Goal: Task Accomplishment & Management: Manage account settings

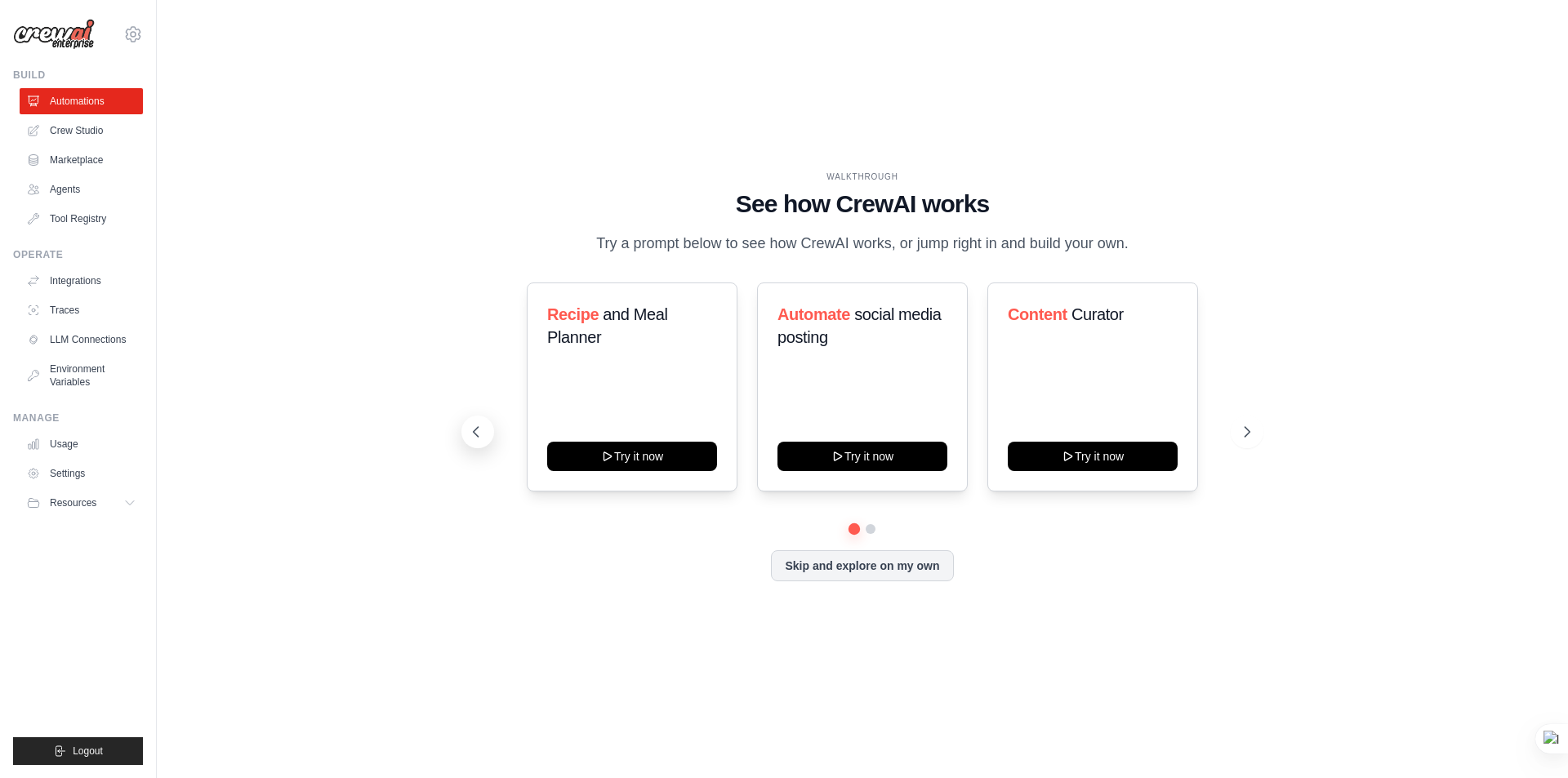
click at [477, 430] on icon at bounding box center [476, 432] width 17 height 17
click at [1245, 432] on icon at bounding box center [1249, 432] width 17 height 17
click at [1249, 429] on icon at bounding box center [1249, 432] width 17 height 17
click at [1250, 436] on icon at bounding box center [1249, 432] width 17 height 17
click at [1247, 432] on icon at bounding box center [1249, 432] width 17 height 17
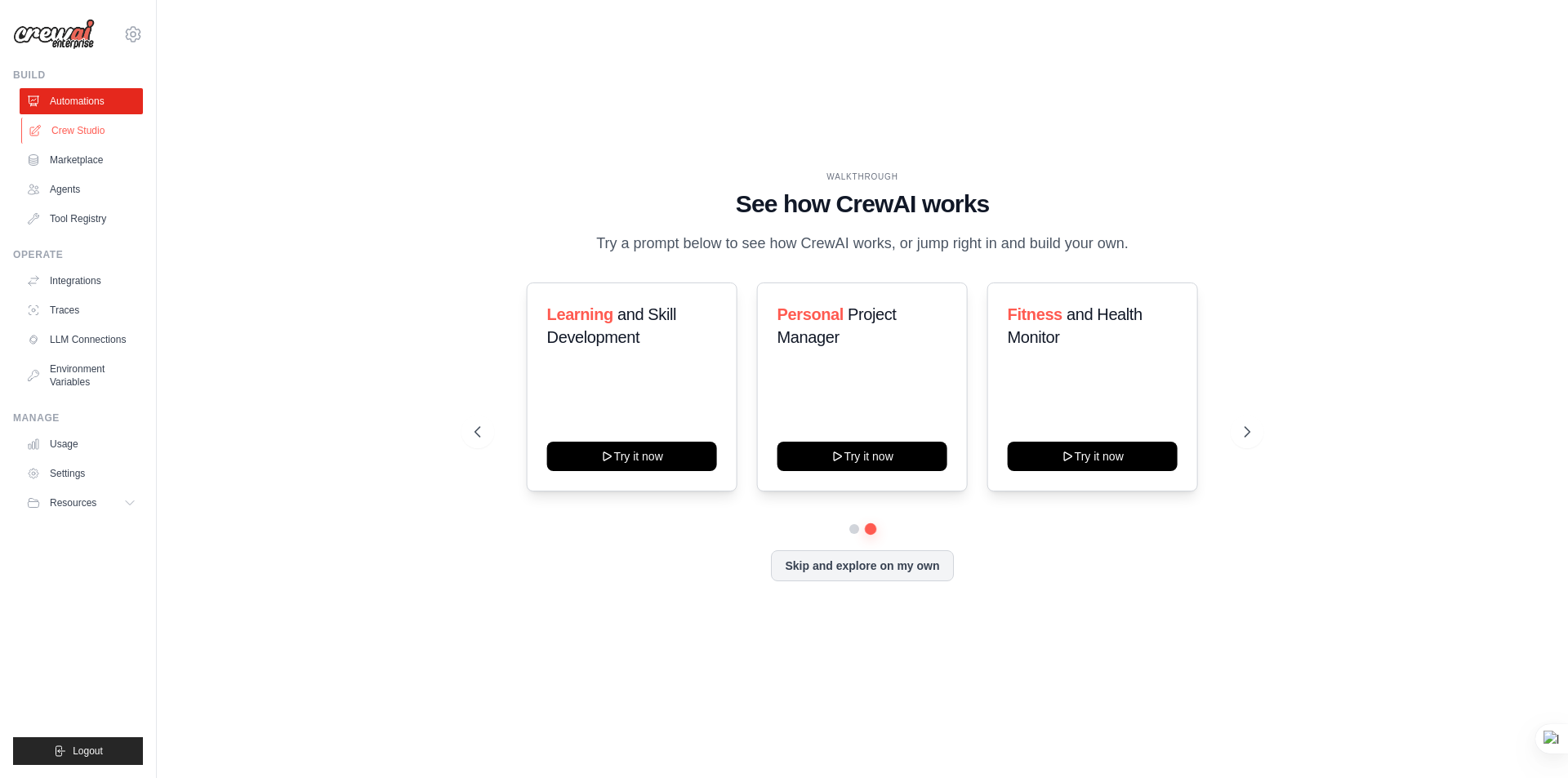
click at [84, 132] on link "Crew Studio" at bounding box center [83, 130] width 123 height 26
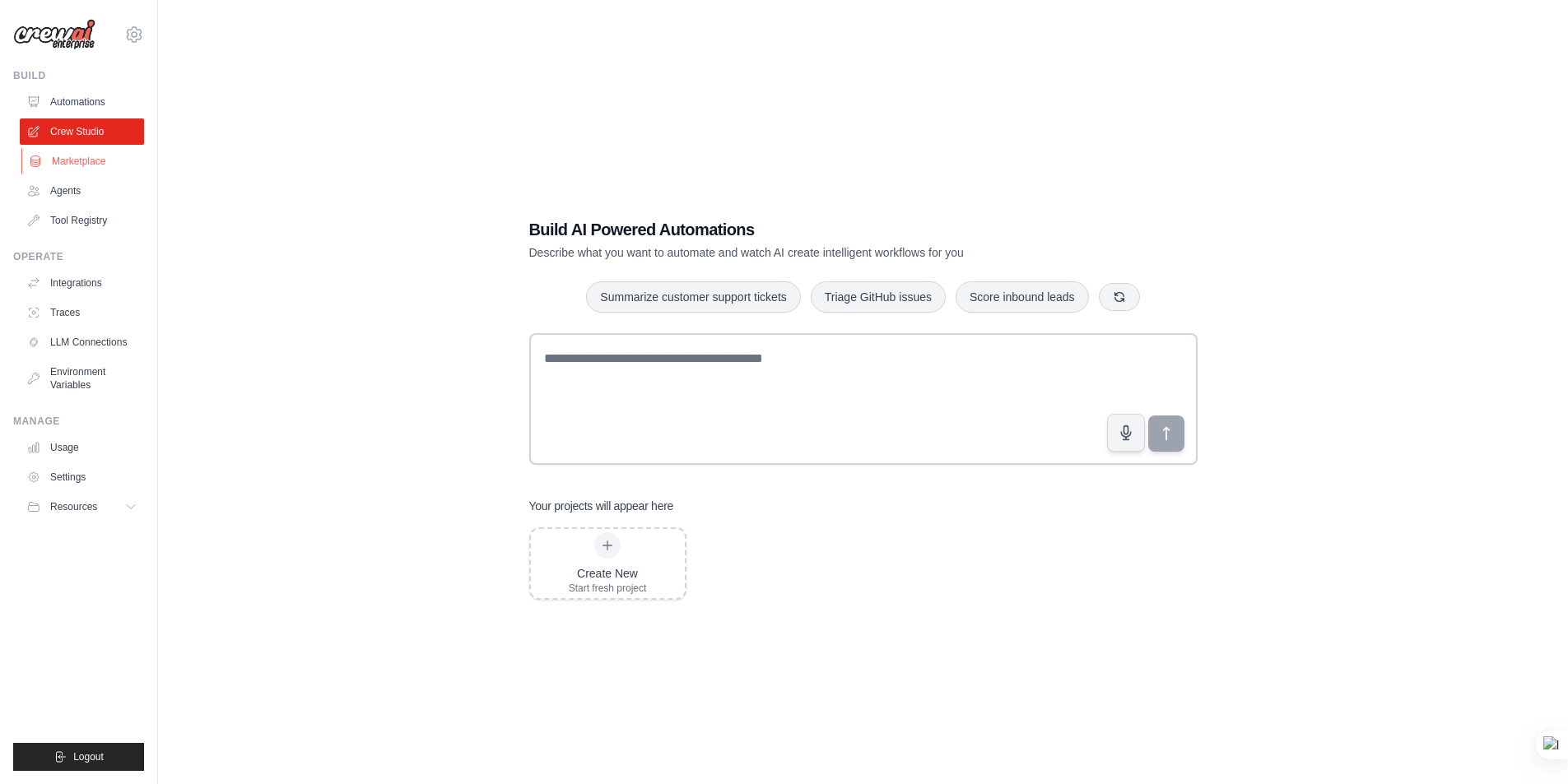
click at [78, 164] on link "Marketplace" at bounding box center [83, 161] width 124 height 26
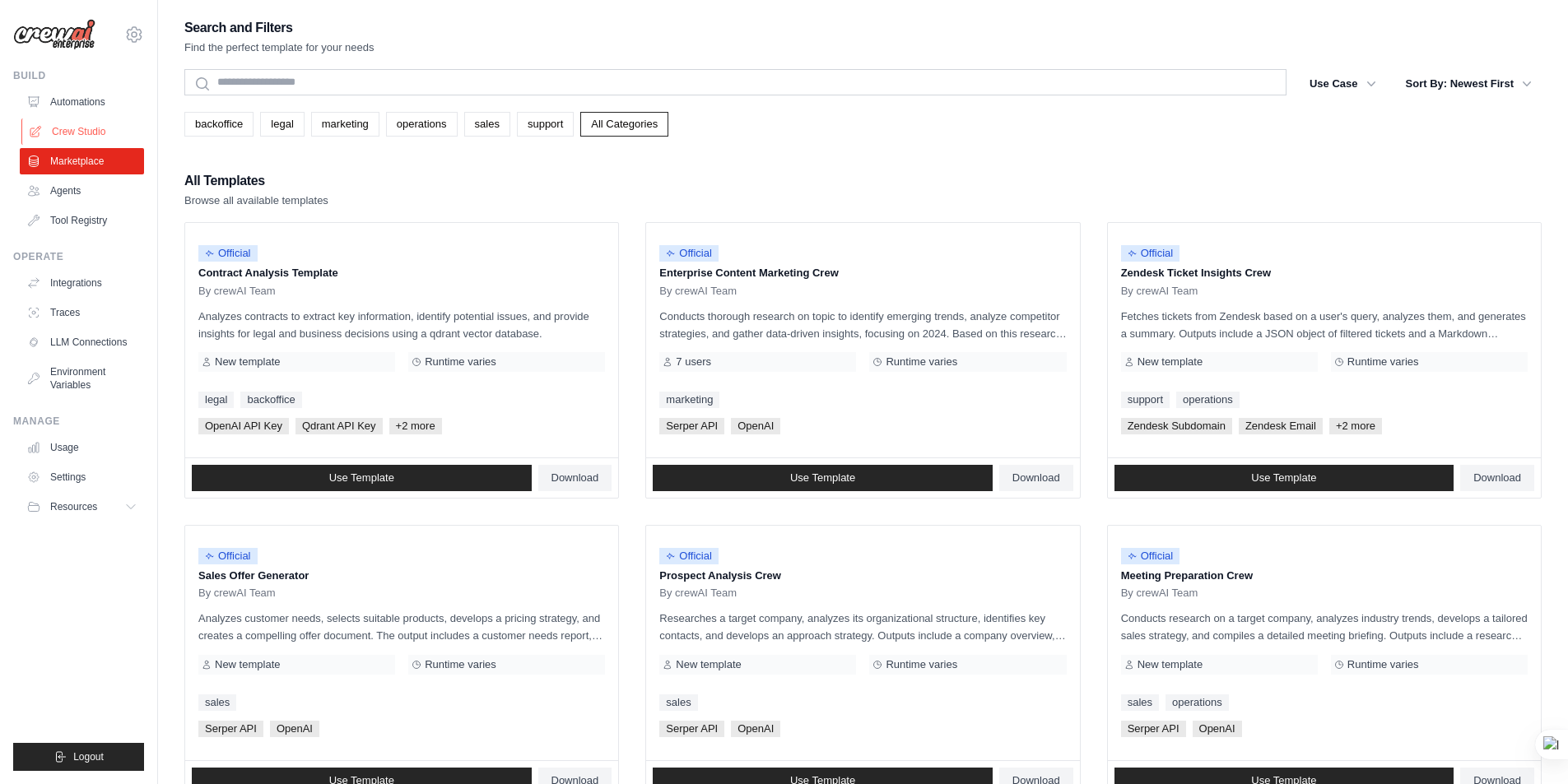
click at [86, 130] on link "Crew Studio" at bounding box center [83, 131] width 124 height 26
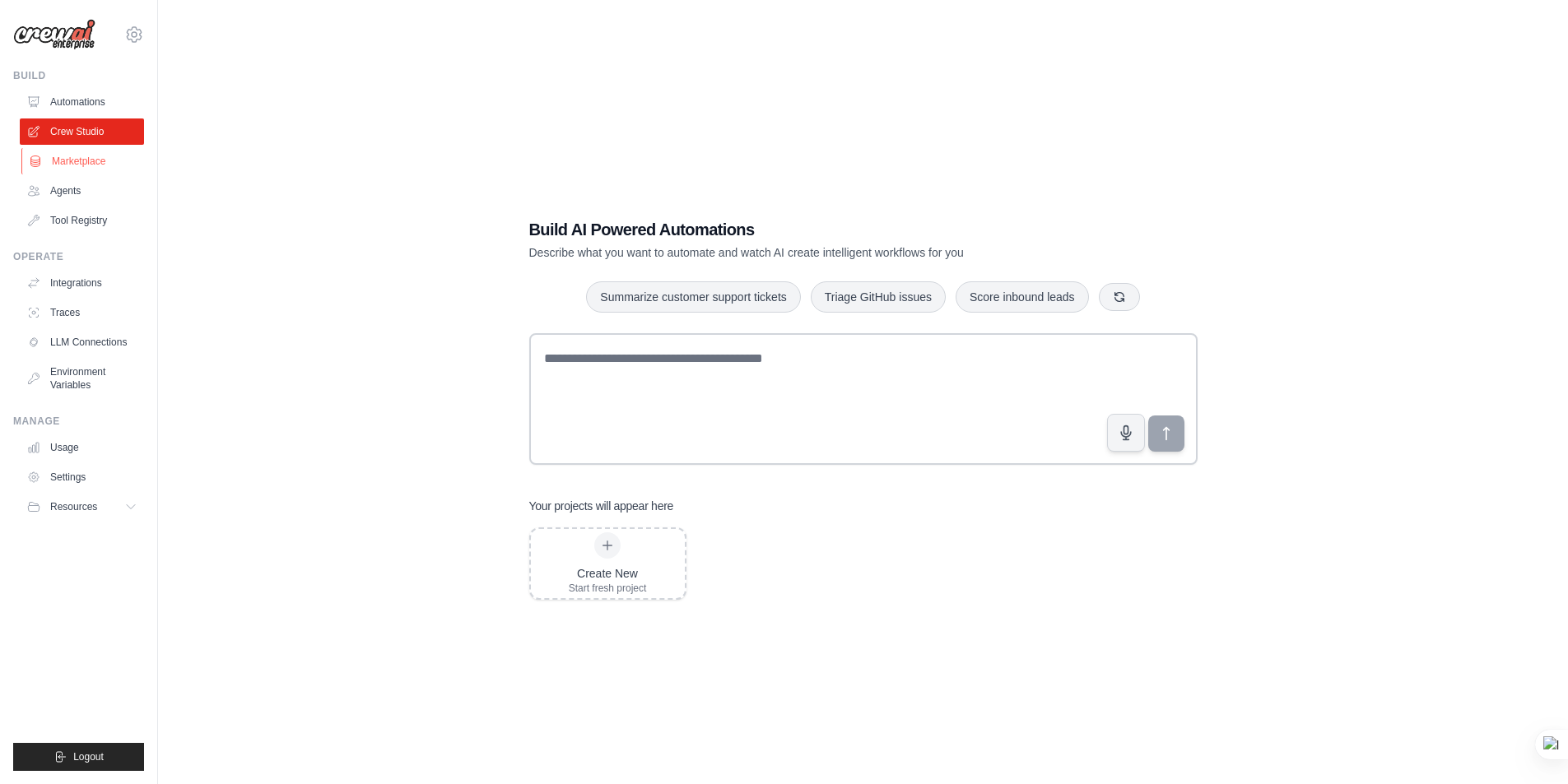
click at [73, 160] on link "Marketplace" at bounding box center [83, 161] width 124 height 26
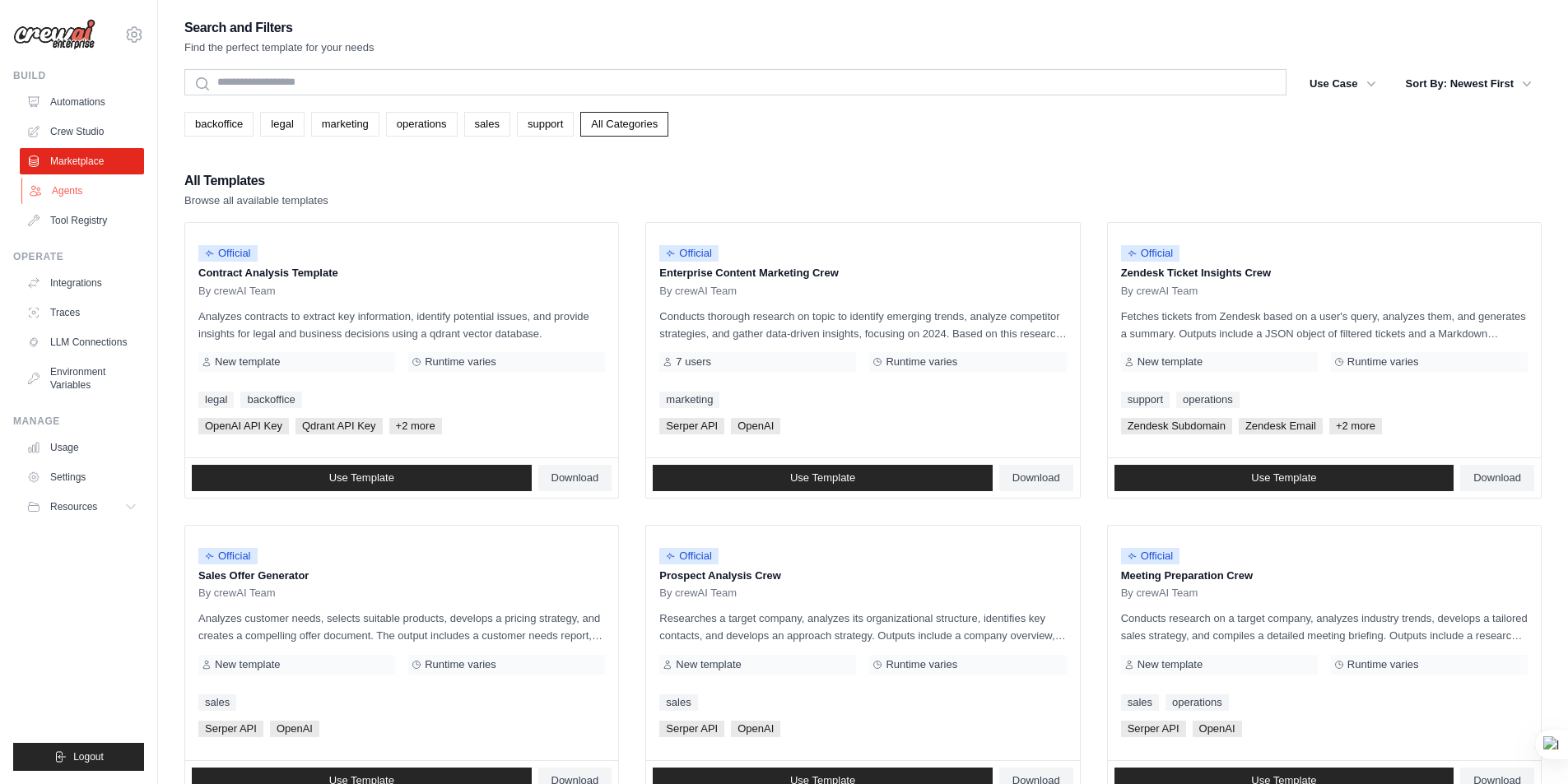
click at [64, 186] on link "Agents" at bounding box center [83, 190] width 124 height 26
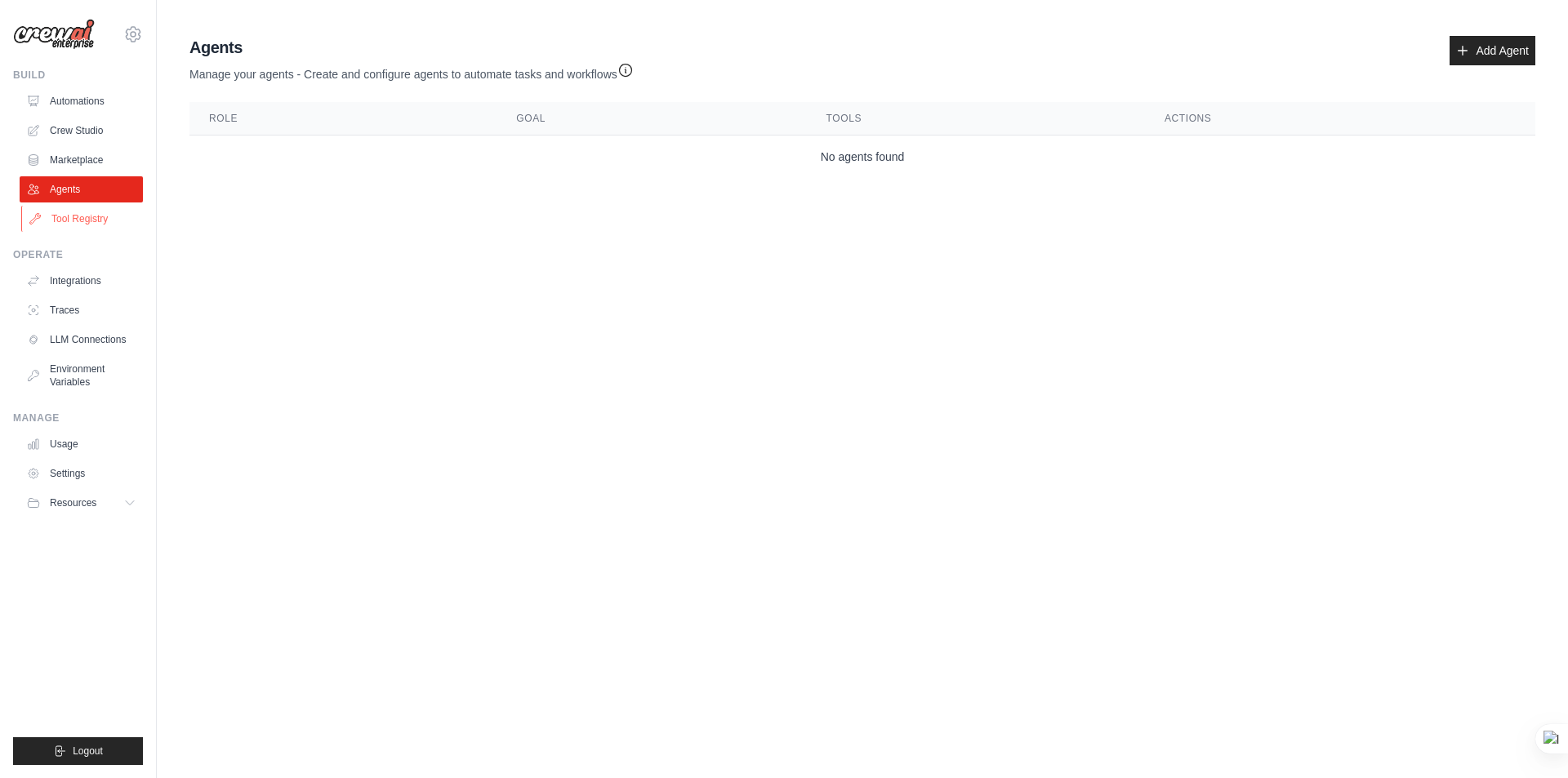
click at [78, 218] on link "Tool Registry" at bounding box center [83, 218] width 123 height 26
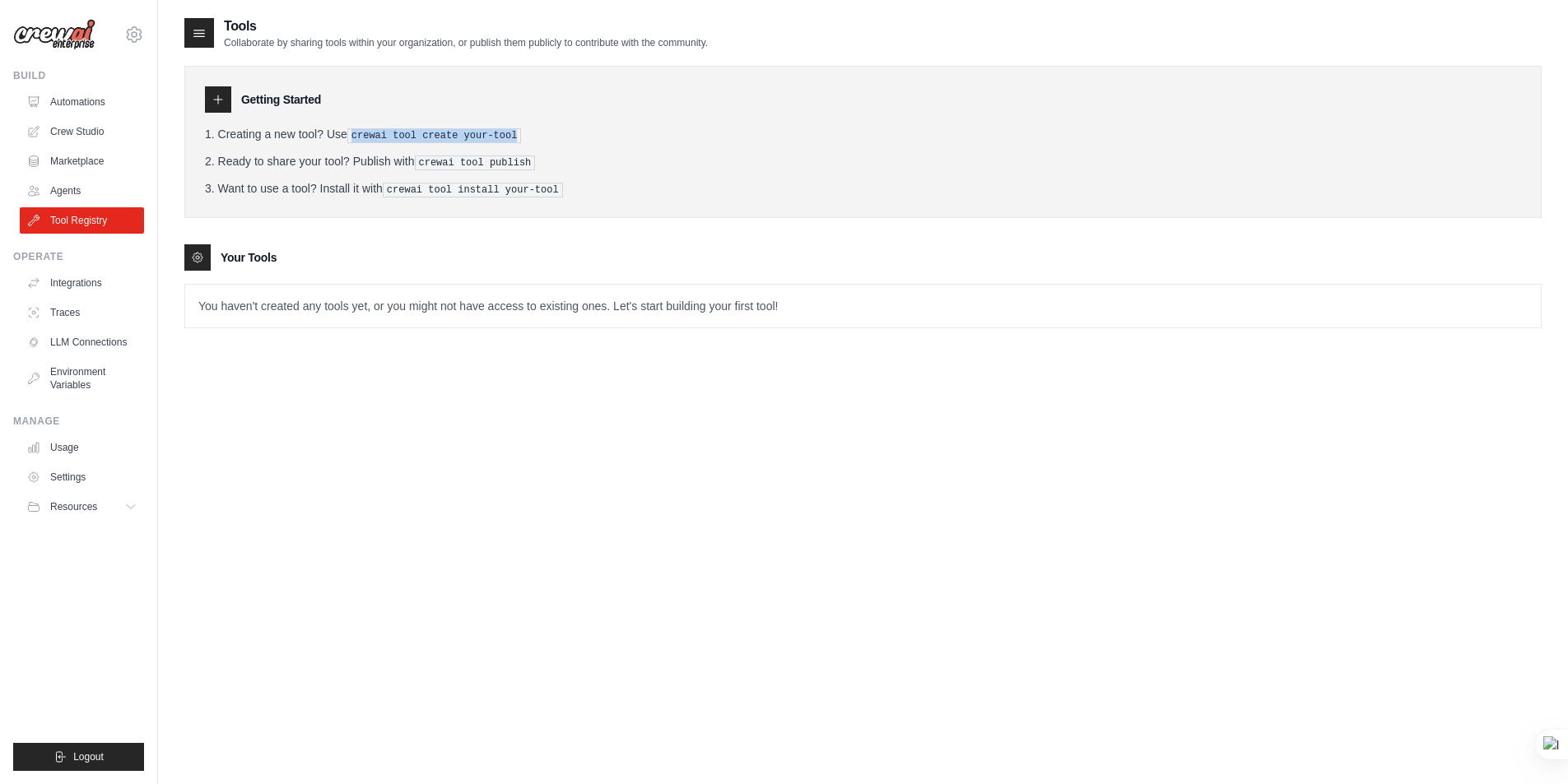
drag, startPoint x: 355, startPoint y: 132, endPoint x: 512, endPoint y: 132, distance: 157.0
click at [512, 132] on li "Creating a new tool? Use crewai tool create your-tool" at bounding box center [863, 134] width 1316 height 18
click at [377, 133] on pre "crewai tool create your-tool" at bounding box center [434, 136] width 175 height 15
click at [79, 283] on link "Integrations" at bounding box center [83, 283] width 124 height 26
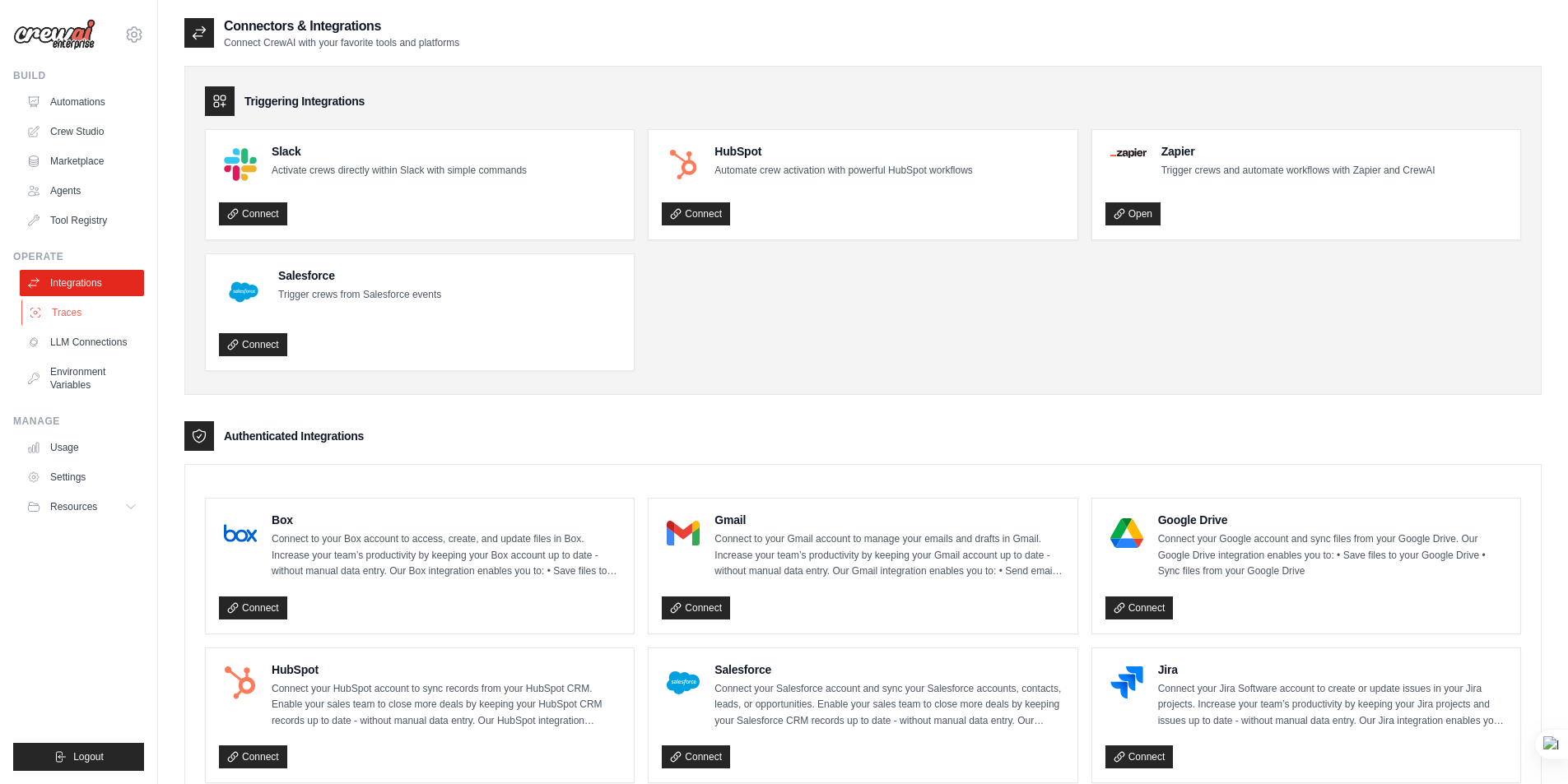
click at [66, 316] on link "Traces" at bounding box center [83, 312] width 124 height 26
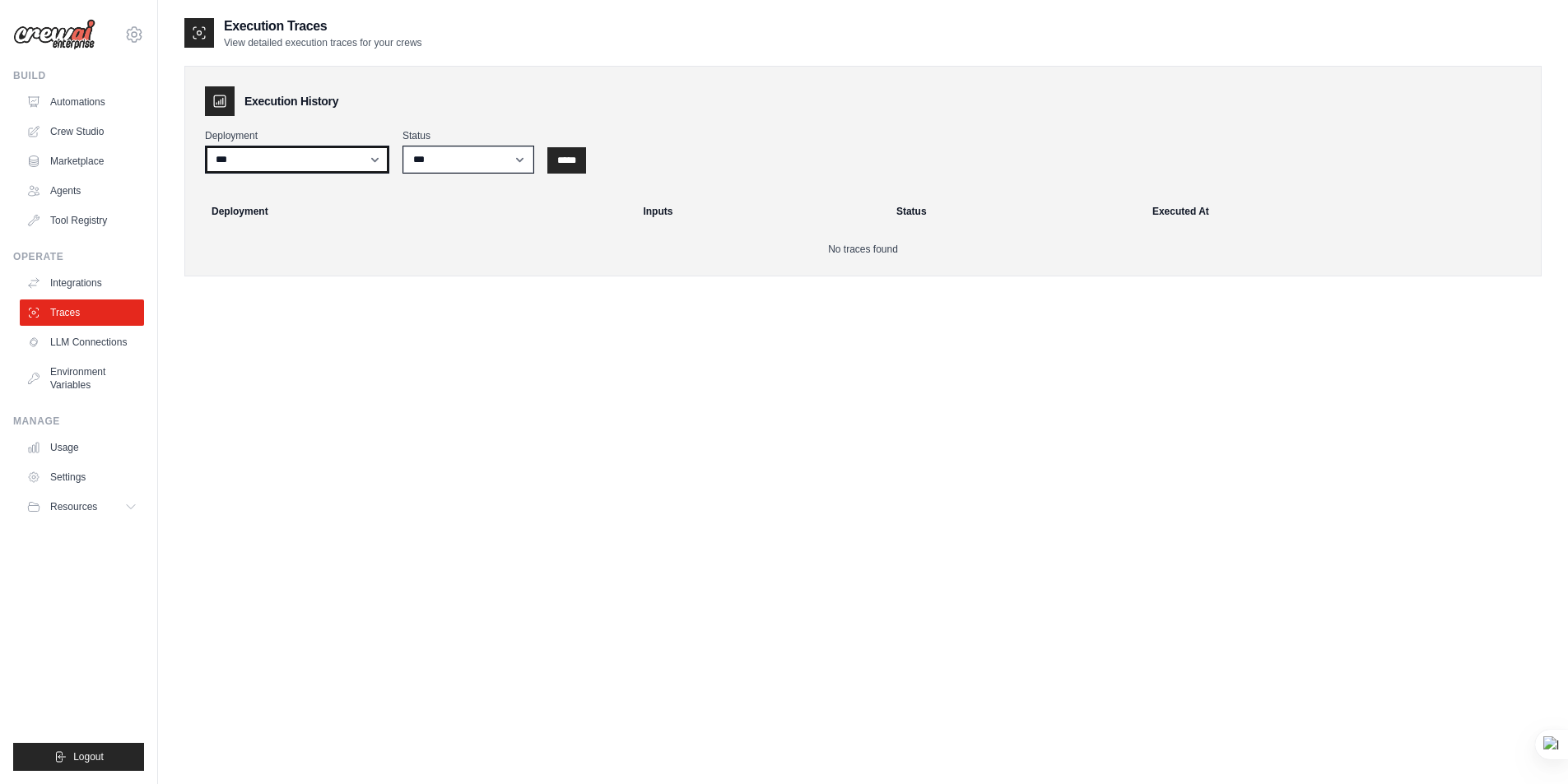
click at [373, 161] on select "***" at bounding box center [297, 159] width 184 height 28
click at [374, 165] on select "***" at bounding box center [297, 159] width 184 height 28
click at [520, 162] on select "*** ********* ******* *****" at bounding box center [468, 159] width 131 height 28
click at [394, 352] on div "Execution Traces View detailed execution traces for your crews Execution Histor…" at bounding box center [862, 409] width 1357 height 784
click at [525, 158] on select "*** ********* ******* *****" at bounding box center [468, 159] width 131 height 28
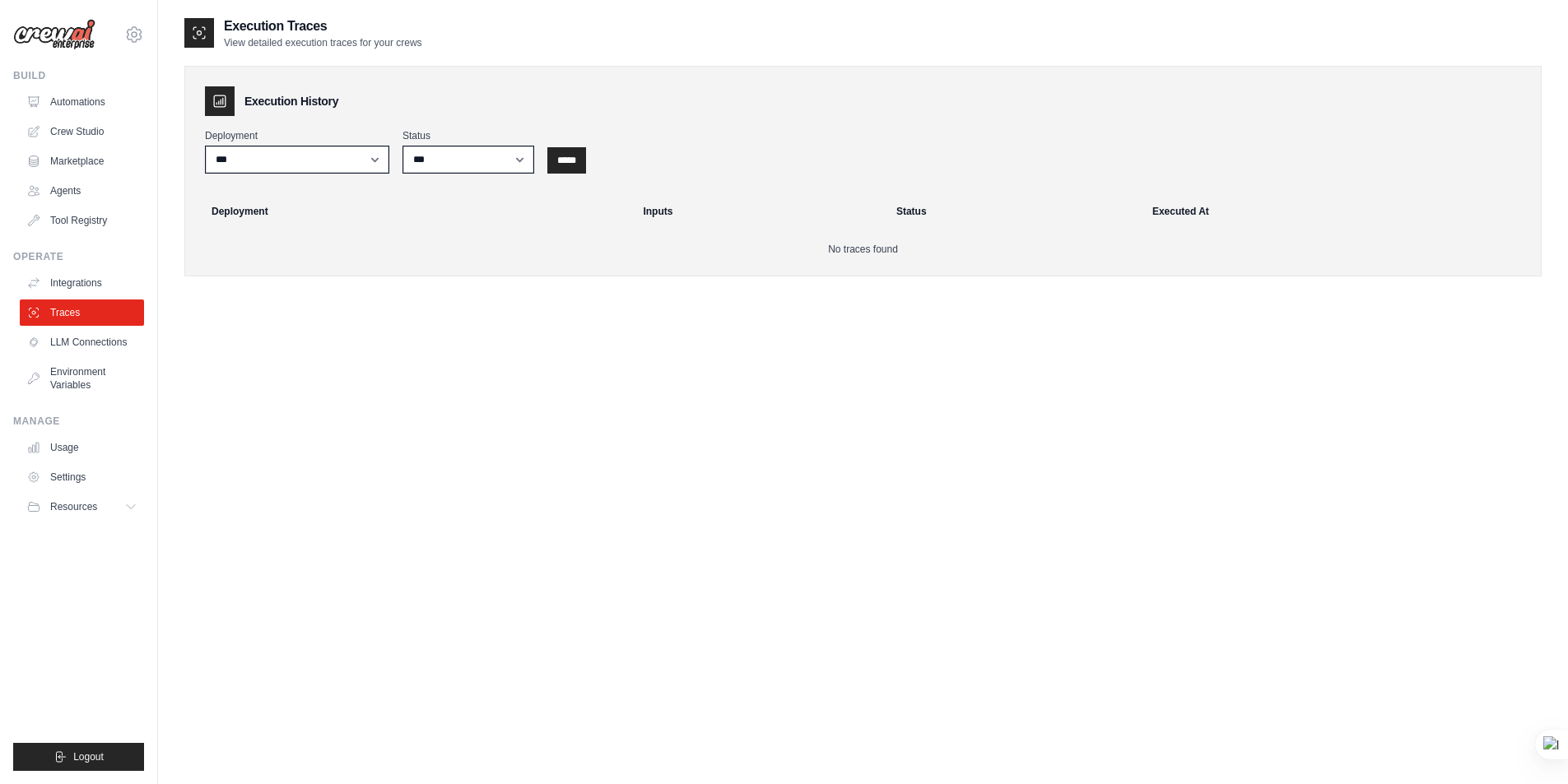
drag, startPoint x: 332, startPoint y: 334, endPoint x: 341, endPoint y: 331, distance: 9.5
click at [340, 331] on div "Execution Traces View detailed execution traces for your crews Execution Histor…" at bounding box center [862, 409] width 1357 height 784
click at [85, 341] on link "LLM Connections" at bounding box center [83, 342] width 124 height 26
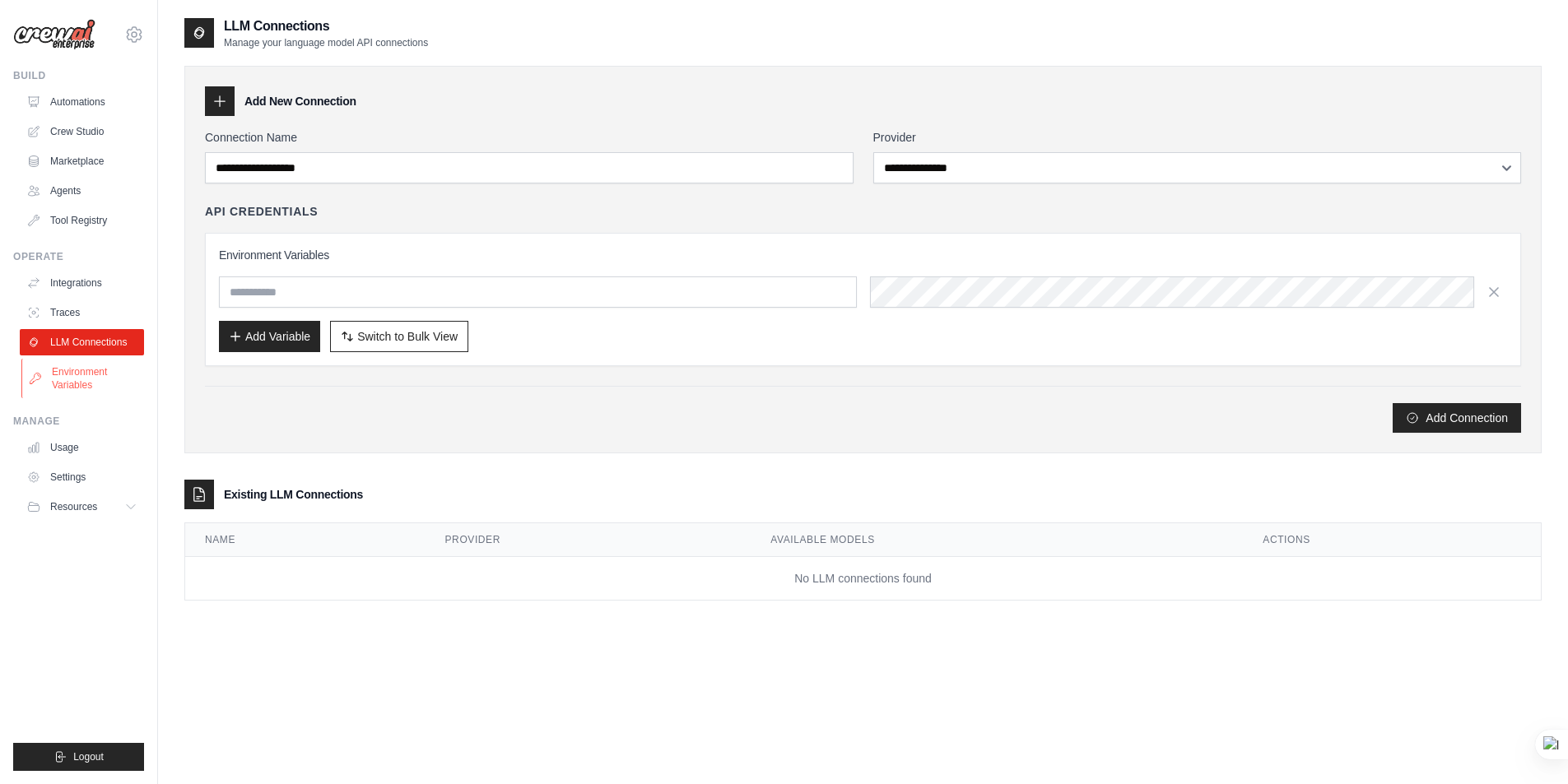
click at [73, 382] on link "Environment Variables" at bounding box center [83, 378] width 124 height 40
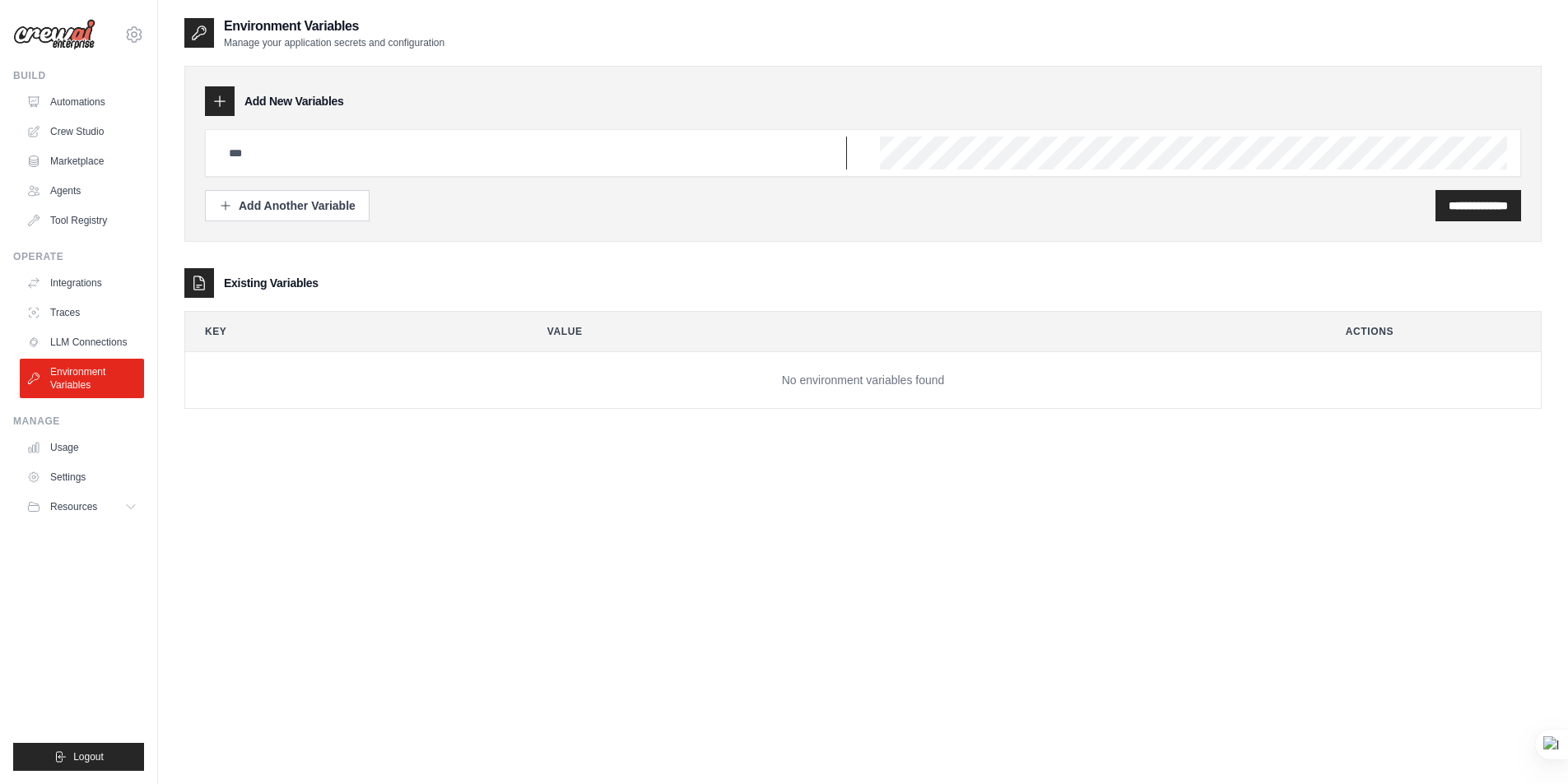
click at [254, 155] on input "text" at bounding box center [533, 153] width 628 height 33
click at [680, 142] on input "text" at bounding box center [533, 153] width 628 height 33
click at [344, 149] on input "text" at bounding box center [533, 153] width 628 height 33
click at [51, 443] on link "Usage" at bounding box center [83, 447] width 124 height 26
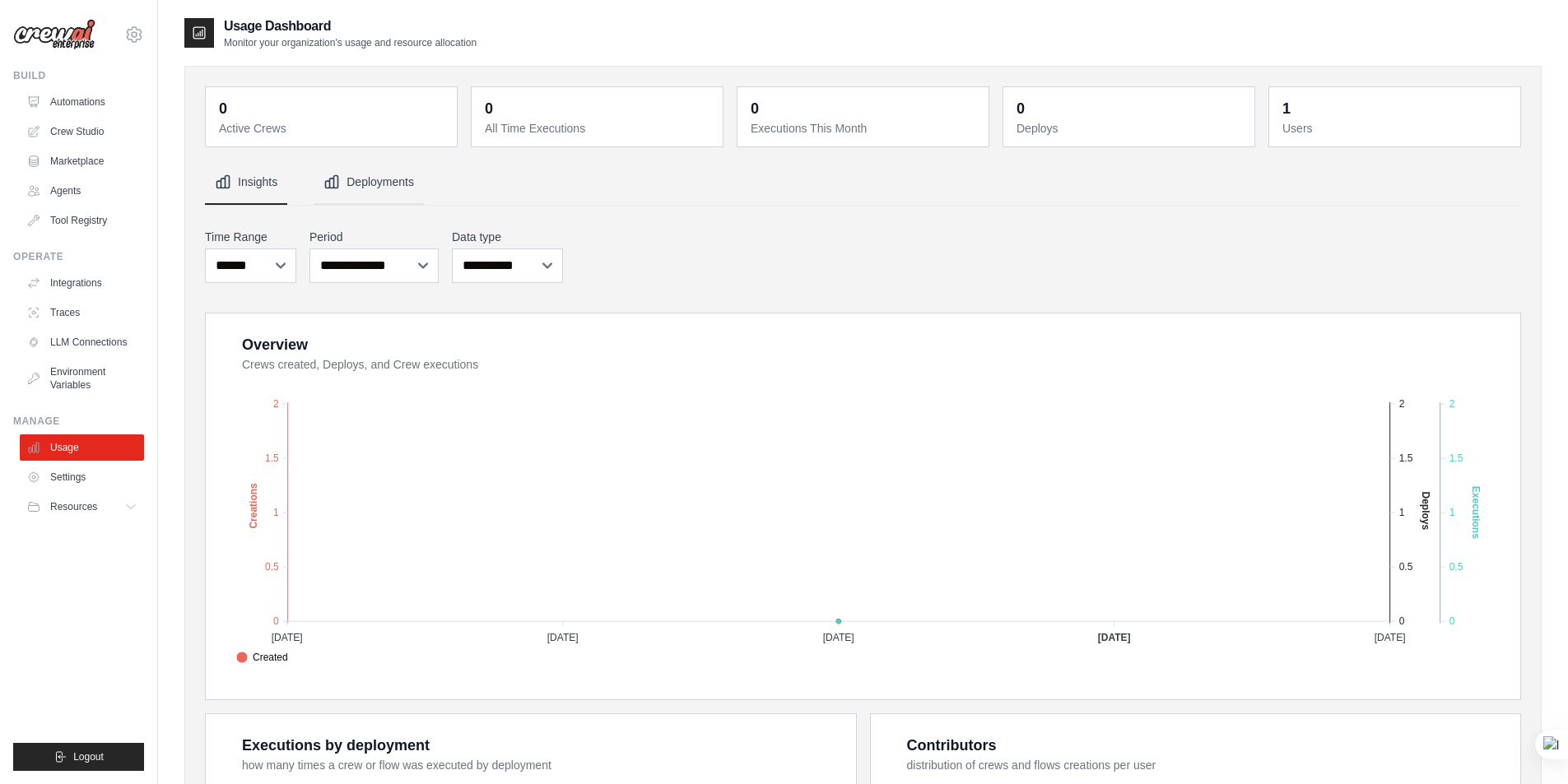
click at [382, 184] on button "Deployments" at bounding box center [368, 182] width 110 height 44
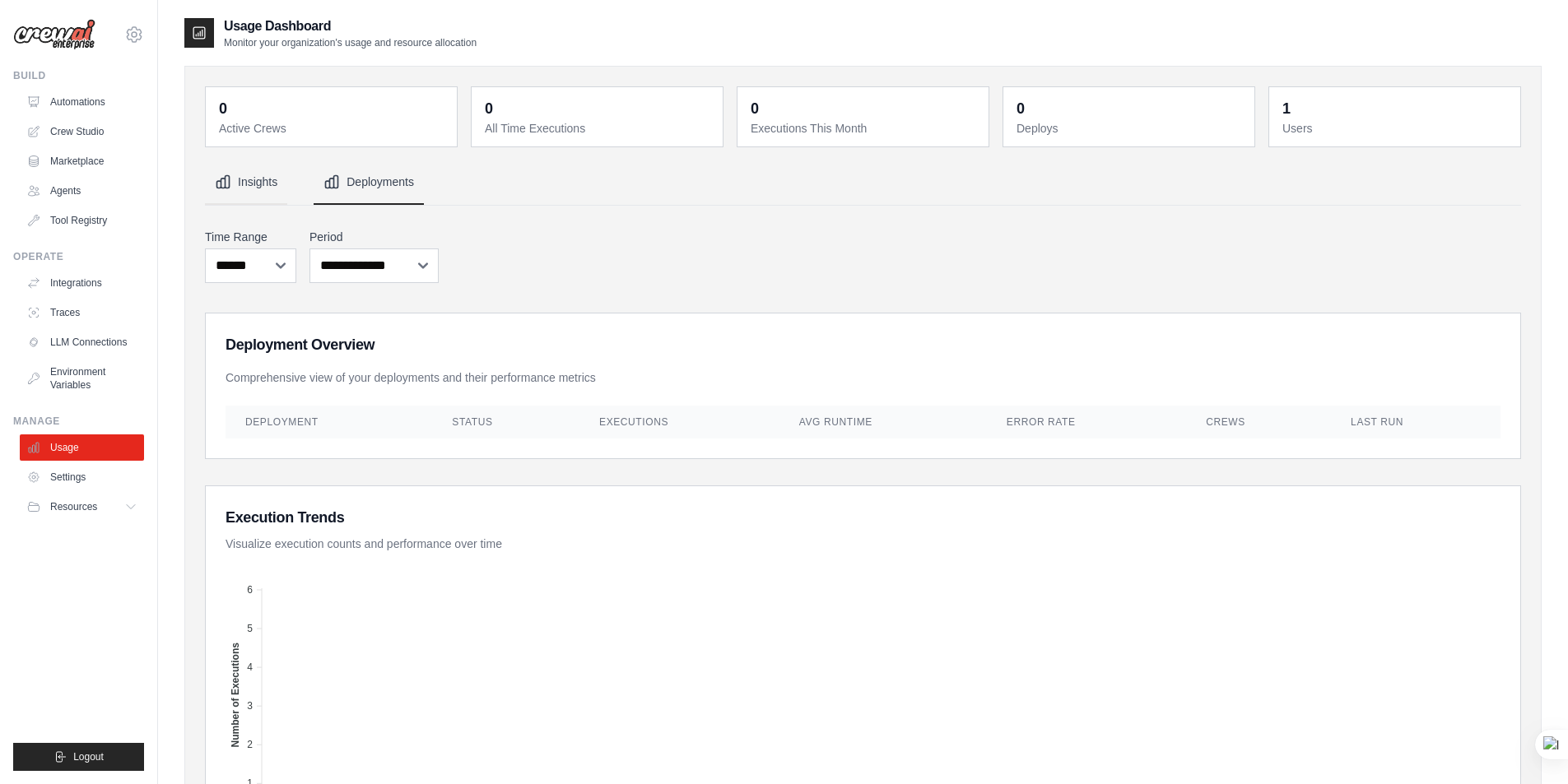
click at [246, 186] on button "Insights" at bounding box center [246, 182] width 82 height 44
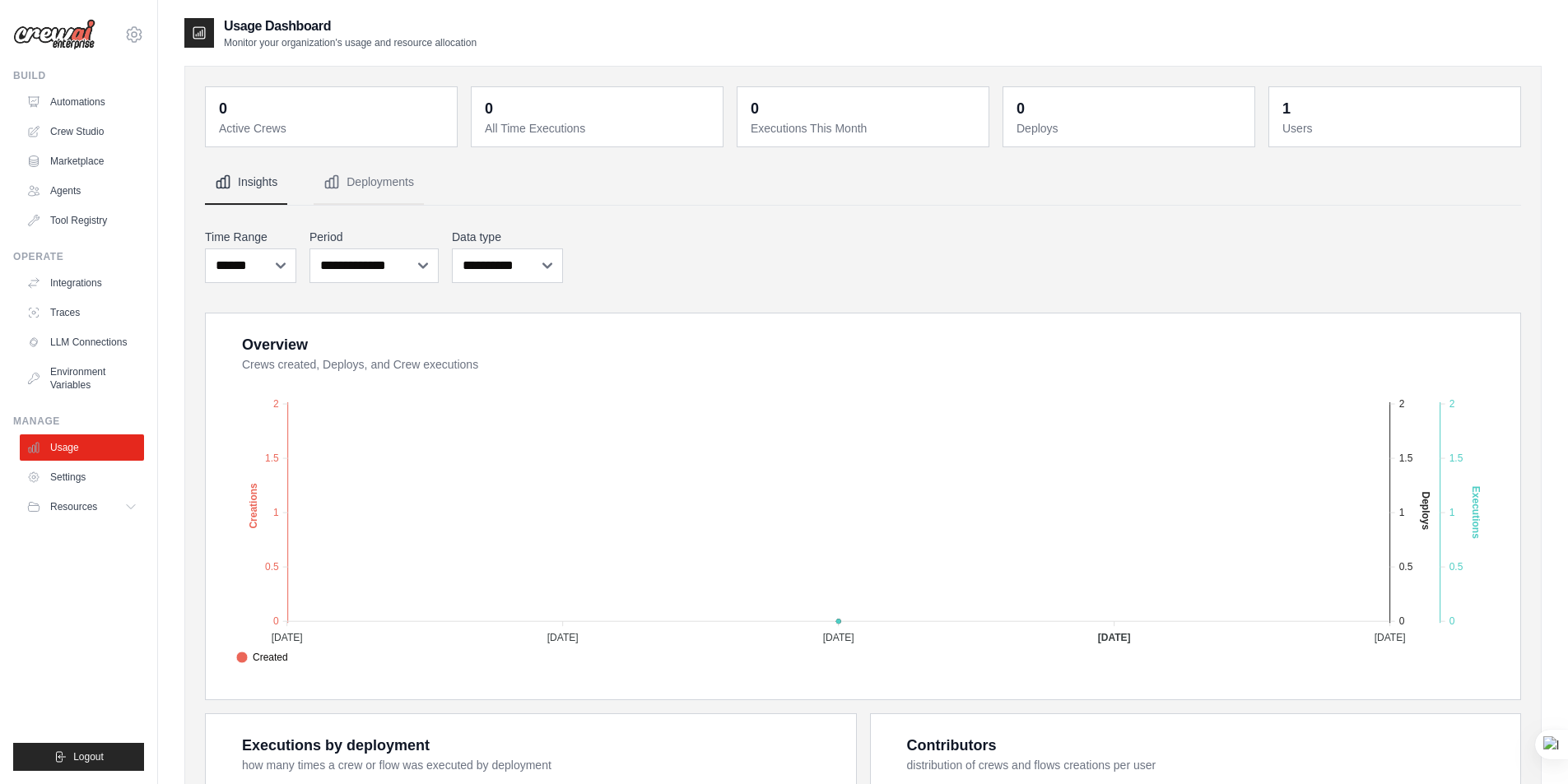
click at [735, 222] on div "**********" at bounding box center [863, 644] width 1316 height 969
click at [68, 476] on link "Settings" at bounding box center [83, 477] width 124 height 26
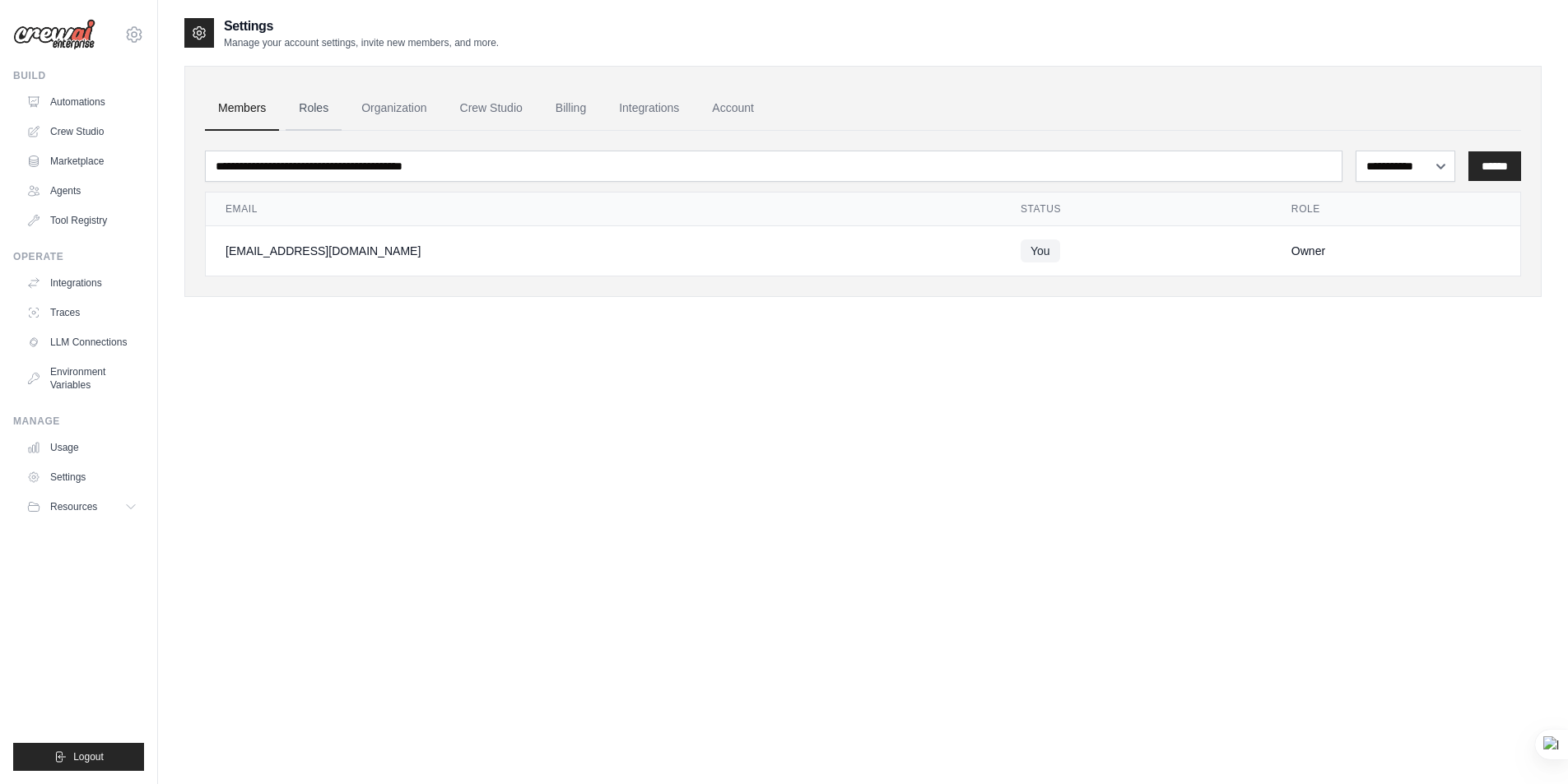
click at [316, 112] on link "Roles" at bounding box center [314, 108] width 56 height 44
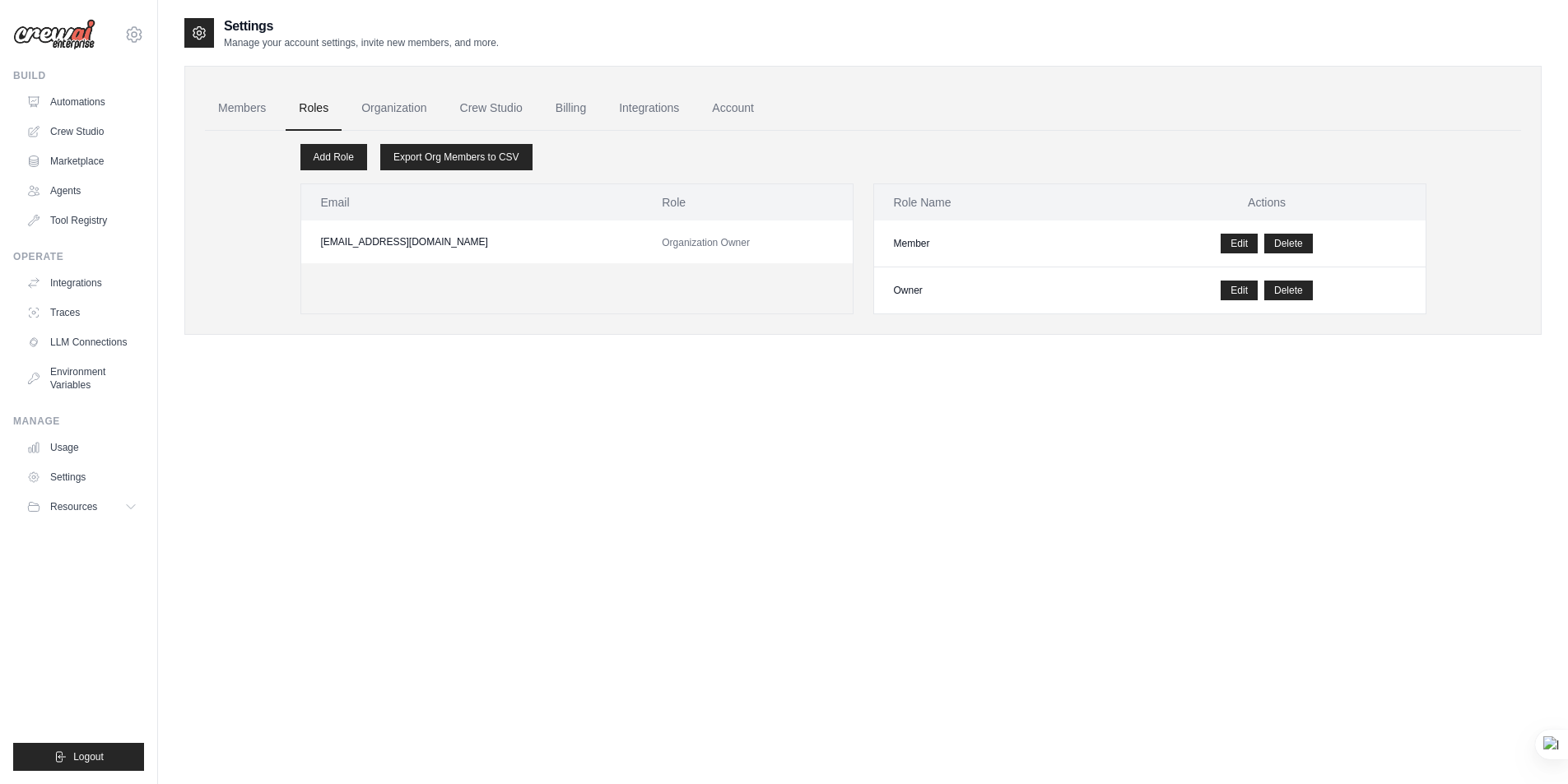
click at [642, 237] on td "Organization Owner" at bounding box center [747, 241] width 210 height 43
click at [699, 240] on span "Organization Owner" at bounding box center [705, 242] width 88 height 11
click at [1040, 234] on td "Member" at bounding box center [992, 243] width 235 height 47
drag, startPoint x: 1039, startPoint y: 244, endPoint x: 803, endPoint y: 227, distance: 236.6
click at [1037, 244] on td "Member" at bounding box center [992, 243] width 235 height 47
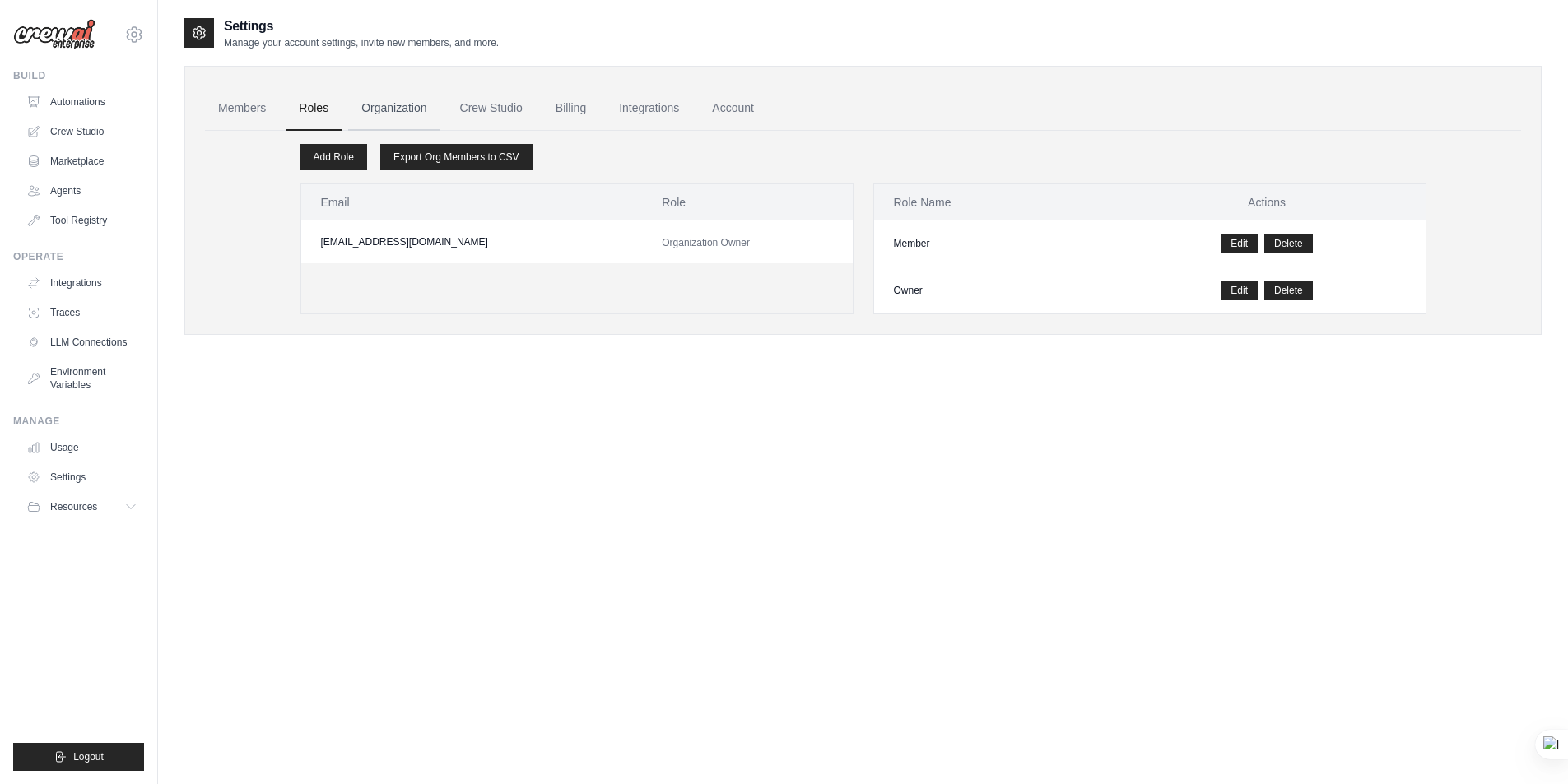
click at [386, 113] on link "Organization" at bounding box center [393, 108] width 92 height 44
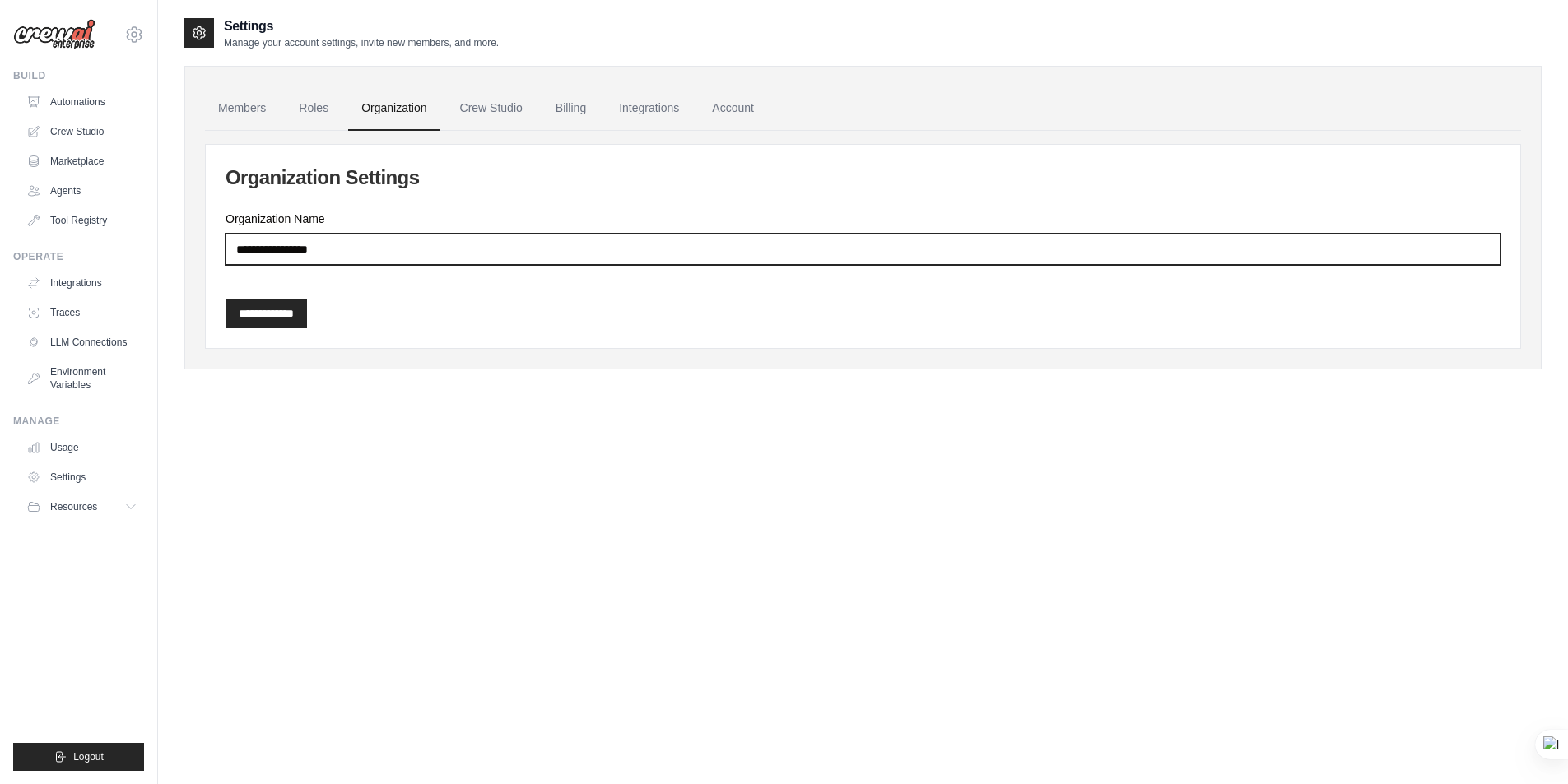
click at [362, 250] on input "Organization Name" at bounding box center [863, 250] width 1275 height 31
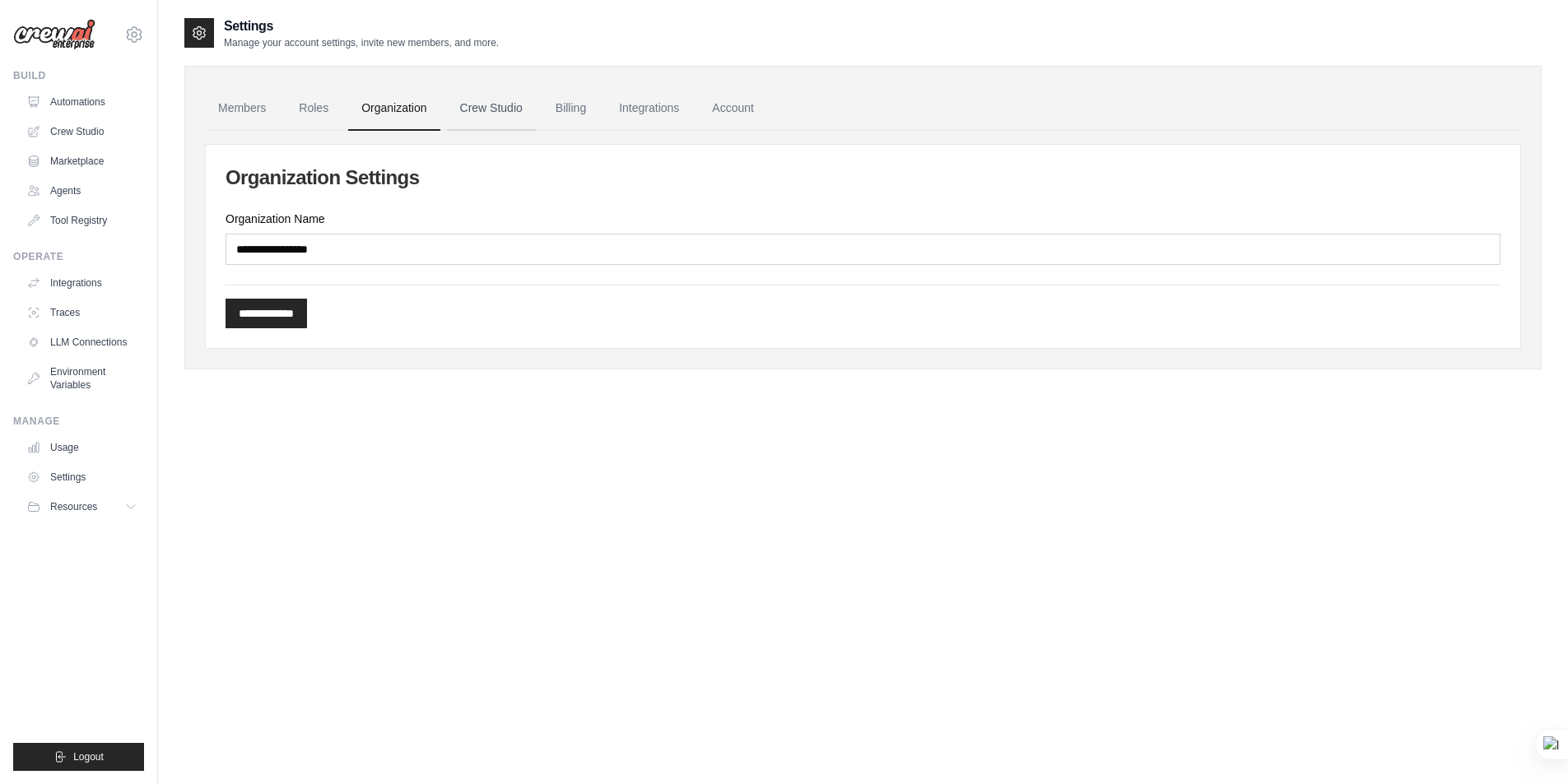
click at [491, 104] on link "Crew Studio" at bounding box center [491, 108] width 89 height 44
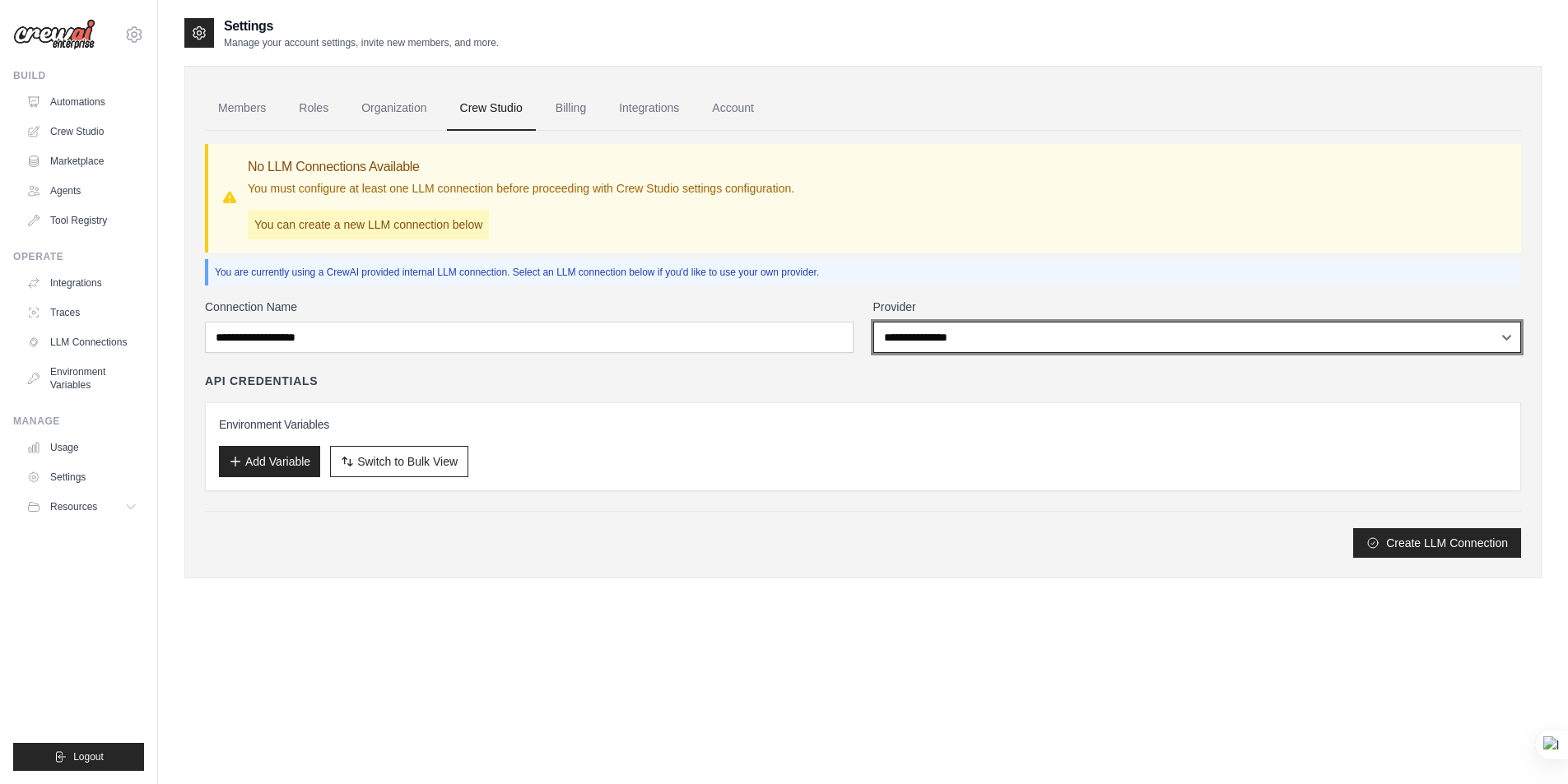
click at [1183, 332] on select "**********" at bounding box center [1197, 337] width 648 height 31
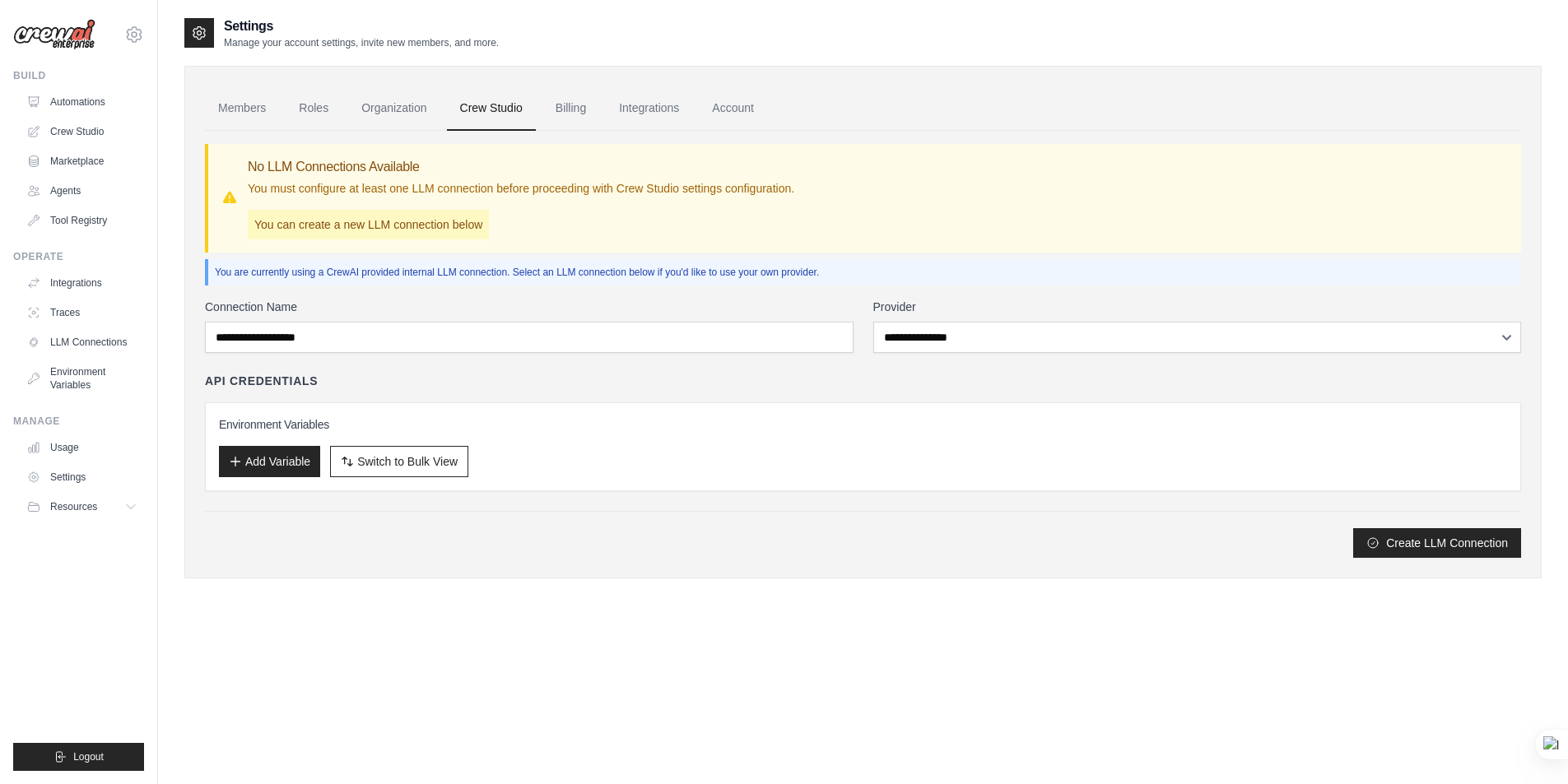
click at [1167, 164] on div "No LLM Connections Available You must configure at least one LLM connection bef…" at bounding box center [864, 198] width 1287 height 82
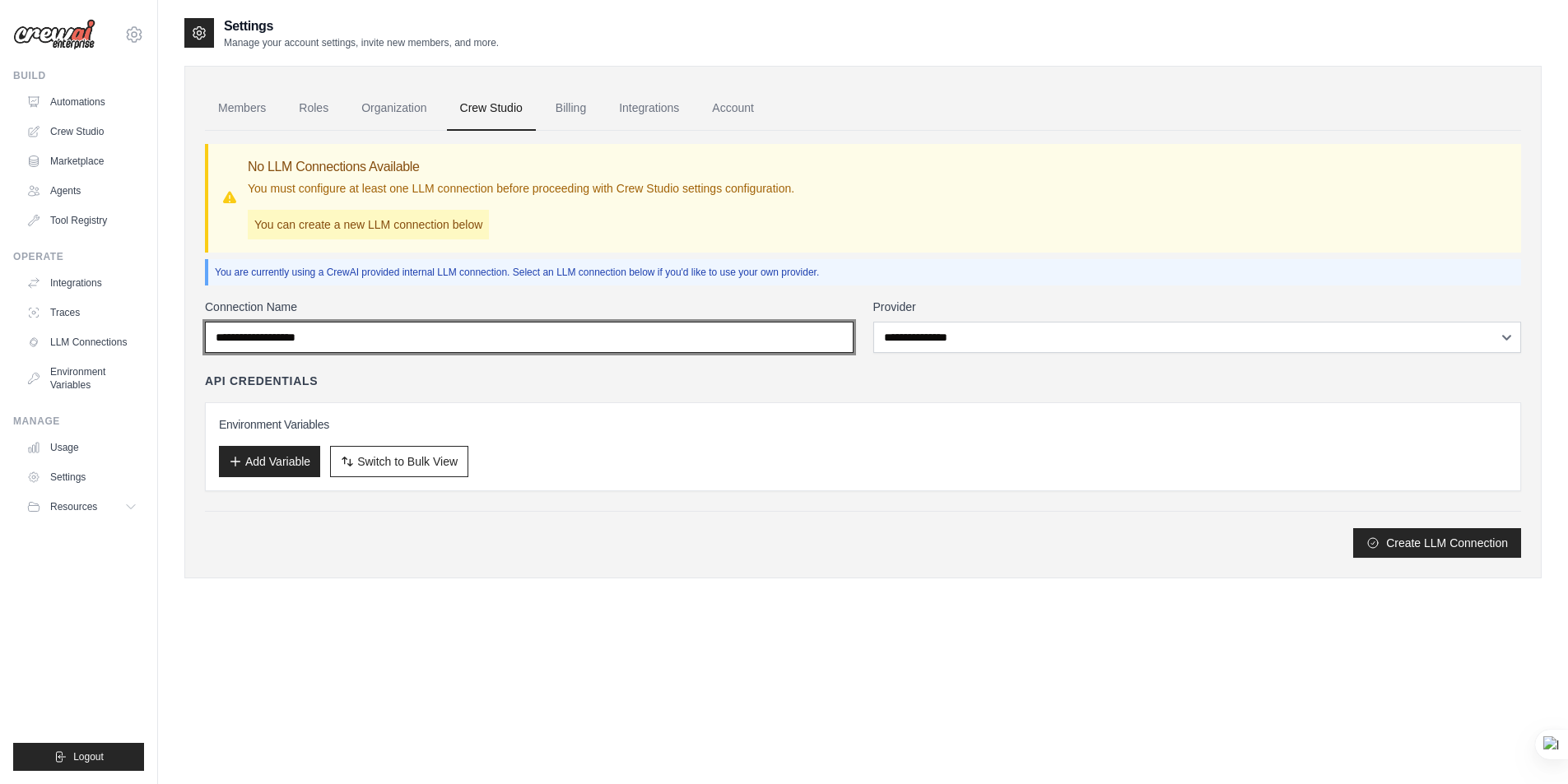
click at [469, 348] on input "Connection Name" at bounding box center [529, 337] width 648 height 31
click at [480, 339] on input "Connection Name" at bounding box center [529, 337] width 648 height 31
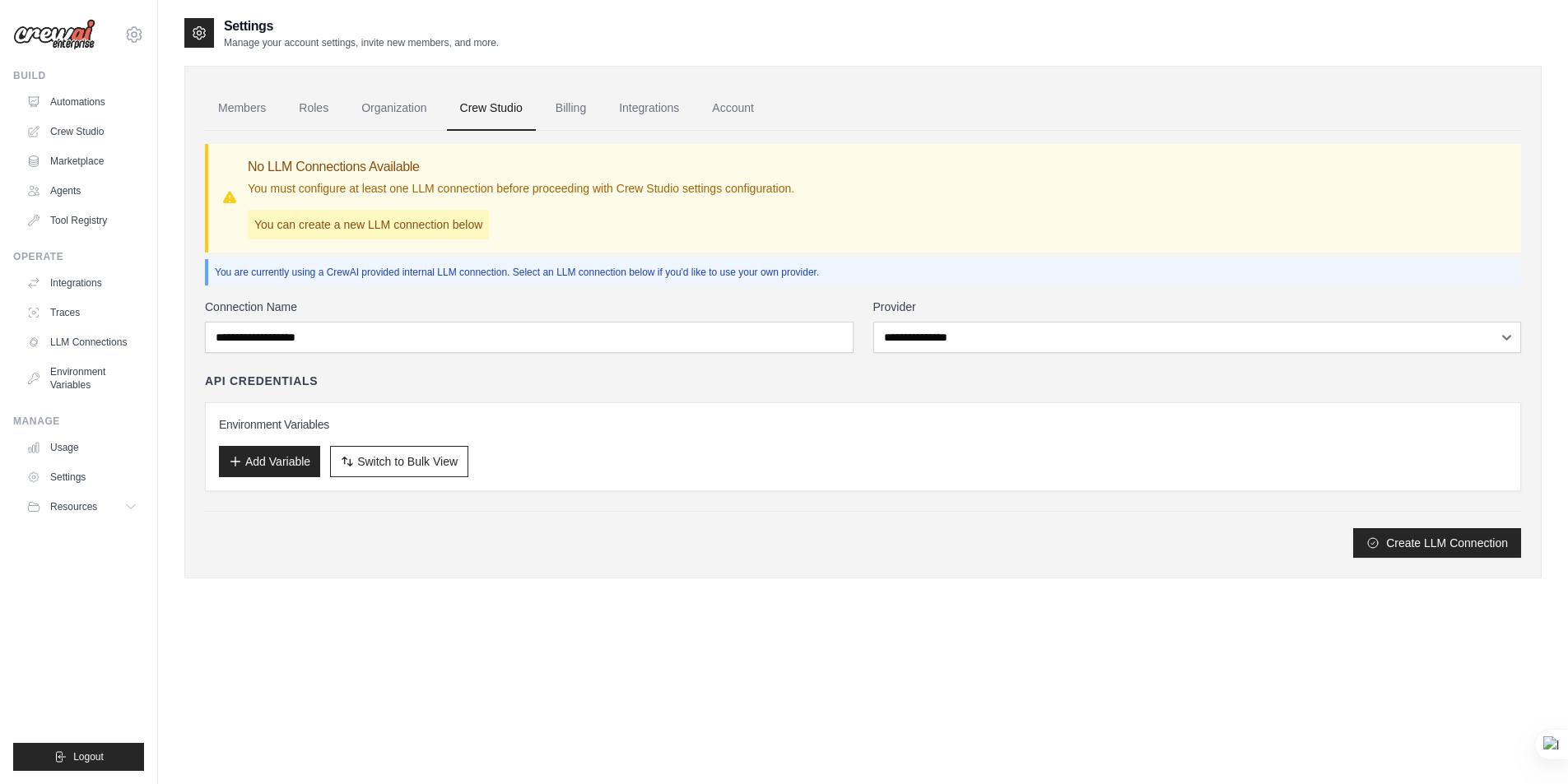
drag, startPoint x: 492, startPoint y: 398, endPoint x: 495, endPoint y: 381, distance: 17.3
click at [495, 394] on div "API Credentials Environment Variables Add Variable Switch to Bulk View Switch t…" at bounding box center [863, 432] width 1316 height 118
click at [422, 665] on div "Settings Manage your account settings, invite new members, and more. Members Ro…" at bounding box center [862, 409] width 1357 height 784
click at [75, 504] on span "Resources" at bounding box center [75, 507] width 47 height 13
click at [571, 105] on link "Billing" at bounding box center [570, 108] width 56 height 44
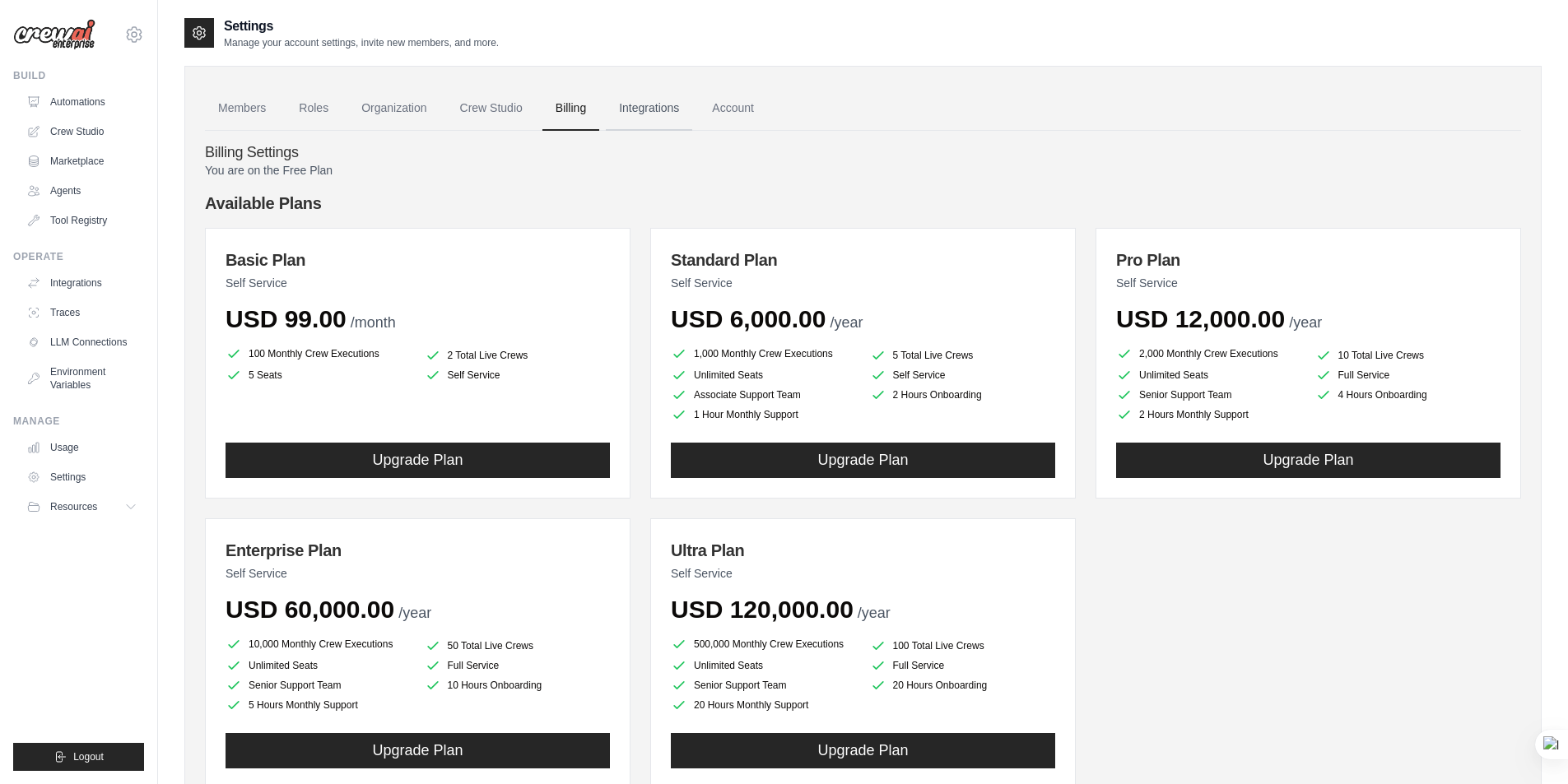
click at [640, 106] on link "Integrations" at bounding box center [648, 108] width 86 height 44
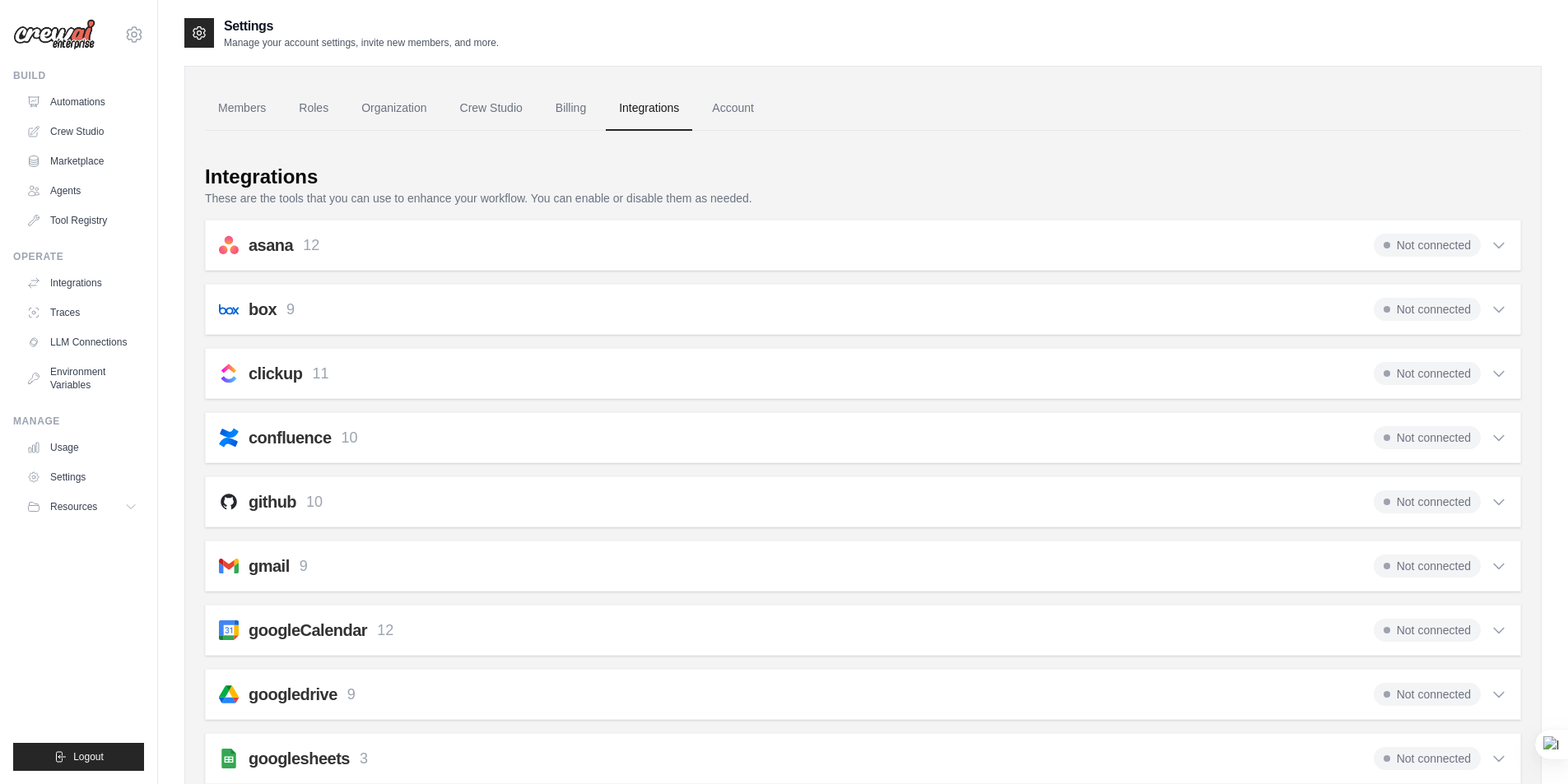
click at [1504, 504] on icon at bounding box center [1499, 502] width 17 height 17
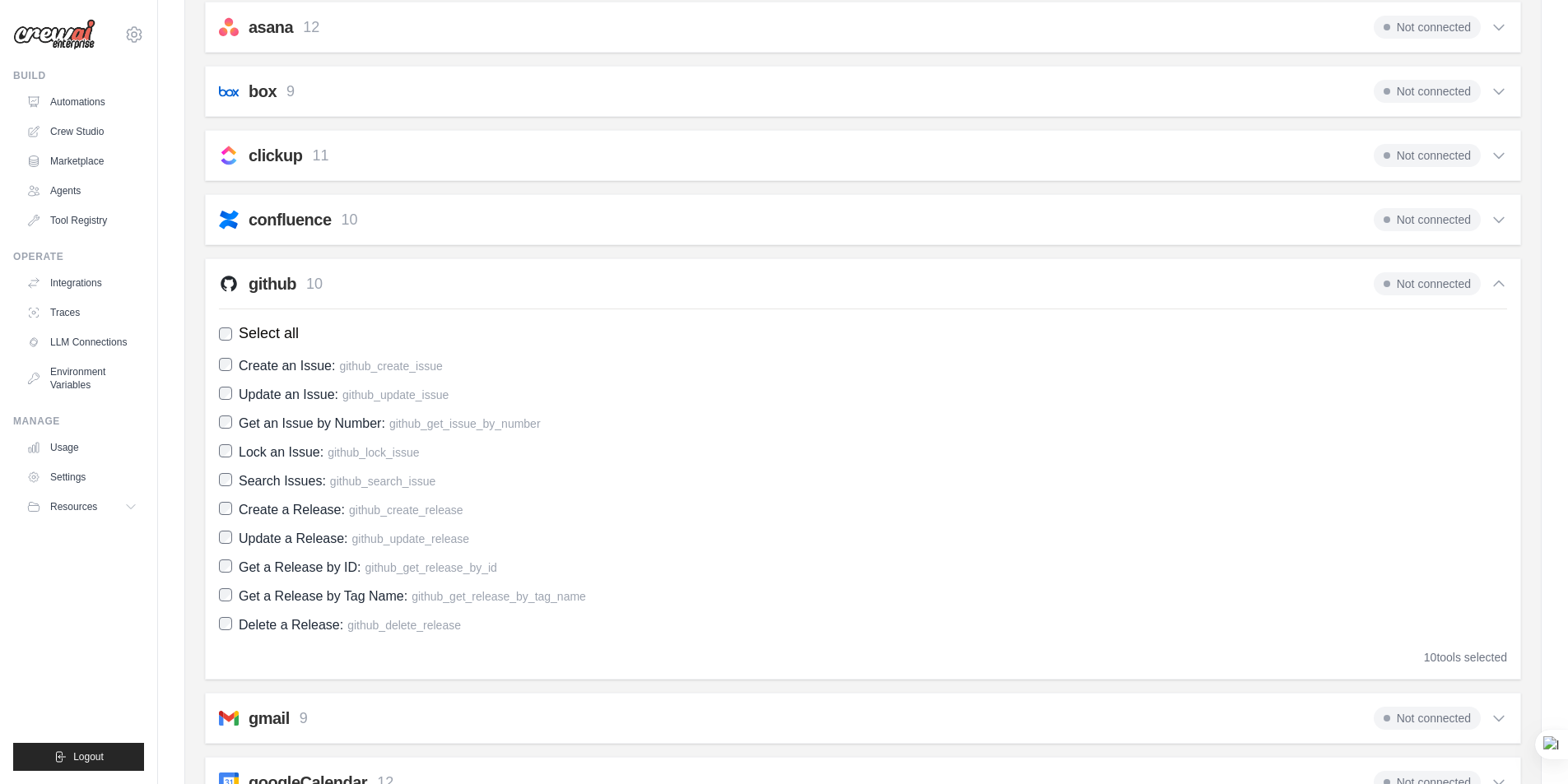
scroll to position [247, 0]
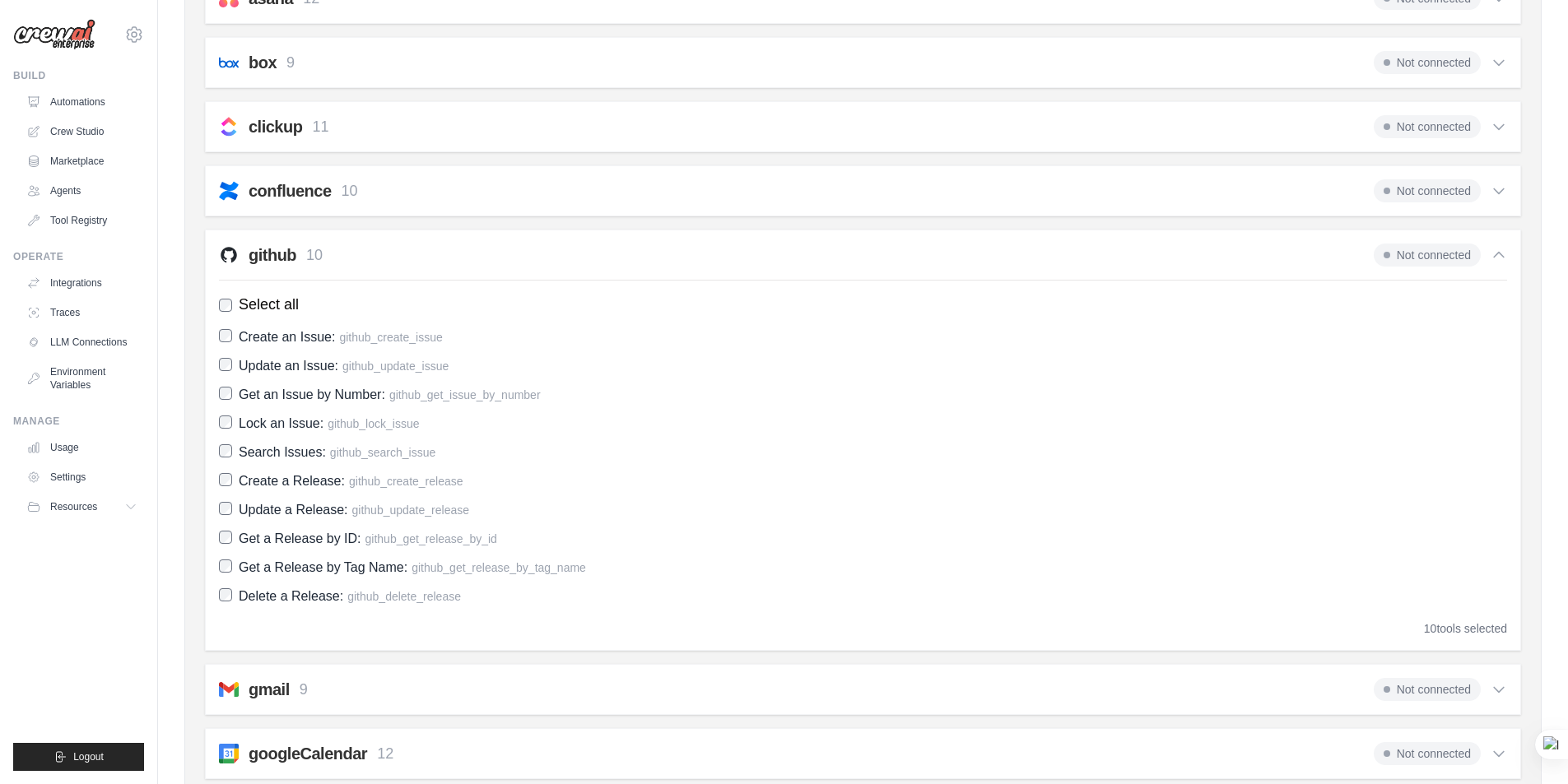
click at [1500, 256] on icon at bounding box center [1499, 255] width 17 height 17
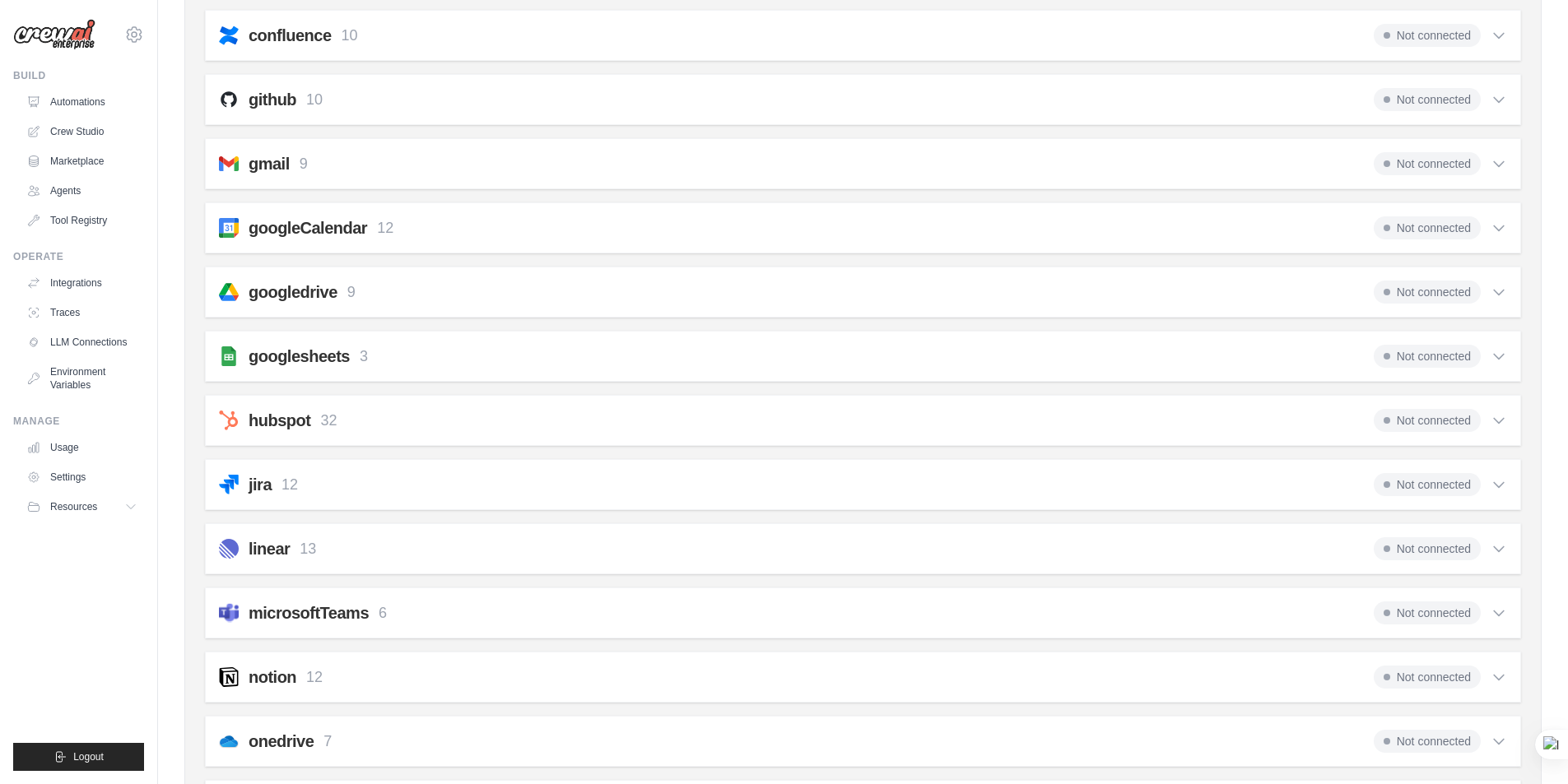
scroll to position [411, 0]
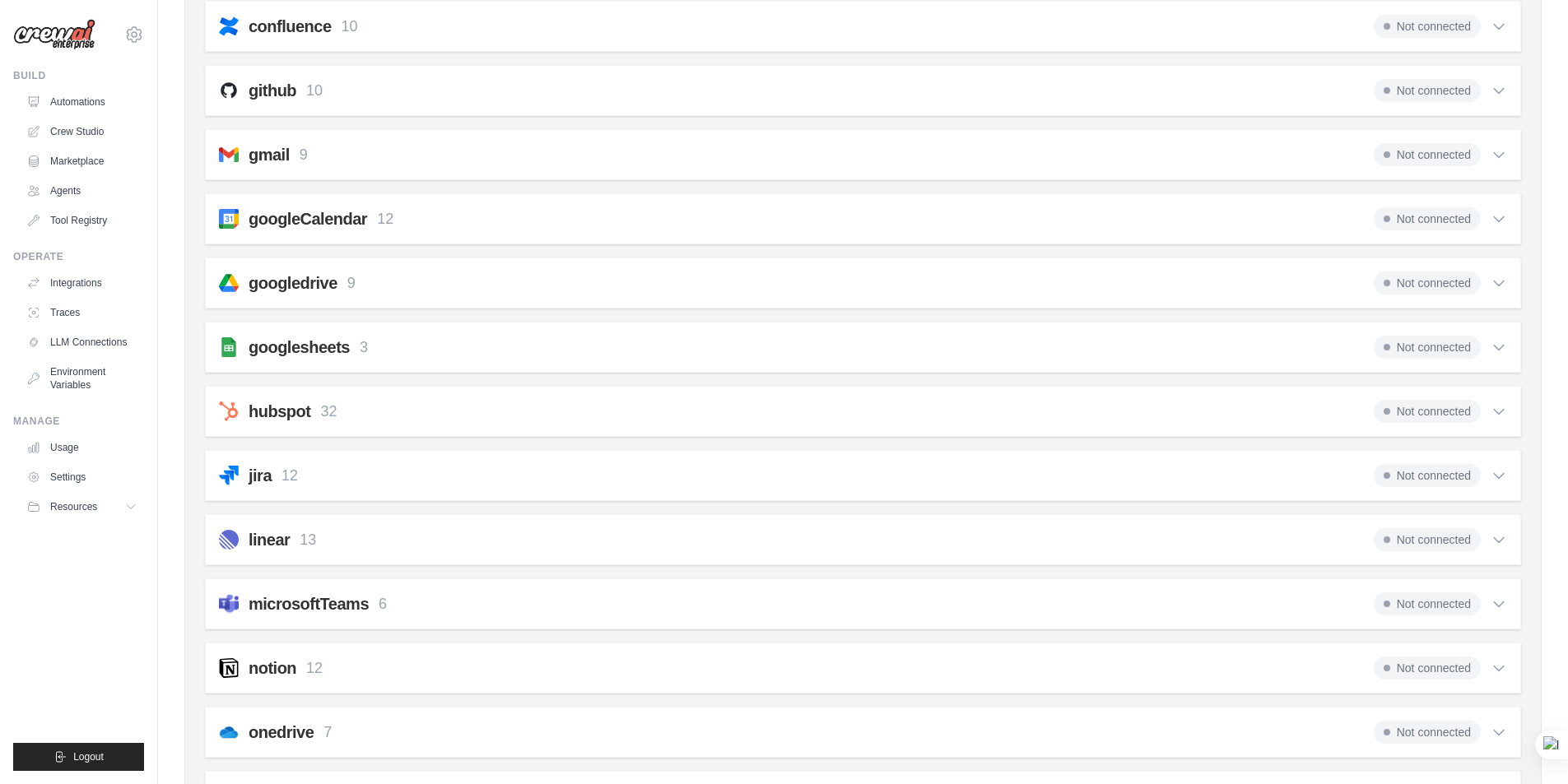
drag, startPoint x: 1498, startPoint y: 153, endPoint x: 1482, endPoint y: 153, distance: 16.0
click at [1498, 153] on icon at bounding box center [1499, 154] width 17 height 17
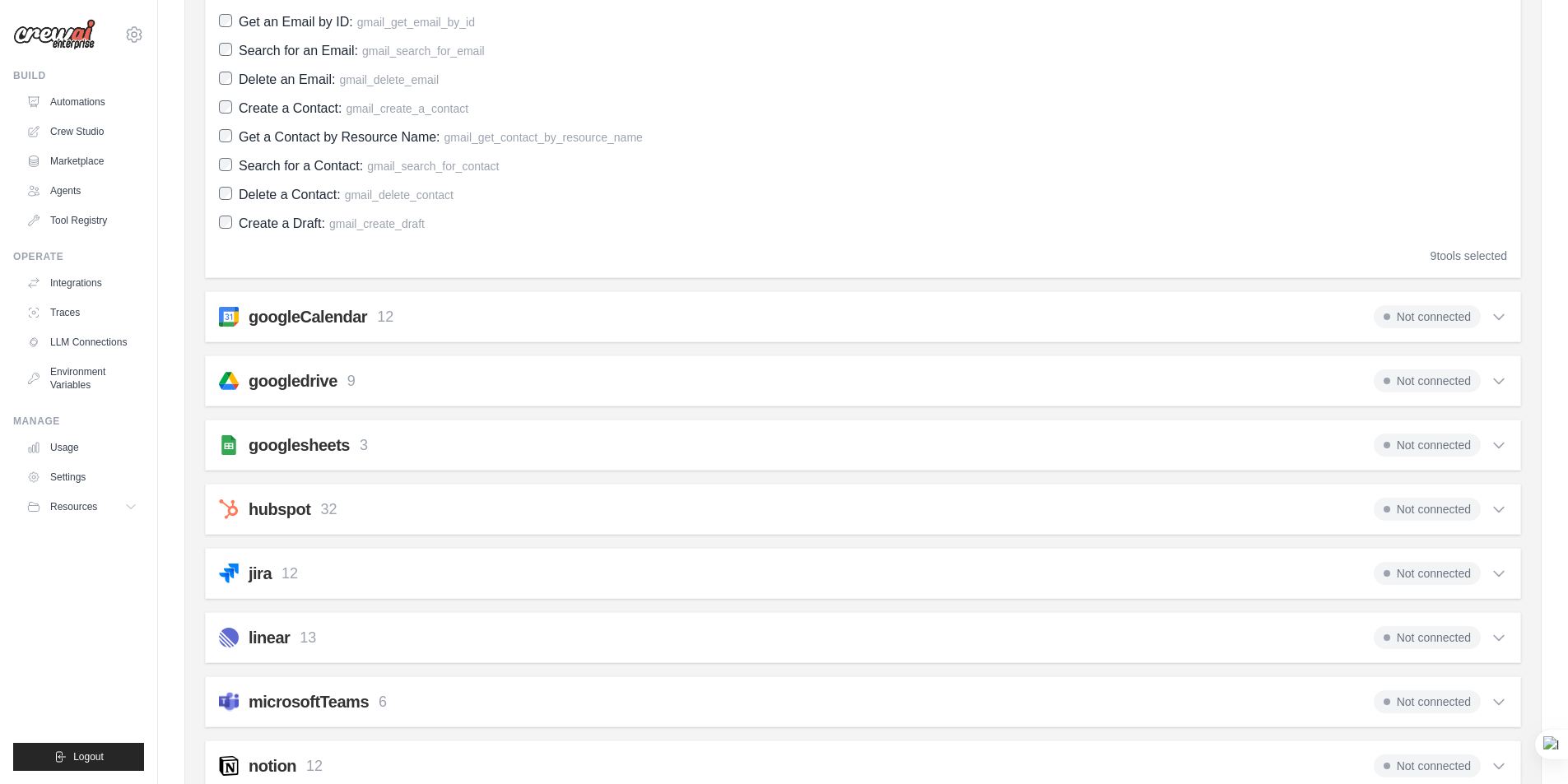
scroll to position [658, 0]
click at [472, 325] on div "googleCalendar 12 Not connected Select all Create an Event: google_calendar_cre…" at bounding box center [863, 312] width 1316 height 51
click at [1500, 311] on icon at bounding box center [1499, 313] width 17 height 17
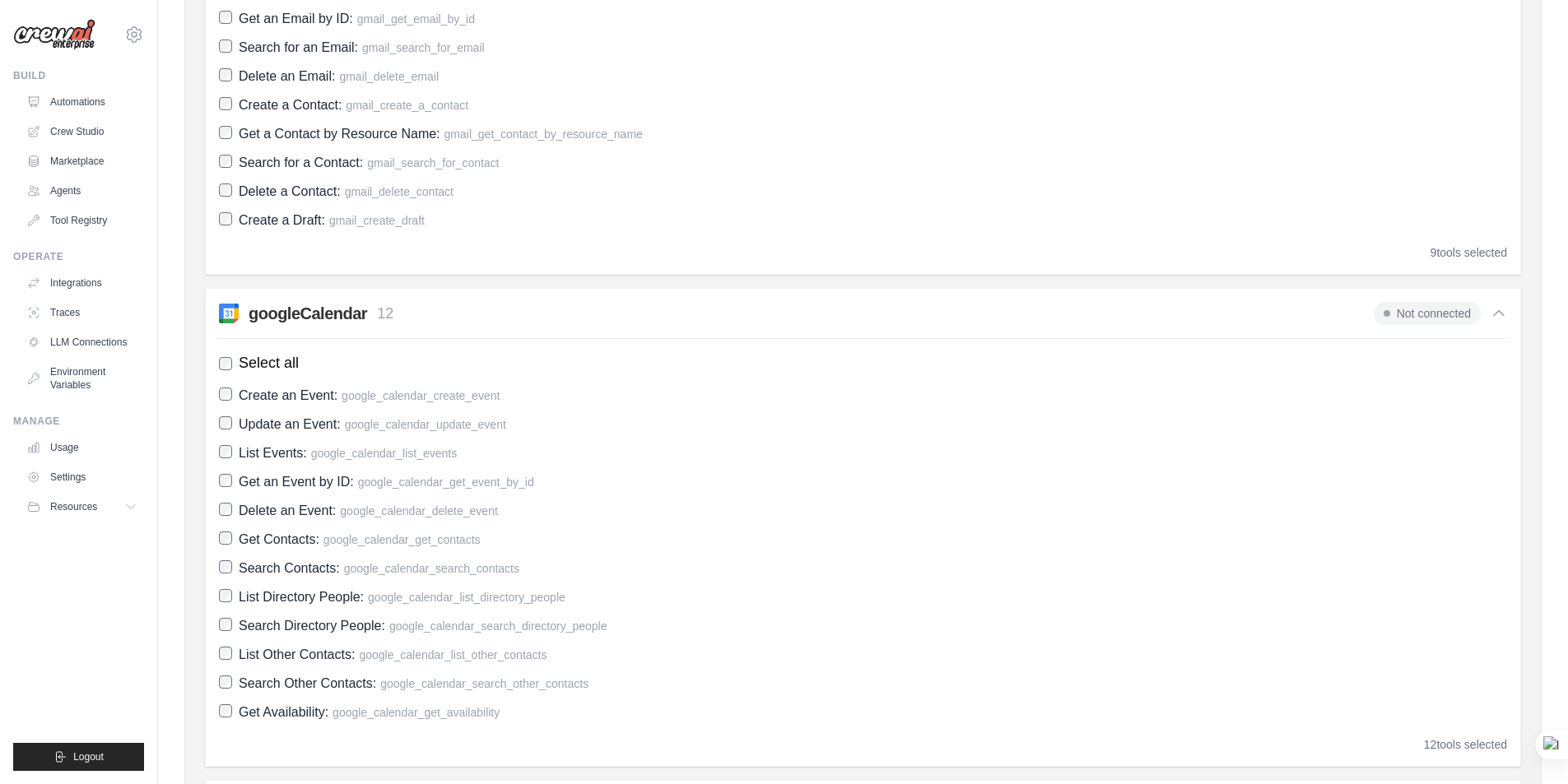
click at [1488, 312] on div "Not connected" at bounding box center [1440, 313] width 133 height 23
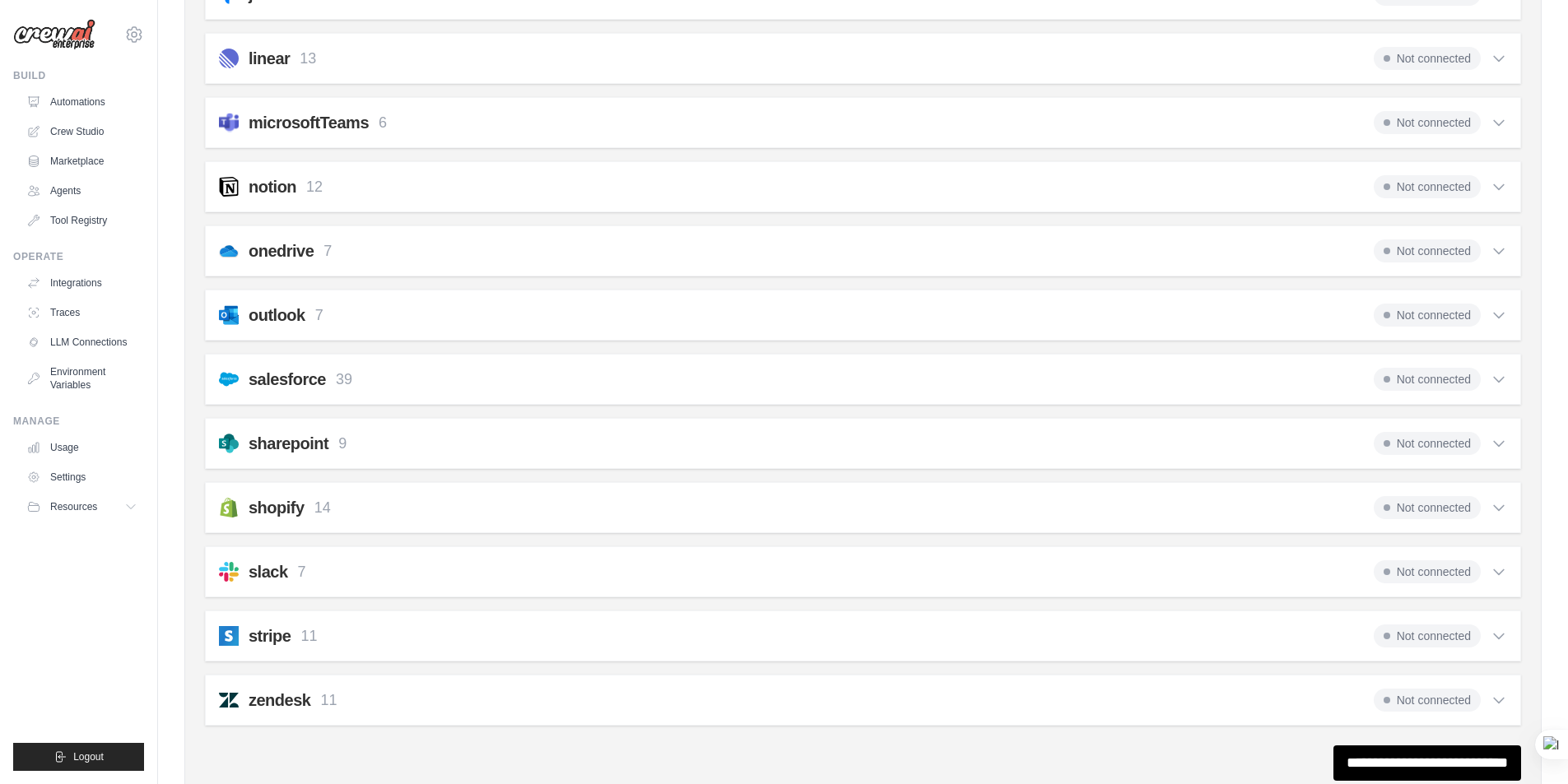
scroll to position [1294, 0]
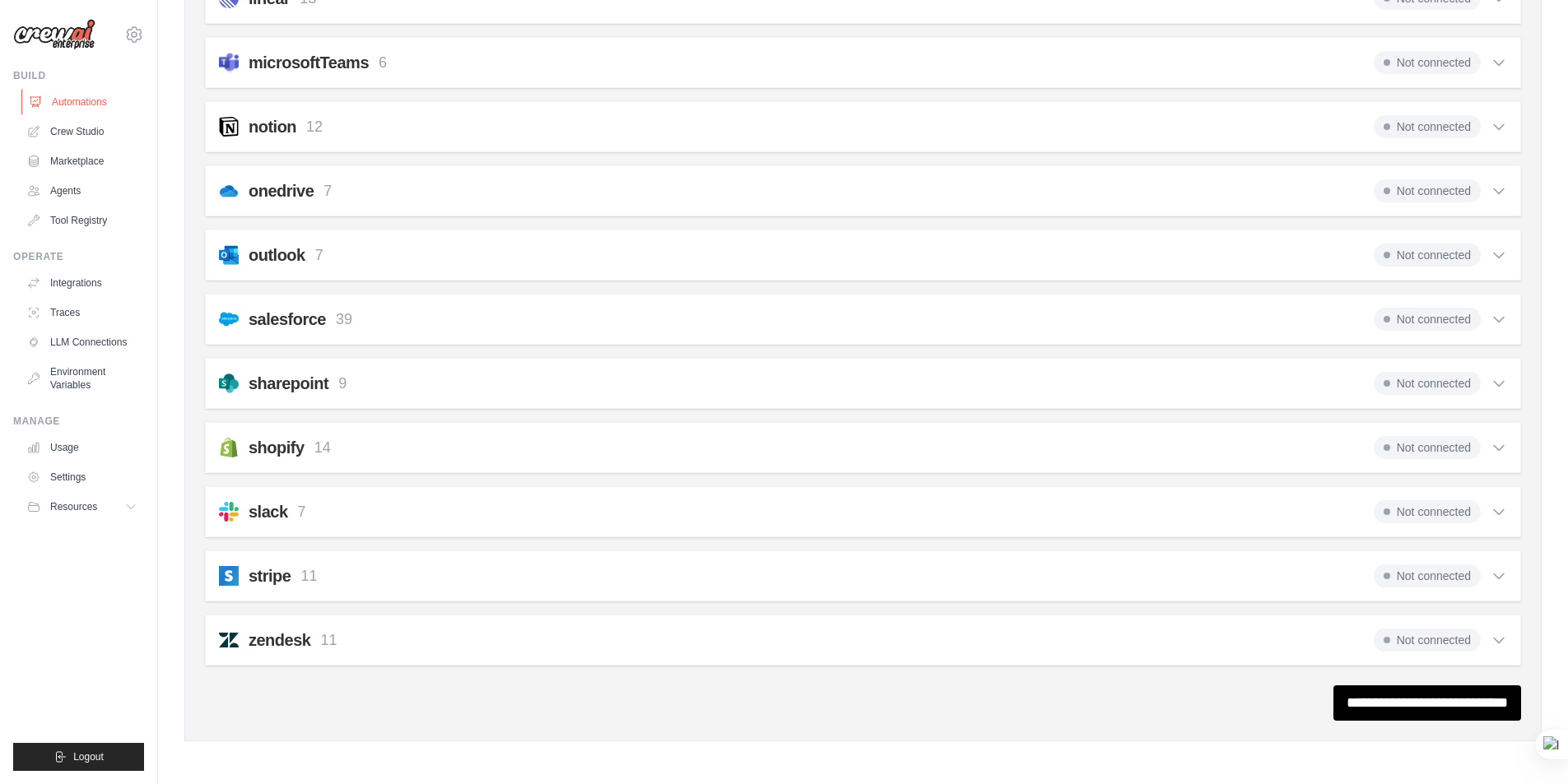
click at [77, 99] on link "Automations" at bounding box center [83, 102] width 124 height 26
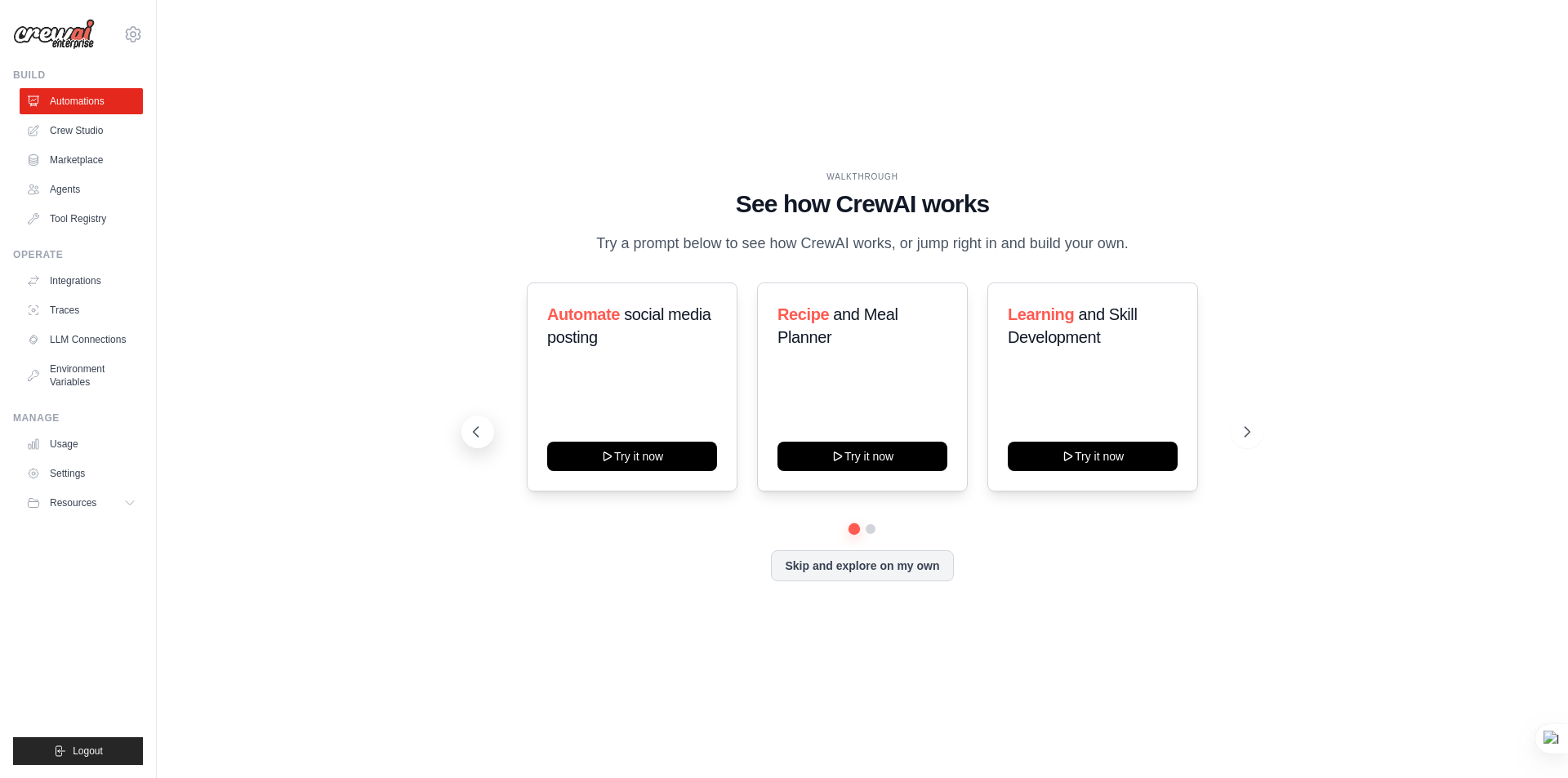
click at [475, 434] on icon at bounding box center [476, 432] width 17 height 17
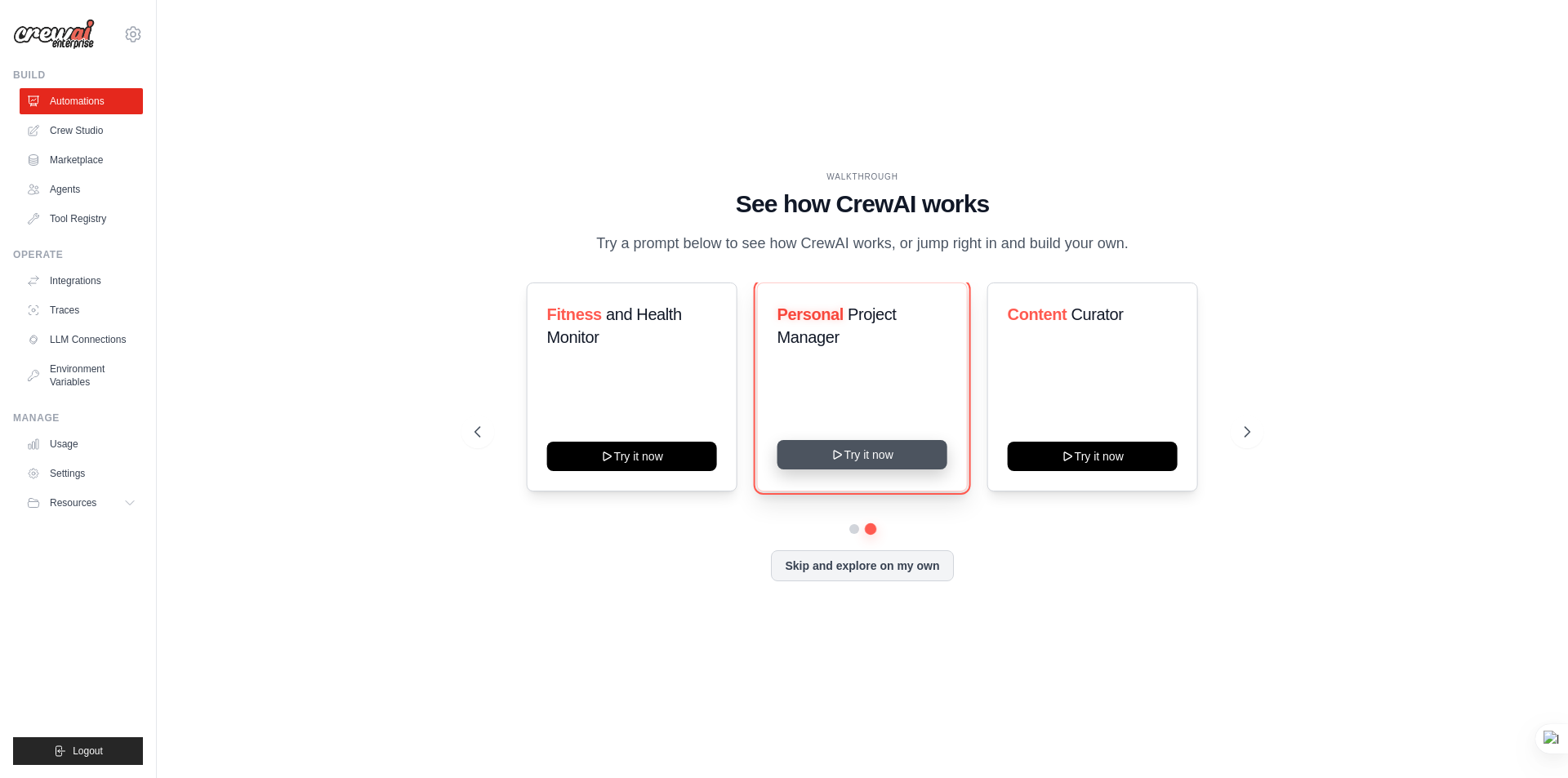
click at [845, 450] on button "Try it now" at bounding box center [862, 455] width 170 height 29
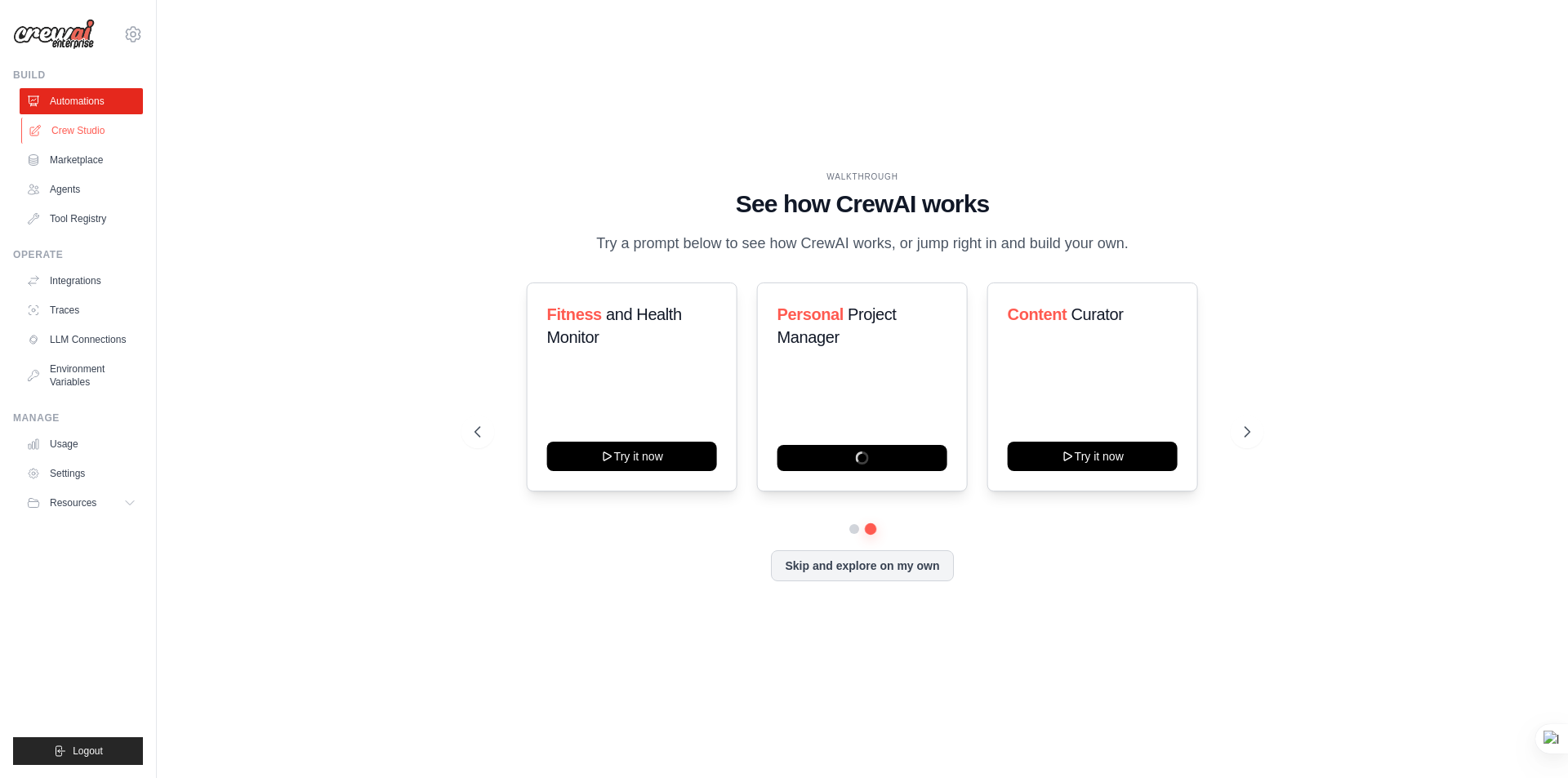
click at [76, 131] on link "Crew Studio" at bounding box center [83, 130] width 123 height 26
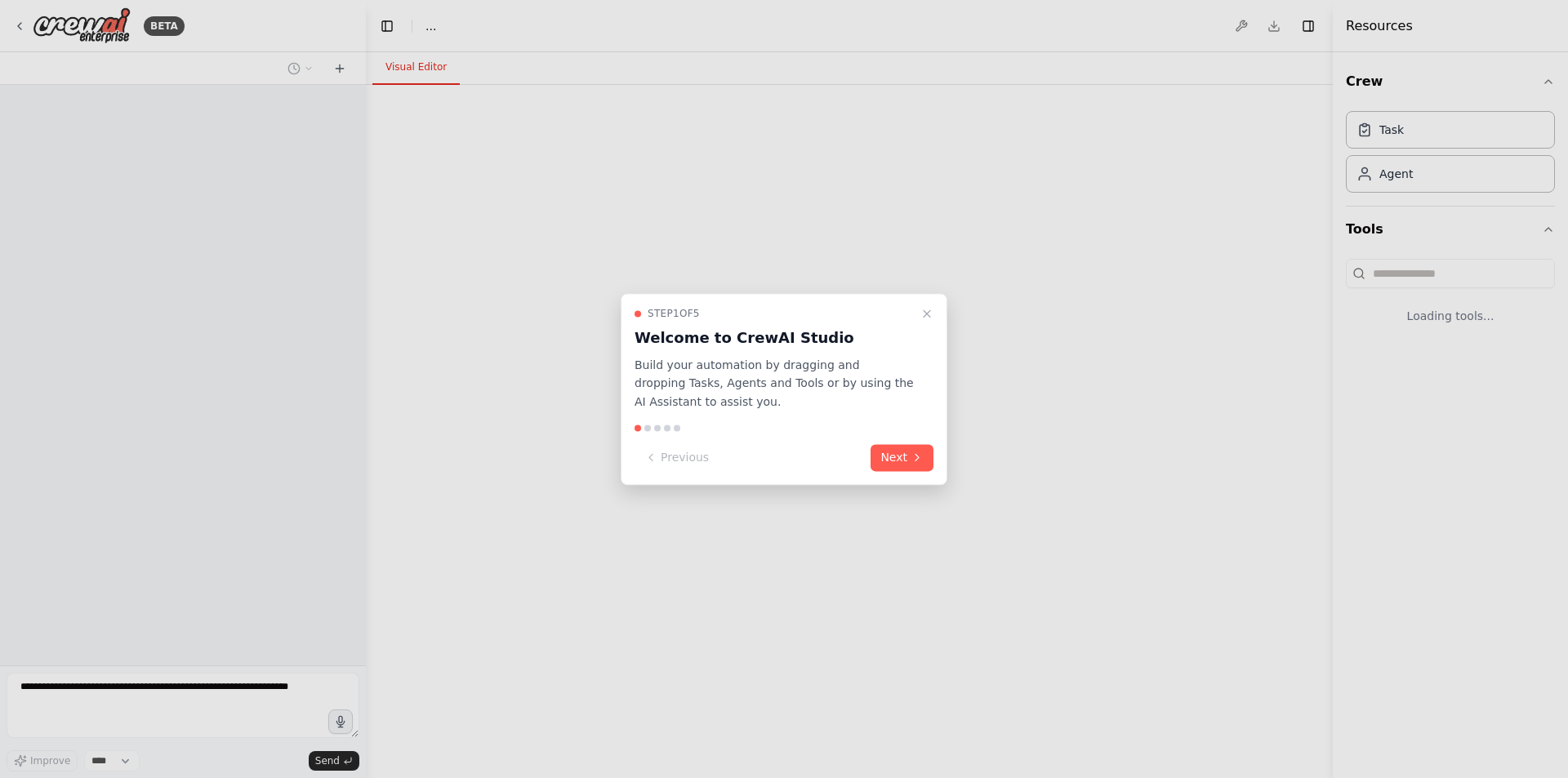
select select "****"
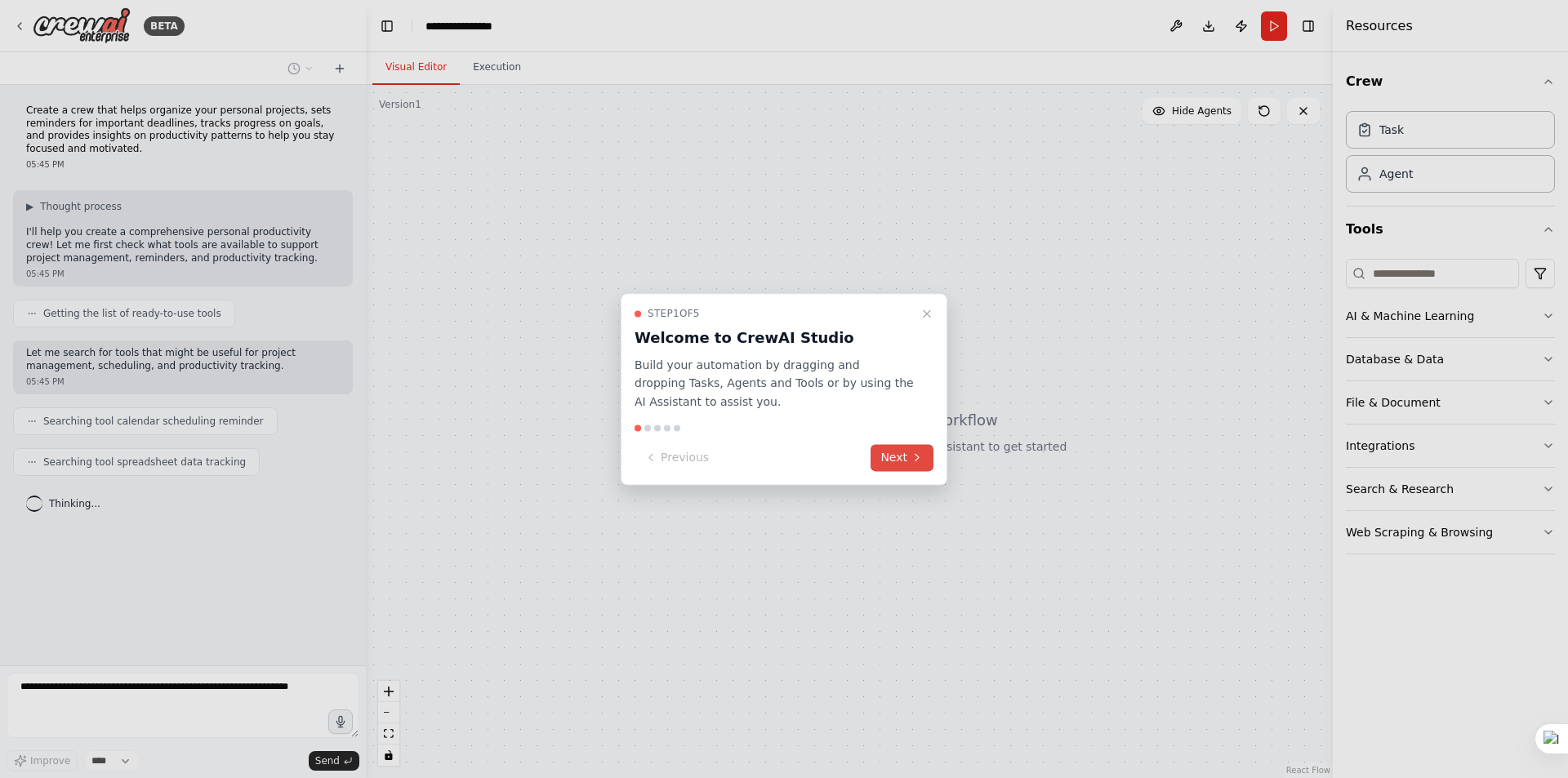
click at [905, 455] on button "Next" at bounding box center [902, 457] width 63 height 27
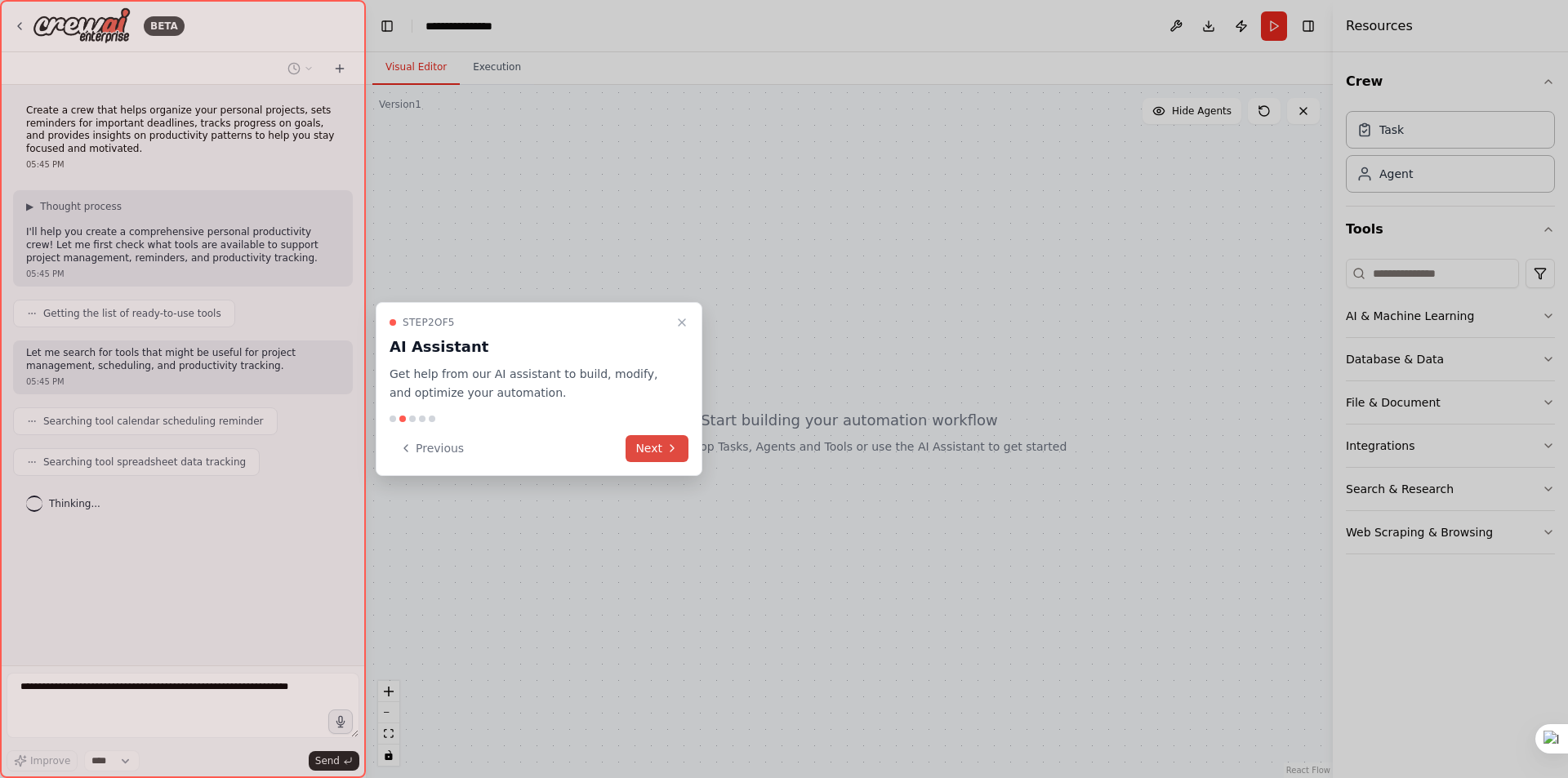
click at [655, 443] on button "Next" at bounding box center [657, 448] width 63 height 27
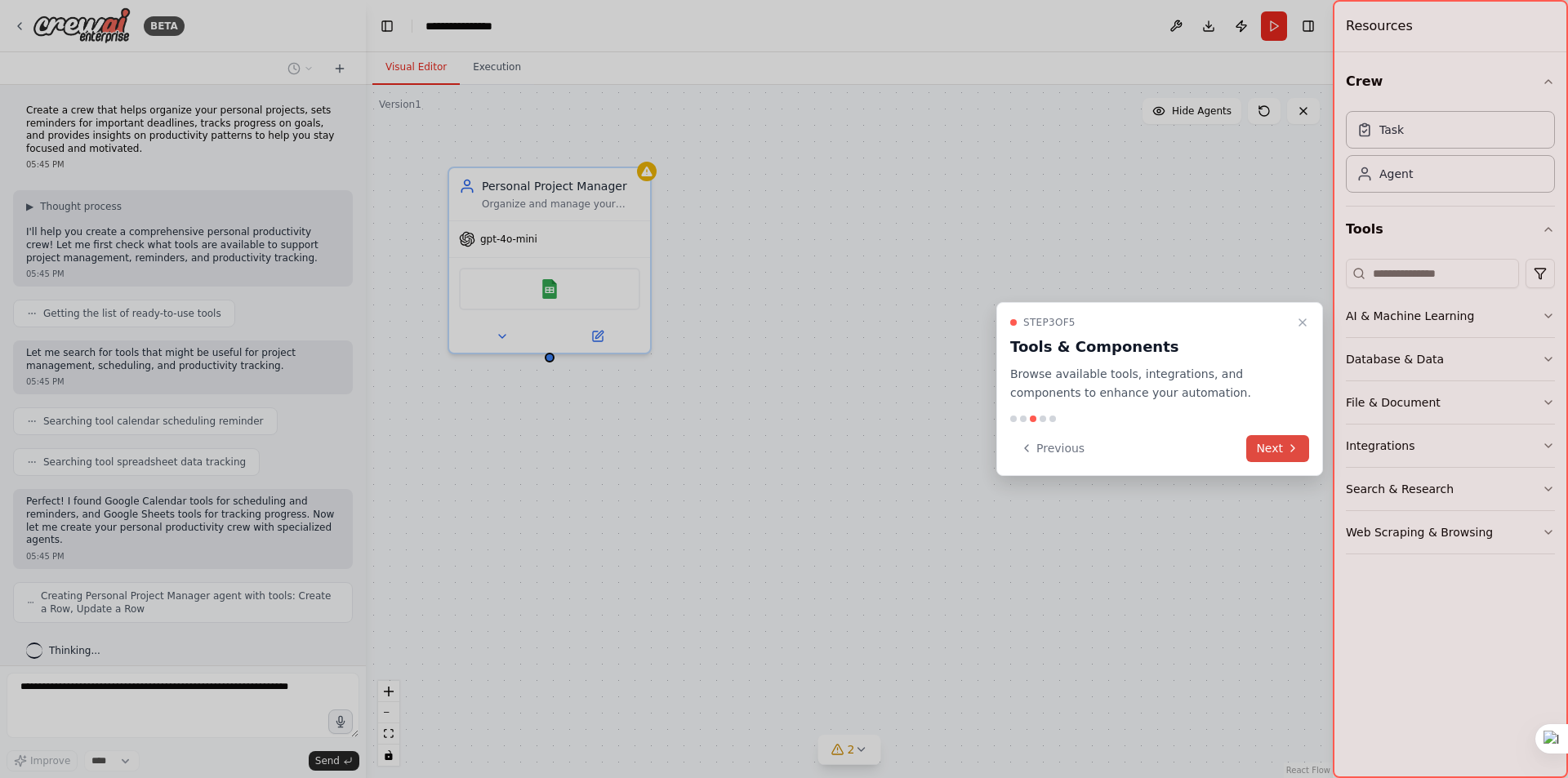
click at [1279, 450] on button "Next" at bounding box center [1278, 448] width 63 height 27
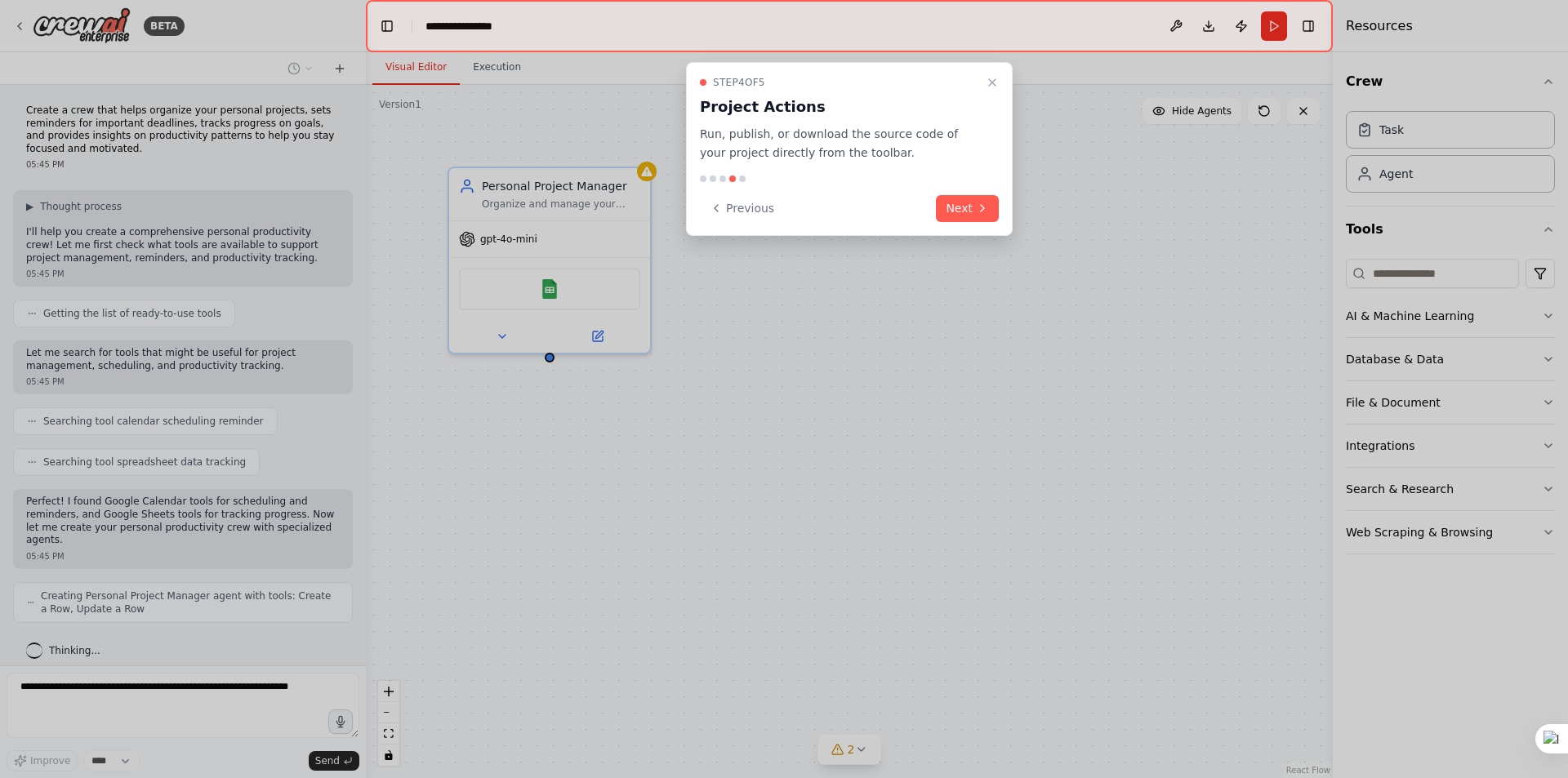
click at [978, 204] on icon at bounding box center [982, 208] width 13 height 13
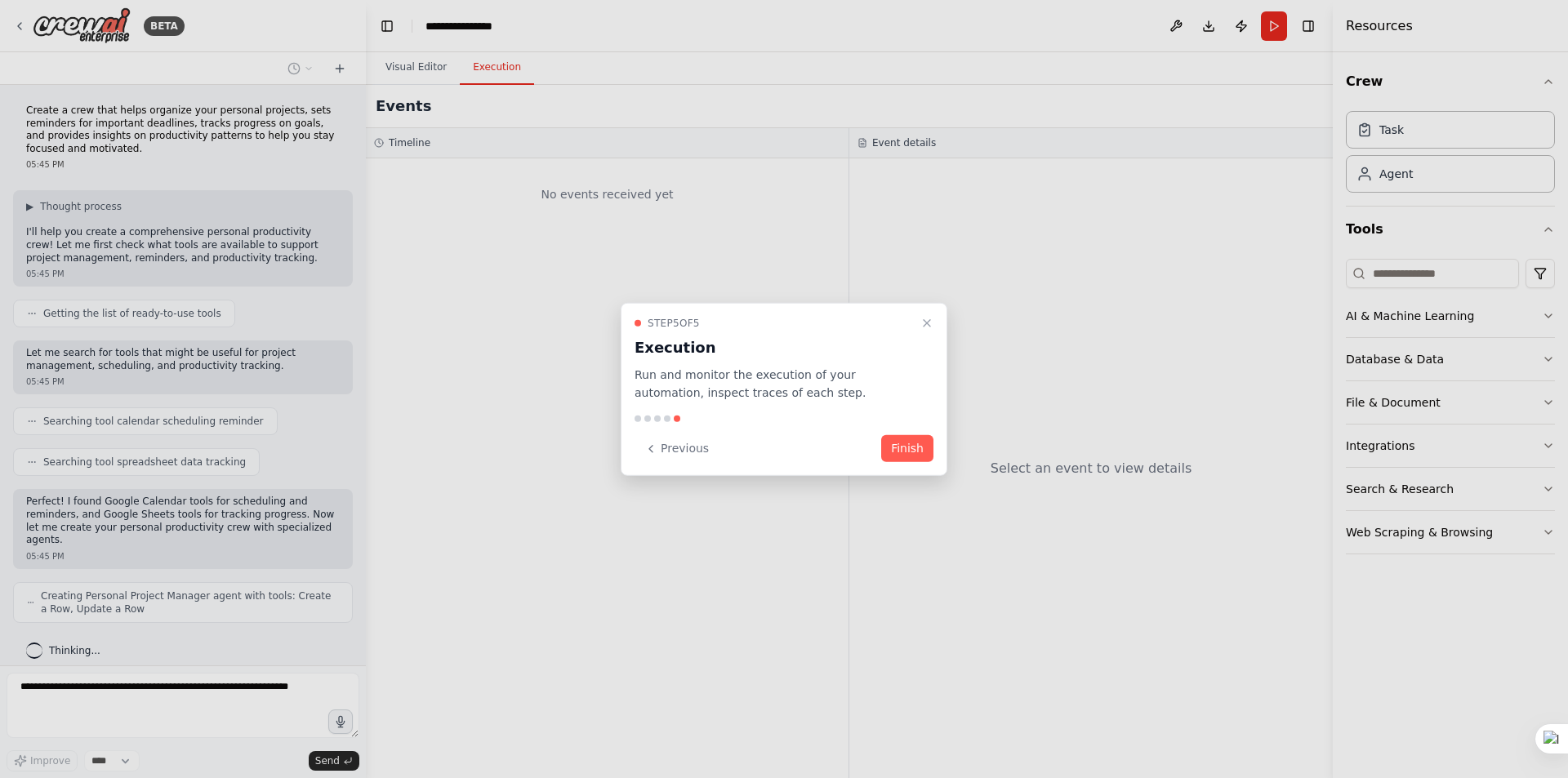
drag, startPoint x: 904, startPoint y: 449, endPoint x: 897, endPoint y: 456, distance: 9.9
click at [902, 451] on button "Finish" at bounding box center [907, 448] width 52 height 27
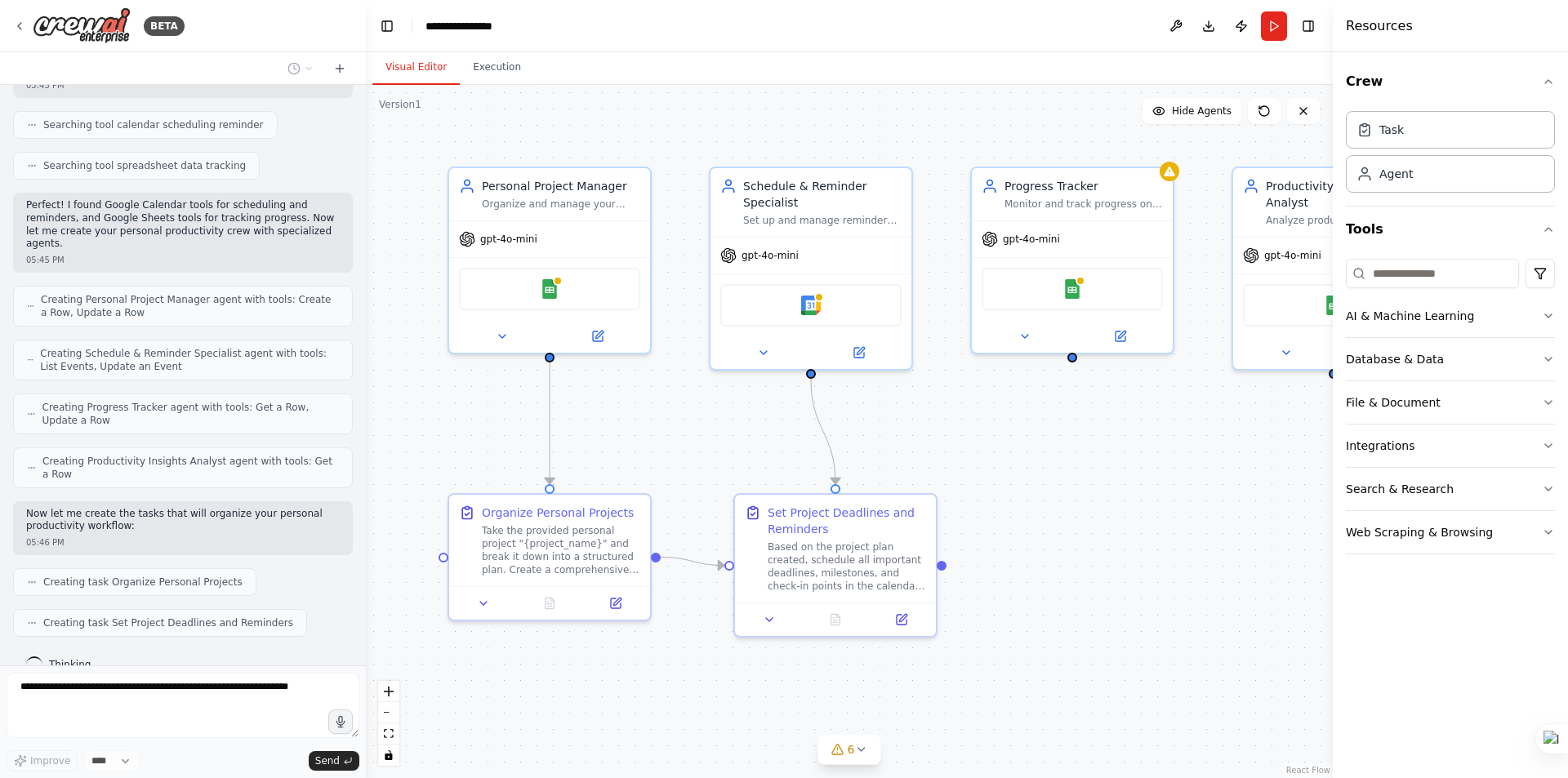
scroll to position [337, 0]
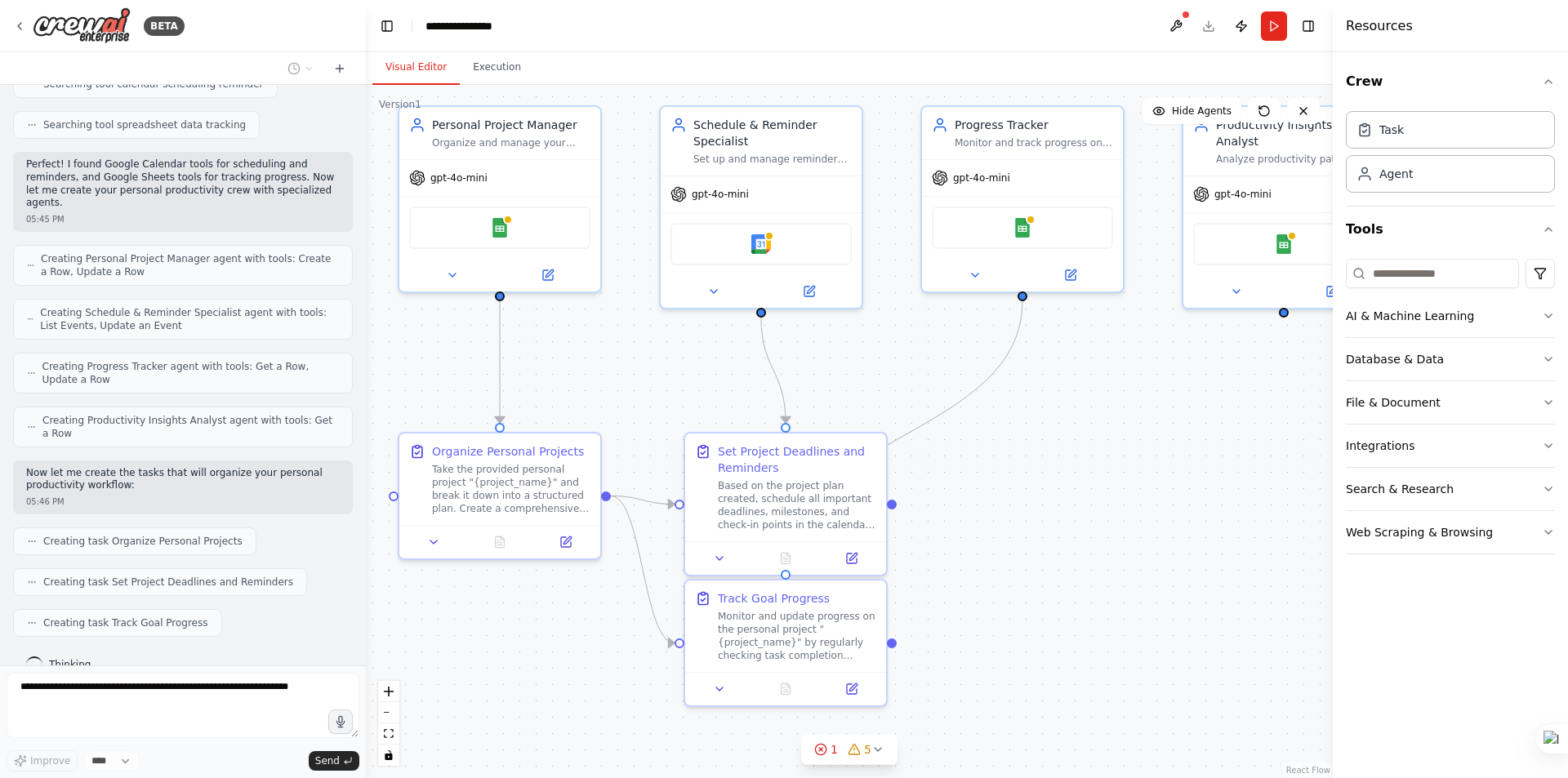
drag, startPoint x: 1129, startPoint y: 576, endPoint x: 1086, endPoint y: 514, distance: 75.5
click at [1086, 514] on div ".deletable-edge-delete-btn { width: 20px; height: 20px; border: 0px solid #ffff…" at bounding box center [849, 431] width 967 height 693
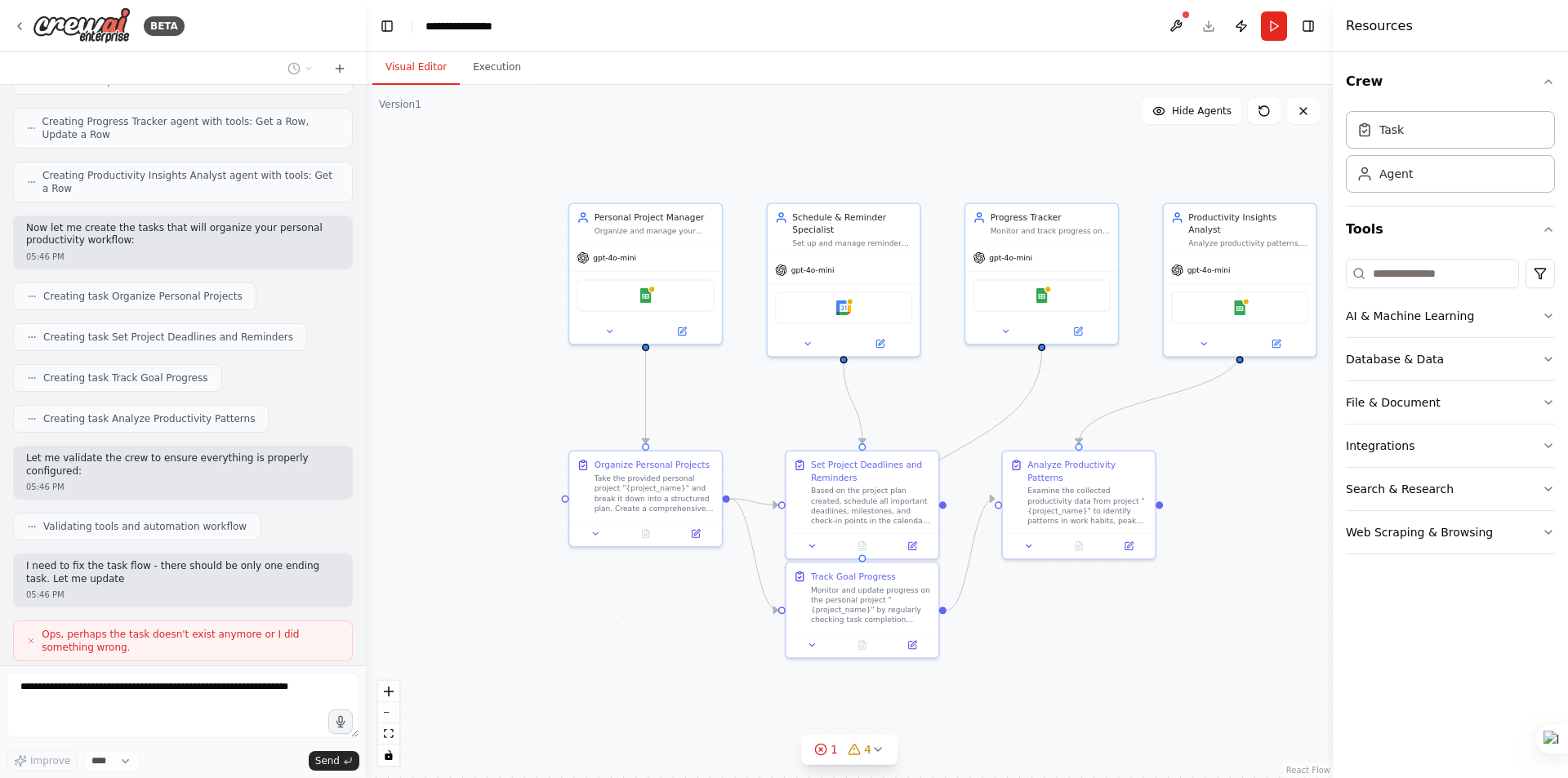
scroll to position [595, 0]
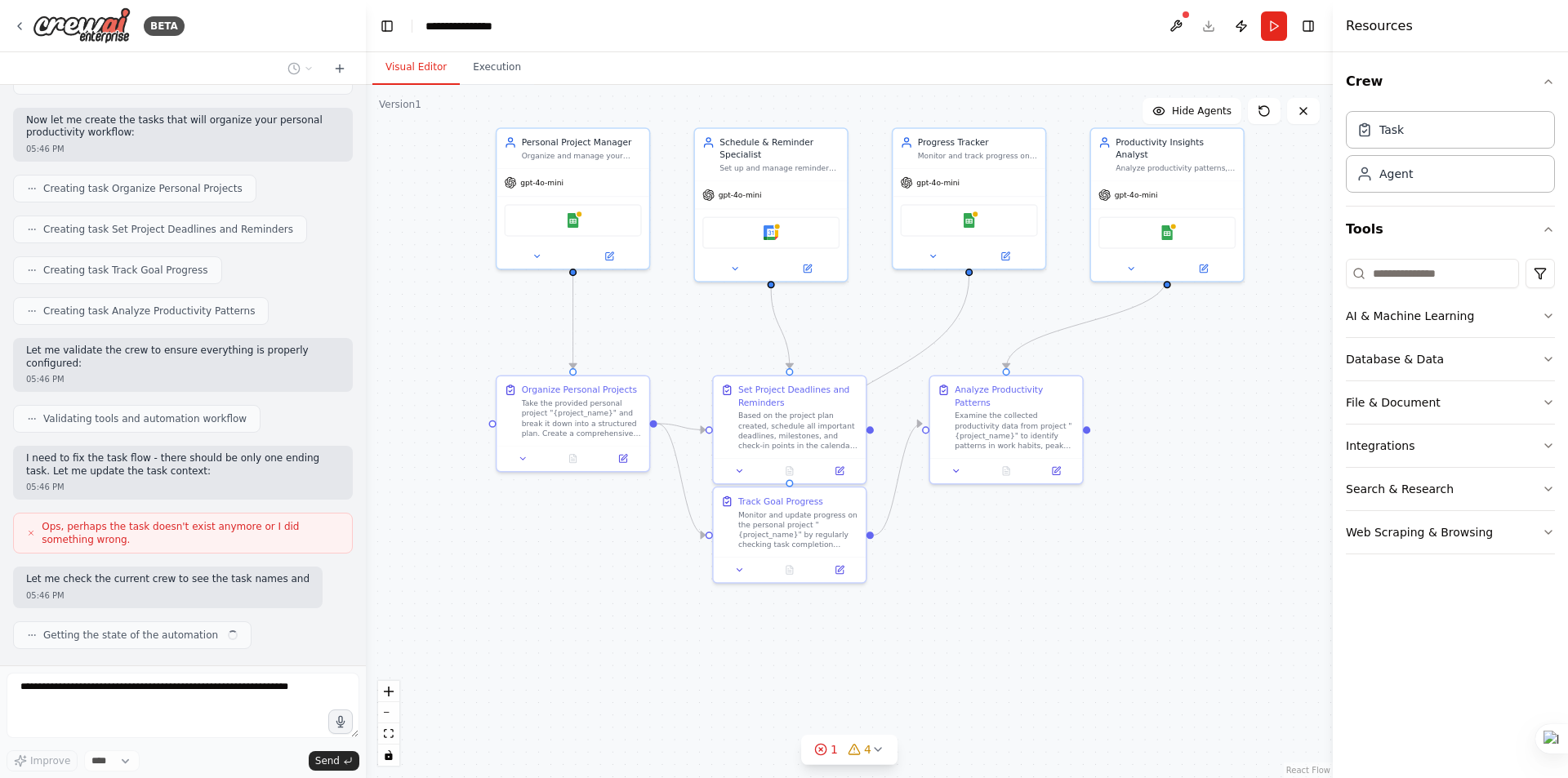
drag, startPoint x: 1097, startPoint y: 656, endPoint x: 1025, endPoint y: 581, distance: 104.0
click at [1025, 581] on div ".deletable-edge-delete-btn { width: 20px; height: 20px; border: 0px solid #ffff…" at bounding box center [849, 431] width 967 height 693
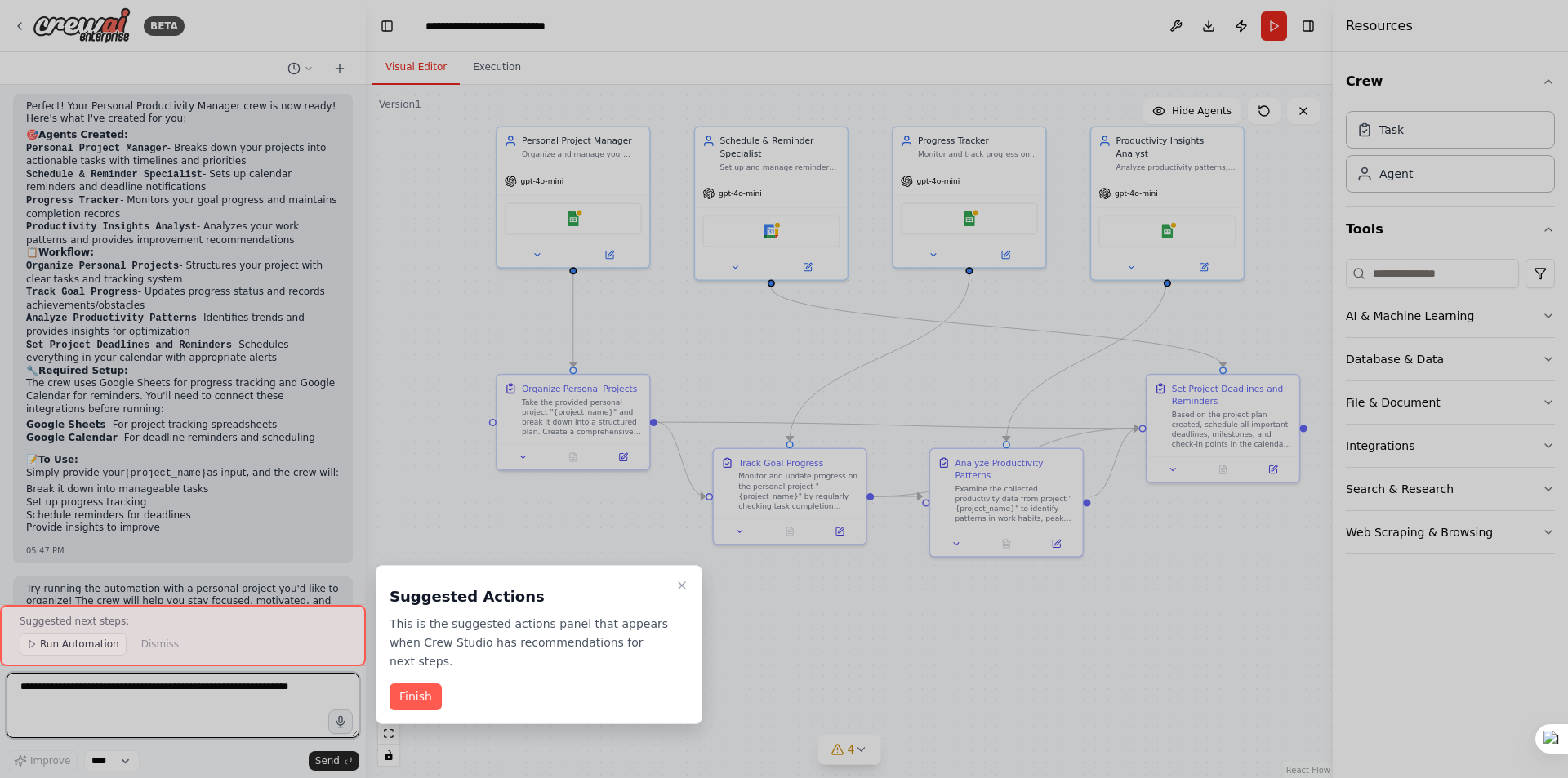
scroll to position [1587, 0]
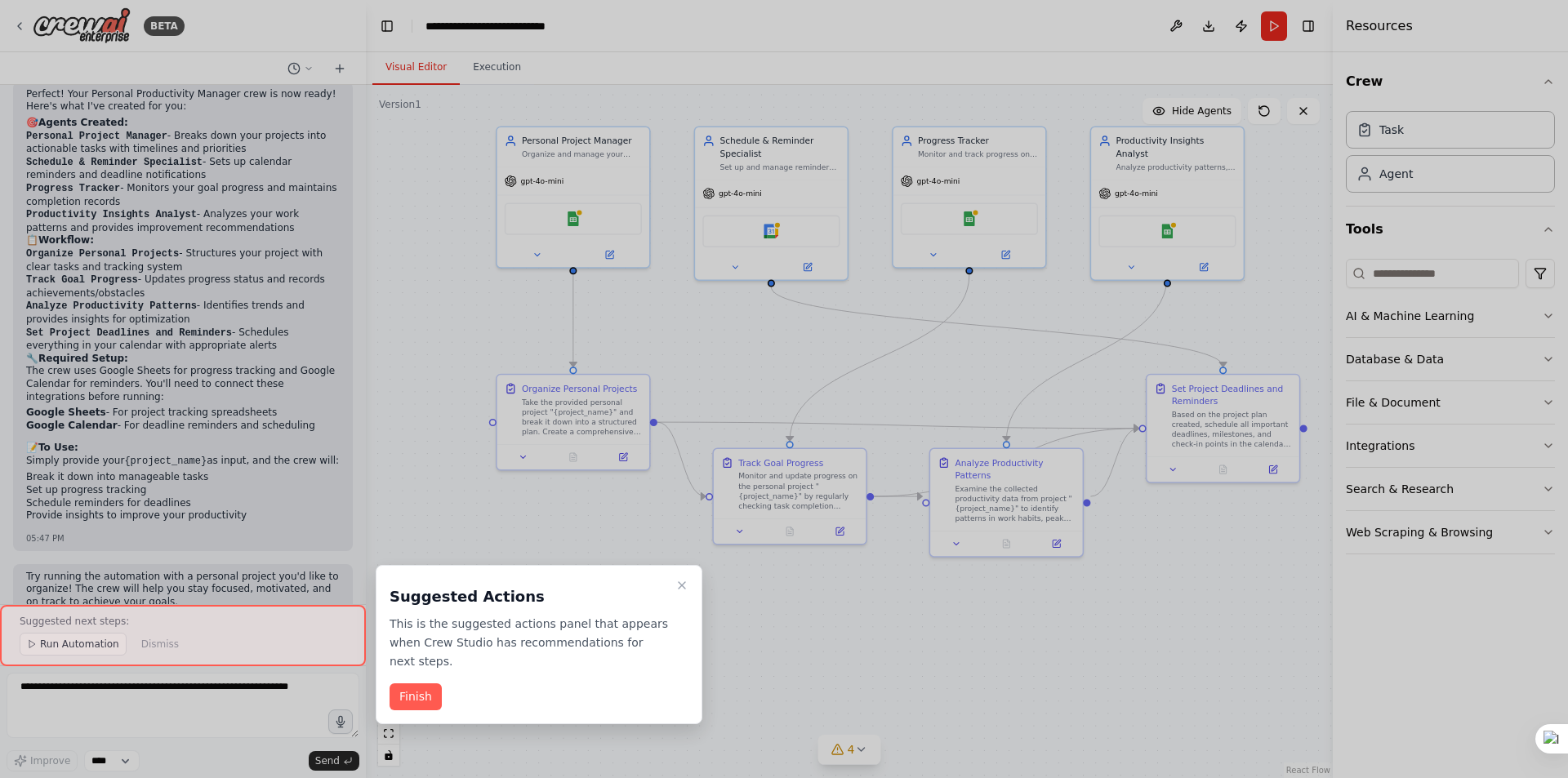
click at [419, 684] on button "Finish" at bounding box center [415, 696] width 52 height 27
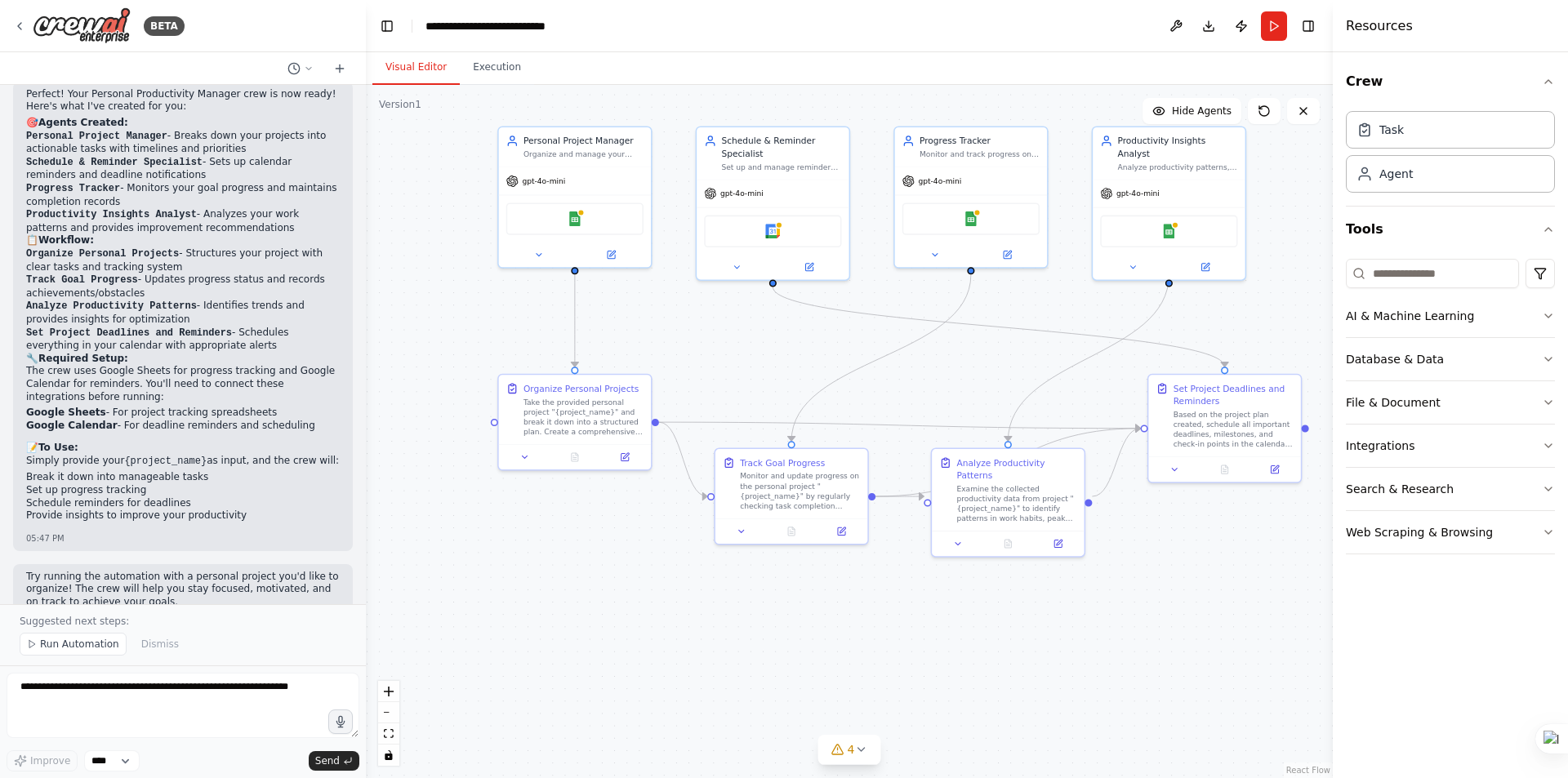
click at [1134, 640] on div ".deletable-edge-delete-btn { width: 20px; height: 20px; border: 0px solid #ffff…" at bounding box center [849, 431] width 967 height 693
click at [1167, 685] on div ".deletable-edge-delete-btn { width: 20px; height: 20px; border: 0px solid #ffff…" at bounding box center [849, 431] width 967 height 693
click at [867, 749] on icon at bounding box center [861, 750] width 13 height 13
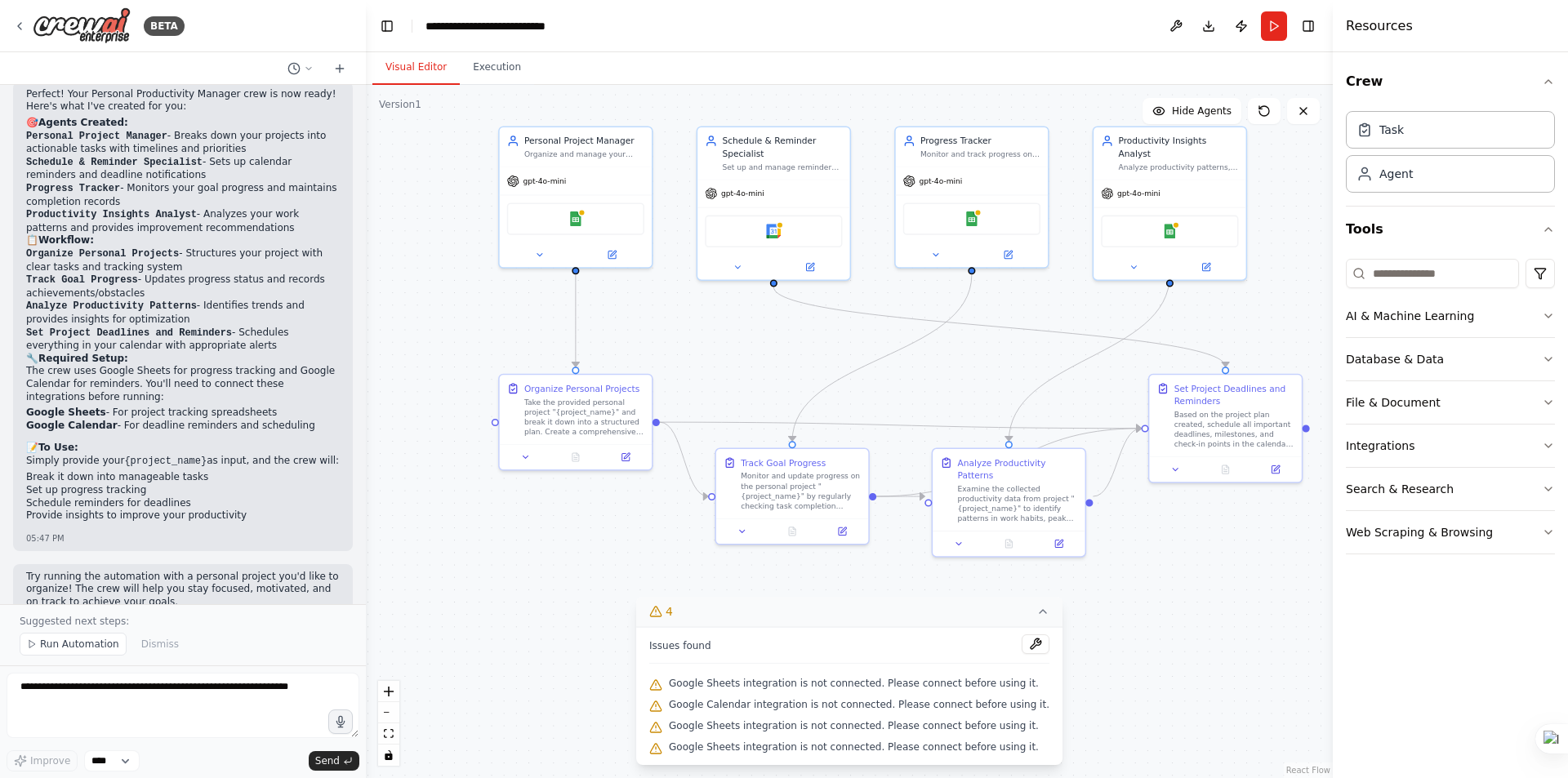
click at [1156, 642] on div ".deletable-edge-delete-btn { width: 20px; height: 20px; border: 0px solid #ffff…" at bounding box center [849, 431] width 967 height 693
click at [1114, 634] on div ".deletable-edge-delete-btn { width: 20px; height: 20px; border: 0px solid #ffff…" at bounding box center [849, 431] width 967 height 693
click at [1036, 613] on icon at bounding box center [1043, 611] width 13 height 13
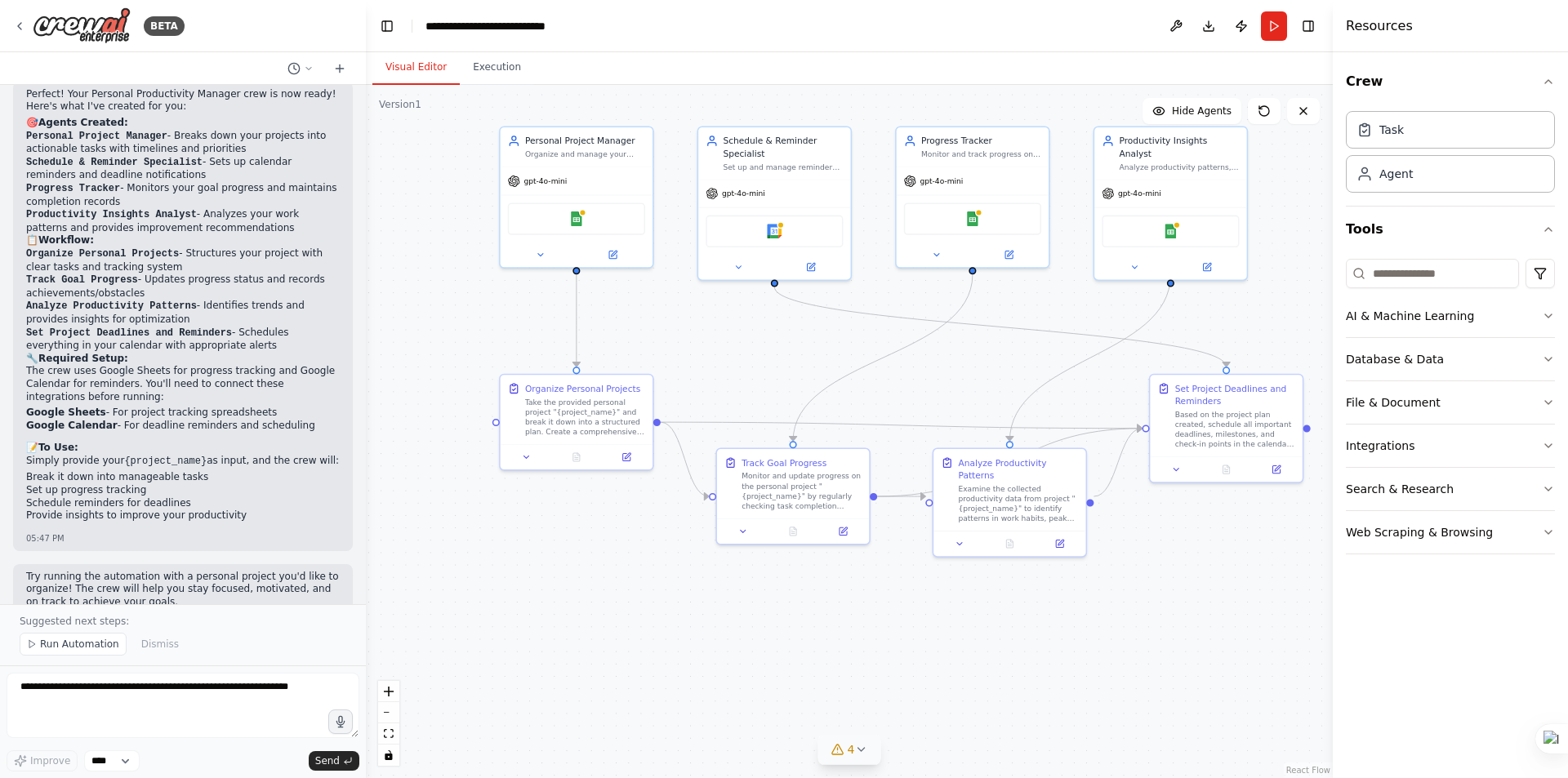
click at [861, 749] on icon at bounding box center [861, 750] width 13 height 13
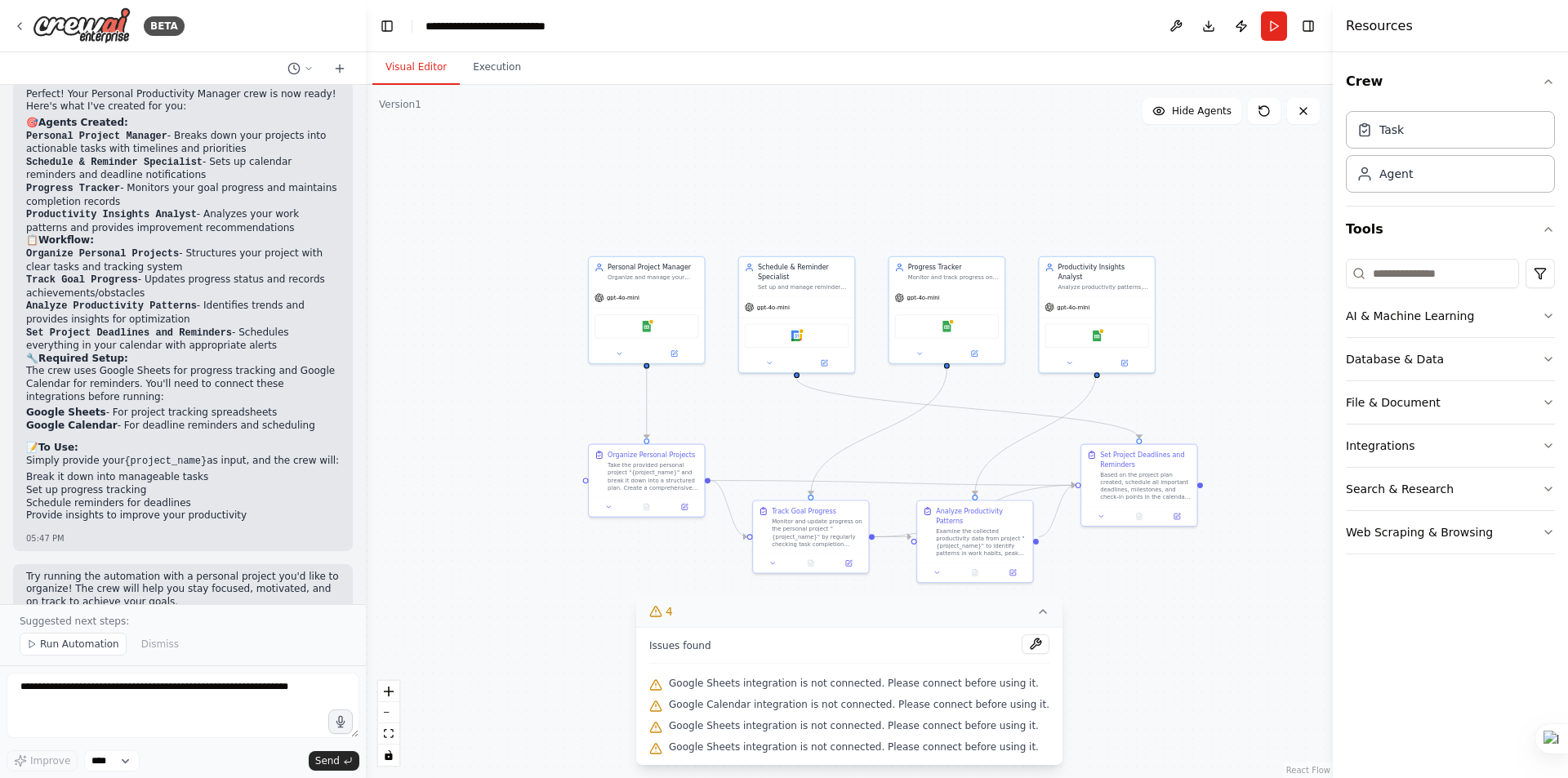
click at [1109, 644] on div ".deletable-edge-delete-btn { width: 20px; height: 20px; border: 0px solid #ffff…" at bounding box center [849, 431] width 967 height 693
click at [1022, 646] on button at bounding box center [1036, 643] width 28 height 19
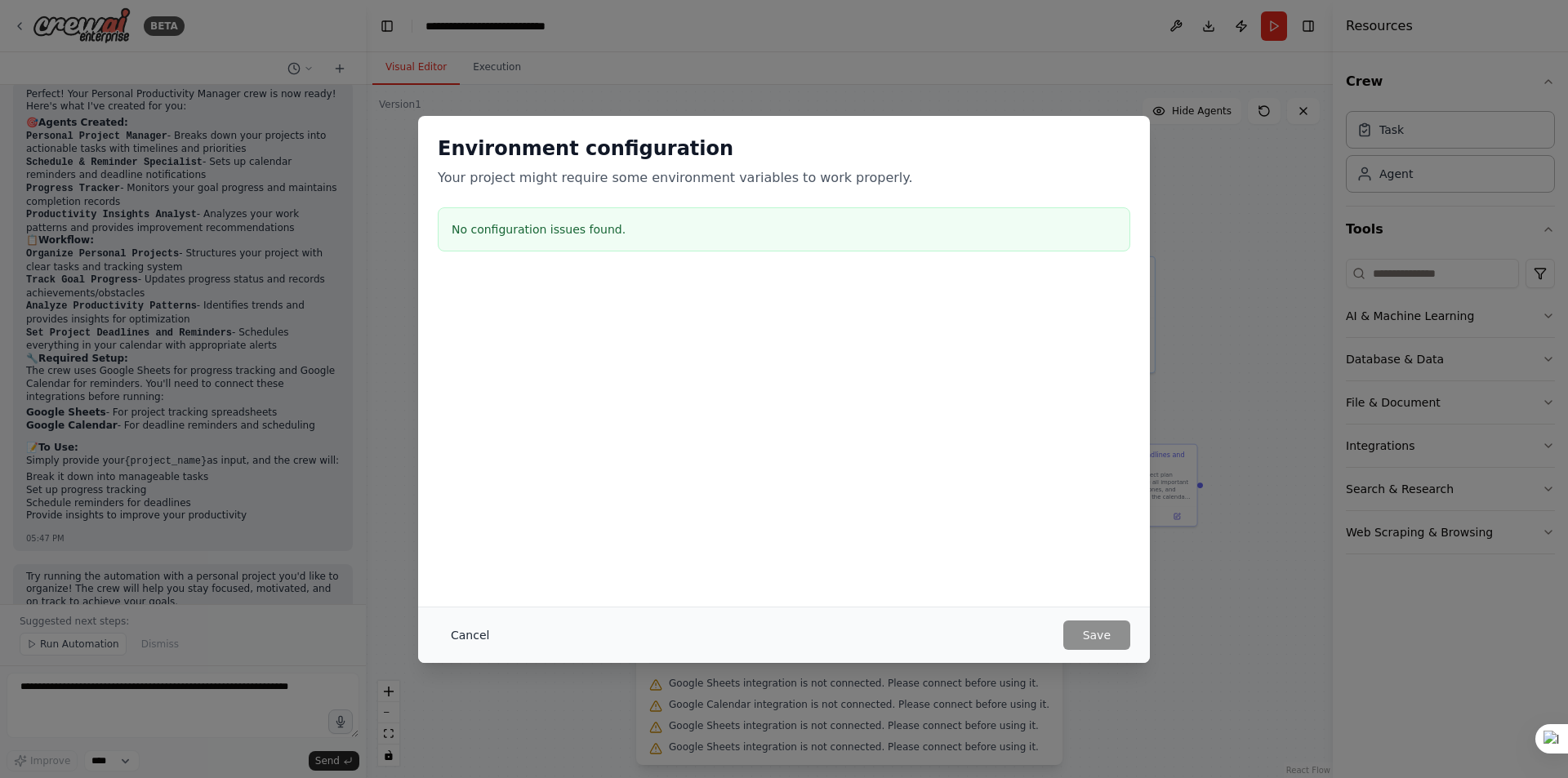
click at [470, 630] on button "Cancel" at bounding box center [470, 635] width 64 height 29
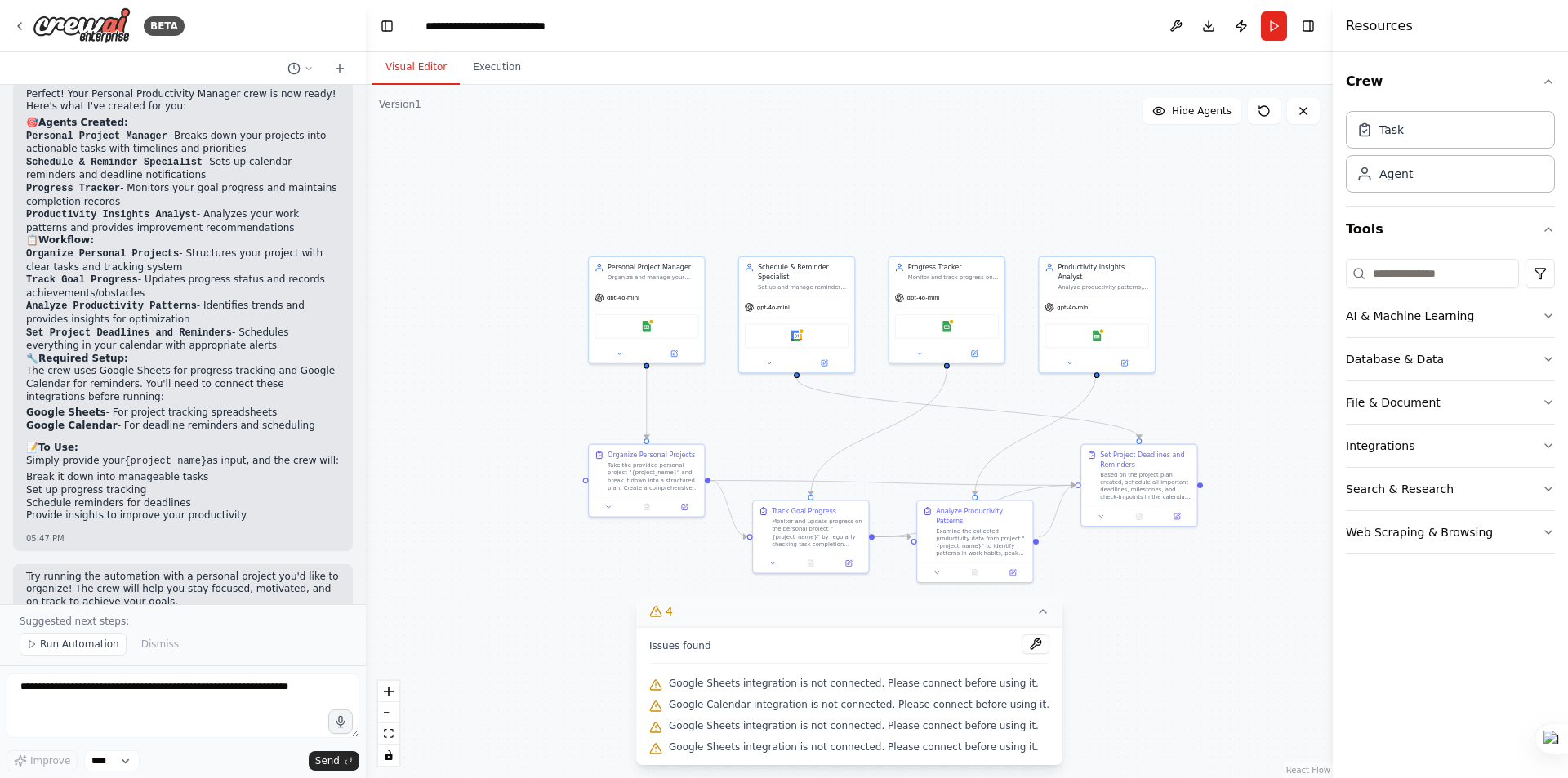
click at [568, 576] on div ".deletable-edge-delete-btn { width: 20px; height: 20px; border: 0px solid #ffff…" at bounding box center [849, 431] width 967 height 693
click at [778, 684] on span "Google Sheets integration is not connected. Please connect before using it." at bounding box center [854, 684] width 370 height 13
click at [780, 684] on span "Google Sheets integration is not connected. Please connect before using it." at bounding box center [854, 684] width 370 height 13
click at [781, 684] on span "Google Sheets integration is not connected. Please connect before using it." at bounding box center [854, 684] width 370 height 13
click at [786, 688] on span "Google Sheets integration is not connected. Please connect before using it." at bounding box center [854, 684] width 370 height 13
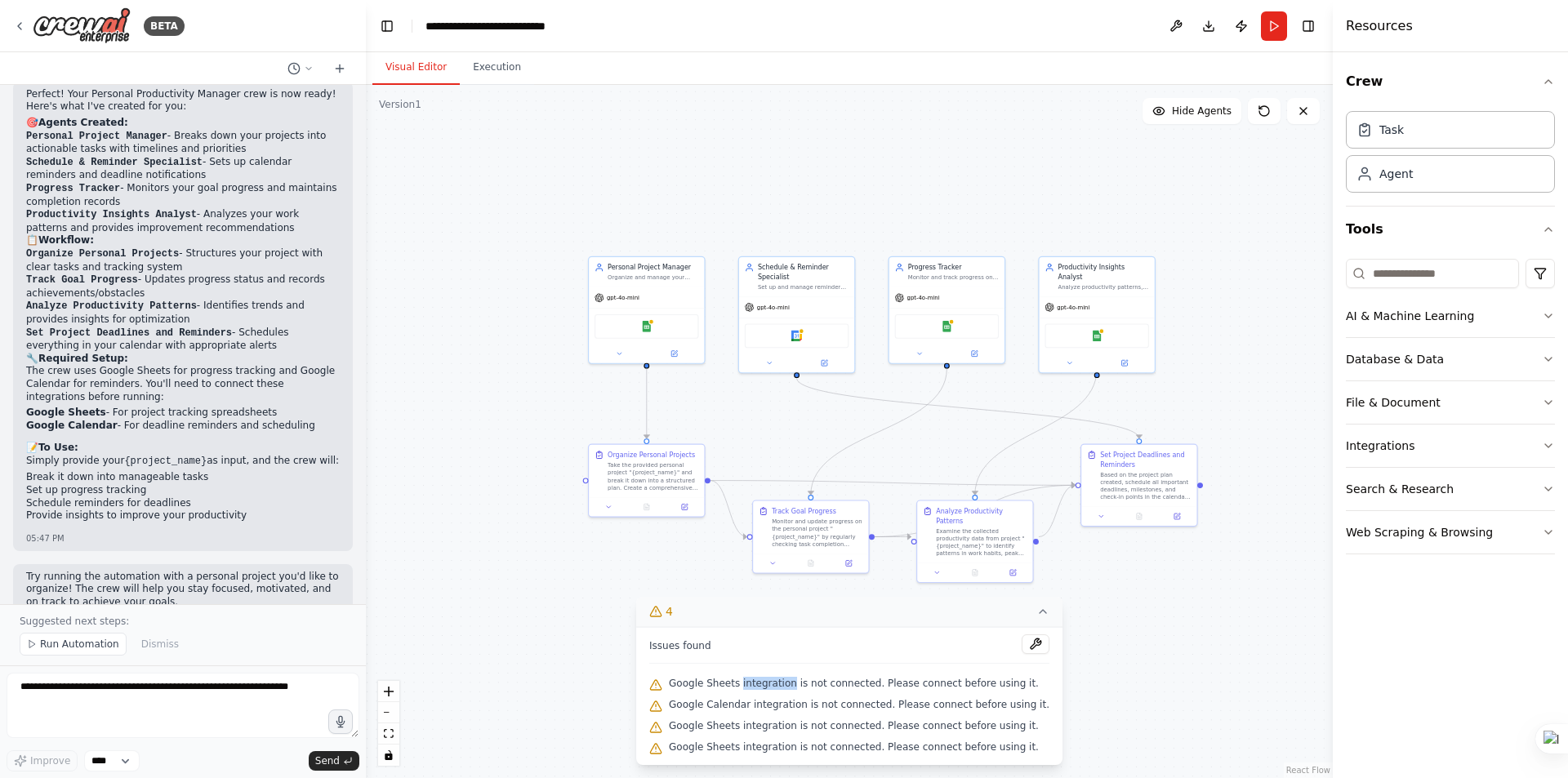
click at [789, 686] on span "Google Sheets integration is not connected. Please connect before using it." at bounding box center [854, 684] width 370 height 13
click at [790, 686] on span "Google Sheets integration is not connected. Please connect before using it." at bounding box center [854, 684] width 370 height 13
click at [924, 703] on span "Google Calendar integration is not connected. Please connect before using it." at bounding box center [859, 705] width 381 height 13
click at [927, 704] on span "Google Calendar integration is not connected. Please connect before using it." at bounding box center [859, 705] width 381 height 13
click at [929, 706] on span "Google Calendar integration is not connected. Please connect before using it." at bounding box center [859, 705] width 381 height 13
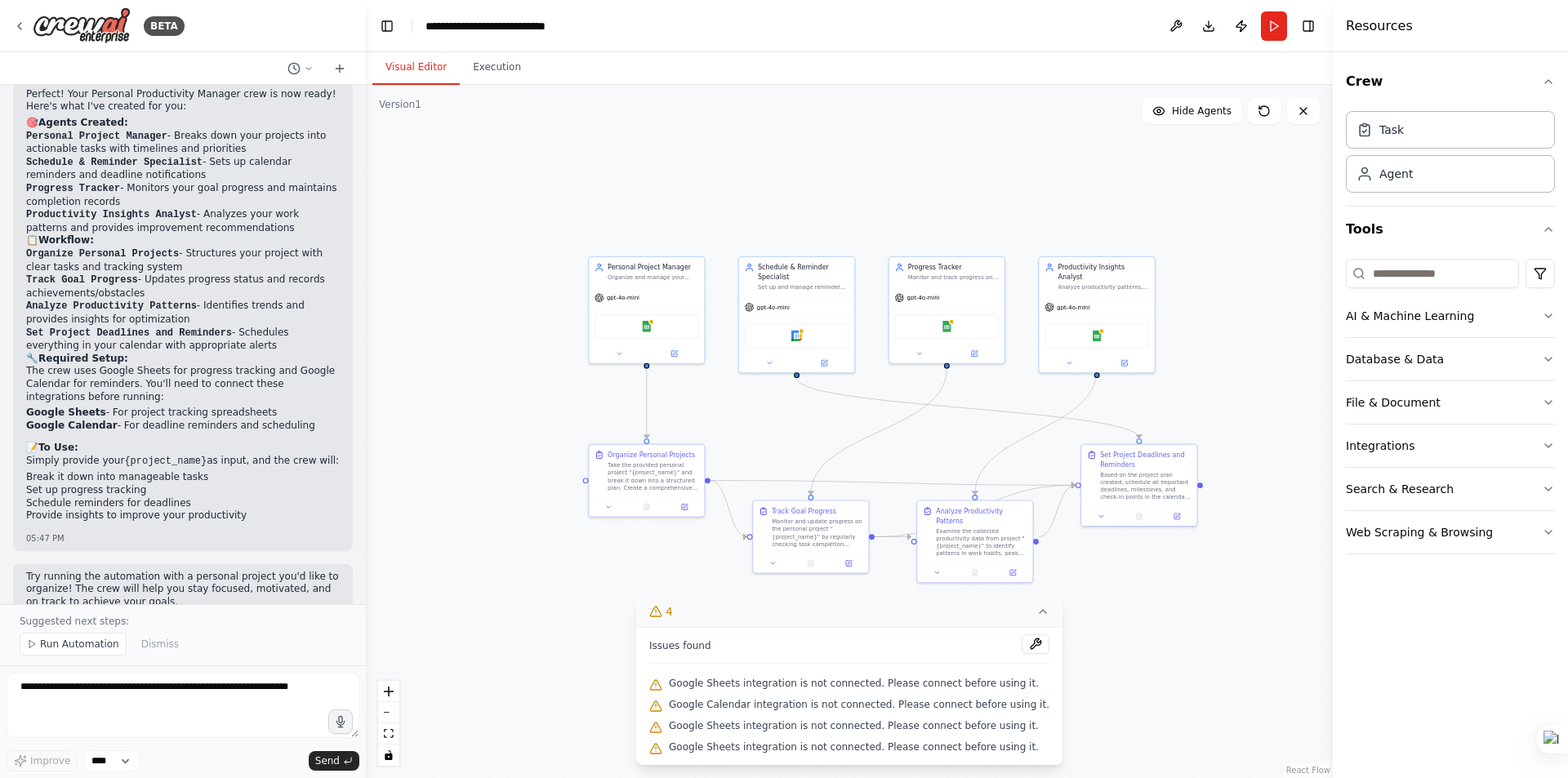
click at [989, 710] on span "Google Calendar integration is not connected. Please connect before using it." at bounding box center [859, 705] width 381 height 13
click at [991, 709] on span "Google Calendar integration is not connected. Please connect before using it." at bounding box center [859, 705] width 381 height 13
click at [1036, 616] on icon at bounding box center [1043, 611] width 13 height 13
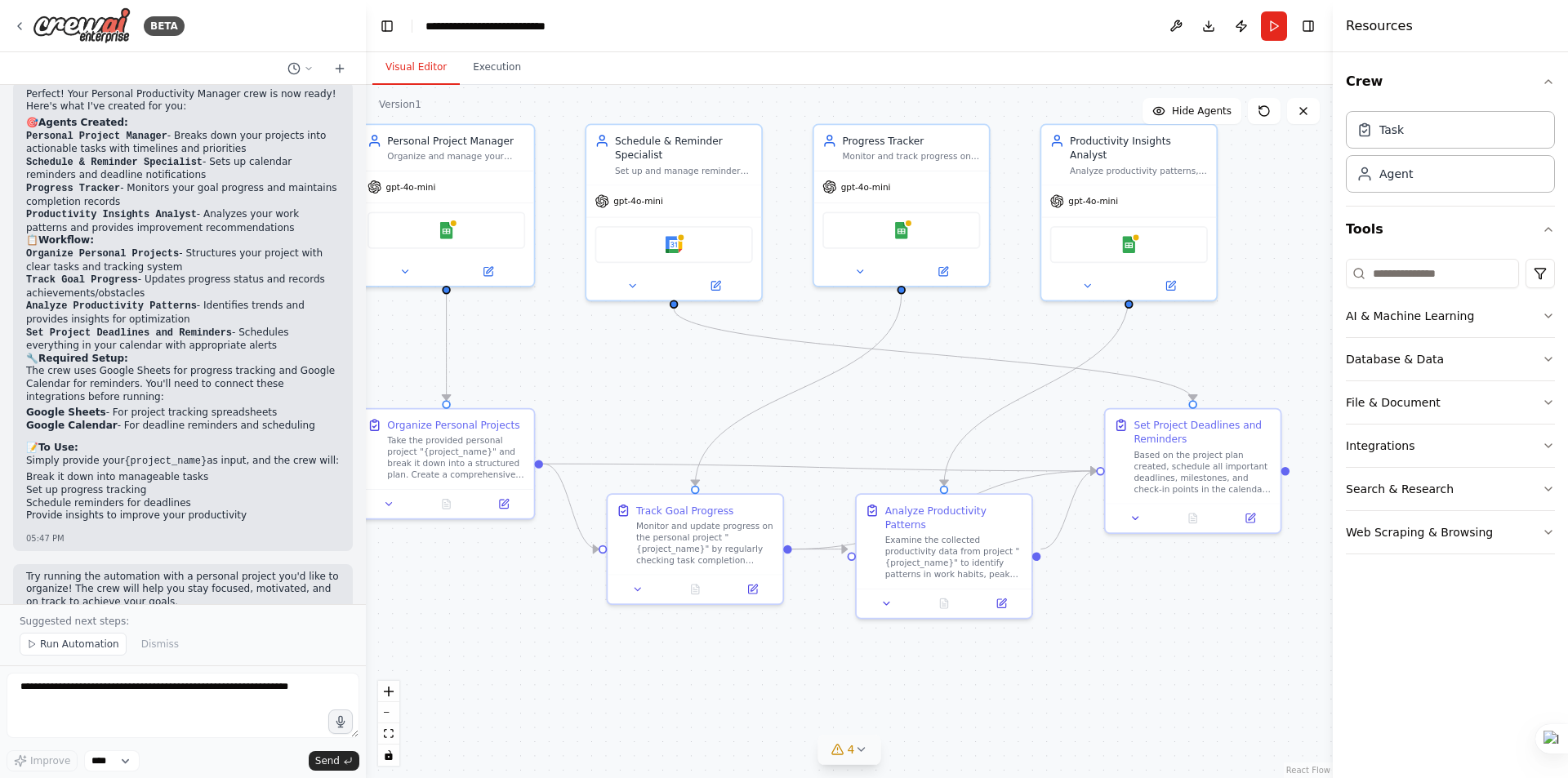
drag, startPoint x: 450, startPoint y: 546, endPoint x: 543, endPoint y: 597, distance: 106.1
click at [543, 597] on div ".deletable-edge-delete-btn { width: 20px; height: 20px; border: 0px solid #ffff…" at bounding box center [849, 431] width 967 height 693
click at [75, 406] on strong "Google Sheets" at bounding box center [65, 412] width 80 height 11
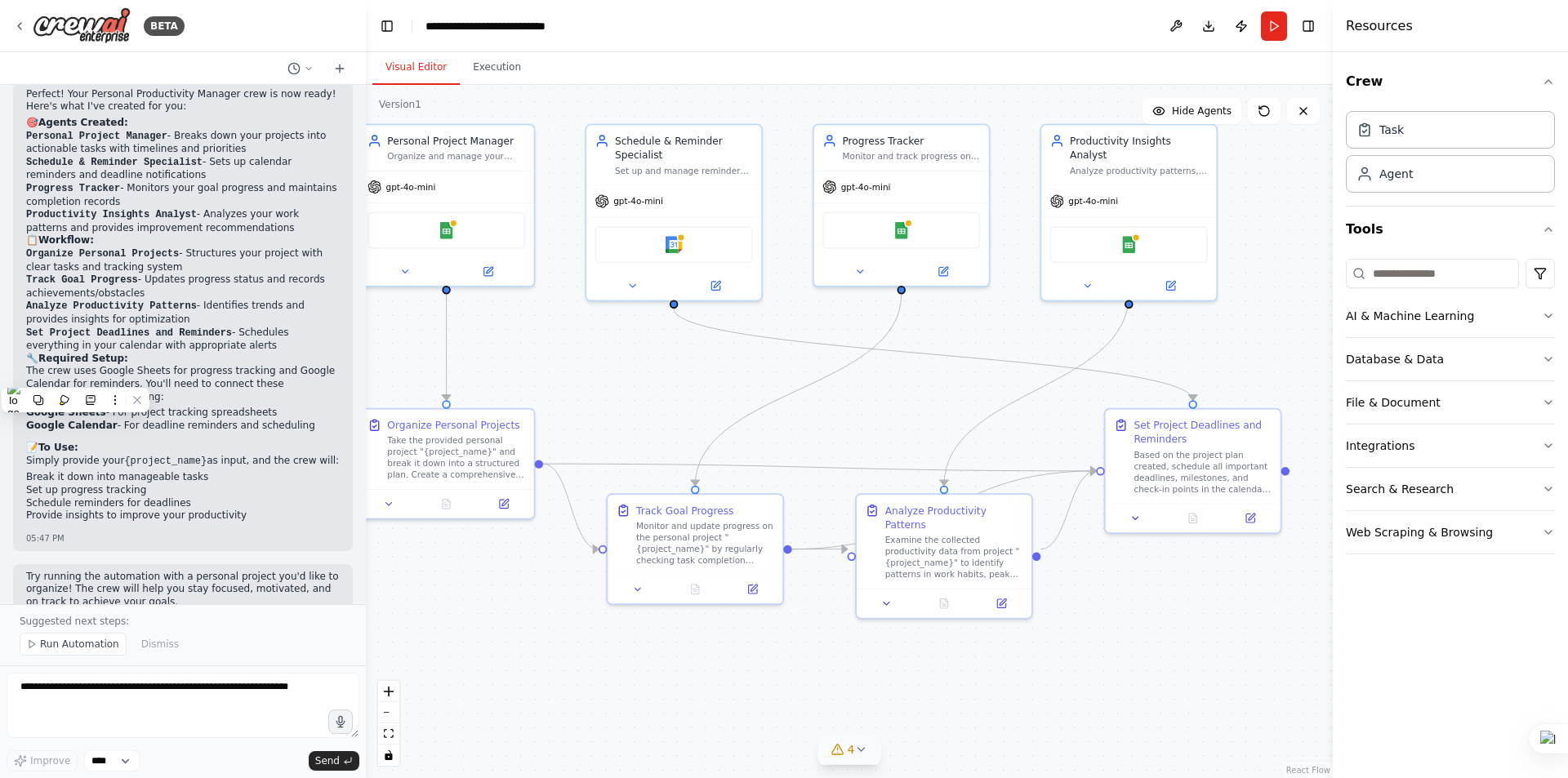
click at [199, 419] on li "Google Calendar - For deadline reminders and scheduling" at bounding box center [183, 426] width 314 height 13
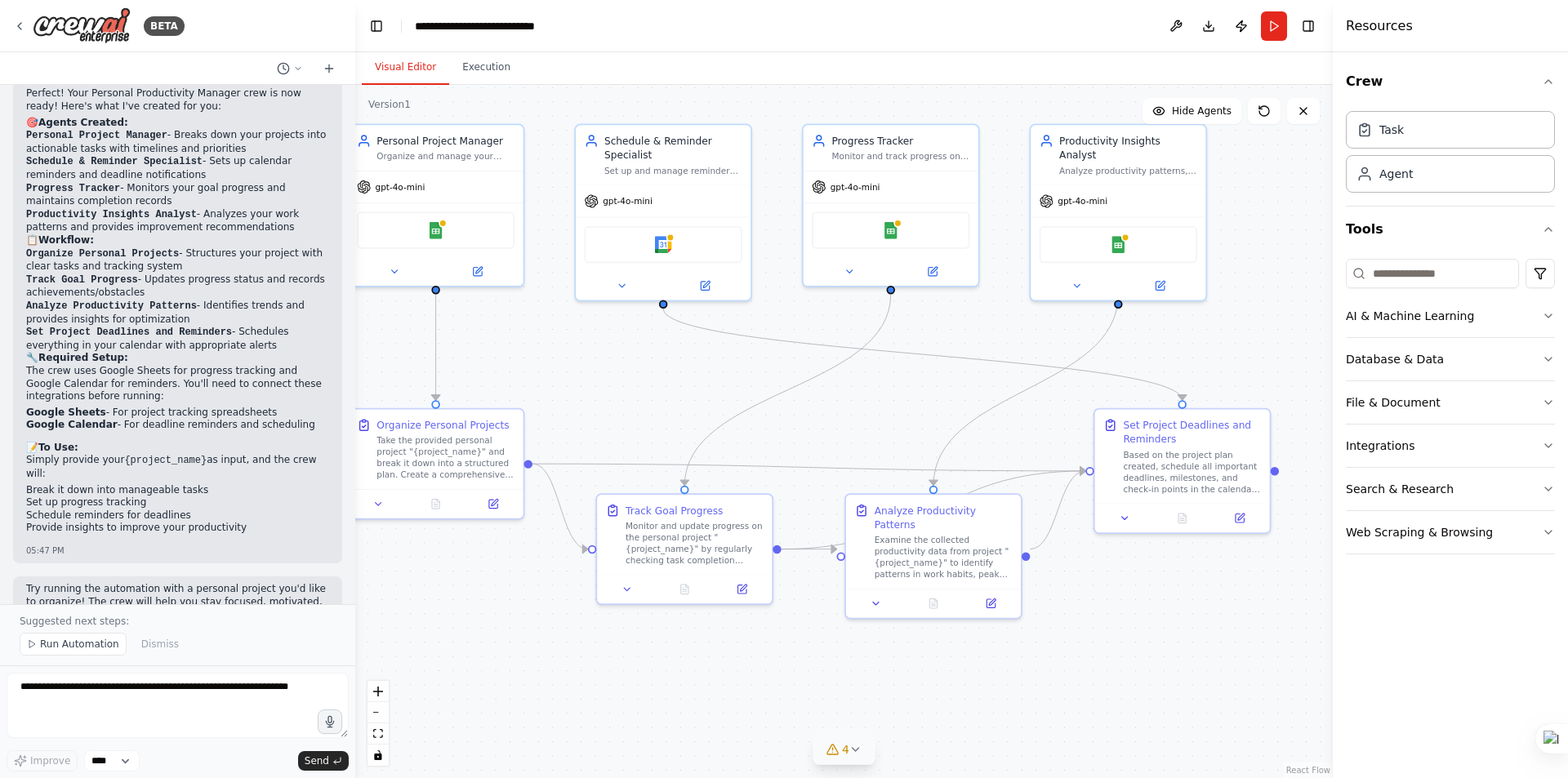
drag, startPoint x: 359, startPoint y: 534, endPoint x: 354, endPoint y: 580, distance: 46.3
click at [354, 580] on div at bounding box center [352, 389] width 6 height 778
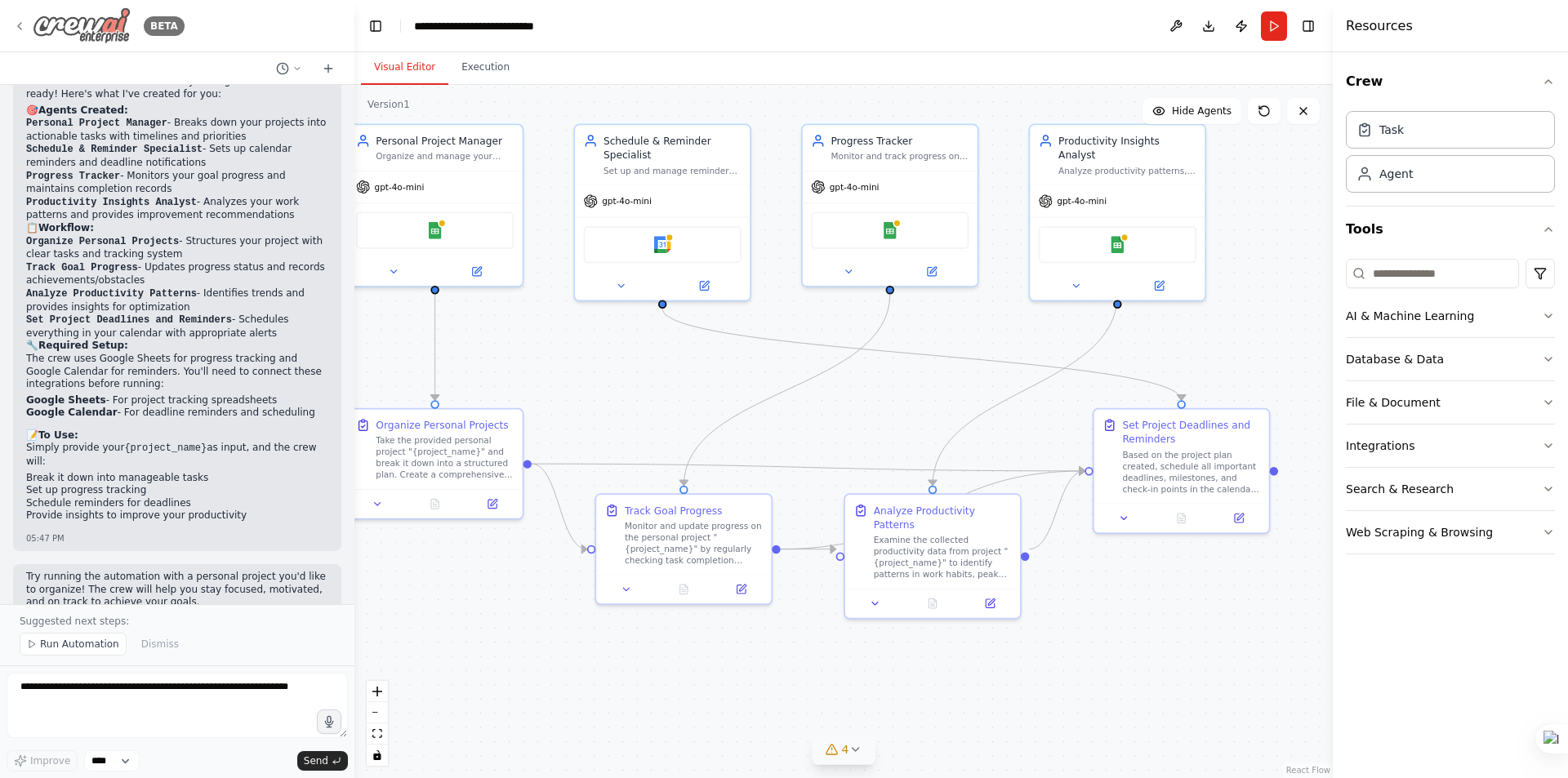
click at [17, 29] on icon at bounding box center [19, 26] width 13 height 13
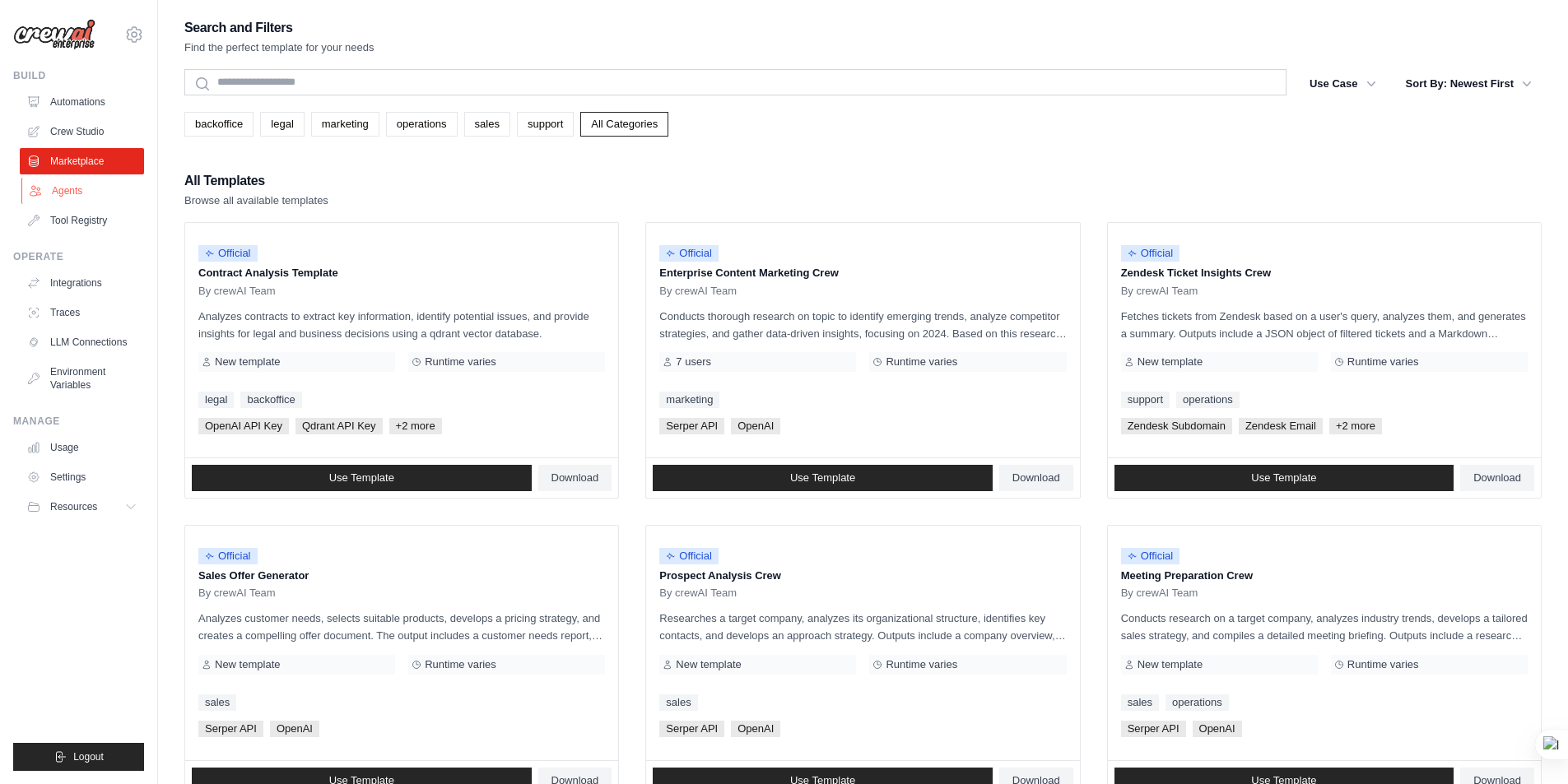
click at [67, 190] on link "Agents" at bounding box center [83, 190] width 124 height 26
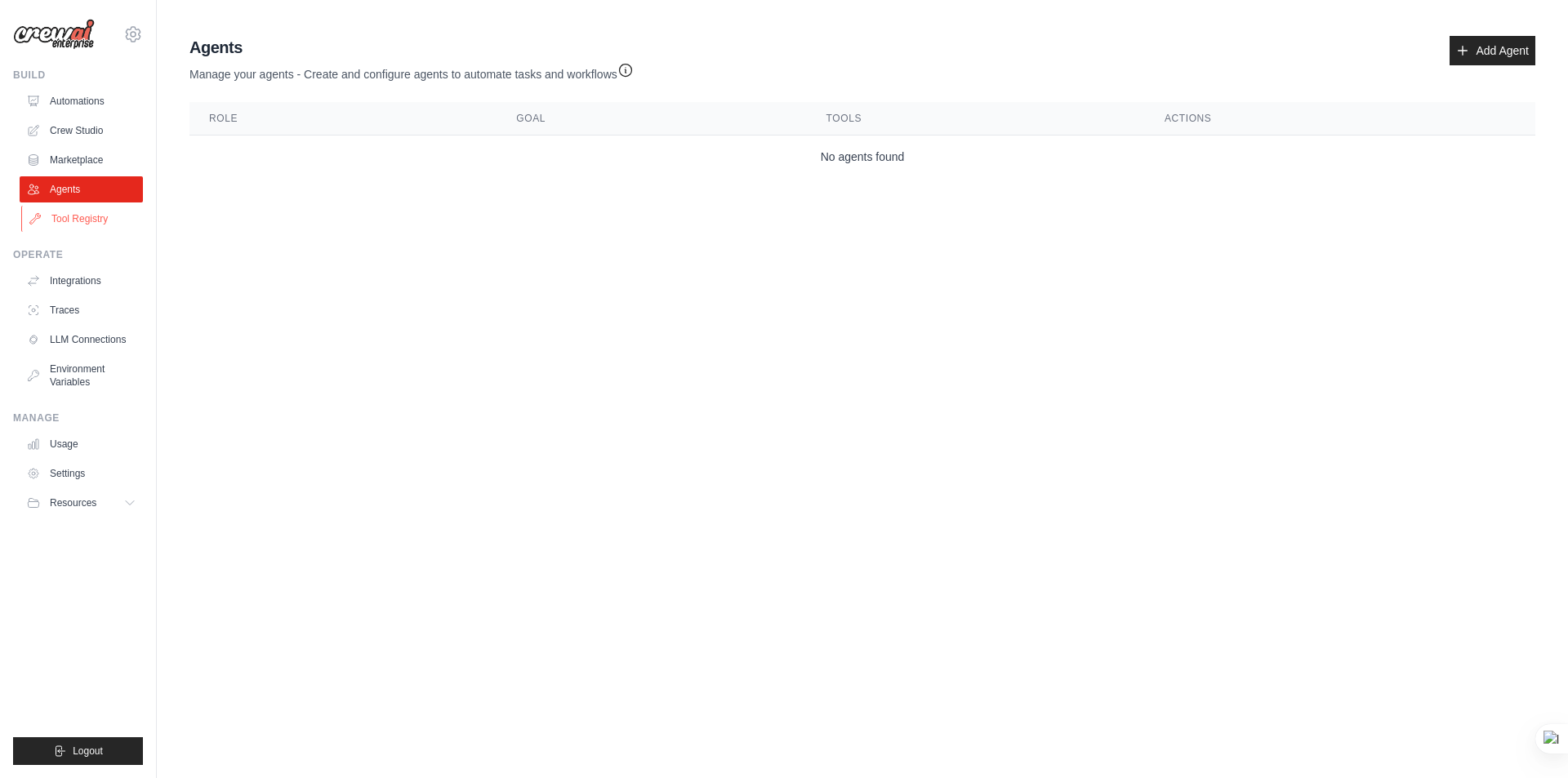
click at [70, 220] on link "Tool Registry" at bounding box center [83, 218] width 123 height 26
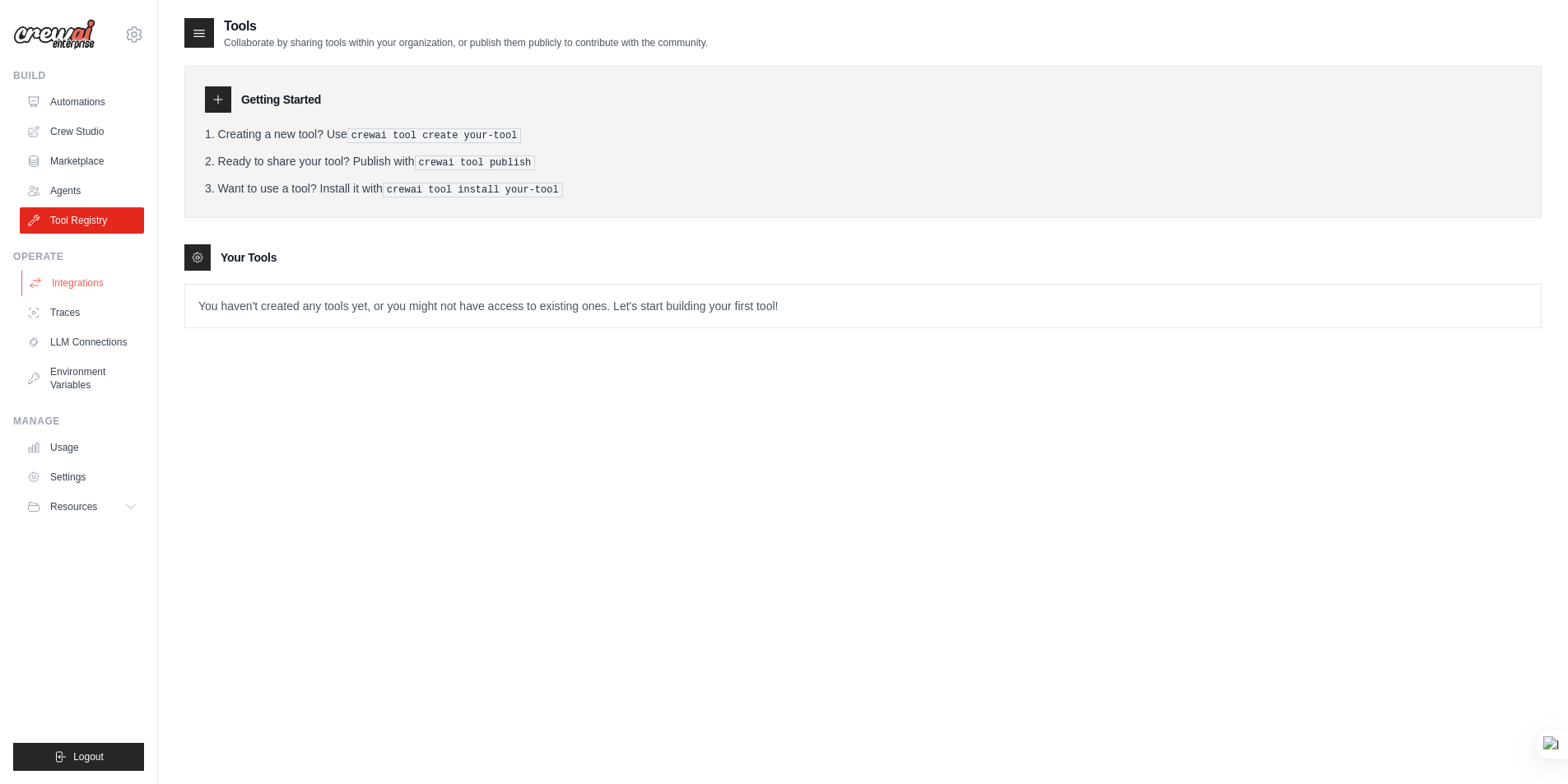
click at [77, 280] on link "Integrations" at bounding box center [83, 283] width 124 height 26
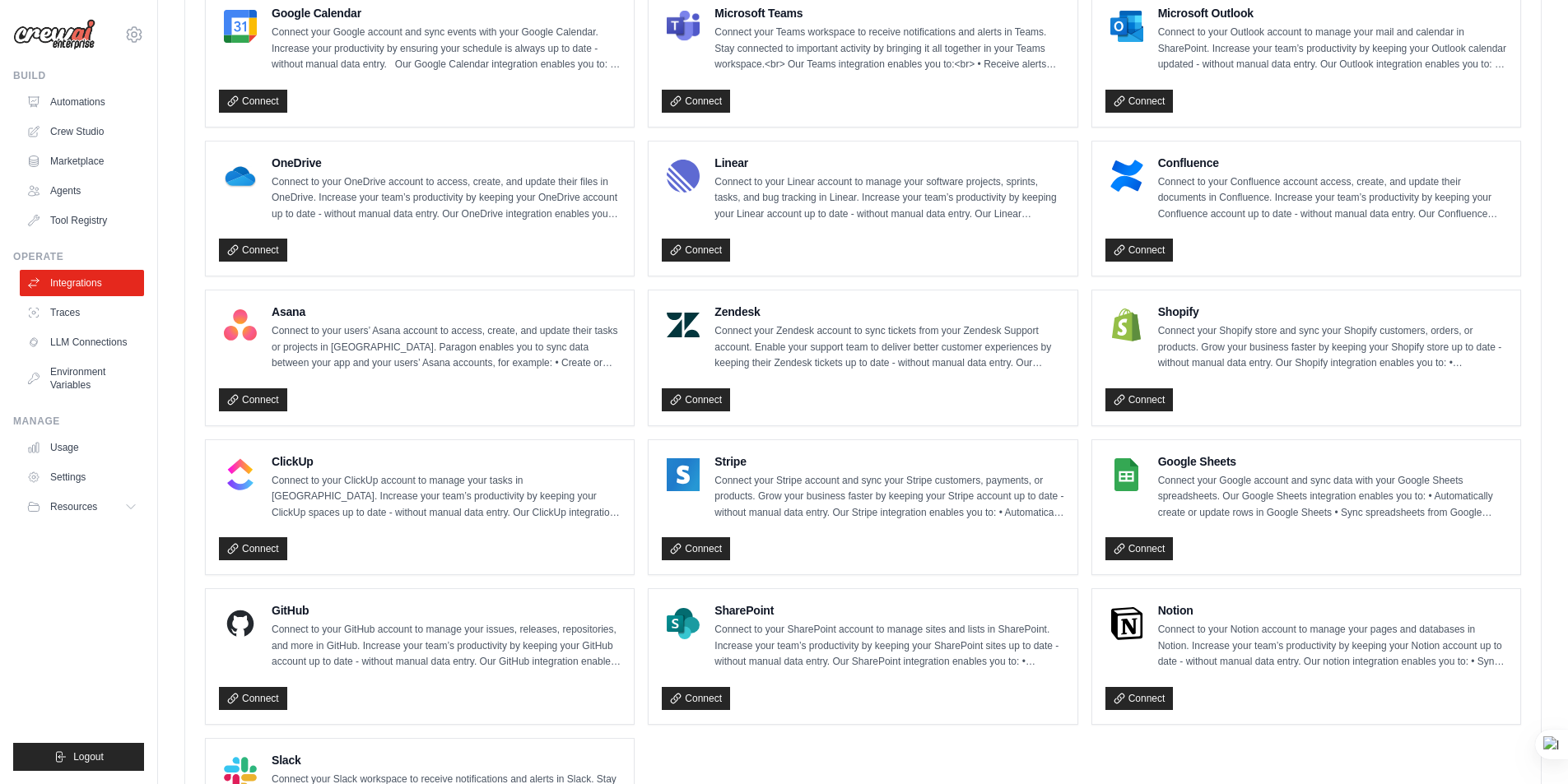
scroll to position [787, 0]
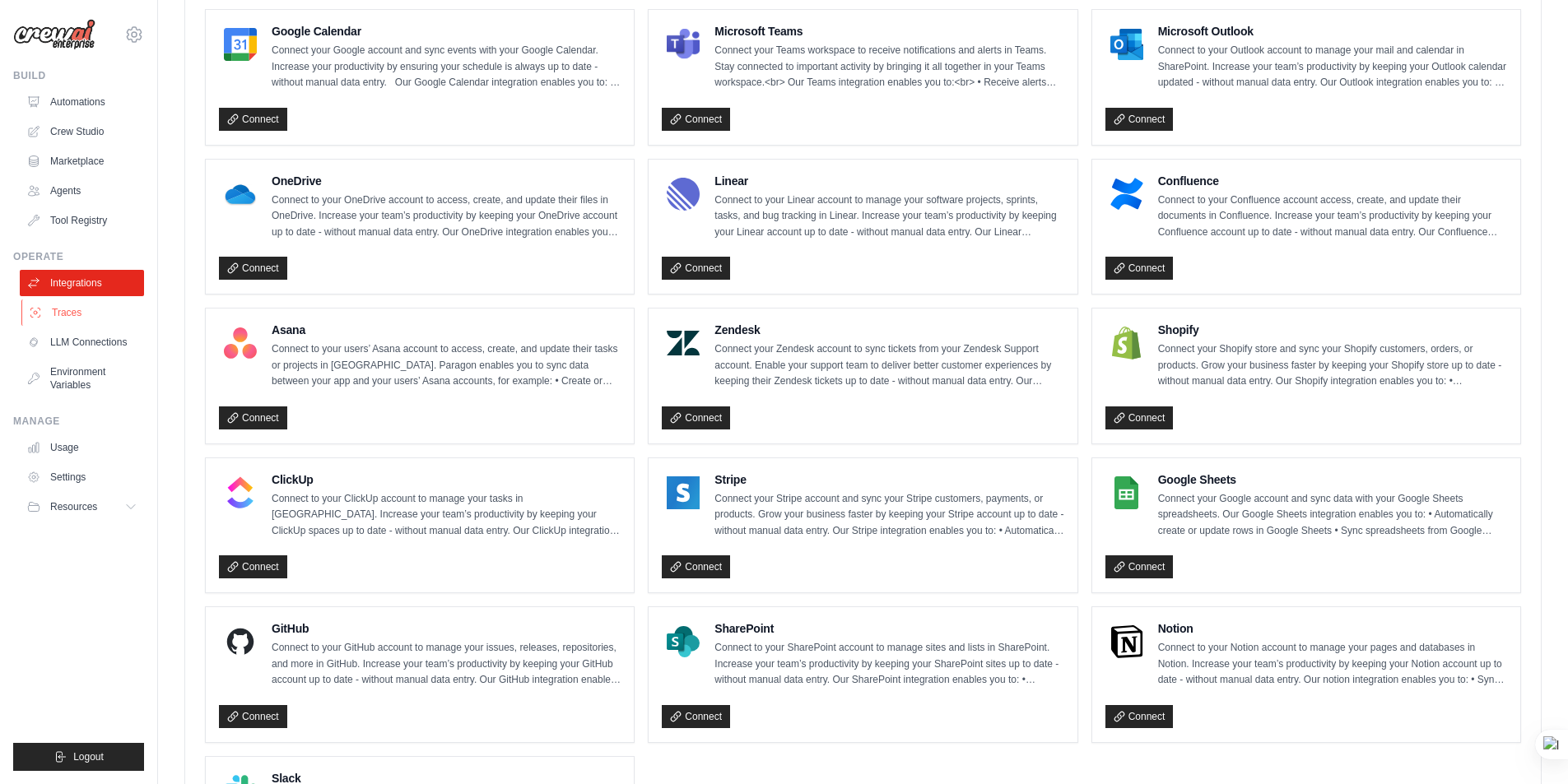
click at [69, 312] on link "Traces" at bounding box center [83, 312] width 124 height 26
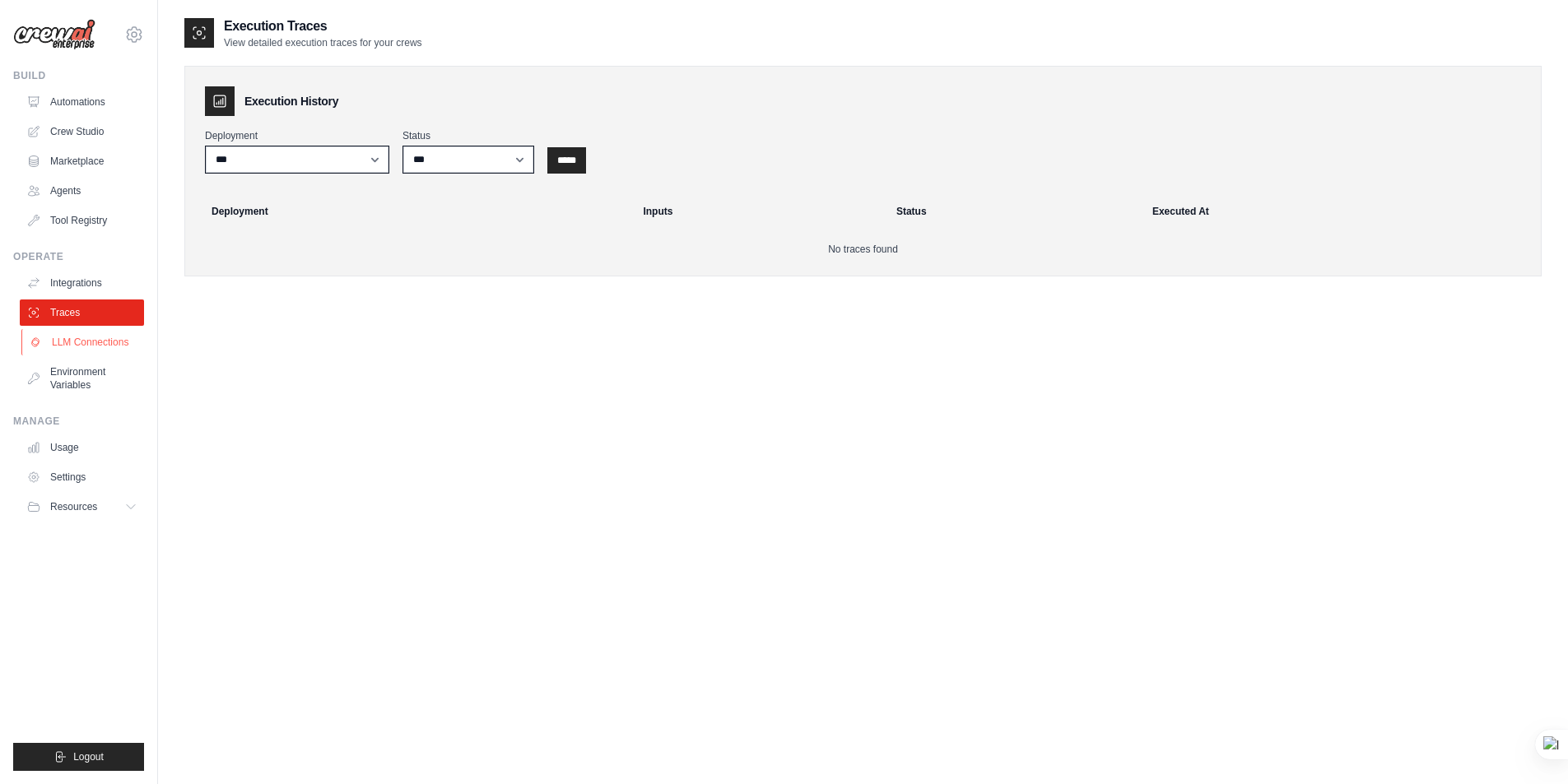
click at [79, 339] on link "LLM Connections" at bounding box center [83, 342] width 124 height 26
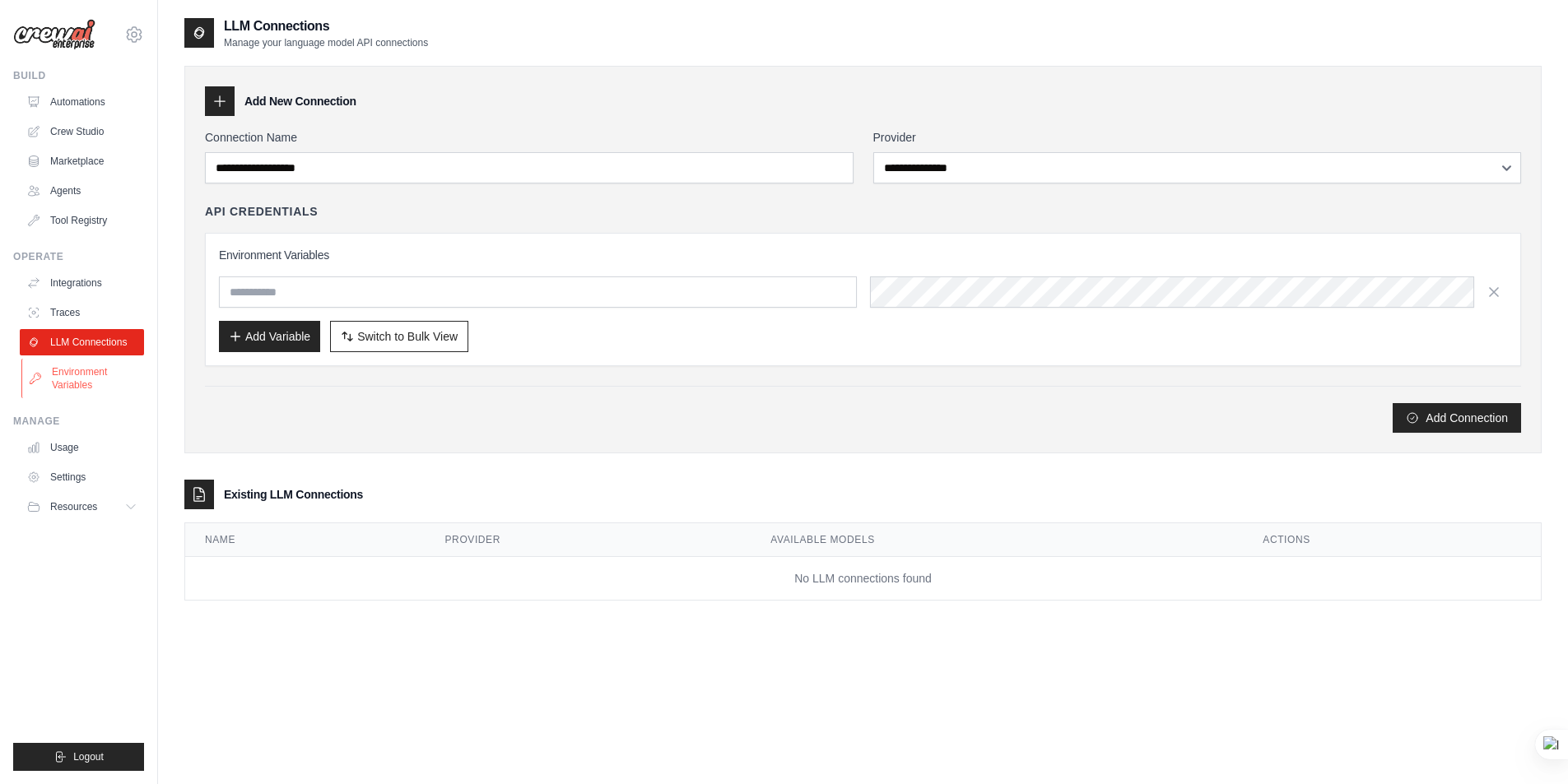
click at [76, 373] on link "Environment Variables" at bounding box center [83, 378] width 124 height 40
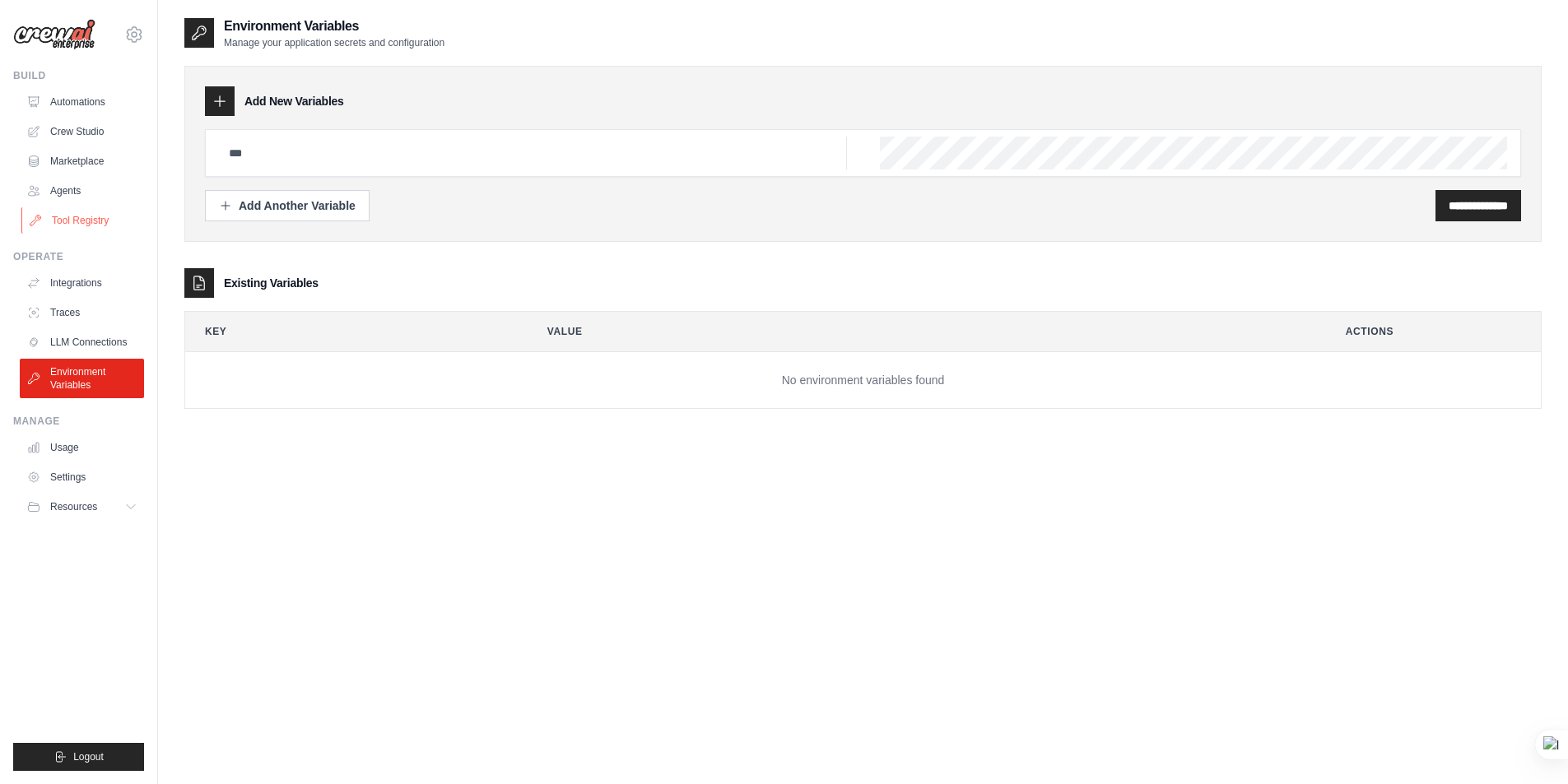
click at [79, 222] on link "Tool Registry" at bounding box center [83, 220] width 124 height 26
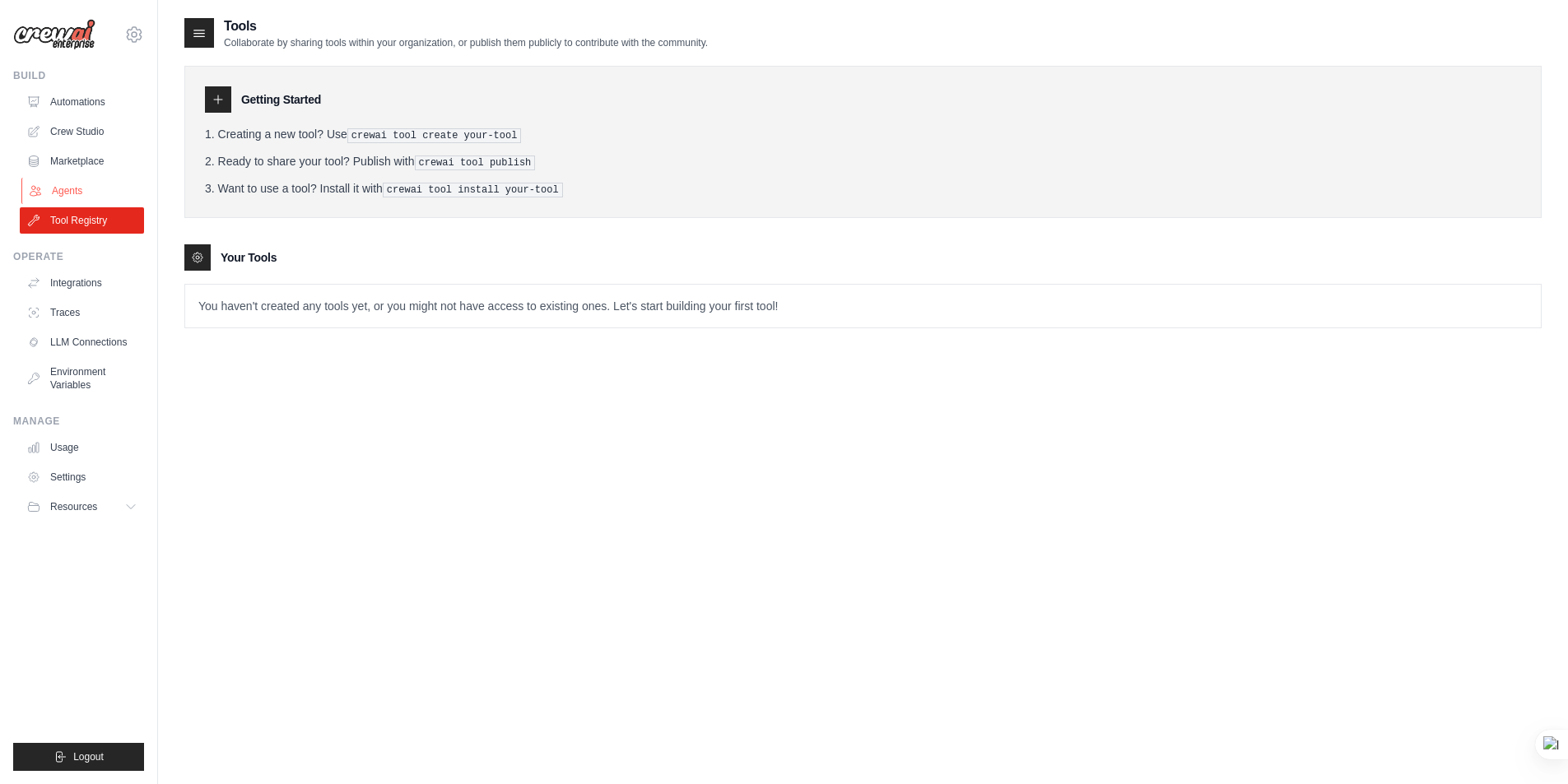
click at [71, 188] on link "Agents" at bounding box center [83, 190] width 124 height 26
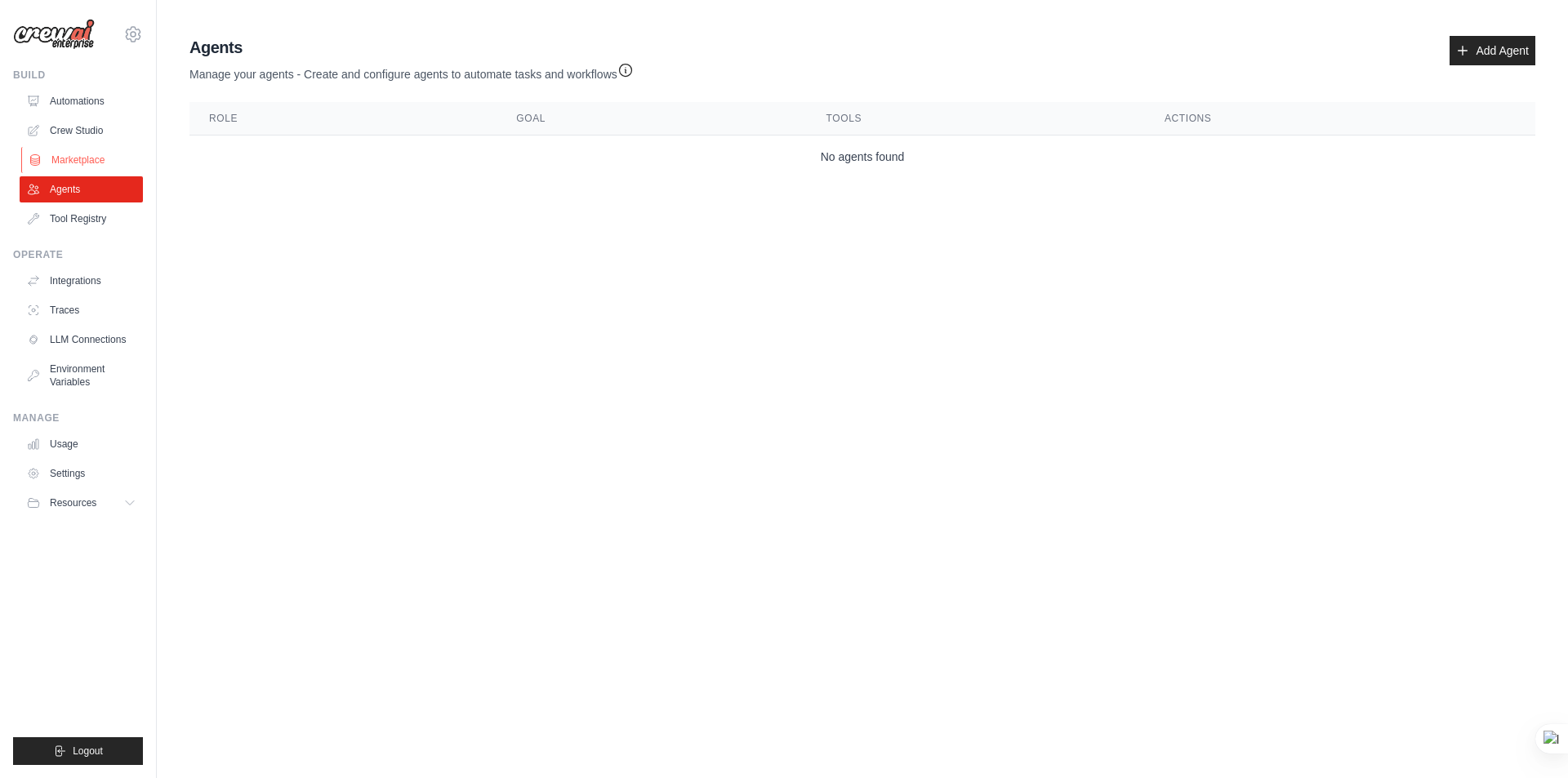
click at [75, 164] on link "Marketplace" at bounding box center [83, 160] width 123 height 26
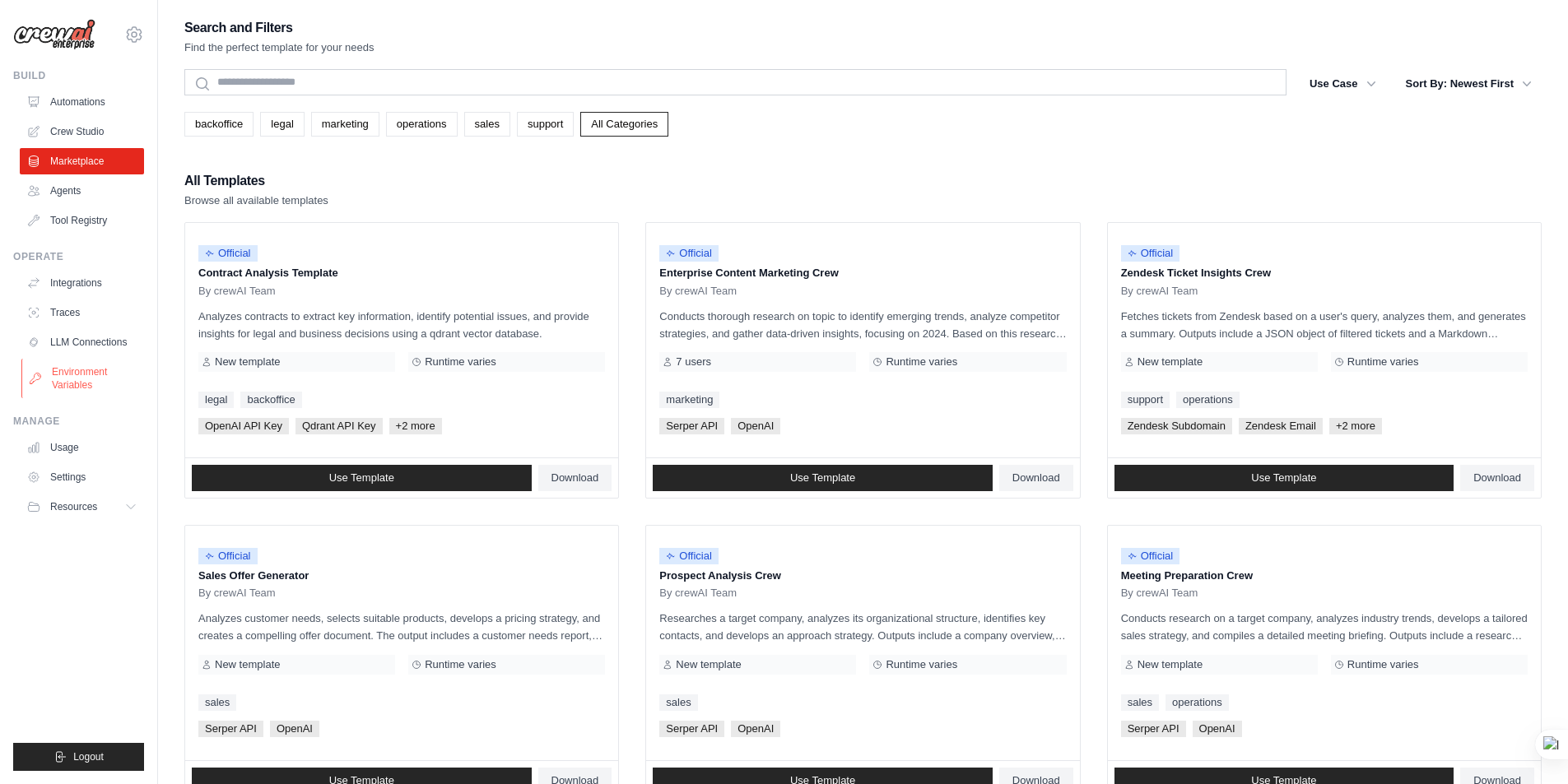
click at [74, 376] on link "Environment Variables" at bounding box center [83, 378] width 124 height 40
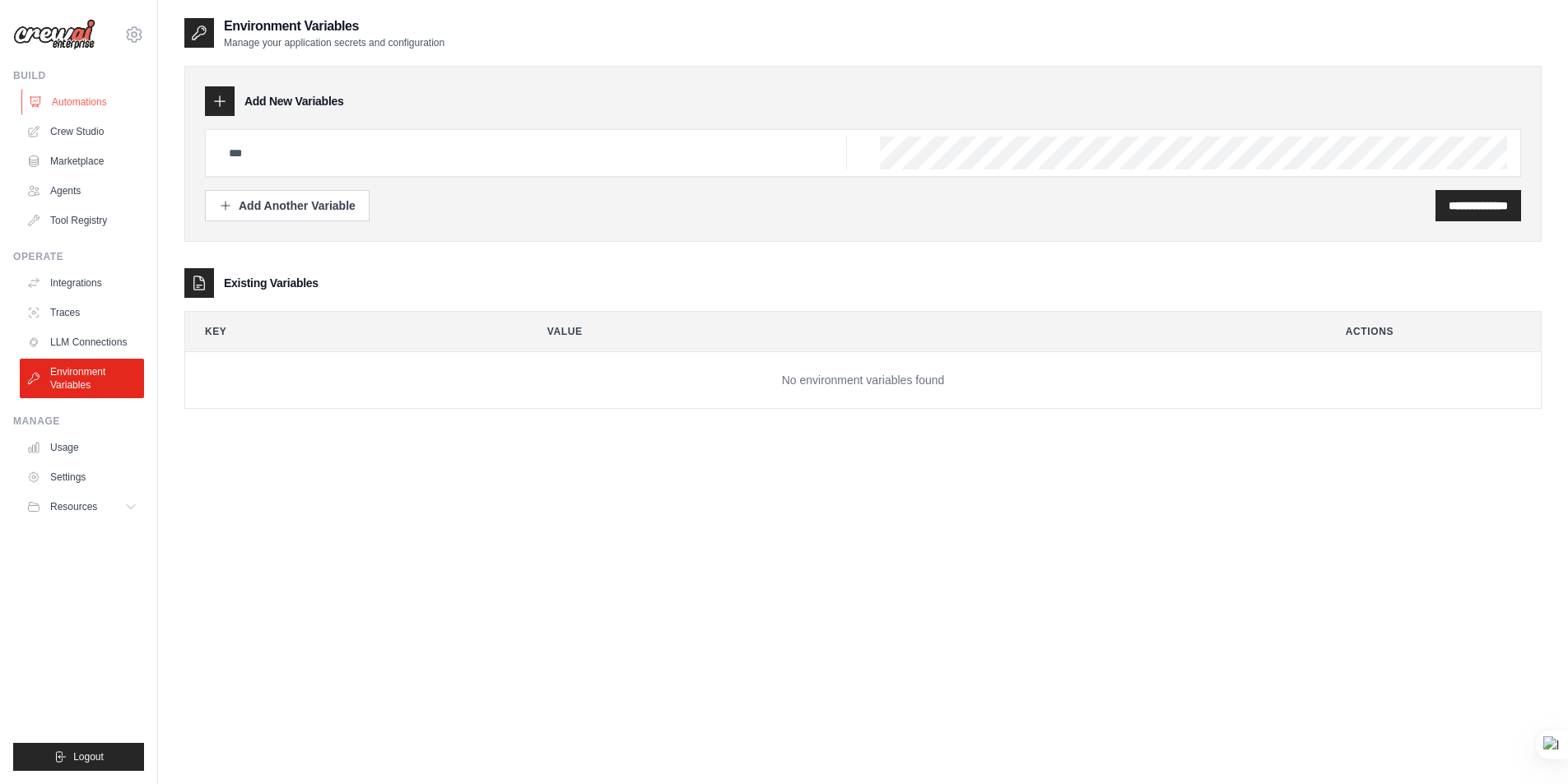
click at [82, 101] on link "Automations" at bounding box center [83, 102] width 124 height 26
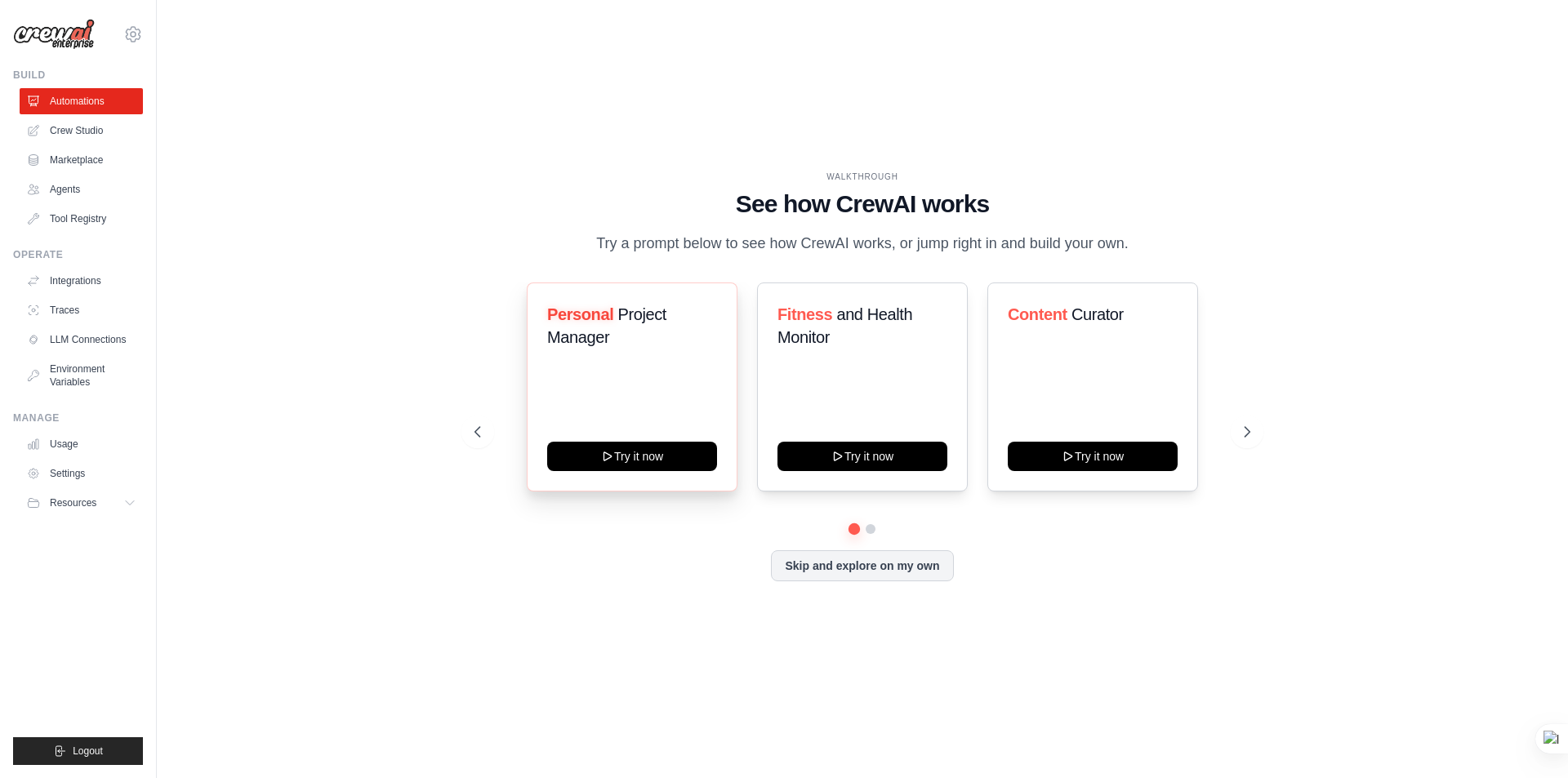
click at [650, 418] on div "Personal Project Manager Try it now" at bounding box center [633, 387] width 211 height 209
click at [636, 454] on button "Try it now" at bounding box center [632, 455] width 170 height 29
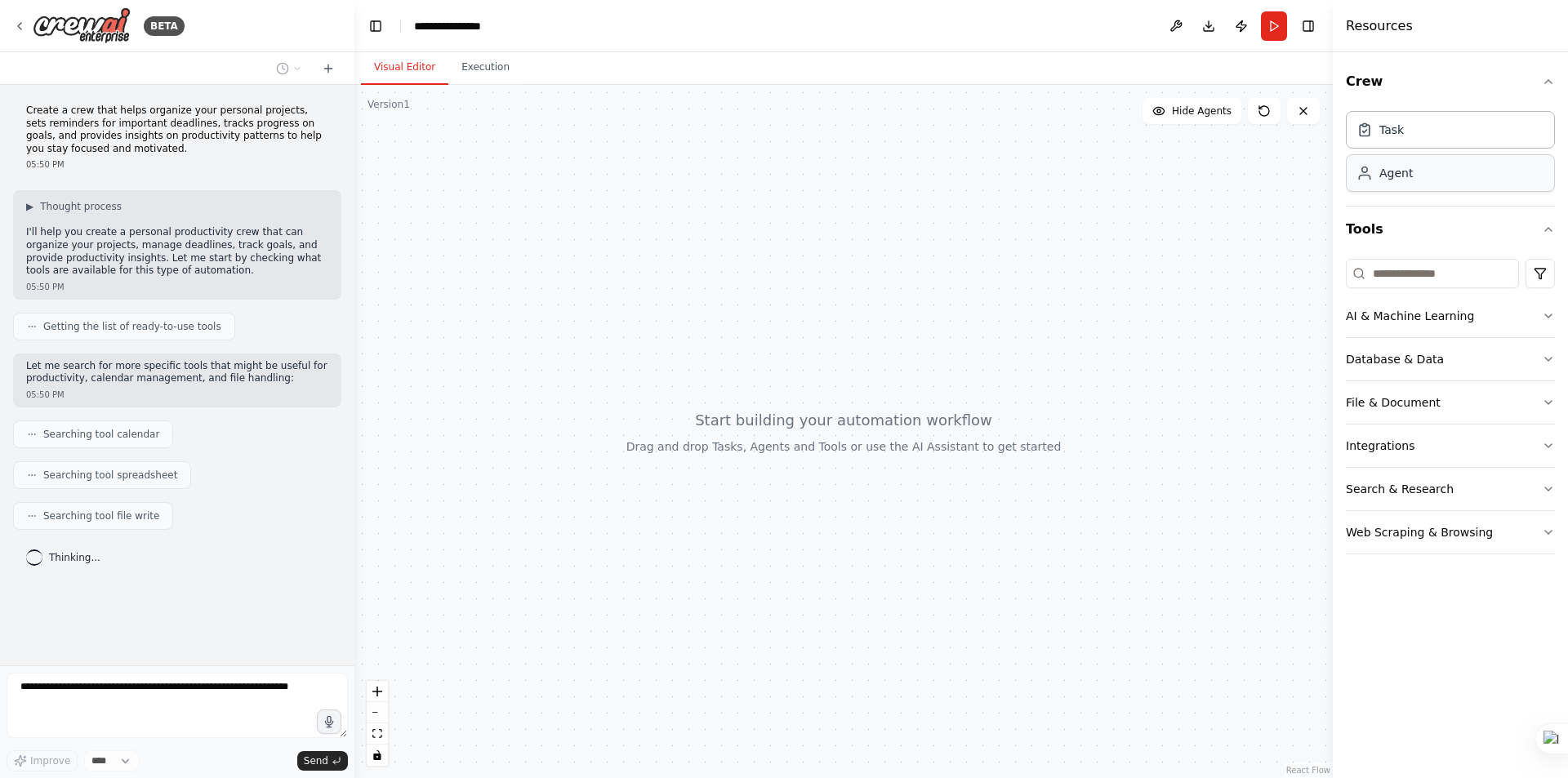
click at [1430, 173] on div "Agent" at bounding box center [1450, 172] width 209 height 38
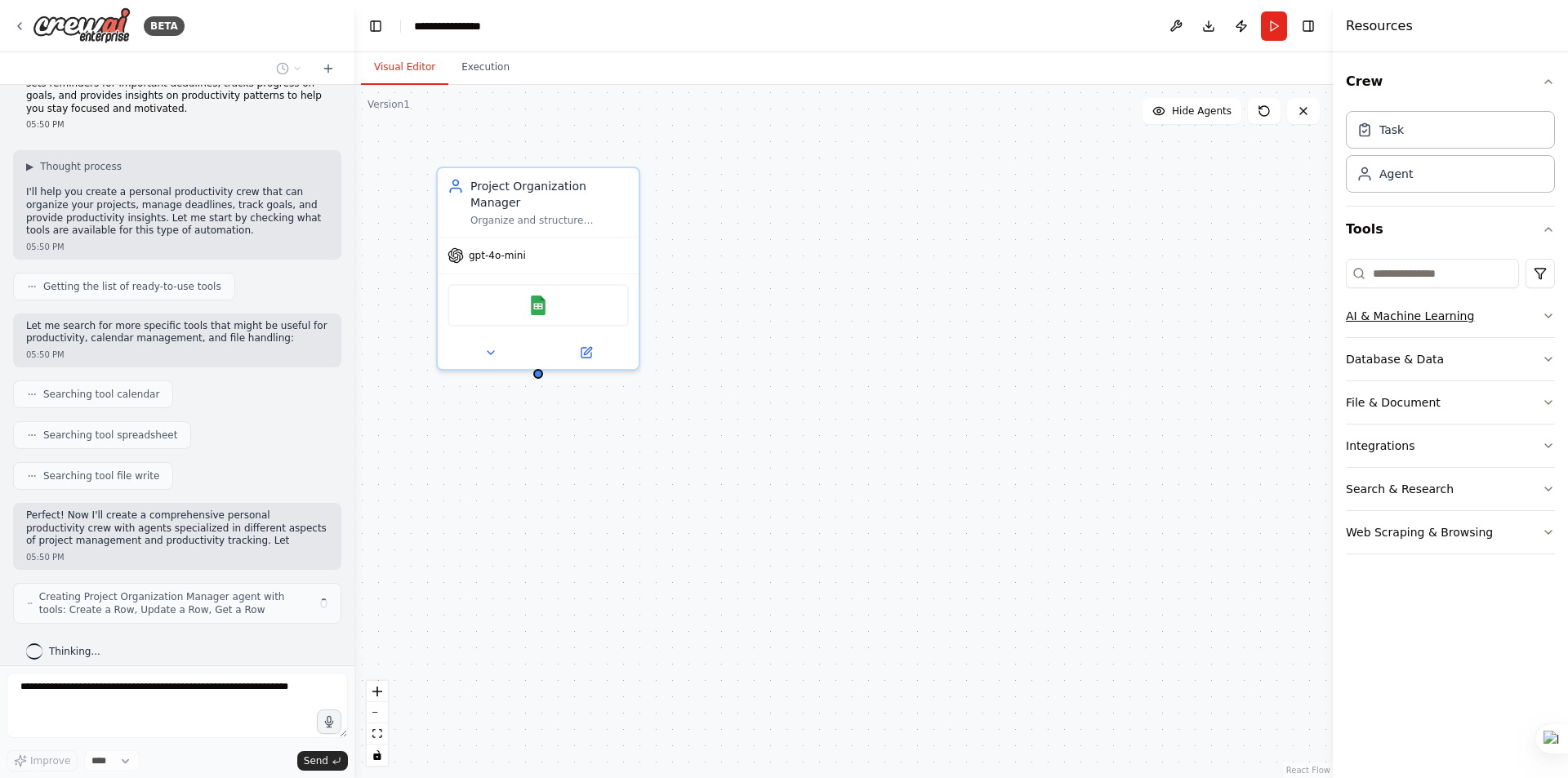
scroll to position [53, 0]
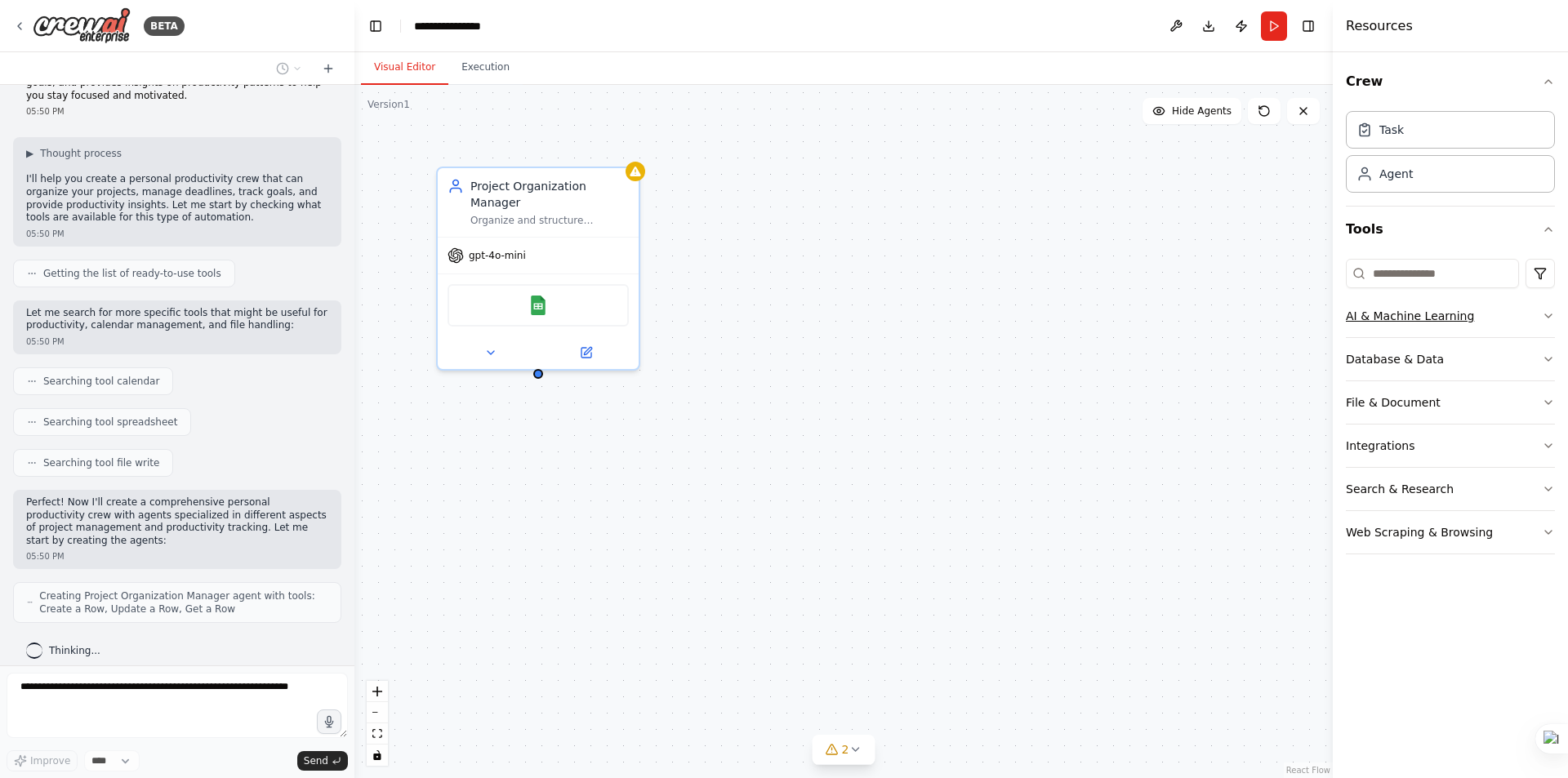
click at [1548, 318] on icon "button" at bounding box center [1549, 316] width 13 height 13
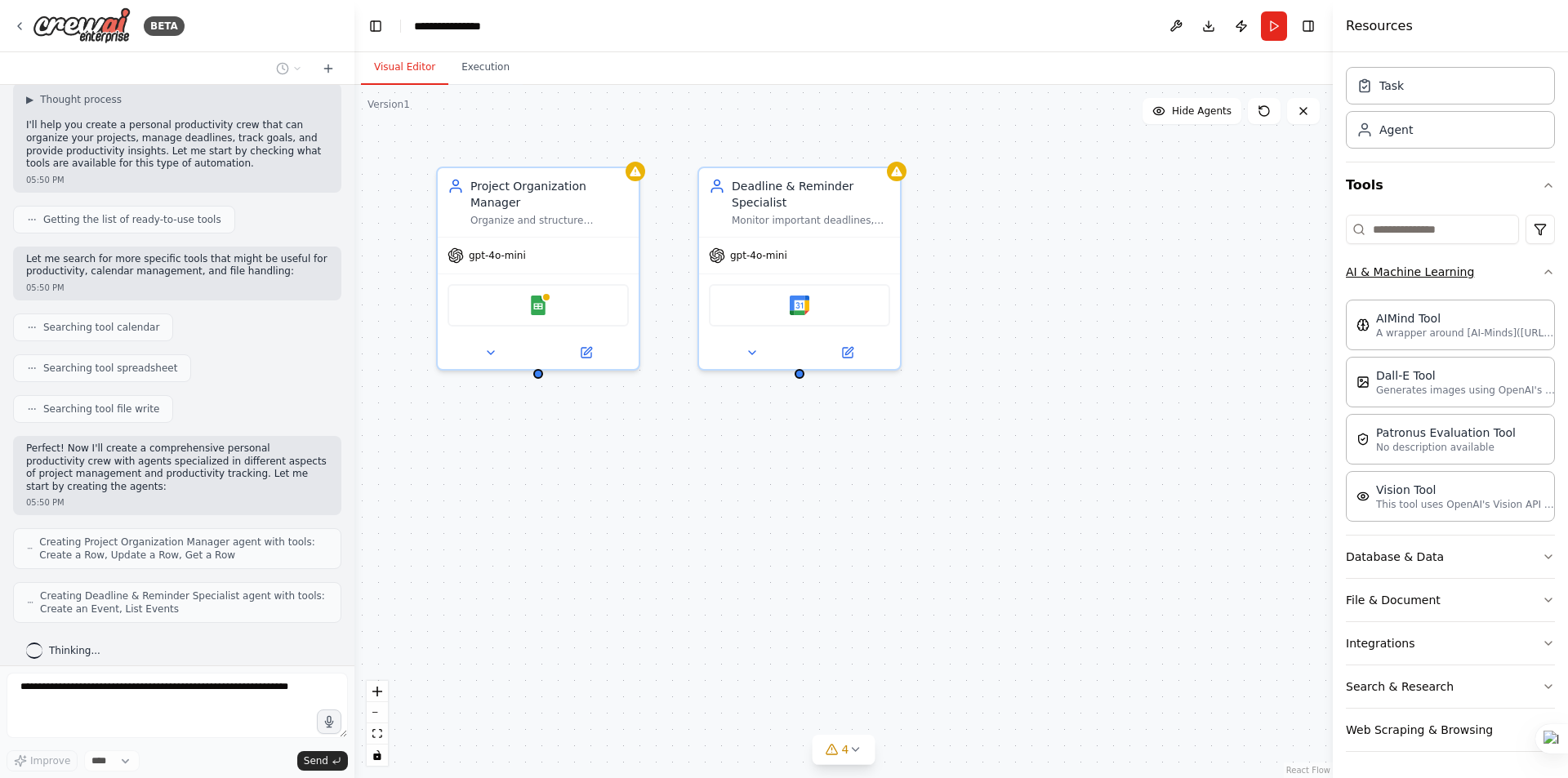
scroll to position [161, 0]
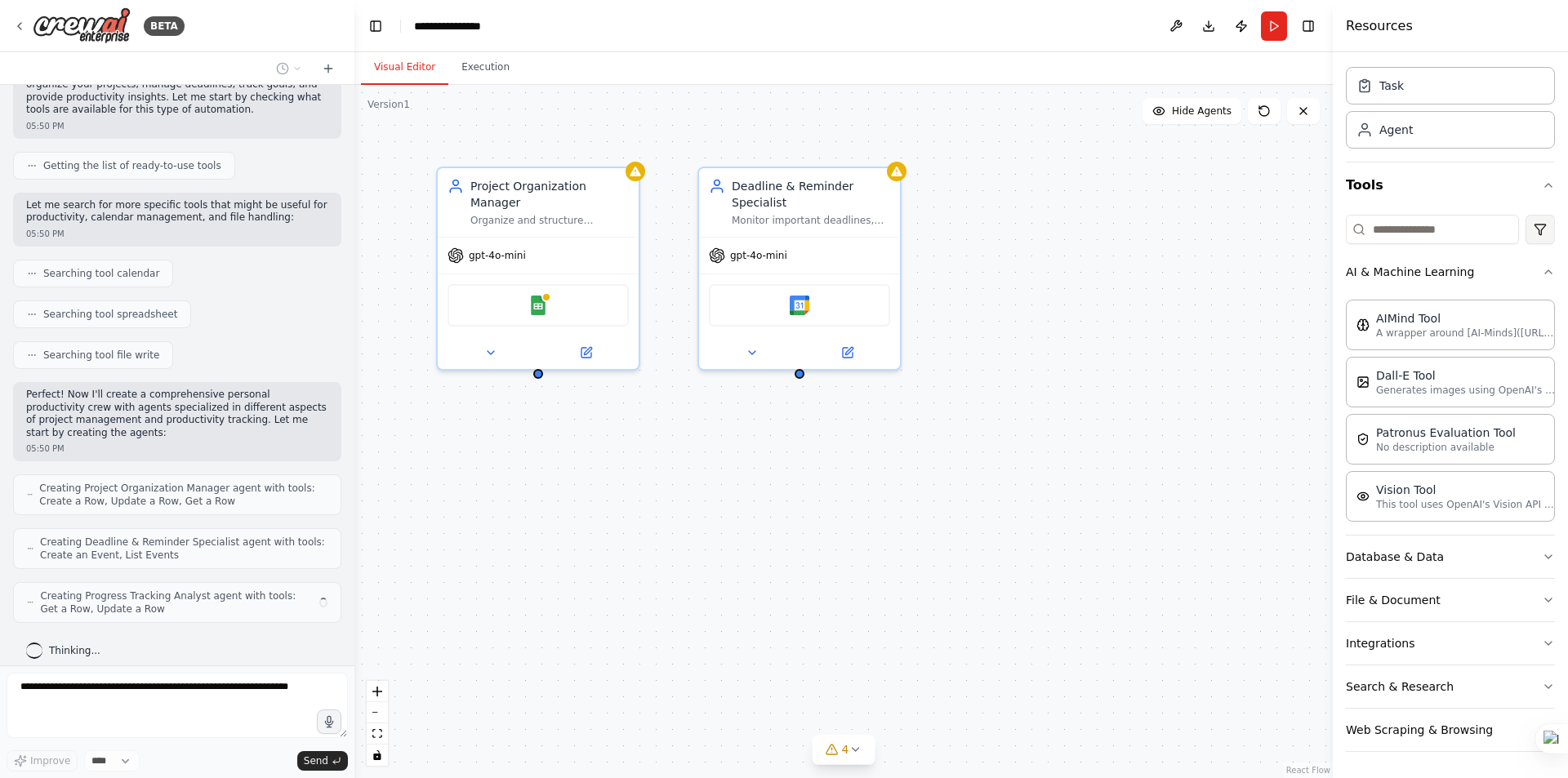
click at [1542, 272] on icon "button" at bounding box center [1549, 272] width 13 height 13
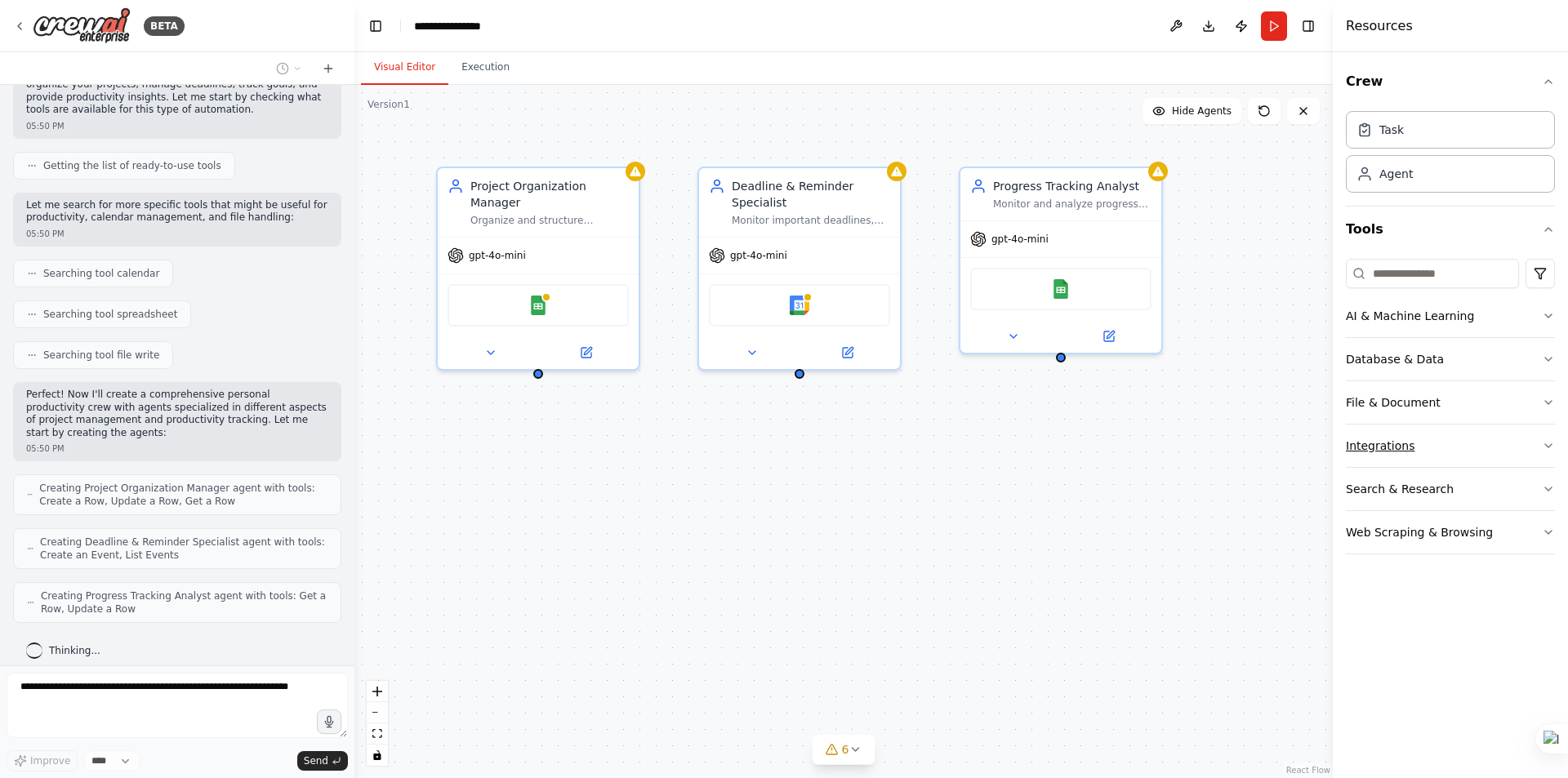
click at [1545, 447] on icon "button" at bounding box center [1549, 446] width 13 height 13
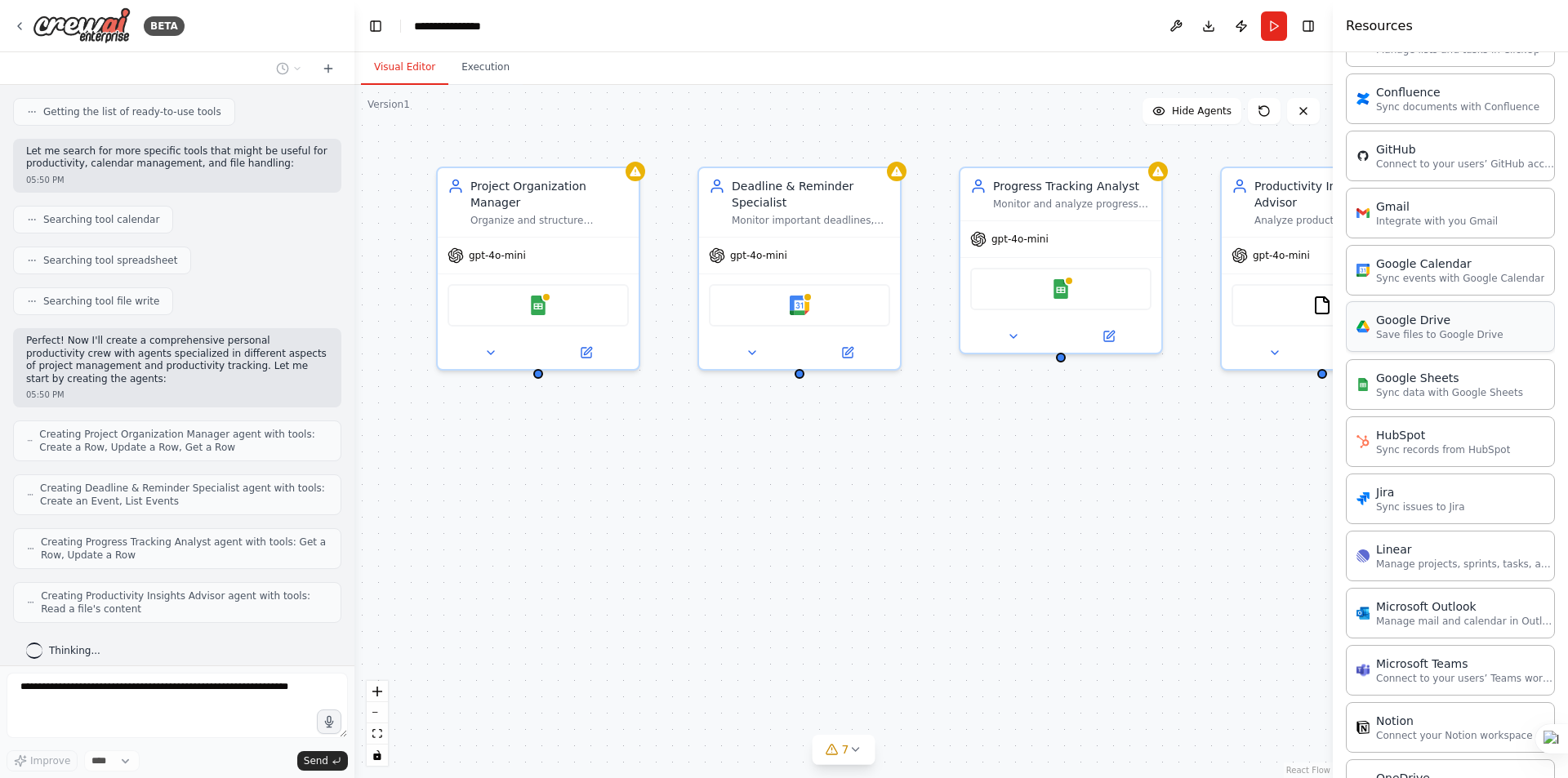
scroll to position [309, 0]
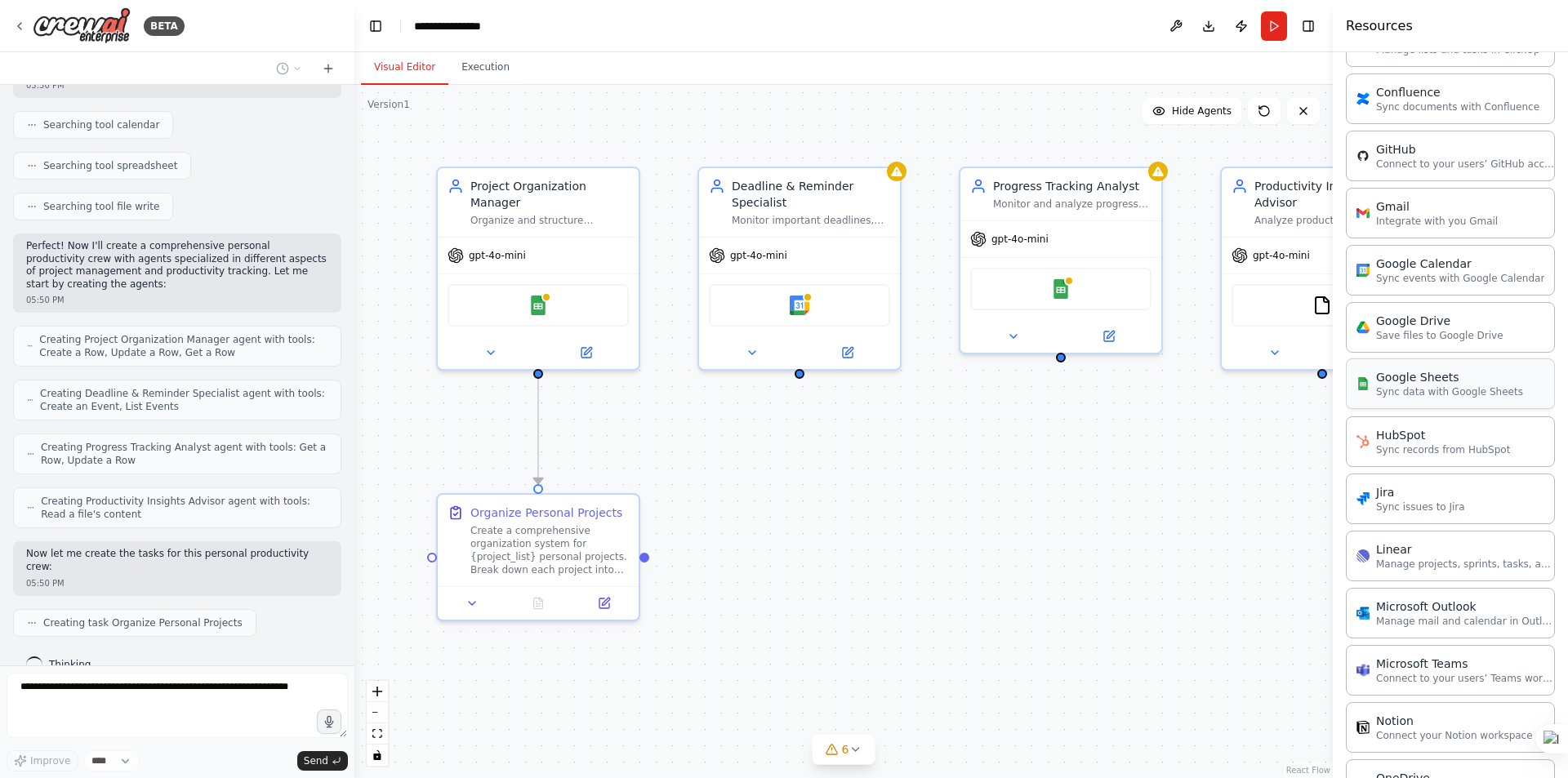
click at [1455, 396] on p "Sync data with Google Sheets" at bounding box center [1450, 392] width 147 height 13
click at [1443, 384] on div "Google Sheets" at bounding box center [1450, 377] width 147 height 17
drag, startPoint x: 1359, startPoint y: 377, endPoint x: 1375, endPoint y: 376, distance: 16.0
click at [1359, 377] on img at bounding box center [1363, 383] width 13 height 13
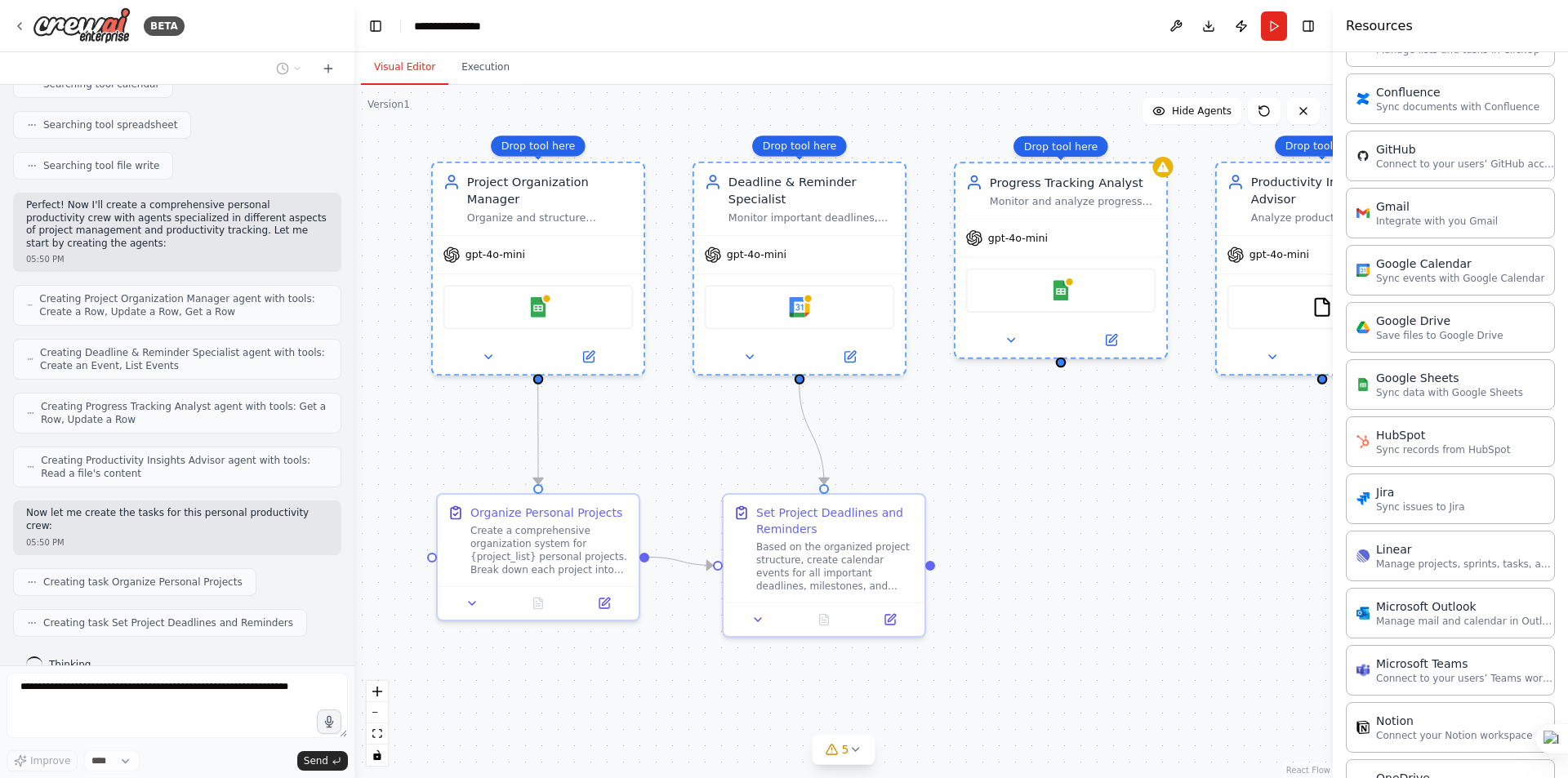
scroll to position [391, 0]
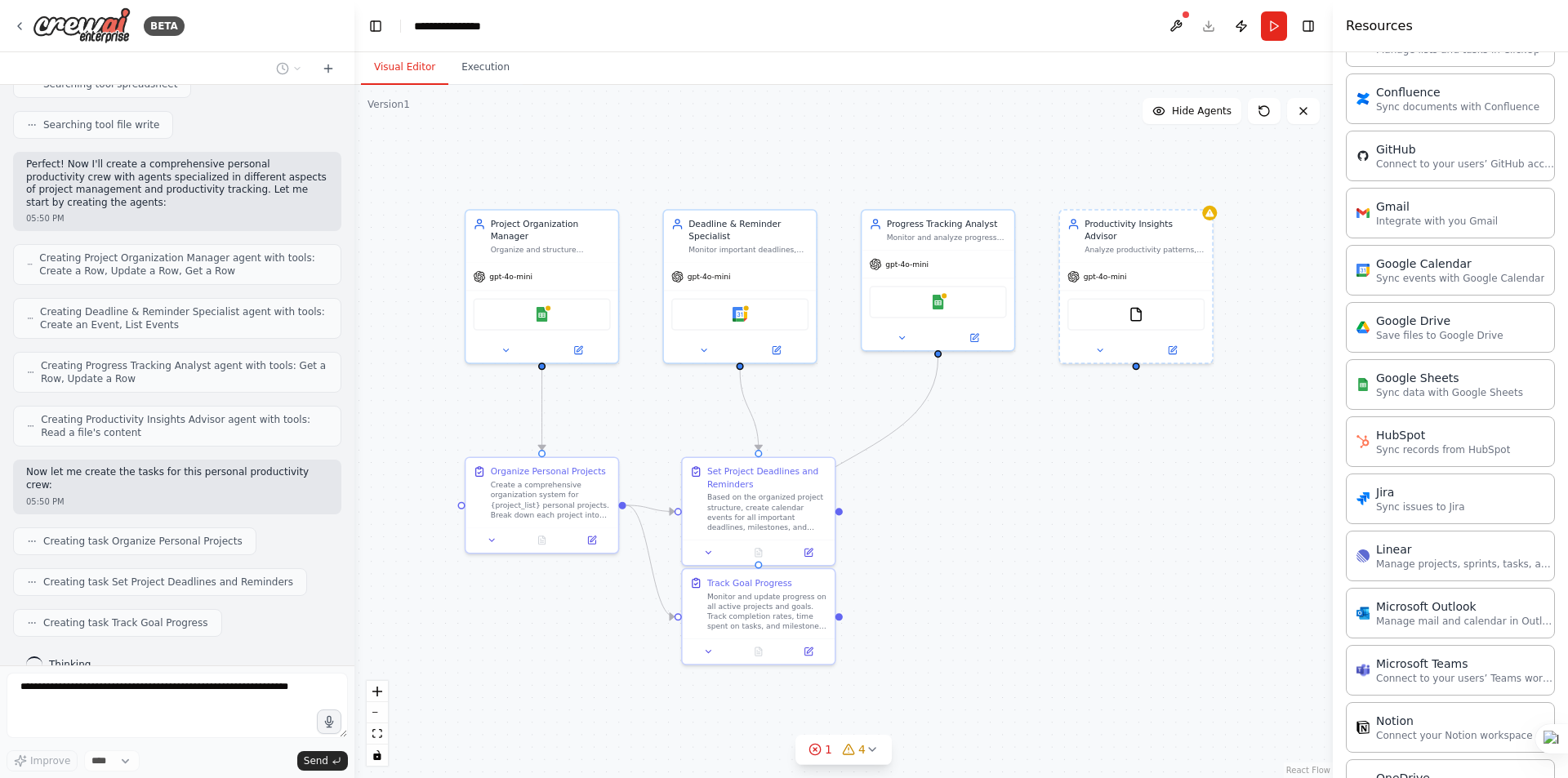
drag, startPoint x: 1256, startPoint y: 509, endPoint x: 1104, endPoint y: 496, distance: 152.6
click at [1104, 496] on div ".deletable-edge-delete-btn { width: 20px; height: 20px; border: 0px solid #ffff…" at bounding box center [844, 431] width 979 height 693
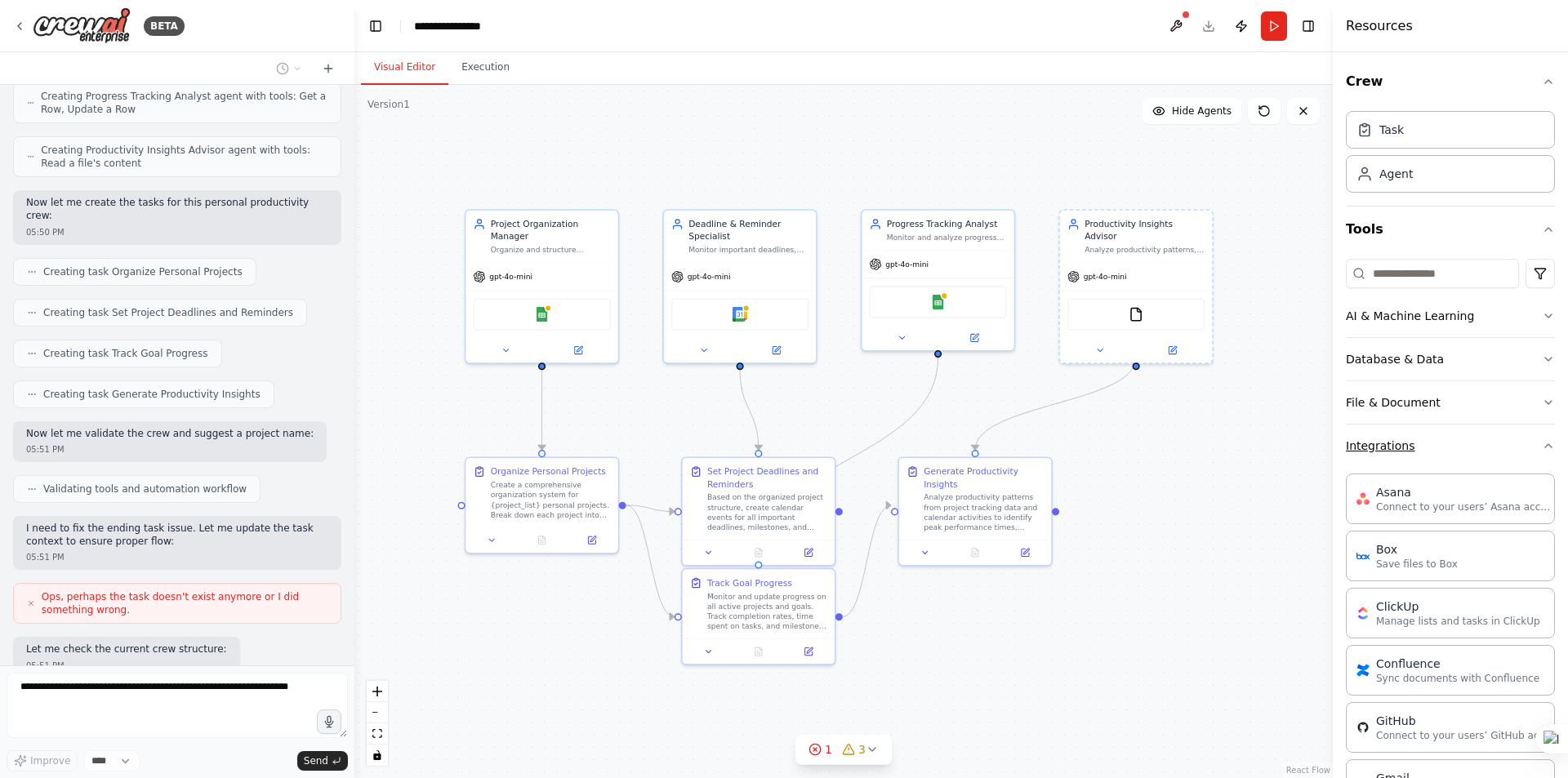
scroll to position [744, 0]
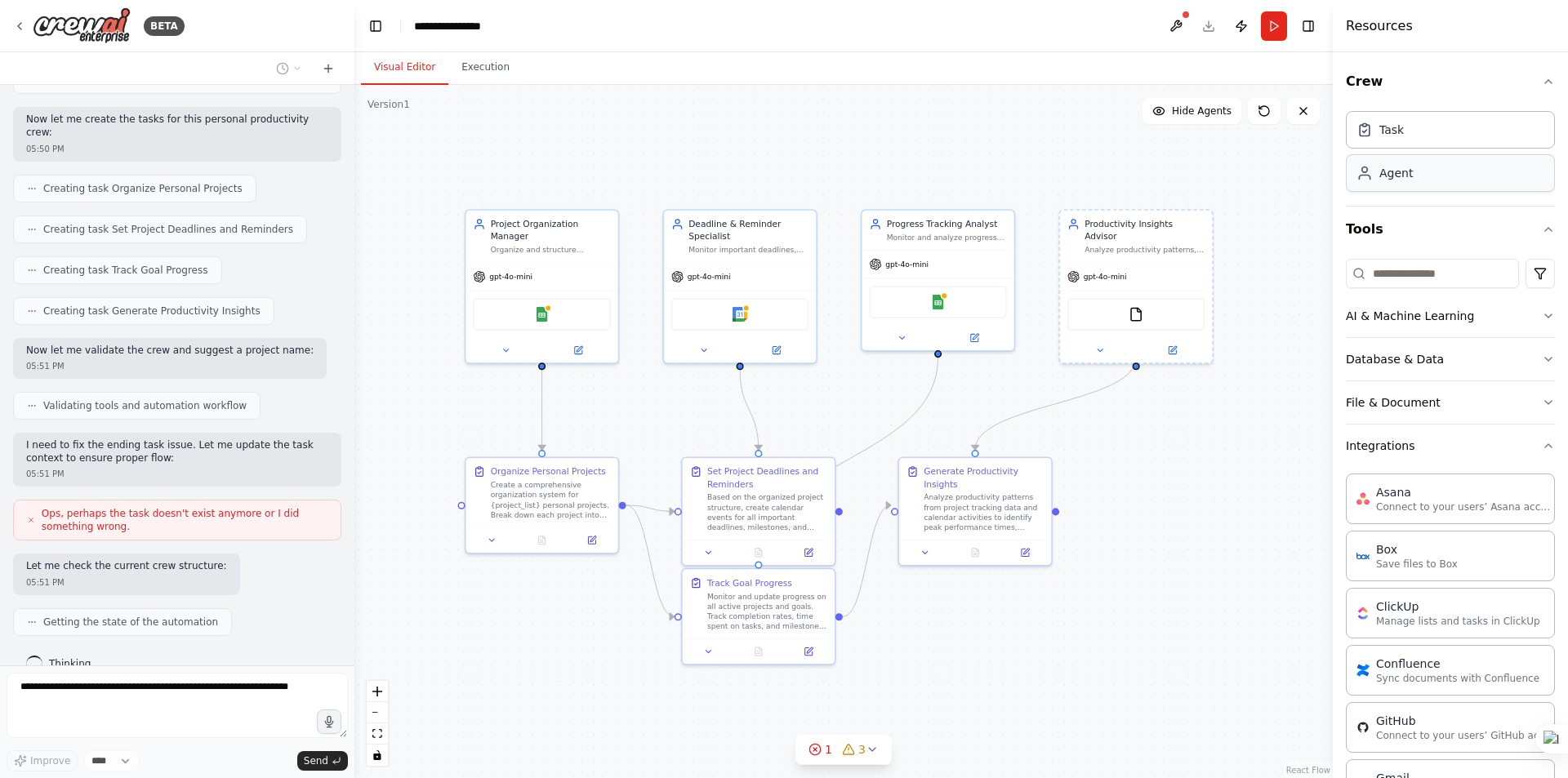
click at [1424, 175] on div "Agent" at bounding box center [1450, 172] width 209 height 38
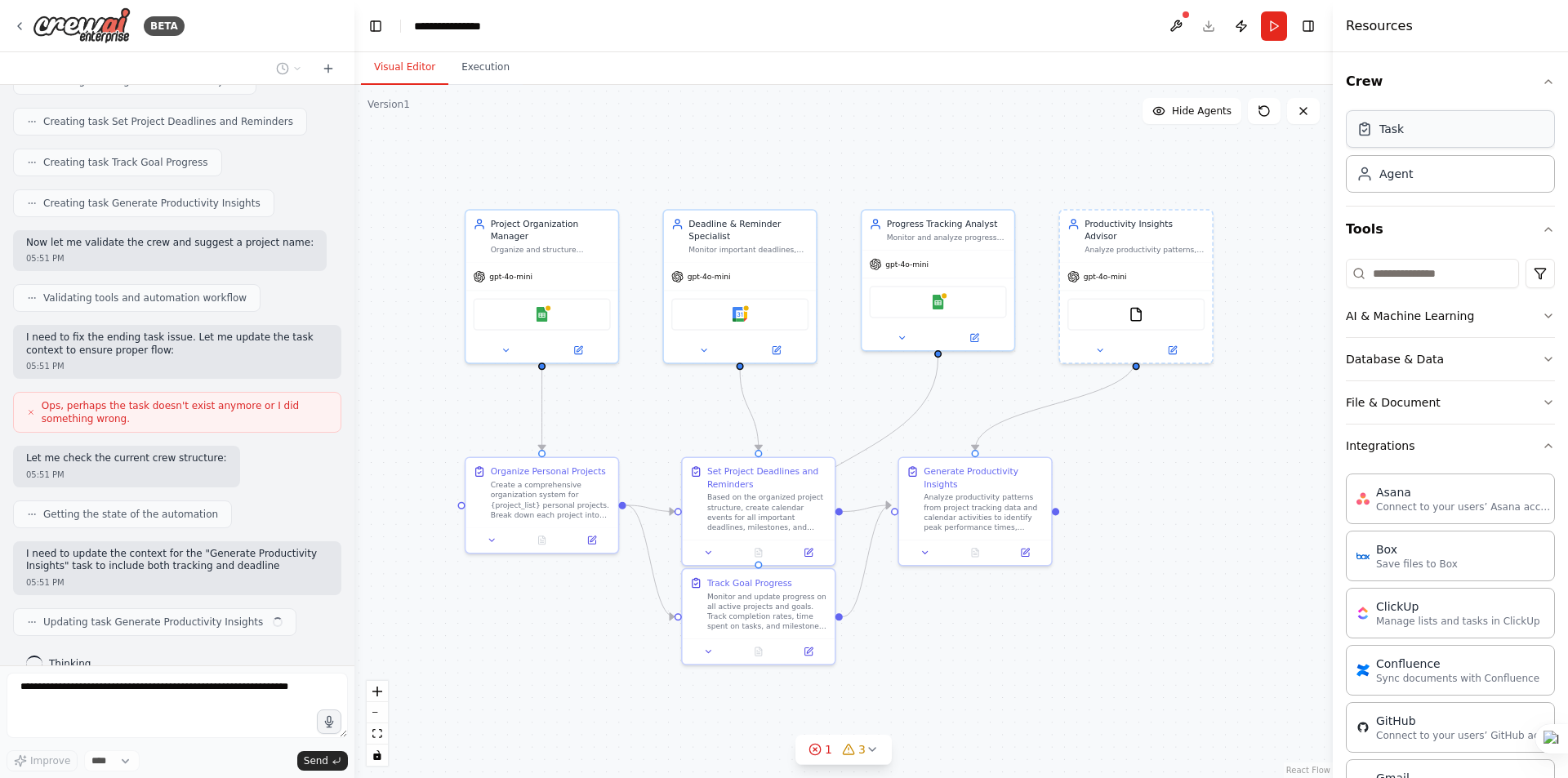
scroll to position [863, 0]
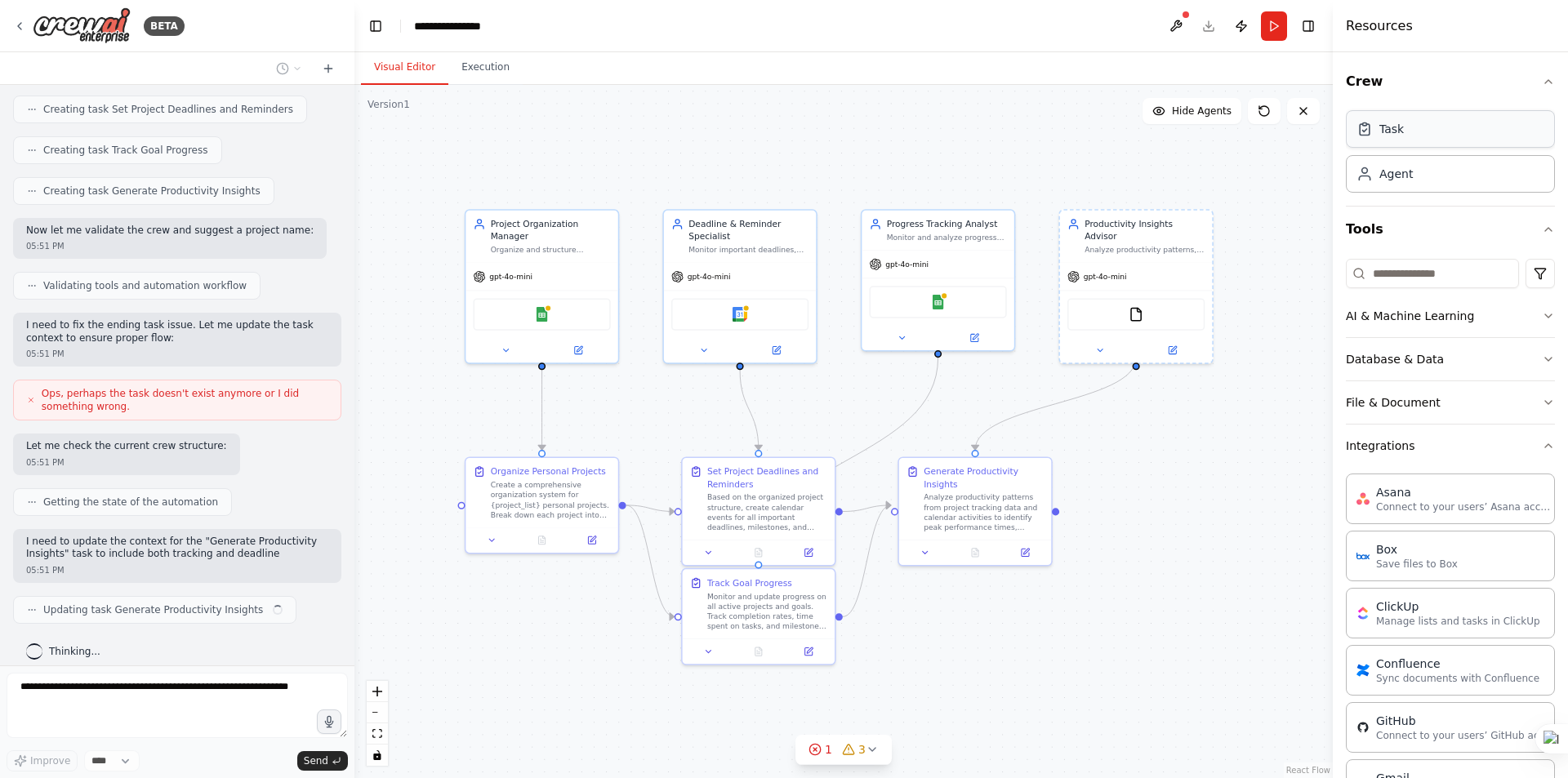
click at [1418, 131] on div "Task" at bounding box center [1450, 128] width 209 height 38
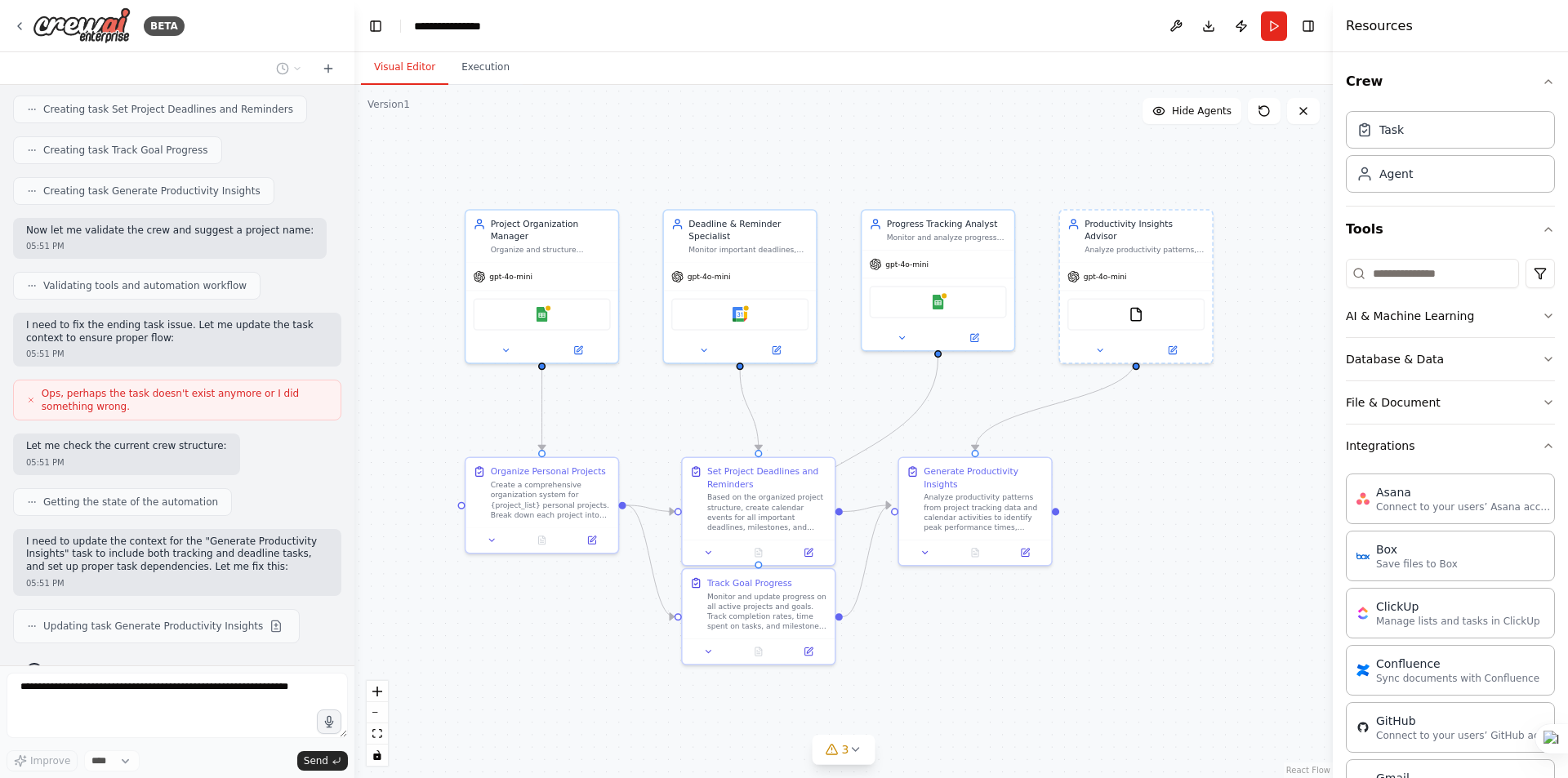
scroll to position [966, 0]
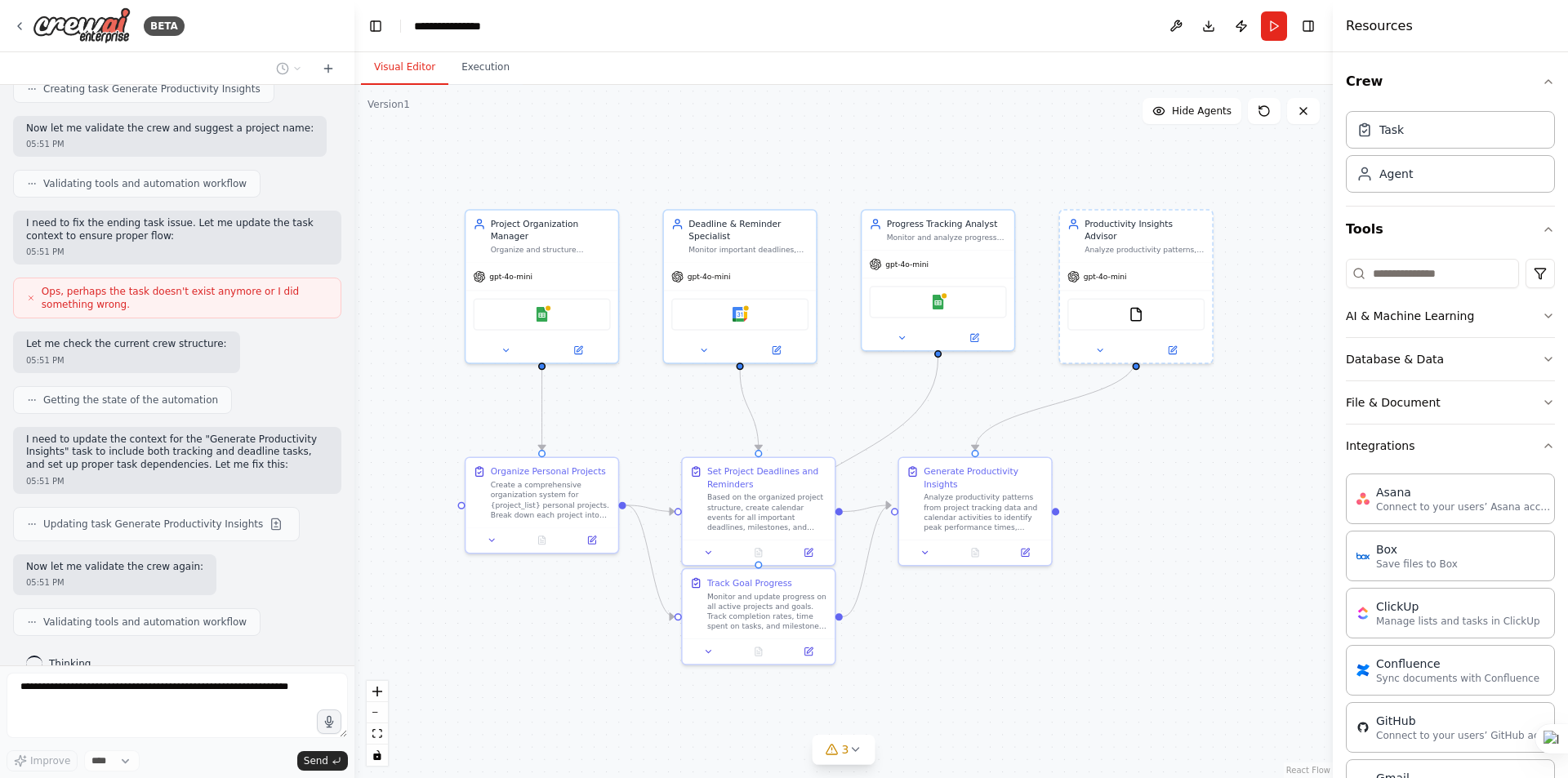
click at [120, 285] on span "Ops, perhaps the task doesn't exist anymore or I did something wrong." at bounding box center [184, 298] width 286 height 26
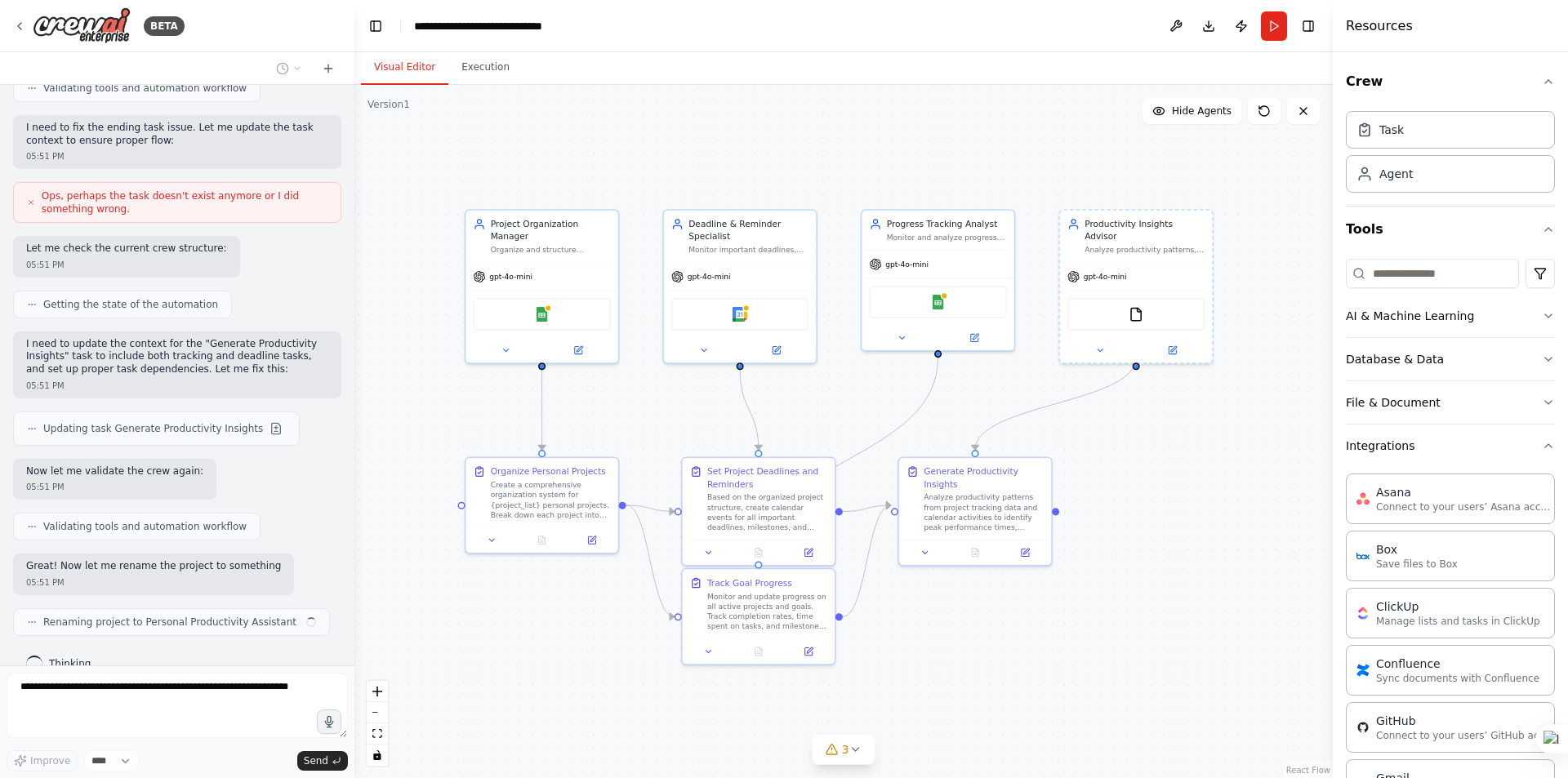
scroll to position [1073, 0]
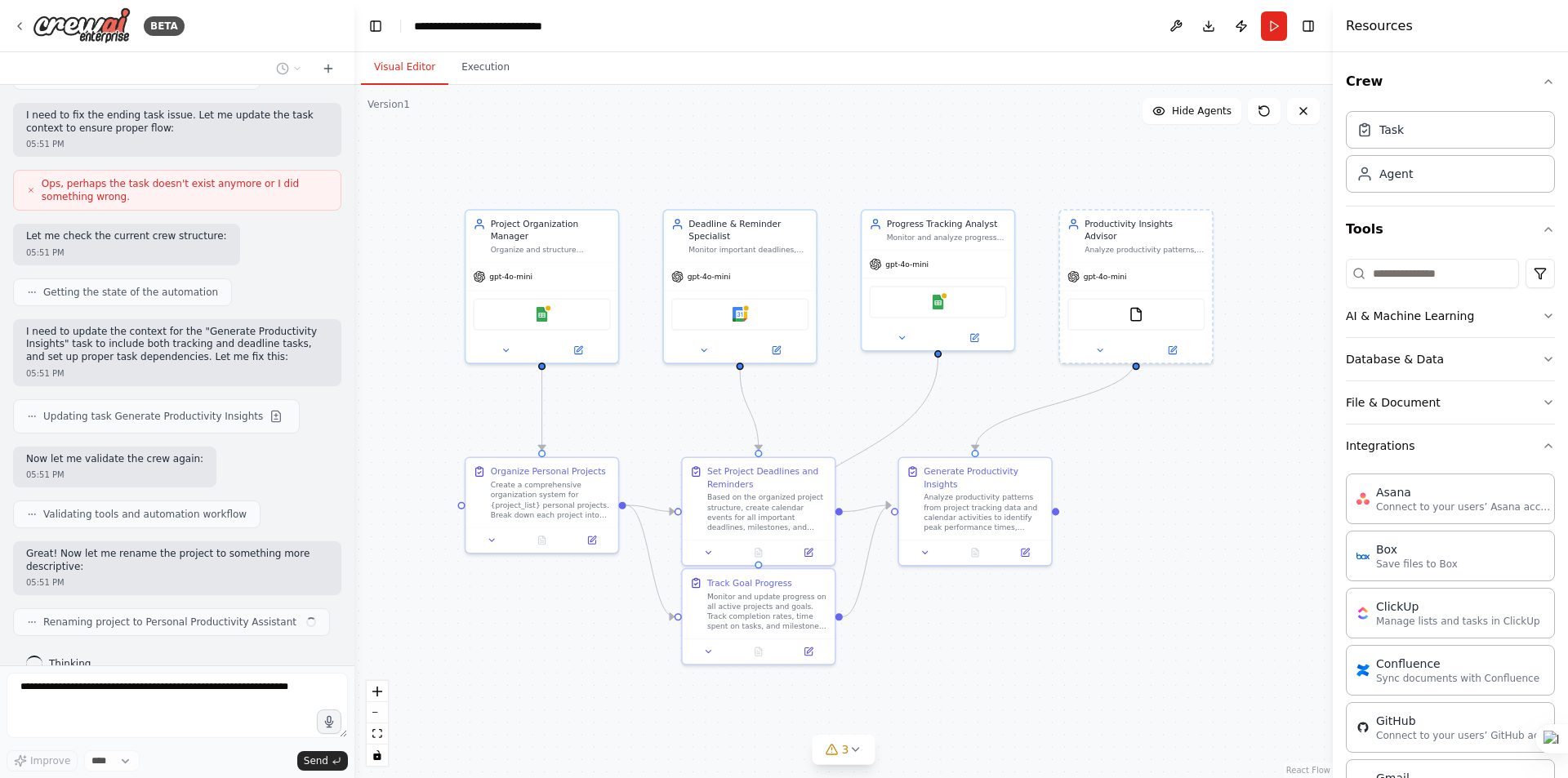
click at [83, 177] on span "Ops, perhaps the task doesn't exist anymore or I did something wrong." at bounding box center [184, 190] width 286 height 26
click at [82, 177] on span "Ops, perhaps the task doesn't exist anymore or I did something wrong." at bounding box center [184, 190] width 286 height 26
copy span "Ops, perhaps the task doesn't exist anymore or I did something wrong."
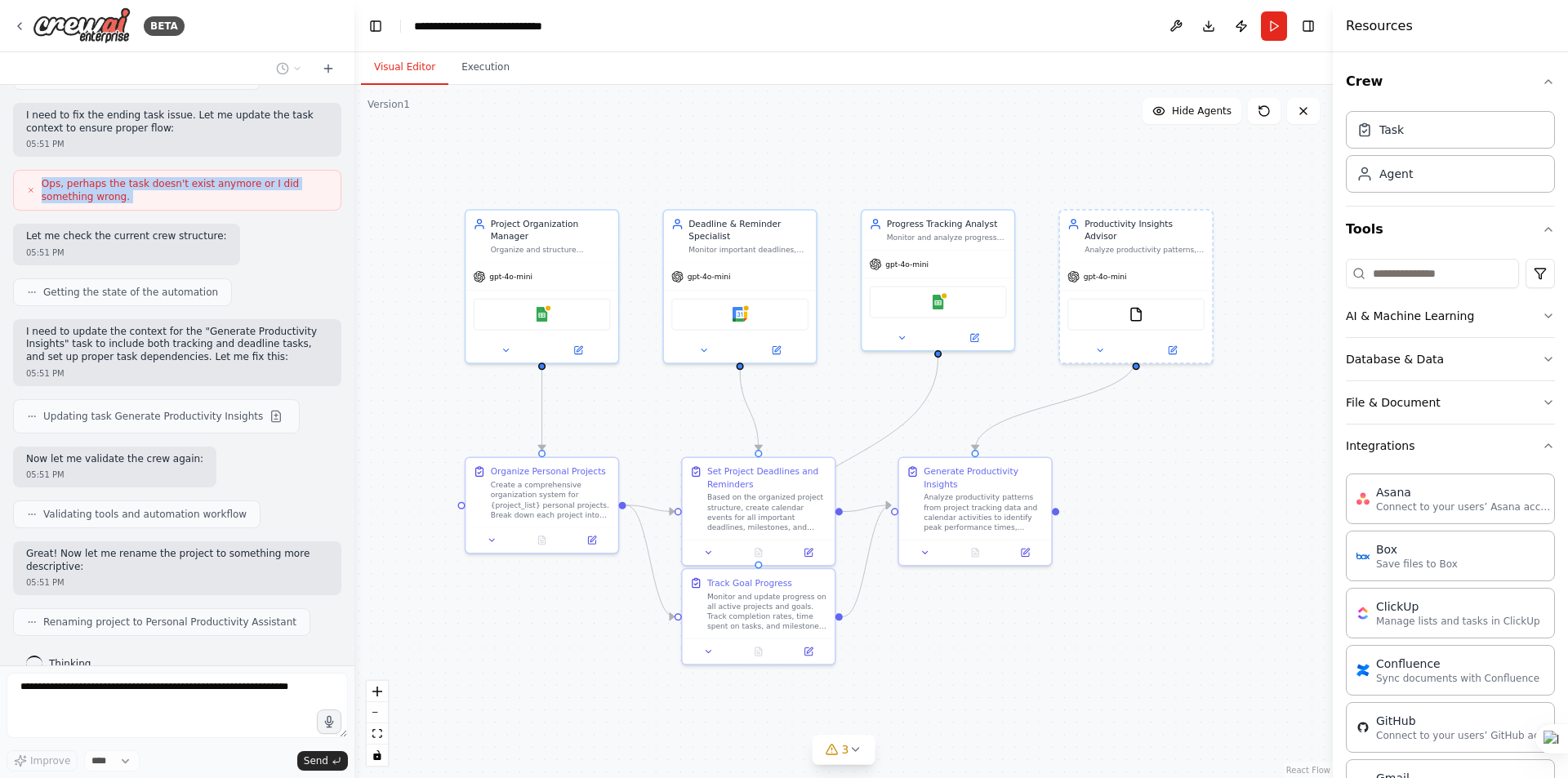
drag, startPoint x: 185, startPoint y: 176, endPoint x: 220, endPoint y: 170, distance: 35.5
click at [185, 177] on span "Ops, perhaps the task doesn't exist anymore or I did something wrong." at bounding box center [184, 190] width 286 height 26
click at [231, 177] on span "Ops, perhaps the task doesn't exist anymore or I did something wrong." at bounding box center [184, 190] width 286 height 26
click at [292, 224] on div "Let me check the current crew structure: 05:51 PM" at bounding box center [177, 244] width 329 height 41
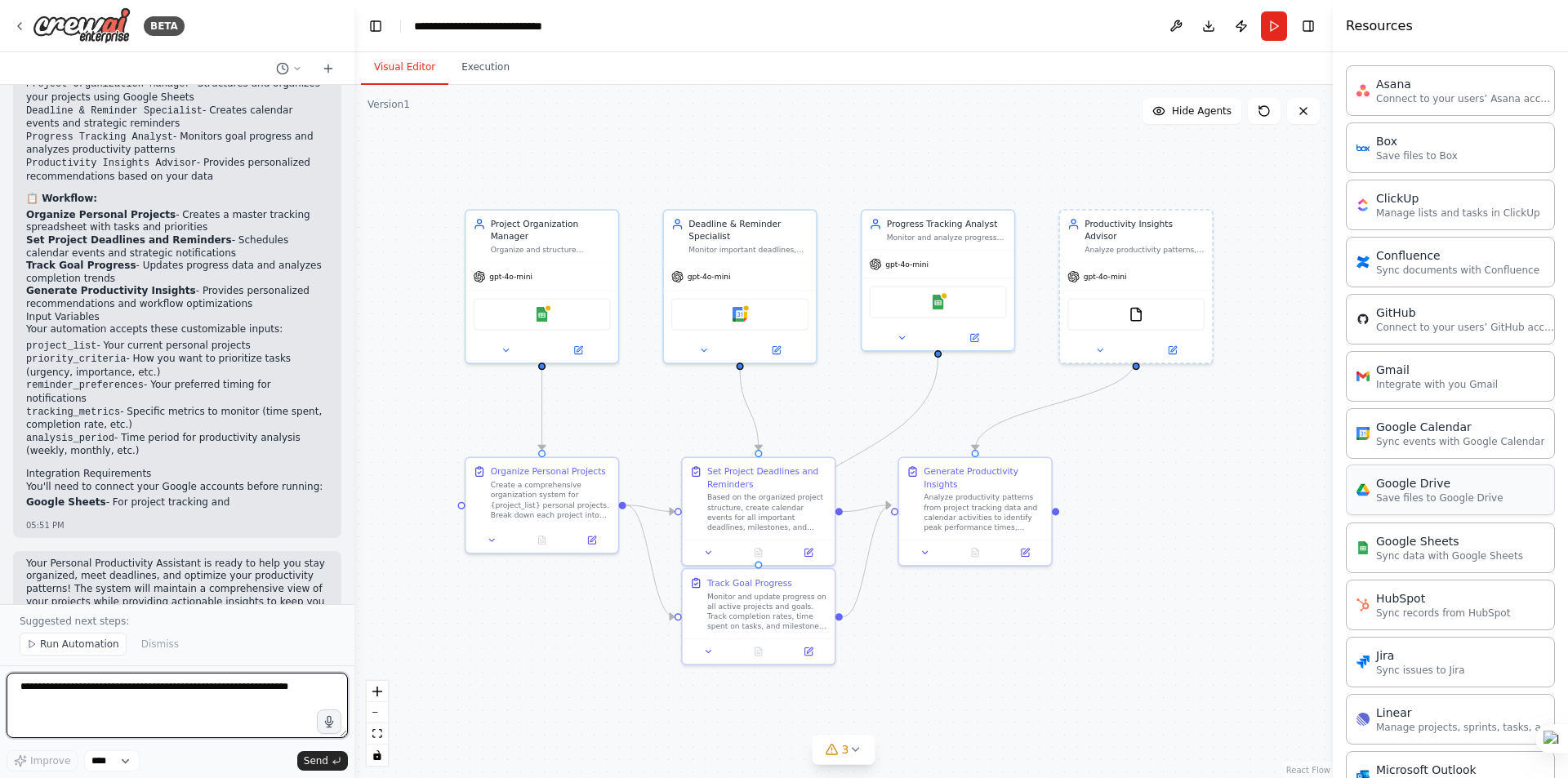
scroll to position [1735, 0]
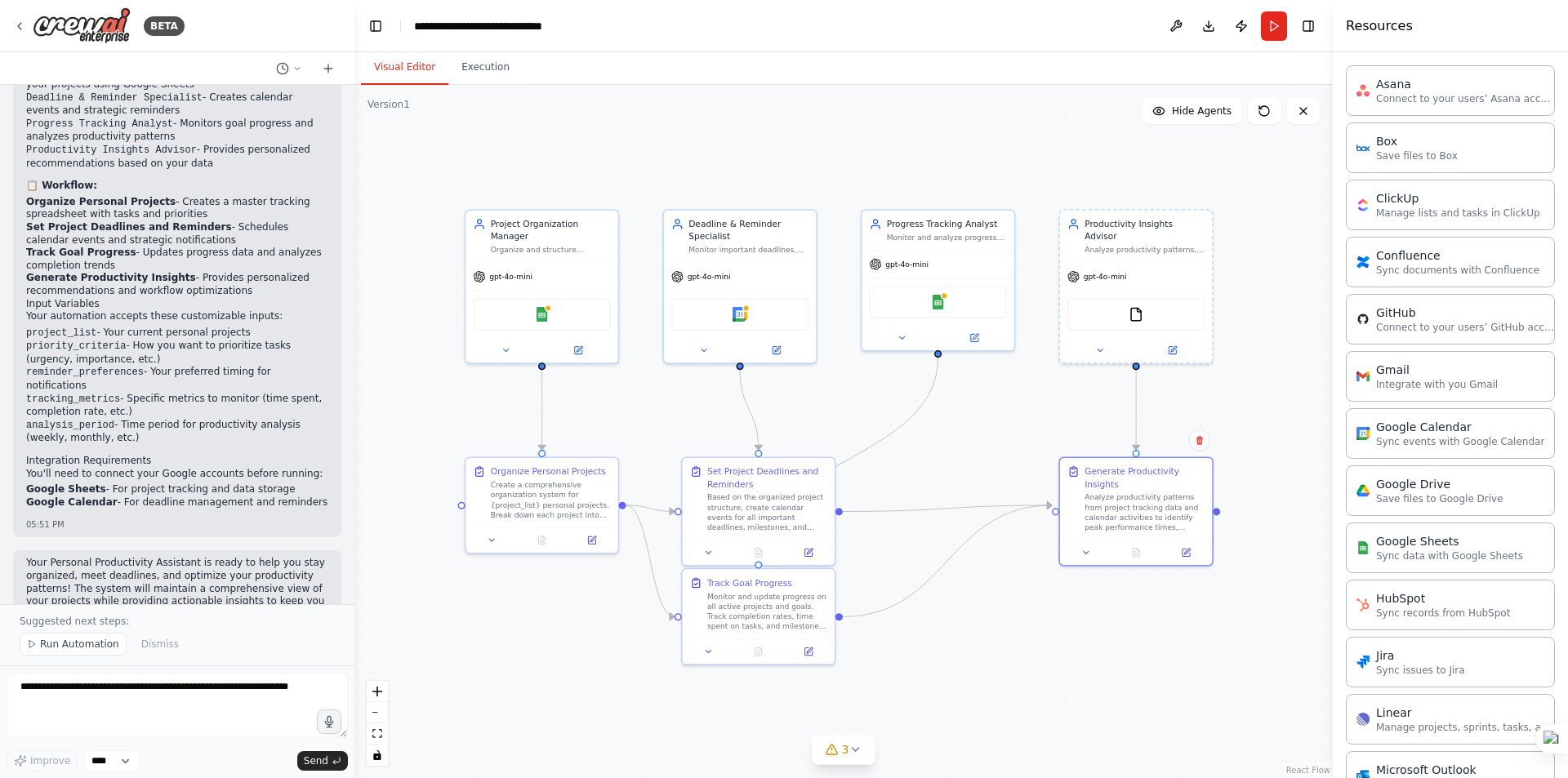
drag, startPoint x: 969, startPoint y: 478, endPoint x: 1033, endPoint y: 518, distance: 75.5
click at [1127, 472] on div "Generate Productivity Insights Analyze productivity patterns from project track…" at bounding box center [1145, 498] width 120 height 67
drag, startPoint x: 746, startPoint y: 611, endPoint x: 736, endPoint y: 653, distance: 43.2
click at [779, 682] on div "Monitor and update progress on all active projects and goals. Track completion …" at bounding box center [798, 684] width 120 height 40
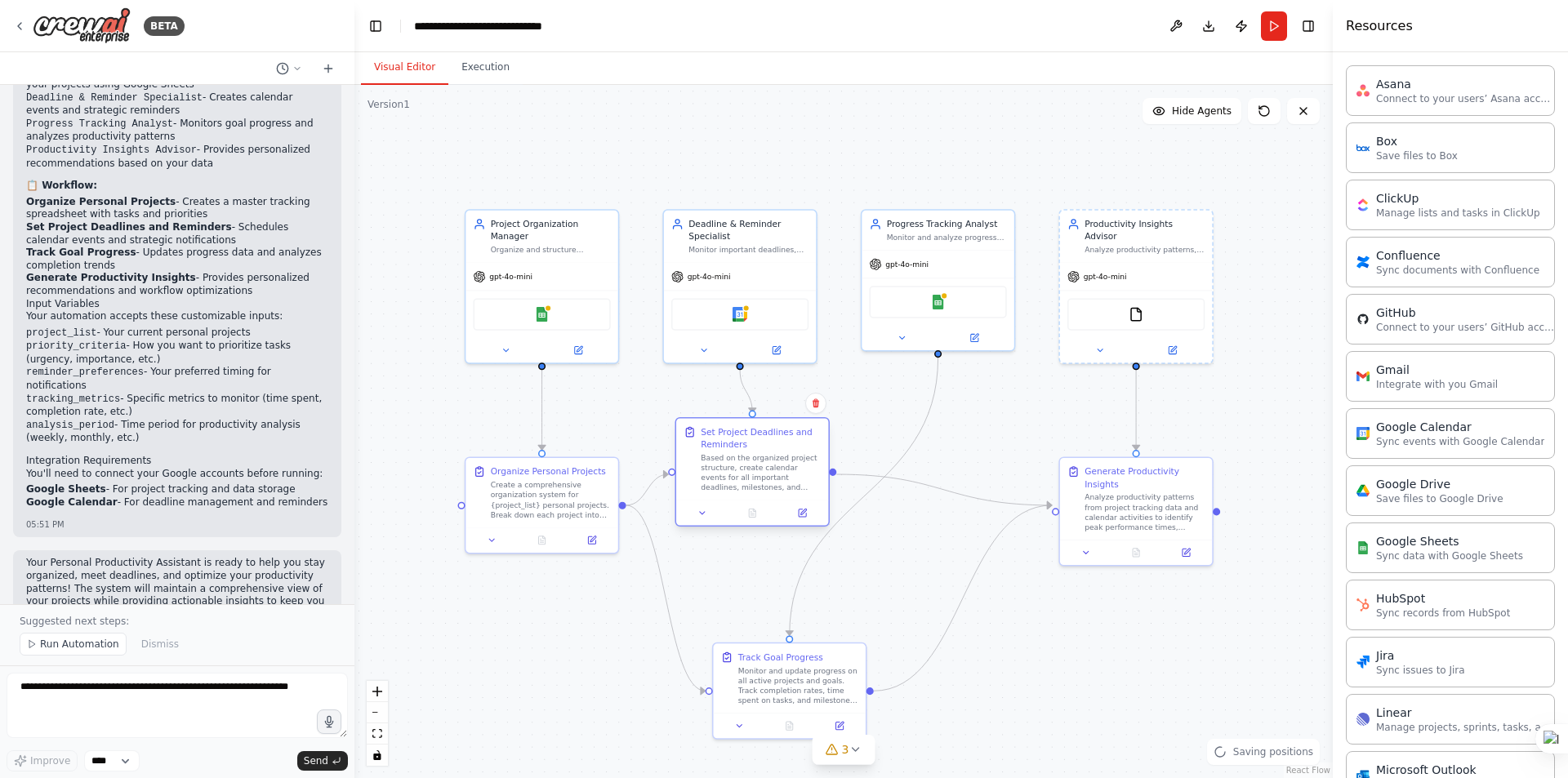
drag, startPoint x: 745, startPoint y: 505, endPoint x: 740, endPoint y: 465, distance: 40.3
click at [740, 465] on div "Based on the organized project structure, create calendar events for all import…" at bounding box center [760, 473] width 120 height 40
drag, startPoint x: 756, startPoint y: 477, endPoint x: 802, endPoint y: 487, distance: 47.1
click at [802, 487] on div "Based on the organized project structure, create calendar events for all import…" at bounding box center [798, 485] width 120 height 40
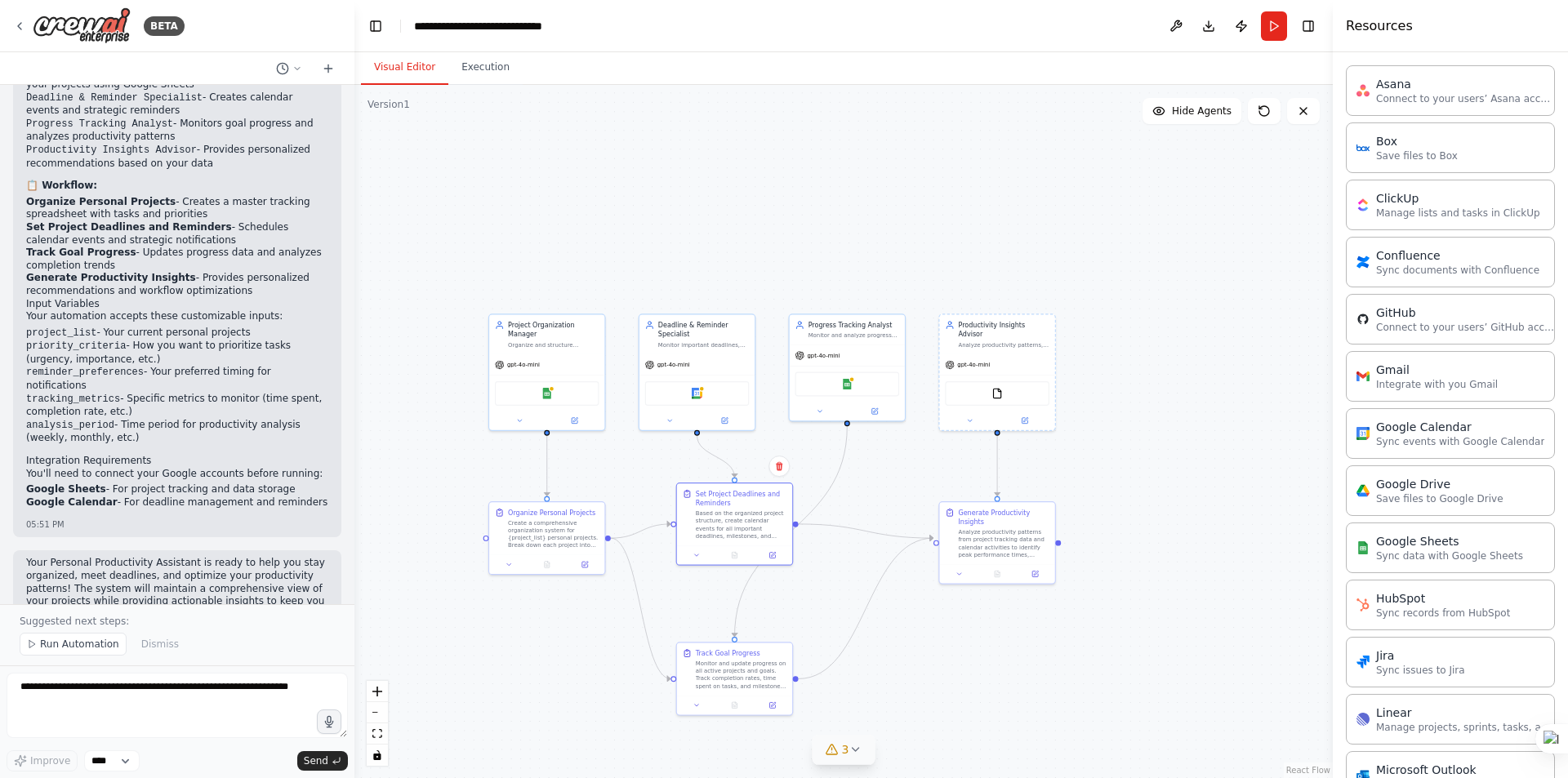
click at [859, 750] on icon at bounding box center [855, 750] width 13 height 13
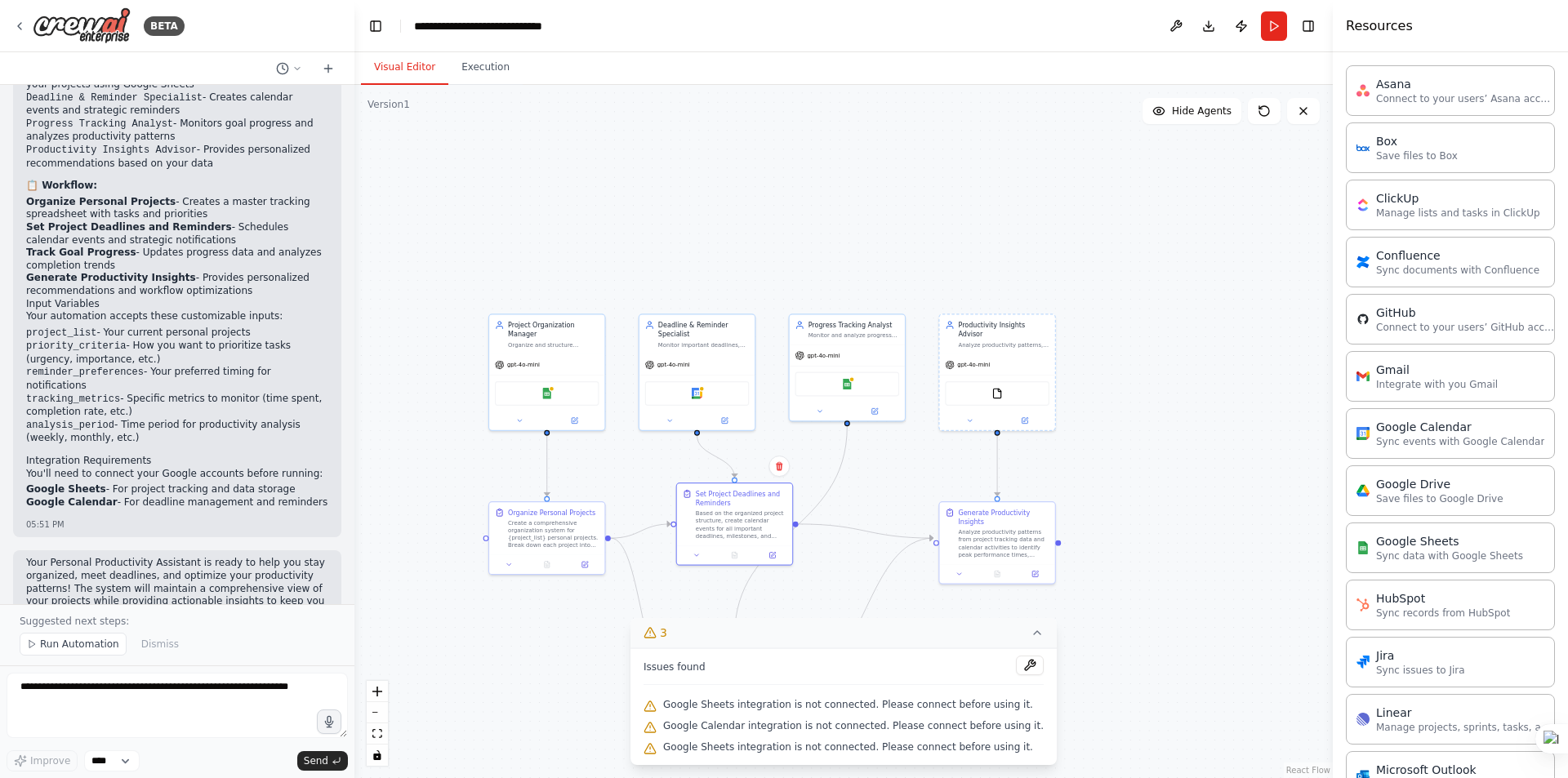
click at [744, 707] on span "Google Sheets integration is not connected. Please connect before using it." at bounding box center [847, 705] width 370 height 13
click at [980, 706] on span "Google Sheets integration is not connected. Please connect before using it." at bounding box center [847, 705] width 370 height 13
drag, startPoint x: 717, startPoint y: 756, endPoint x: 724, endPoint y: 748, distance: 10.6
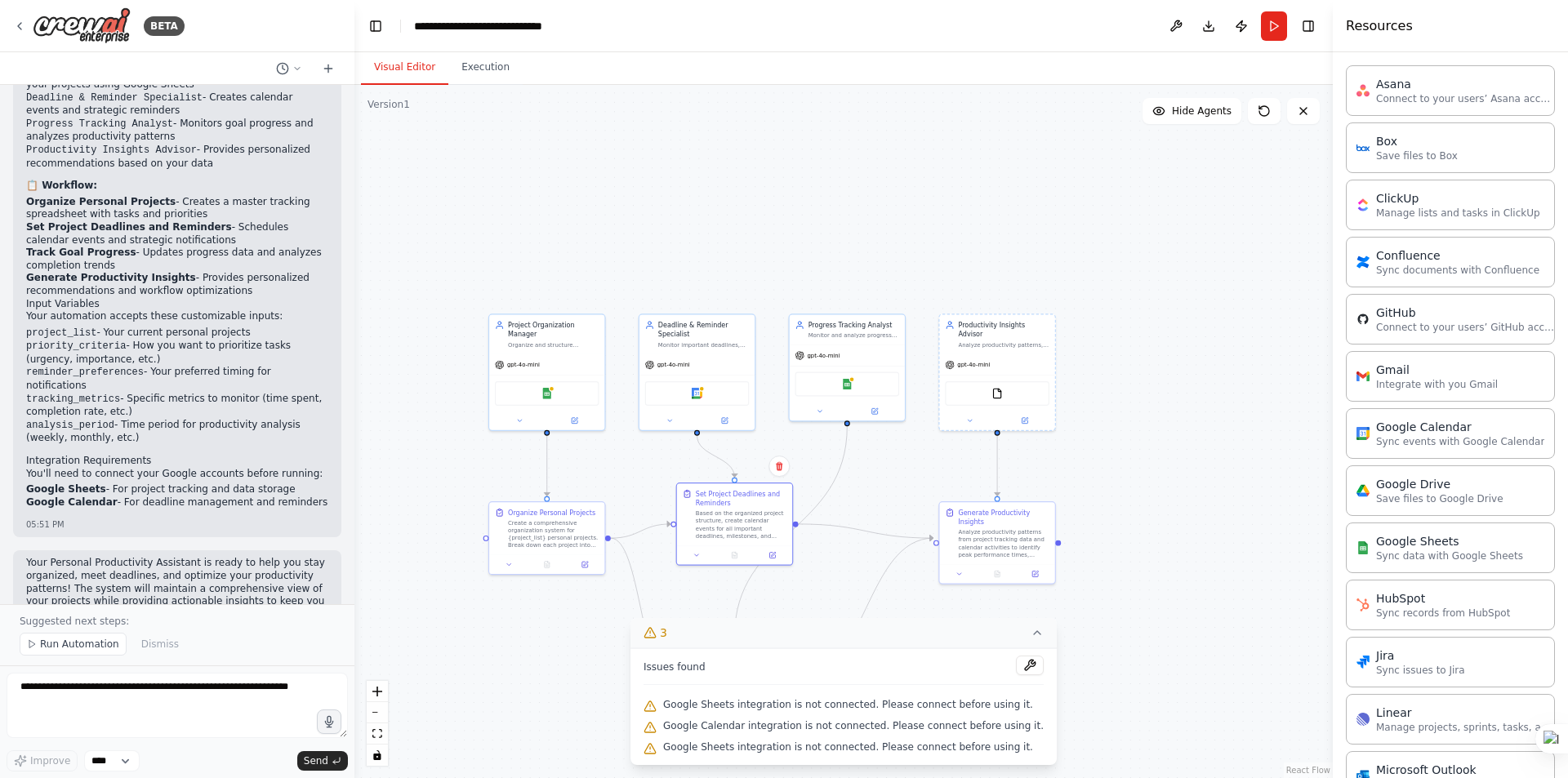
click at [718, 755] on div "Google Sheets integration is not connected. Please connect before using it." at bounding box center [844, 747] width 400 height 21
click at [1016, 666] on button at bounding box center [1030, 664] width 28 height 19
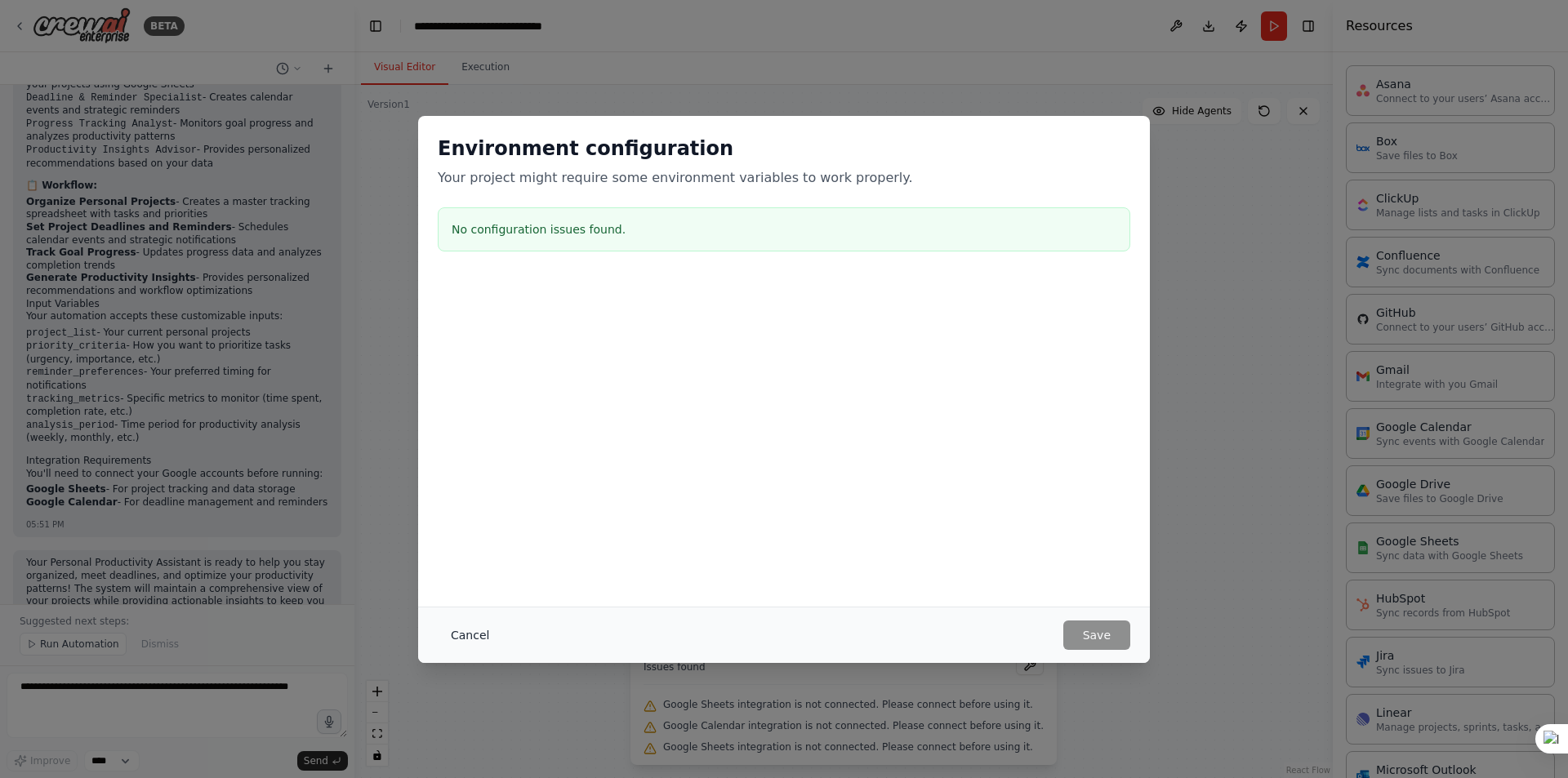
click at [461, 635] on button "Cancel" at bounding box center [470, 635] width 64 height 29
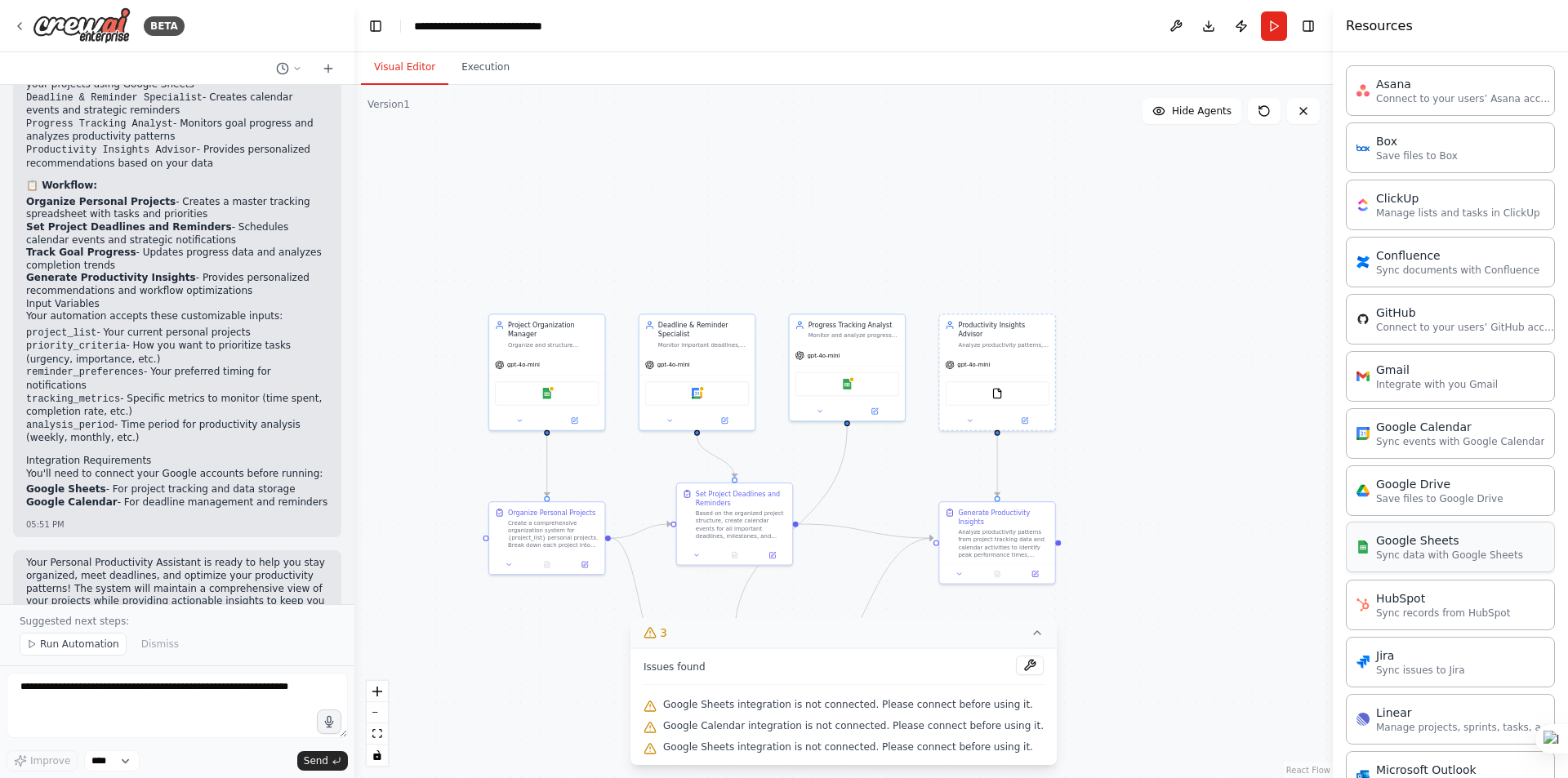
drag, startPoint x: 1407, startPoint y: 549, endPoint x: 1470, endPoint y: 539, distance: 63.8
click at [1470, 539] on div "Google Sheets" at bounding box center [1450, 540] width 147 height 17
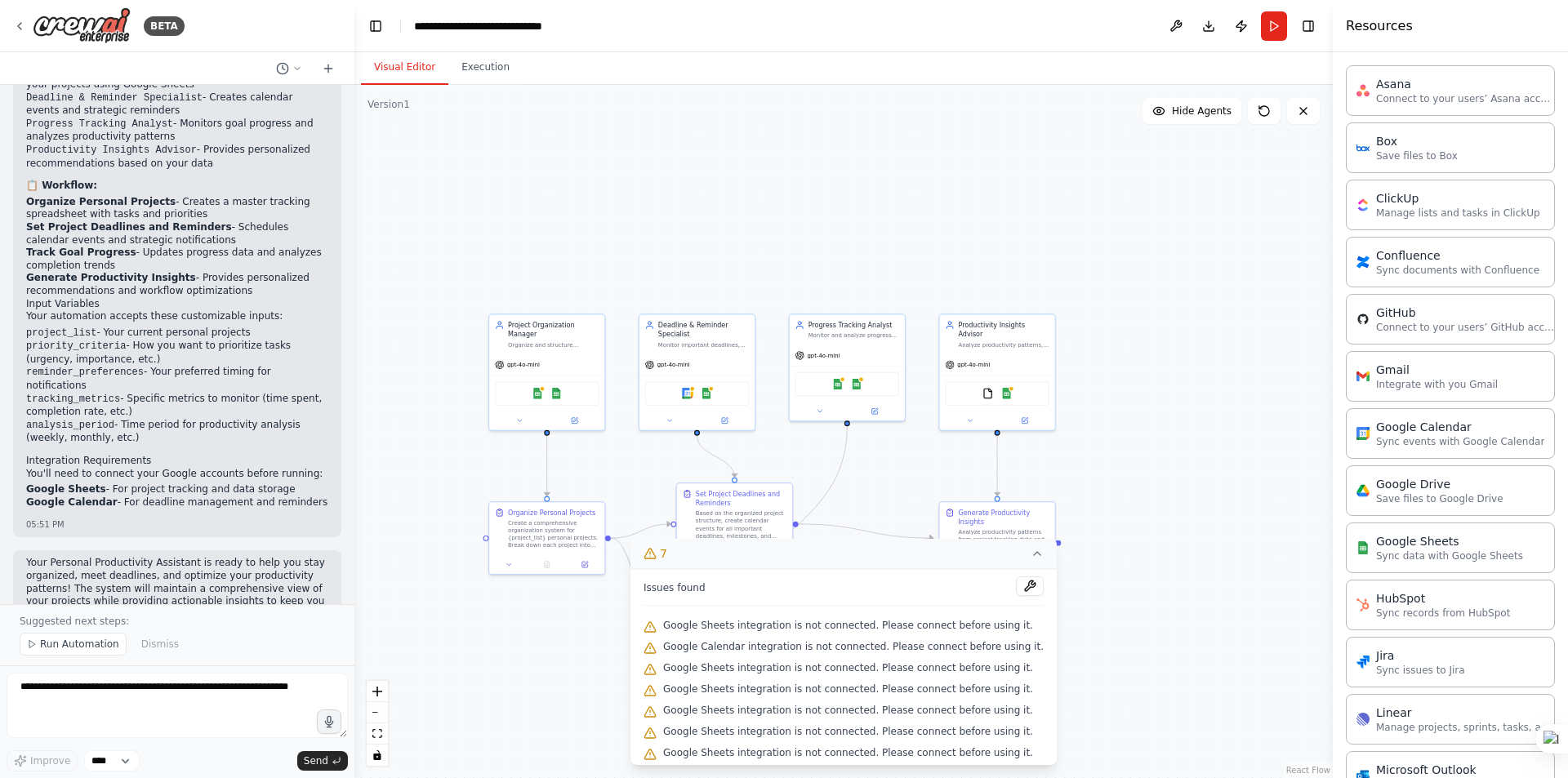
scroll to position [5, 0]
click at [562, 356] on div "gpt-4o-mini" at bounding box center [546, 362] width 115 height 20
click at [724, 395] on div "Google Calendar Google Sheets" at bounding box center [698, 392] width 105 height 25
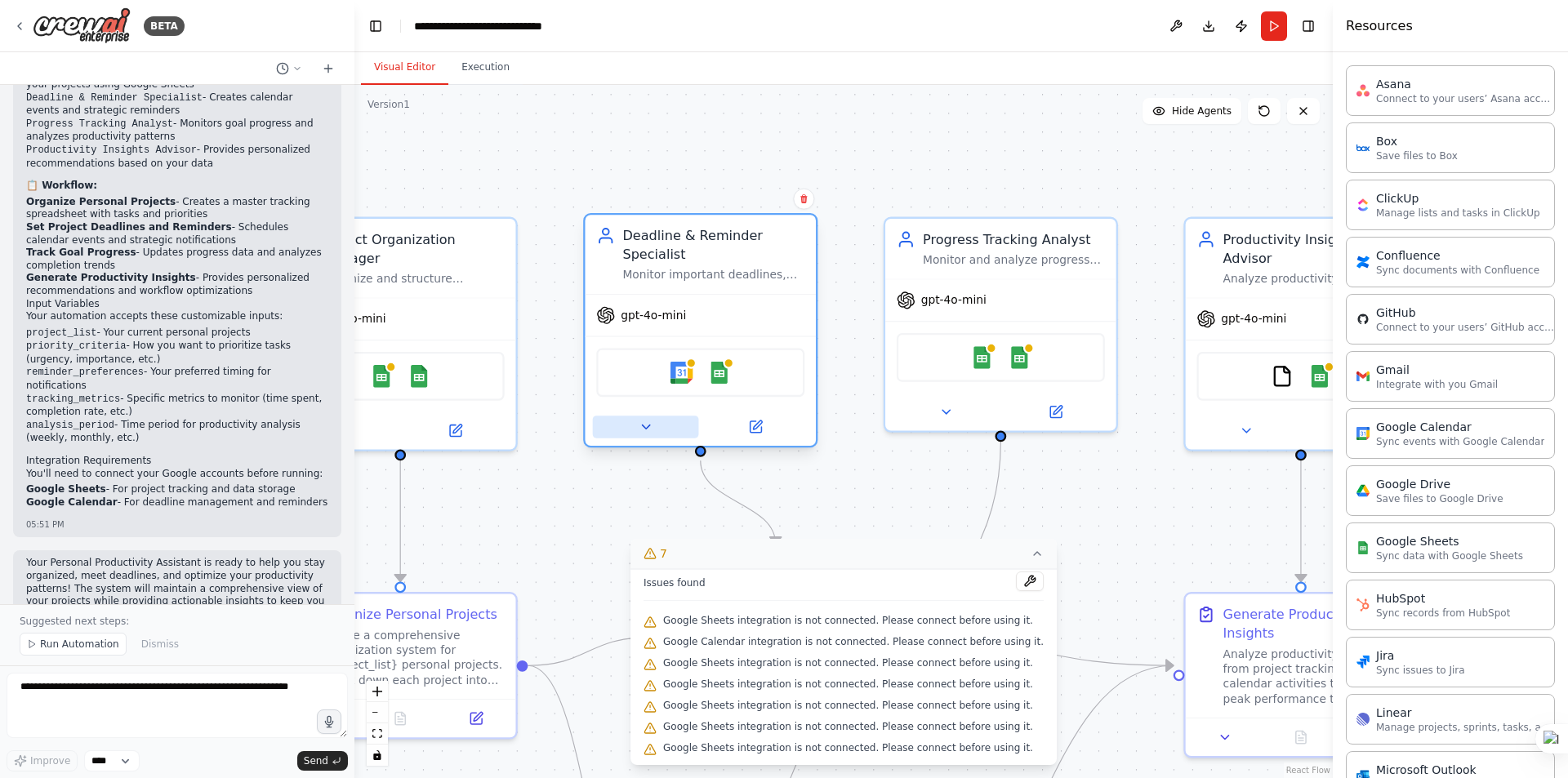
click at [648, 423] on icon at bounding box center [645, 427] width 15 height 15
click at [645, 431] on icon at bounding box center [645, 427] width 15 height 15
click at [648, 427] on icon at bounding box center [645, 428] width 7 height 4
click at [650, 432] on icon at bounding box center [645, 427] width 15 height 15
drag, startPoint x: 554, startPoint y: 463, endPoint x: 614, endPoint y: 435, distance: 66.2
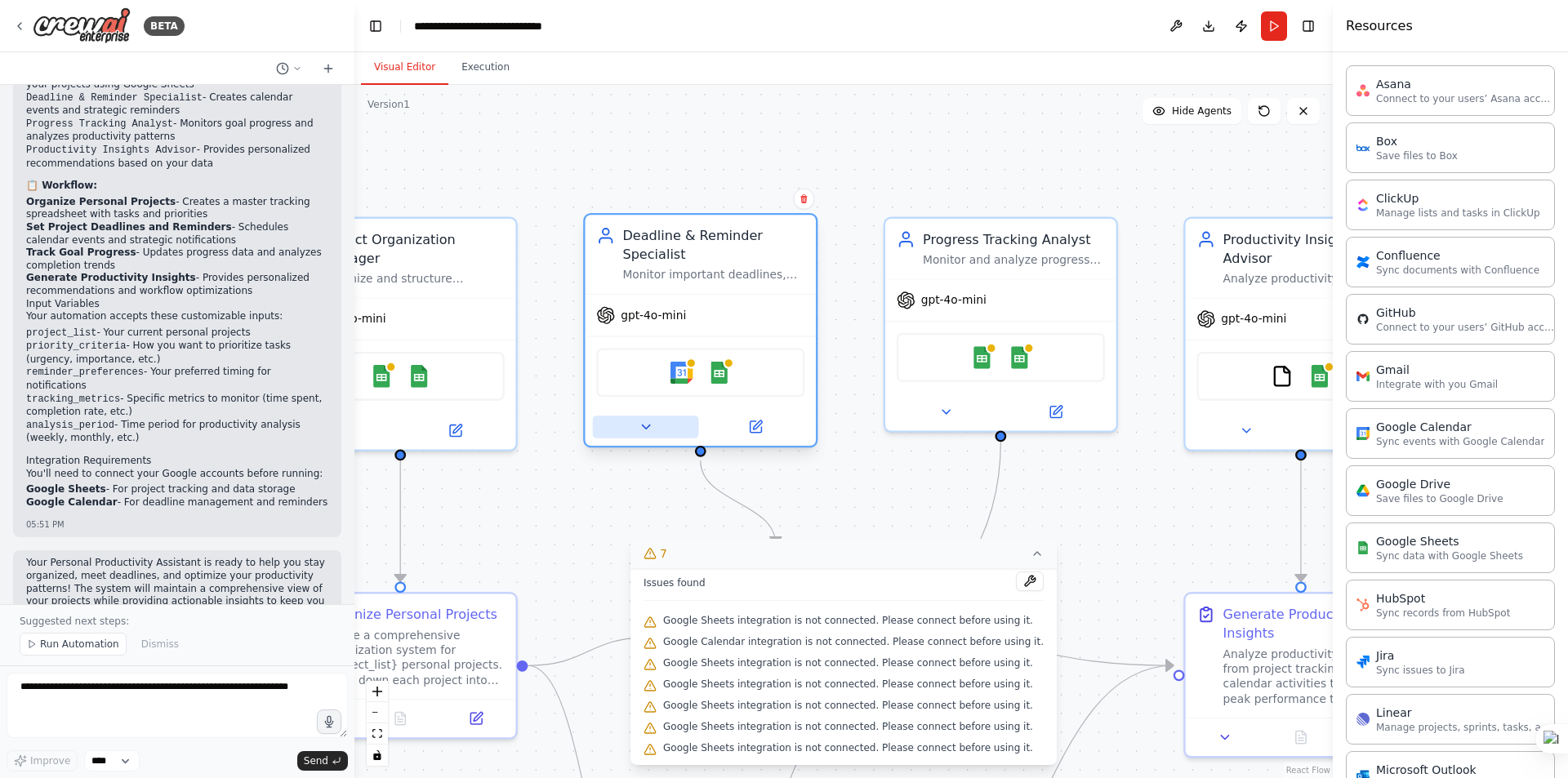
click at [557, 463] on div ".deletable-edge-delete-btn { width: 20px; height: 20px; border: 0px solid #ffff…" at bounding box center [844, 431] width 979 height 693
click at [722, 373] on img at bounding box center [722, 372] width 23 height 23
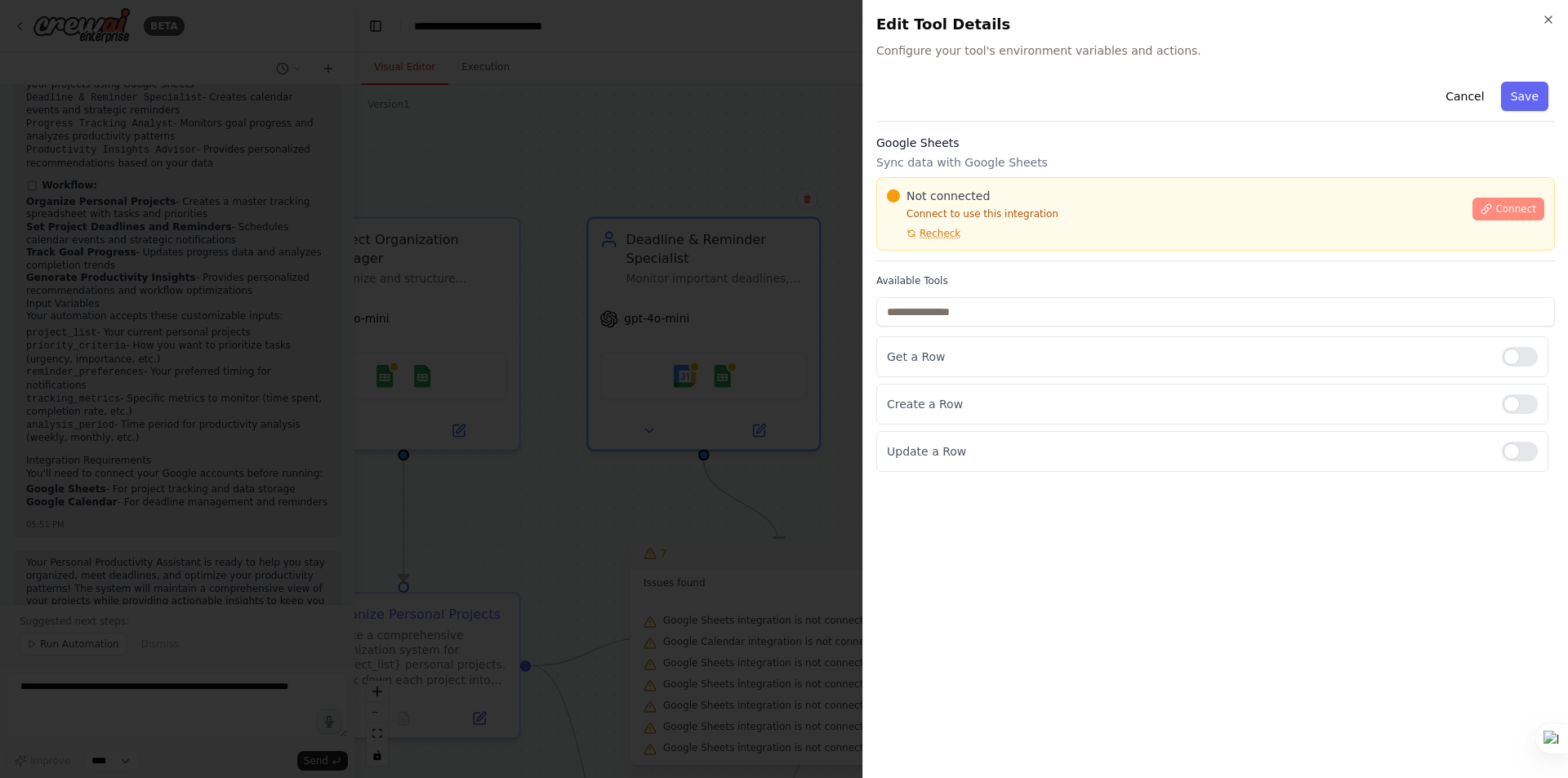
click at [1512, 210] on span "Connect" at bounding box center [1516, 209] width 40 height 13
click at [666, 324] on div at bounding box center [784, 389] width 1568 height 778
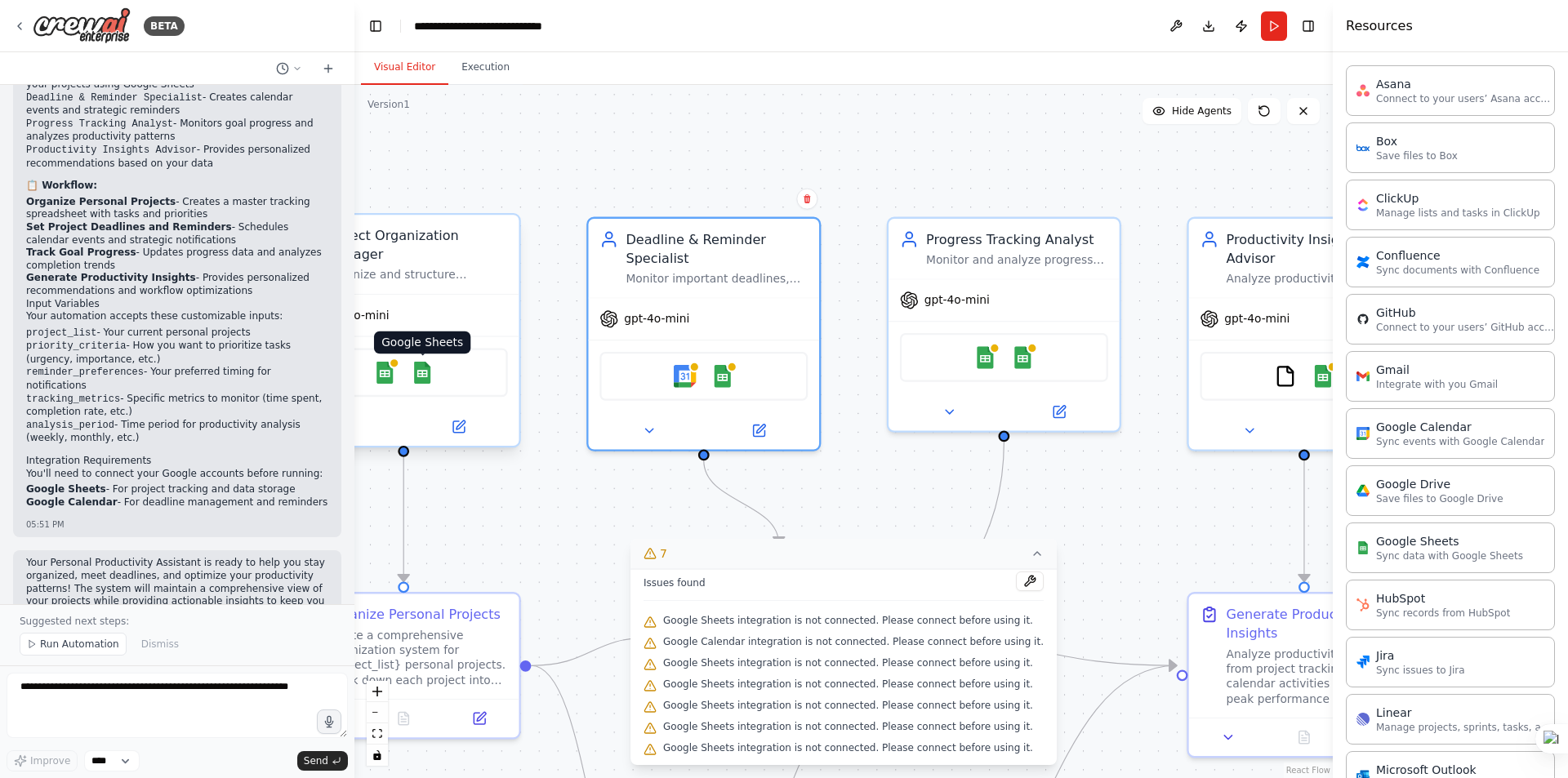
click at [420, 361] on img at bounding box center [422, 372] width 23 height 23
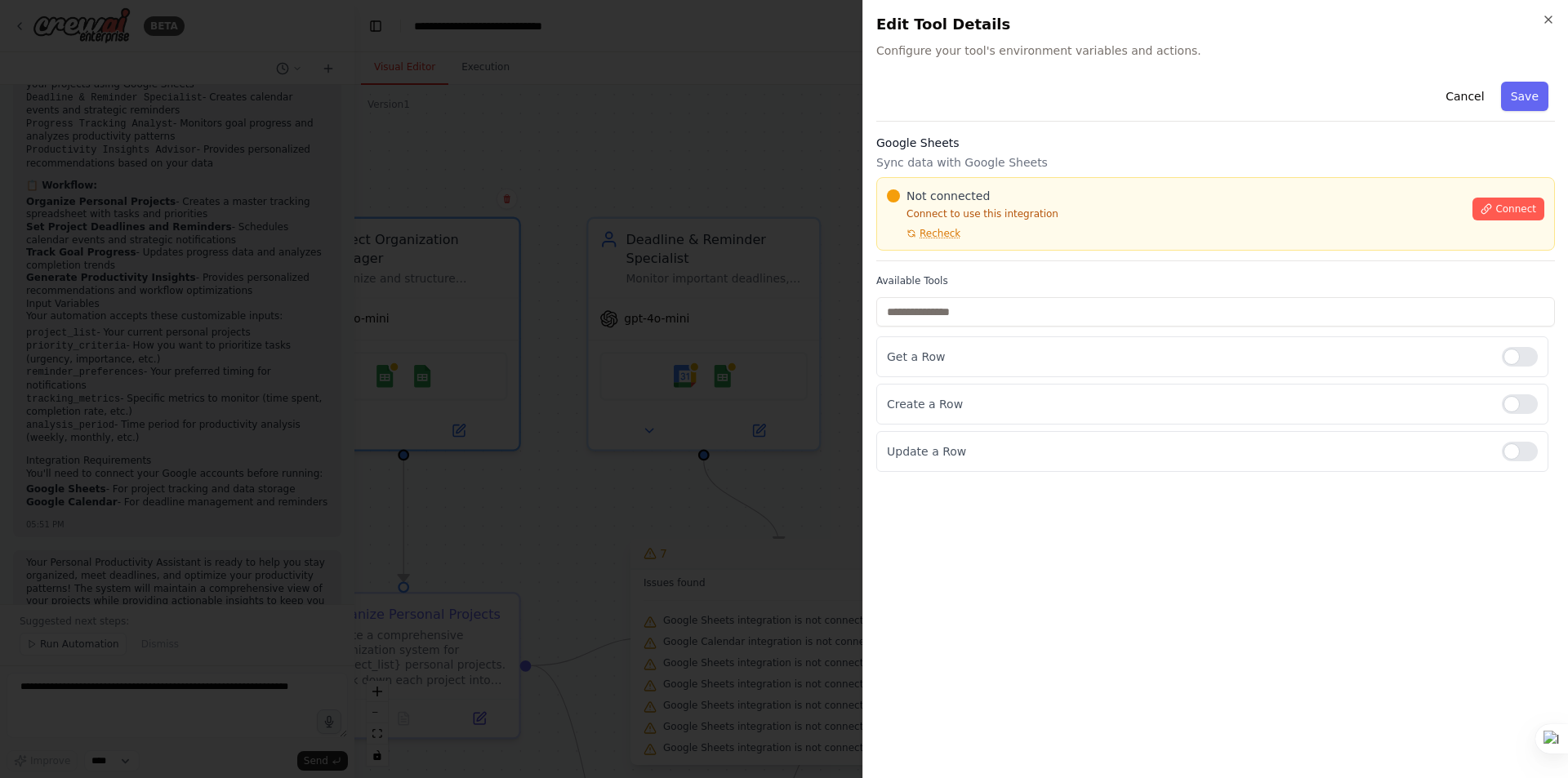
click at [1556, 17] on div "Close Edit Tool Details Configure your tool's environment variables and actions…" at bounding box center [1215, 389] width 706 height 778
click at [1548, 19] on icon "button" at bounding box center [1549, 19] width 13 height 13
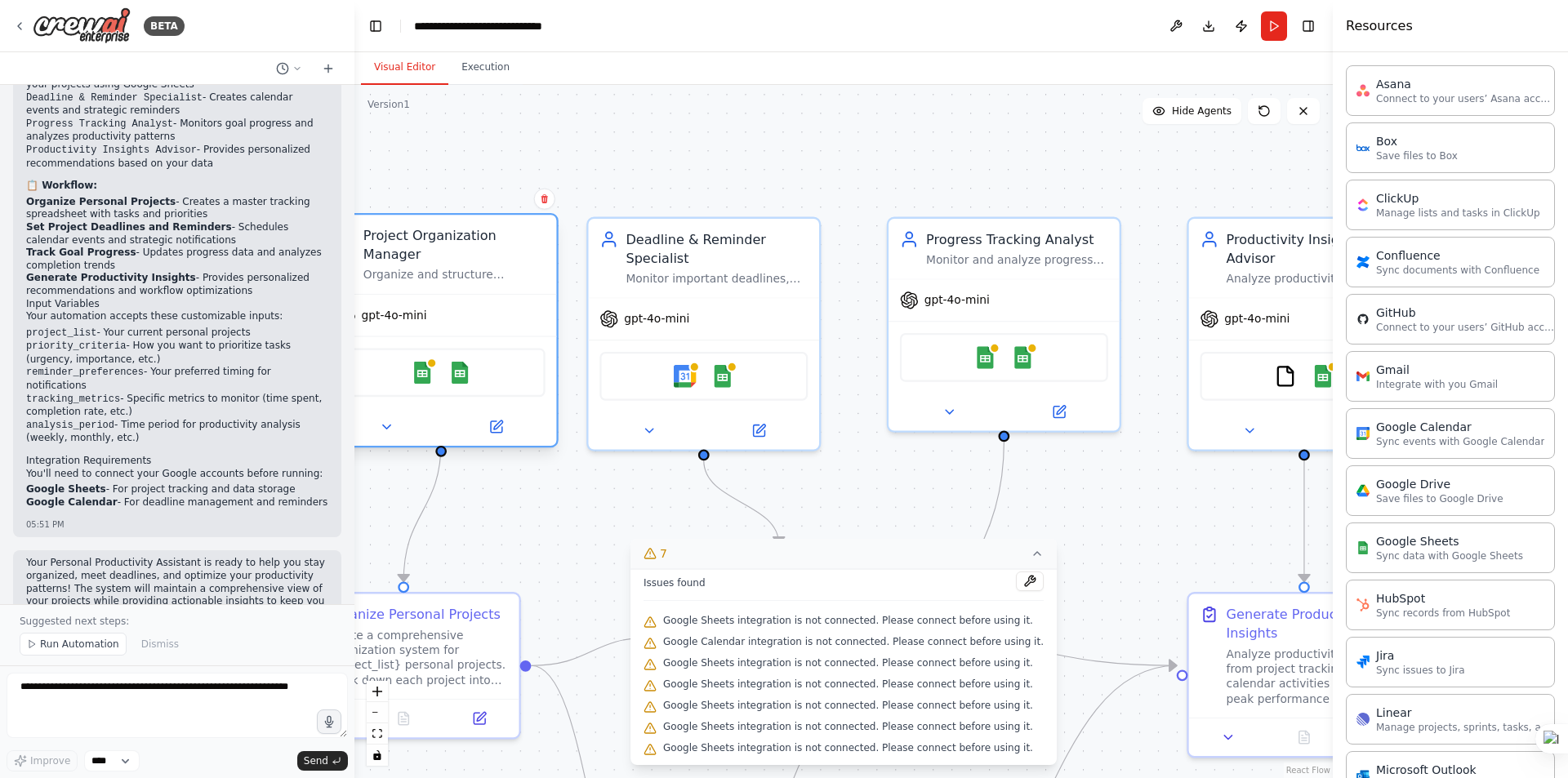
drag, startPoint x: 422, startPoint y: 356, endPoint x: 472, endPoint y: 361, distance: 50.2
click at [469, 361] on img at bounding box center [459, 372] width 23 height 23
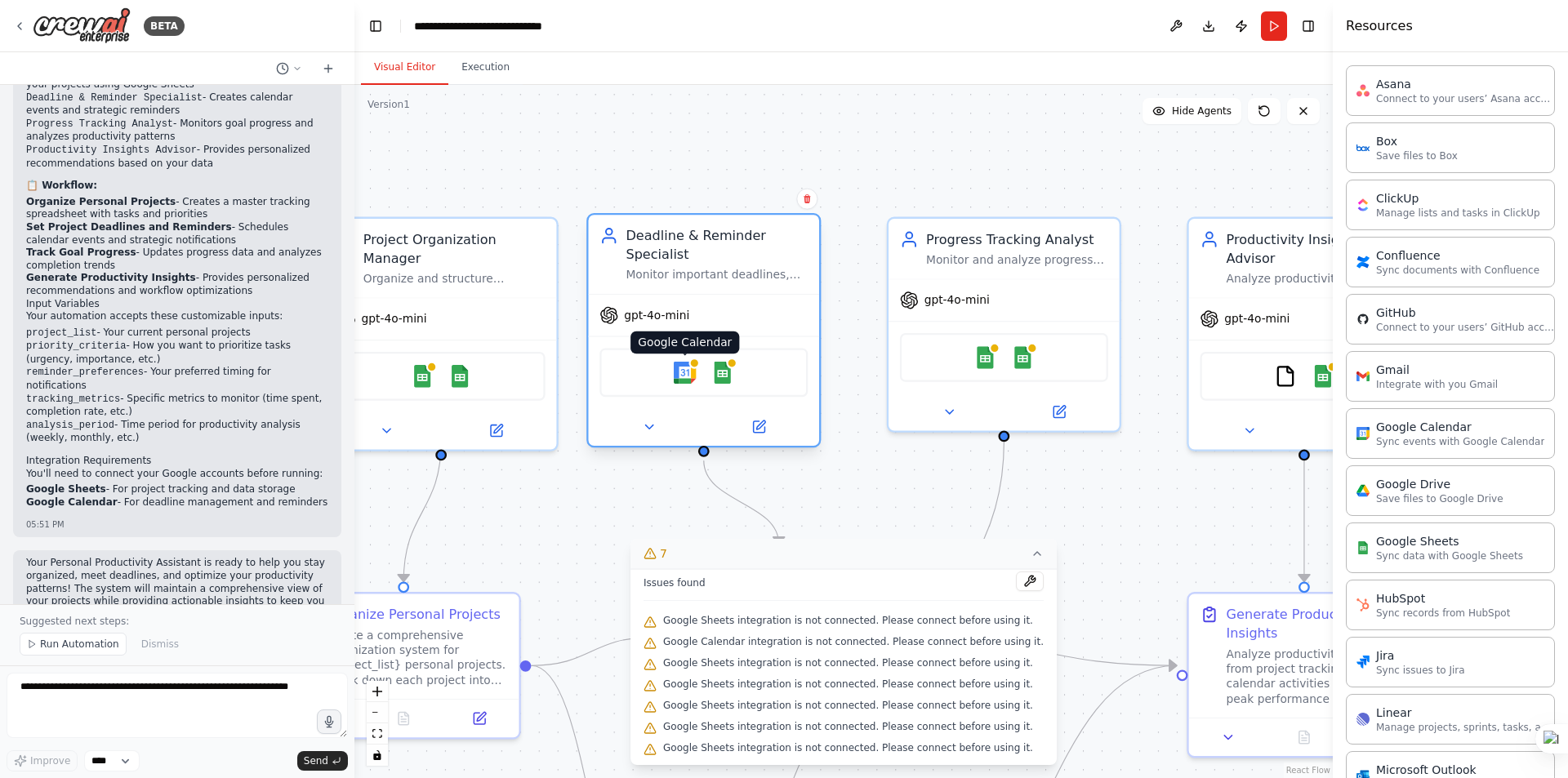
click at [687, 373] on img at bounding box center [685, 372] width 23 height 23
click at [688, 378] on img at bounding box center [685, 372] width 23 height 23
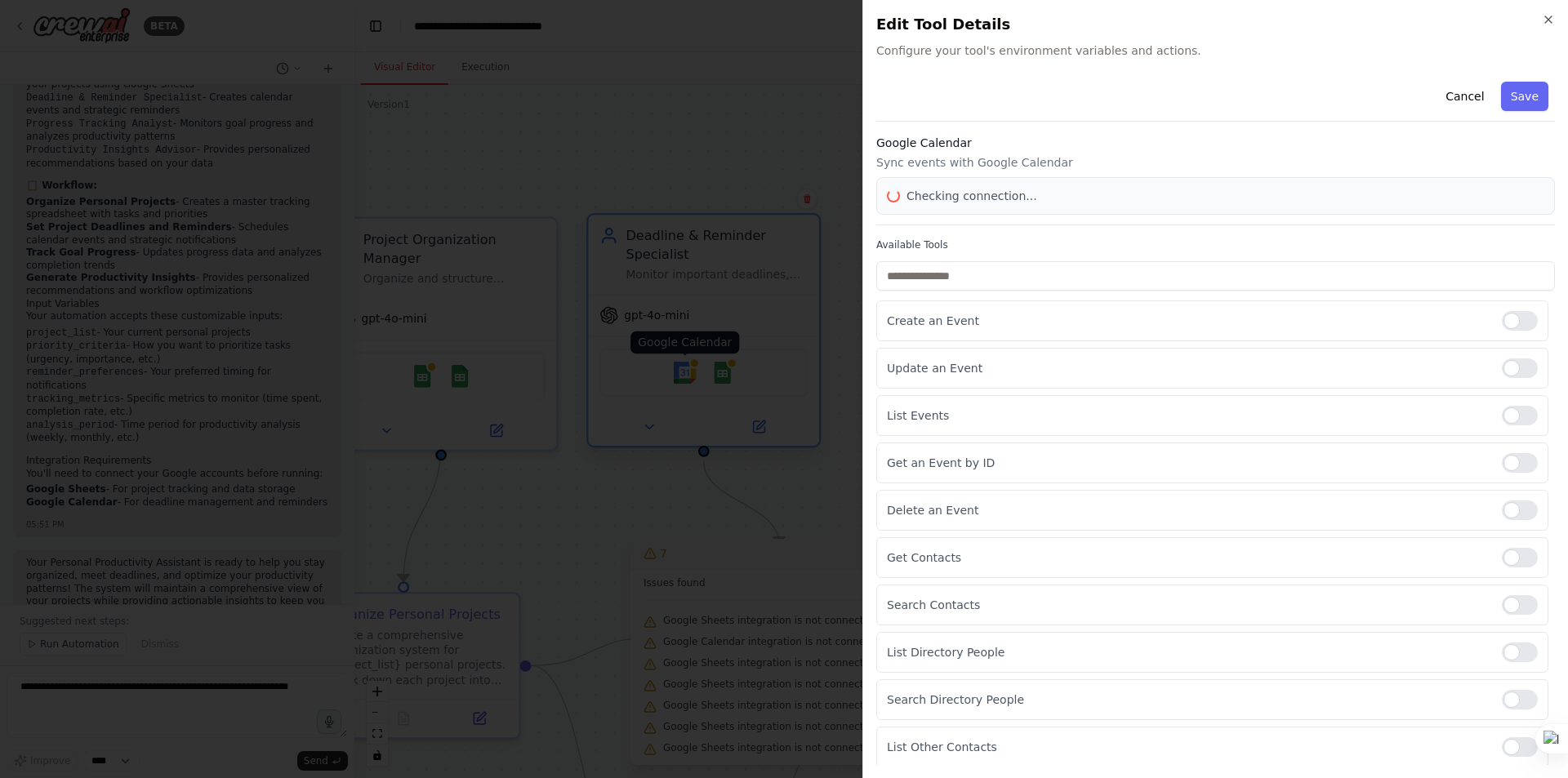
click at [687, 378] on div at bounding box center [784, 389] width 1568 height 778
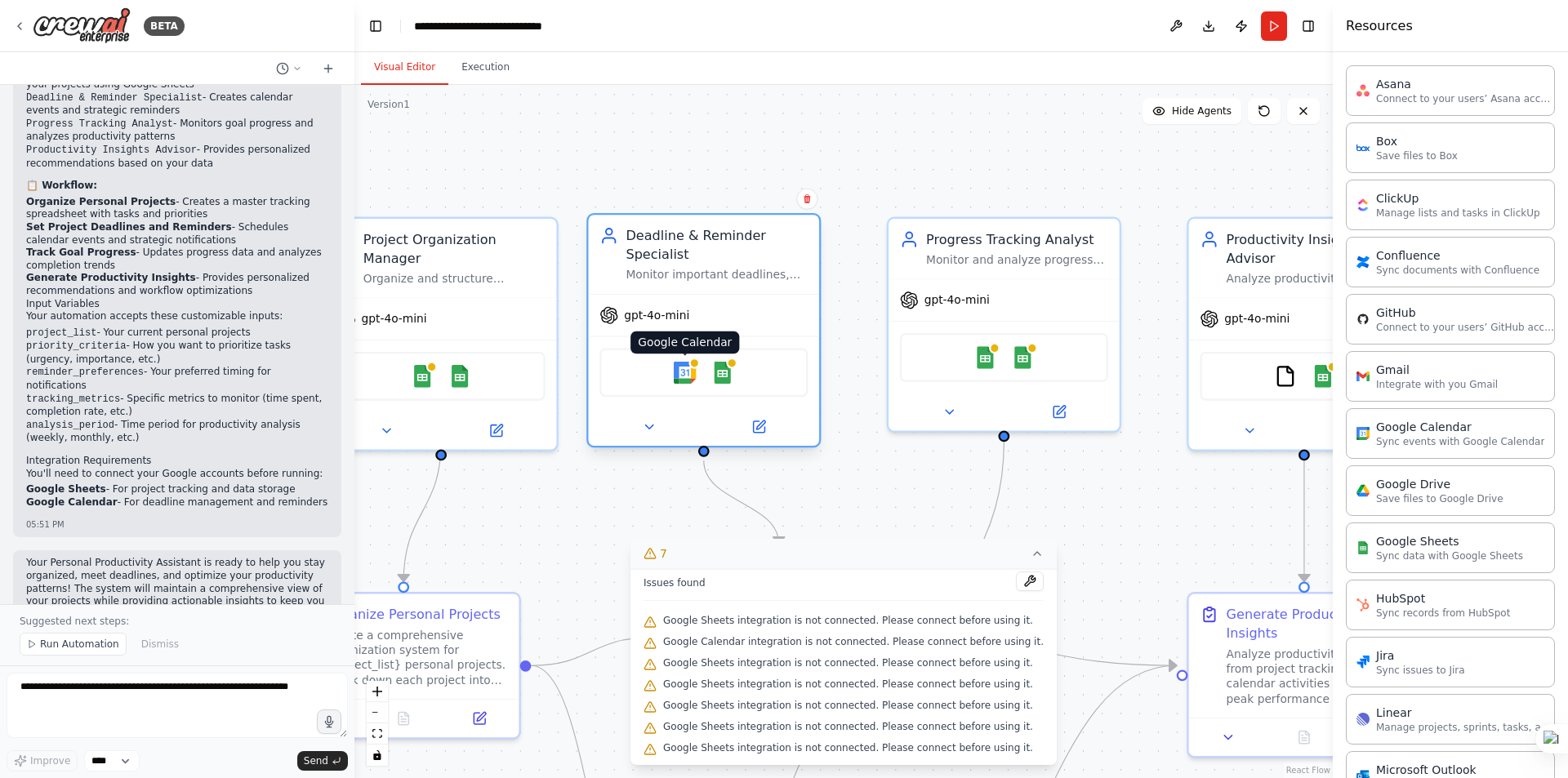
click at [687, 378] on img at bounding box center [685, 372] width 23 height 23
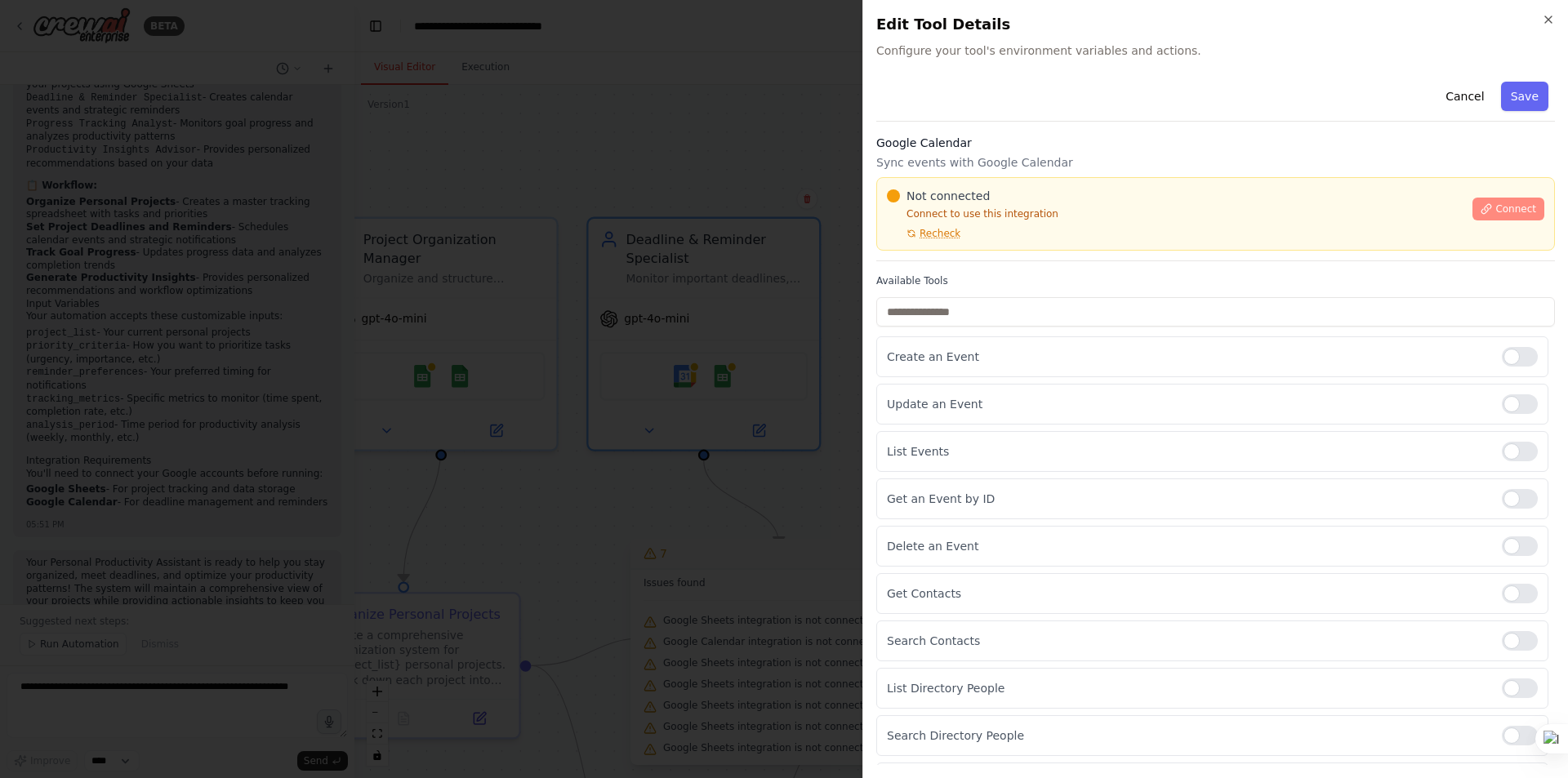
click at [1497, 211] on span "Connect" at bounding box center [1516, 209] width 40 height 13
click at [1073, 215] on p "Connect to use this integration" at bounding box center [1174, 214] width 576 height 13
click at [1078, 224] on div "Not connected Connect to use this integration Recheck" at bounding box center [1174, 214] width 576 height 52
click at [709, 460] on div at bounding box center [784, 389] width 1568 height 778
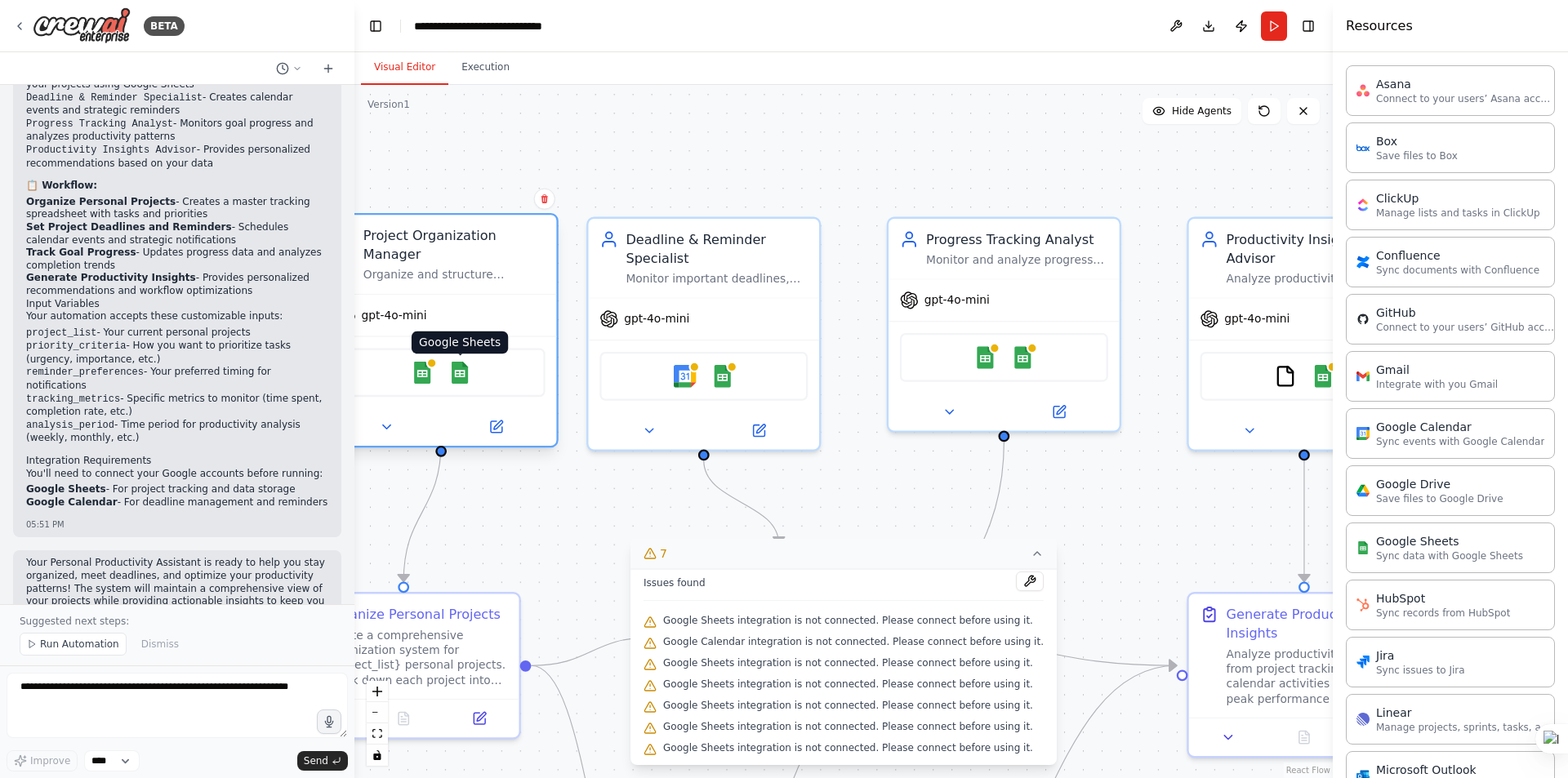
click at [462, 361] on img at bounding box center [459, 372] width 23 height 23
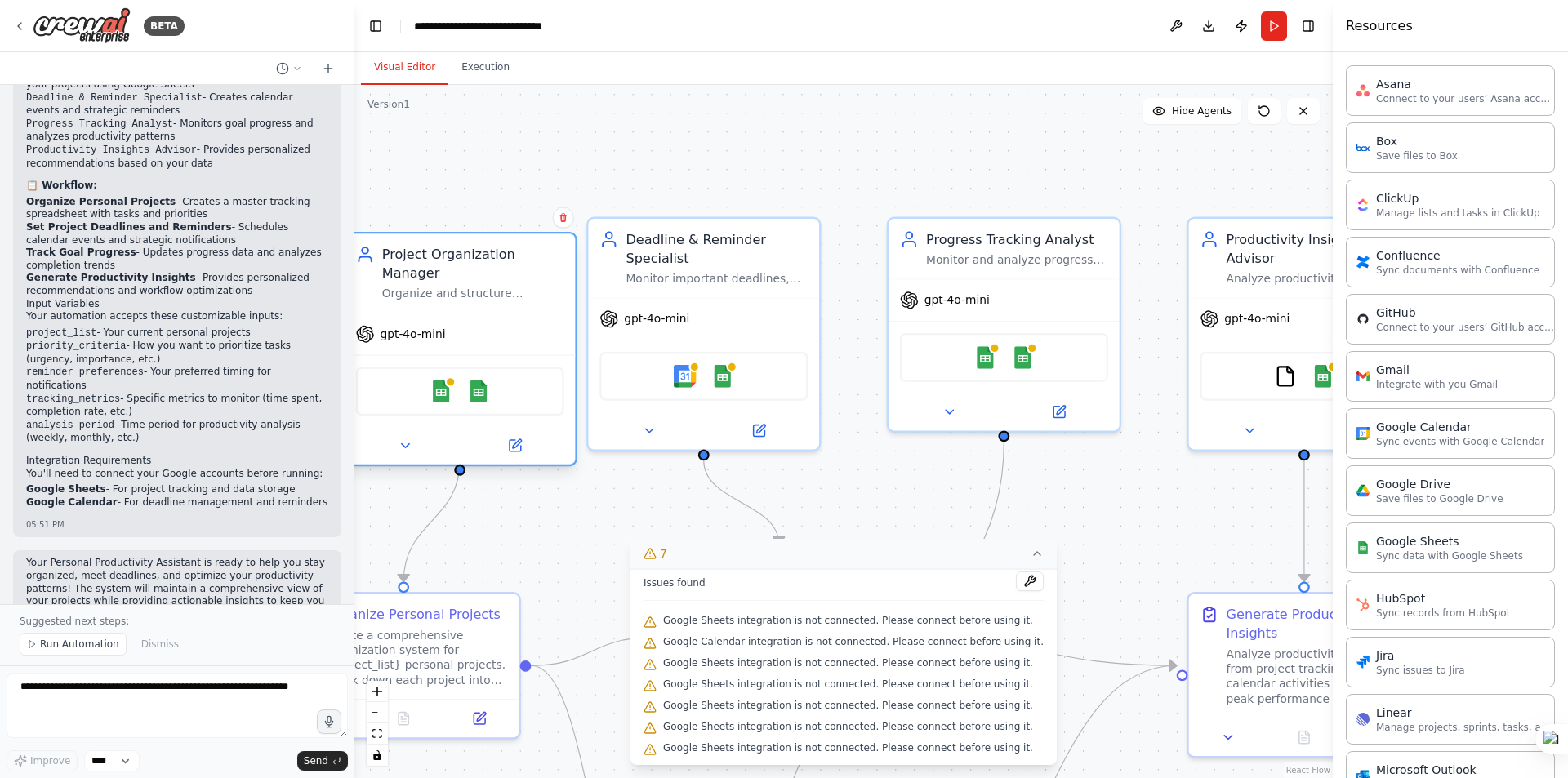
drag, startPoint x: 463, startPoint y: 355, endPoint x: 530, endPoint y: 280, distance: 100.6
click at [475, 256] on div "Project Organization Manager" at bounding box center [473, 263] width 182 height 38
click at [708, 319] on div "gpt-4o-mini" at bounding box center [704, 315] width 231 height 41
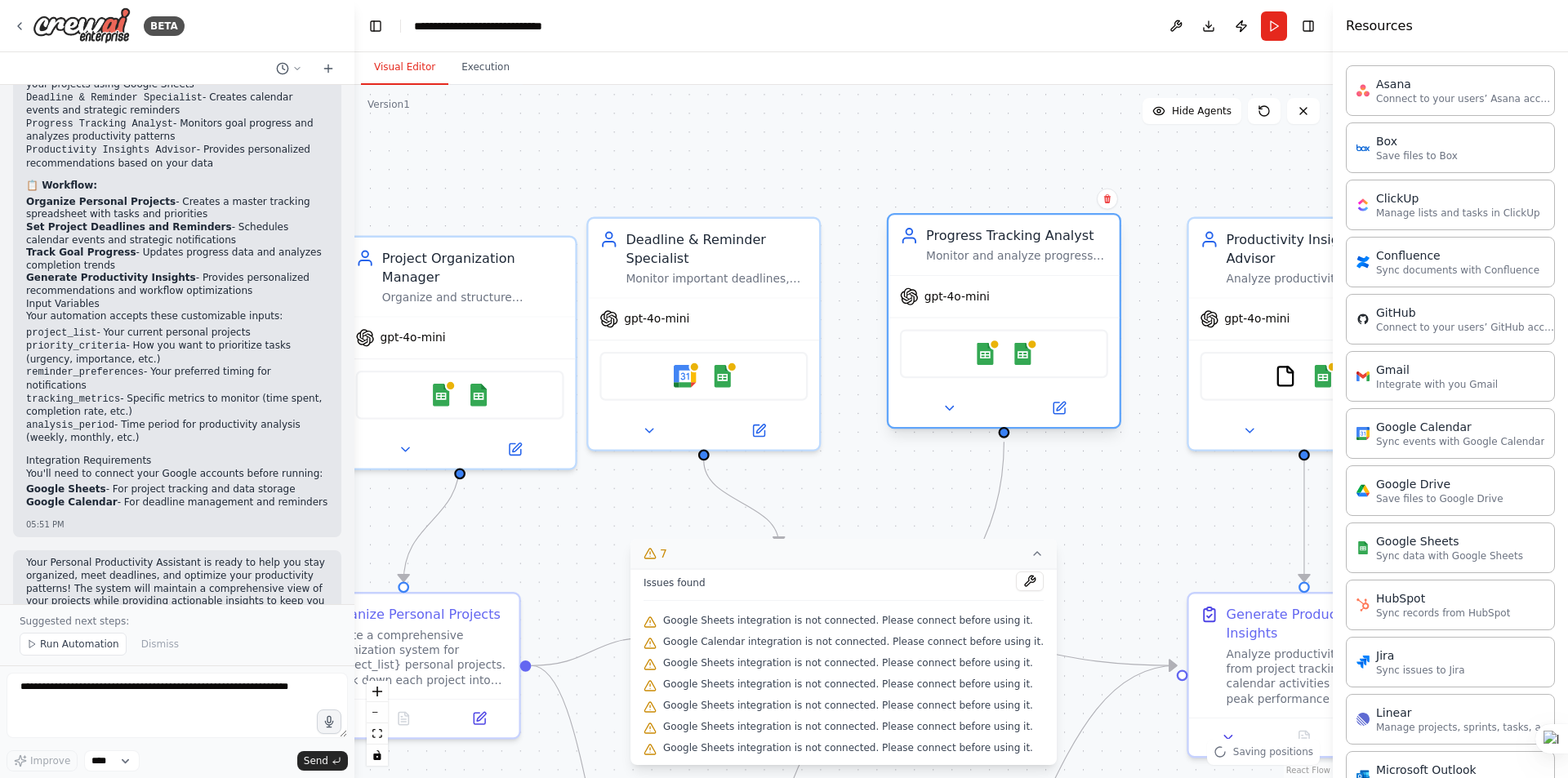
click at [1027, 307] on div "gpt-4o-mini" at bounding box center [1004, 296] width 231 height 41
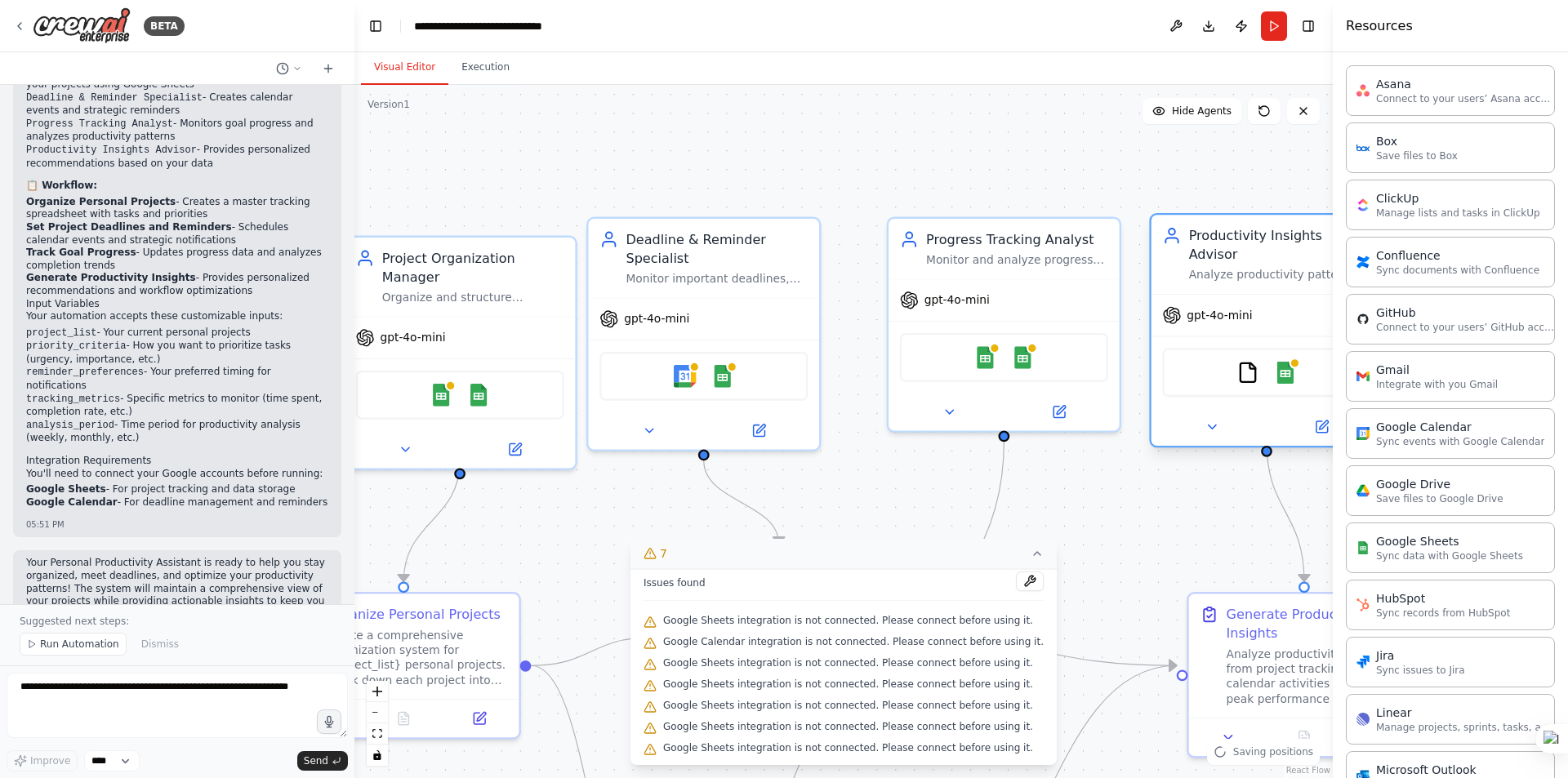
drag, startPoint x: 1256, startPoint y: 319, endPoint x: 1204, endPoint y: 316, distance: 52.1
click at [1204, 315] on div "gpt-4o-mini FileReadTool Google Sheets" at bounding box center [1267, 369] width 231 height 151
click at [1250, 361] on img at bounding box center [1248, 372] width 23 height 23
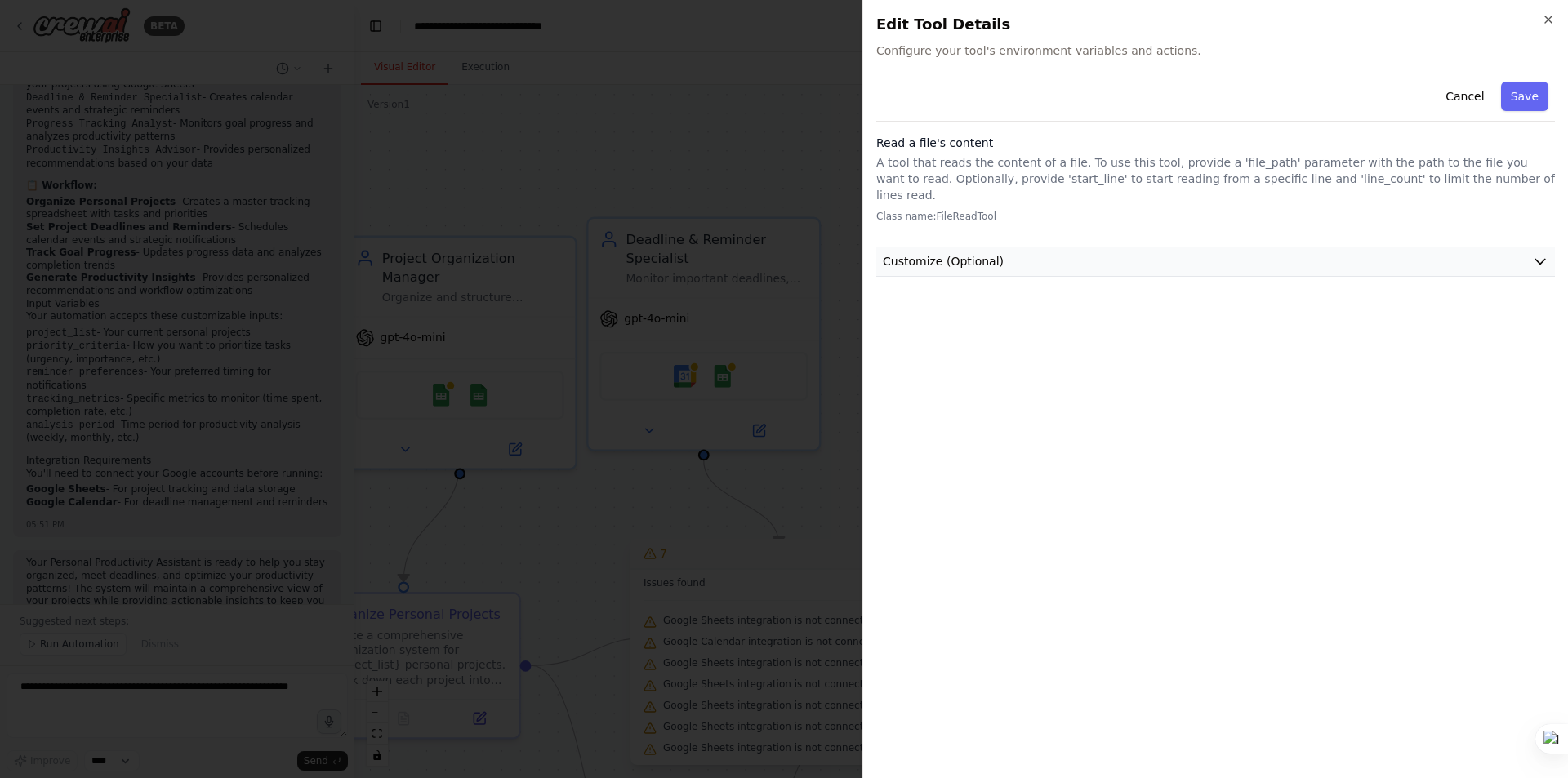
click at [996, 247] on button "Customize (Optional)" at bounding box center [1215, 261] width 678 height 30
click at [1058, 390] on div "Cancel Save Read a file's content A tool that reads the content of a file. To u…" at bounding box center [1215, 420] width 678 height 690
click at [1541, 17] on h2 "Edit Tool Details" at bounding box center [1215, 24] width 678 height 23
drag, startPoint x: 1551, startPoint y: 18, endPoint x: 1560, endPoint y: 18, distance: 9.0
click at [1560, 18] on div "Close Edit Tool Details Configure your tool's environment variables and actions…" at bounding box center [1215, 389] width 706 height 778
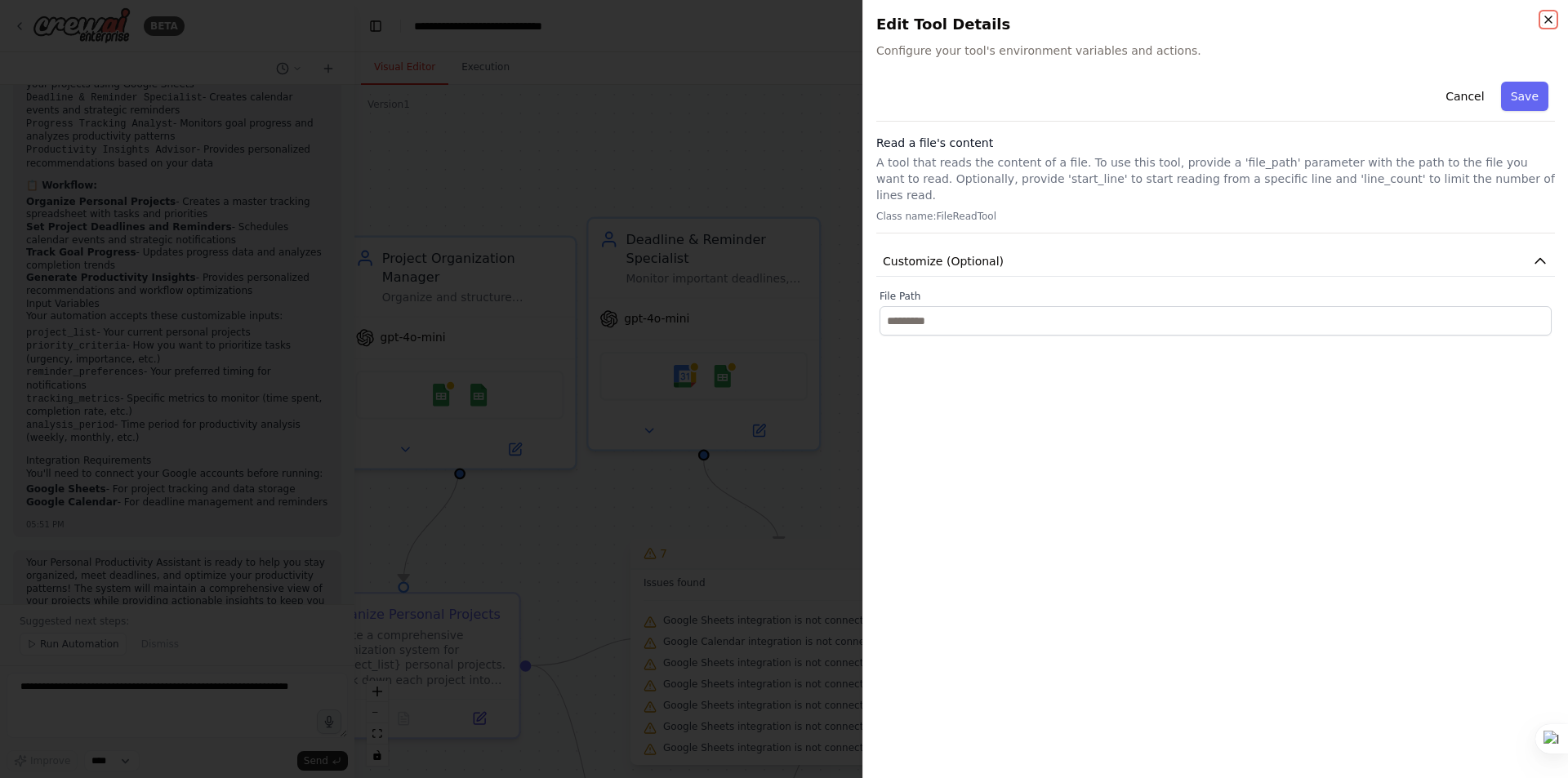
click at [1551, 18] on icon "button" at bounding box center [1549, 19] width 13 height 13
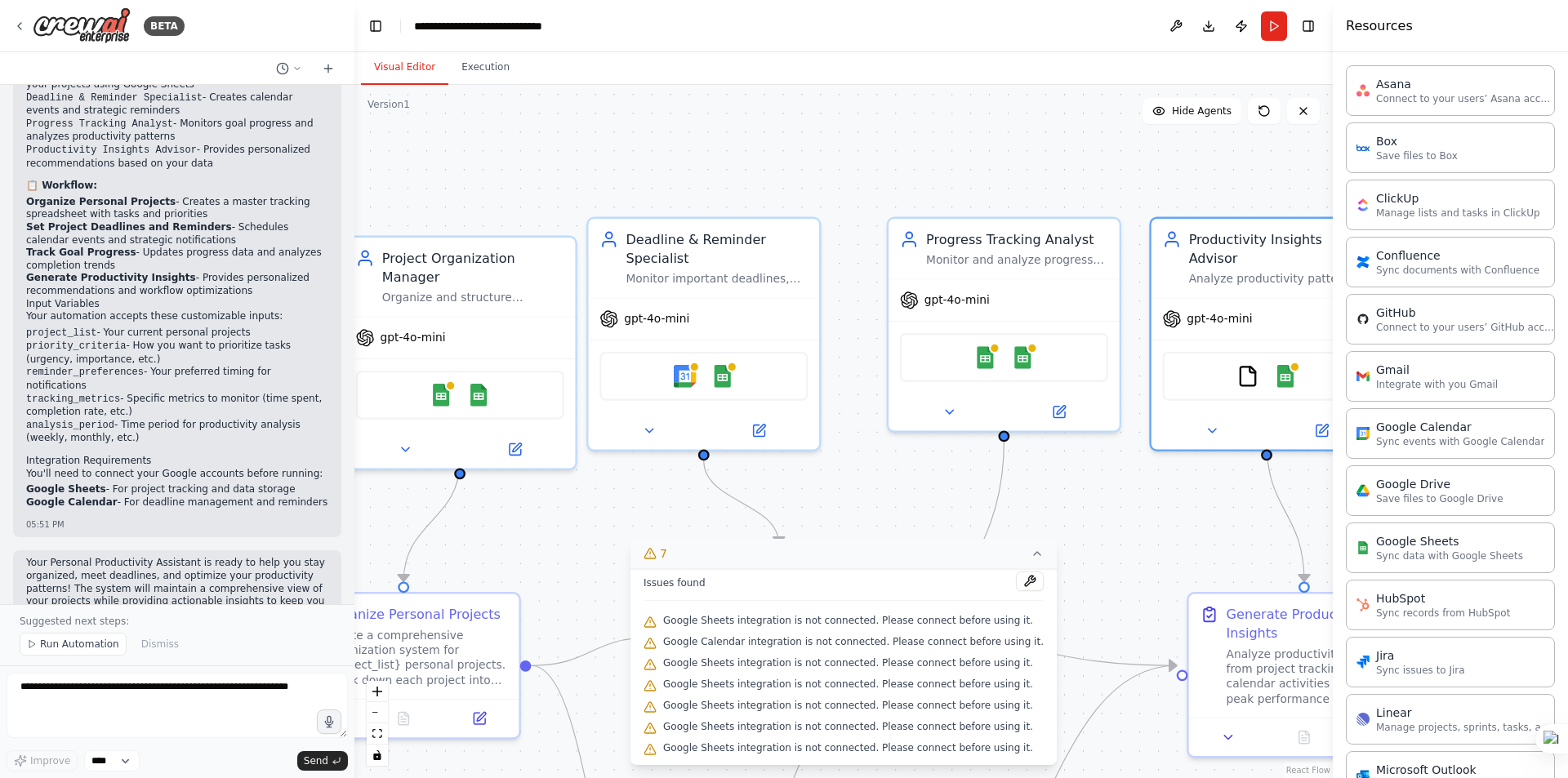
click at [930, 122] on div ".deletable-edge-delete-btn { width: 20px; height: 20px; border: 0px solid #ffff…" at bounding box center [844, 431] width 979 height 693
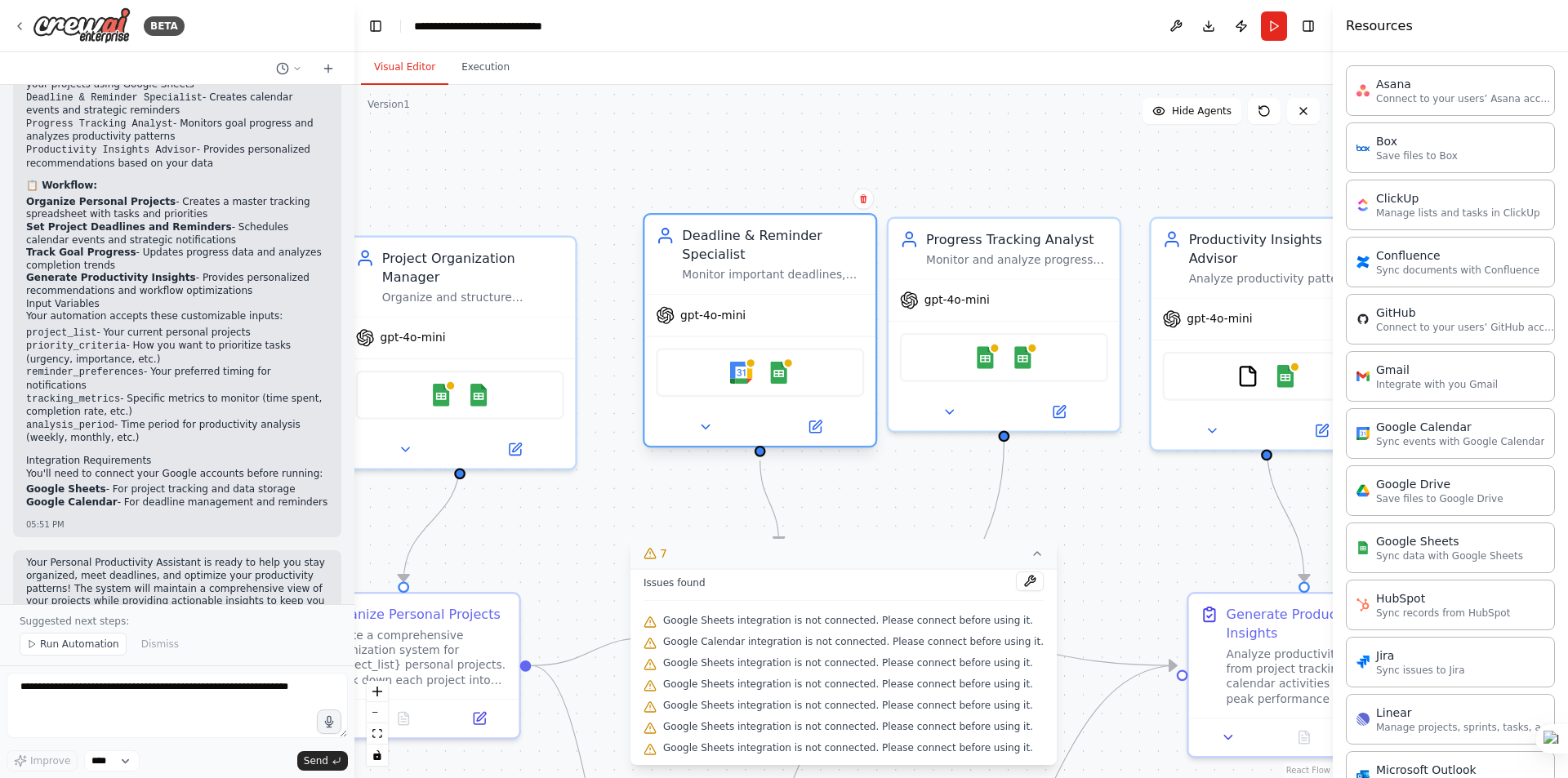
drag, startPoint x: 730, startPoint y: 232, endPoint x: 775, endPoint y: 239, distance: 45.5
click at [775, 239] on div "Deadline & Reminder Specialist" at bounding box center [773, 244] width 182 height 38
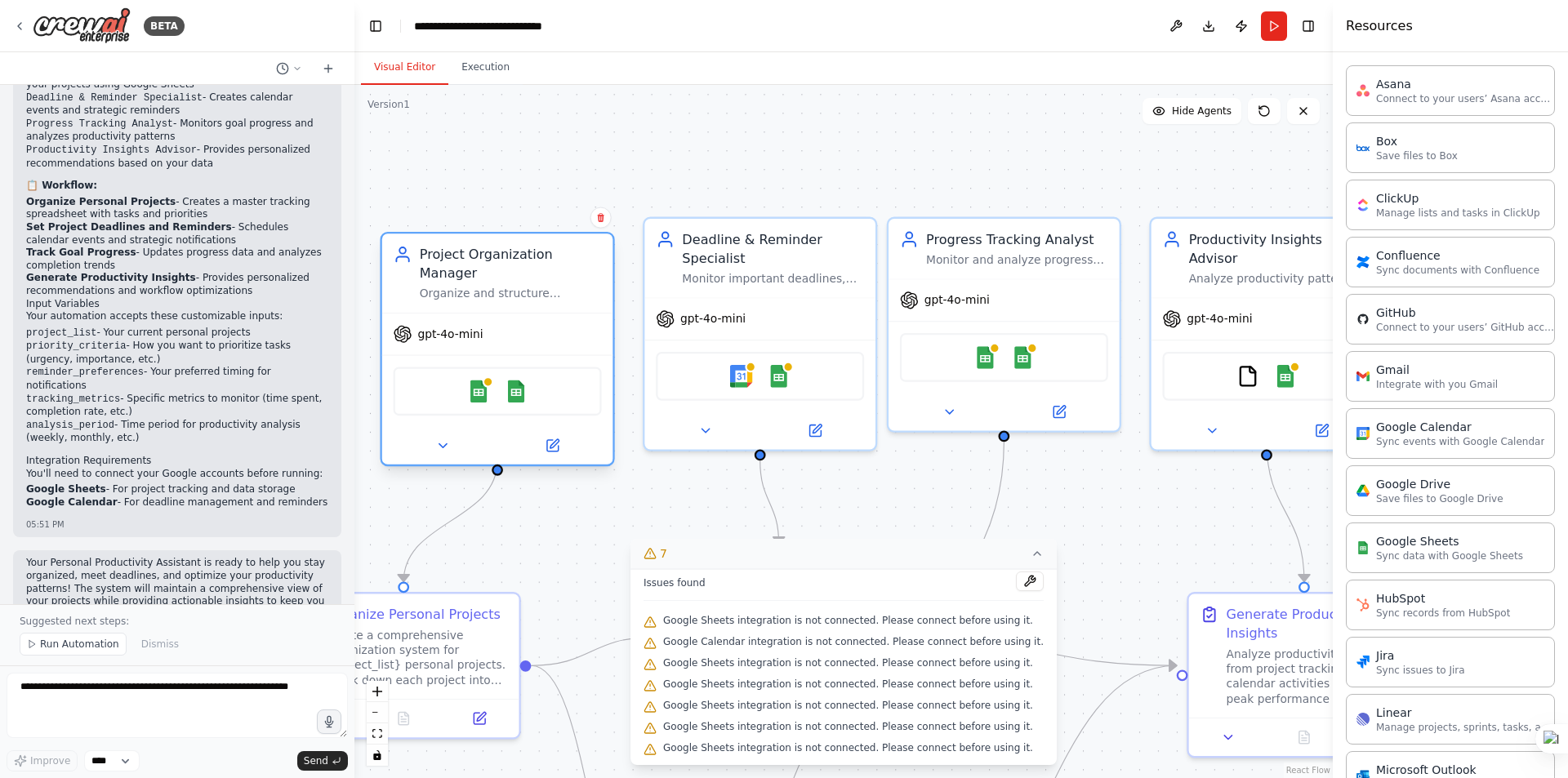
drag, startPoint x: 491, startPoint y: 240, endPoint x: 531, endPoint y: 234, distance: 40.4
click at [531, 234] on div "Project Organization Manager Organize and structure personal projects by catego…" at bounding box center [498, 272] width 231 height 78
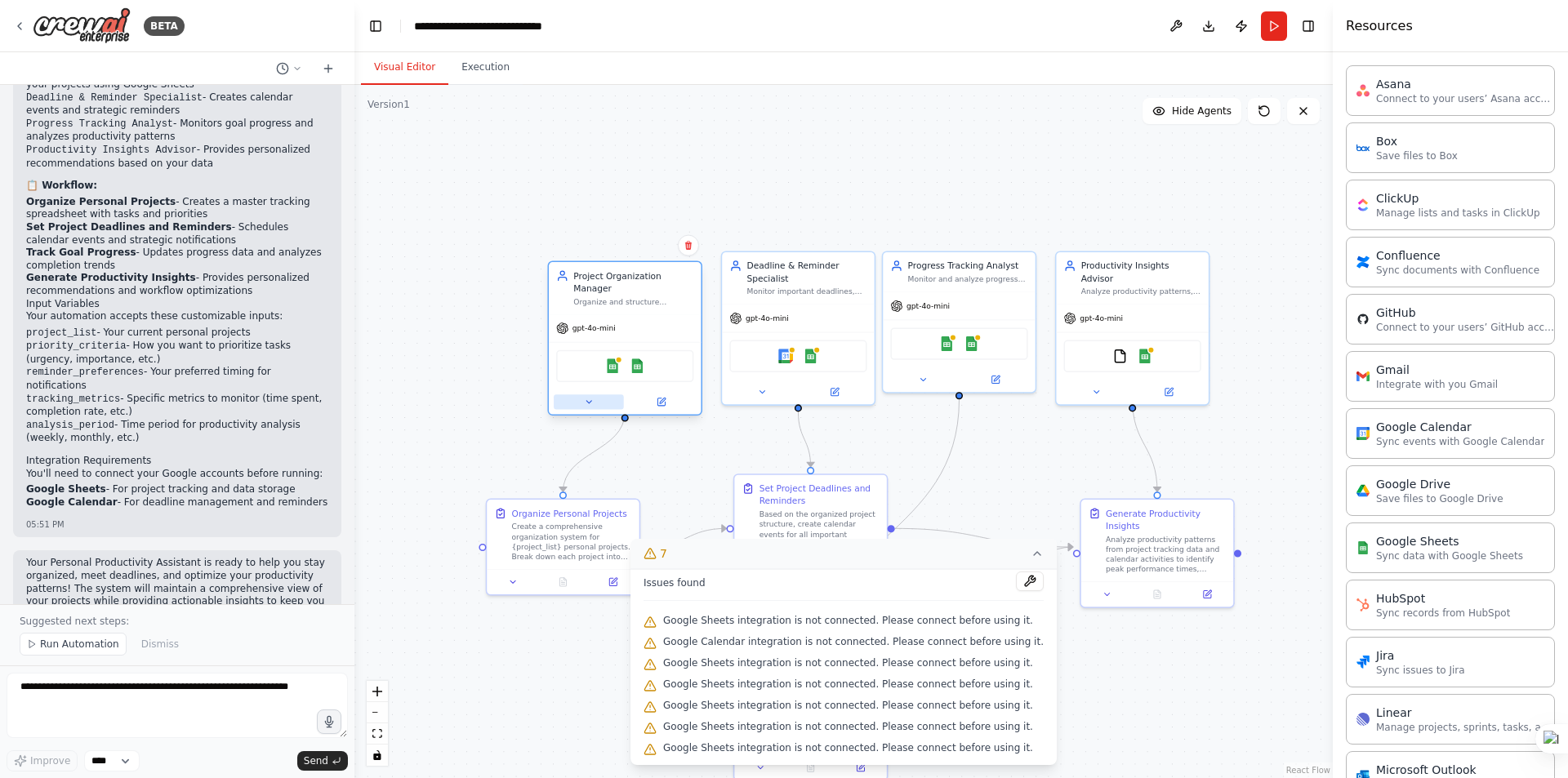
click at [589, 396] on icon at bounding box center [588, 401] width 10 height 10
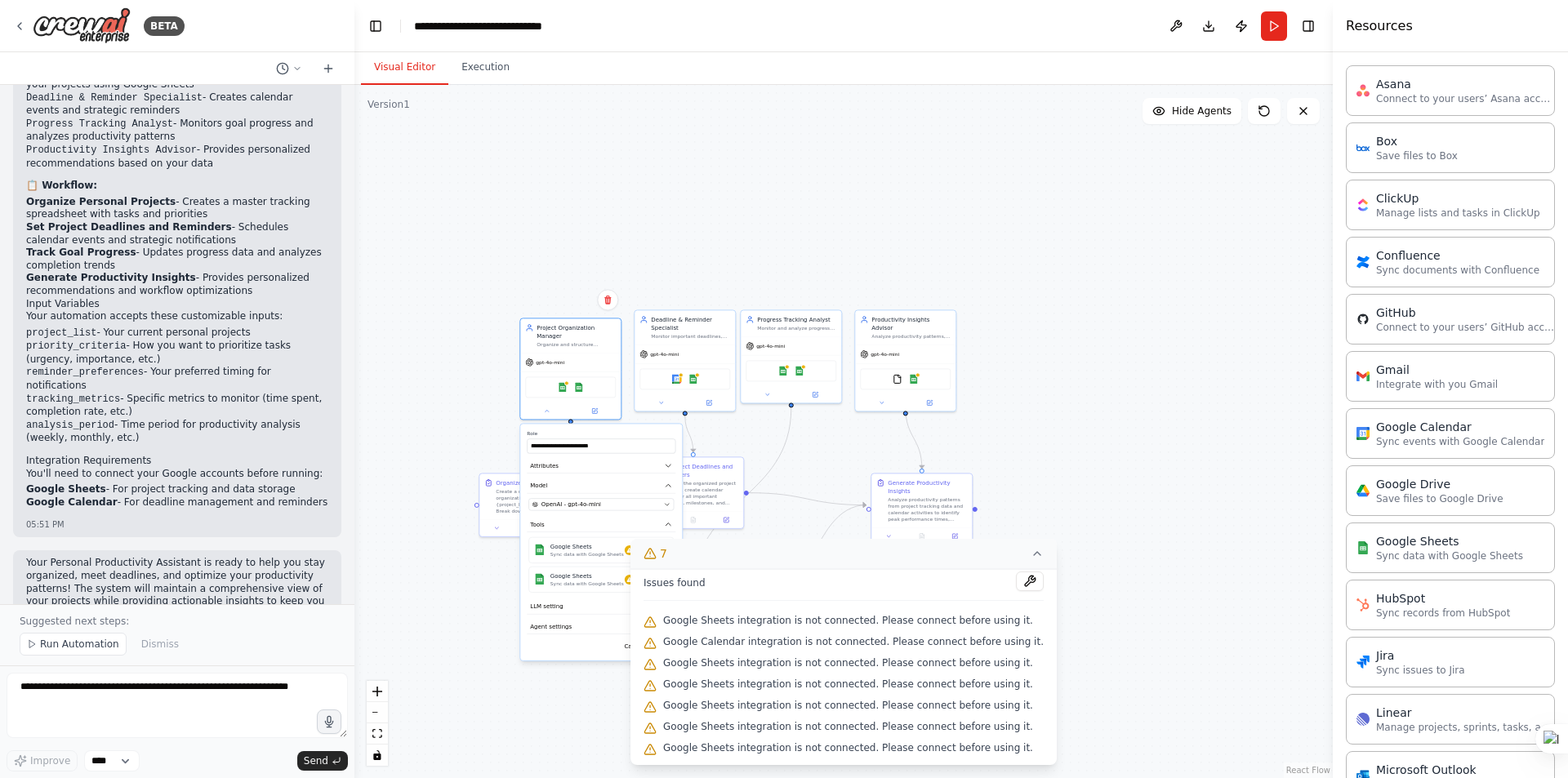
scroll to position [0, 0]
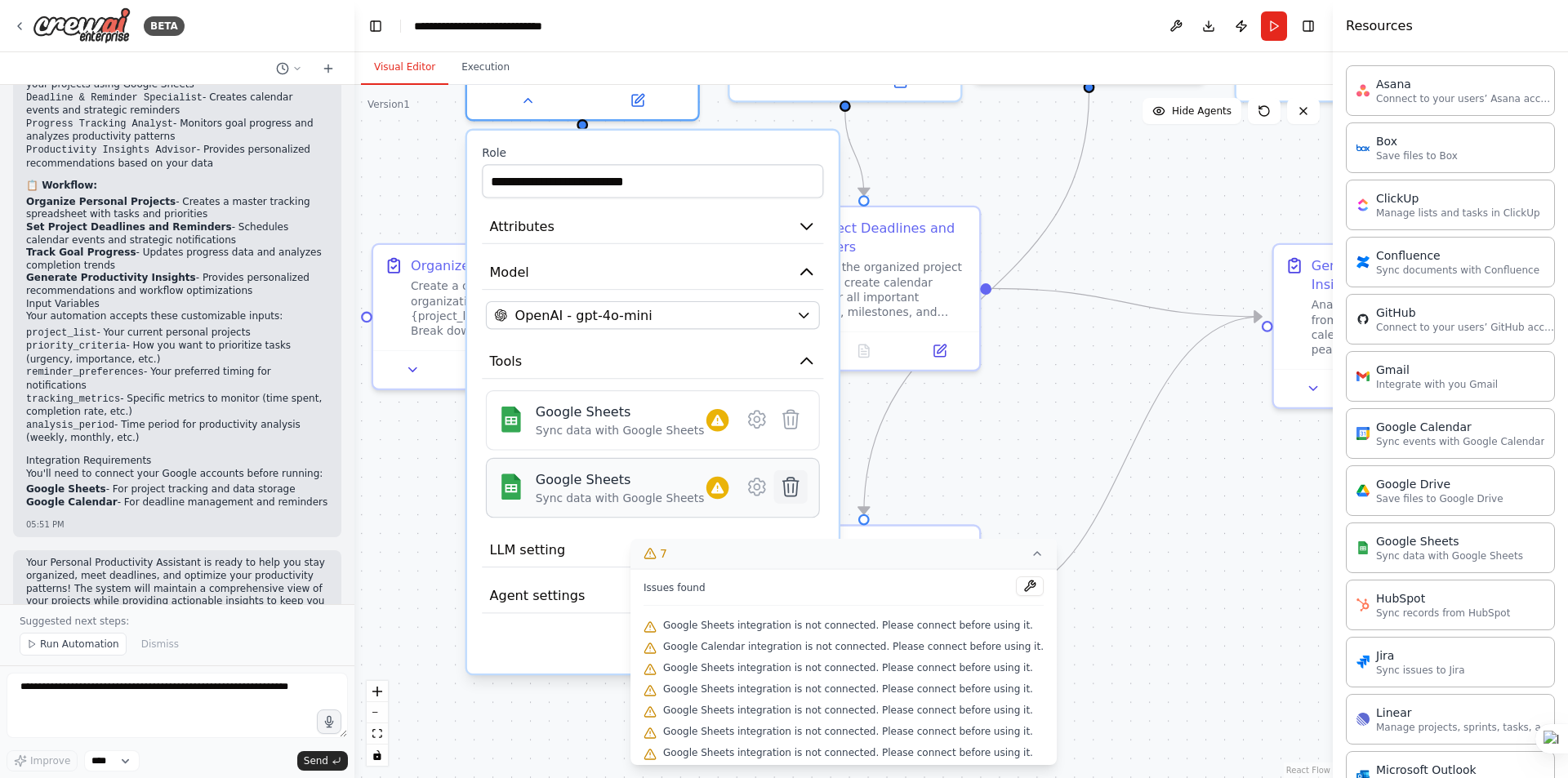
click at [792, 477] on icon at bounding box center [790, 486] width 16 height 18
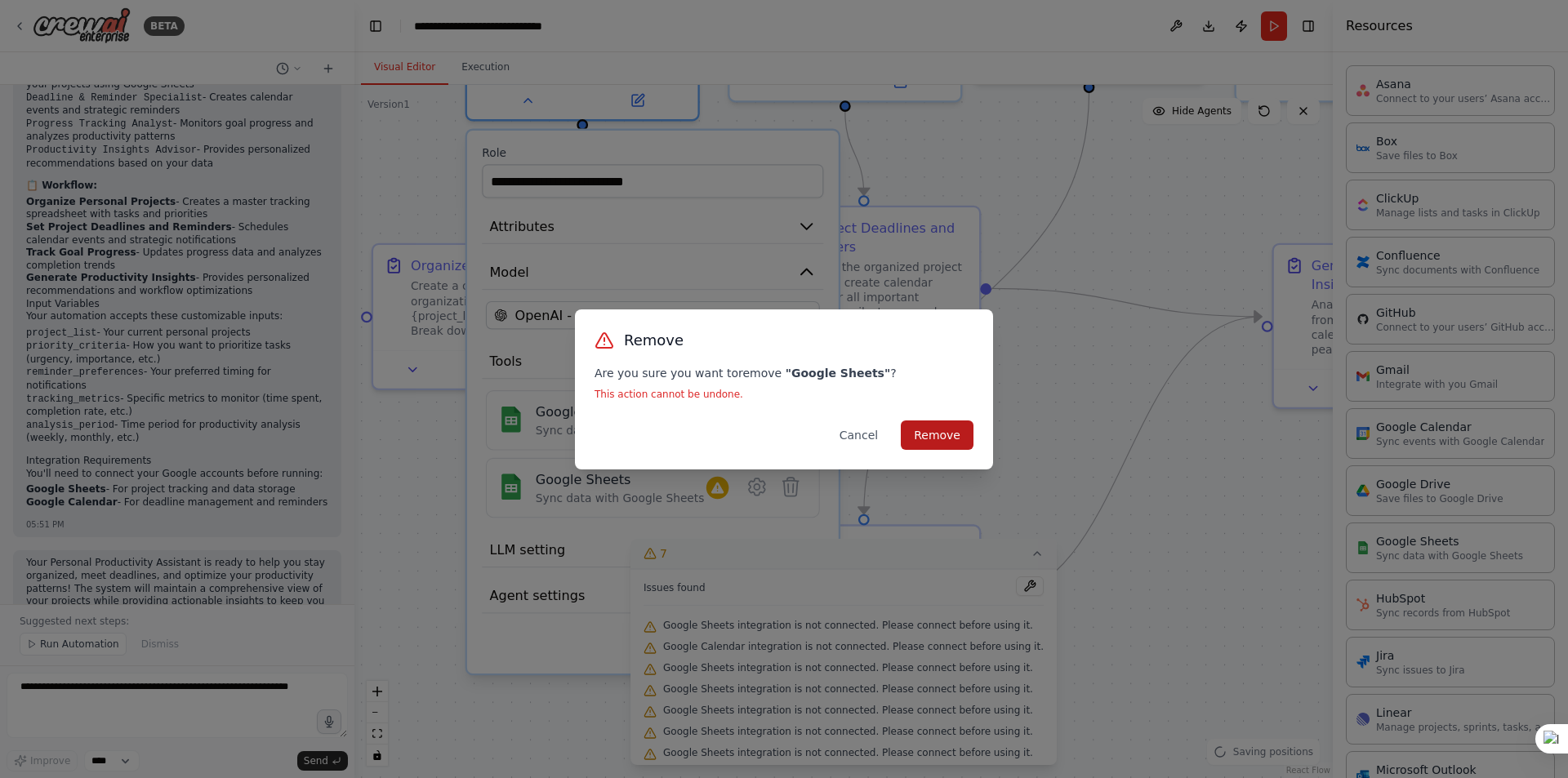
click at [949, 434] on button "Remove" at bounding box center [936, 435] width 73 height 29
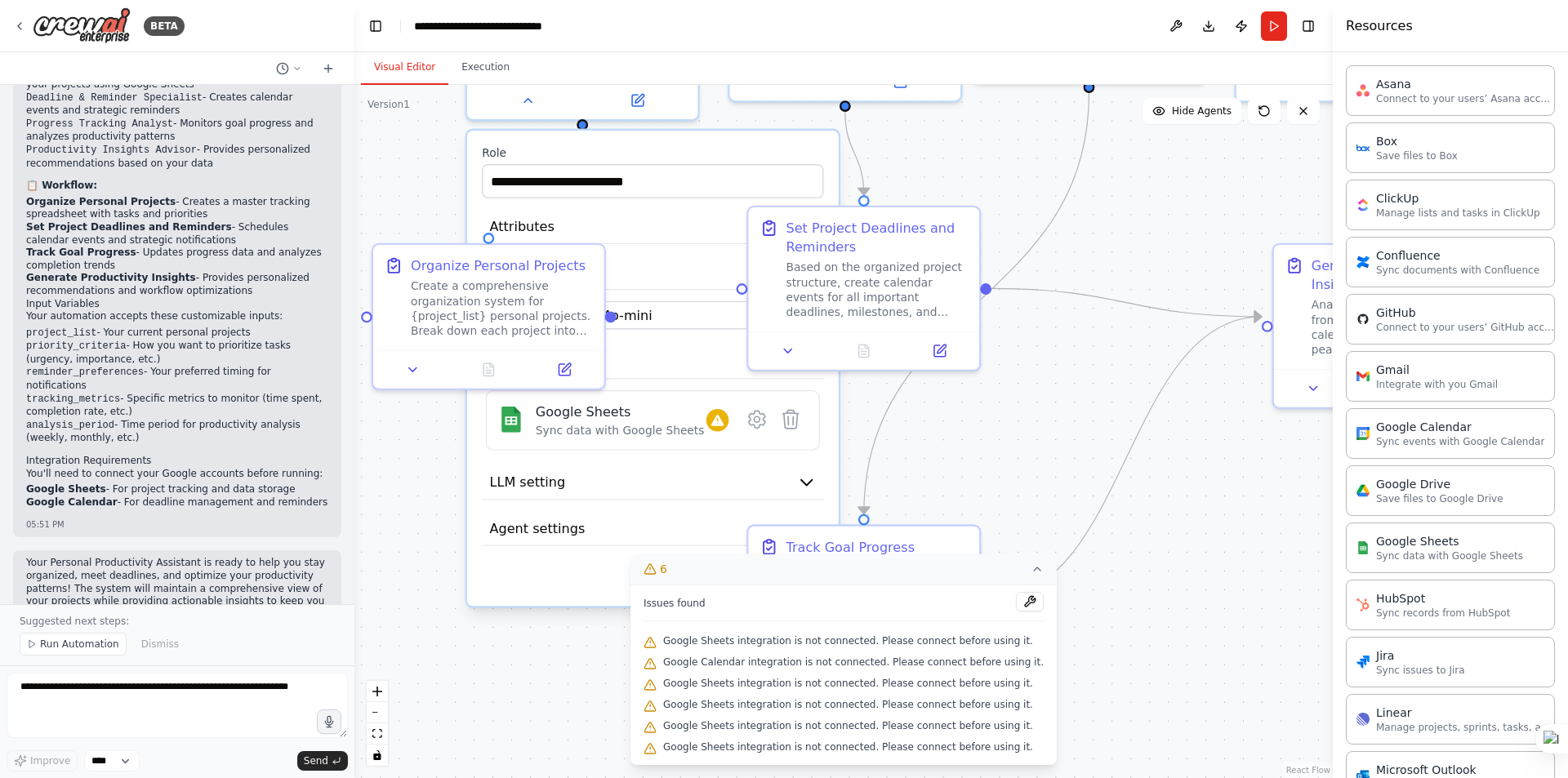
click at [1071, 414] on div ".deletable-edge-delete-btn { width: 20px; height: 20px; border: 0px solid #ffff…" at bounding box center [844, 431] width 979 height 693
drag, startPoint x: 1177, startPoint y: 202, endPoint x: 1160, endPoint y: 207, distance: 17.7
click at [1180, 200] on div ".deletable-edge-delete-btn { width: 20px; height: 20px; border: 0px solid #ffff…" at bounding box center [844, 431] width 979 height 693
click at [24, 23] on icon at bounding box center [19, 26] width 13 height 13
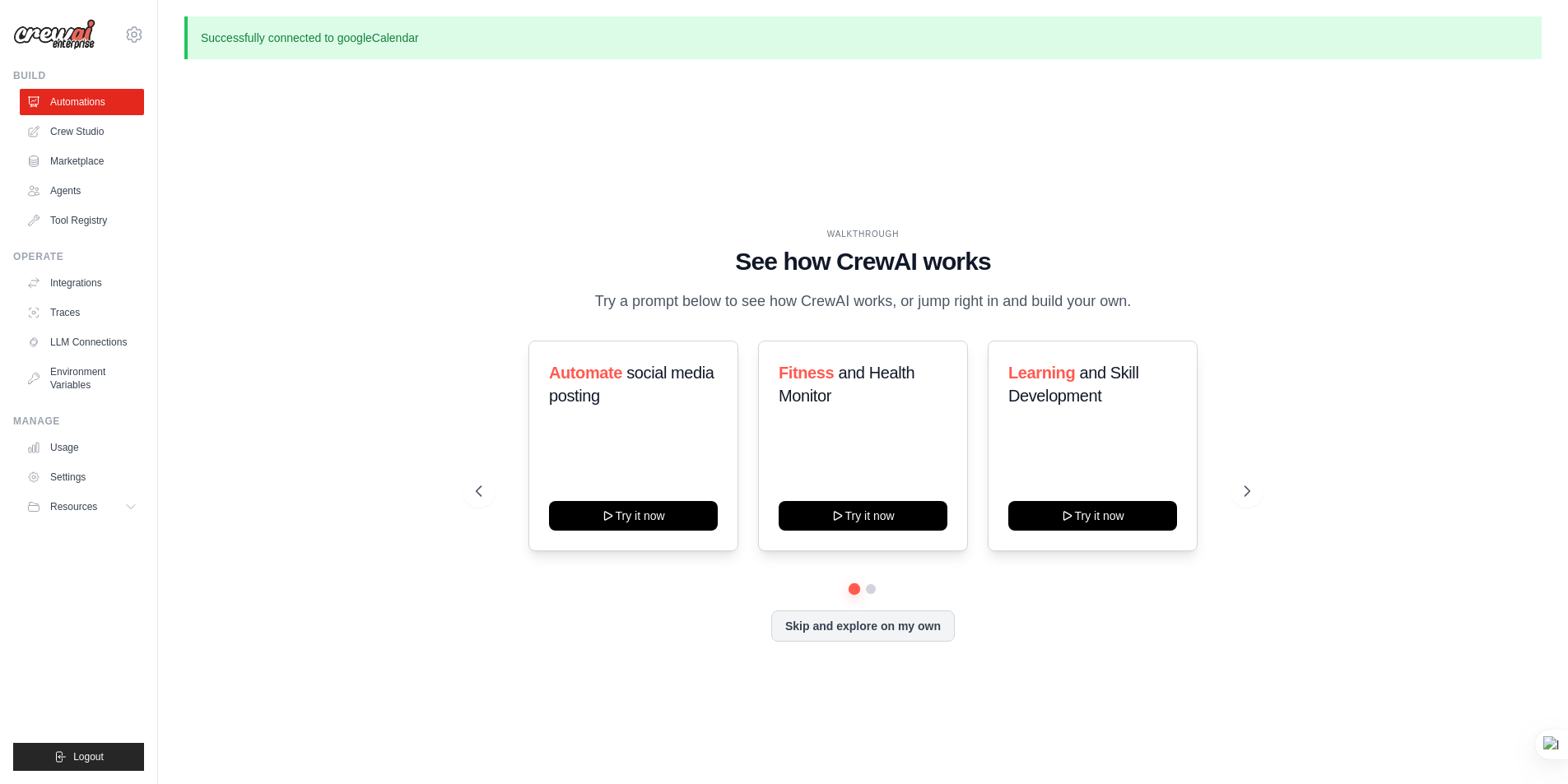
click at [340, 276] on div "WALKTHROUGH See how [PERSON_NAME] works Try a prompt below to see how [PERSON_N…" at bounding box center [862, 447] width 1357 height 751
click at [1249, 488] on icon at bounding box center [1249, 491] width 5 height 10
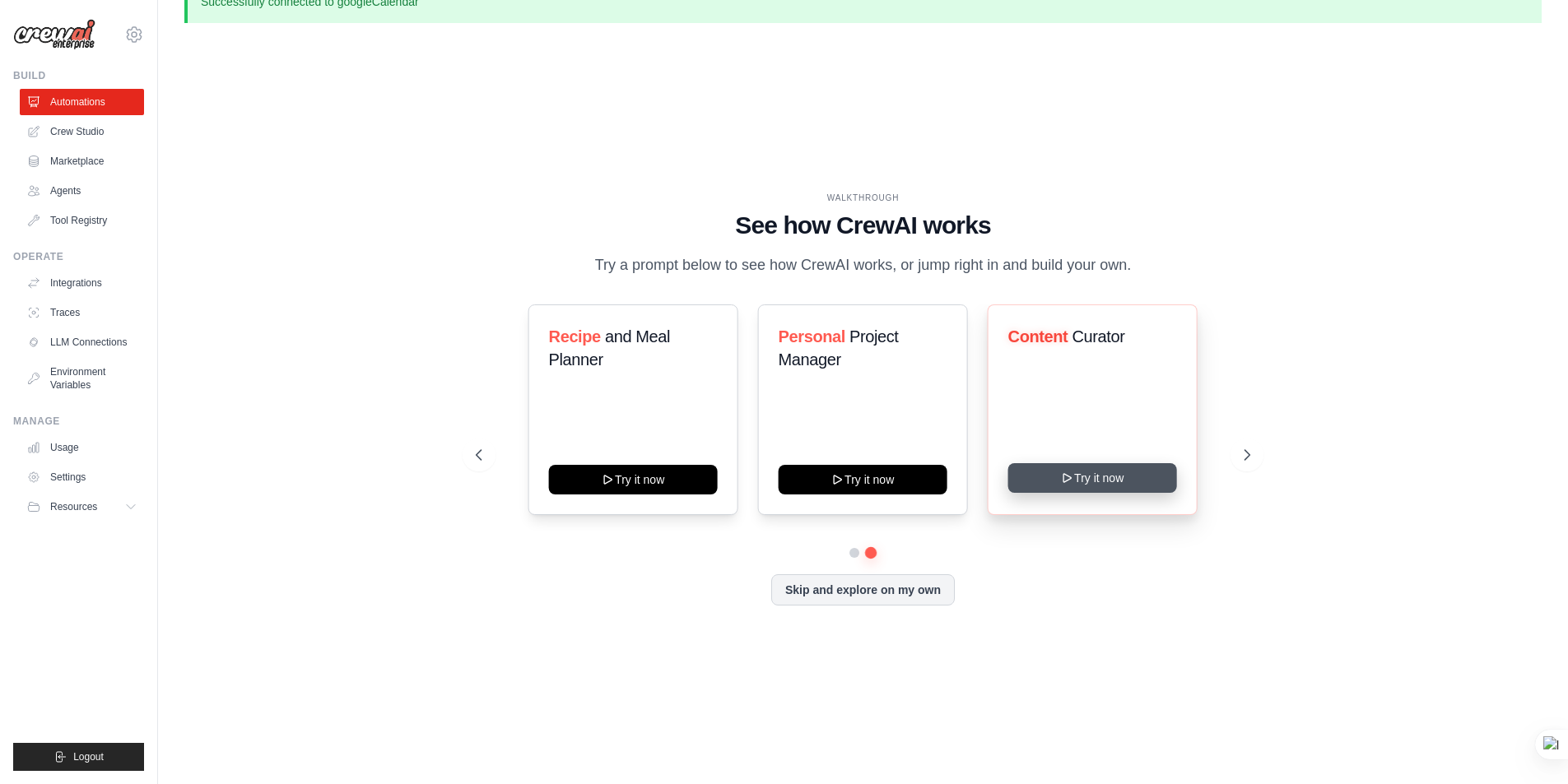
scroll to position [56, 0]
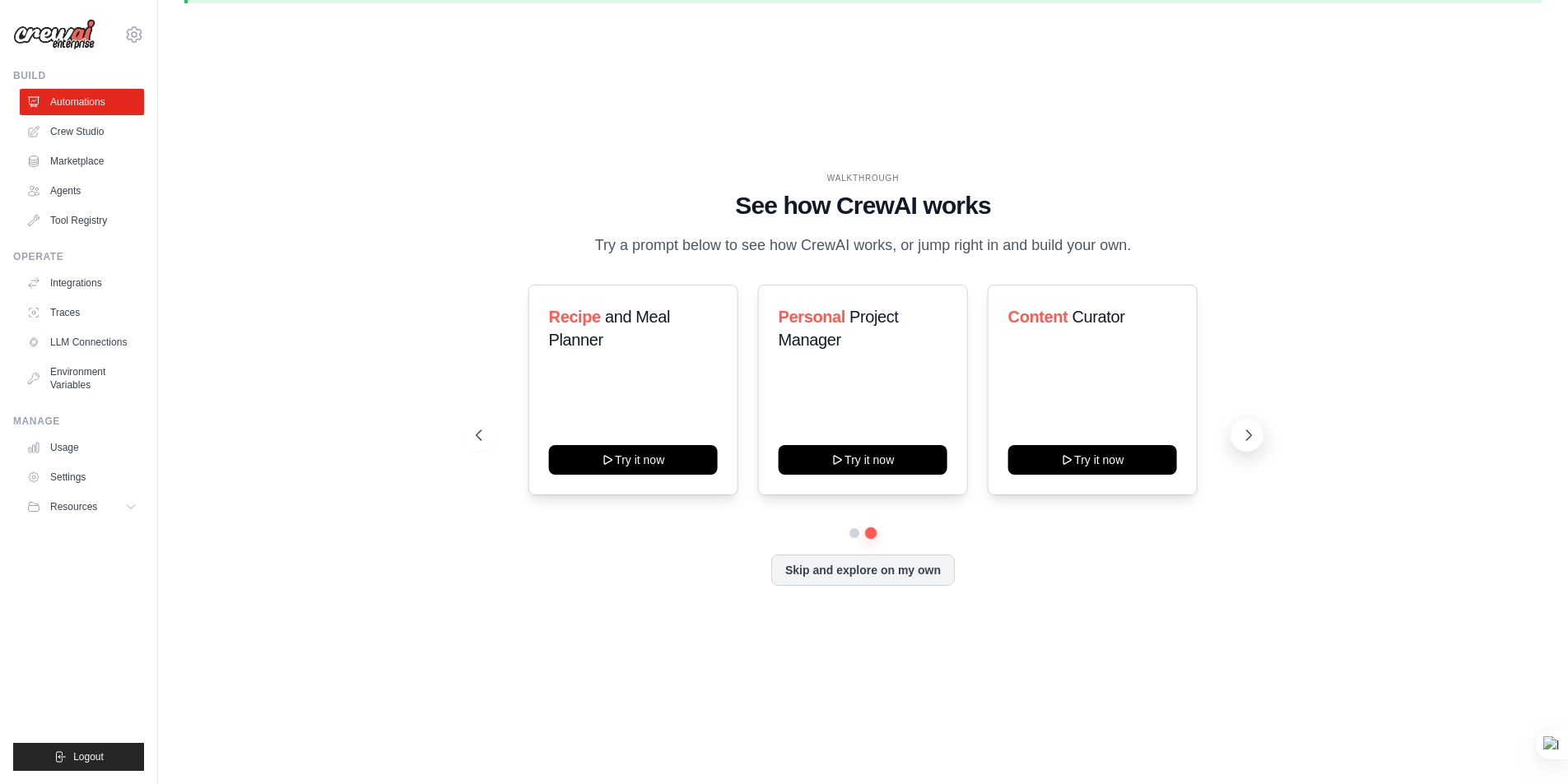
click at [1253, 437] on icon at bounding box center [1249, 435] width 17 height 17
click at [88, 133] on link "Crew Studio" at bounding box center [83, 131] width 124 height 26
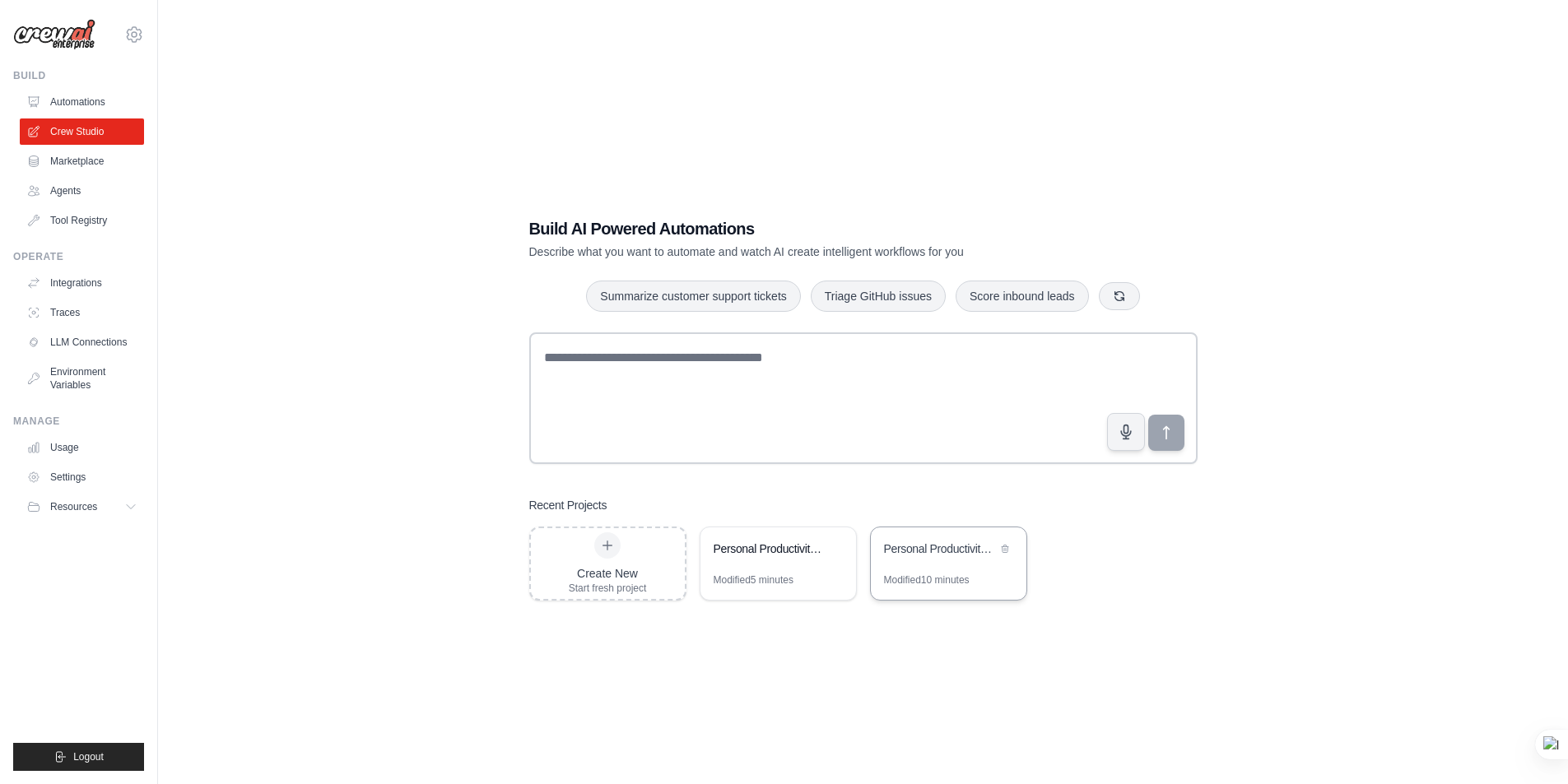
click at [936, 561] on div "Personal Productivity Manager" at bounding box center [948, 550] width 155 height 46
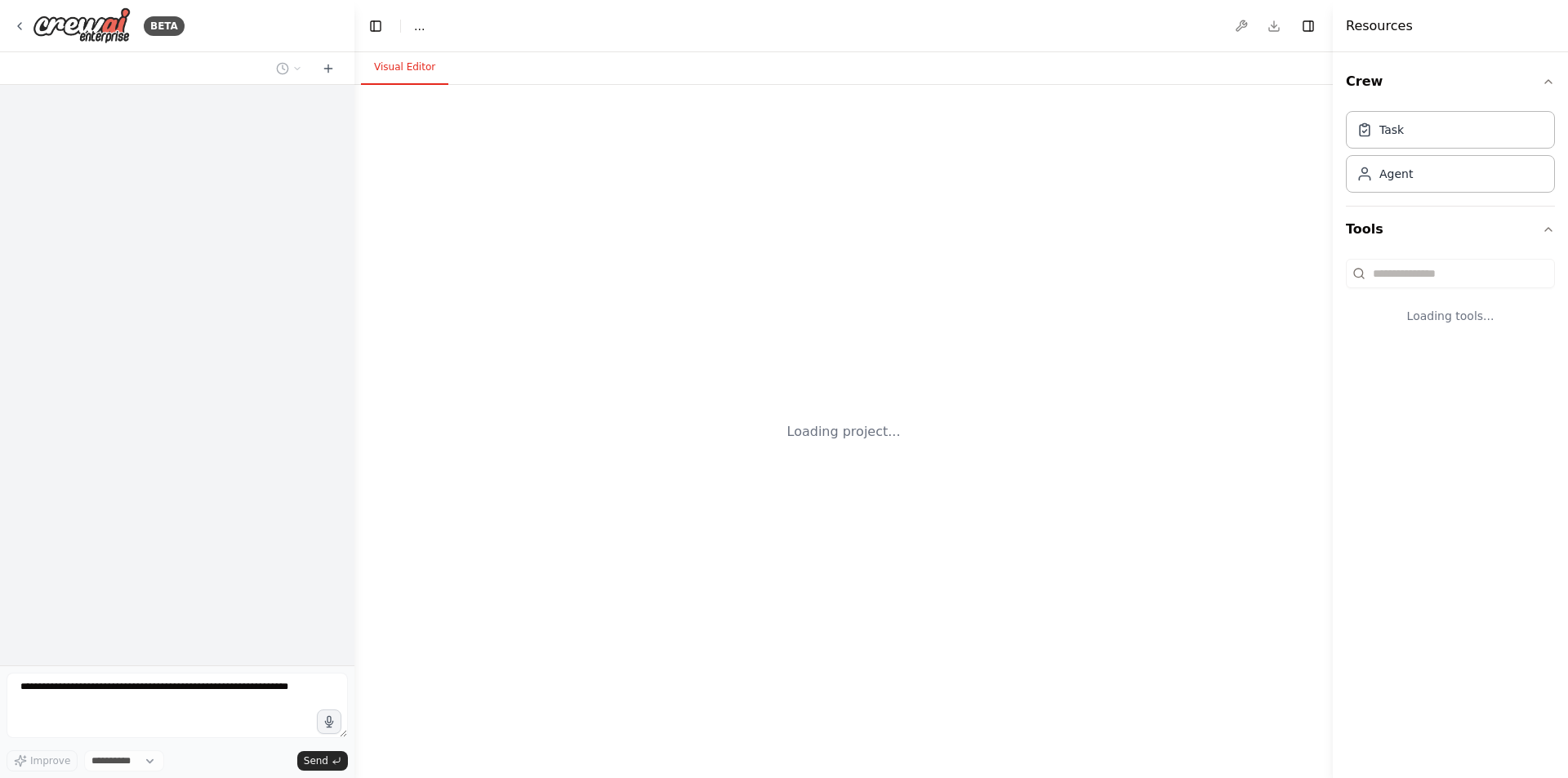
select select "****"
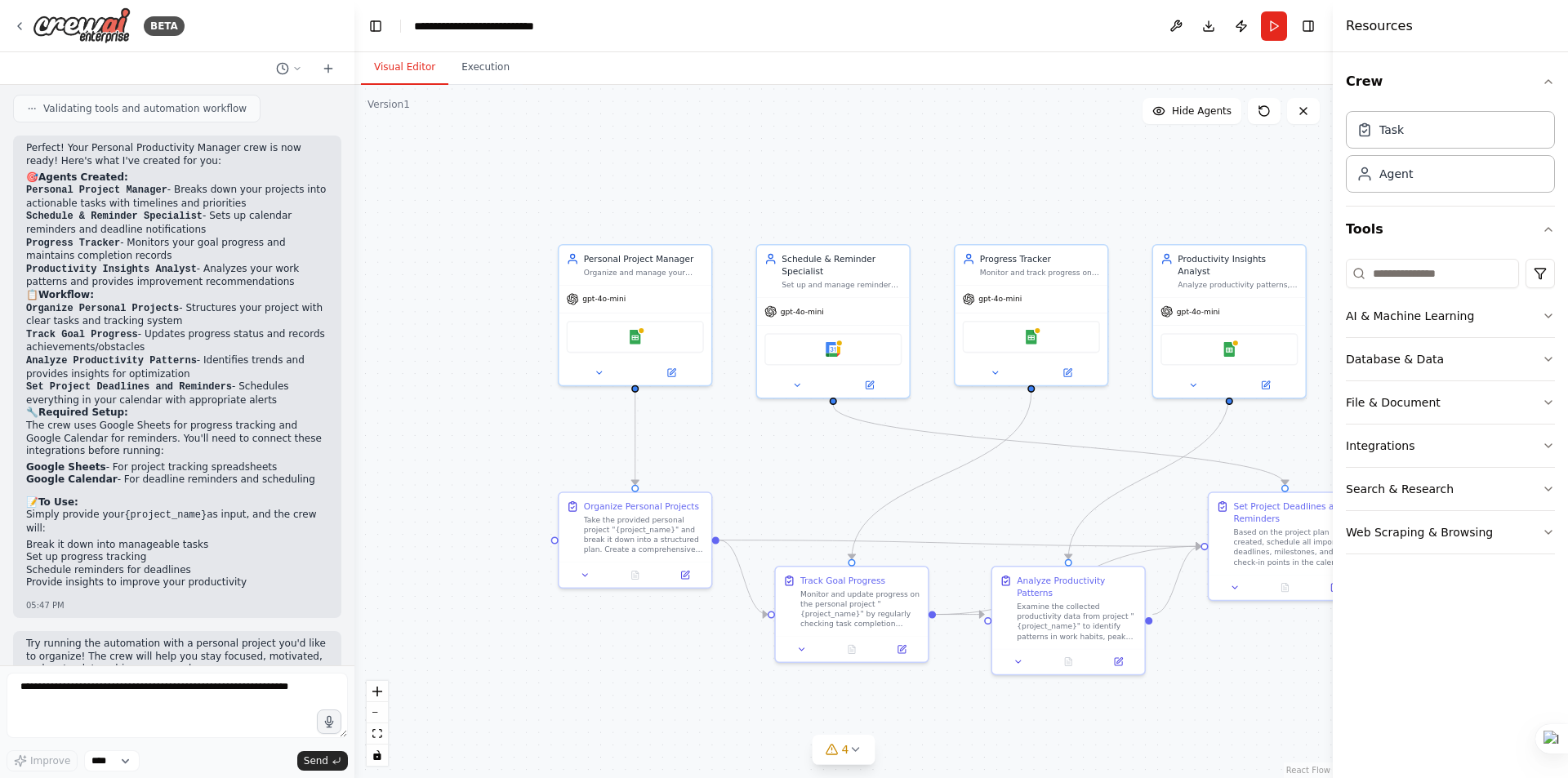
scroll to position [1552, 0]
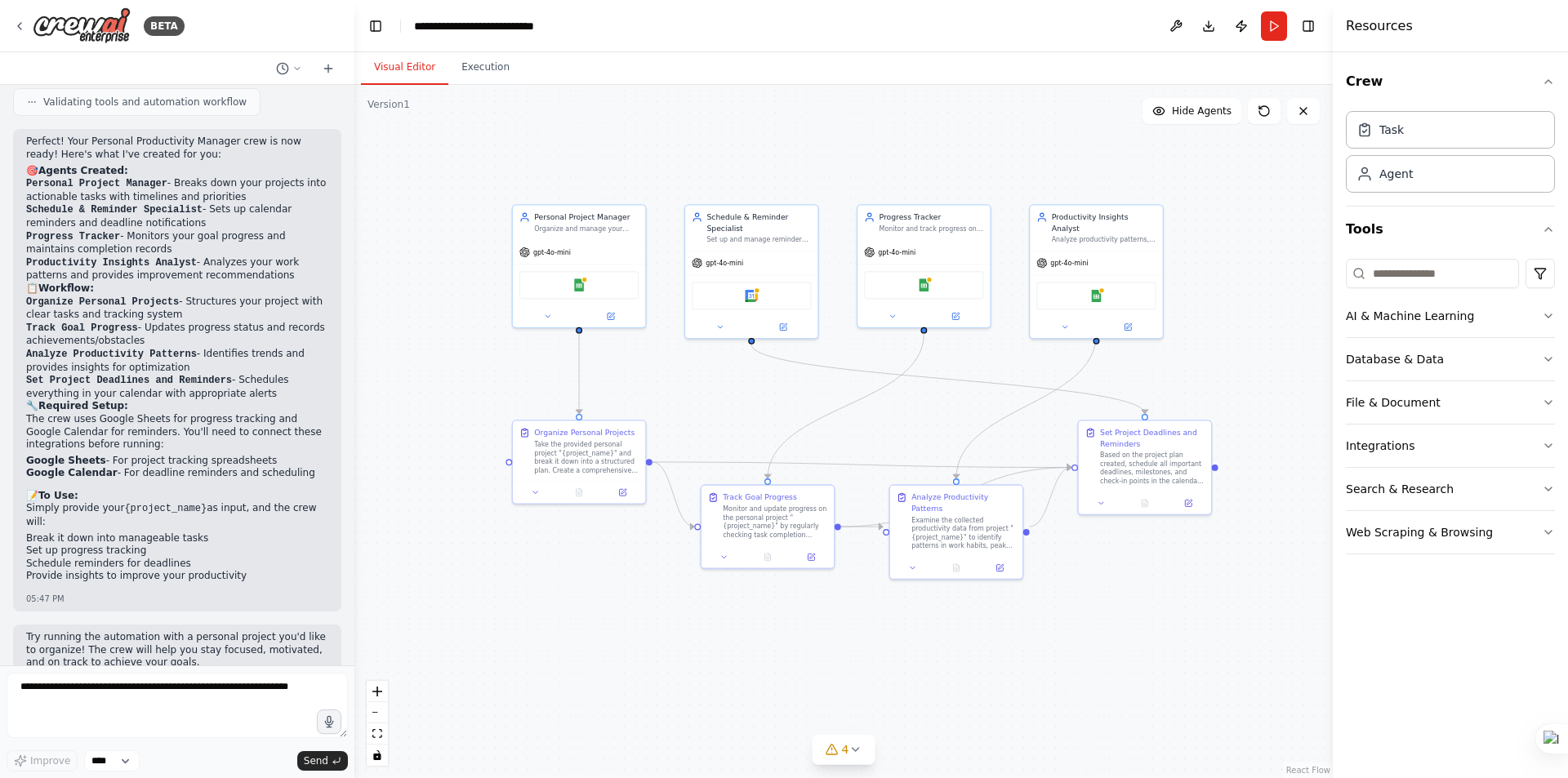
drag, startPoint x: 1064, startPoint y: 478, endPoint x: 974, endPoint y: 408, distance: 114.0
click at [974, 408] on div ".deletable-edge-delete-btn { width: 20px; height: 20px; border: 0px solid #ffff…" at bounding box center [844, 431] width 979 height 693
click at [856, 749] on icon at bounding box center [855, 750] width 13 height 13
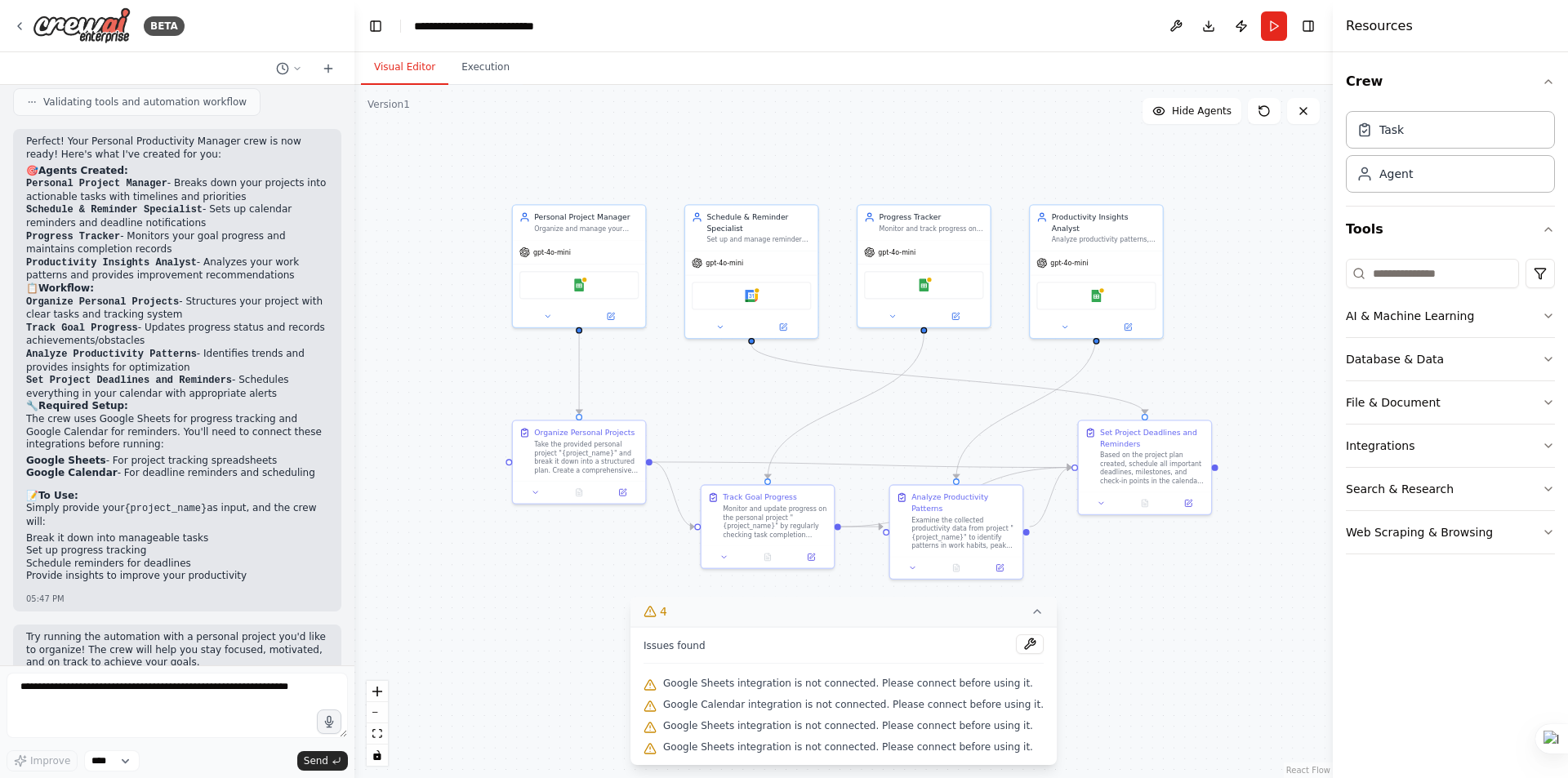
drag, startPoint x: 1114, startPoint y: 644, endPoint x: 1108, endPoint y: 585, distance: 59.3
click at [1114, 640] on div ".deletable-edge-delete-btn { width: 20px; height: 20px; border: 0px solid #ffff…" at bounding box center [844, 431] width 979 height 693
click at [572, 632] on div ".deletable-edge-delete-btn { width: 20px; height: 20px; border: 0px solid #ffff…" at bounding box center [844, 431] width 979 height 693
click at [1031, 613] on icon at bounding box center [1037, 611] width 13 height 13
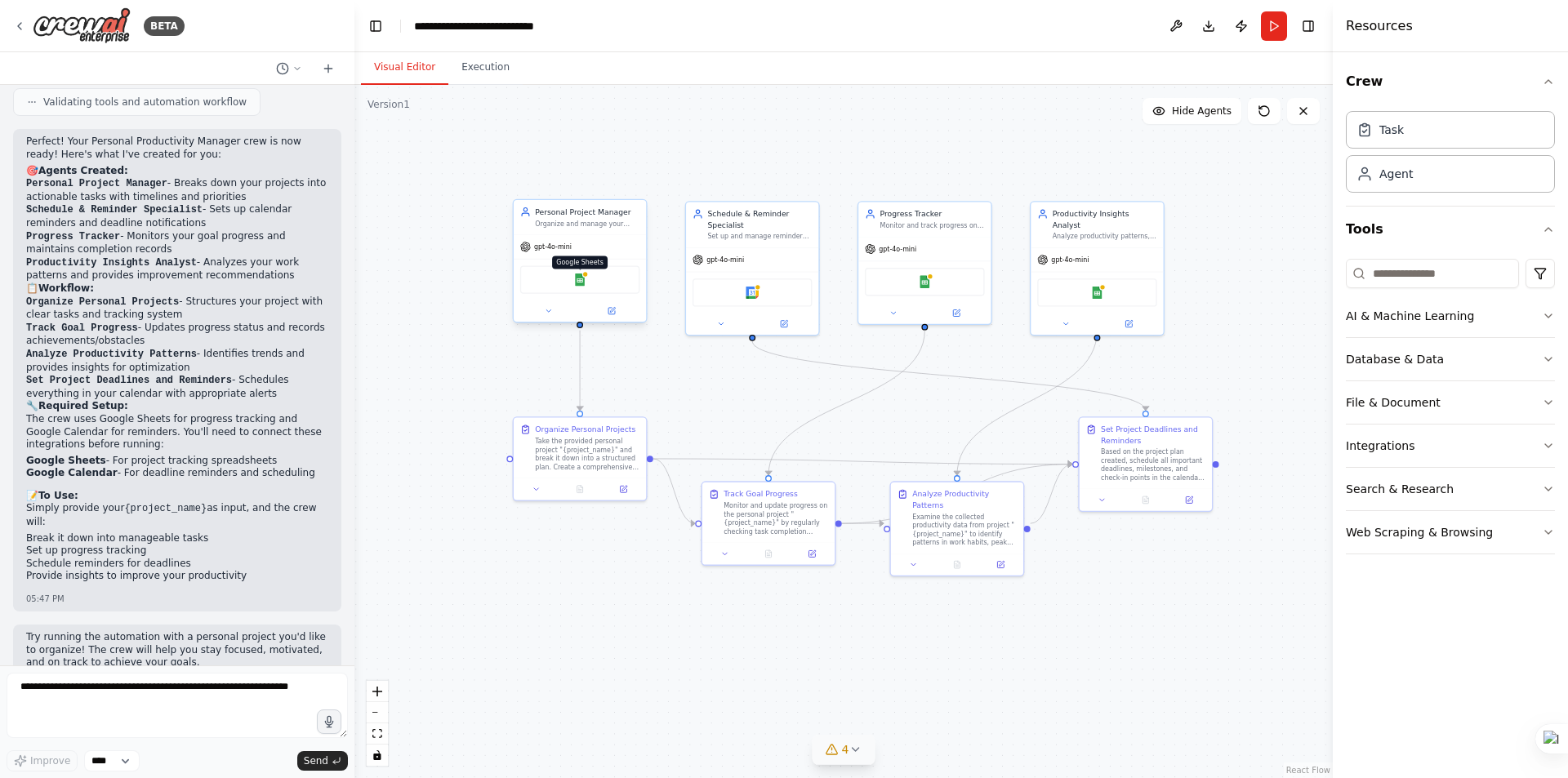
click at [581, 280] on img at bounding box center [580, 280] width 13 height 13
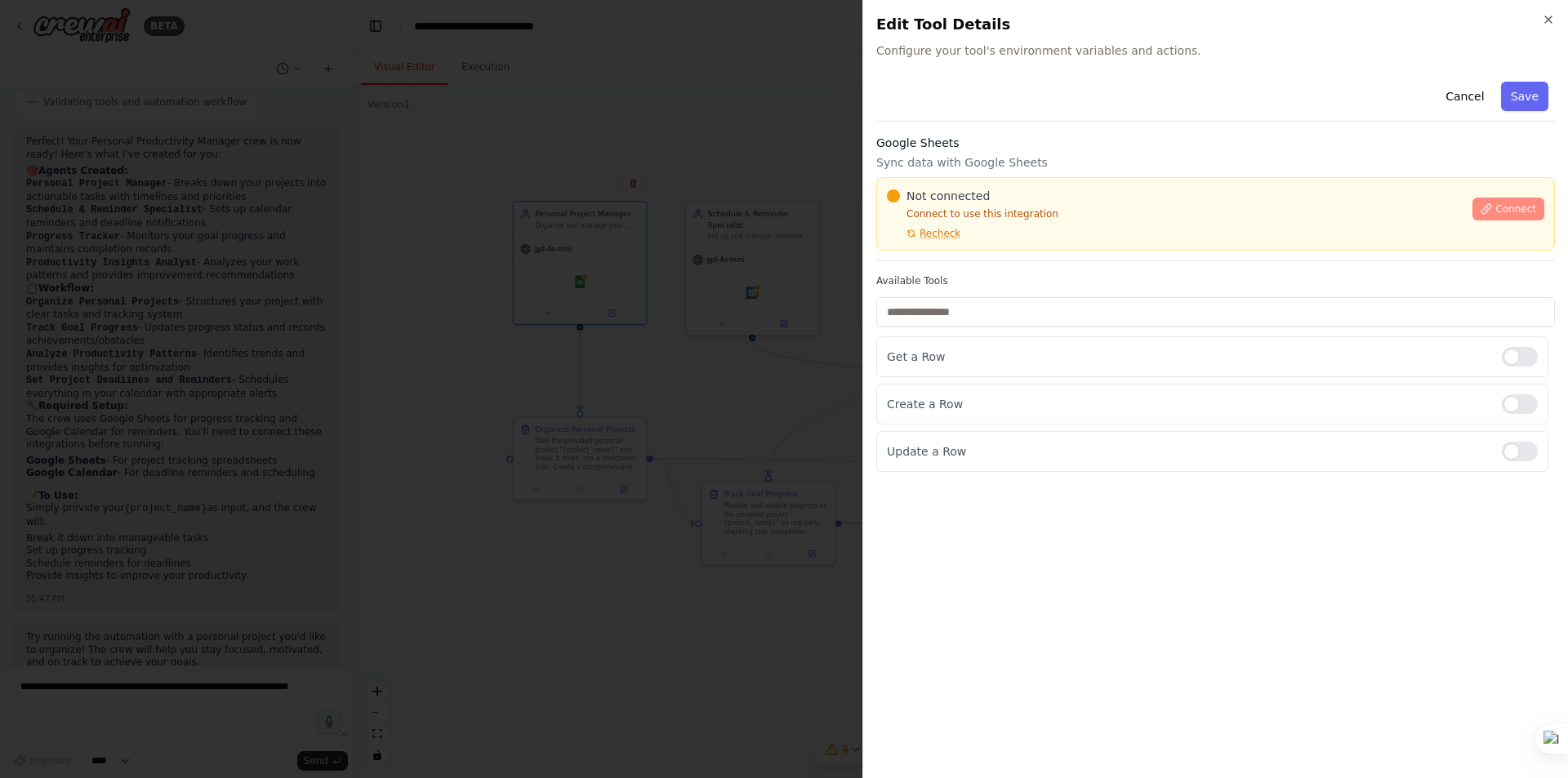
click at [1513, 207] on span "Connect" at bounding box center [1516, 209] width 40 height 13
click at [969, 250] on div "Not connected Connect to use this integration Recheck Connect" at bounding box center [1215, 214] width 678 height 73
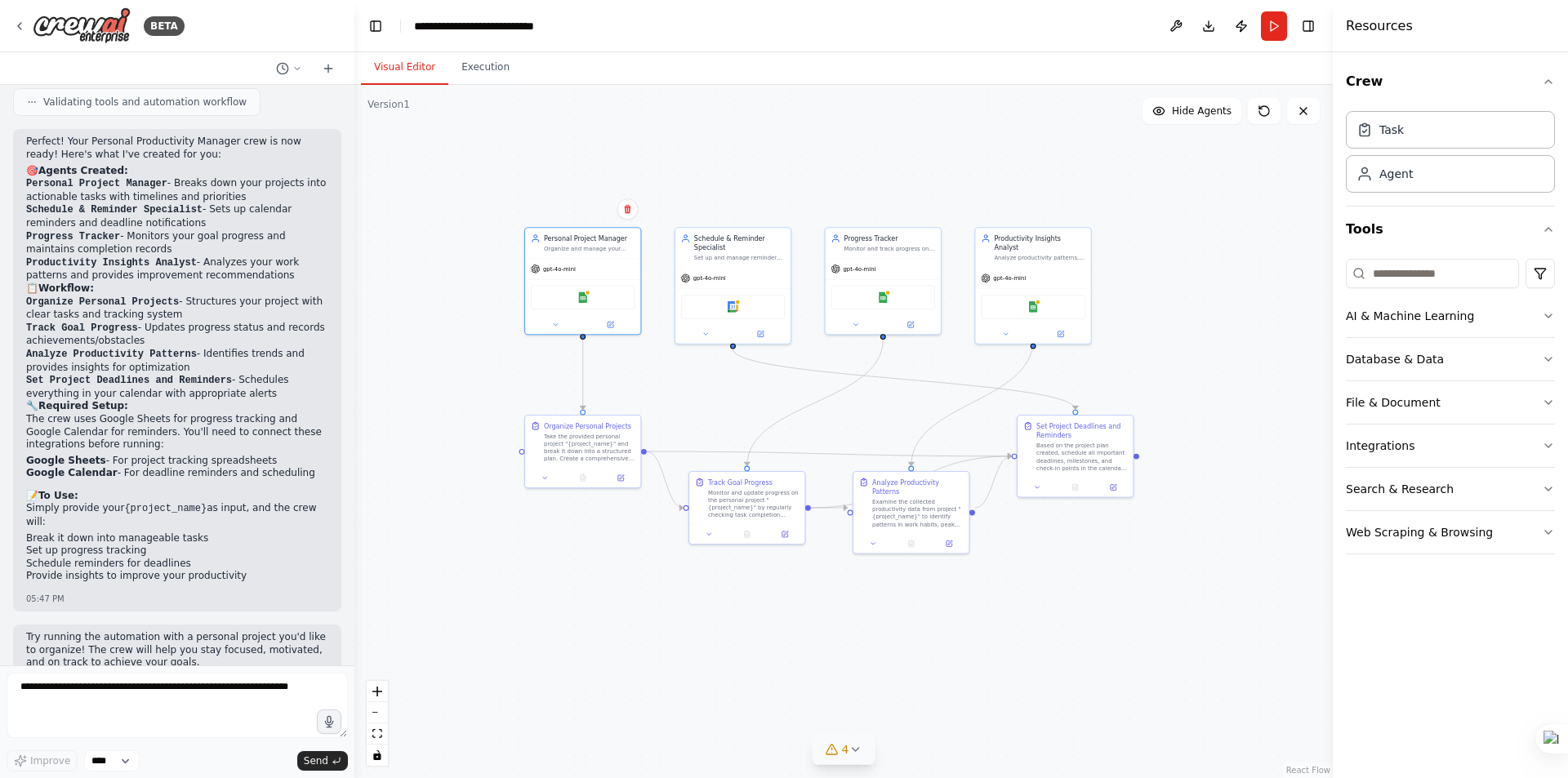
click at [172, 455] on li "Google Sheets - For project tracking spreadsheets" at bounding box center [176, 461] width 302 height 13
click at [173, 455] on li "Google Sheets - For project tracking spreadsheets" at bounding box center [176, 461] width 302 height 13
click at [126, 467] on li "Google Calendar - For deadline reminders and scheduling" at bounding box center [176, 473] width 302 height 13
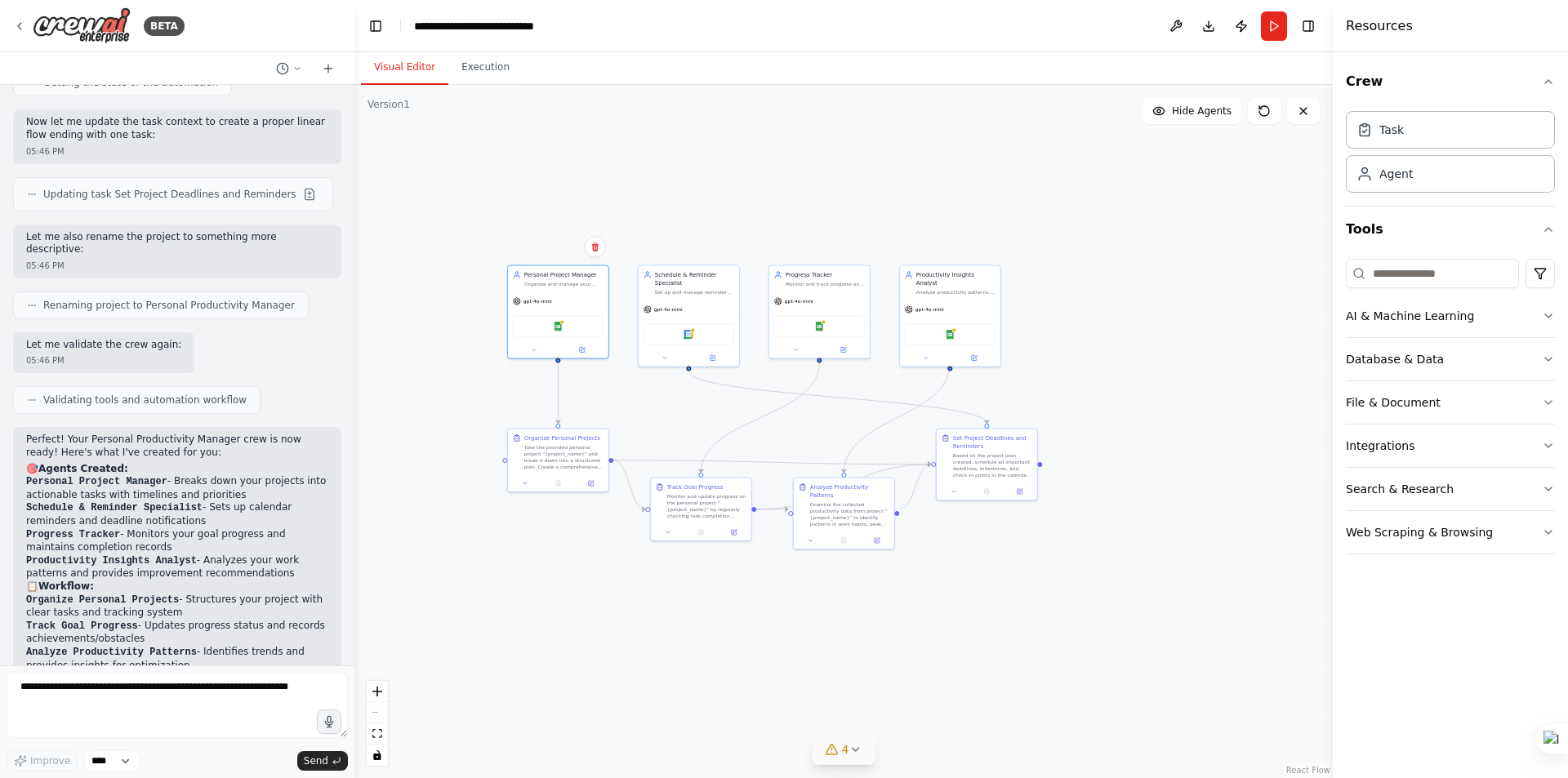
scroll to position [1226, 0]
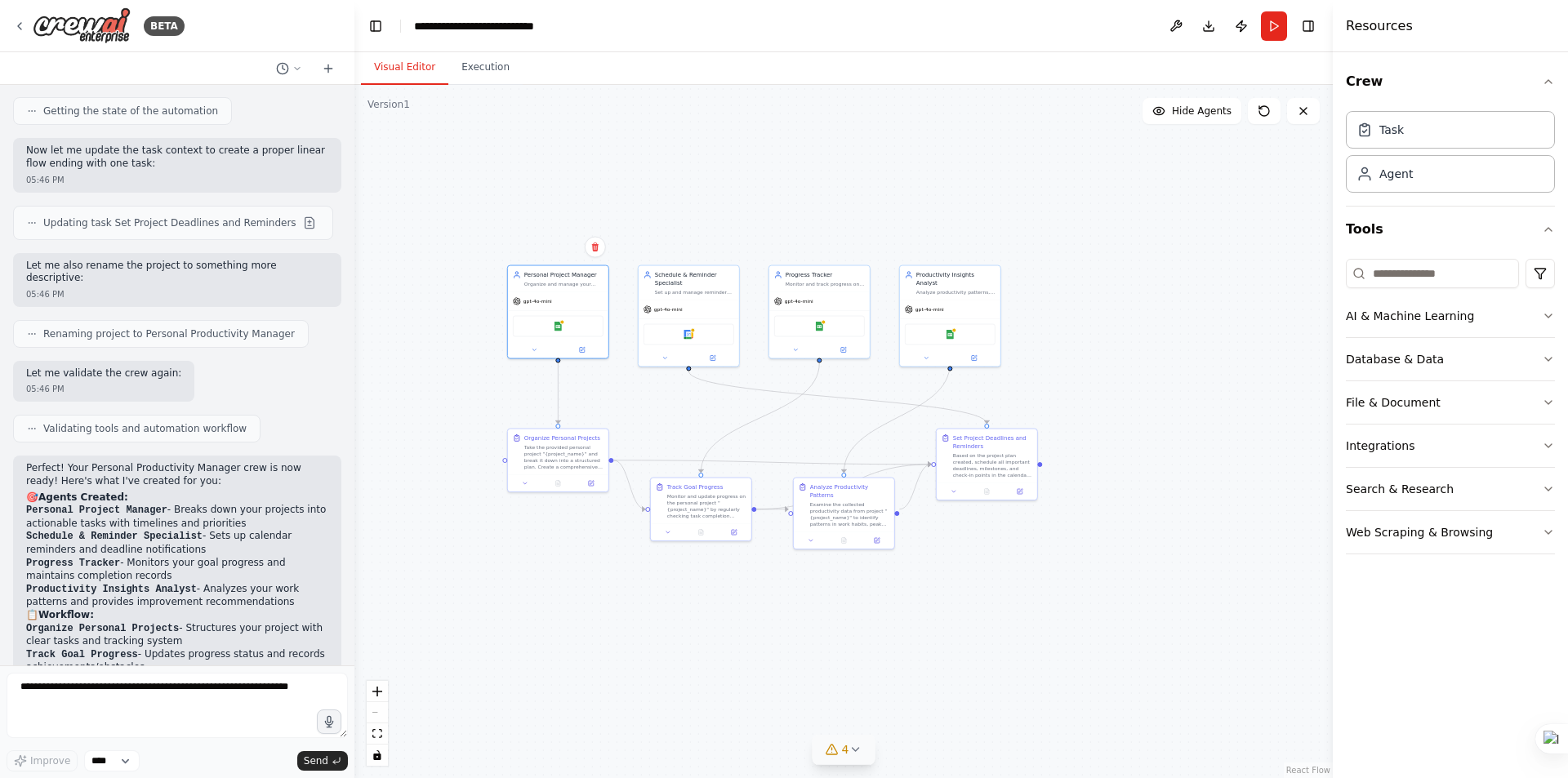
click at [25, 455] on div "Perfect! Your Personal Productivity Manager crew is now ready! Here's what I've…" at bounding box center [177, 696] width 329 height 483
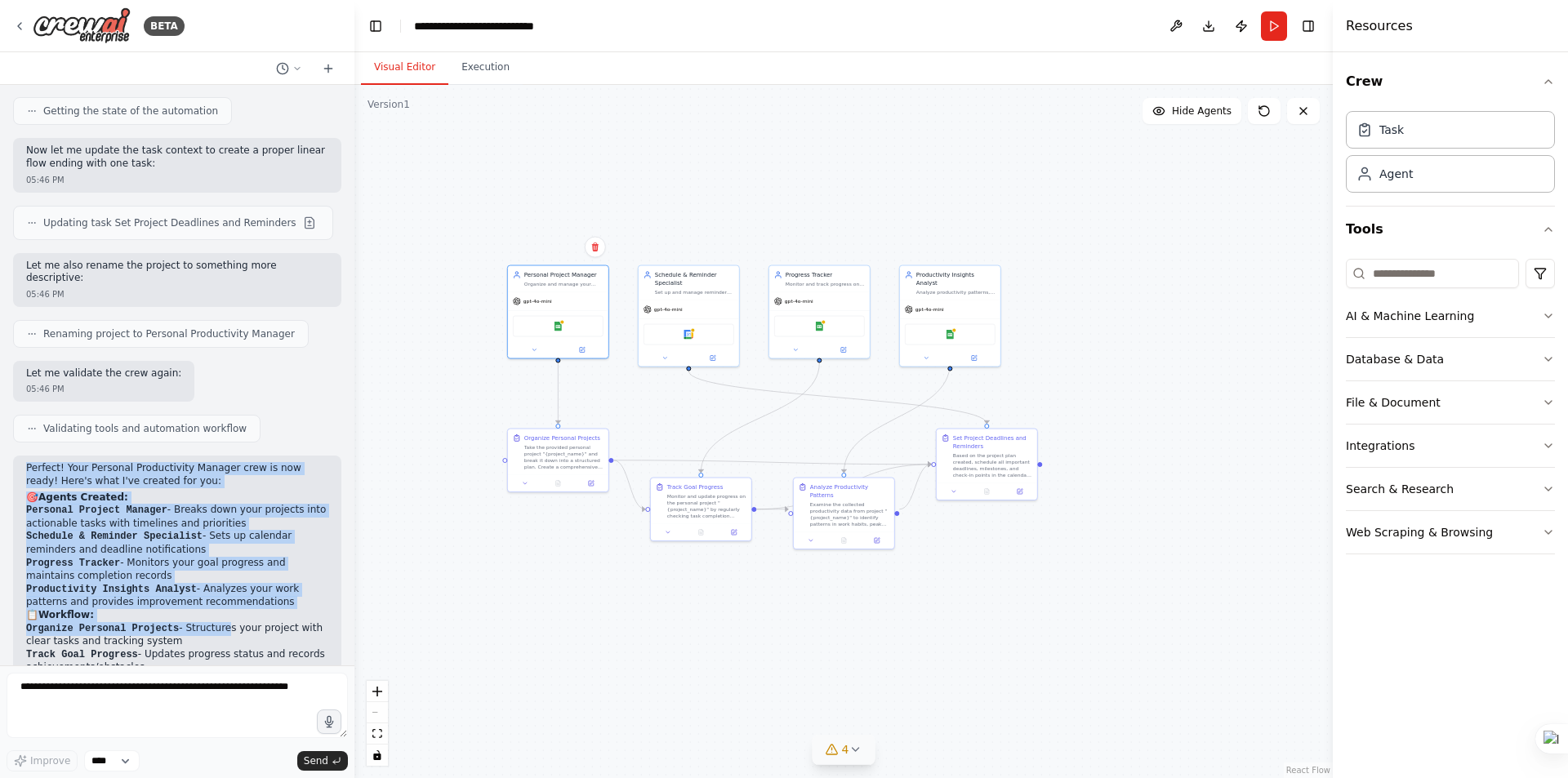
drag, startPoint x: 26, startPoint y: 441, endPoint x: 195, endPoint y: 590, distance: 225.3
click at [208, 597] on div "Perfect! Your Personal Productivity Manager crew is now ready! Here's what I've…" at bounding box center [176, 686] width 302 height 448
click at [171, 557] on li "Progress Tracker - Monitors your goal progress and maintains completion records" at bounding box center [176, 570] width 302 height 26
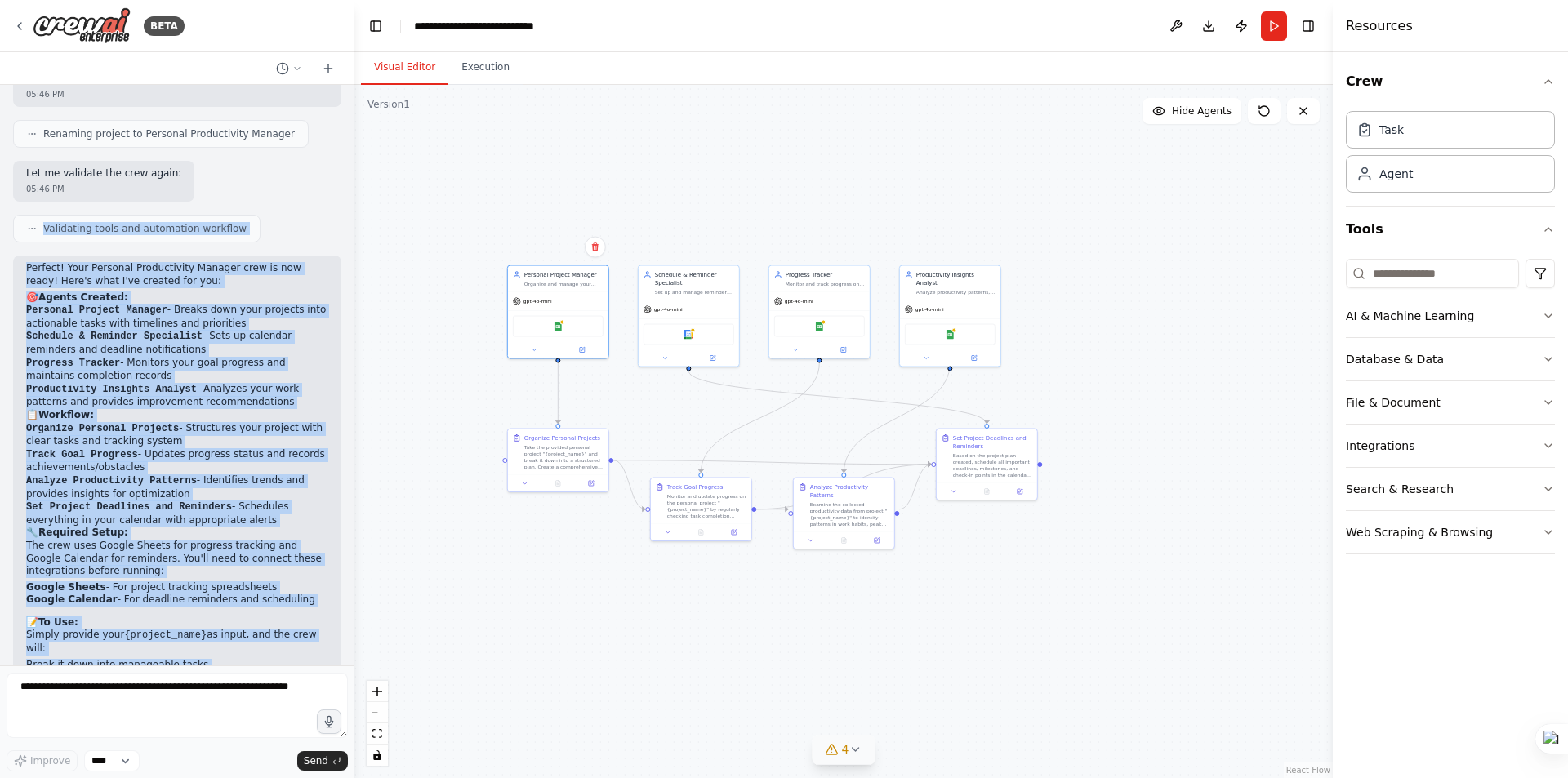
scroll to position [1307, 0]
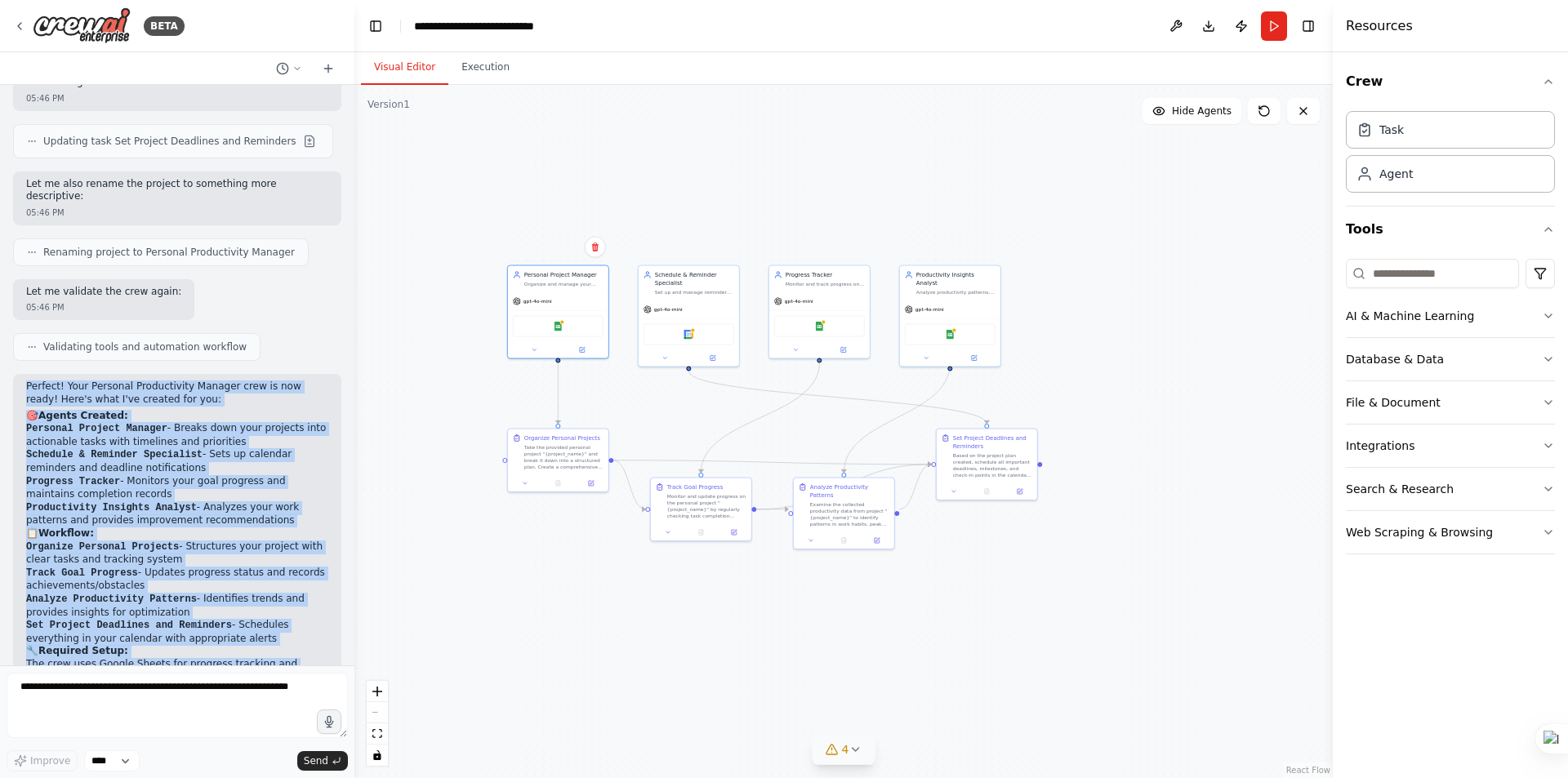
drag, startPoint x: 221, startPoint y: 537, endPoint x: 21, endPoint y: 362, distance: 265.8
click at [21, 373] on div "Perfect! Your Personal Productivity Manager crew is now ready! Here's what I've…" at bounding box center [177, 615] width 329 height 483
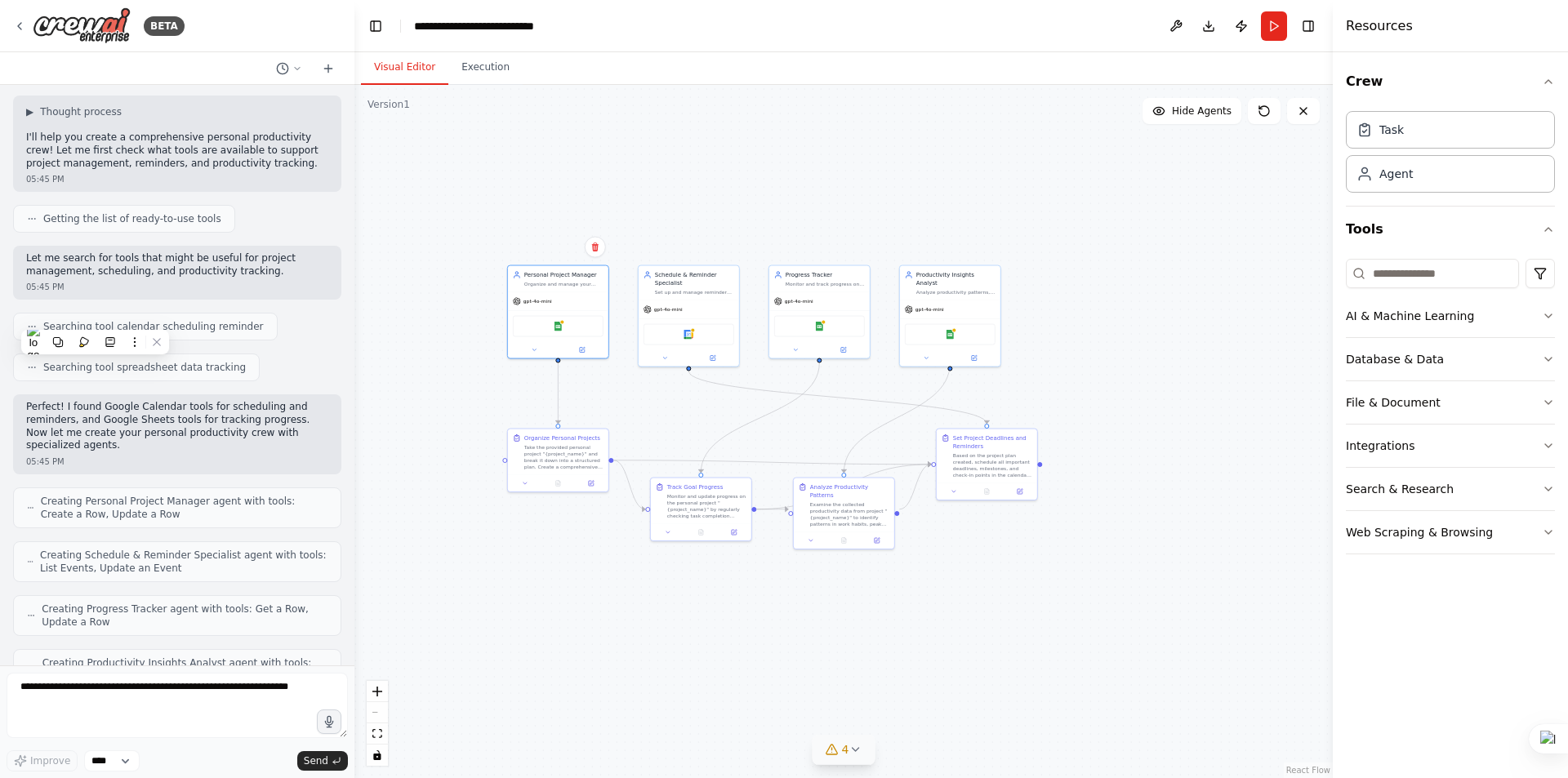
scroll to position [0, 0]
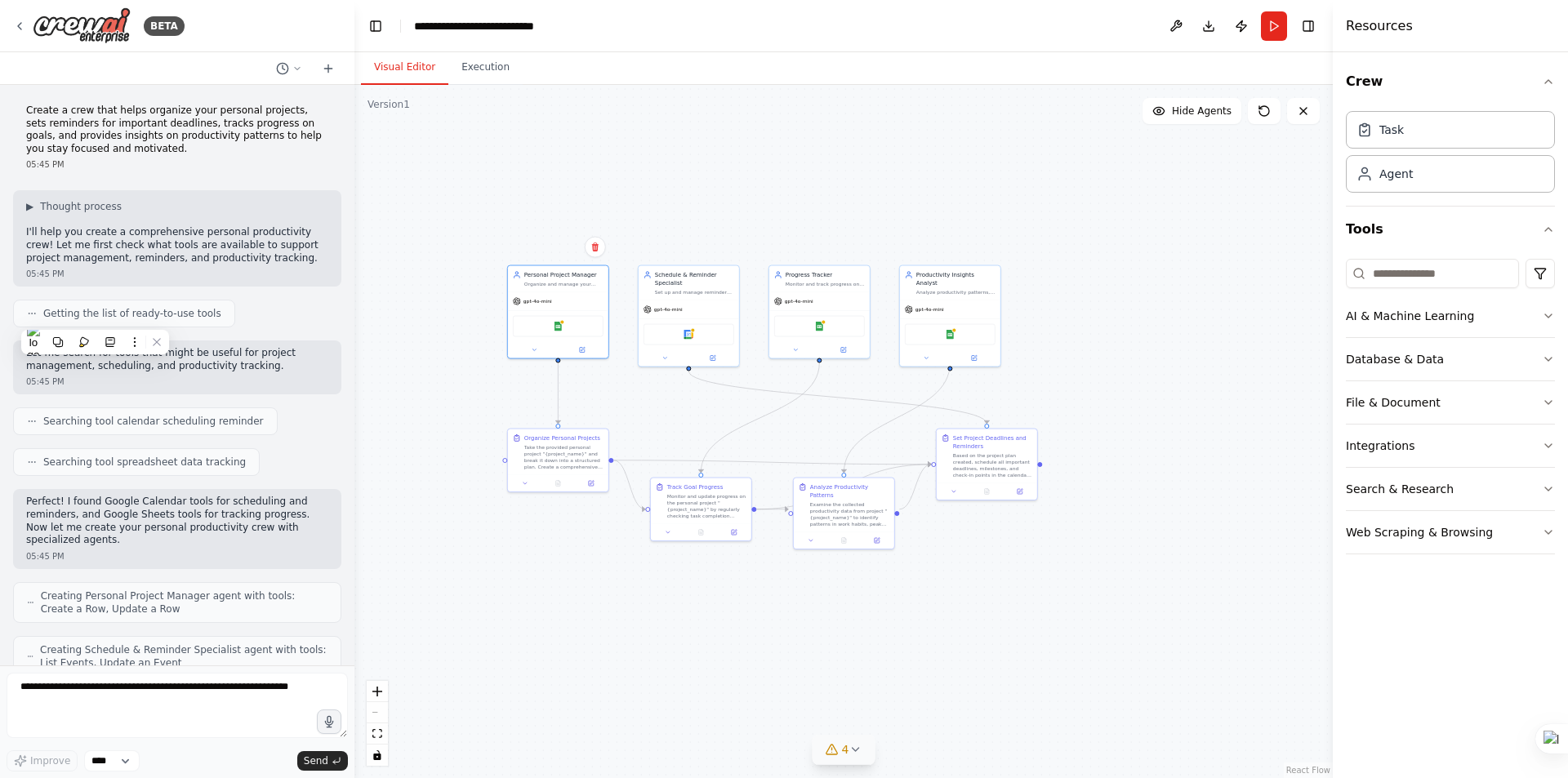
click at [266, 320] on div "Getting the list of ready-to-use tools" at bounding box center [177, 314] width 329 height 28
click at [35, 107] on p "Create a crew that helps organize your personal projects, sets reminders for im…" at bounding box center [176, 129] width 302 height 50
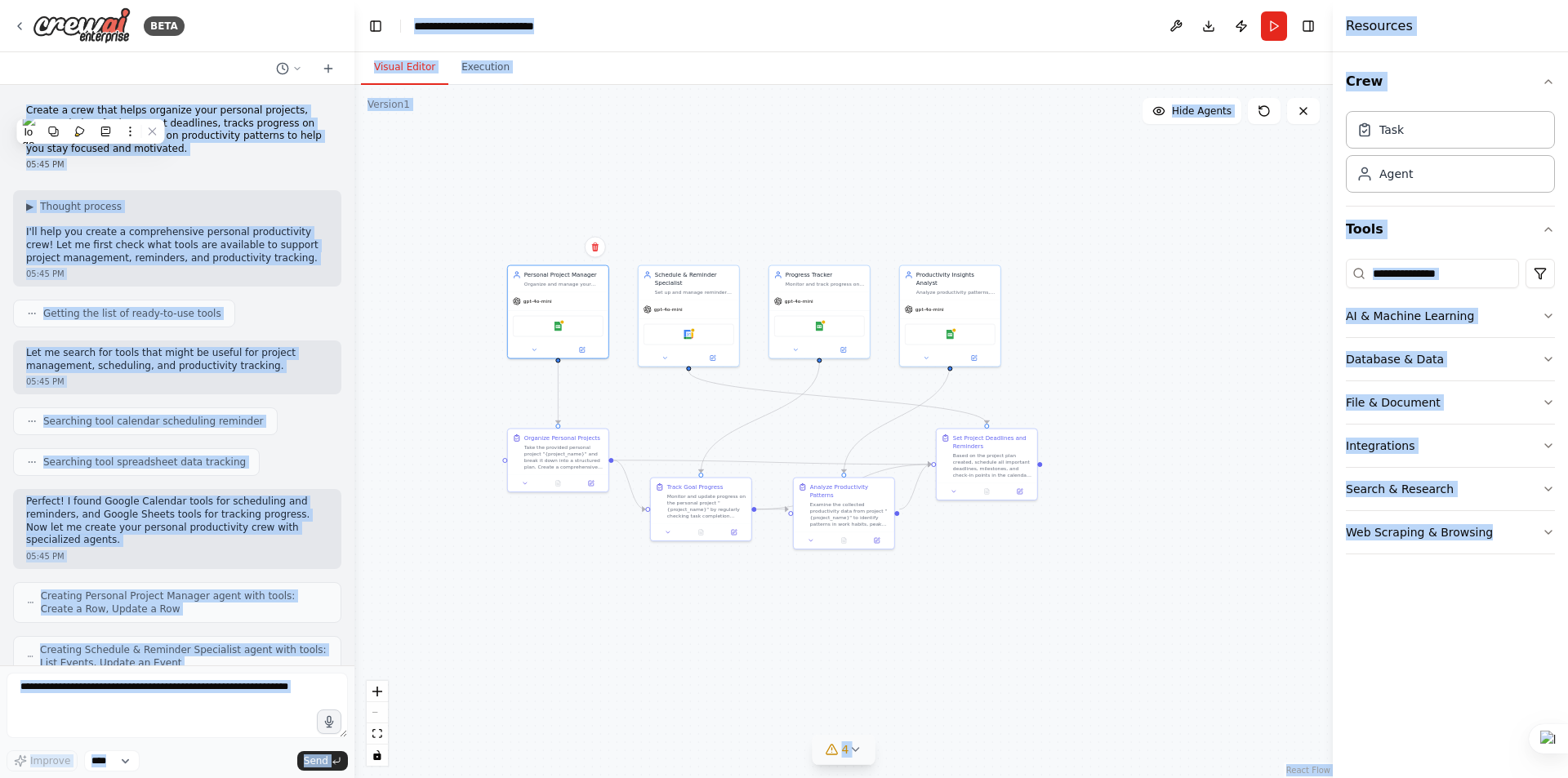
drag, startPoint x: 35, startPoint y: 107, endPoint x: 53, endPoint y: 122, distance: 23.4
click at [52, 122] on html "BETA Create a crew that helps organize your personal projects, sets reminders f…" at bounding box center [784, 389] width 1568 height 778
click at [259, 124] on p "Create a crew that helps organize your personal projects, sets reminders for im…" at bounding box center [176, 129] width 302 height 50
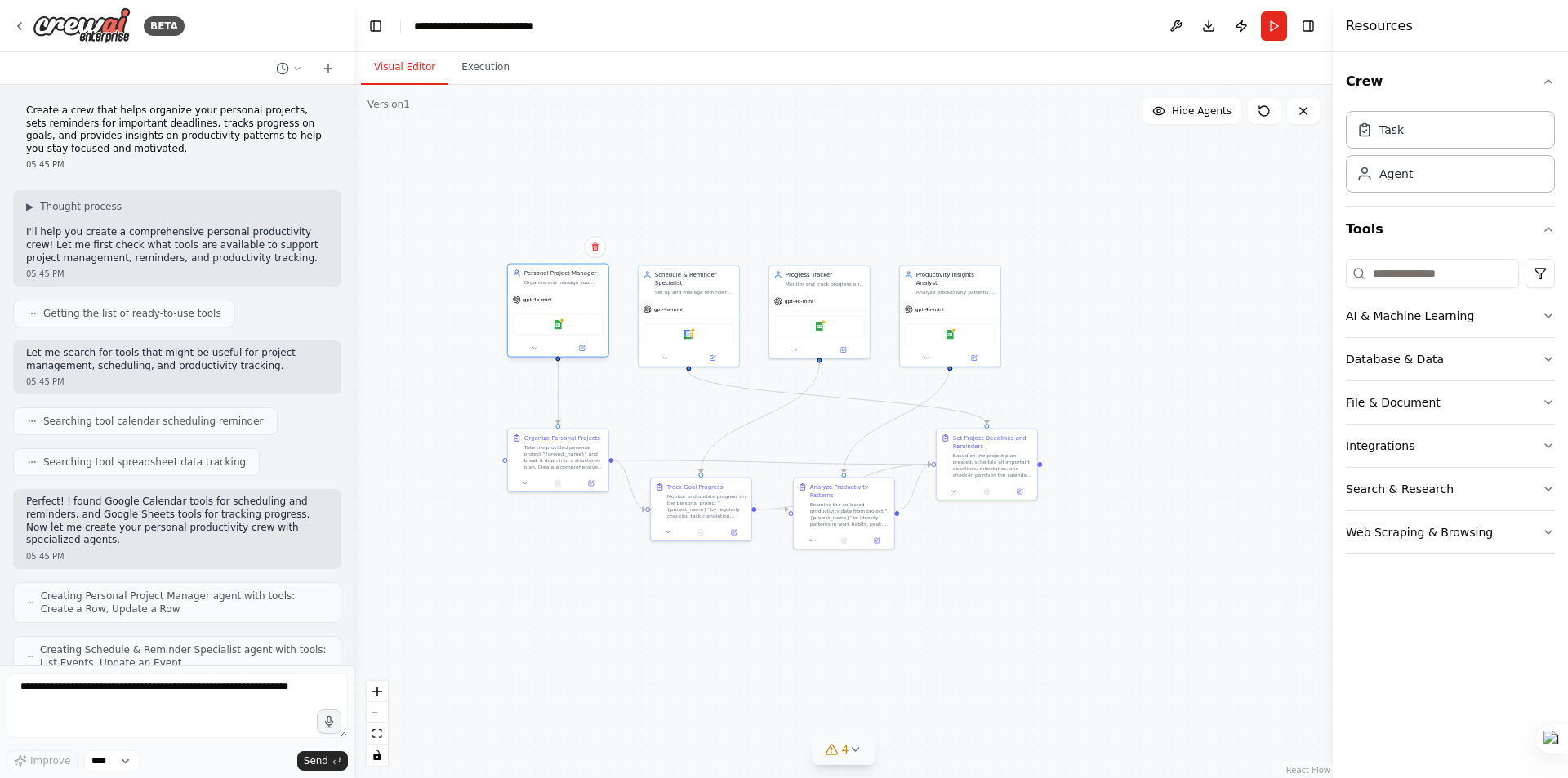
click at [575, 318] on div "Google Sheets" at bounding box center [558, 325] width 91 height 21
click at [580, 326] on div "Google Sheets" at bounding box center [558, 325] width 91 height 21
click at [560, 466] on div "Take the provided personal project "{project_name}" and break it down into a st…" at bounding box center [564, 455] width 79 height 26
click at [689, 416] on div ".deletable-edge-delete-btn { width: 20px; height: 20px; border: 0px solid #ffff…" at bounding box center [844, 431] width 979 height 693
click at [1083, 375] on div ".deletable-edge-delete-btn { width: 20px; height: 20px; border: 0px solid #ffff…" at bounding box center [844, 431] width 979 height 693
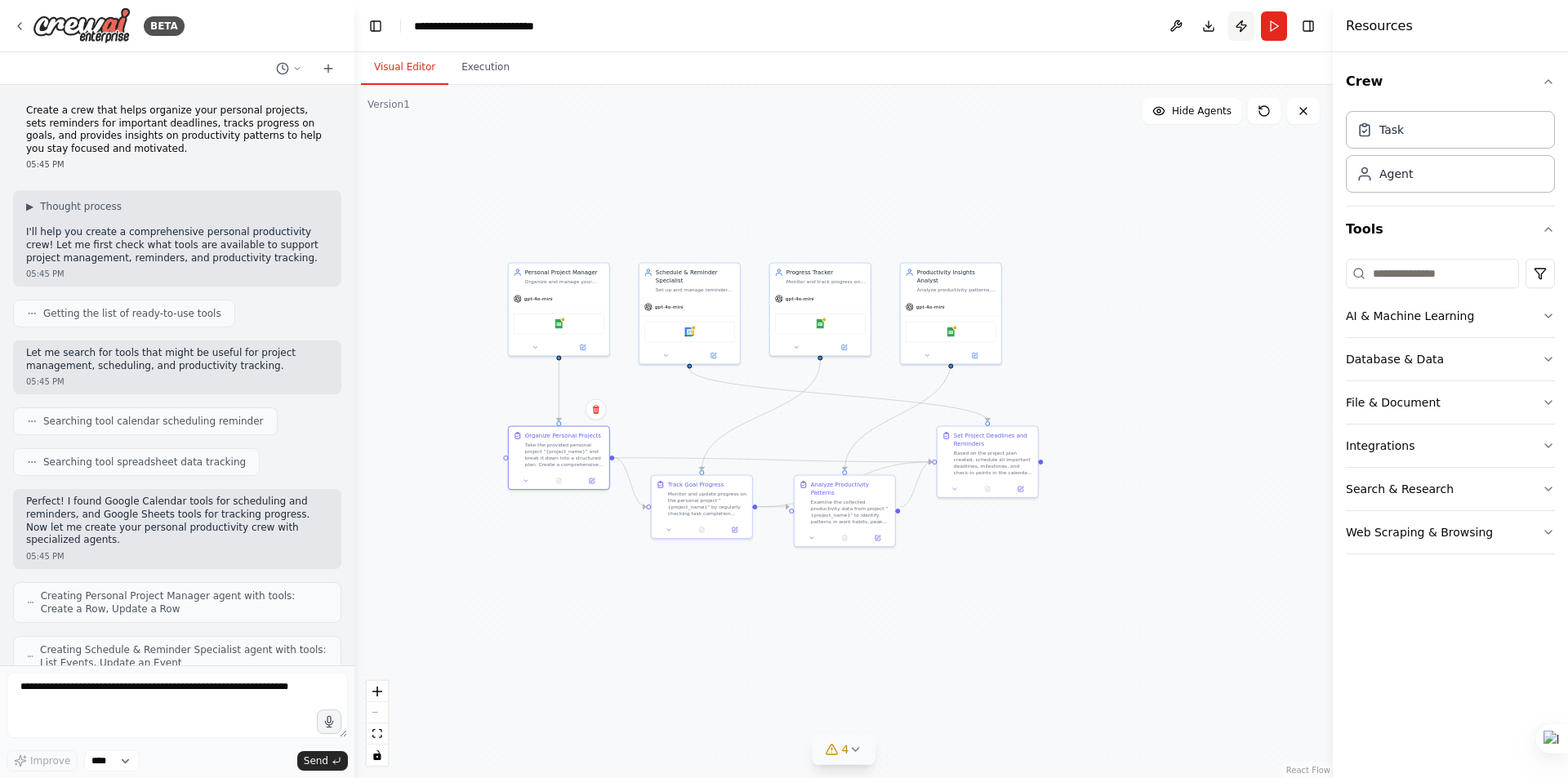
click at [1242, 27] on button "Publish" at bounding box center [1241, 26] width 26 height 29
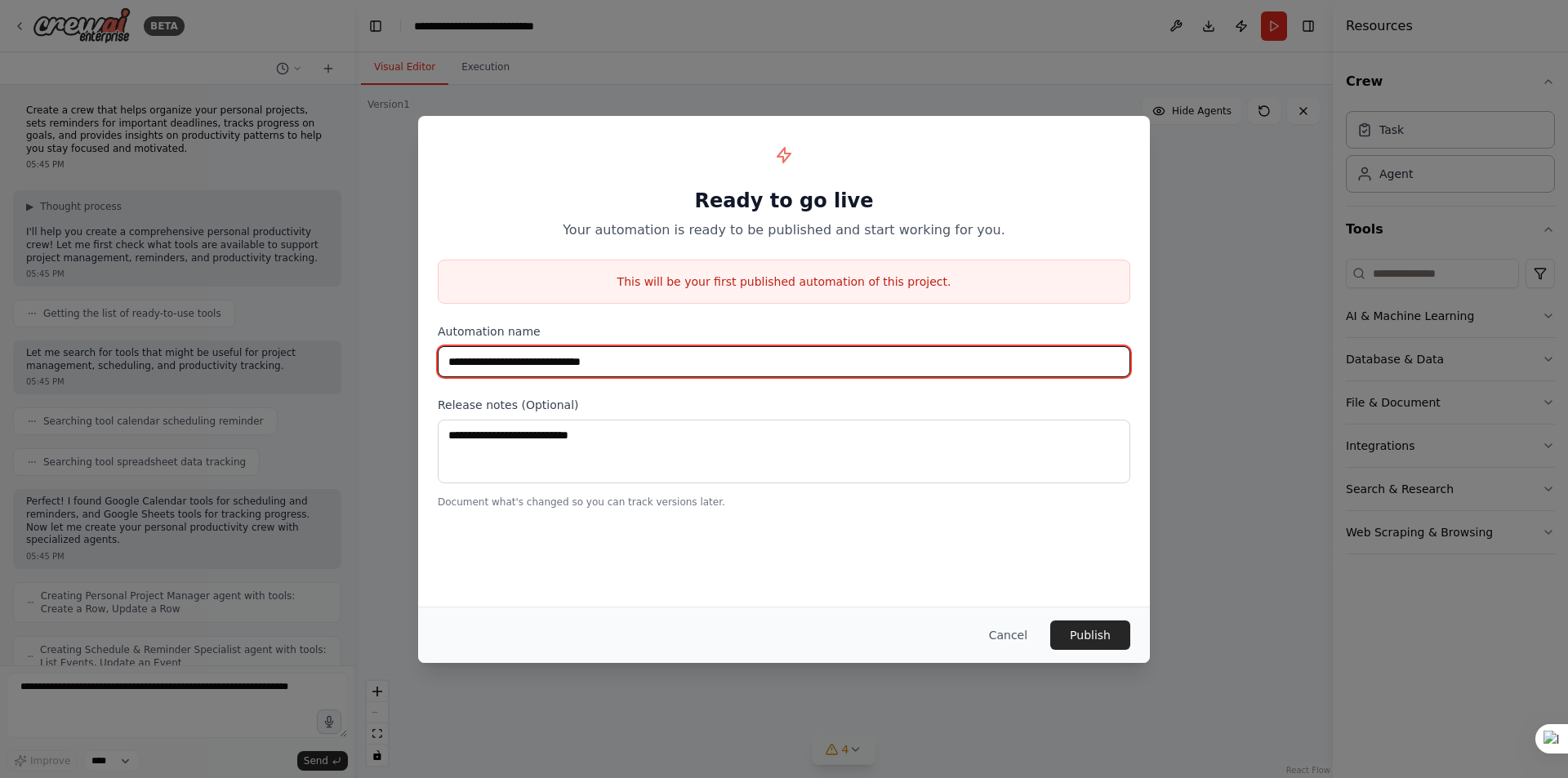
click at [650, 356] on input "**********" at bounding box center [784, 361] width 692 height 31
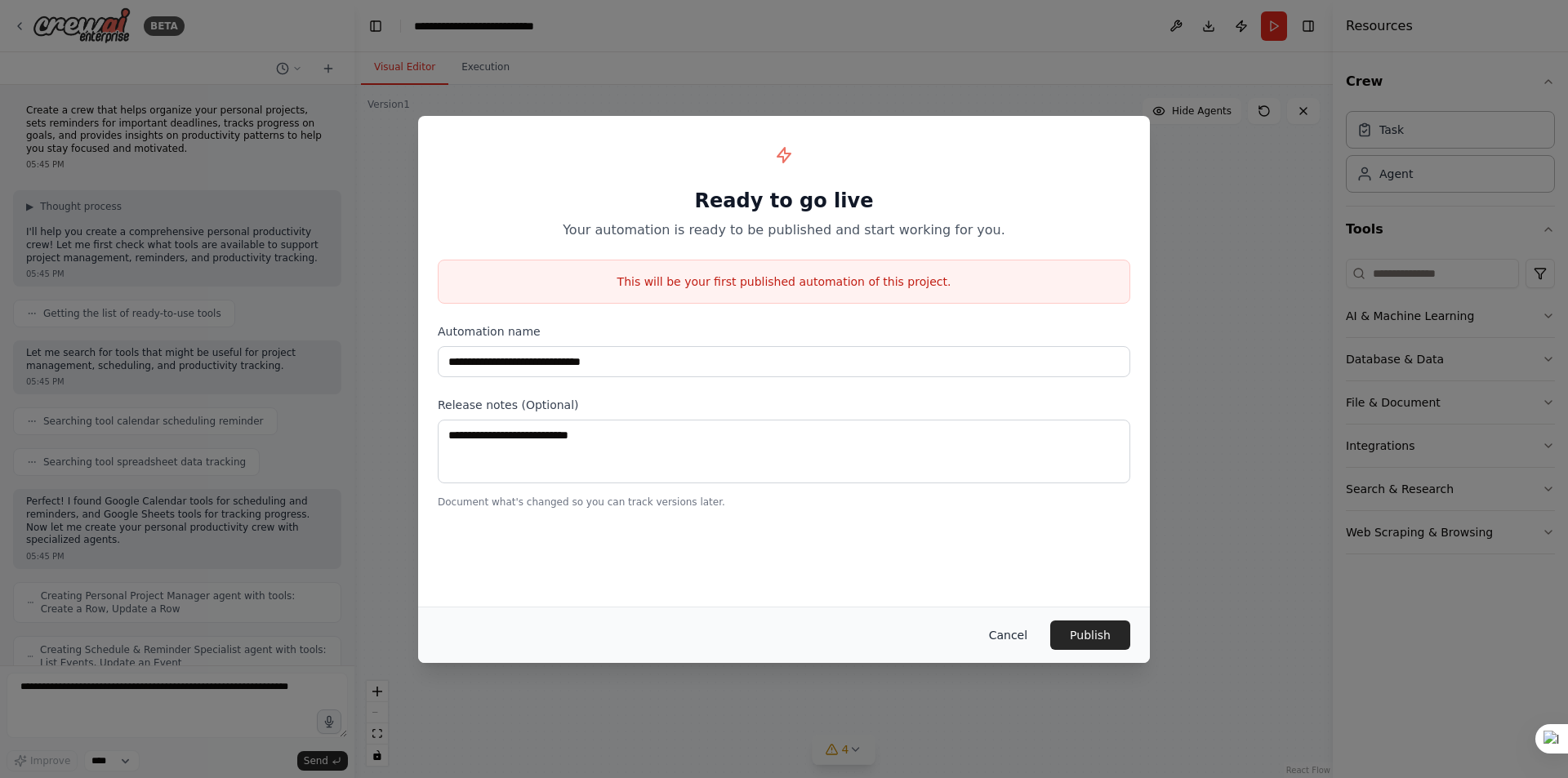
click at [1017, 632] on button "Cancel" at bounding box center [1008, 635] width 64 height 29
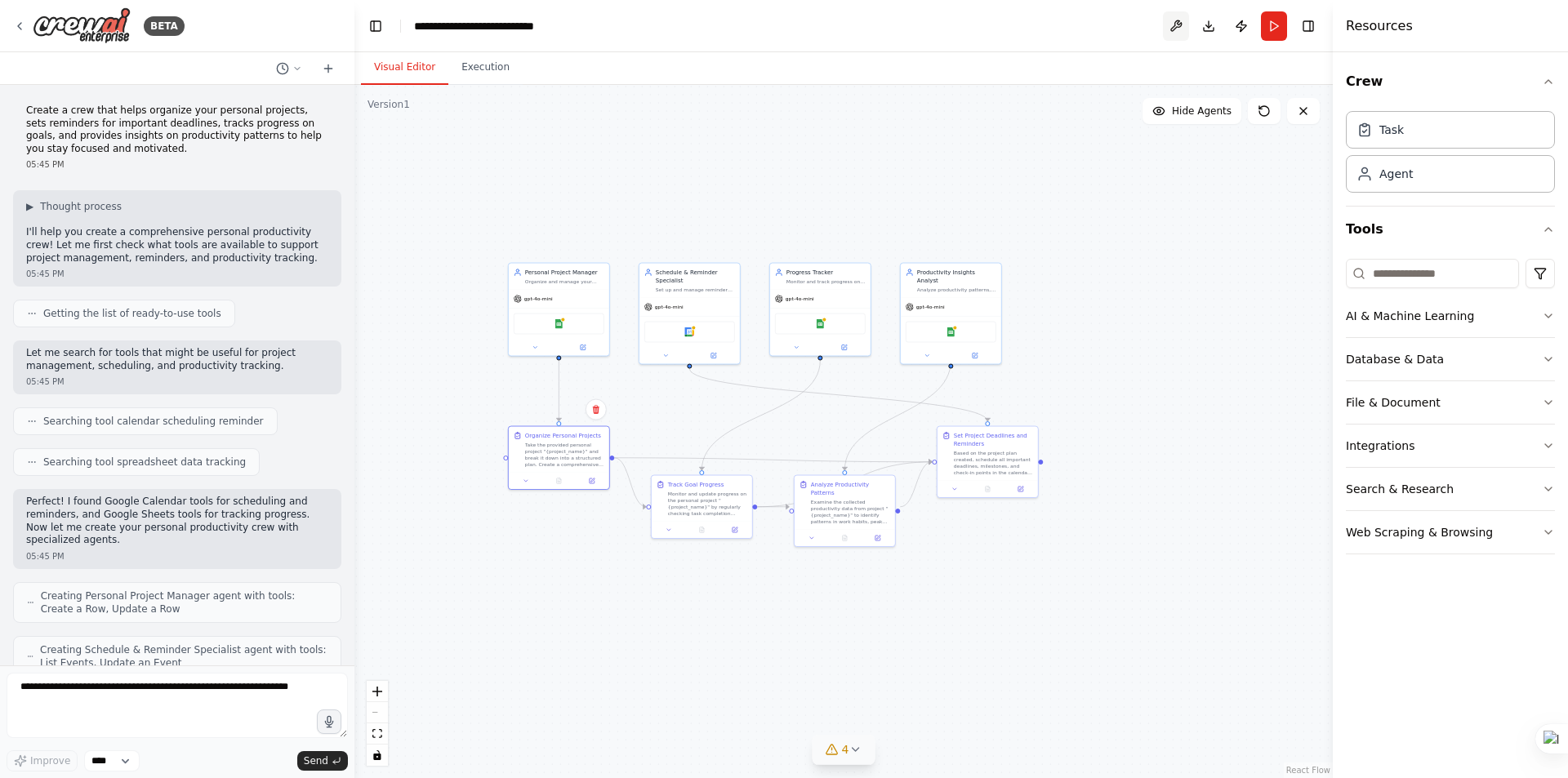
click at [1177, 27] on button at bounding box center [1176, 26] width 26 height 29
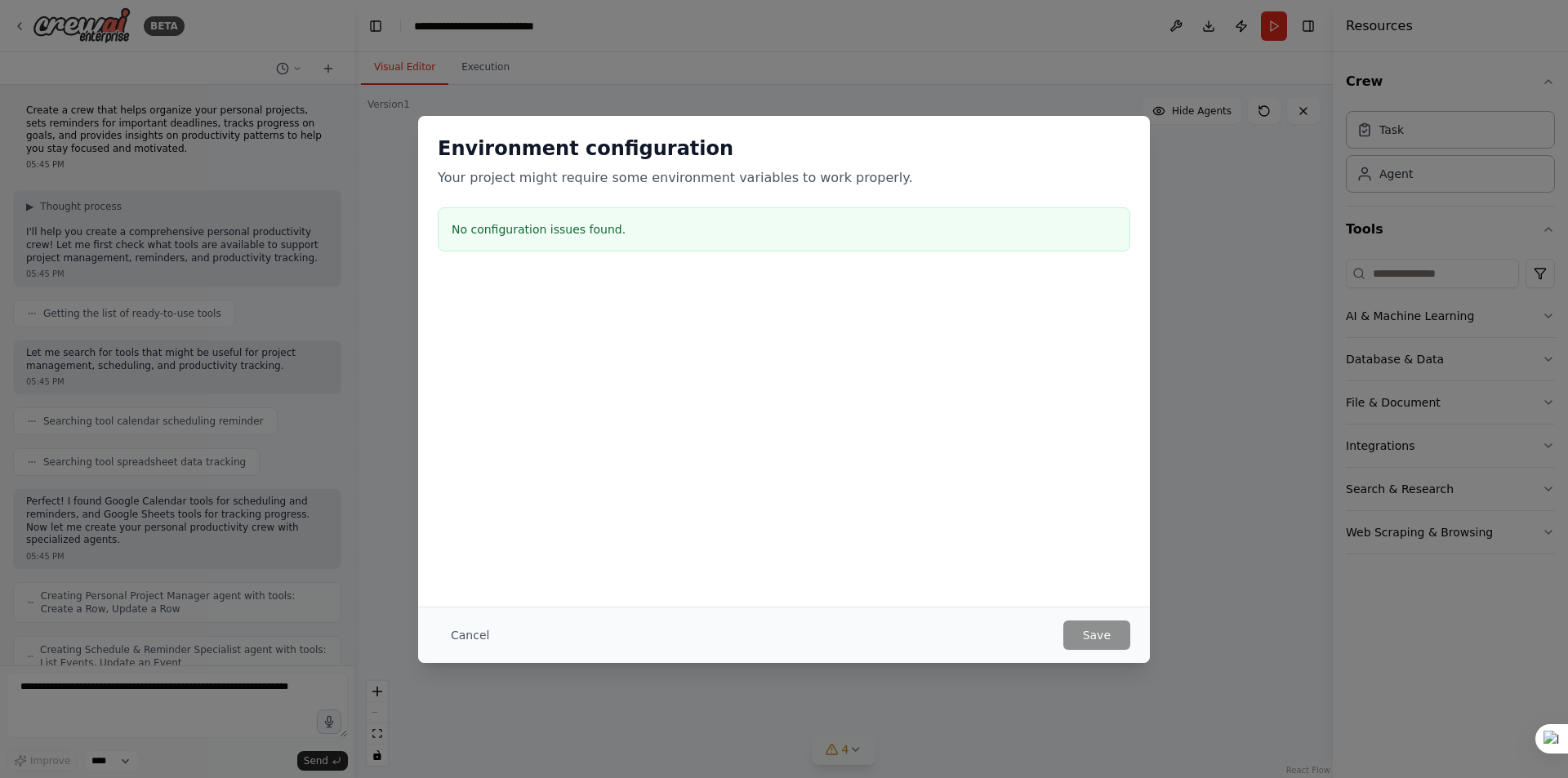
click at [470, 632] on button "Cancel" at bounding box center [470, 635] width 64 height 29
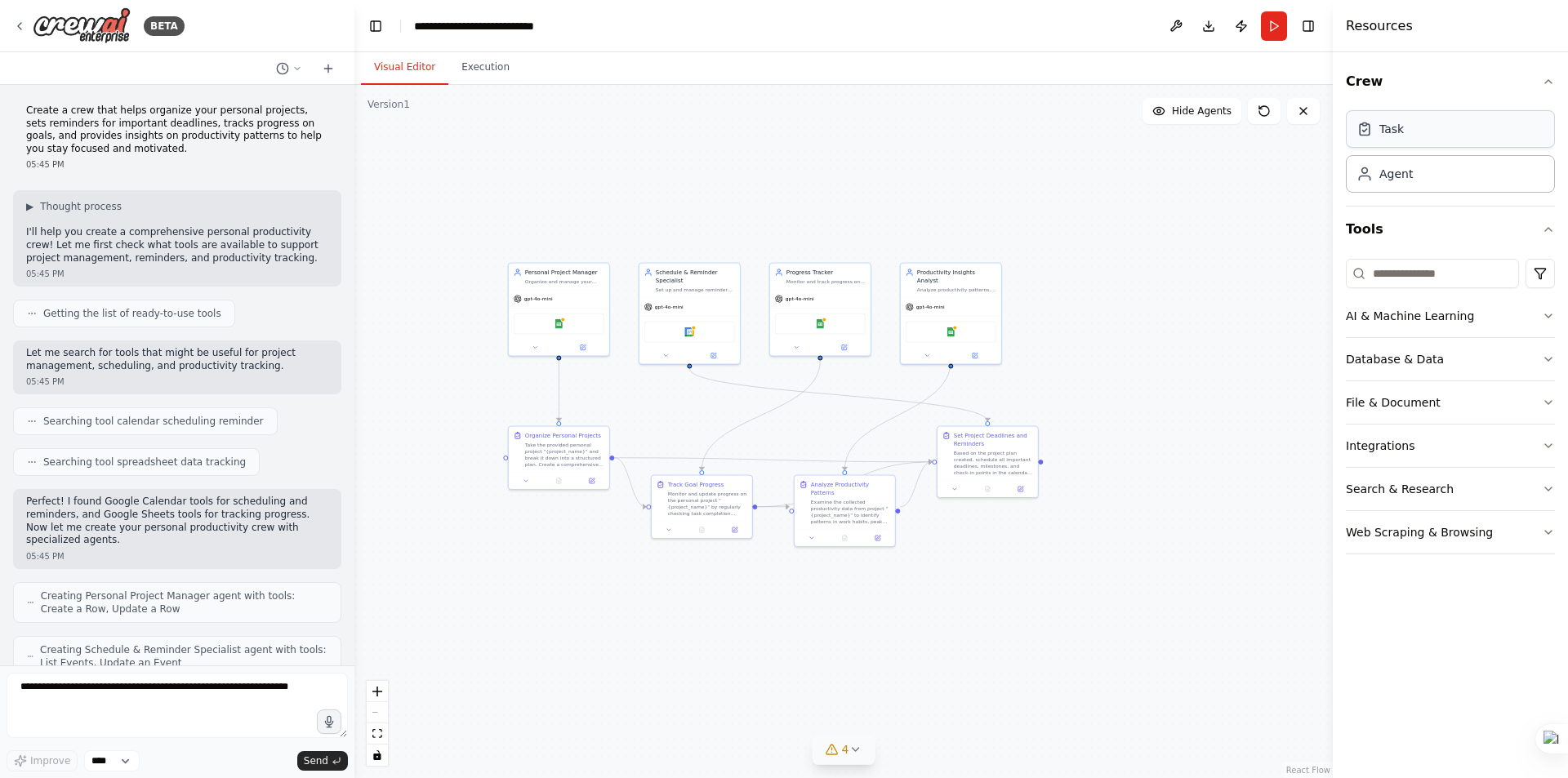
click at [1440, 132] on div "Task" at bounding box center [1450, 128] width 209 height 38
click at [1551, 315] on icon "button" at bounding box center [1549, 316] width 13 height 13
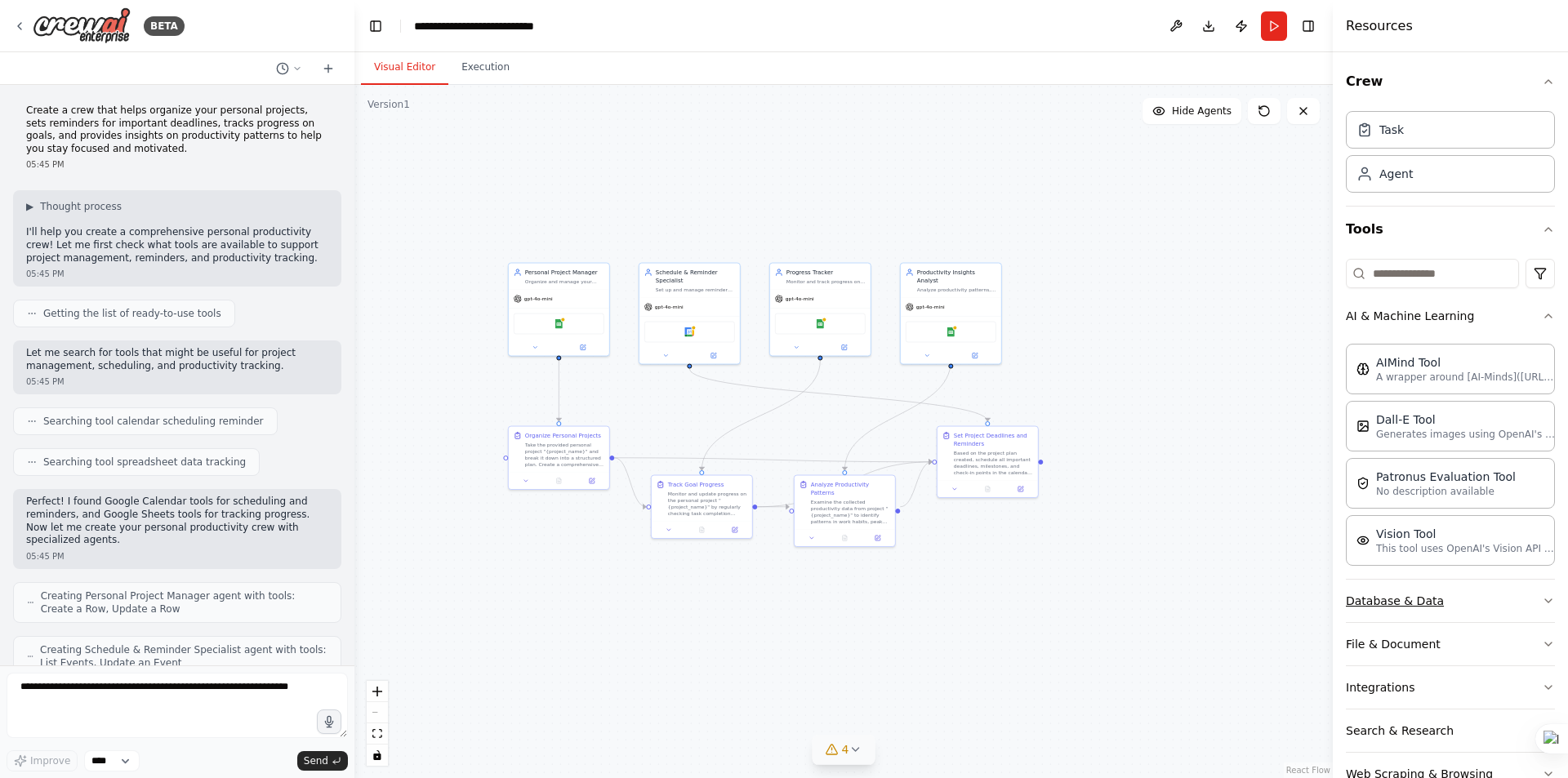
click at [1542, 601] on icon "button" at bounding box center [1549, 601] width 13 height 13
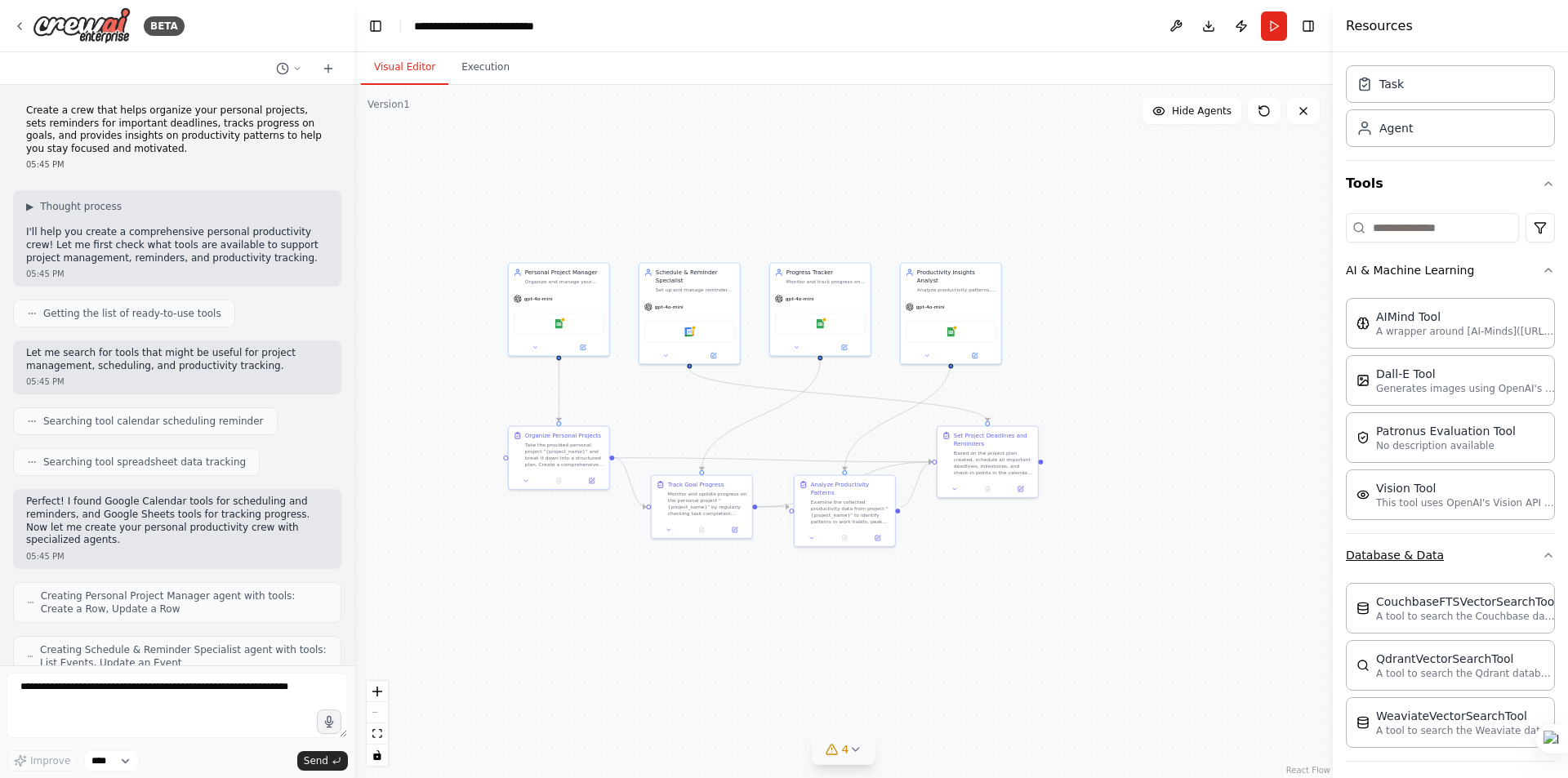
scroll to position [228, 0]
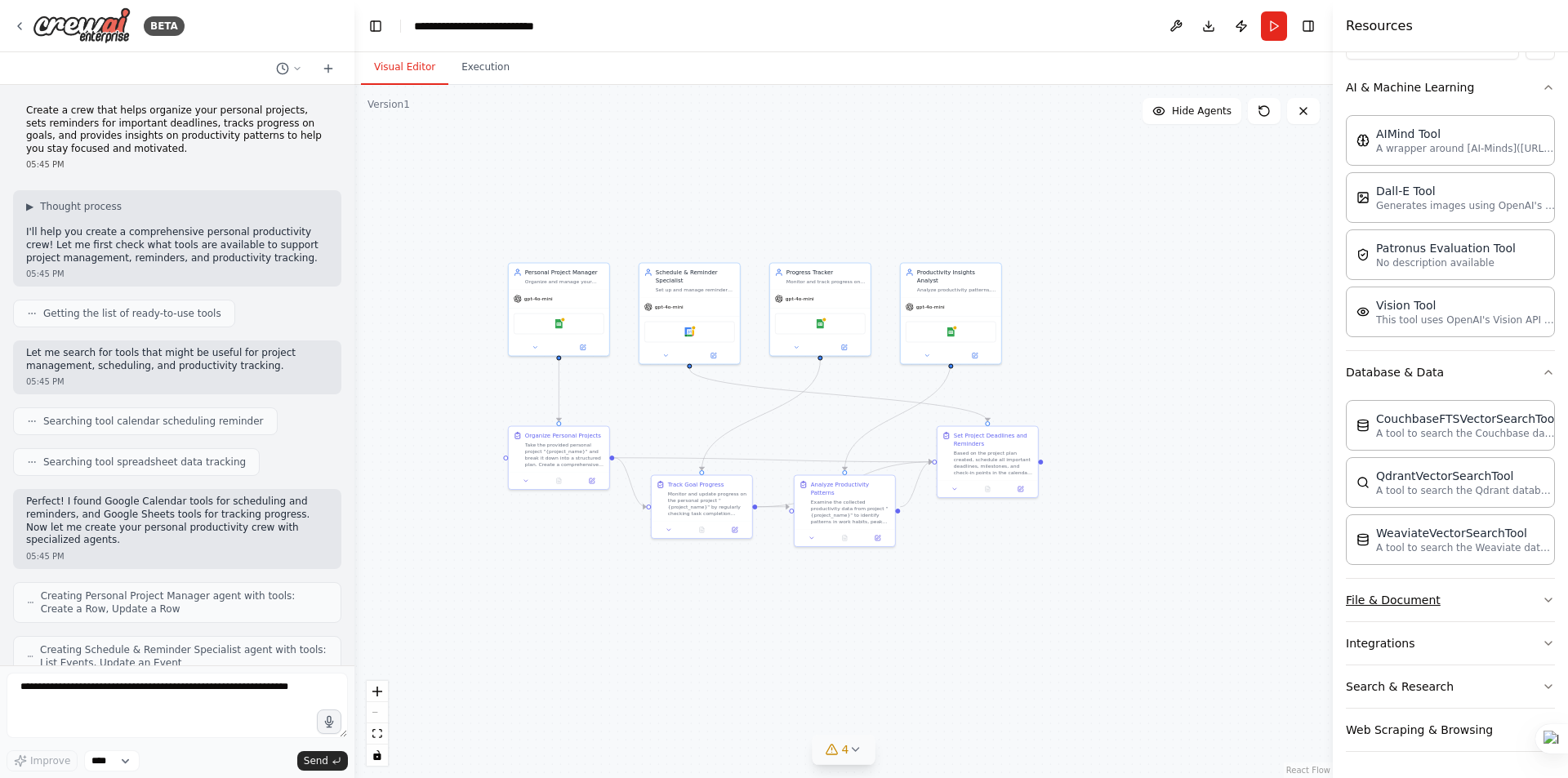
click at [1542, 599] on icon "button" at bounding box center [1549, 600] width 13 height 13
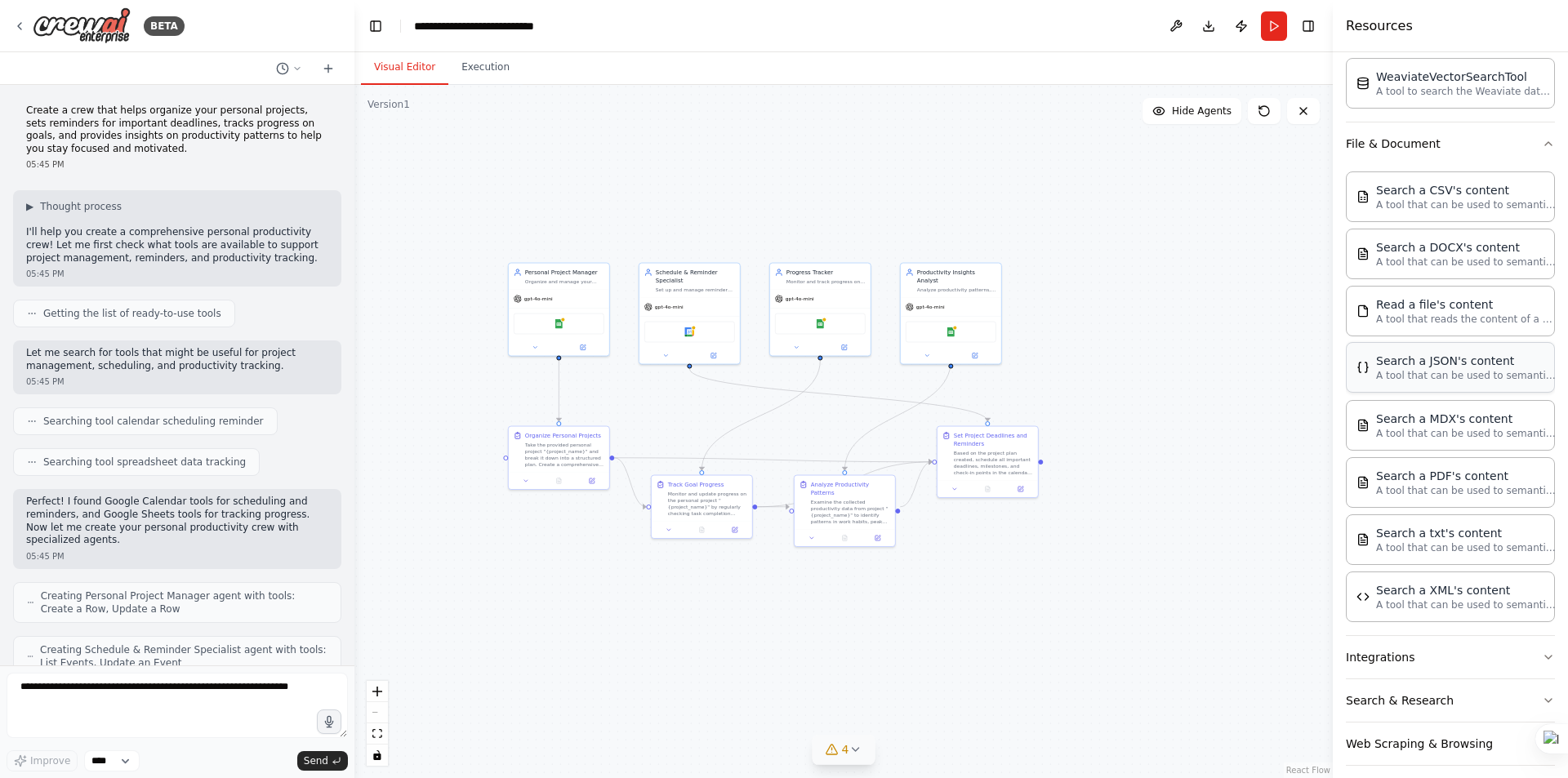
scroll to position [699, 0]
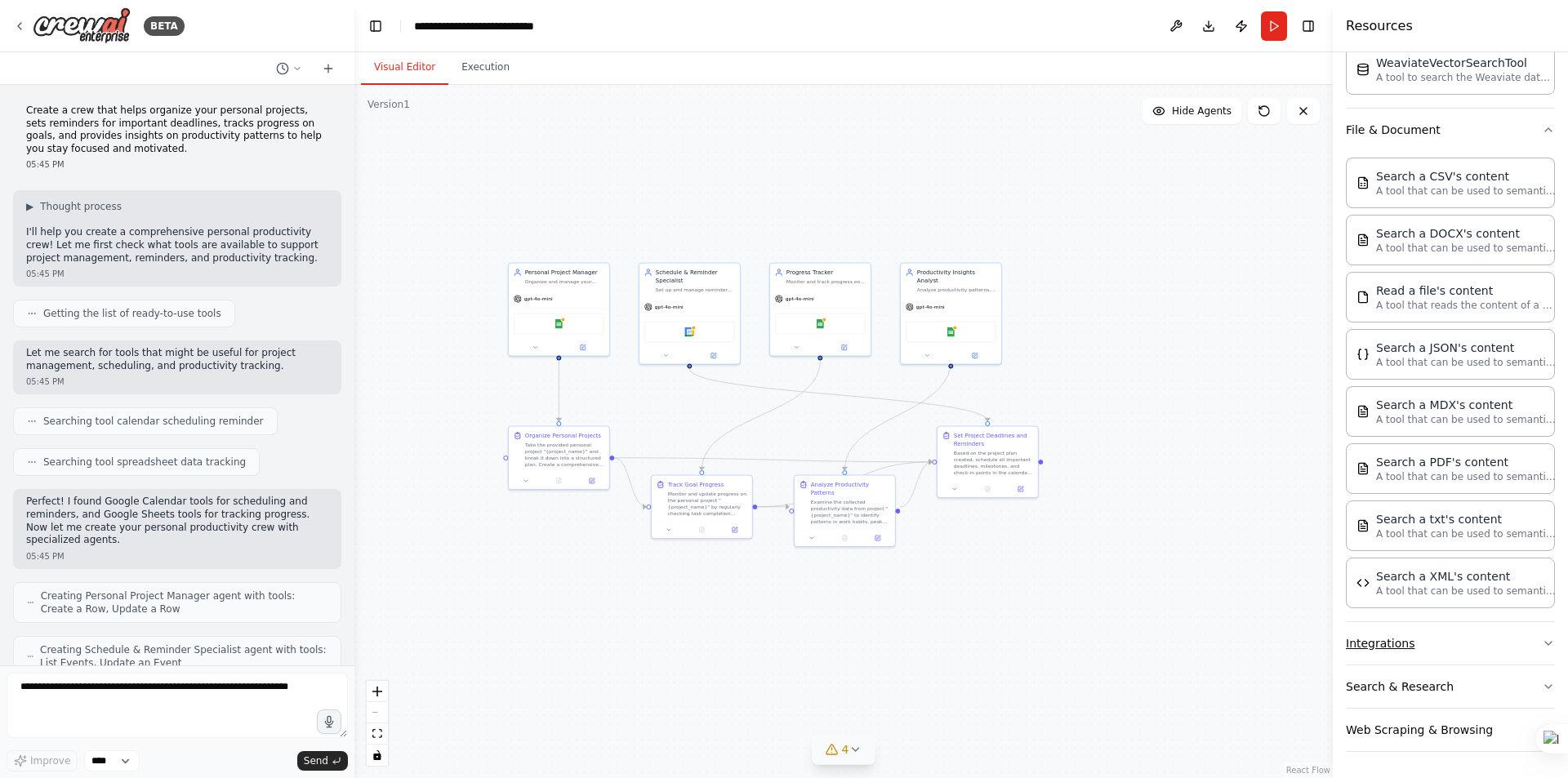
click at [1496, 645] on button "Integrations" at bounding box center [1450, 643] width 209 height 42
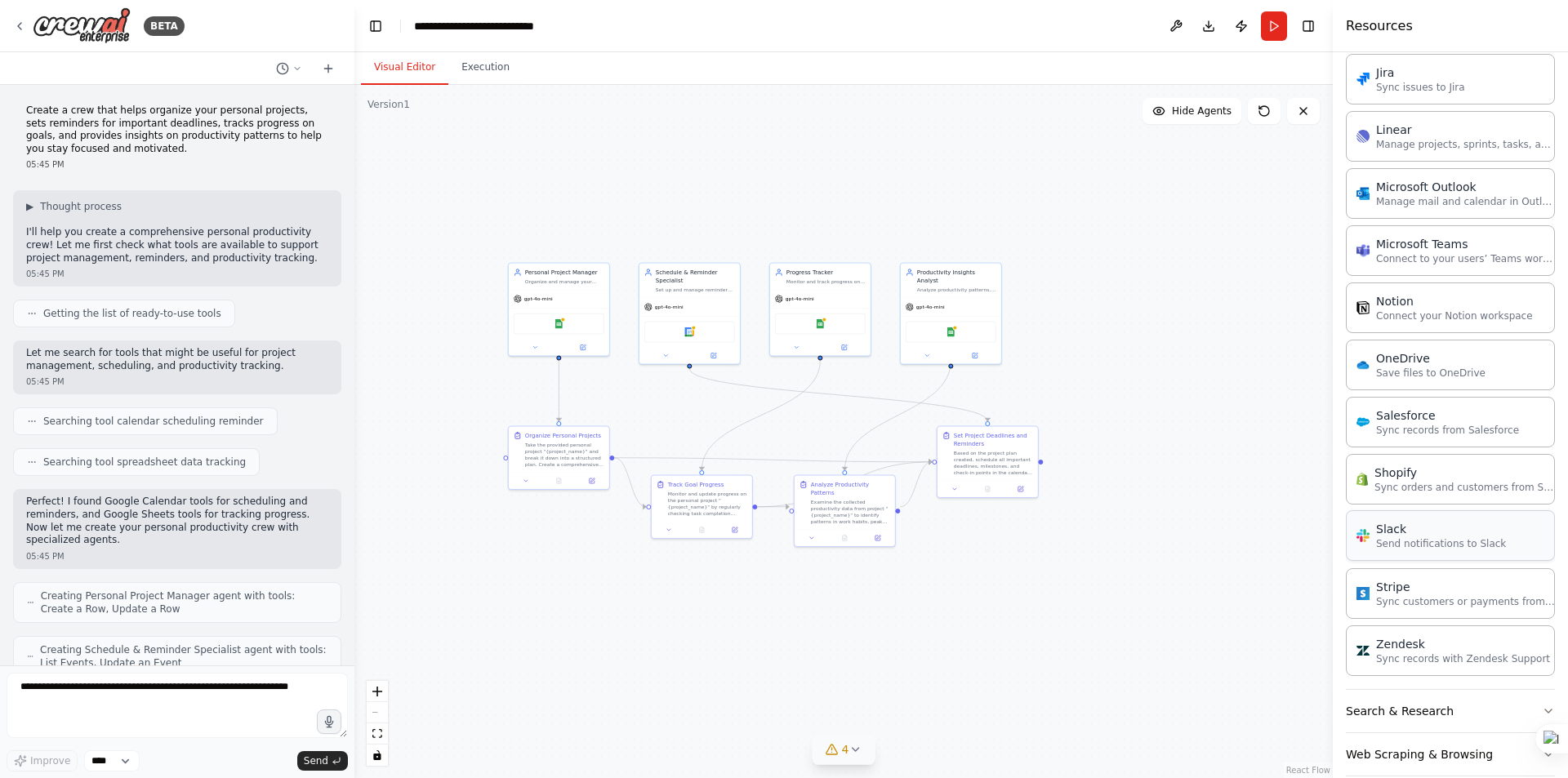
scroll to position [1912, 0]
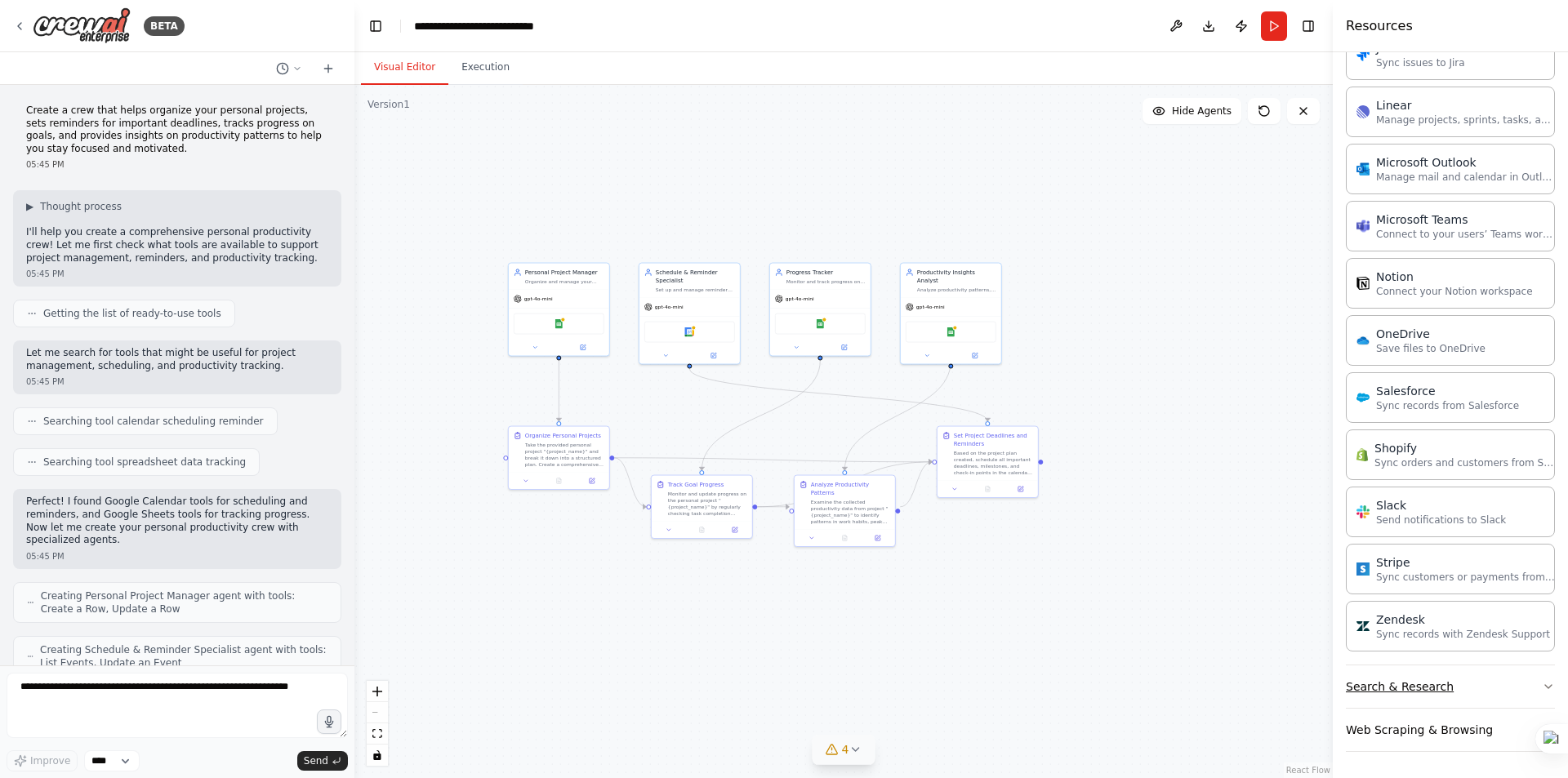
click at [1488, 679] on button "Search & Research" at bounding box center [1450, 686] width 209 height 42
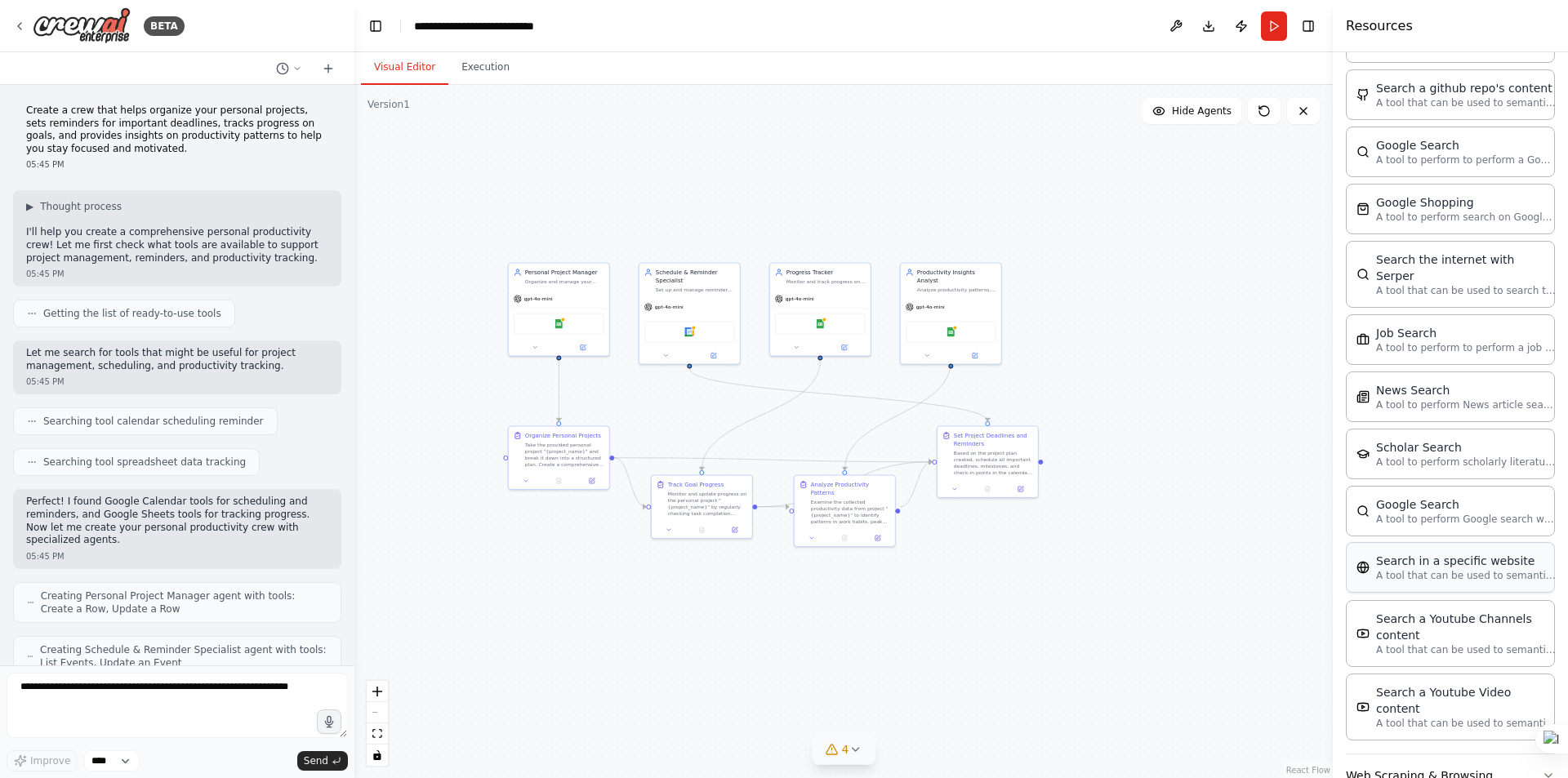
scroll to position [2741, 0]
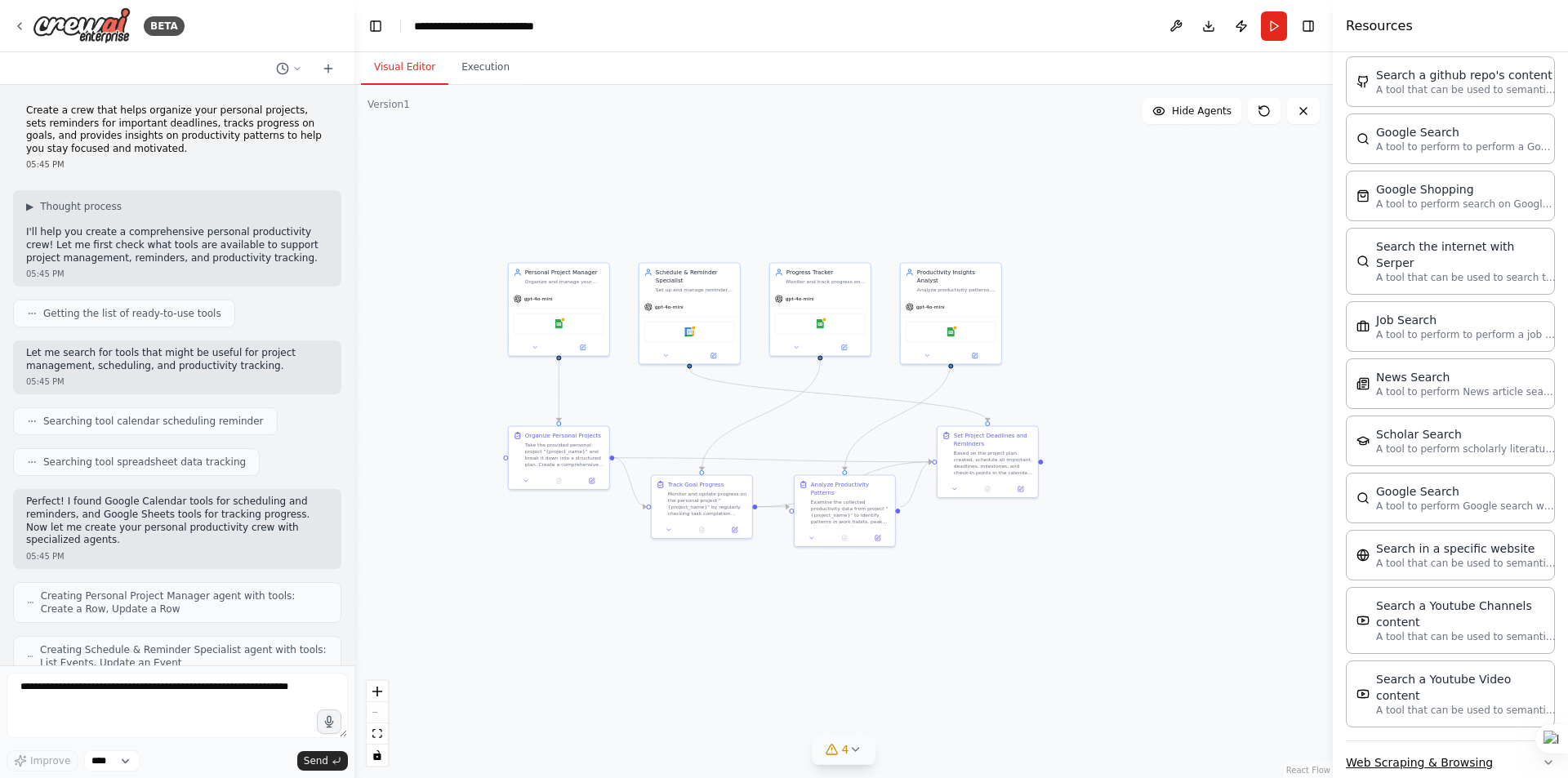
click at [1529, 741] on button "Web Scraping & Browsing" at bounding box center [1450, 762] width 209 height 42
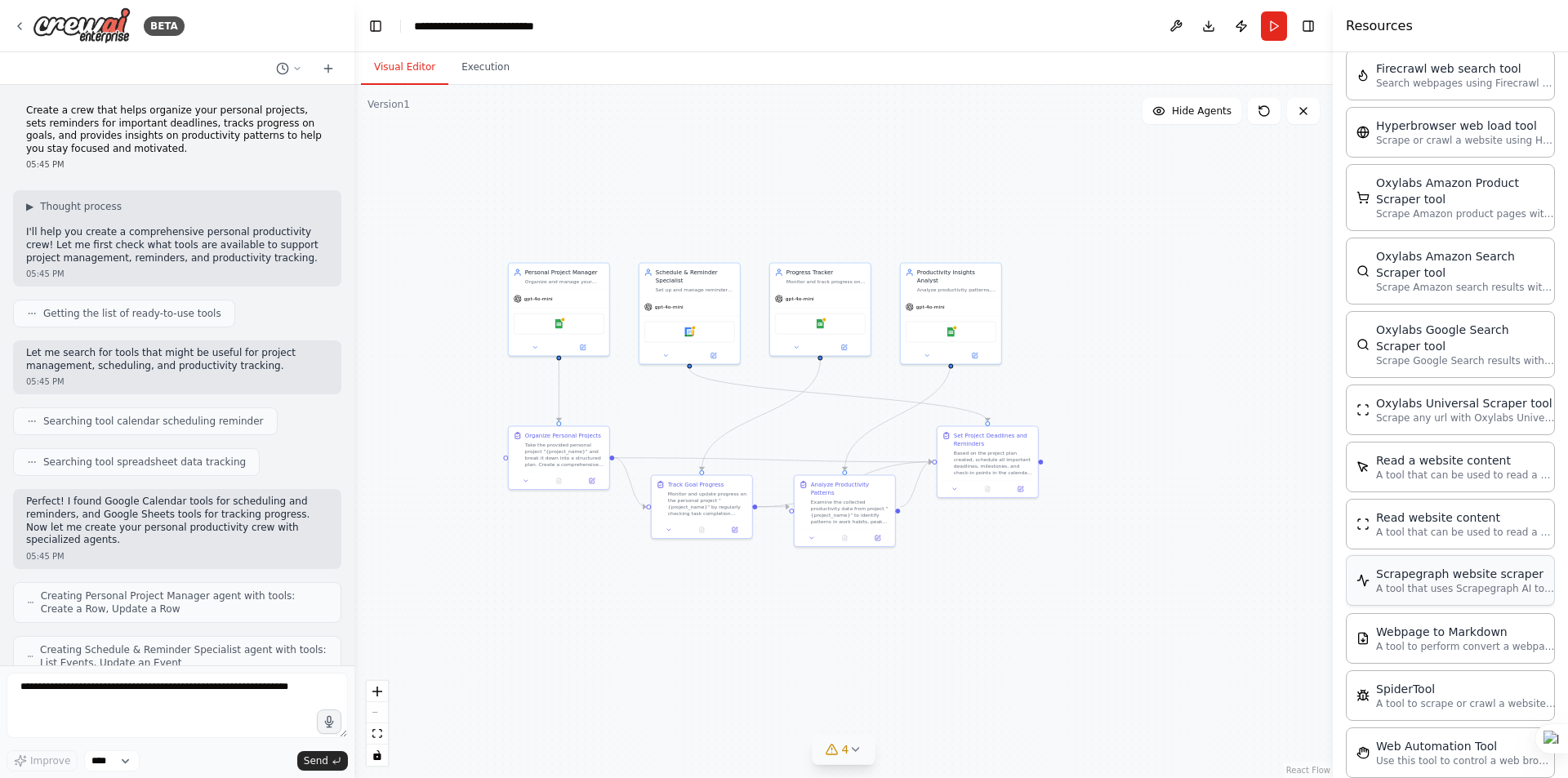
scroll to position [3660, 0]
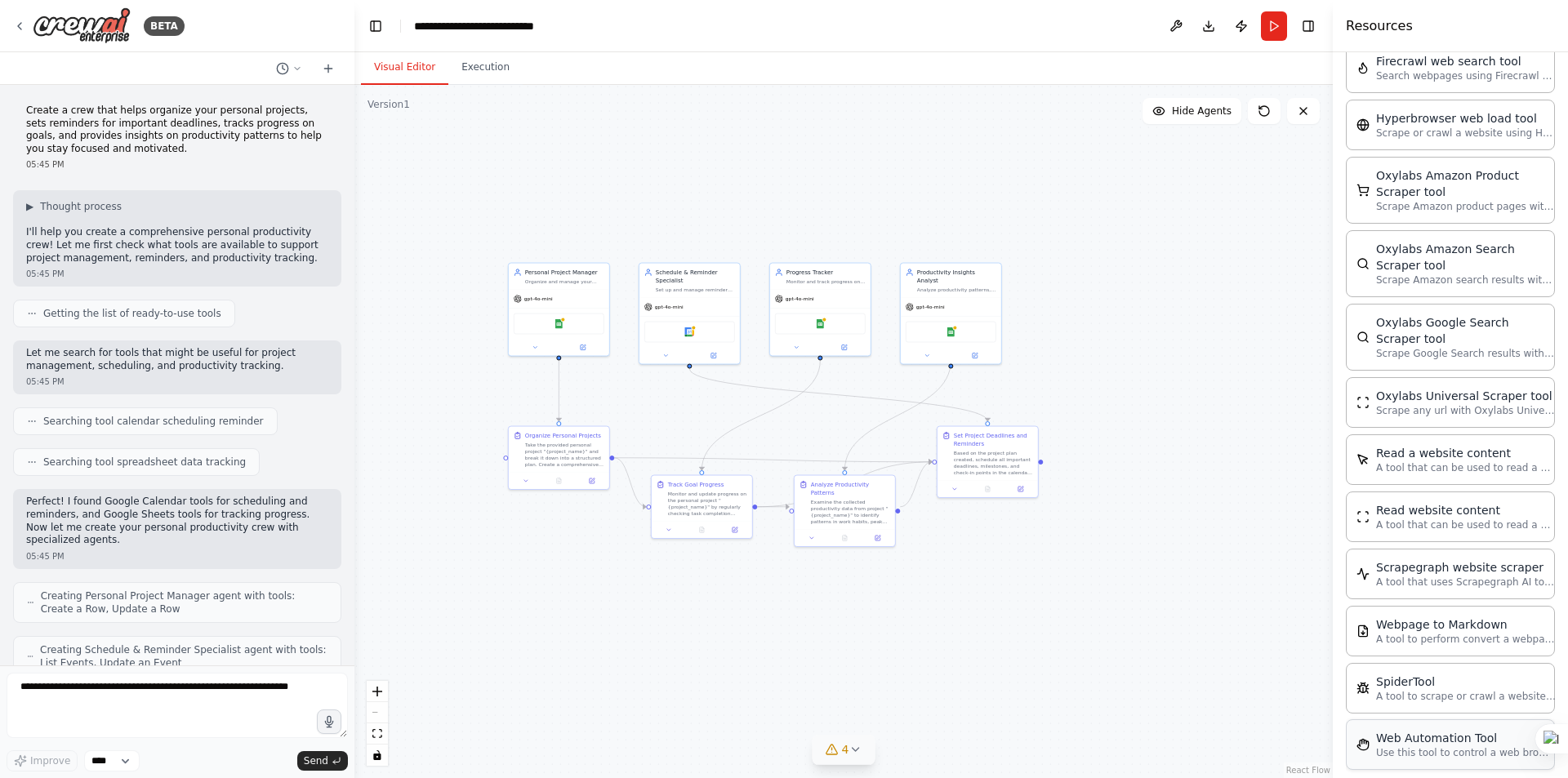
click at [1408, 729] on div "Web Automation Tool" at bounding box center [1466, 738] width 180 height 17
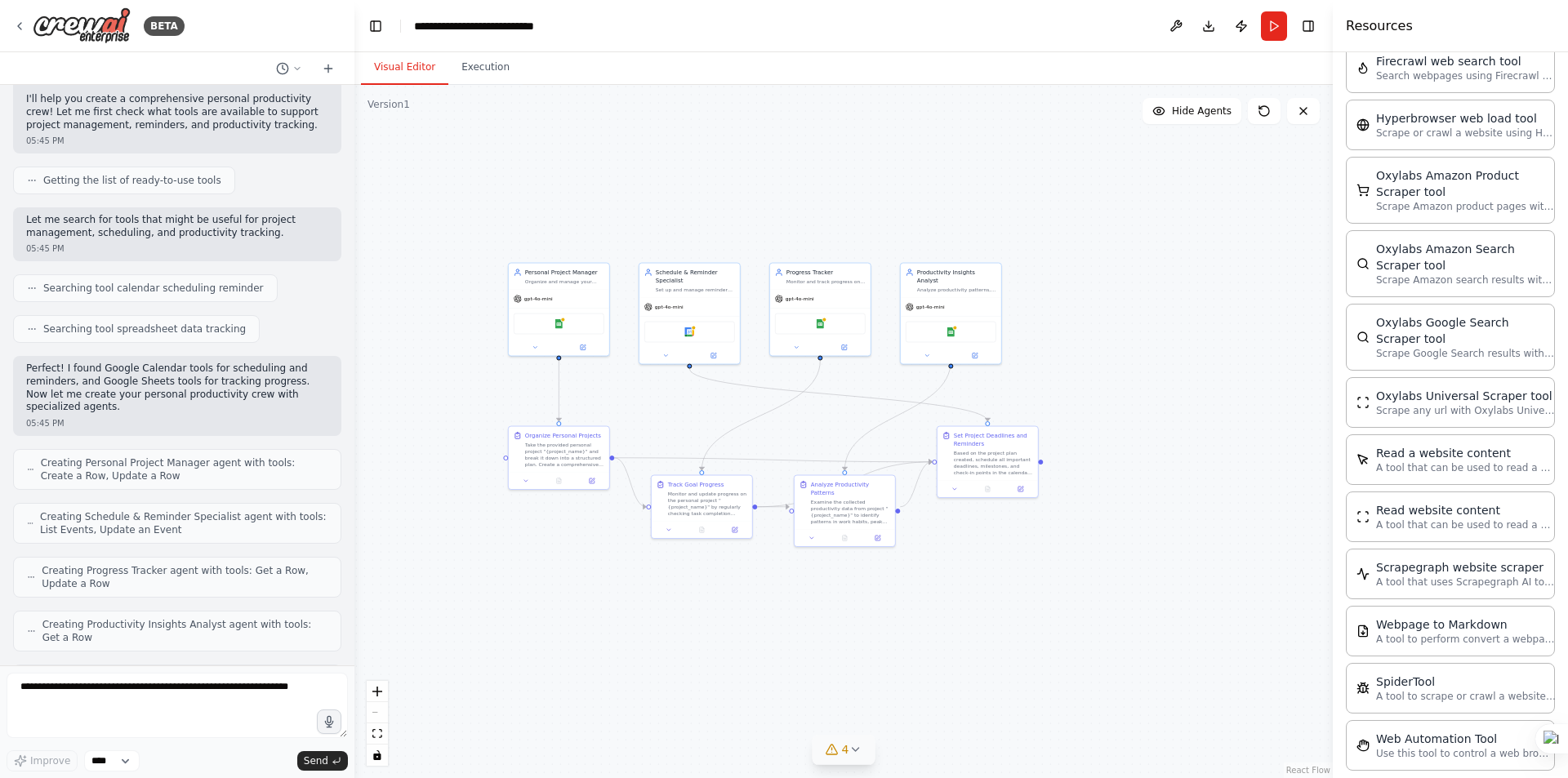
scroll to position [0, 0]
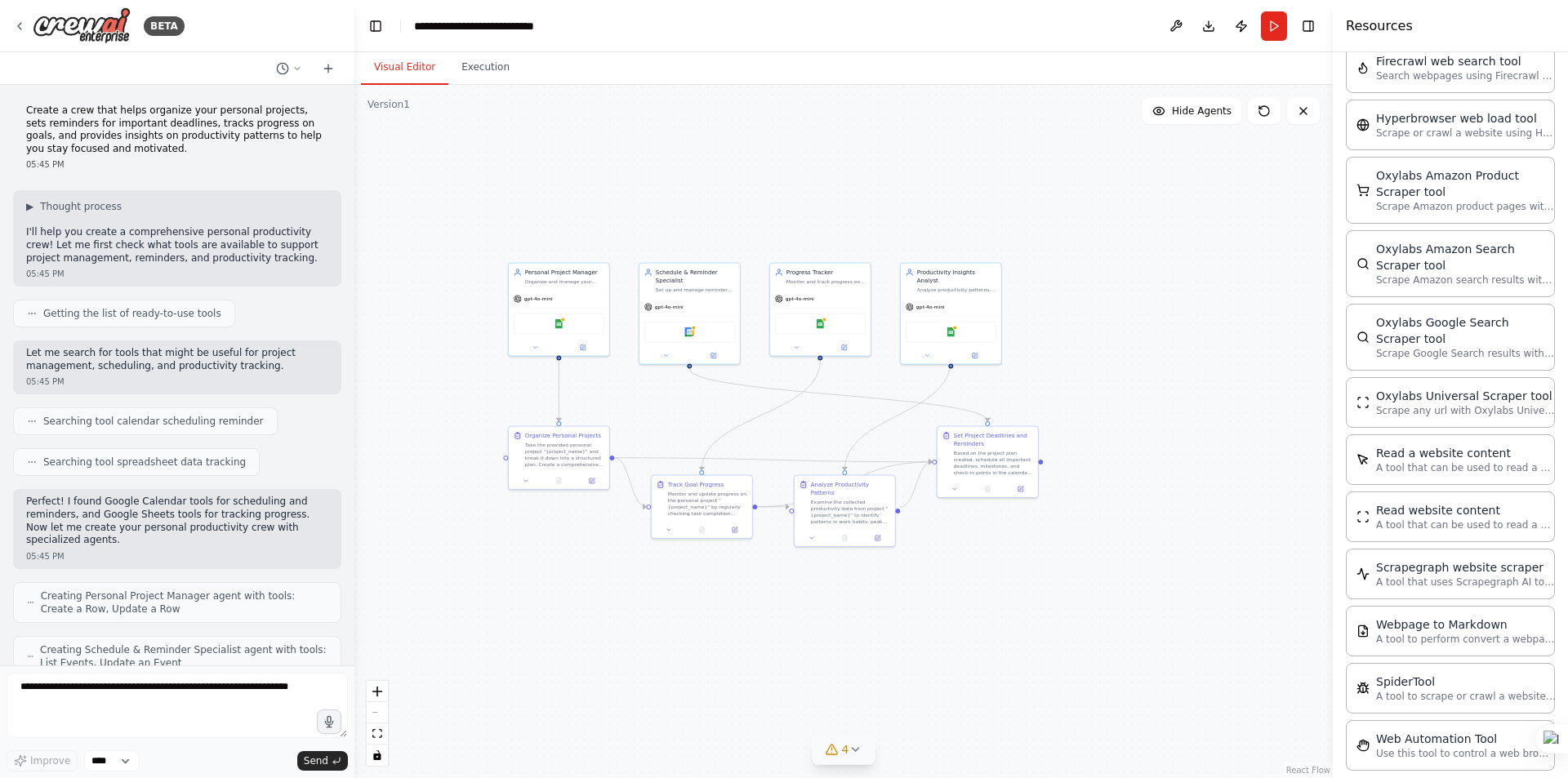
click at [85, 121] on p "Create a crew that helps organize your personal projects, sets reminders for im…" at bounding box center [176, 129] width 302 height 50
drag, startPoint x: 138, startPoint y: 185, endPoint x: 112, endPoint y: 211, distance: 36.8
click at [138, 183] on div "Create a crew that helps organize your personal projects, sets reminders for im…" at bounding box center [177, 375] width 354 height 581
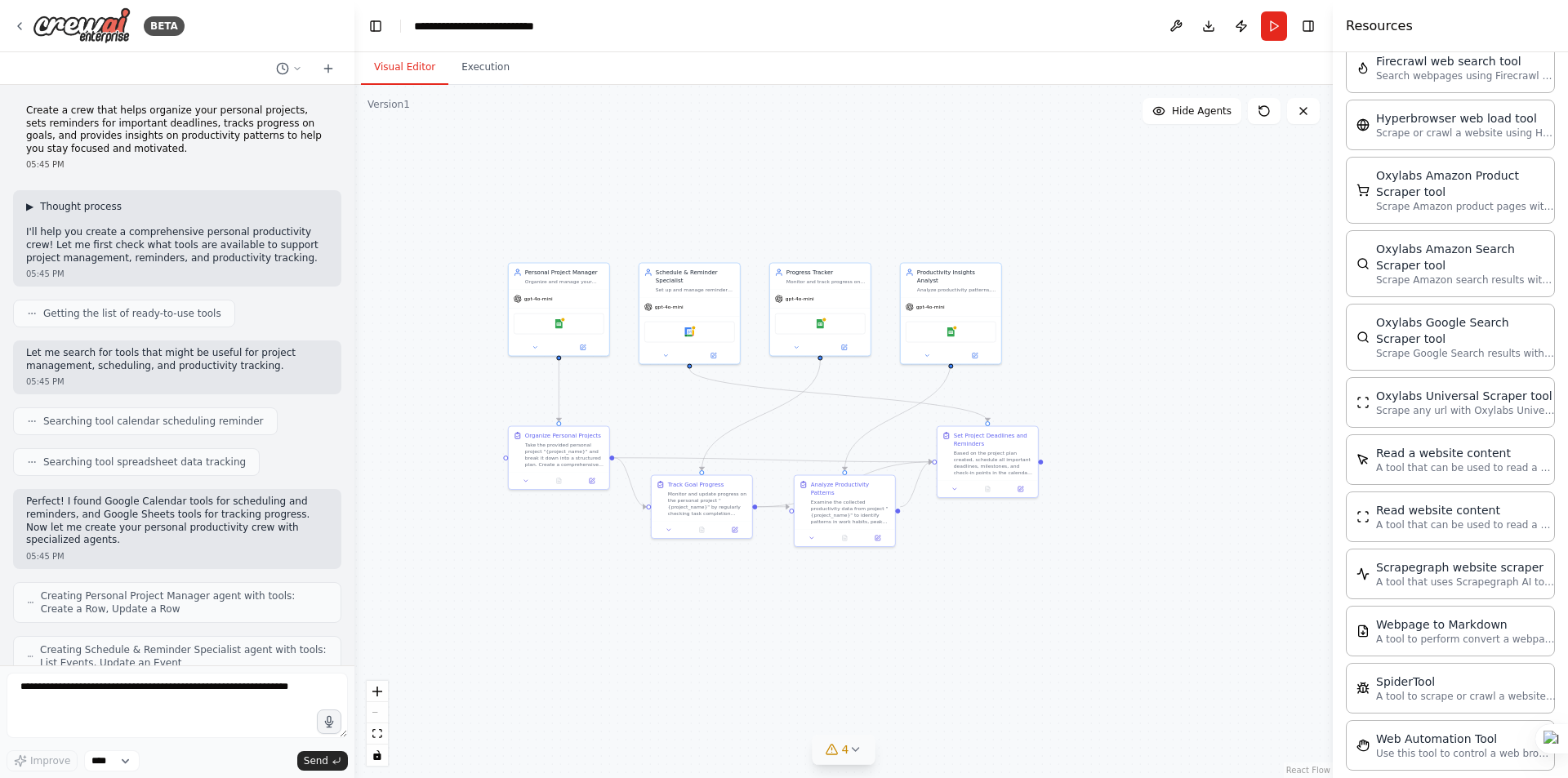
click at [107, 205] on span "Thought process" at bounding box center [81, 206] width 82 height 13
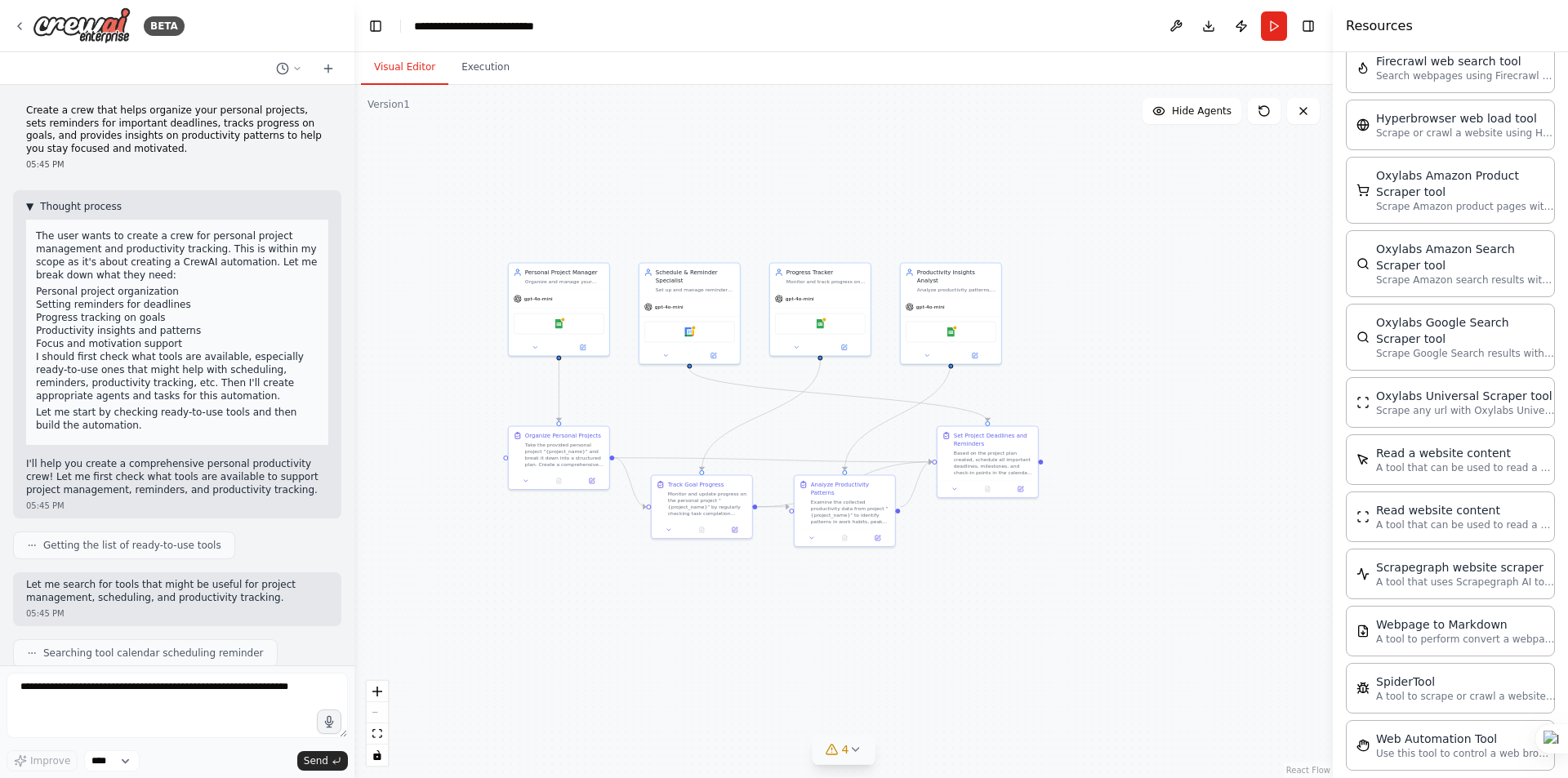
click at [80, 204] on span "Thought process" at bounding box center [81, 206] width 82 height 13
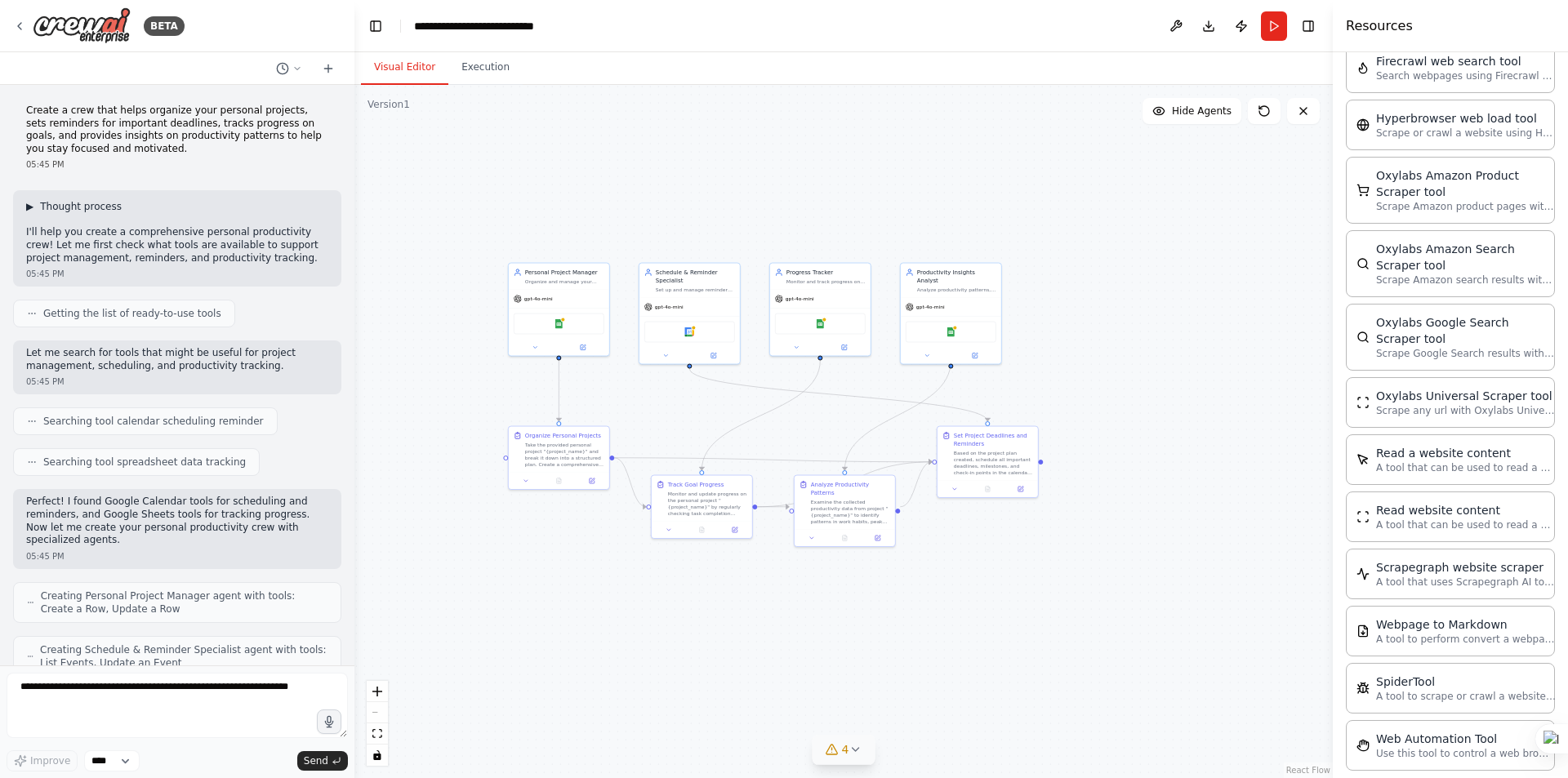
click at [81, 204] on span "Thought process" at bounding box center [81, 206] width 82 height 13
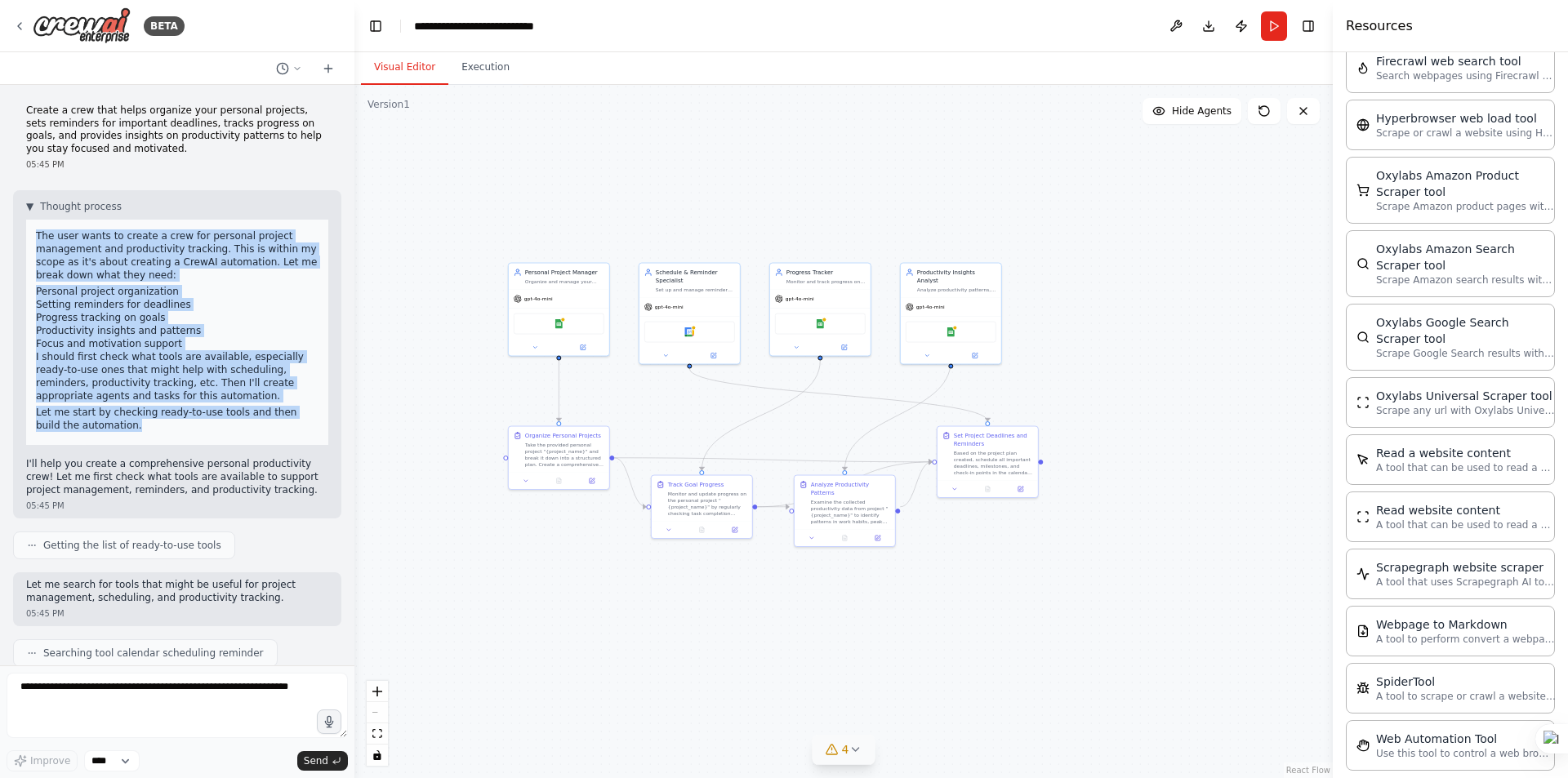
drag, startPoint x: 36, startPoint y: 234, endPoint x: 214, endPoint y: 414, distance: 253.1
click at [232, 416] on div "The user wants to create a crew for personal project management and productivit…" at bounding box center [176, 332] width 302 height 226
click at [50, 325] on li "Productivity insights and patterns" at bounding box center [177, 330] width 283 height 13
click at [51, 236] on p "The user wants to create a crew for personal project management and productivit…" at bounding box center [177, 255] width 283 height 52
drag, startPoint x: 36, startPoint y: 232, endPoint x: 99, endPoint y: 426, distance: 204.0
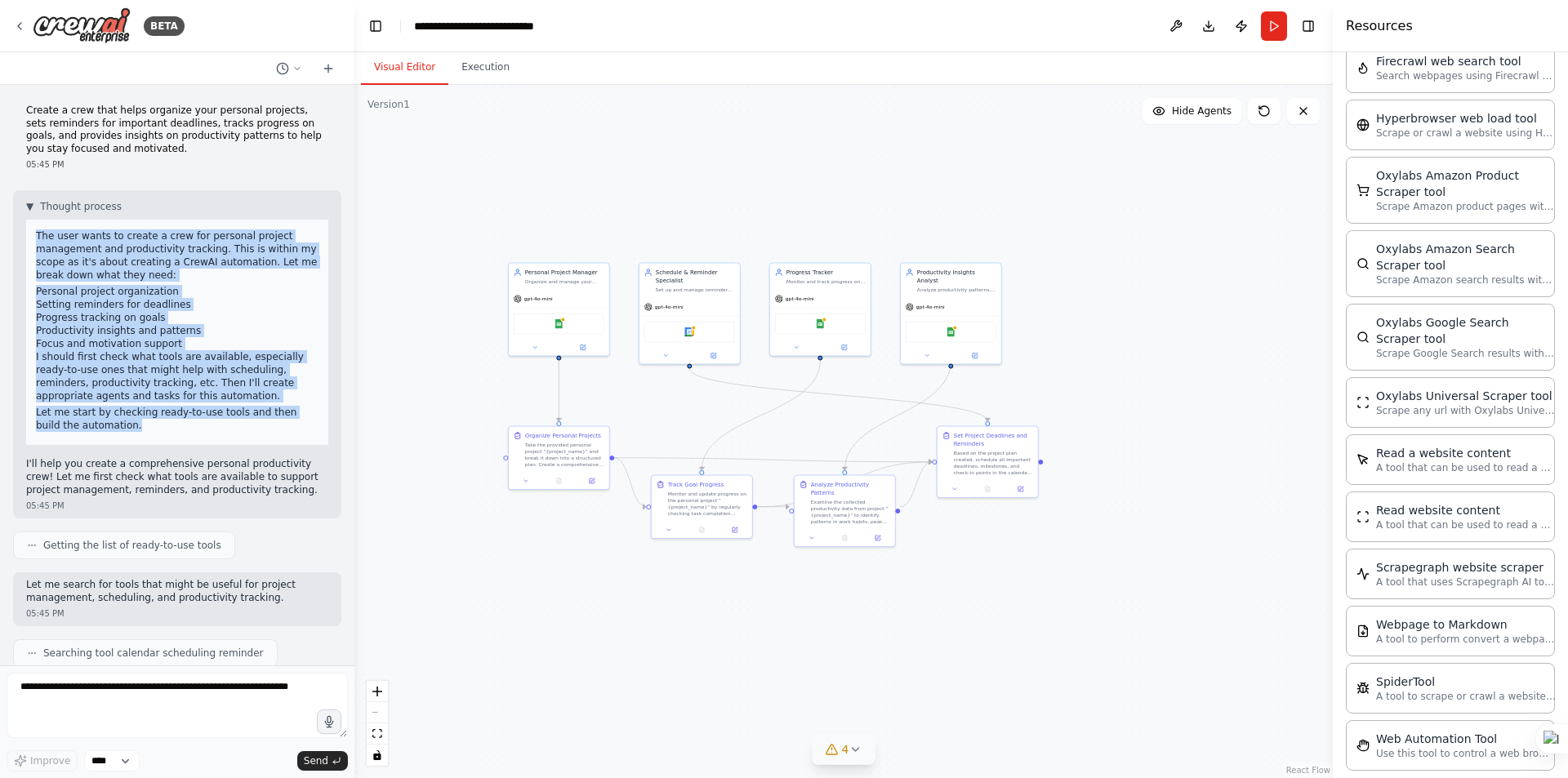
click at [100, 426] on div "The user wants to create a crew for personal project management and productivit…" at bounding box center [176, 332] width 302 height 226
copy div "The user wants to create a crew for personal project management and productivit…"
click at [134, 319] on li "Progress tracking on goals" at bounding box center [177, 317] width 283 height 13
click at [216, 293] on li "Personal project organization" at bounding box center [177, 292] width 283 height 13
click at [130, 293] on li "Personal project organization" at bounding box center [177, 292] width 283 height 13
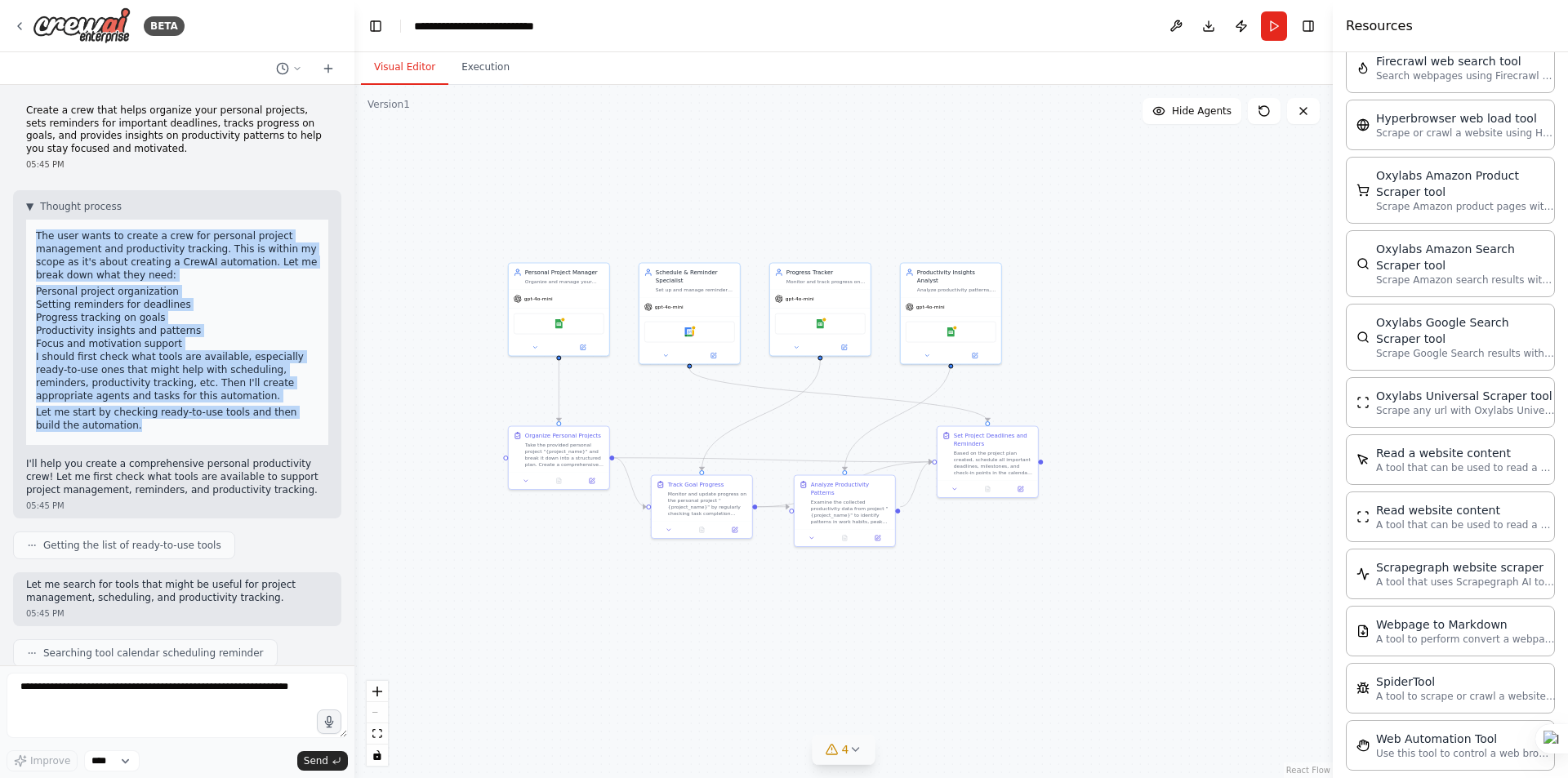
click at [104, 276] on p "The user wants to create a crew for personal project management and productivit…" at bounding box center [177, 255] width 283 height 52
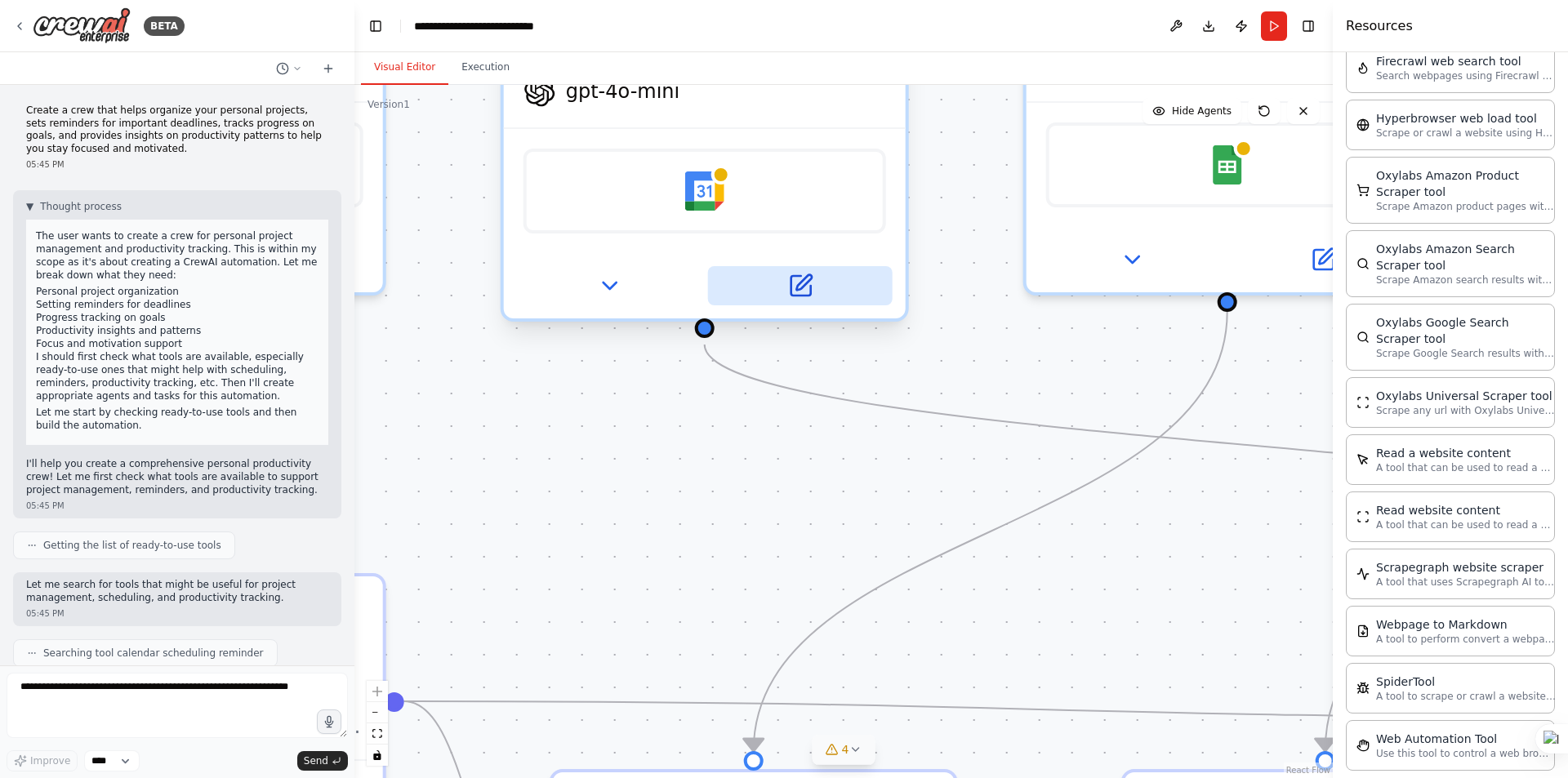
click at [803, 285] on icon at bounding box center [803, 283] width 16 height 16
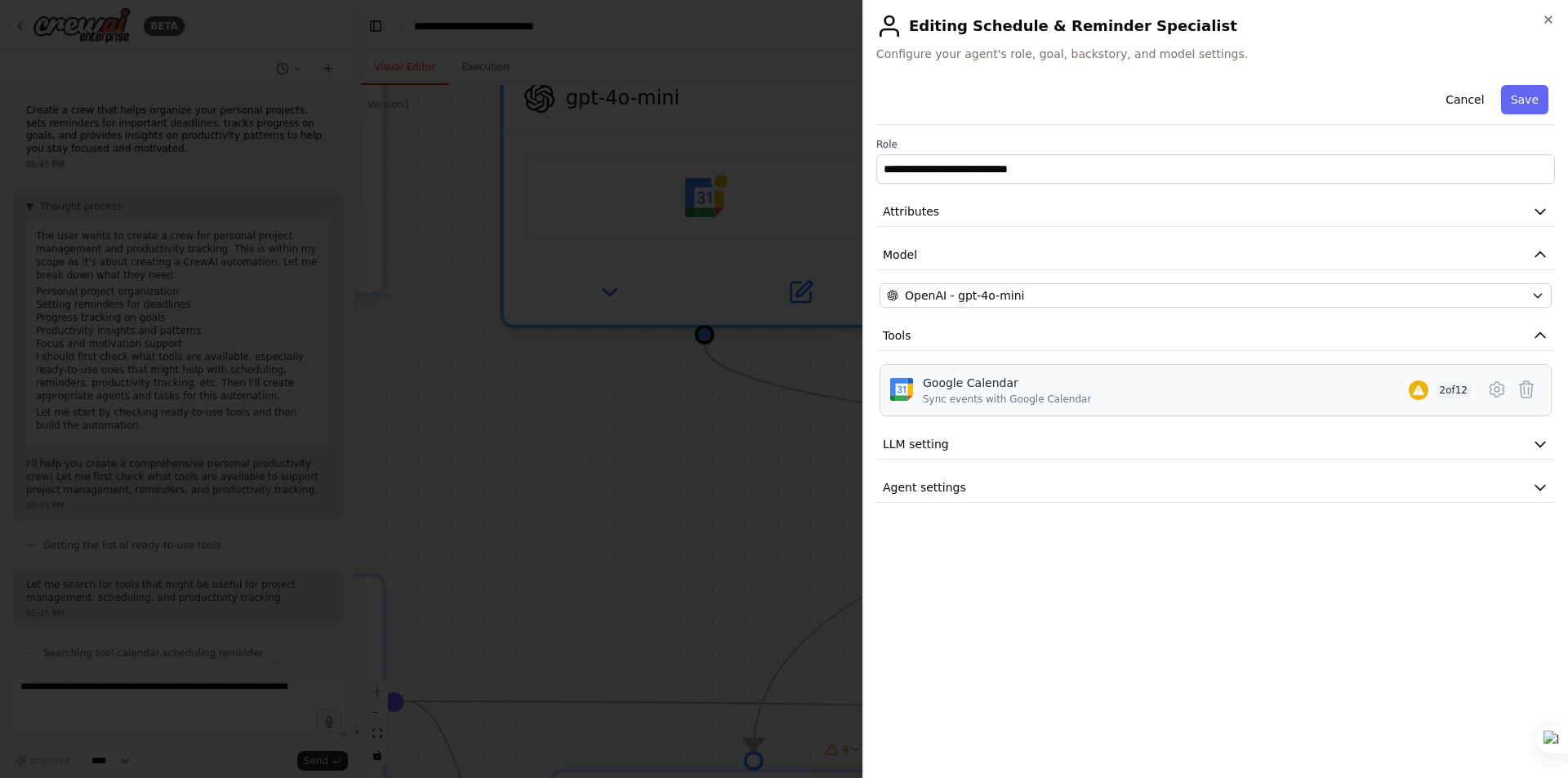
click at [941, 387] on div "Google Calendar" at bounding box center [1006, 383] width 168 height 17
click at [1498, 390] on icon at bounding box center [1496, 389] width 19 height 19
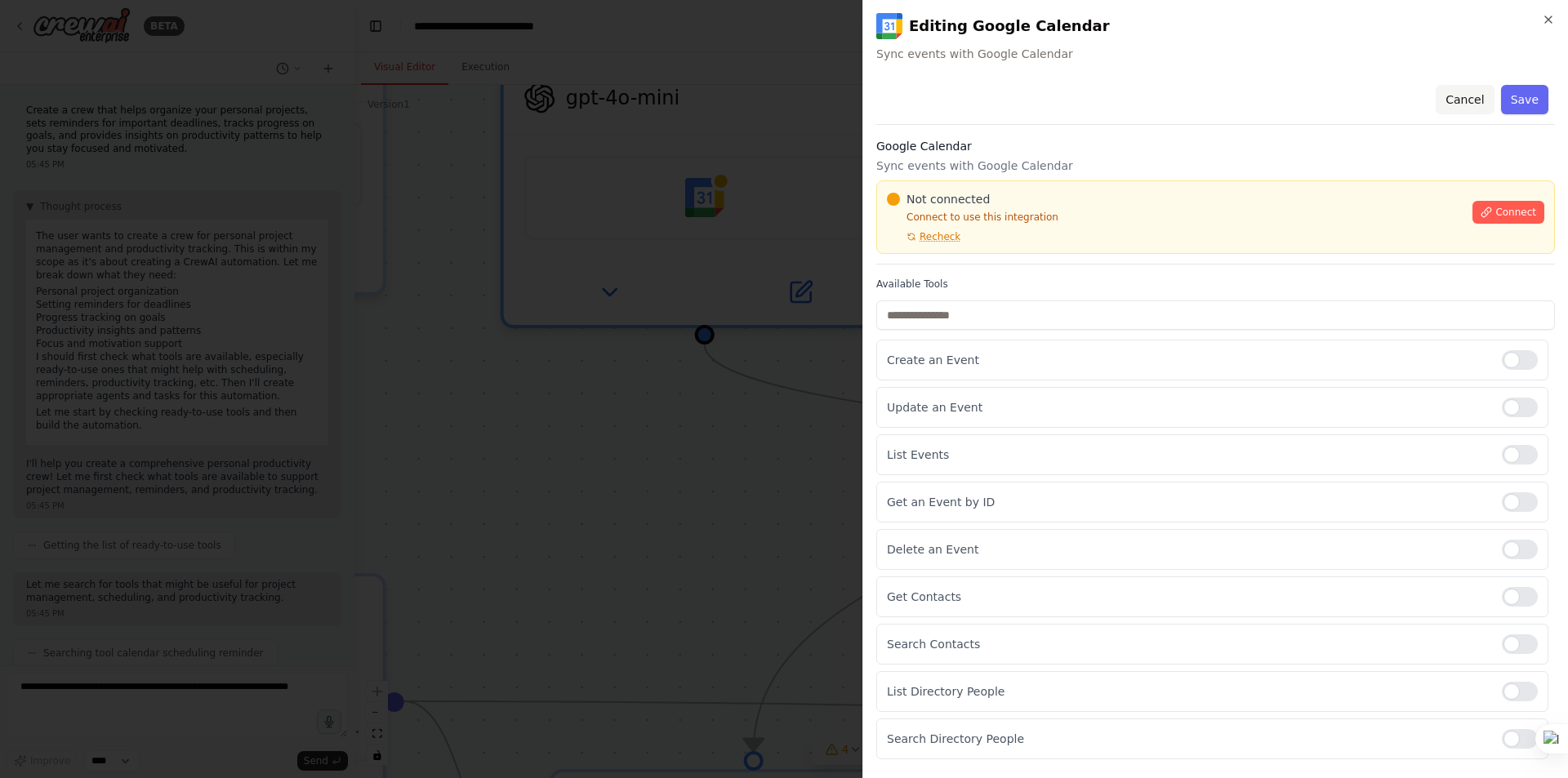
click at [1462, 97] on button "Cancel" at bounding box center [1464, 100] width 58 height 29
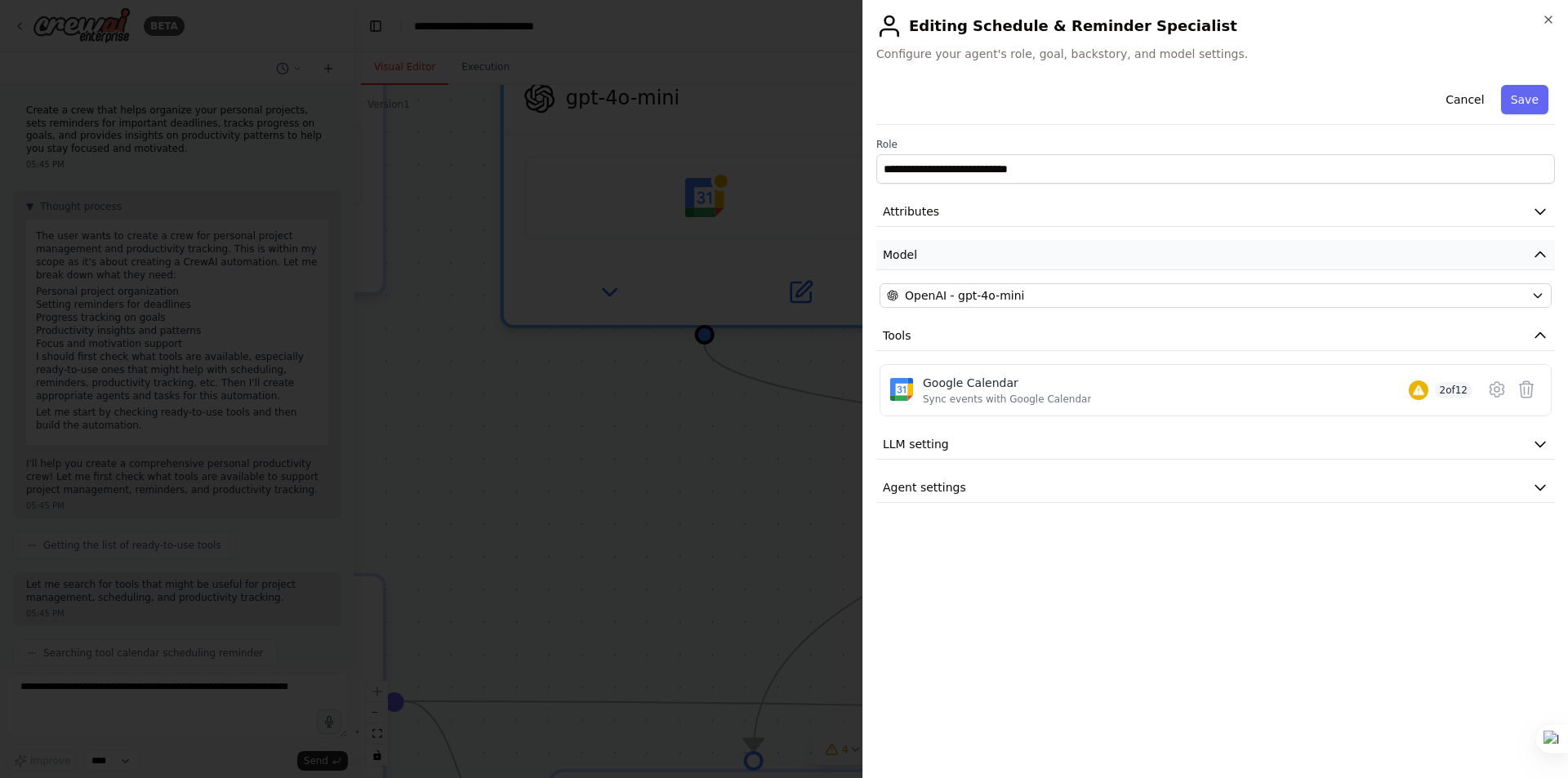
drag, startPoint x: 1469, startPoint y: 105, endPoint x: 1389, endPoint y: 262, distance: 176.2
click at [1470, 105] on button "Cancel" at bounding box center [1464, 100] width 58 height 29
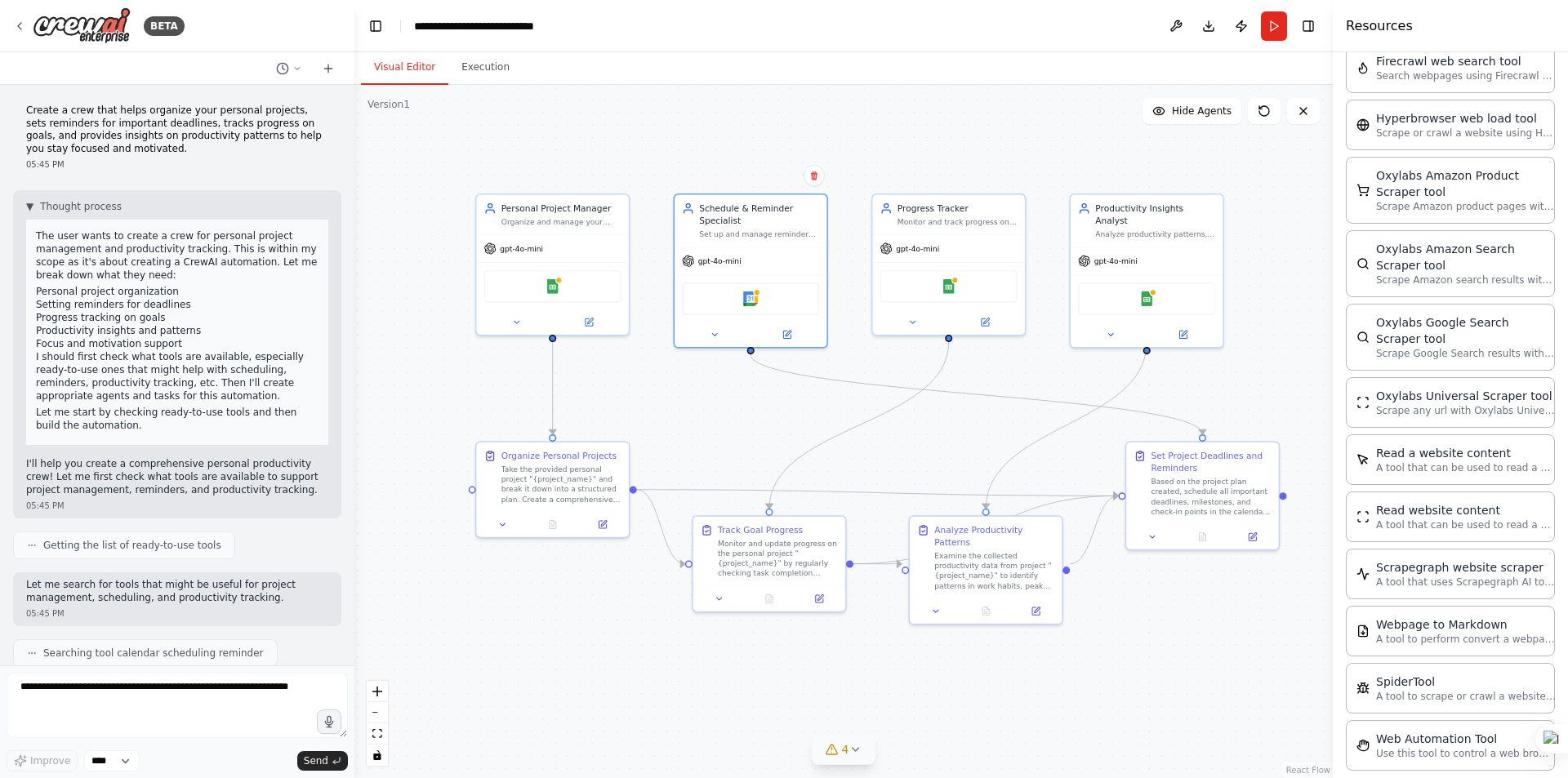
drag, startPoint x: 1081, startPoint y: 403, endPoint x: 979, endPoint y: 431, distance: 105.8
click at [981, 429] on div ".deletable-edge-delete-btn { width: 20px; height: 20px; border: 0px solid #ffff…" at bounding box center [844, 431] width 979 height 693
drag, startPoint x: 538, startPoint y: 477, endPoint x: 512, endPoint y: 458, distance: 32.2
click at [512, 458] on div "Take the provided personal project "{project_name}" and break it down into a st…" at bounding box center [537, 453] width 120 height 40
drag, startPoint x: 543, startPoint y: 456, endPoint x: 588, endPoint y: 498, distance: 61.6
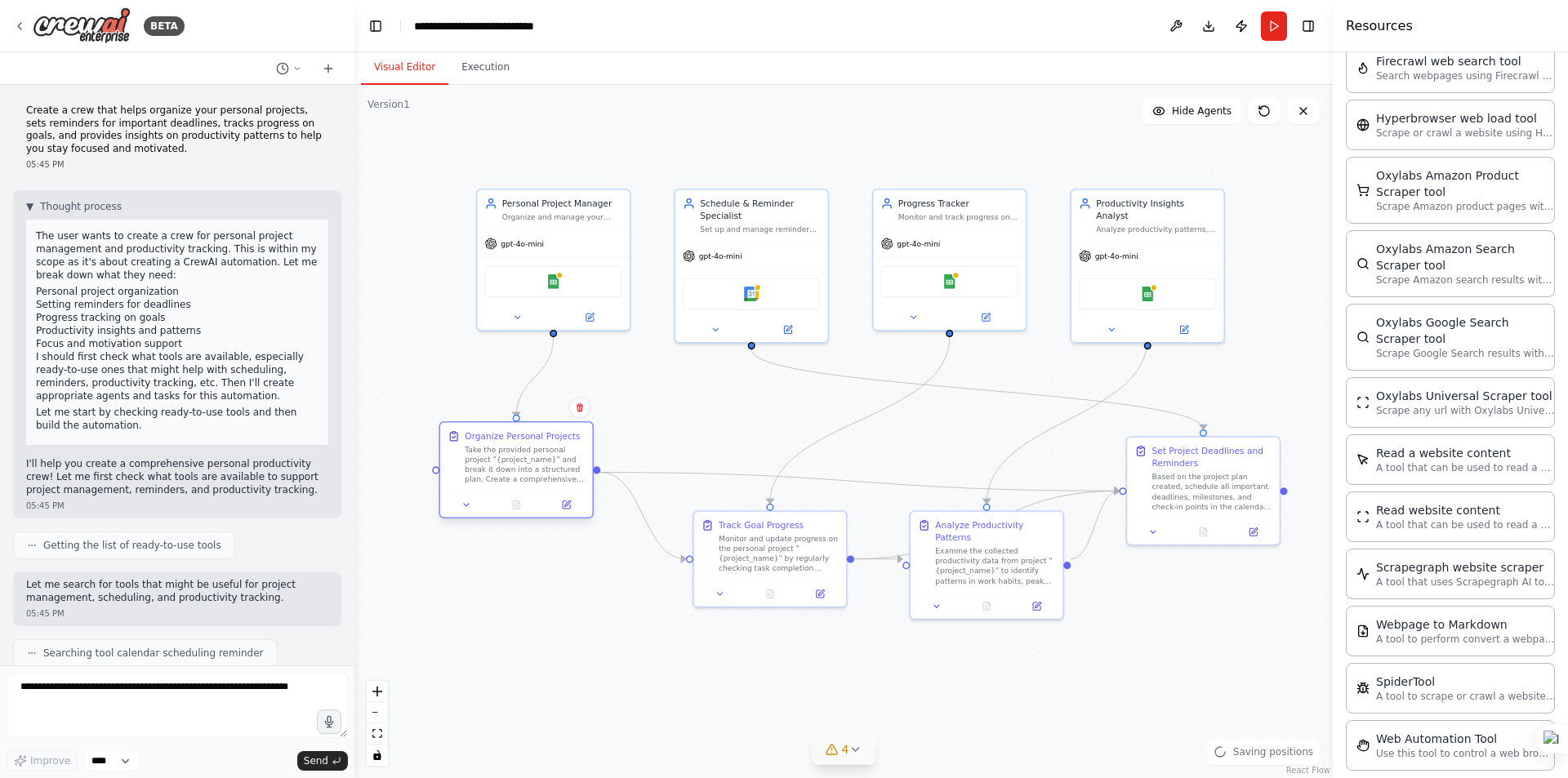
click at [530, 471] on div "Take the provided personal project "{project_name}" and break it down into a st…" at bounding box center [524, 465] width 120 height 40
drag, startPoint x: 751, startPoint y: 546, endPoint x: 692, endPoint y: 619, distance: 93.9
click at [686, 617] on div "Monitor and update progress on the personal project "{project_name}" by regular…" at bounding box center [711, 626] width 120 height 40
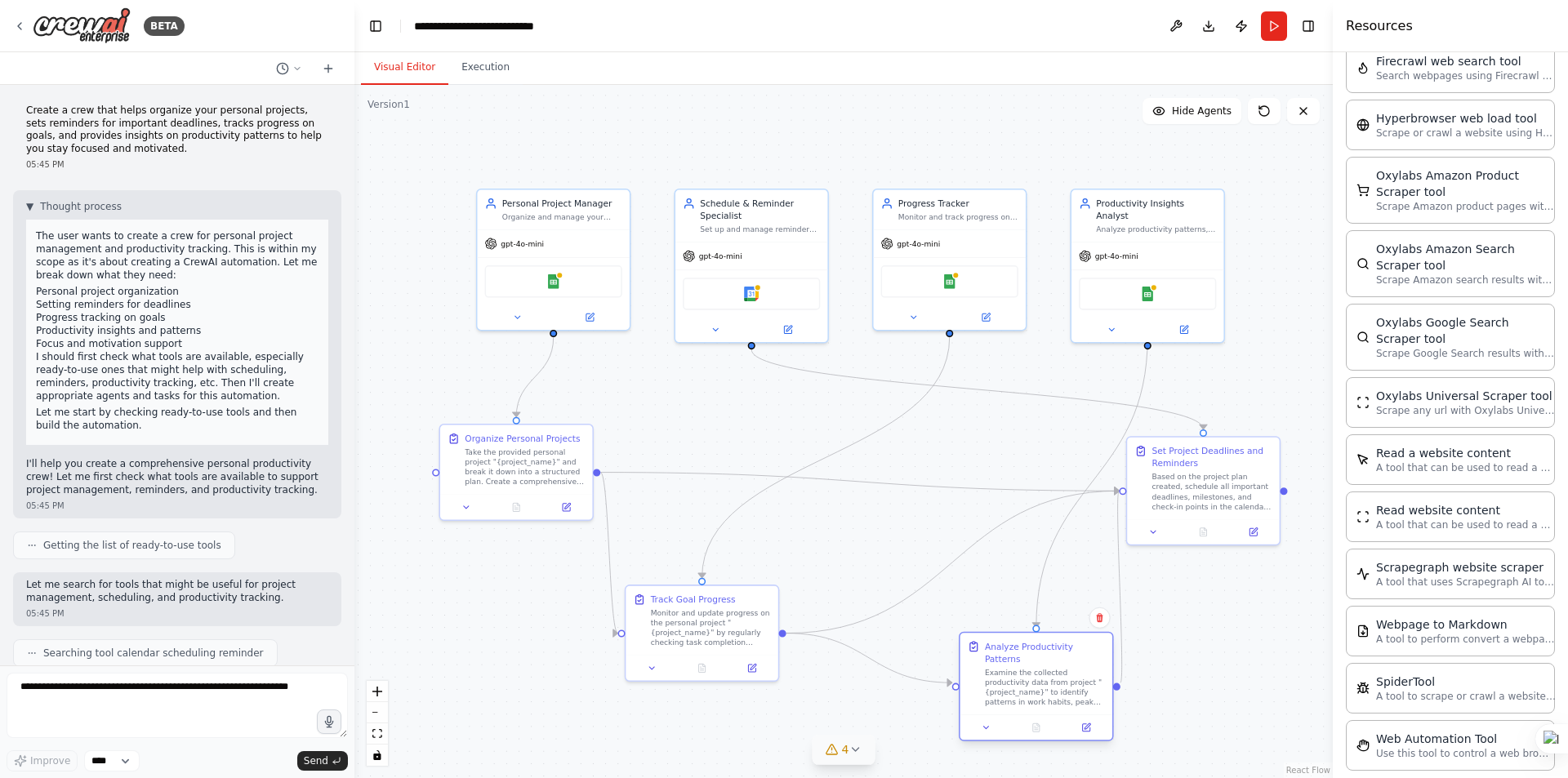
drag, startPoint x: 980, startPoint y: 551, endPoint x: 1063, endPoint y: 658, distance: 135.4
click at [1026, 671] on div "Examine the collected productivity data from project "{project_name}" to identi…" at bounding box center [1045, 688] width 120 height 40
drag, startPoint x: 1196, startPoint y: 474, endPoint x: 1249, endPoint y: 516, distance: 67.6
click at [1249, 516] on div "Based on the project plan created, schedule all important deadlines, milestones…" at bounding box center [1268, 528] width 120 height 40
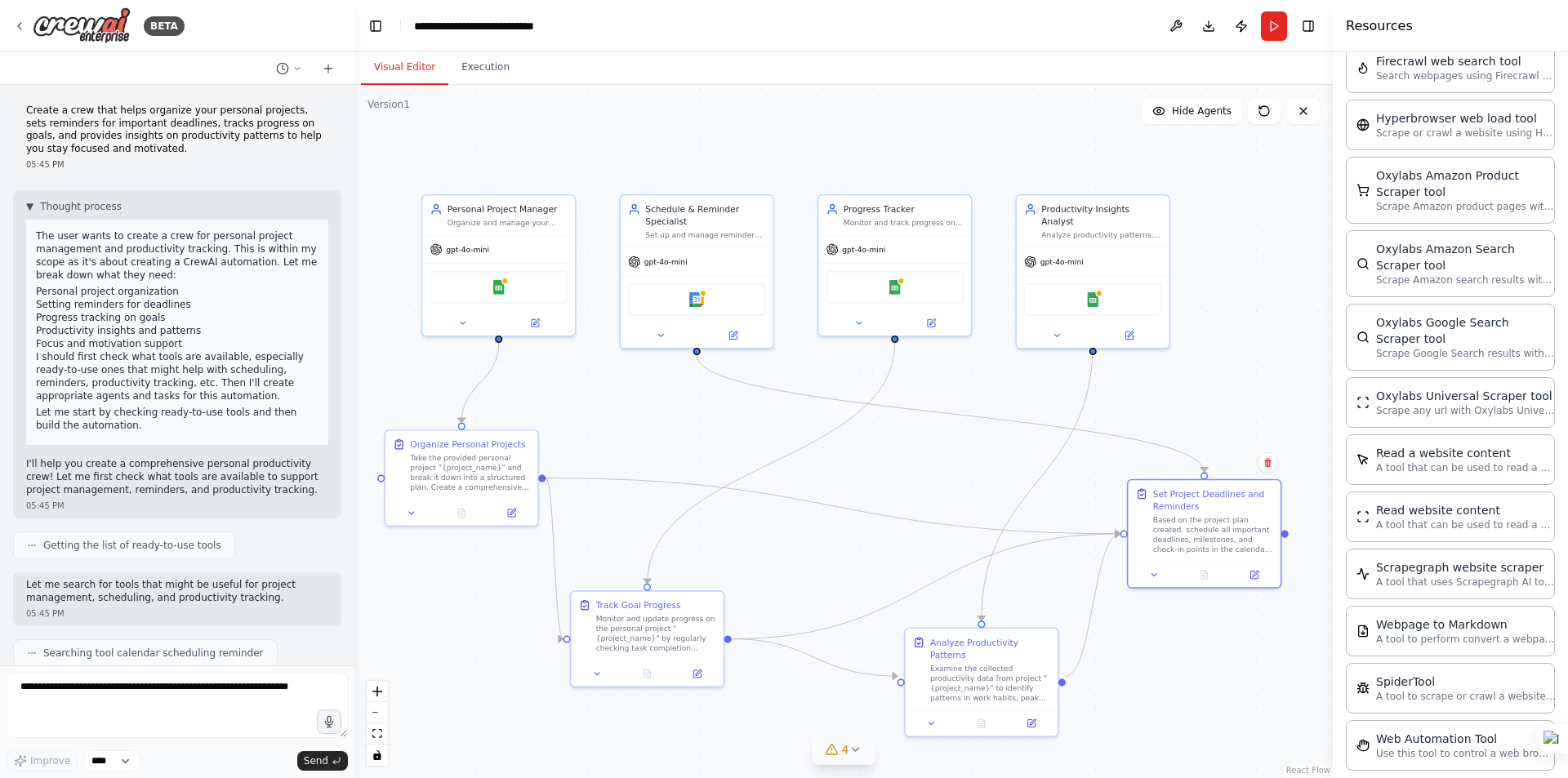
drag, startPoint x: 965, startPoint y: 455, endPoint x: 911, endPoint y: 461, distance: 54.3
click at [911, 461] on div ".deletable-edge-delete-btn { width: 20px; height: 20px; border: 0px solid #ffff…" at bounding box center [844, 431] width 979 height 693
click at [932, 462] on div ".deletable-edge-delete-btn { width: 20px; height: 20px; border: 0px solid #ffff…" at bounding box center [844, 431] width 979 height 693
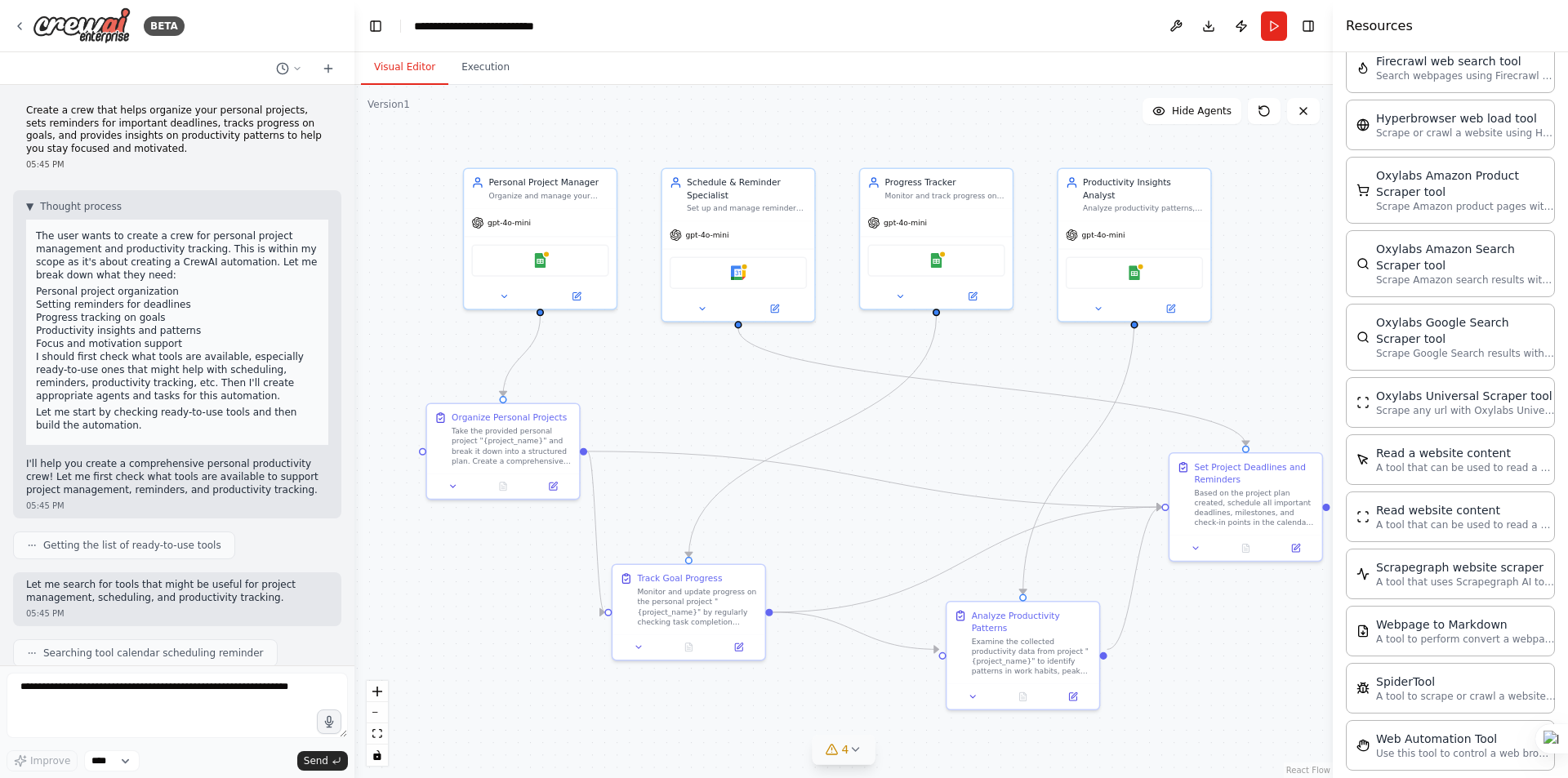
drag, startPoint x: 856, startPoint y: 484, endPoint x: 879, endPoint y: 452, distance: 39.4
click at [879, 452] on div ".deletable-edge-delete-btn { width: 20px; height: 20px; border: 0px solid #ffff…" at bounding box center [844, 431] width 979 height 693
click at [1166, 112] on icon at bounding box center [1159, 111] width 13 height 13
click at [1161, 109] on icon at bounding box center [1155, 111] width 13 height 13
click at [1254, 299] on div ".deletable-edge-delete-btn { width: 20px; height: 20px; border: 0px solid #ffff…" at bounding box center [844, 431] width 979 height 693
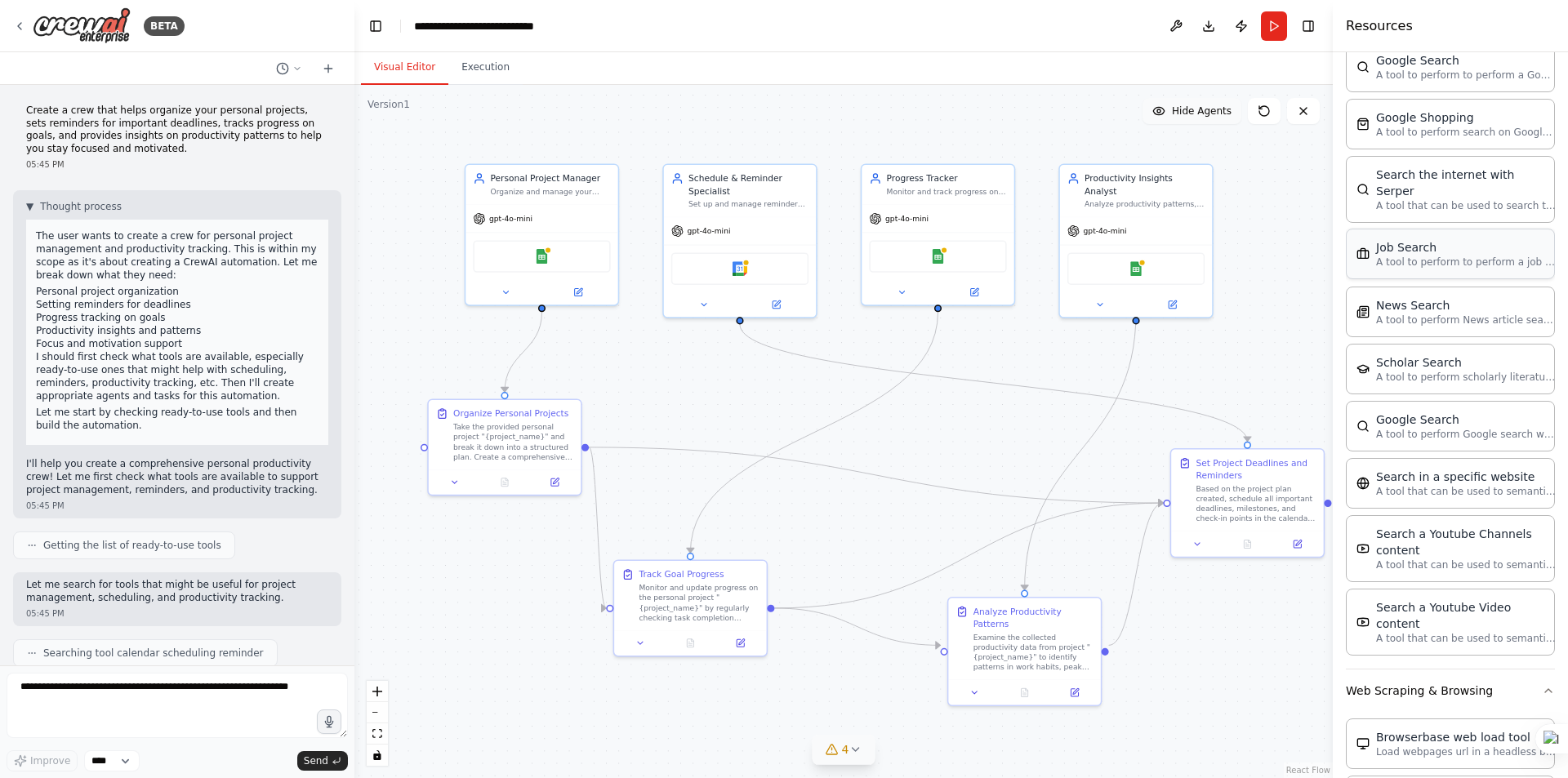
scroll to position [3007, 0]
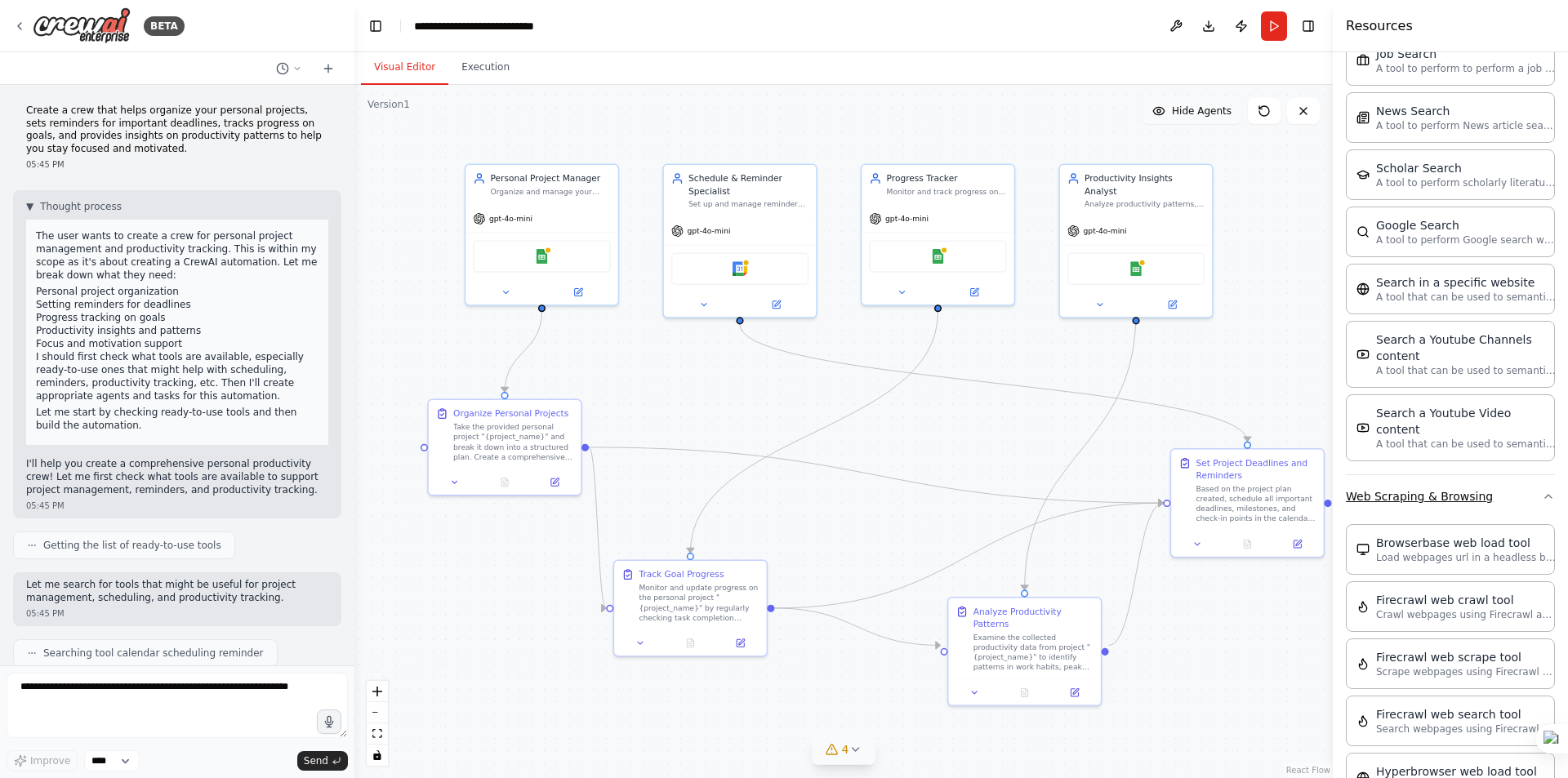
click at [1542, 490] on icon "button" at bounding box center [1549, 496] width 13 height 13
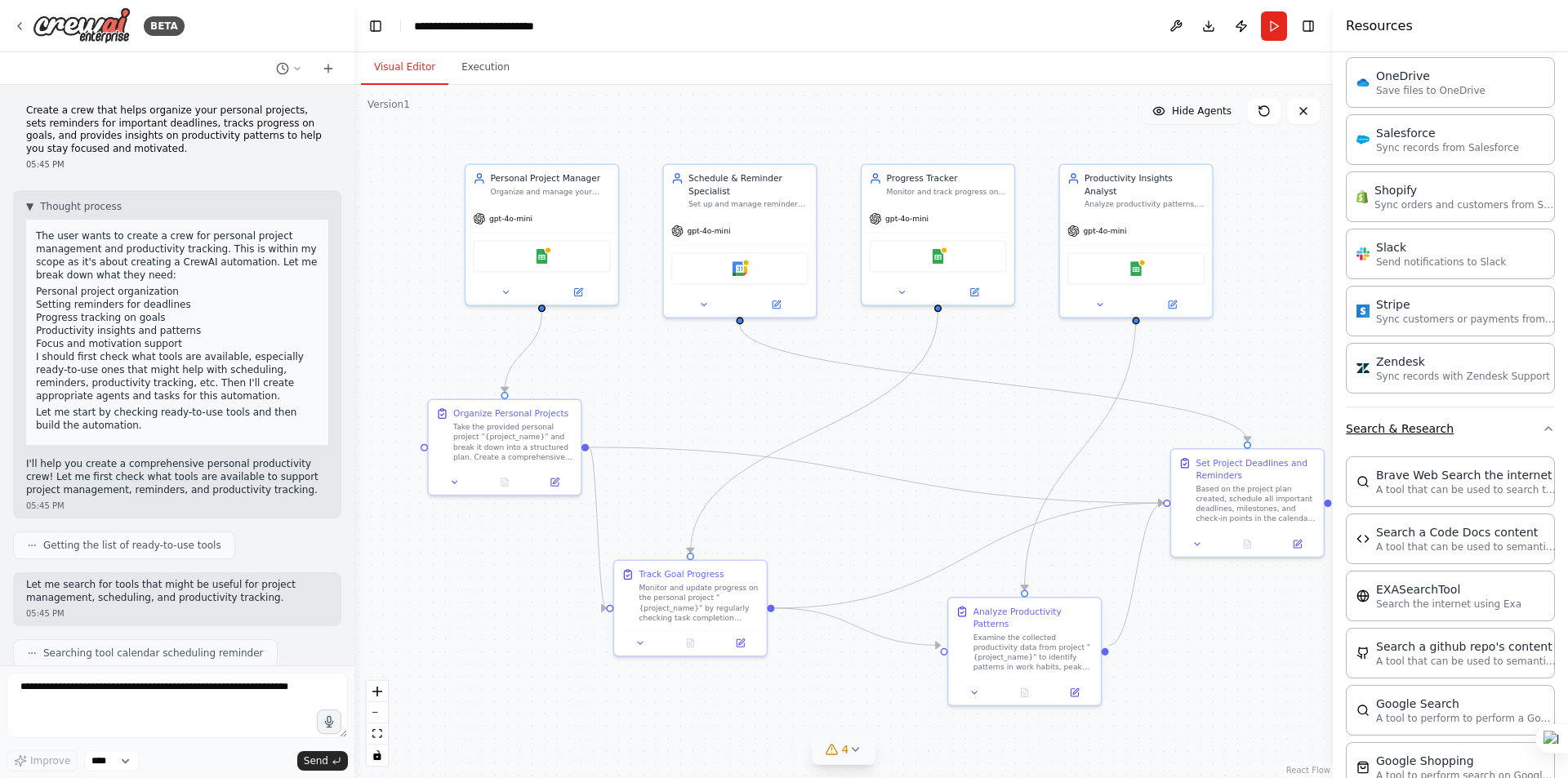
click at [1542, 426] on icon "button" at bounding box center [1549, 428] width 13 height 13
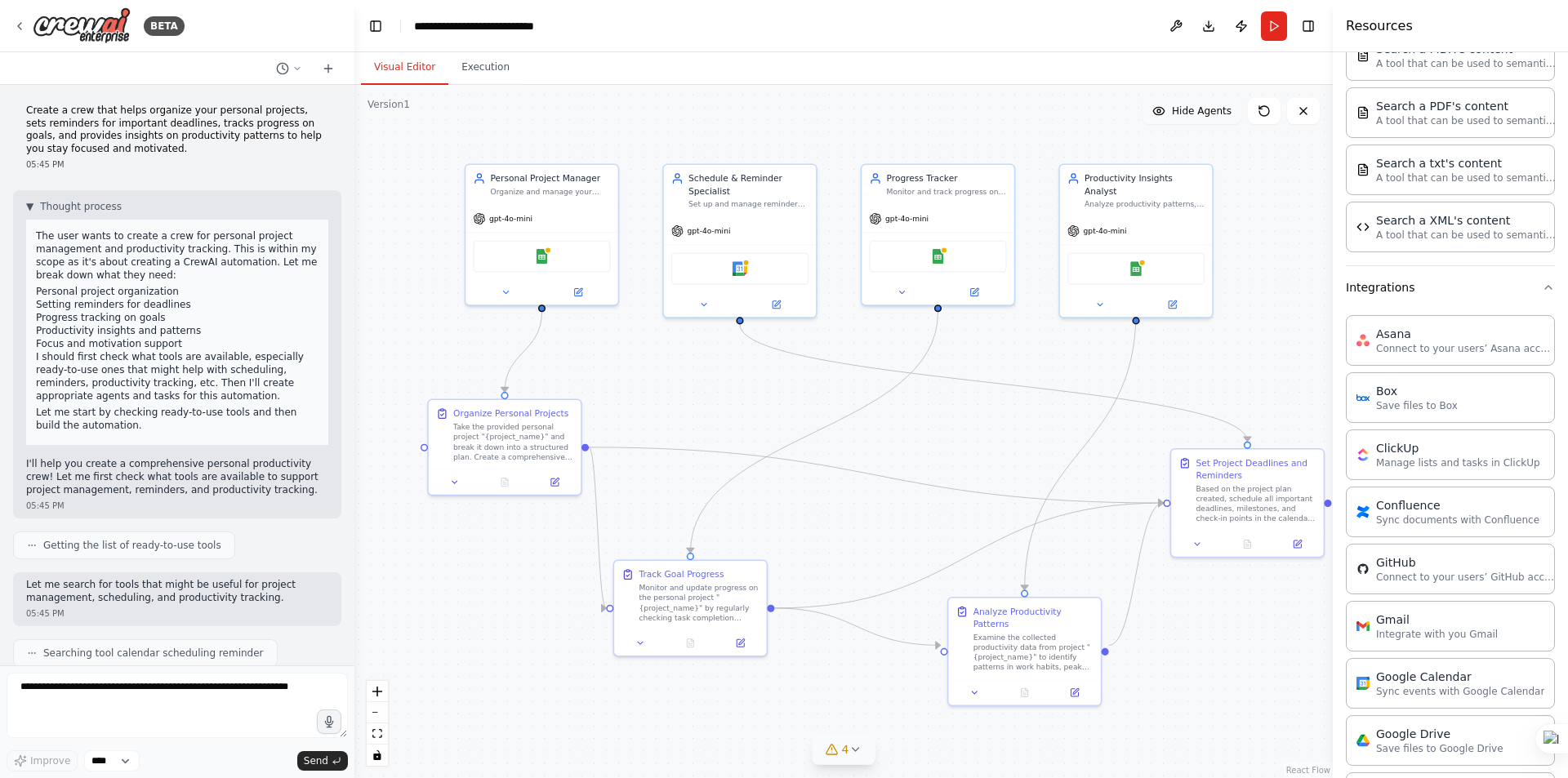
scroll to position [1014, 0]
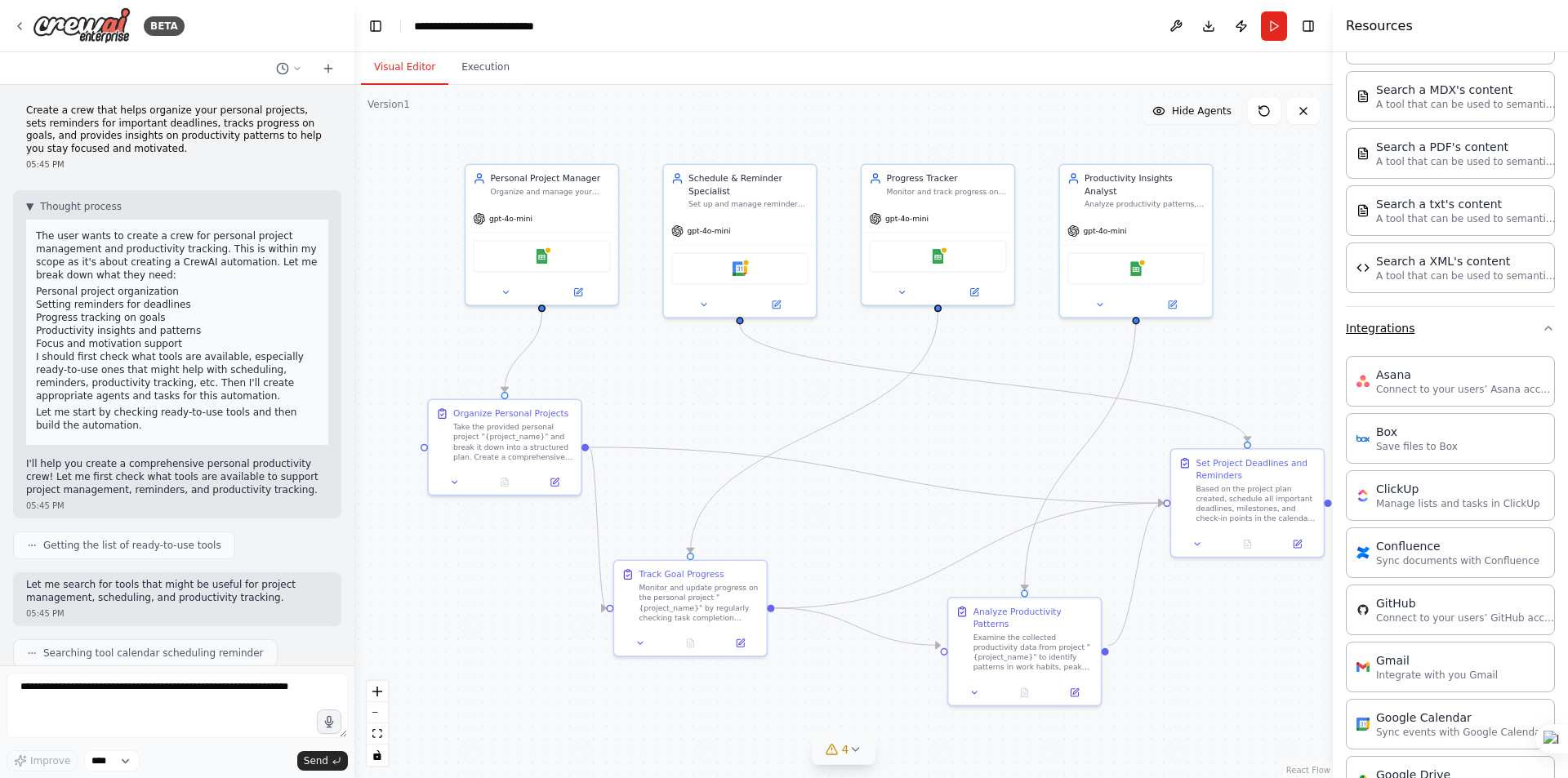
click at [1542, 328] on icon "button" at bounding box center [1549, 328] width 13 height 13
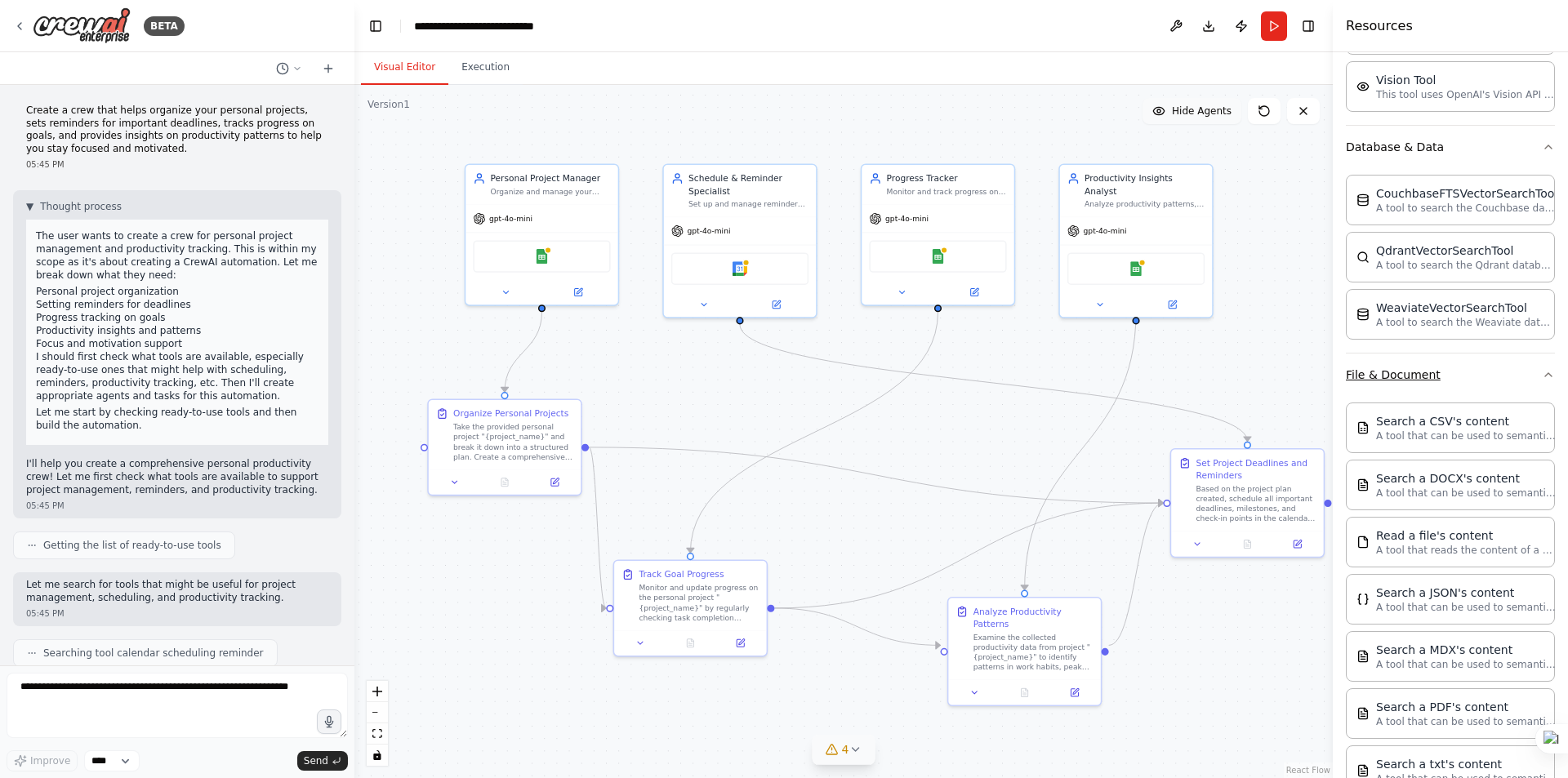
click at [1542, 381] on icon "button" at bounding box center [1549, 374] width 13 height 13
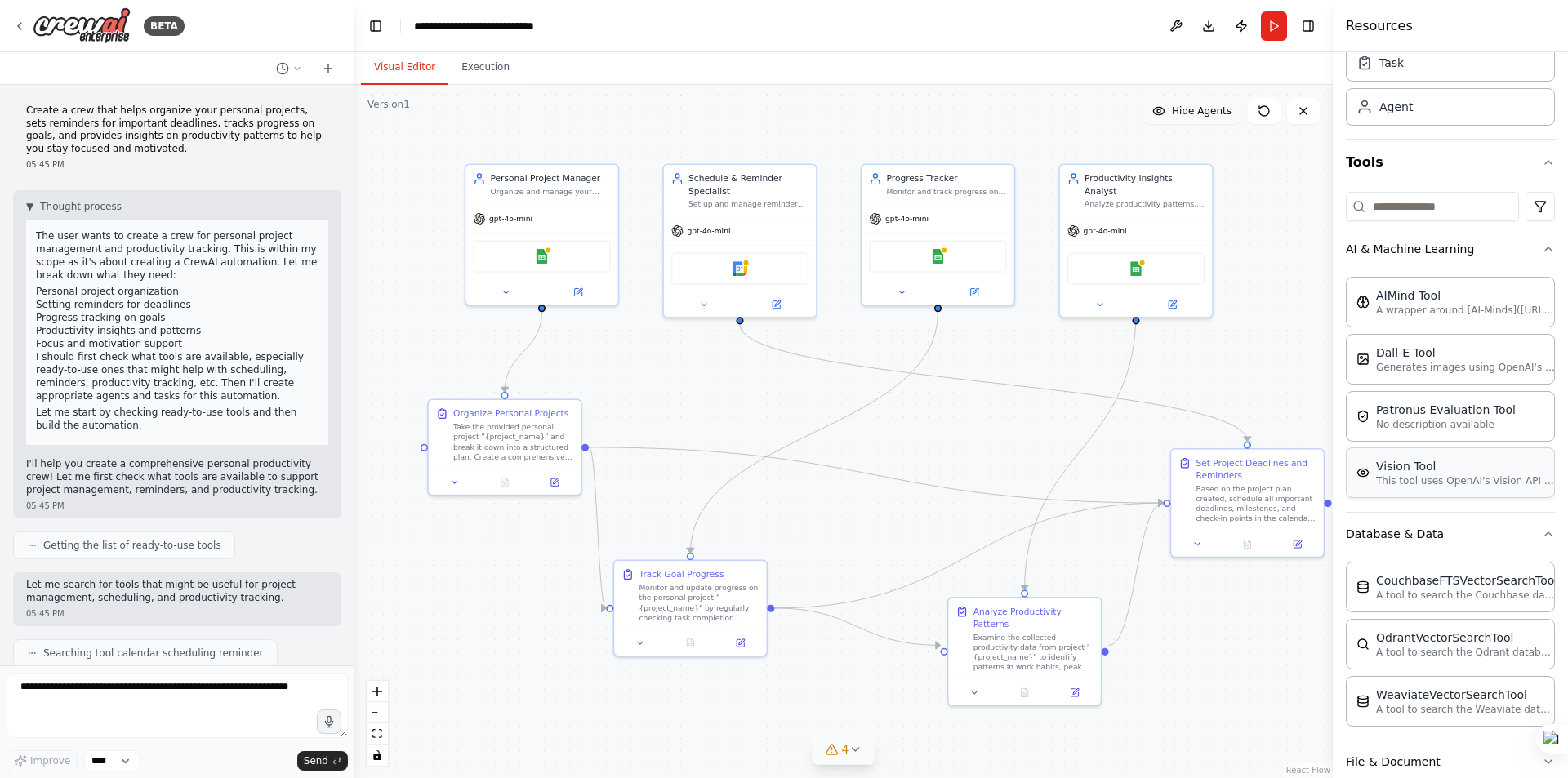
scroll to position [65, 0]
drag, startPoint x: 1542, startPoint y: 530, endPoint x: 1533, endPoint y: 539, distance: 12.7
click at [1542, 530] on icon "button" at bounding box center [1549, 536] width 13 height 13
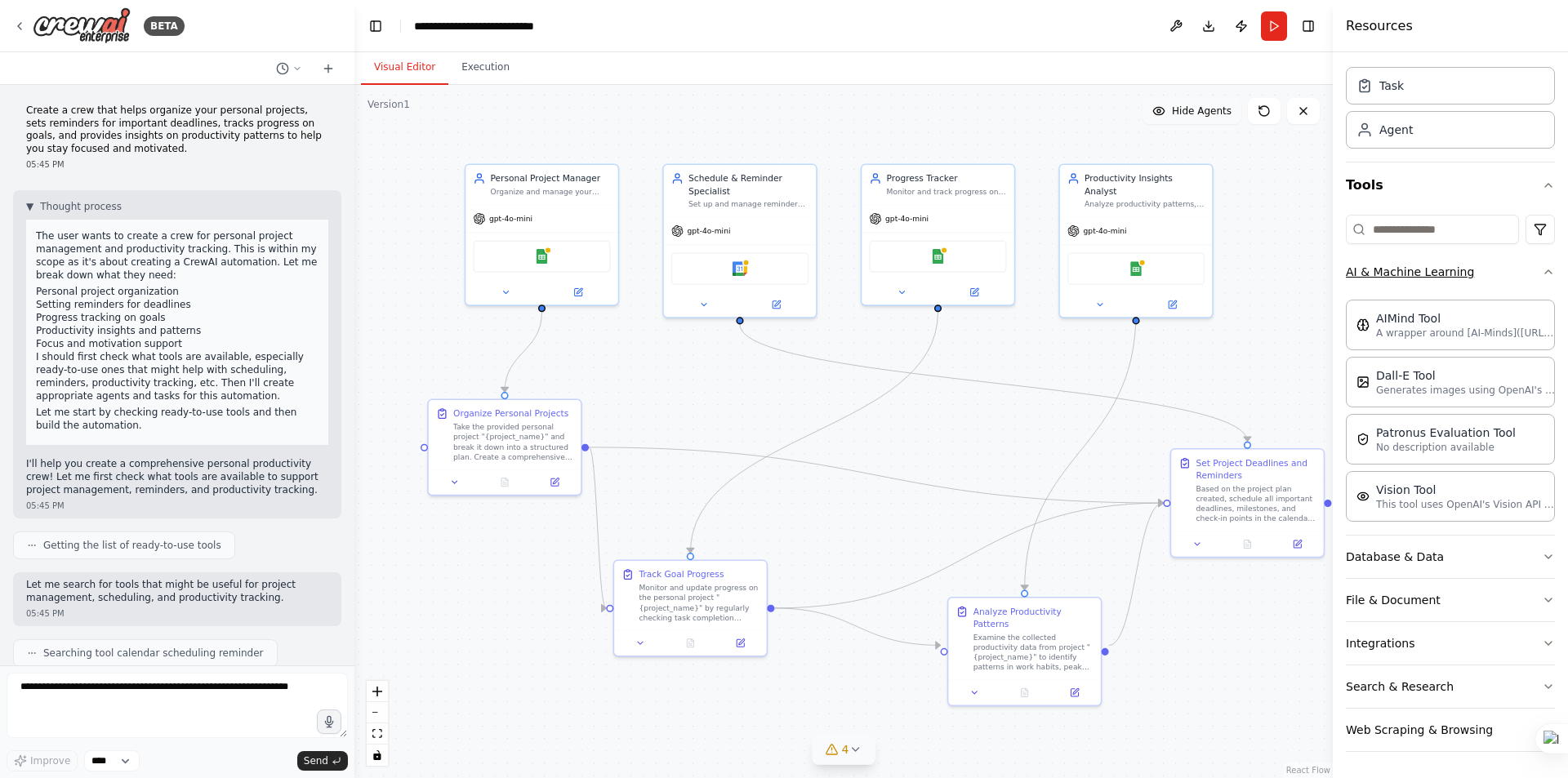
click at [1542, 272] on icon "button" at bounding box center [1549, 272] width 13 height 13
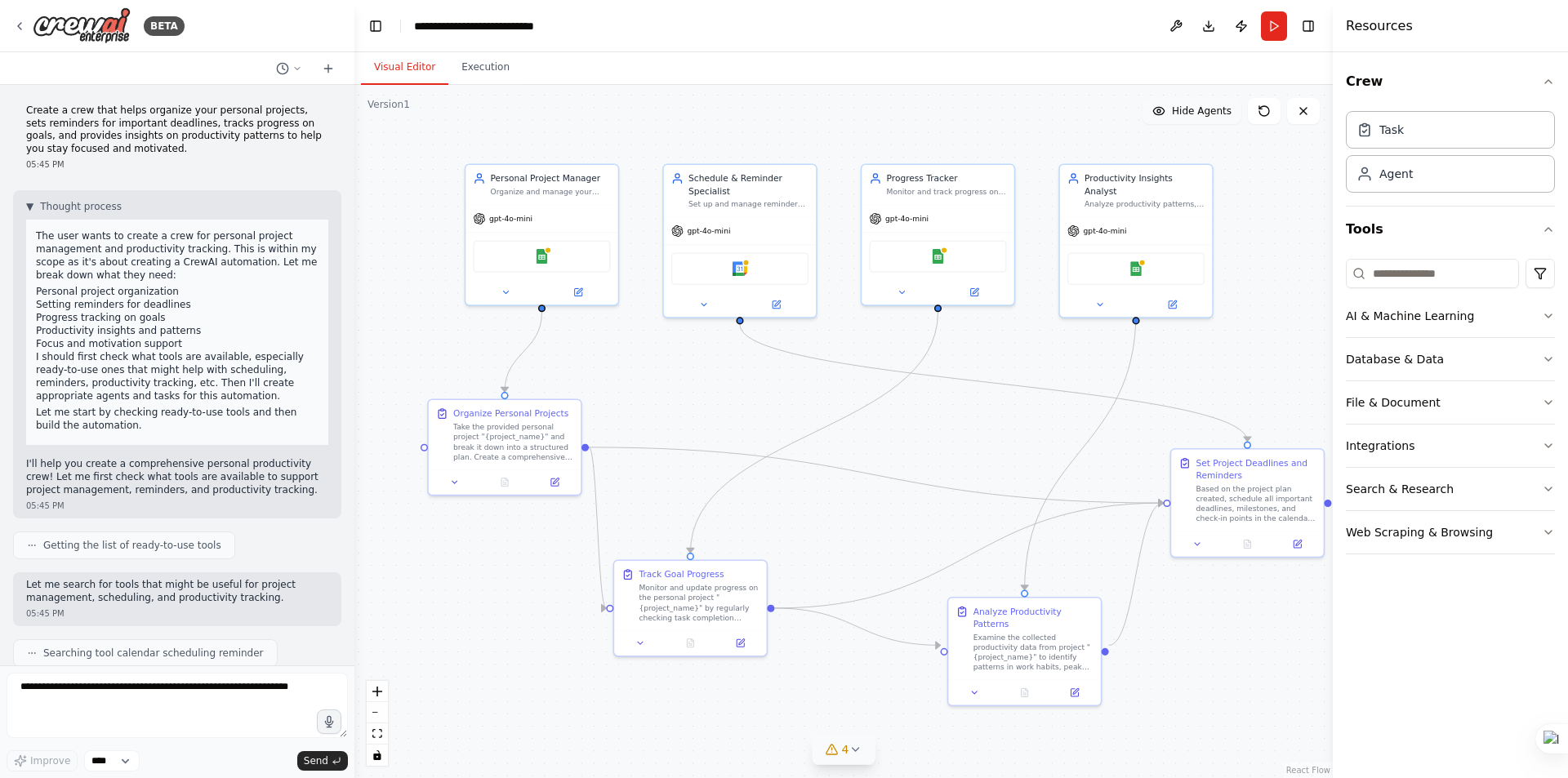
click at [1399, 625] on div "Crew Task Agent Tools AI & Machine Learning Database & Data File & Document Int…" at bounding box center [1450, 415] width 235 height 726
click at [1550, 361] on icon "button" at bounding box center [1549, 359] width 13 height 13
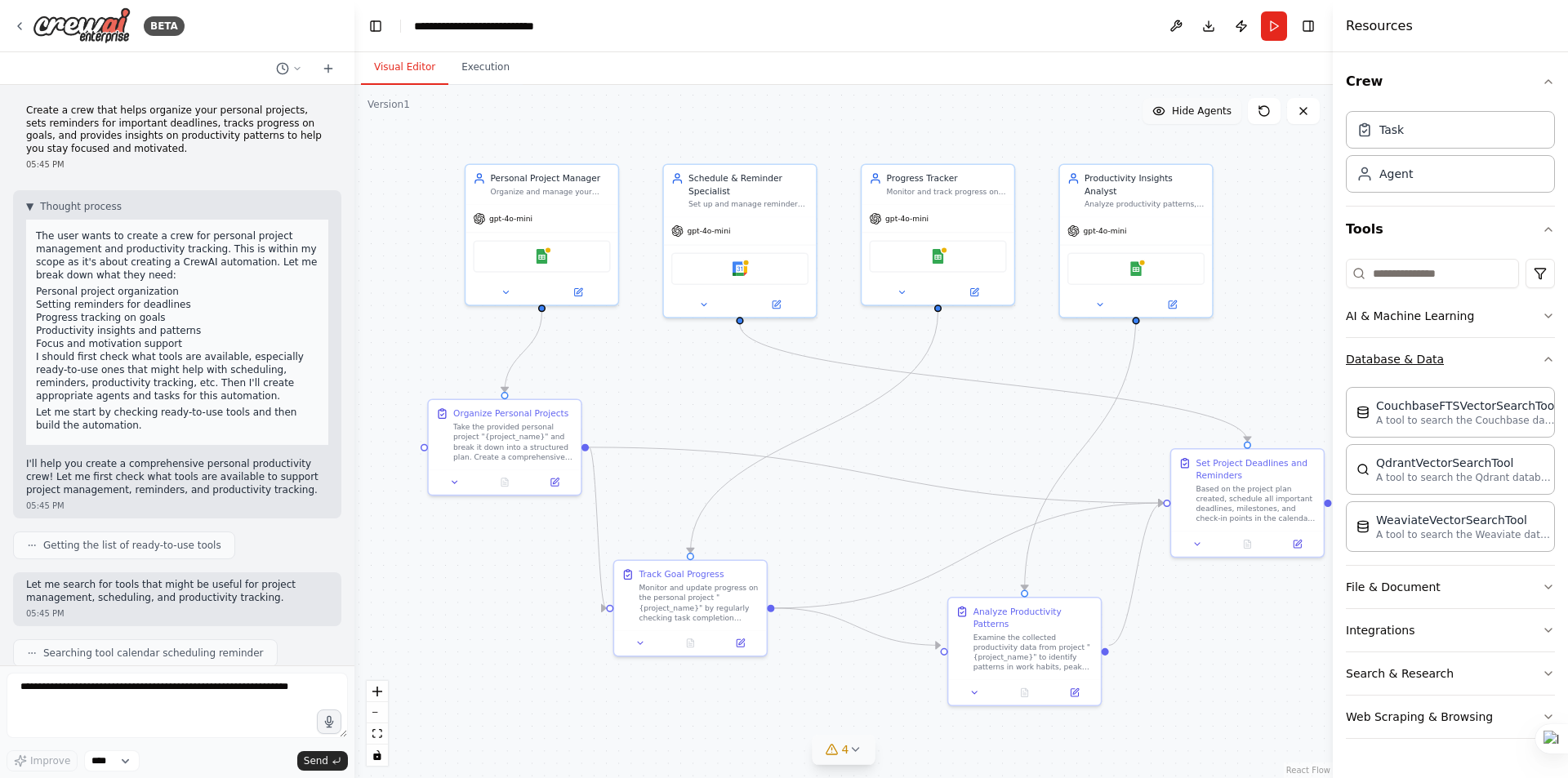
click at [1547, 360] on icon "button" at bounding box center [1549, 359] width 13 height 13
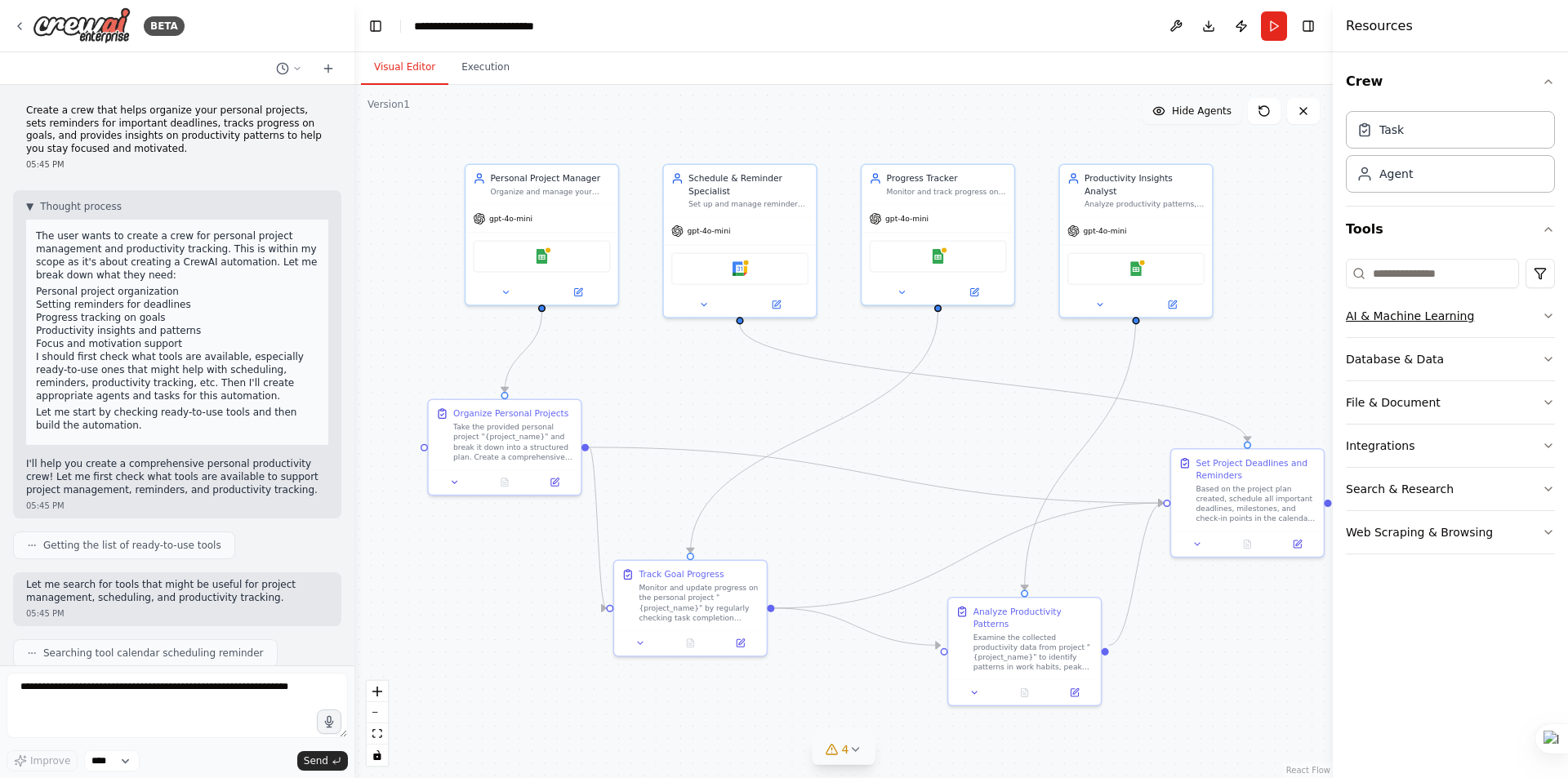
click at [1549, 315] on icon "button" at bounding box center [1549, 316] width 13 height 13
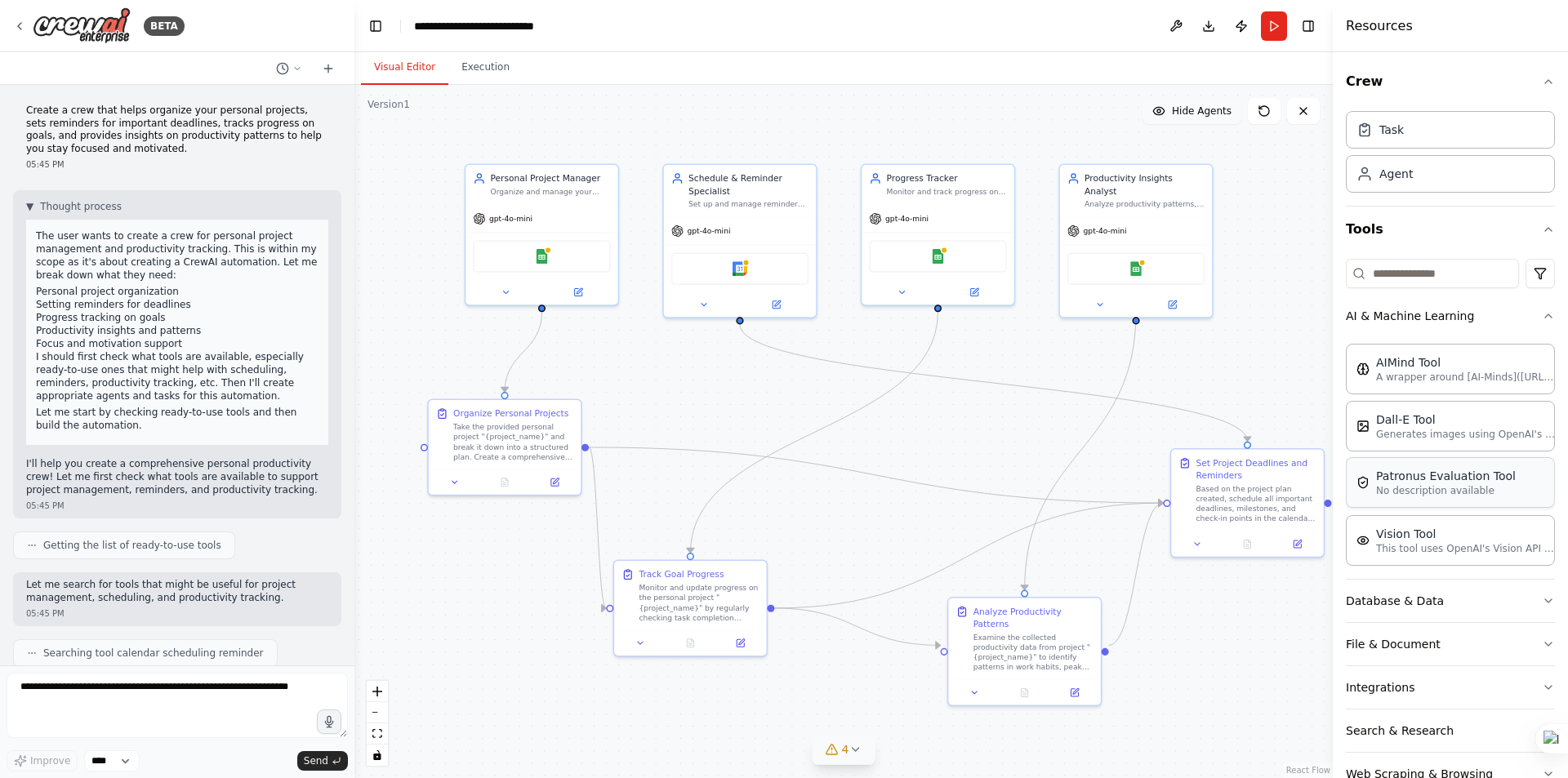
click at [1440, 492] on p "No description available" at bounding box center [1446, 491] width 140 height 13
click at [1493, 552] on p "This tool uses OpenAI's Vision API to describe the contents of an image." at bounding box center [1466, 548] width 180 height 13
click at [1491, 551] on p "This tool uses OpenAI's Vision API to describe the contents of an image." at bounding box center [1466, 548] width 180 height 13
click at [1492, 551] on p "This tool uses OpenAI's Vision API to describe the contents of an image." at bounding box center [1466, 548] width 180 height 13
drag, startPoint x: 586, startPoint y: 215, endPoint x: 553, endPoint y: 198, distance: 37.1
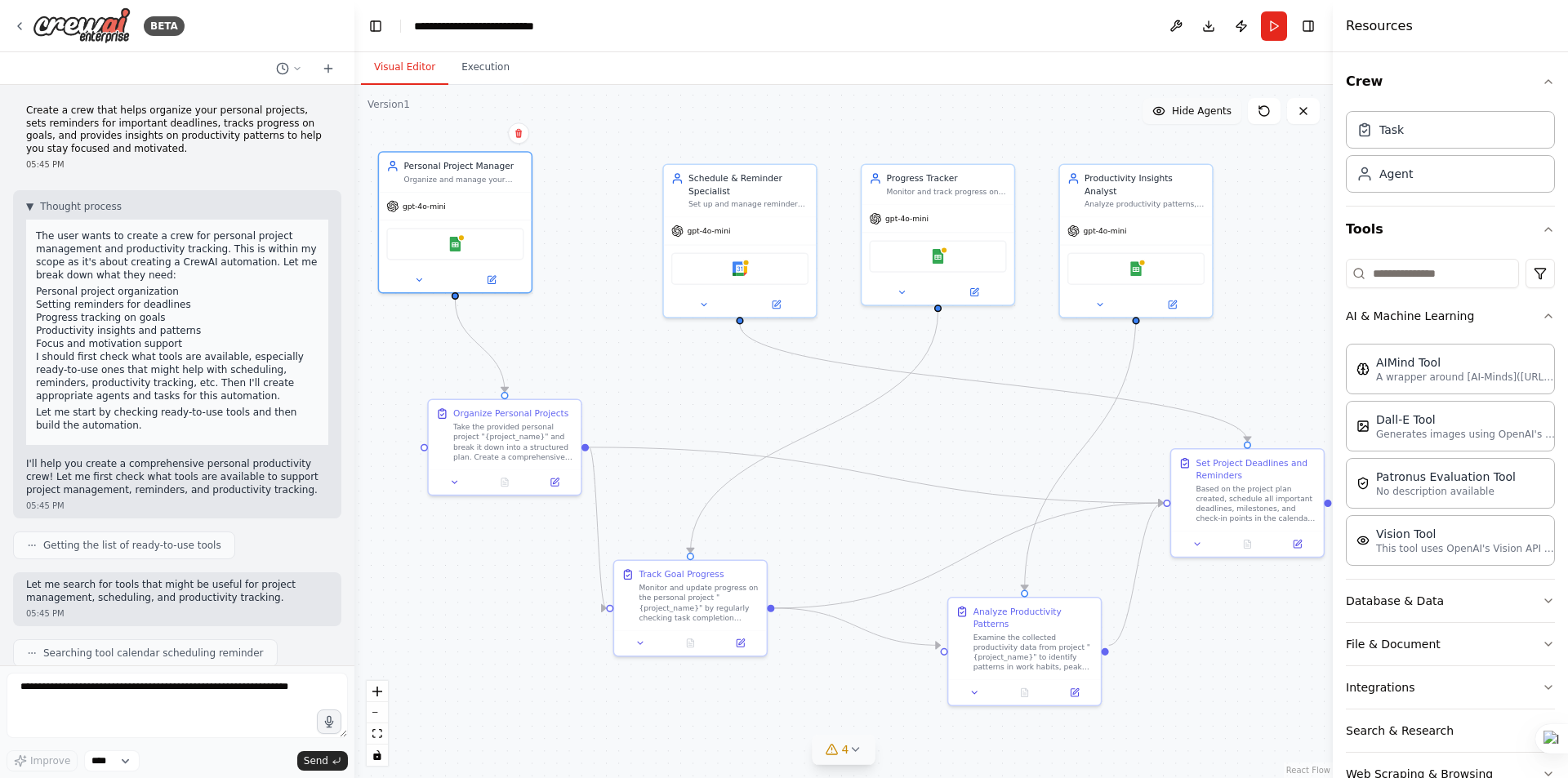
click at [493, 206] on div "gpt-4o-mini" at bounding box center [454, 206] width 151 height 27
drag, startPoint x: 748, startPoint y: 204, endPoint x: 650, endPoint y: 209, distance: 98.1
click at [633, 198] on div "Schedule & Reminder Specialist Set up and manage reminders for important deadli…" at bounding box center [615, 176] width 151 height 52
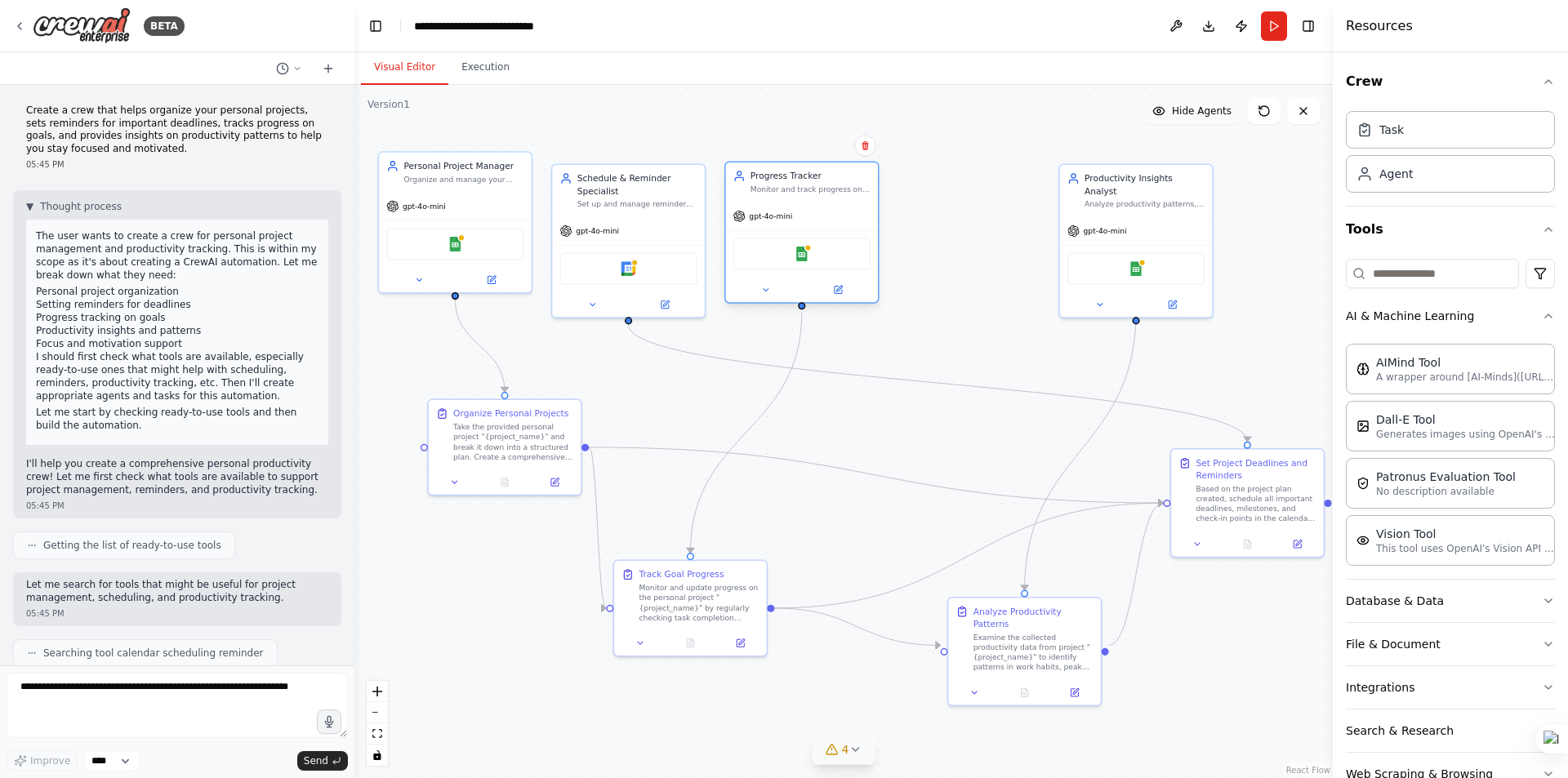
drag, startPoint x: 976, startPoint y: 213, endPoint x: 834, endPoint y: 217, distance: 142.1
click at [834, 217] on div "gpt-4o-mini" at bounding box center [801, 216] width 151 height 27
drag, startPoint x: 1141, startPoint y: 228, endPoint x: 1035, endPoint y: 243, distance: 107.1
click at [1026, 233] on div "gpt-4o-mini" at bounding box center [975, 228] width 151 height 27
click at [1125, 228] on div ".deletable-edge-delete-btn { width: 20px; height: 20px; border: 0px solid #ffff…" at bounding box center [844, 431] width 979 height 693
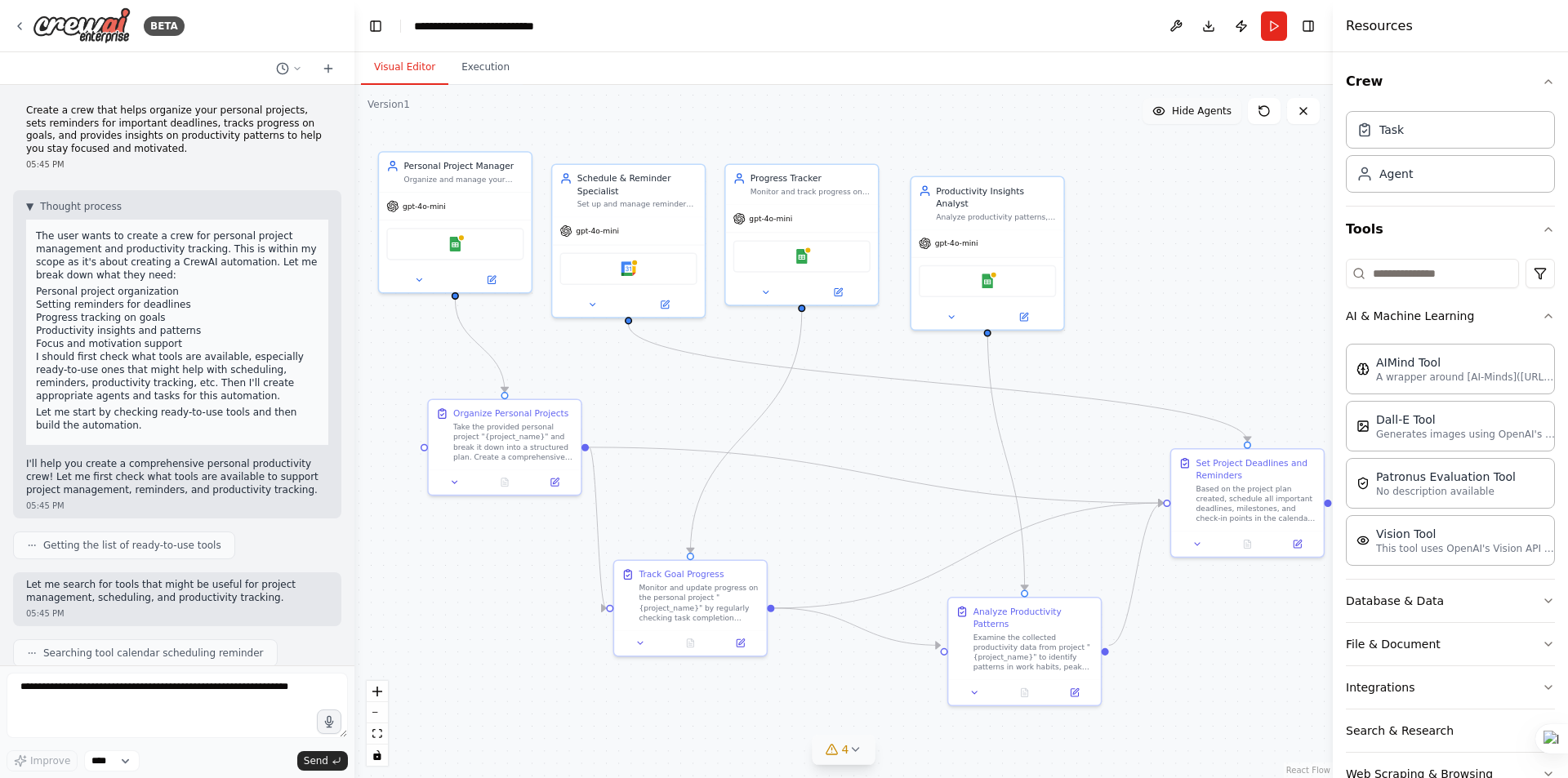
drag, startPoint x: 1129, startPoint y: 230, endPoint x: 1102, endPoint y: 255, distance: 36.8
click at [1102, 255] on div ".deletable-edge-delete-btn { width: 20px; height: 20px; border: 0px solid #ffff…" at bounding box center [844, 431] width 979 height 693
click at [1115, 255] on div ".deletable-edge-delete-btn { width: 20px; height: 20px; border: 0px solid #ffff…" at bounding box center [844, 431] width 979 height 693
click at [1116, 255] on div ".deletable-edge-delete-btn { width: 20px; height: 20px; border: 0px solid #ffff…" at bounding box center [844, 431] width 979 height 693
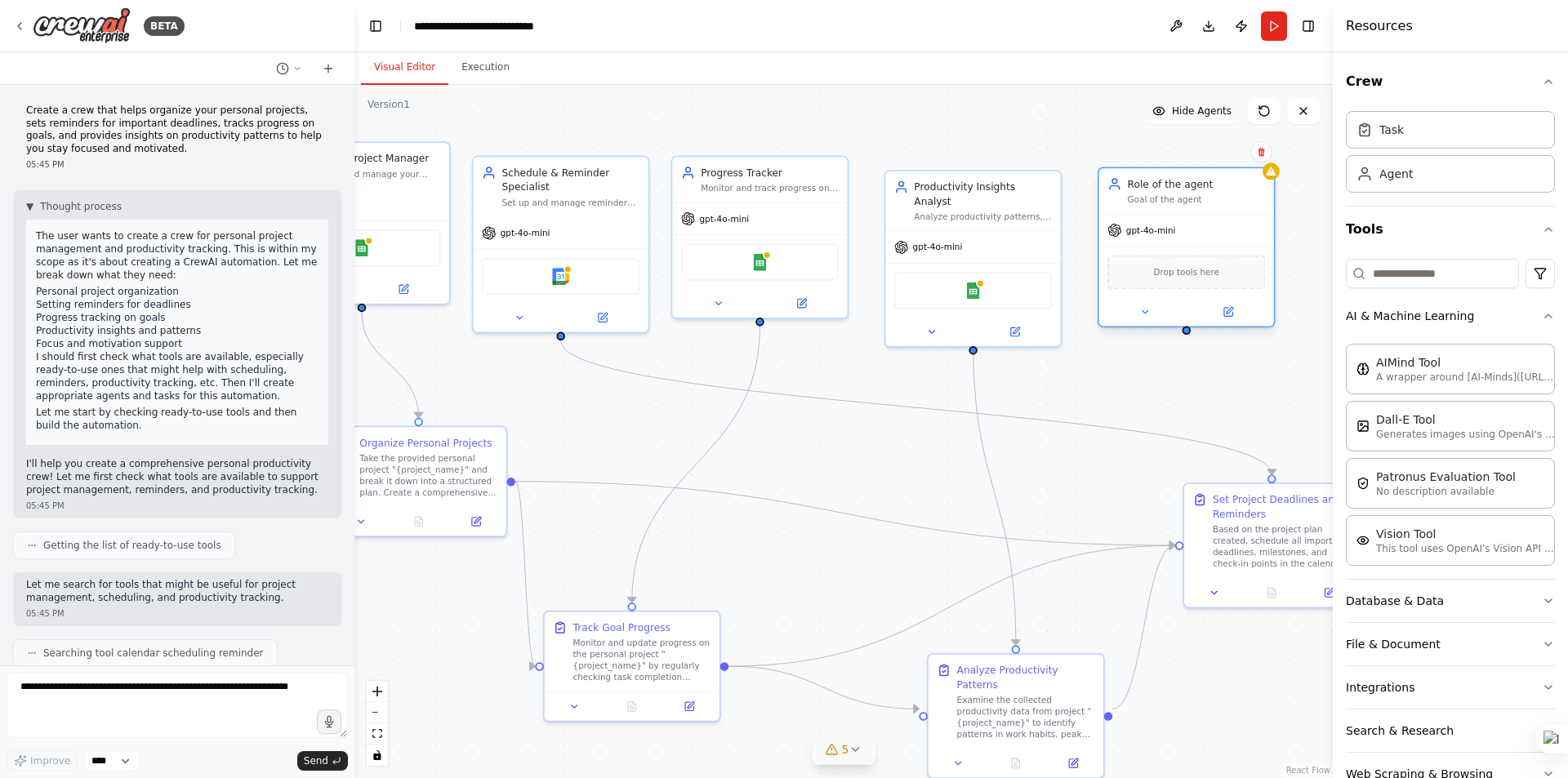
drag, startPoint x: 1266, startPoint y: 242, endPoint x: 1193, endPoint y: 217, distance: 77.2
click at [1193, 217] on div "gpt-4o-mini" at bounding box center [1187, 230] width 174 height 31
click at [1183, 275] on img at bounding box center [1186, 273] width 17 height 17
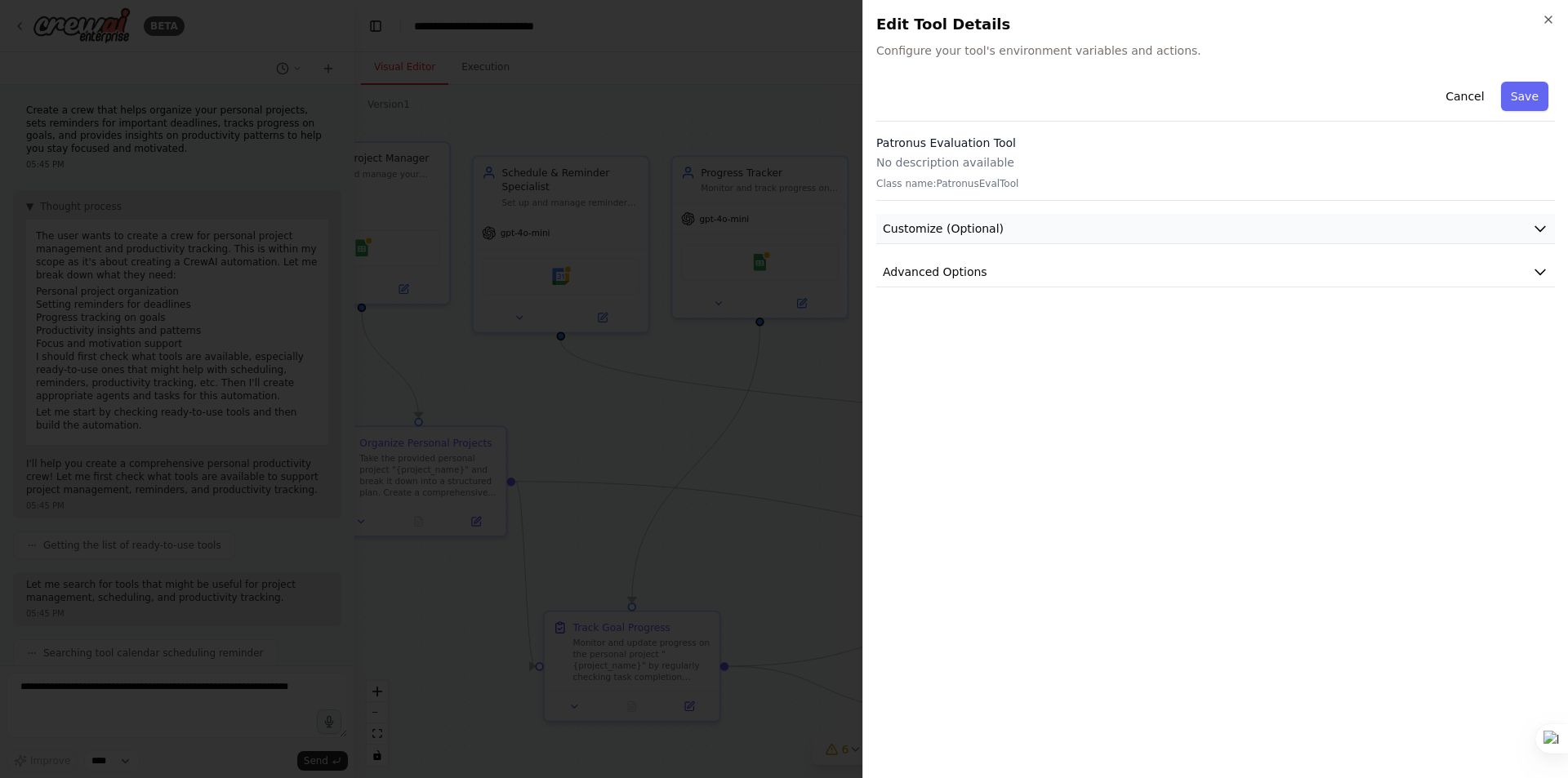
click at [1536, 228] on icon "button" at bounding box center [1540, 228] width 17 height 17
click at [1538, 335] on icon "button" at bounding box center [1540, 330] width 17 height 17
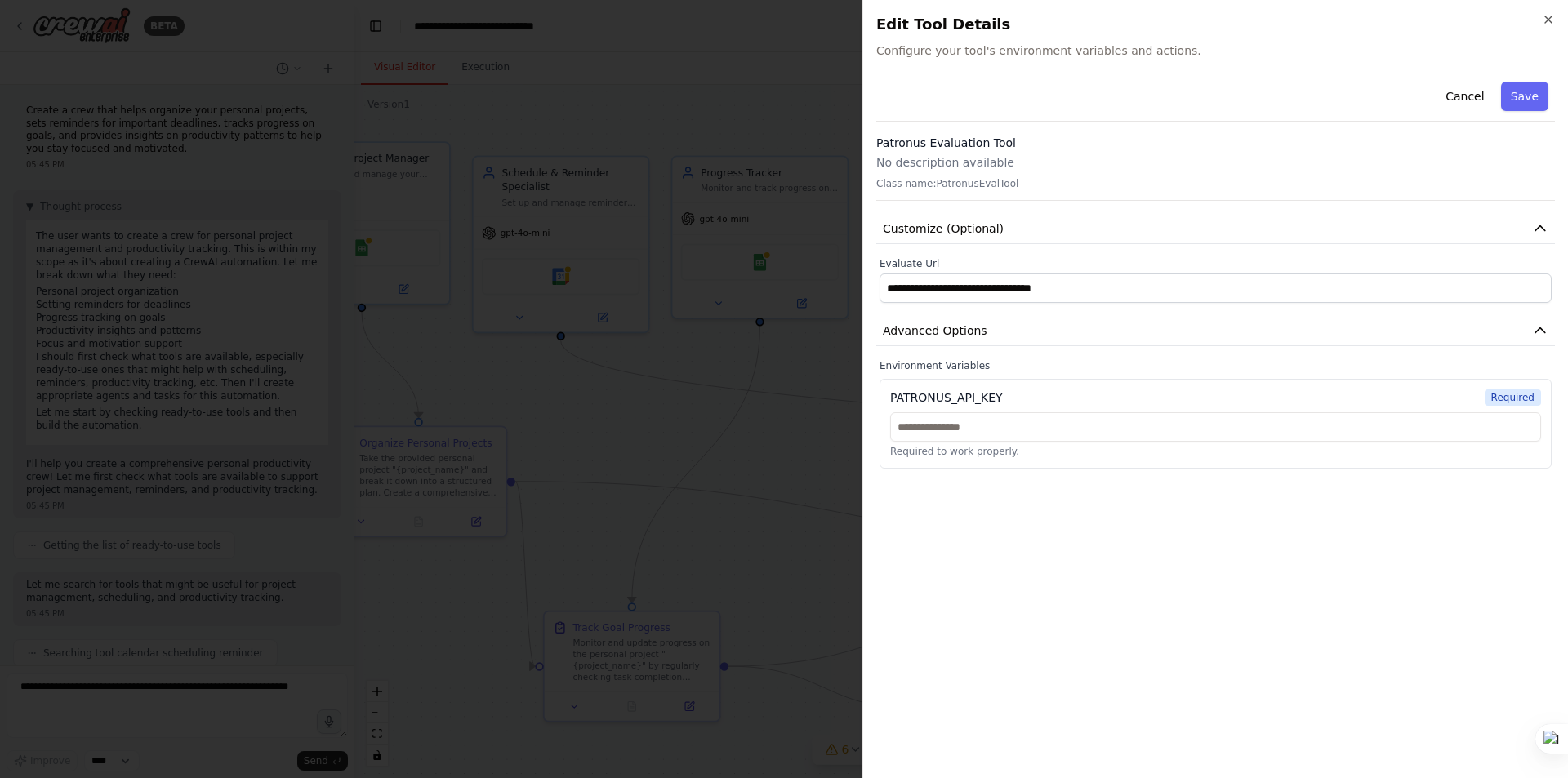
drag, startPoint x: 1003, startPoint y: 559, endPoint x: 967, endPoint y: 544, distance: 39.0
click at [1003, 559] on div "**********" at bounding box center [1215, 420] width 678 height 690
drag, startPoint x: 1194, startPoint y: 174, endPoint x: 1300, endPoint y: 143, distance: 110.4
click at [1195, 173] on div "Patronus Evaluation Tool No description available Class name: PatronusEvalTool" at bounding box center [1215, 168] width 678 height 66
click at [1479, 87] on button "Cancel" at bounding box center [1464, 96] width 58 height 29
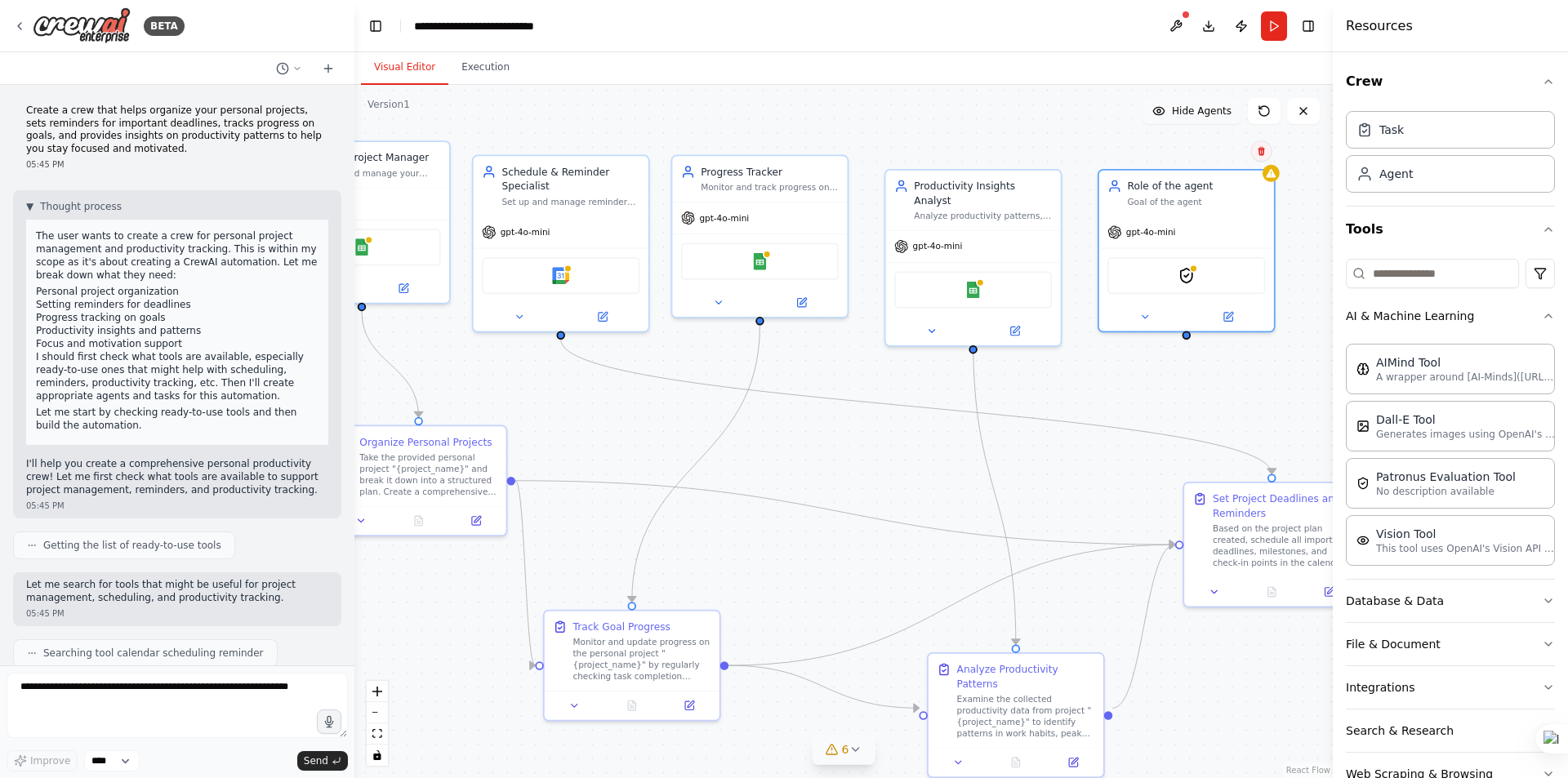
click at [1264, 154] on icon at bounding box center [1260, 151] width 6 height 9
click at [1262, 150] on icon at bounding box center [1261, 150] width 6 height 9
click at [1223, 151] on button "Confirm" at bounding box center [1215, 150] width 58 height 19
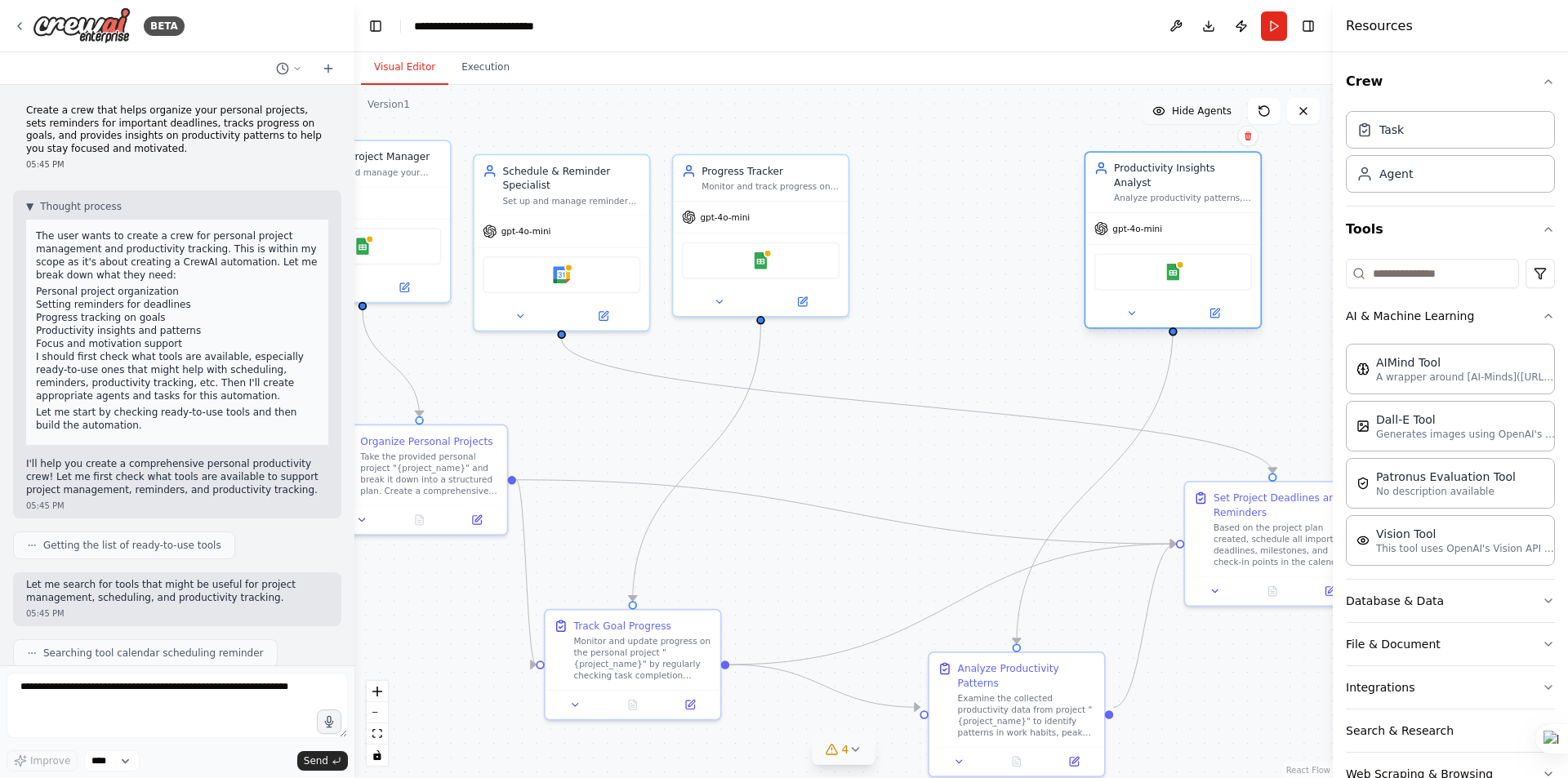
drag, startPoint x: 962, startPoint y: 193, endPoint x: 1167, endPoint y: 183, distance: 205.2
click at [1167, 193] on div "Analyze productivity patterns, identify trends in work habits and goal achievem…" at bounding box center [1183, 198] width 138 height 11
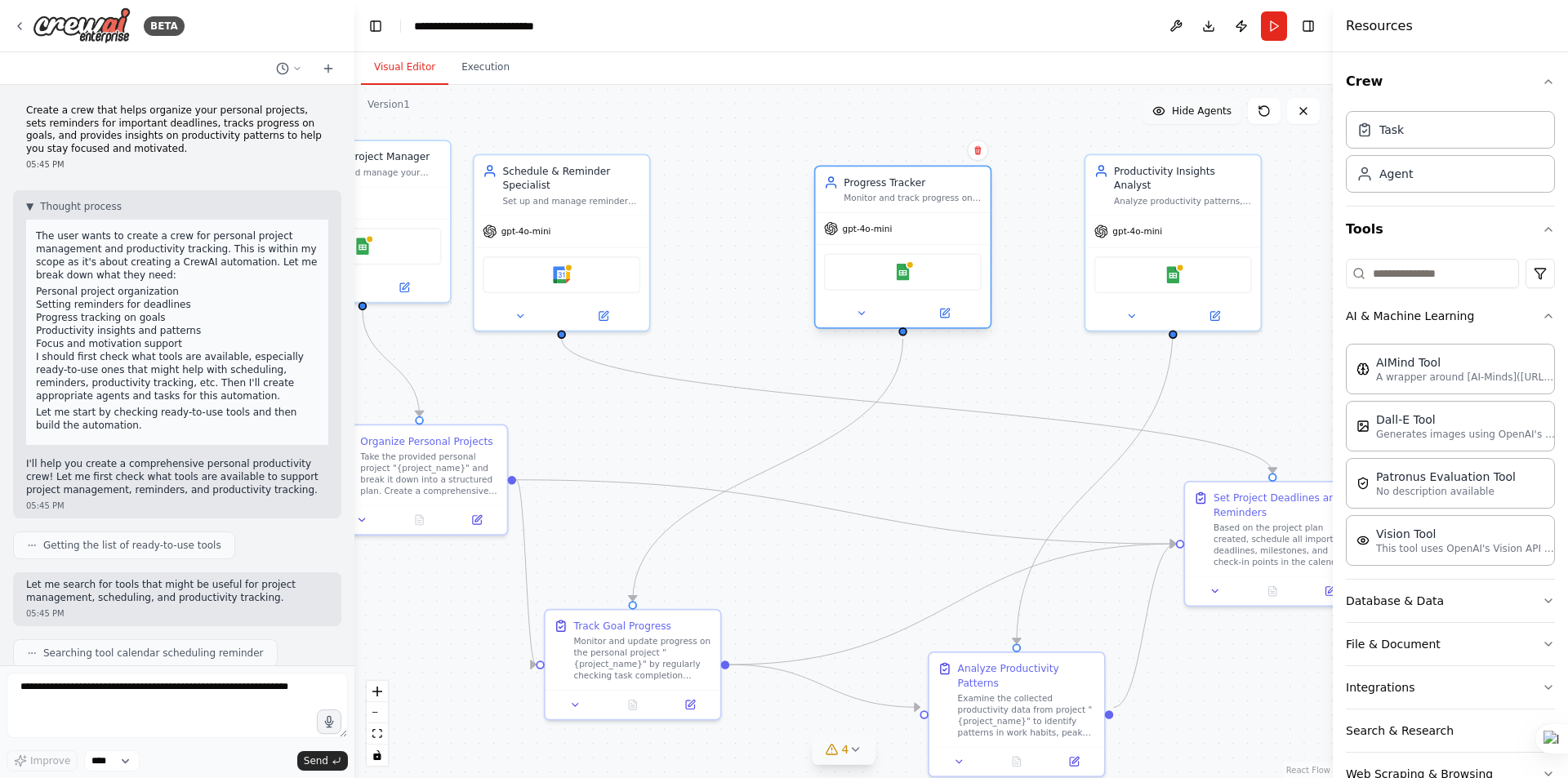
drag, startPoint x: 767, startPoint y: 172, endPoint x: 907, endPoint y: 180, distance: 140.2
click at [907, 180] on div "Progress Tracker" at bounding box center [913, 182] width 138 height 14
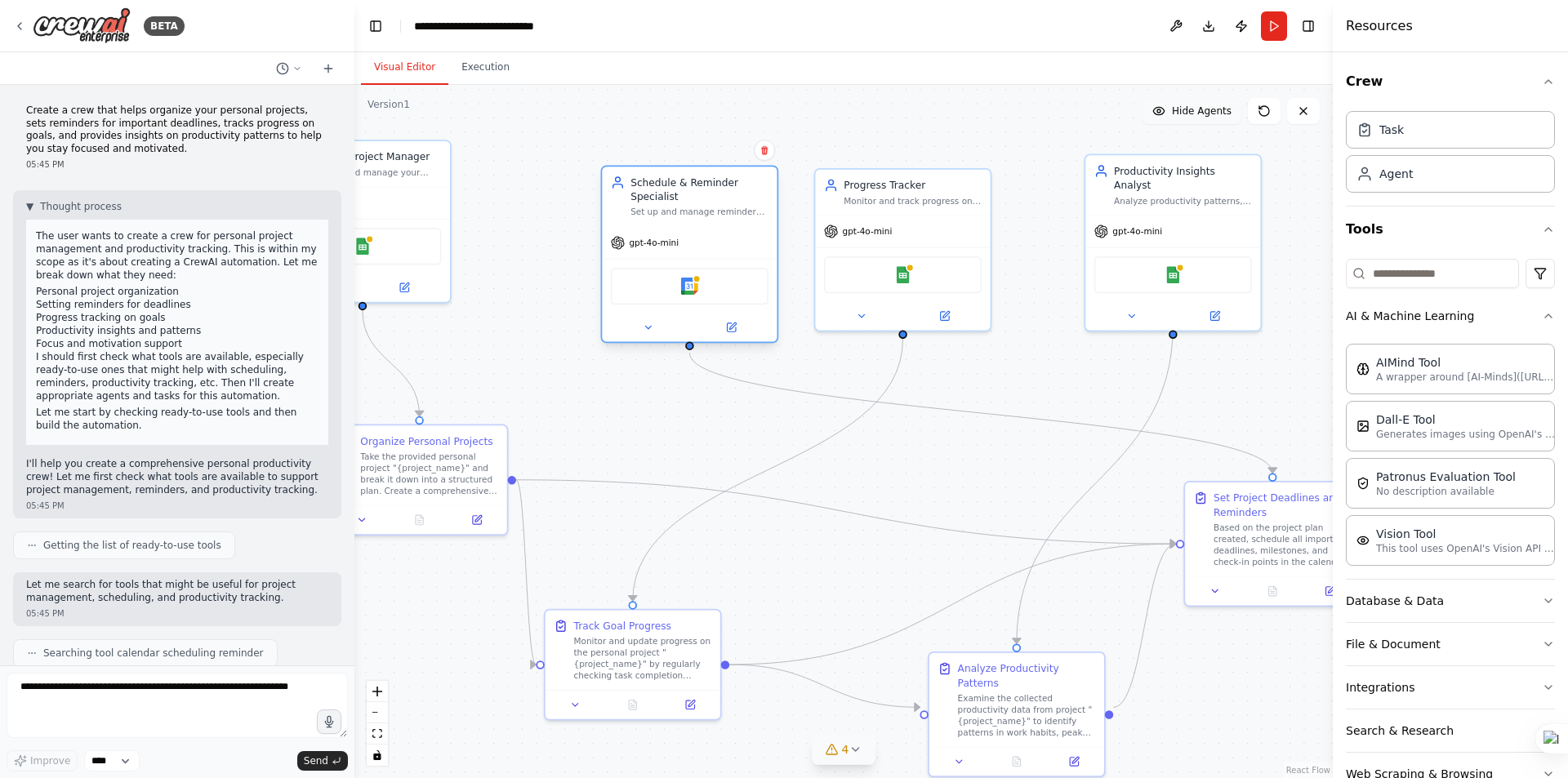
drag, startPoint x: 556, startPoint y: 172, endPoint x: 680, endPoint y: 184, distance: 124.6
click at [679, 185] on div "Schedule & Reminder Specialist" at bounding box center [700, 189] width 138 height 28
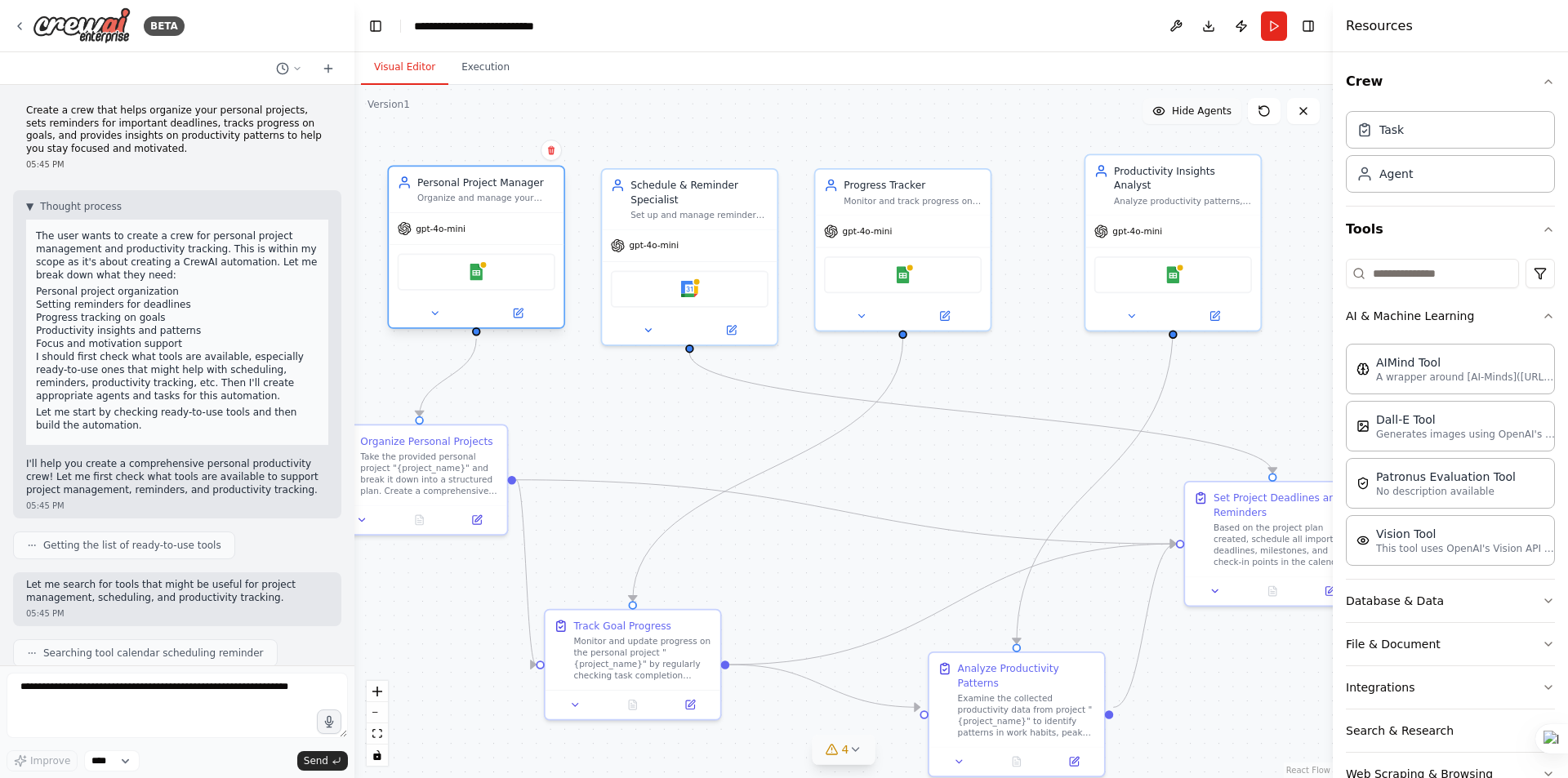
drag, startPoint x: 409, startPoint y: 161, endPoint x: 543, endPoint y: 232, distance: 151.6
click at [530, 192] on div "Personal Project Manager Organize and manage your personal projects by breaking…" at bounding box center [487, 189] width 138 height 28
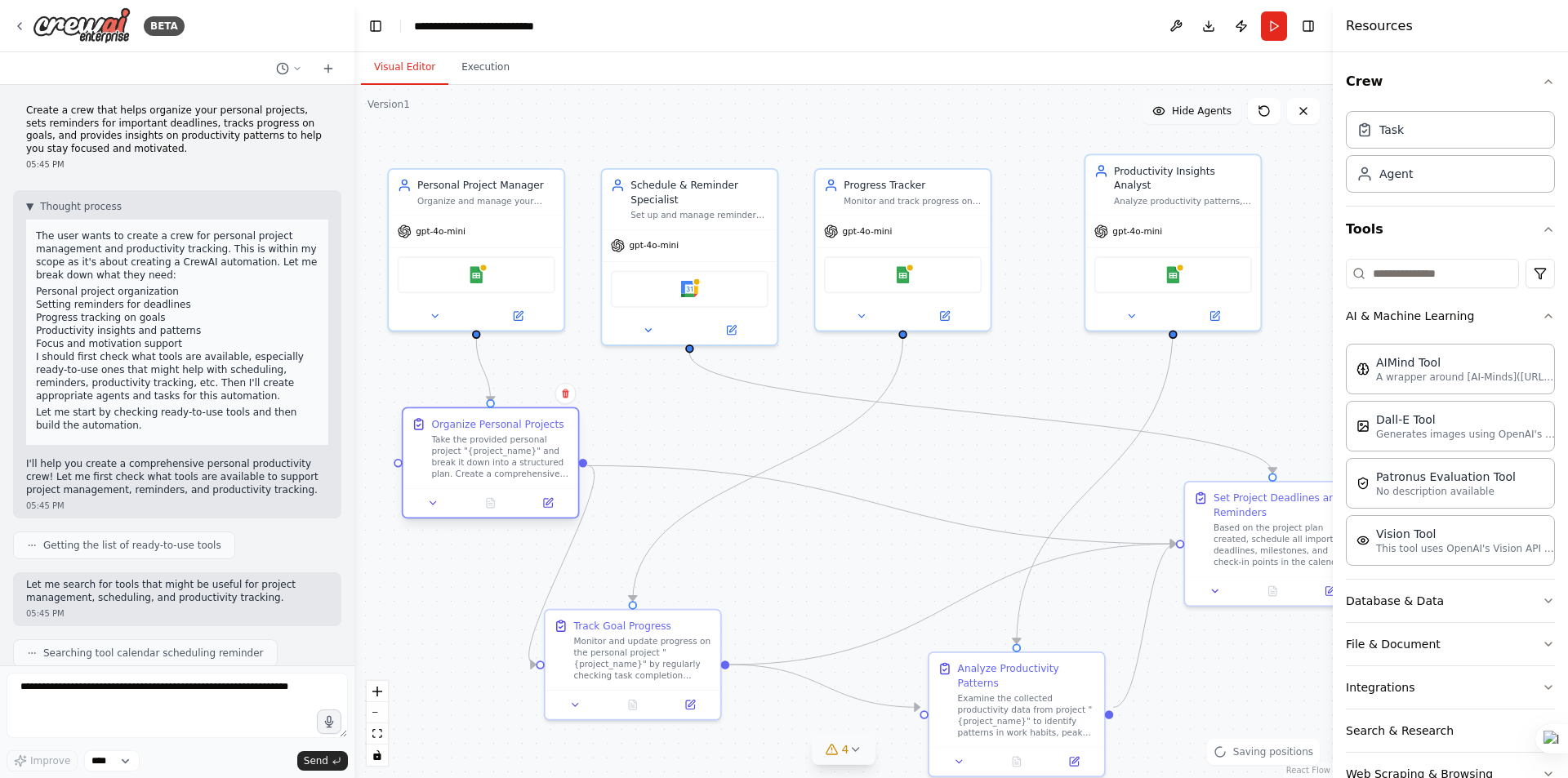
drag, startPoint x: 461, startPoint y: 453, endPoint x: 525, endPoint y: 433, distance: 67.1
click at [525, 433] on div "Organize Personal Projects Take the provided personal project "{project_name}" …" at bounding box center [500, 449] width 138 height 63
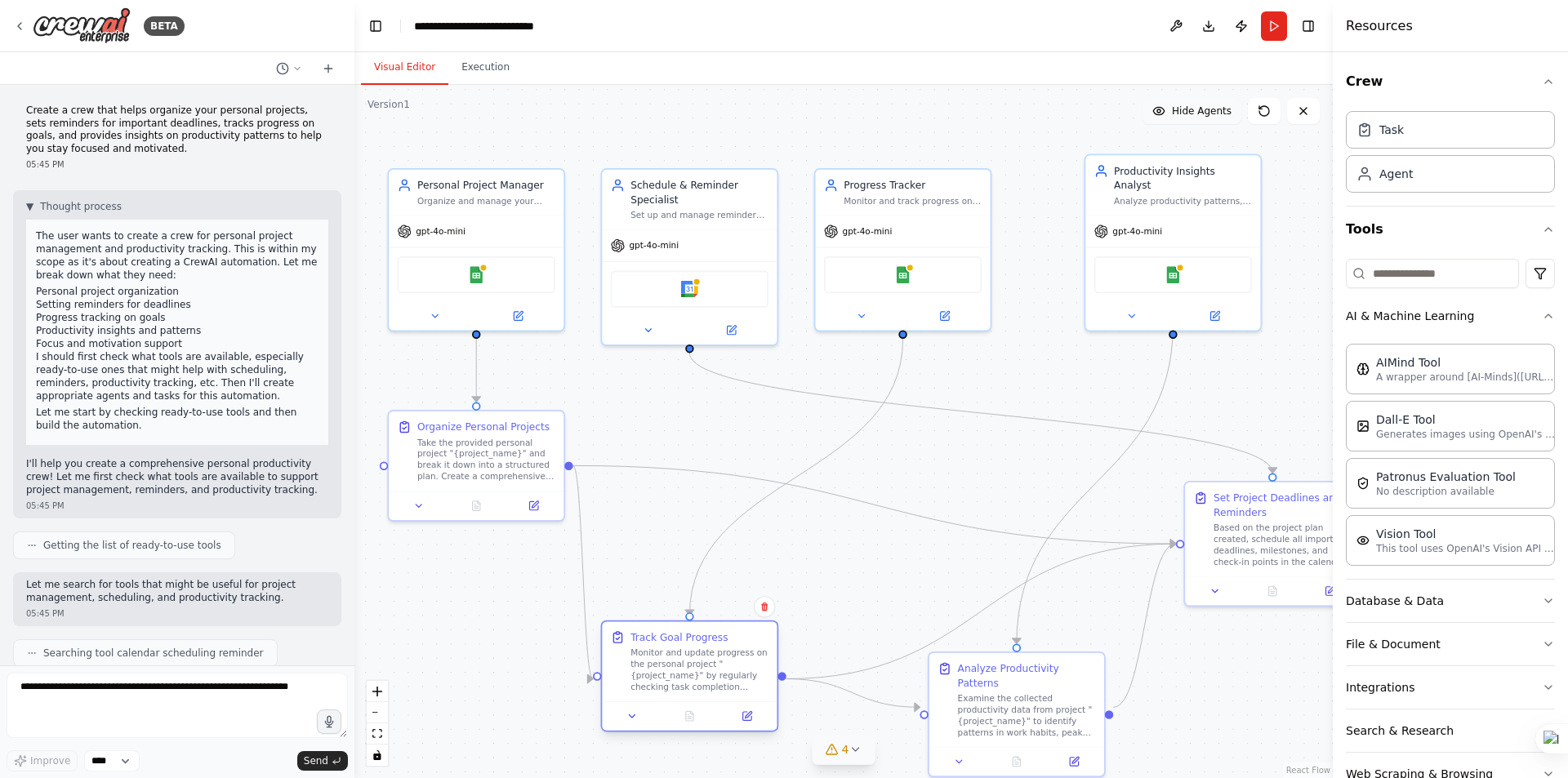
drag, startPoint x: 623, startPoint y: 641, endPoint x: 685, endPoint y: 654, distance: 63.3
click at [685, 654] on div "Monitor and update progress on the personal project "{project_name}" by regular…" at bounding box center [700, 671] width 138 height 46
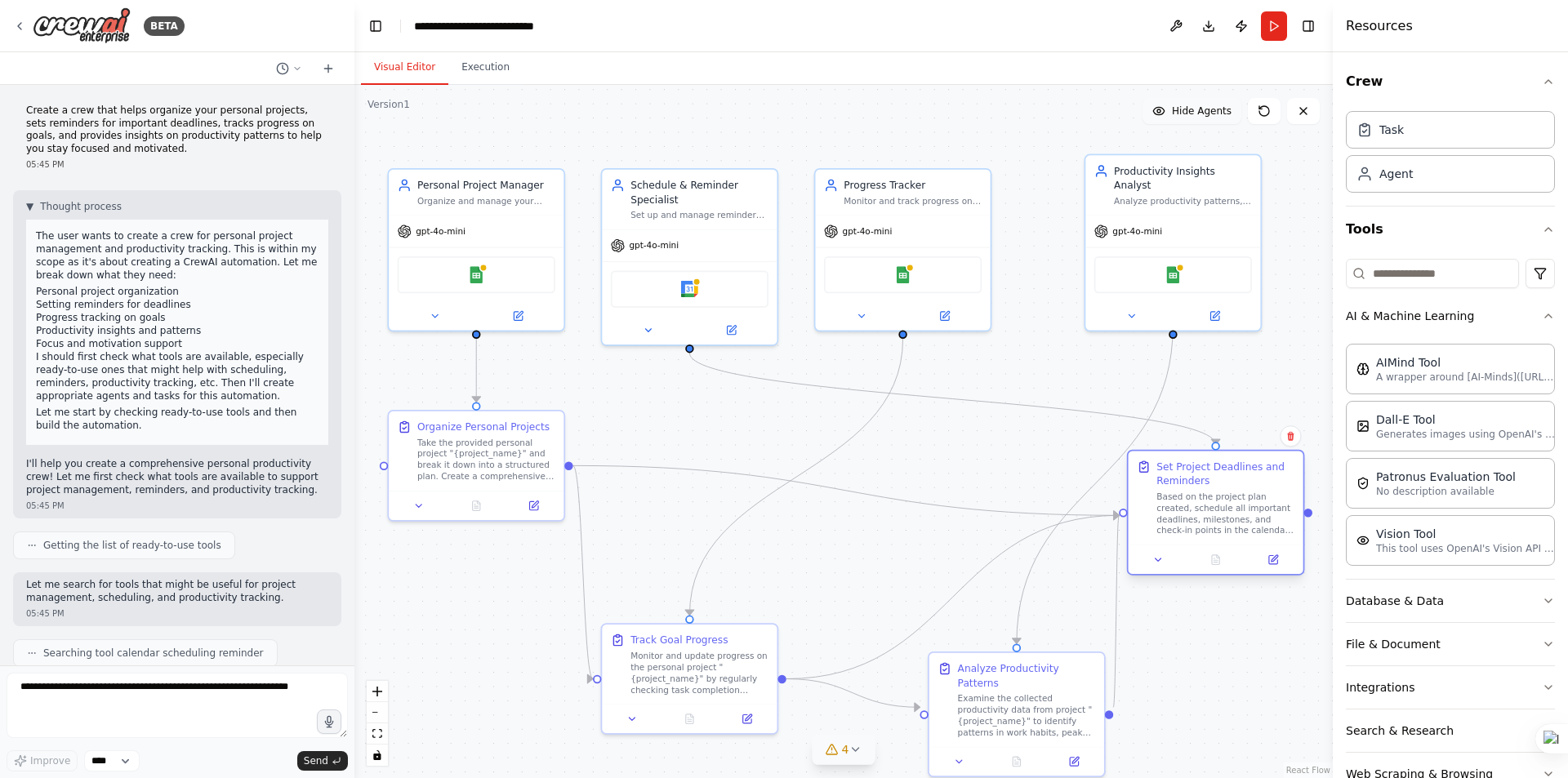
drag, startPoint x: 1258, startPoint y: 501, endPoint x: 1203, endPoint y: 472, distance: 62.2
click at [1199, 472] on div "Set Project Deadlines and Reminders" at bounding box center [1226, 473] width 138 height 28
click at [1248, 368] on div ".deletable-edge-delete-btn { width: 20px; height: 20px; border: 0px solid #ffff…" at bounding box center [844, 431] width 979 height 693
click at [1542, 312] on icon "button" at bounding box center [1549, 316] width 13 height 13
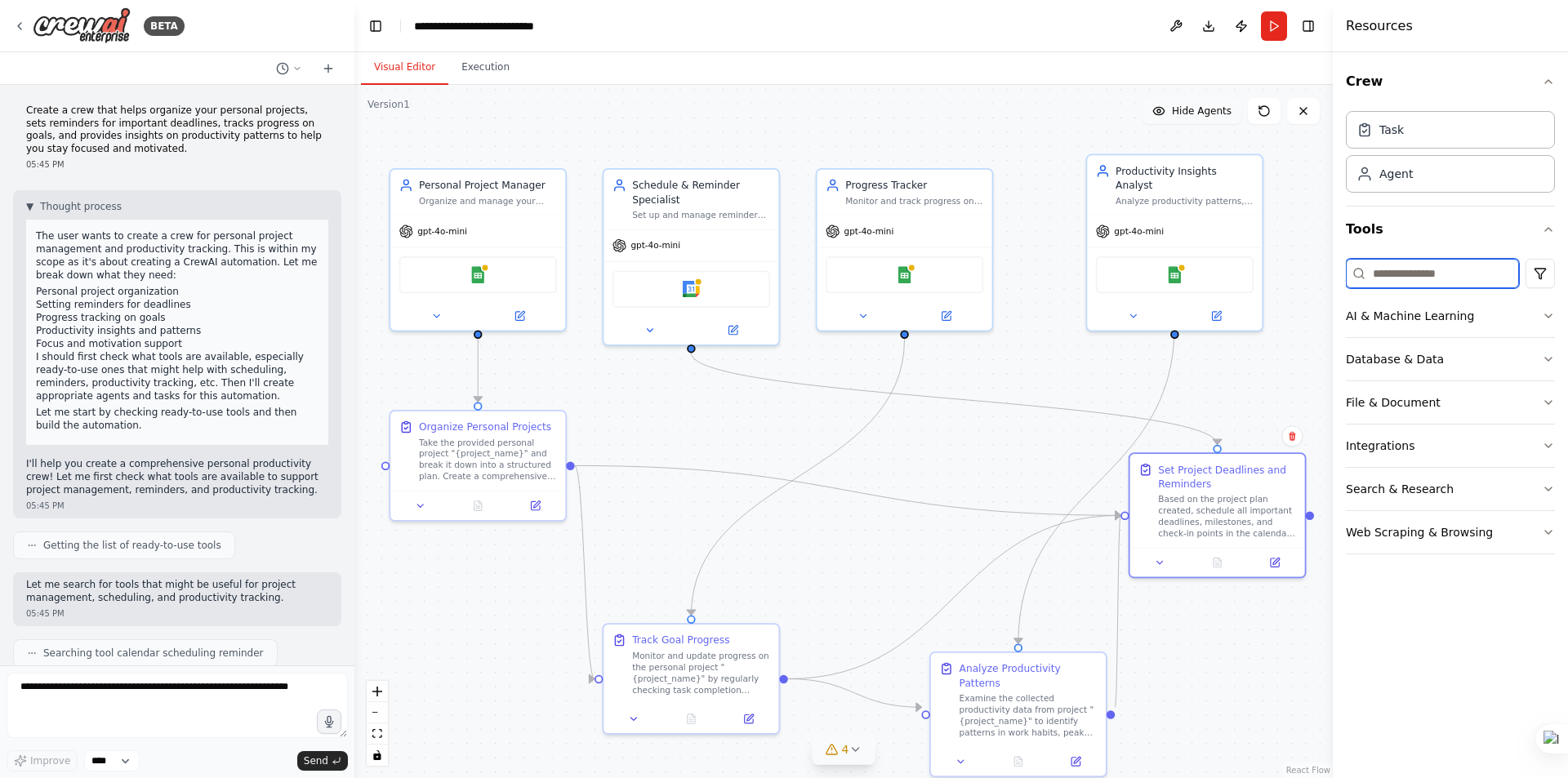
click at [1426, 282] on input at bounding box center [1432, 273] width 174 height 29
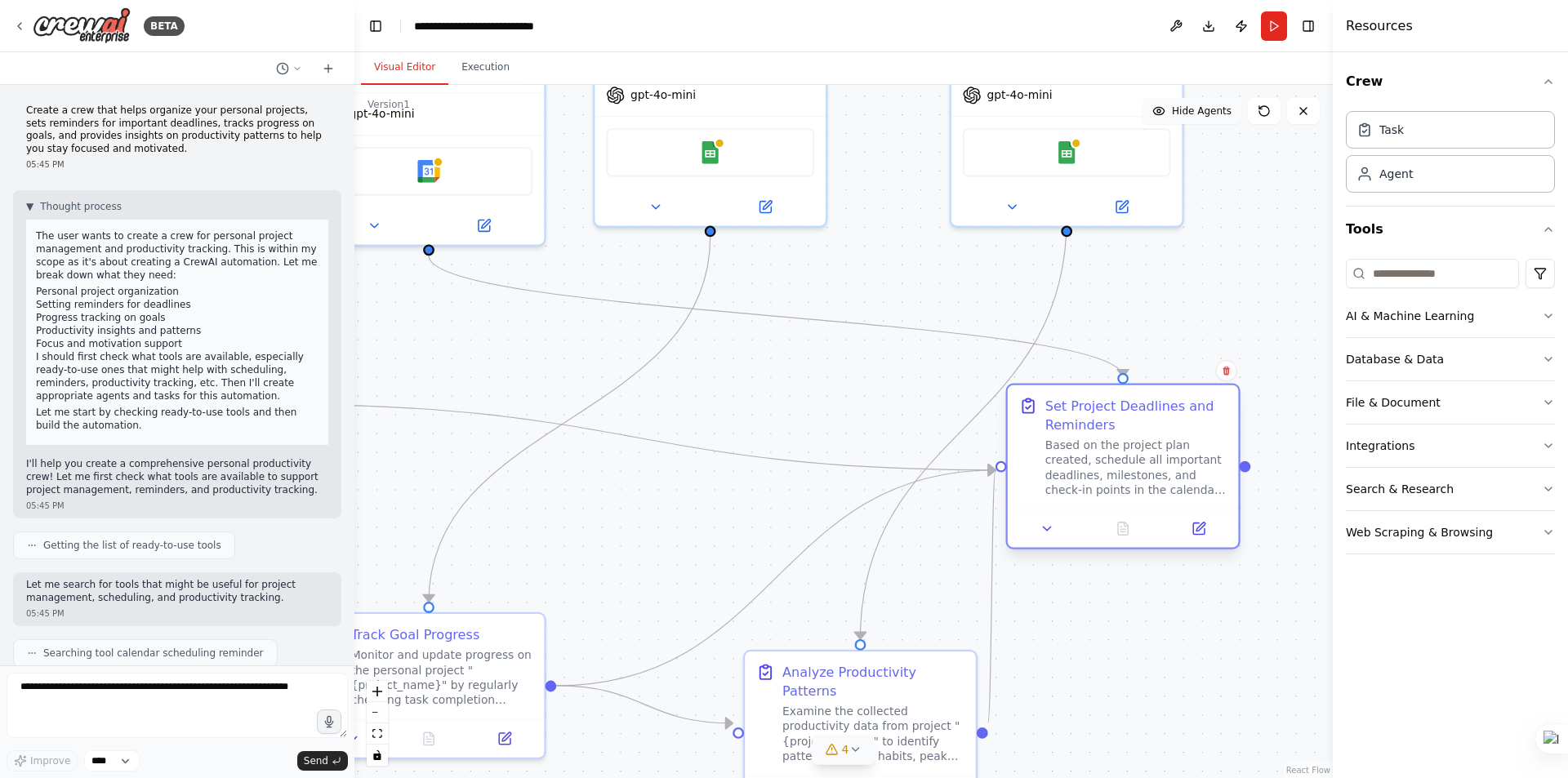
click at [1148, 449] on div "Based on the project plan created, schedule all important deadlines, milestones…" at bounding box center [1137, 468] width 182 height 61
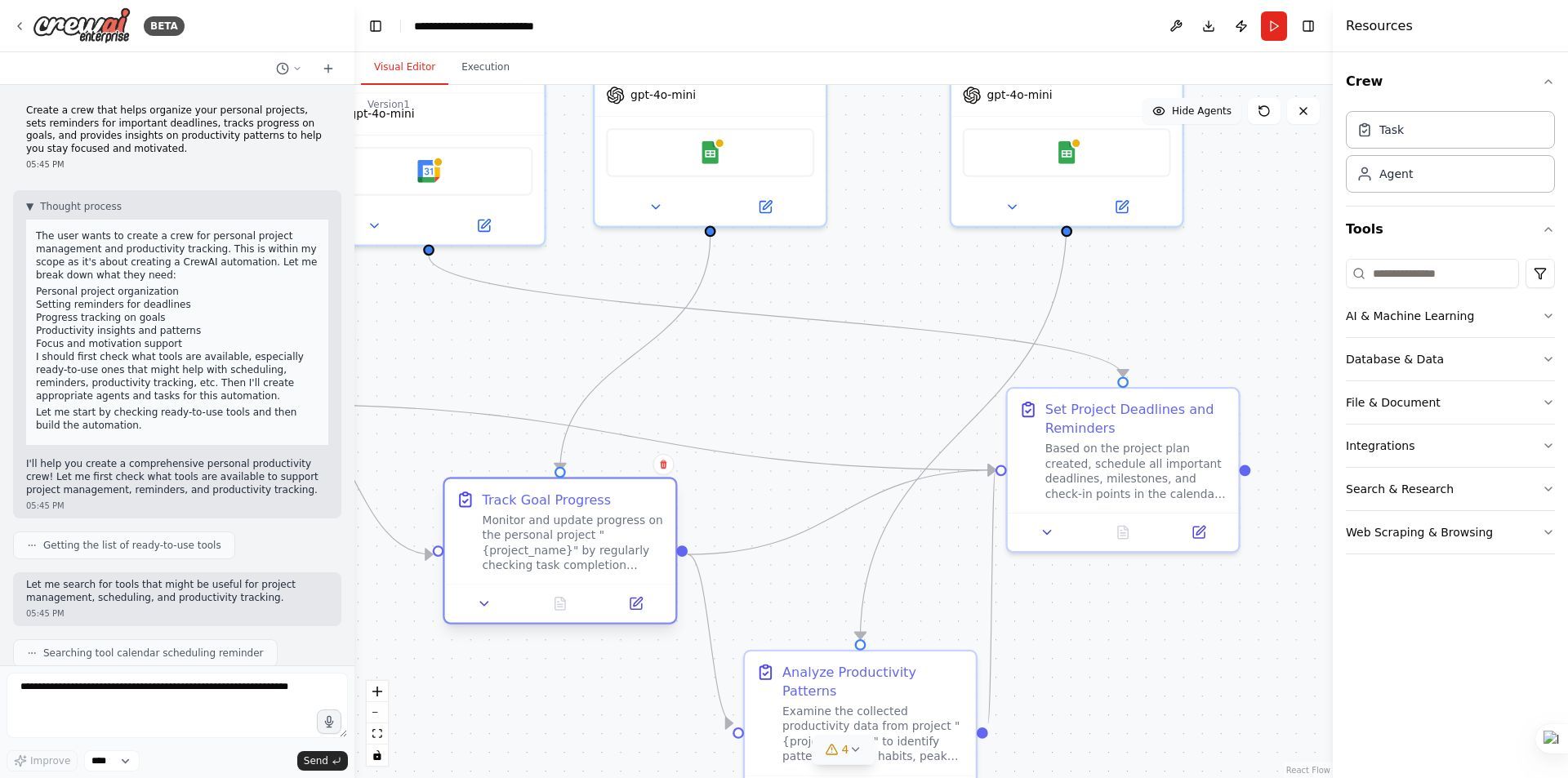
drag, startPoint x: 432, startPoint y: 634, endPoint x: 562, endPoint y: 506, distance: 182.4
click at [562, 506] on div "Track Goal Progress" at bounding box center [547, 499] width 129 height 18
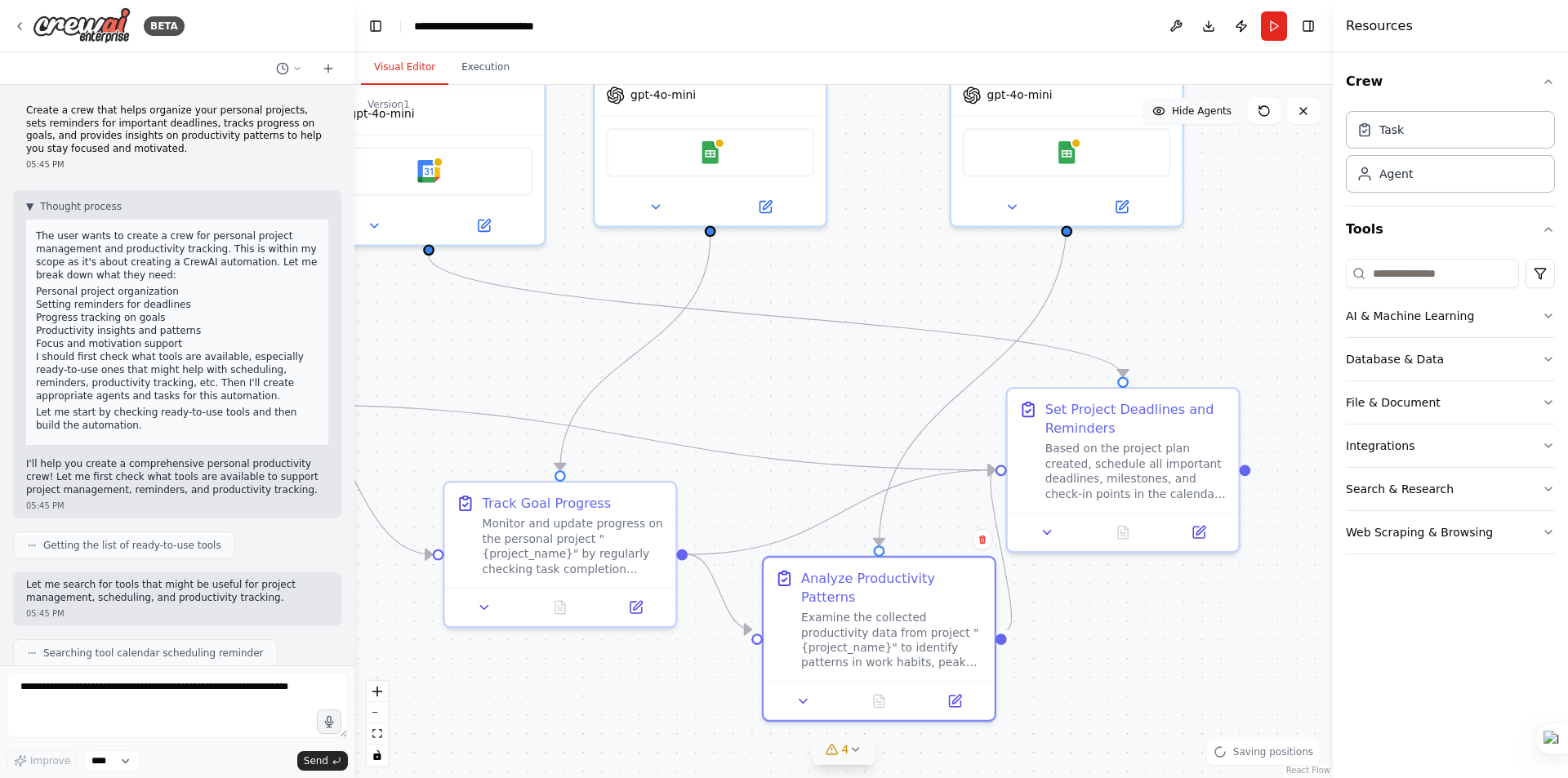
drag, startPoint x: 866, startPoint y: 674, endPoint x: 1159, endPoint y: 575, distance: 309.3
click at [894, 581] on div "Analyze Productivity Patterns" at bounding box center [892, 587] width 182 height 38
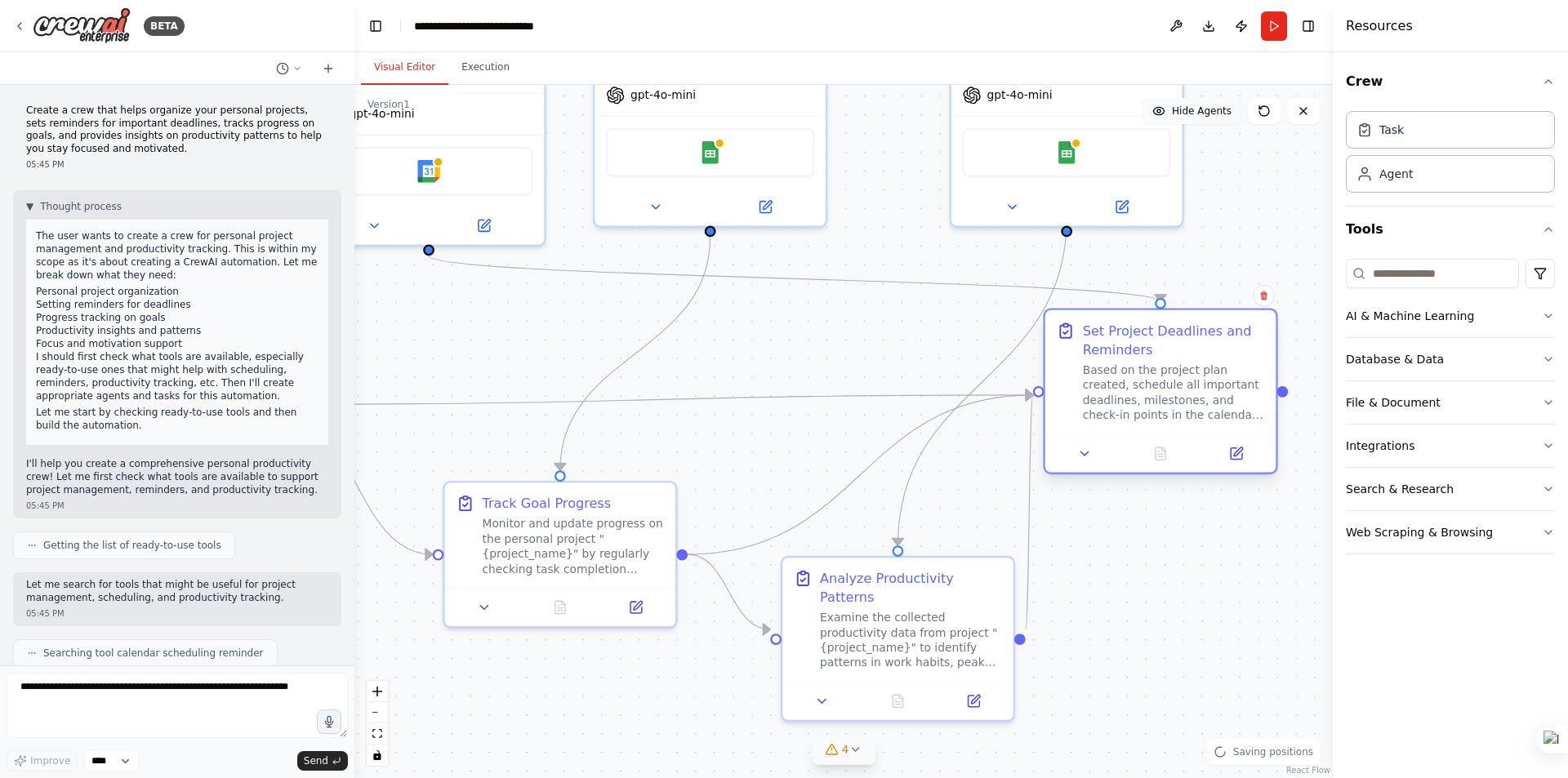
drag, startPoint x: 1128, startPoint y: 408, endPoint x: 1167, endPoint y: 321, distance: 95.3
click at [1166, 322] on div "Set Project Deadlines and Reminders" at bounding box center [1174, 340] width 182 height 38
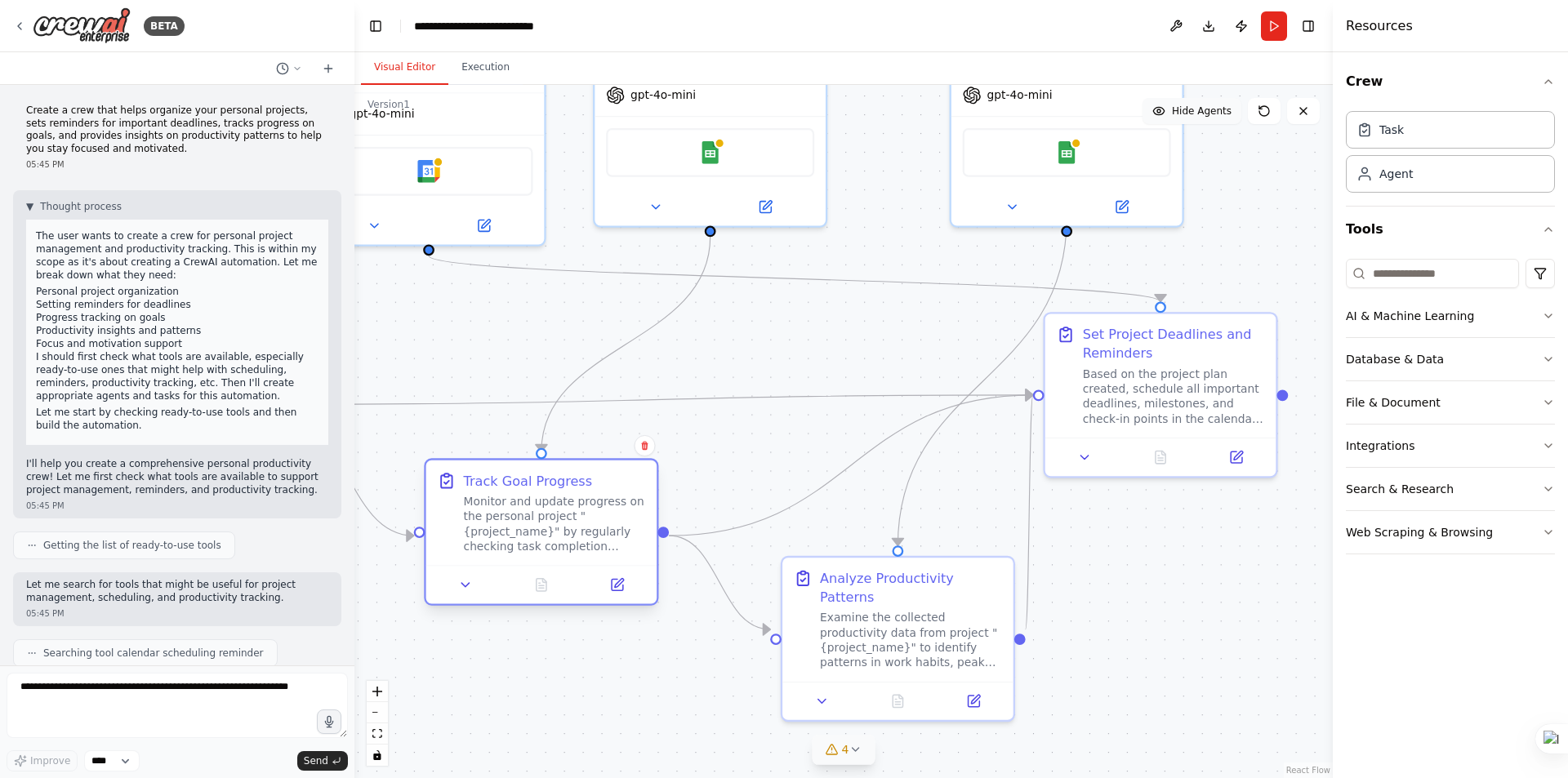
drag, startPoint x: 544, startPoint y: 506, endPoint x: 636, endPoint y: 500, distance: 92.2
click at [518, 484] on div "Track Goal Progress" at bounding box center [528, 480] width 129 height 18
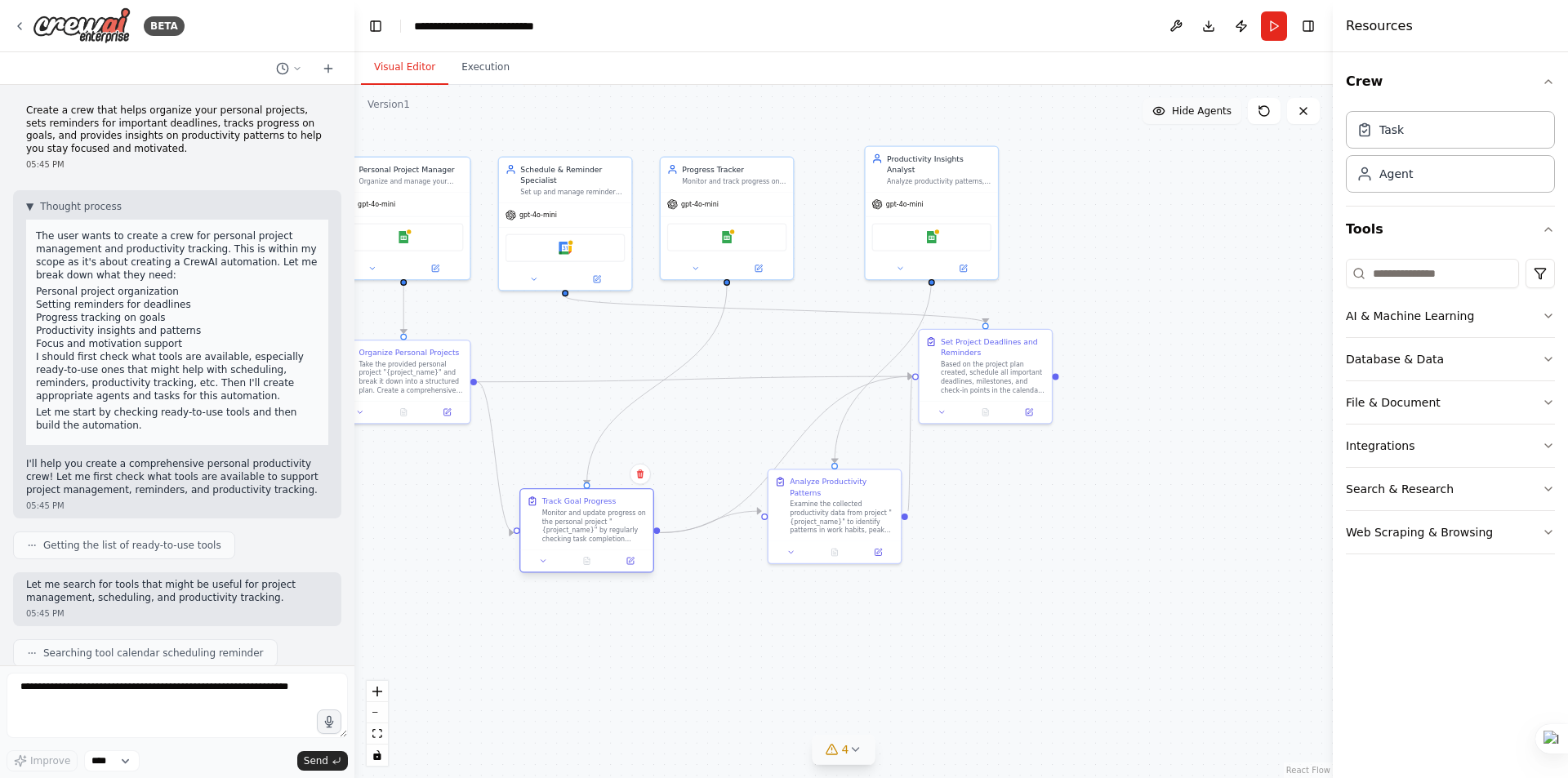
drag, startPoint x: 605, startPoint y: 450, endPoint x: 544, endPoint y: 514, distance: 88.4
click at [561, 527] on div "Monitor and update progress on the personal project "{project_name}" by regular…" at bounding box center [595, 525] width 105 height 34
drag, startPoint x: 404, startPoint y: 364, endPoint x: 442, endPoint y: 361, distance: 38.1
click at [442, 361] on div "Take the provided personal project "{project_name}" and break it down into a st…" at bounding box center [454, 374] width 105 height 34
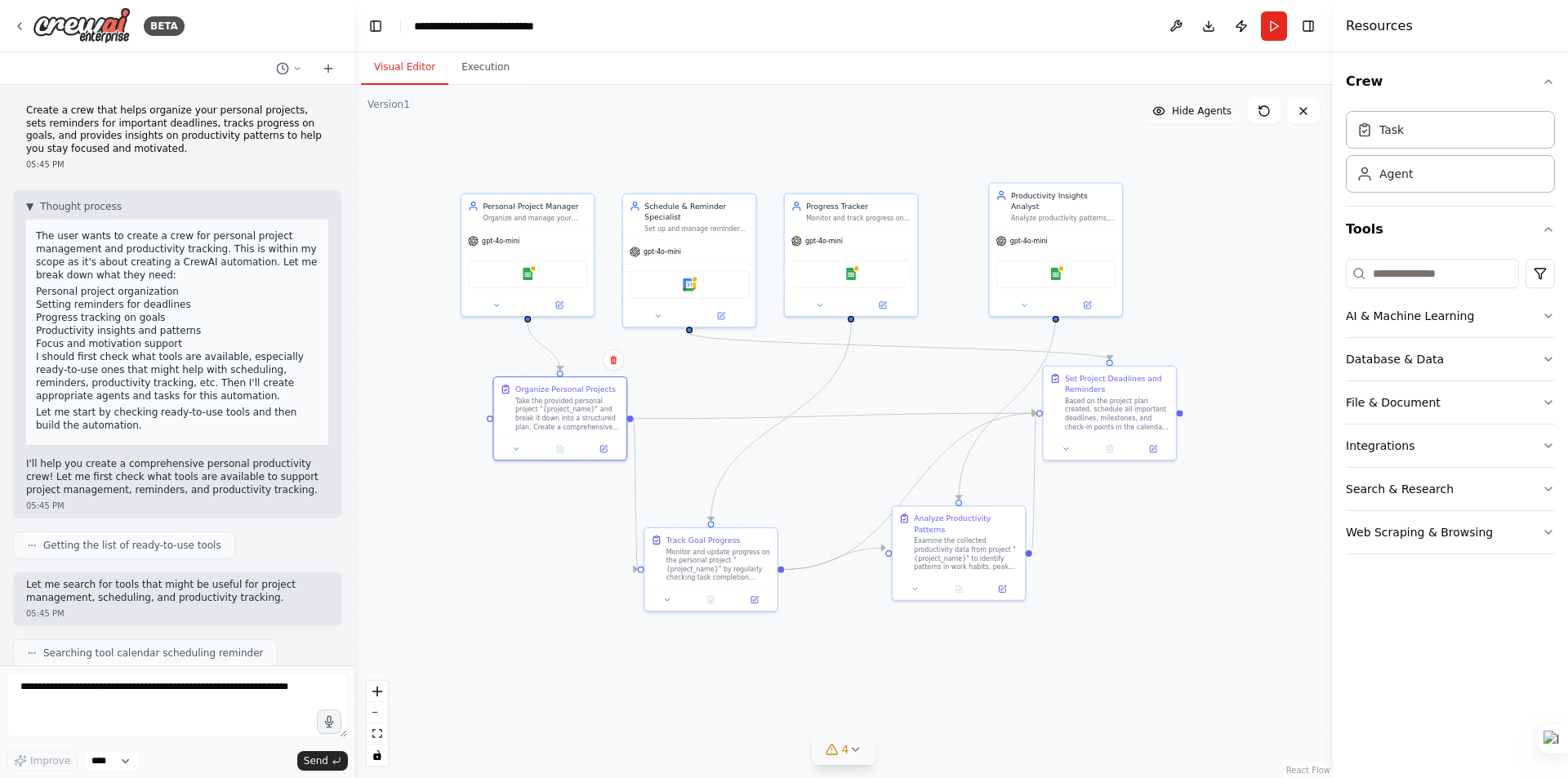
drag, startPoint x: 752, startPoint y: 357, endPoint x: 856, endPoint y: 398, distance: 111.8
click at [871, 391] on div ".deletable-edge-delete-btn { width: 20px; height: 20px; border: 0px solid #ffff…" at bounding box center [844, 431] width 979 height 693
drag, startPoint x: 1054, startPoint y: 191, endPoint x: 1061, endPoint y: 205, distance: 15.7
click at [1061, 205] on div "Productivity Insights Analyst" at bounding box center [1070, 206] width 105 height 21
drag, startPoint x: 856, startPoint y: 206, endPoint x: 865, endPoint y: 206, distance: 9.0
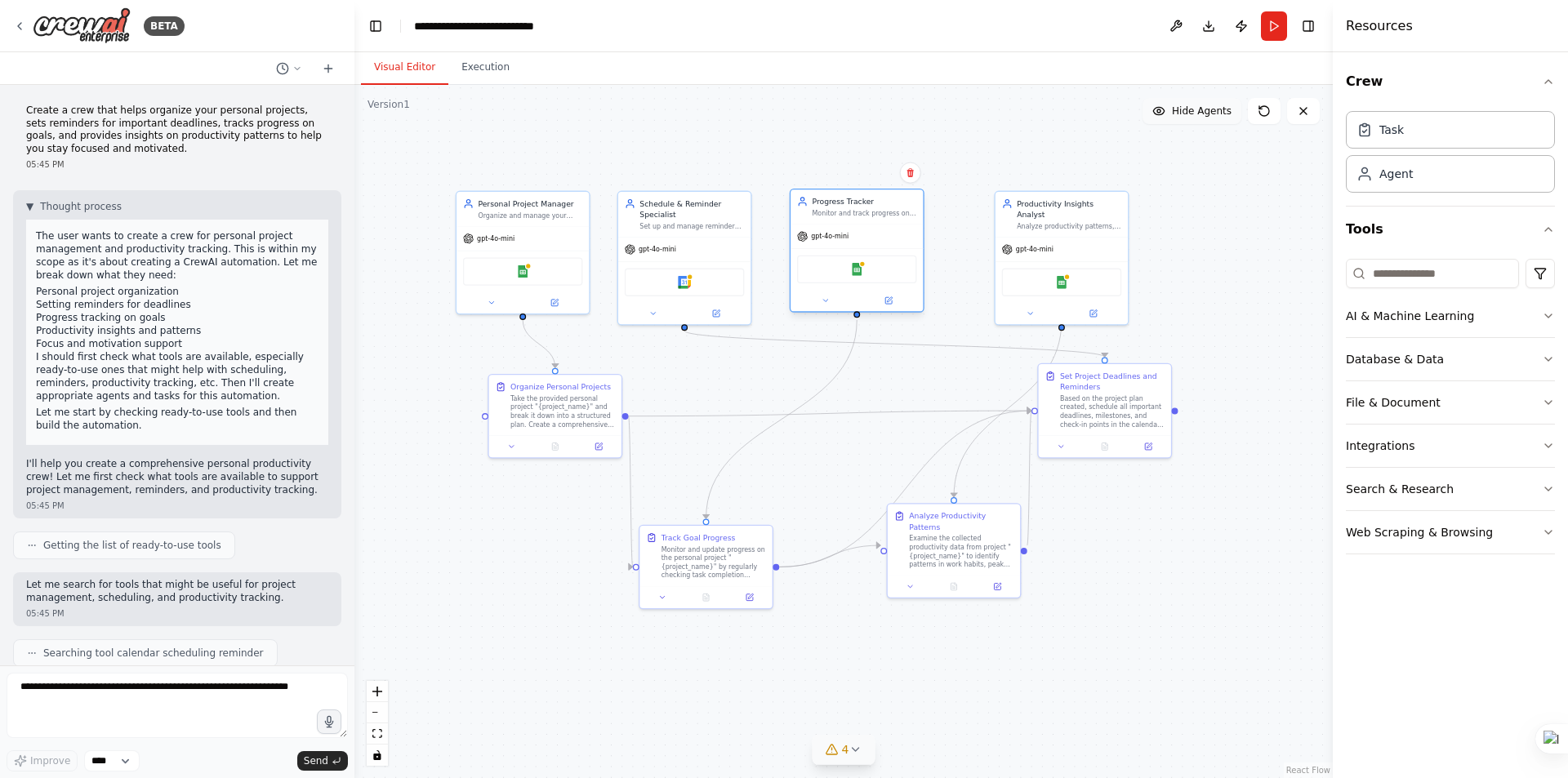
click at [865, 206] on div "Progress Tracker" at bounding box center [864, 202] width 105 height 11
click at [486, 660] on div ".deletable-edge-delete-btn { width: 20px; height: 20px; border: 0px solid #ffff…" at bounding box center [844, 431] width 979 height 693
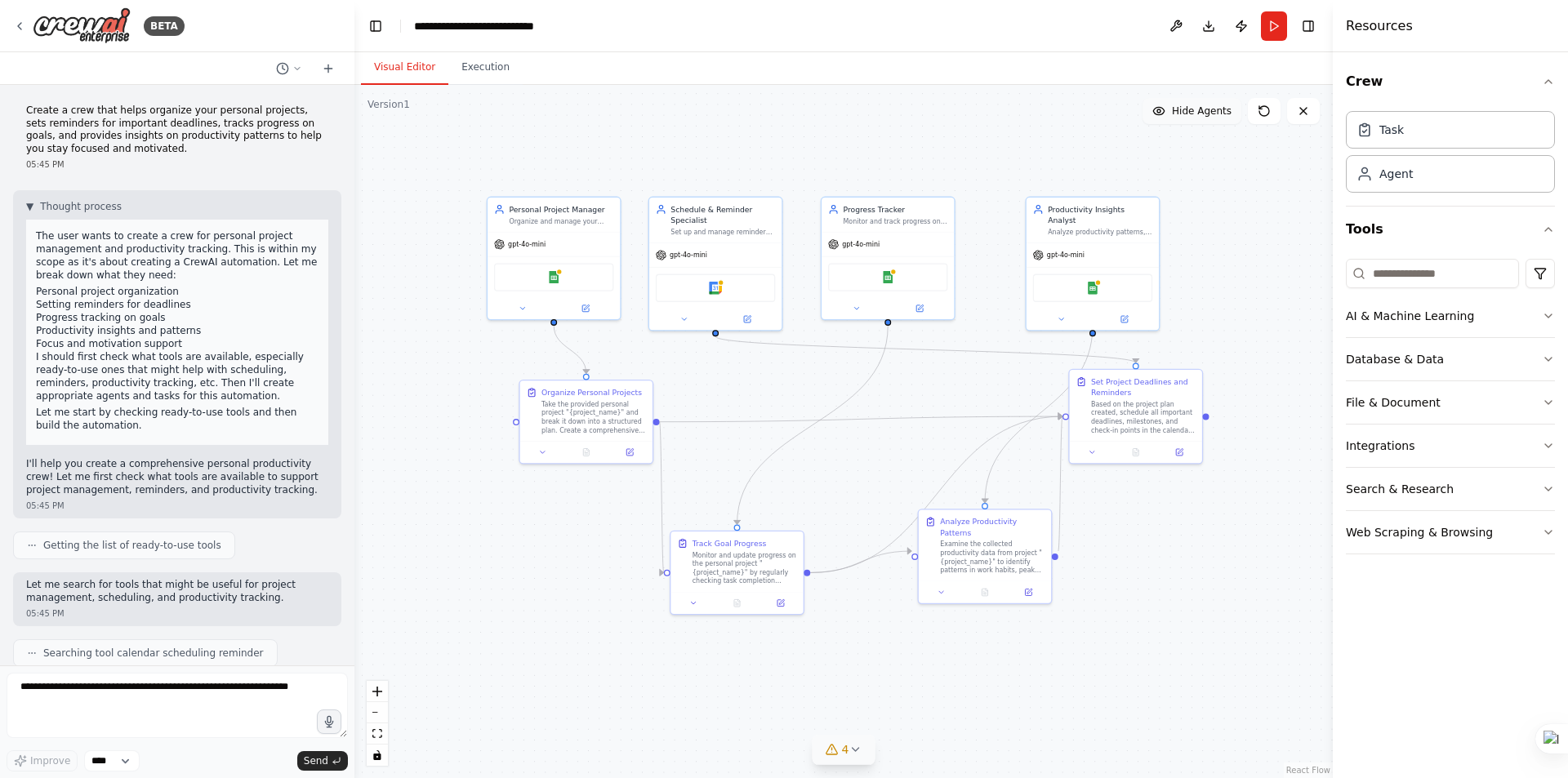
drag, startPoint x: 402, startPoint y: 133, endPoint x: 433, endPoint y: 139, distance: 31.6
click at [433, 139] on div ".deletable-edge-delete-btn { width: 20px; height: 20px; border: 0px solid #ffff…" at bounding box center [844, 431] width 979 height 693
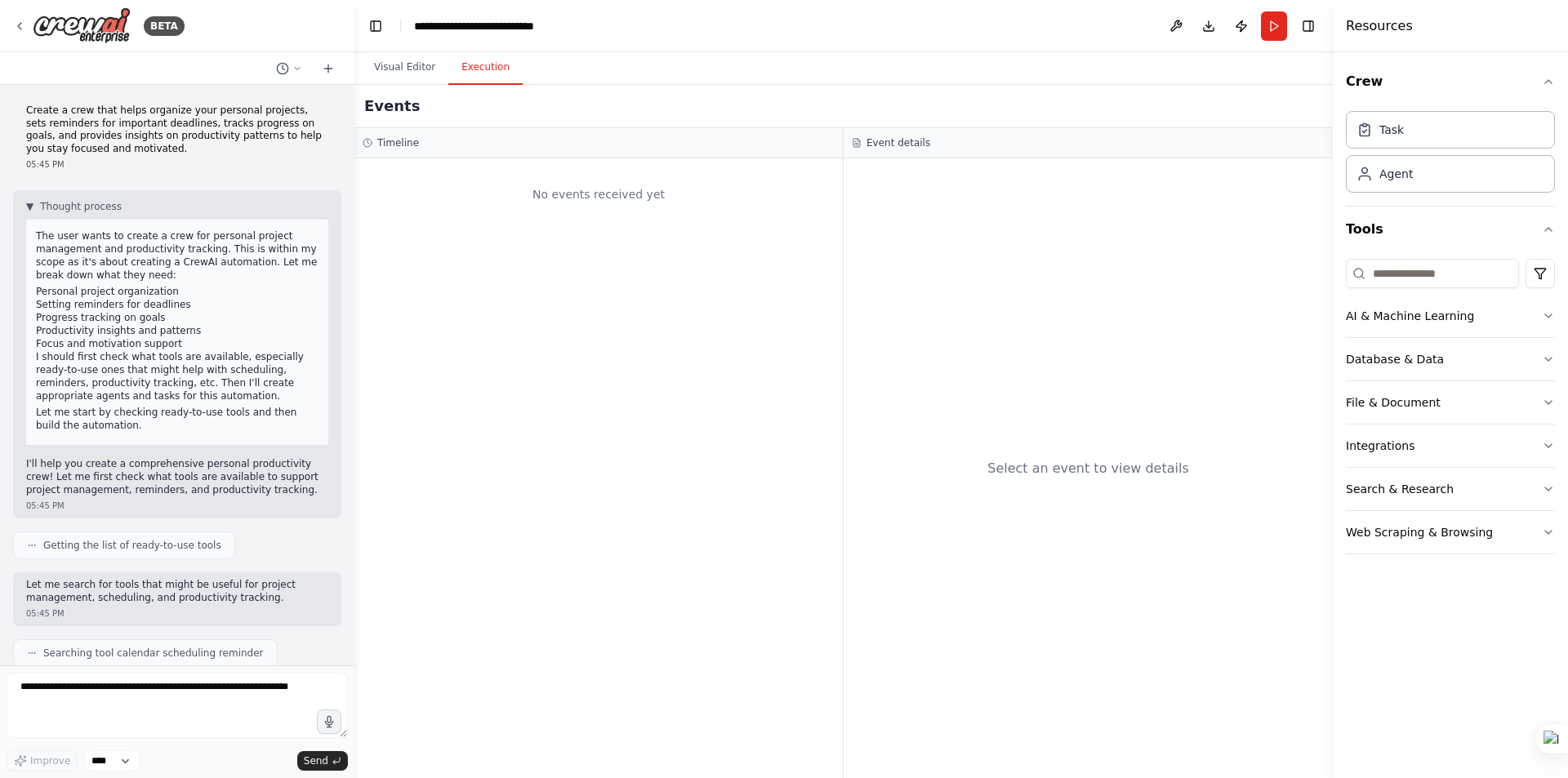
click at [487, 65] on button "Execution" at bounding box center [485, 67] width 74 height 34
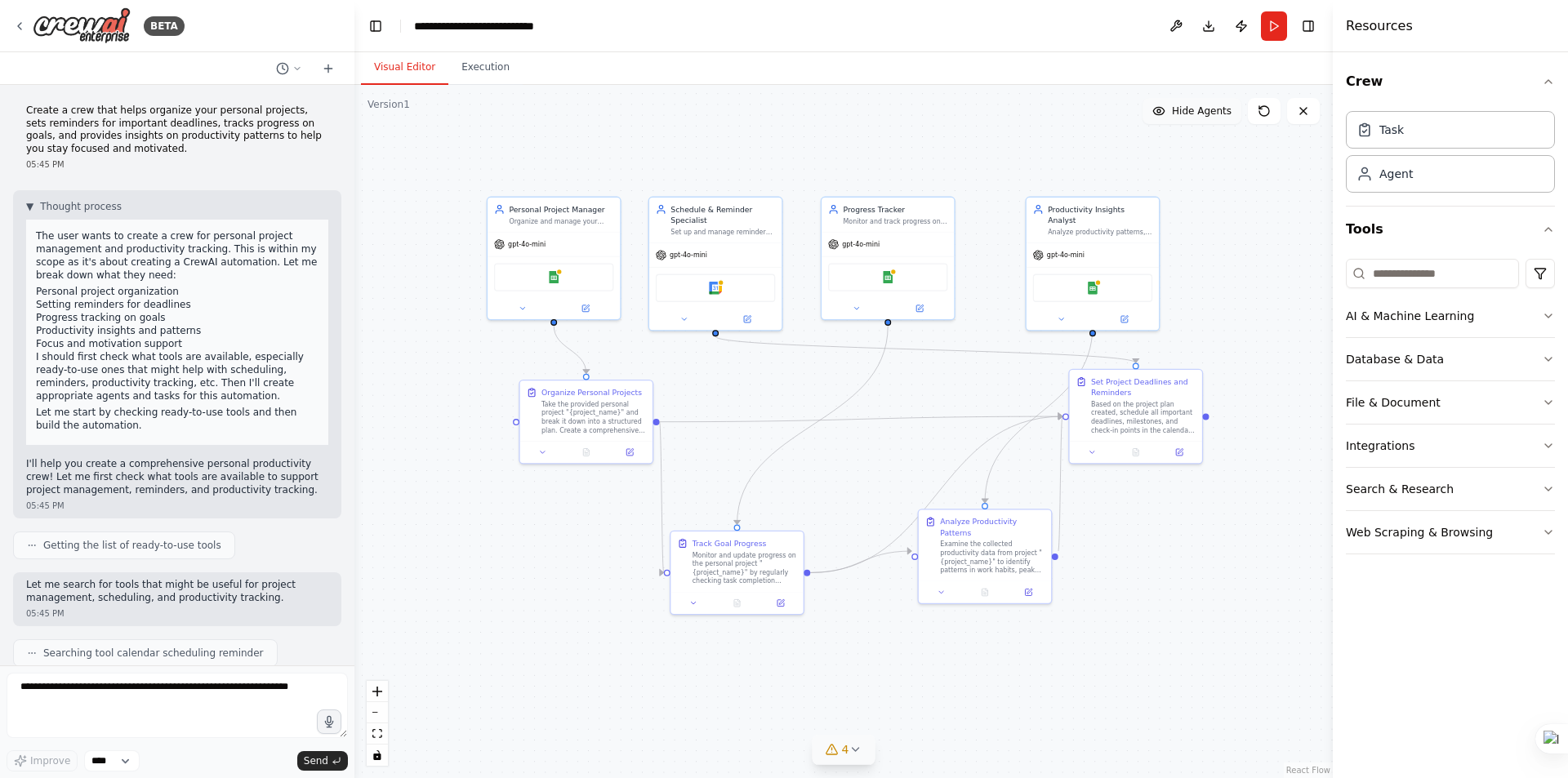
click at [397, 70] on button "Visual Editor" at bounding box center [404, 67] width 87 height 34
click at [1277, 26] on button "Run" at bounding box center [1274, 26] width 26 height 29
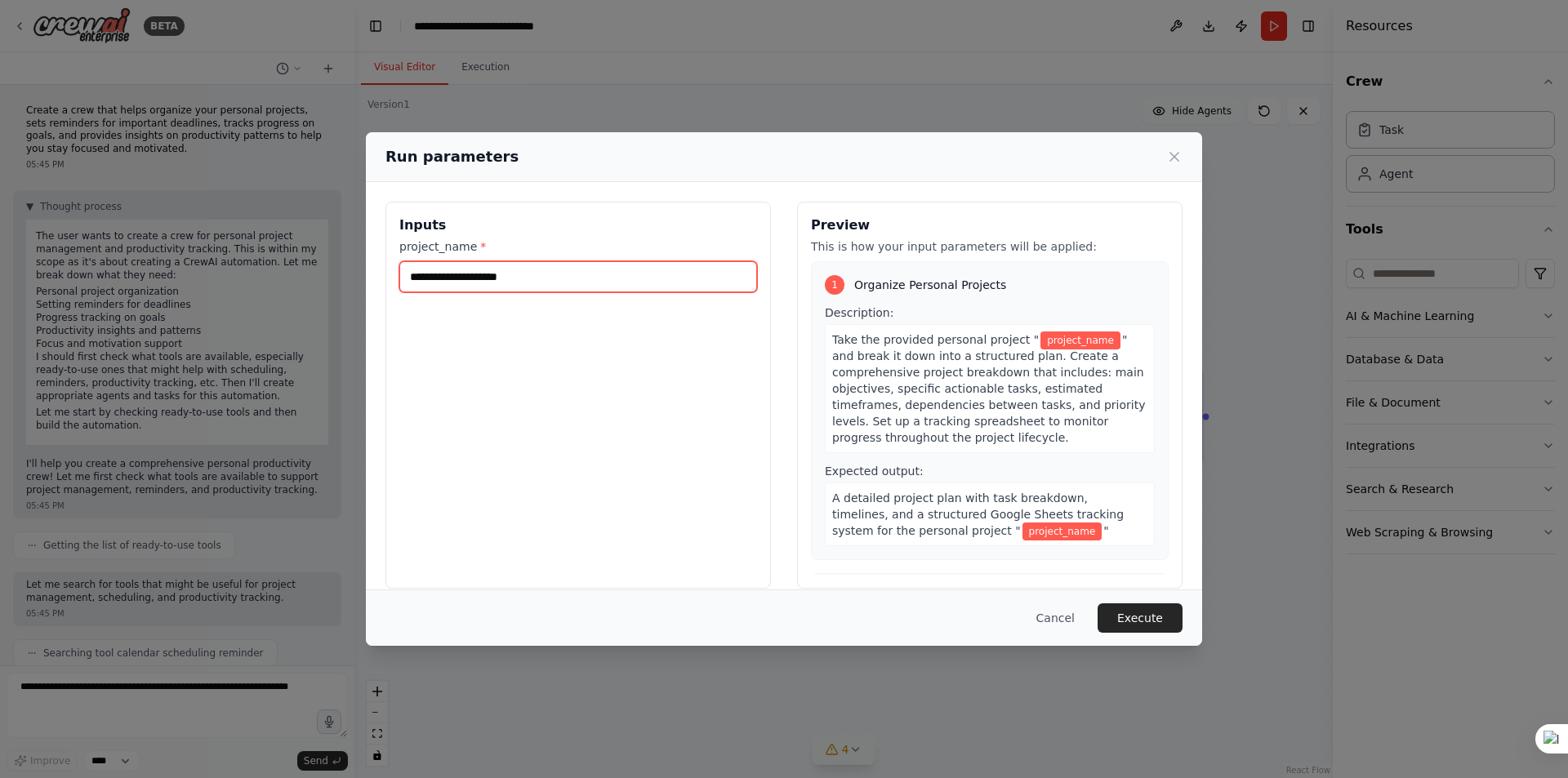
click at [527, 272] on input "project_name *" at bounding box center [578, 277] width 358 height 31
type input "********"
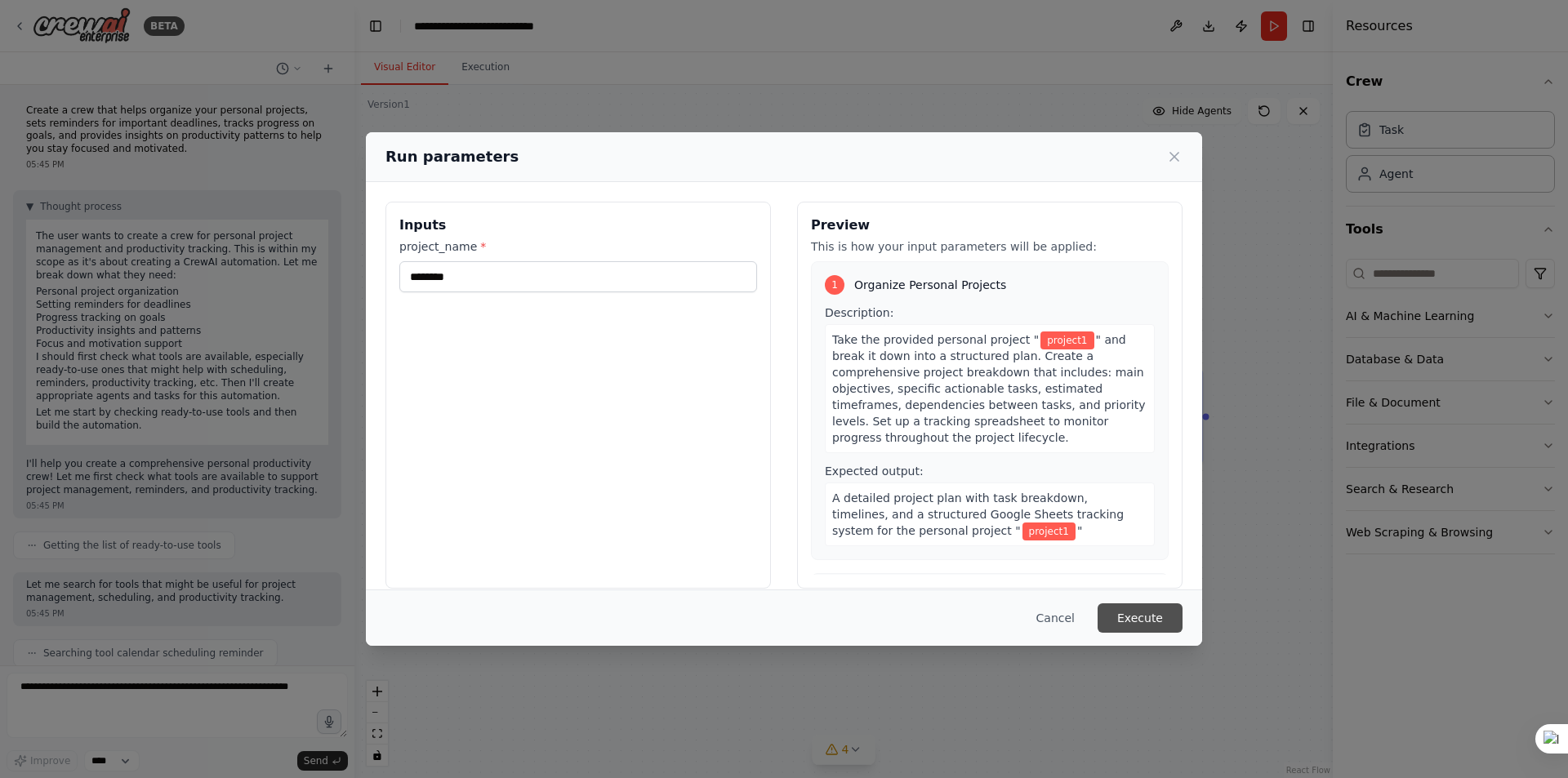
click at [1141, 612] on button "Execute" at bounding box center [1140, 617] width 85 height 29
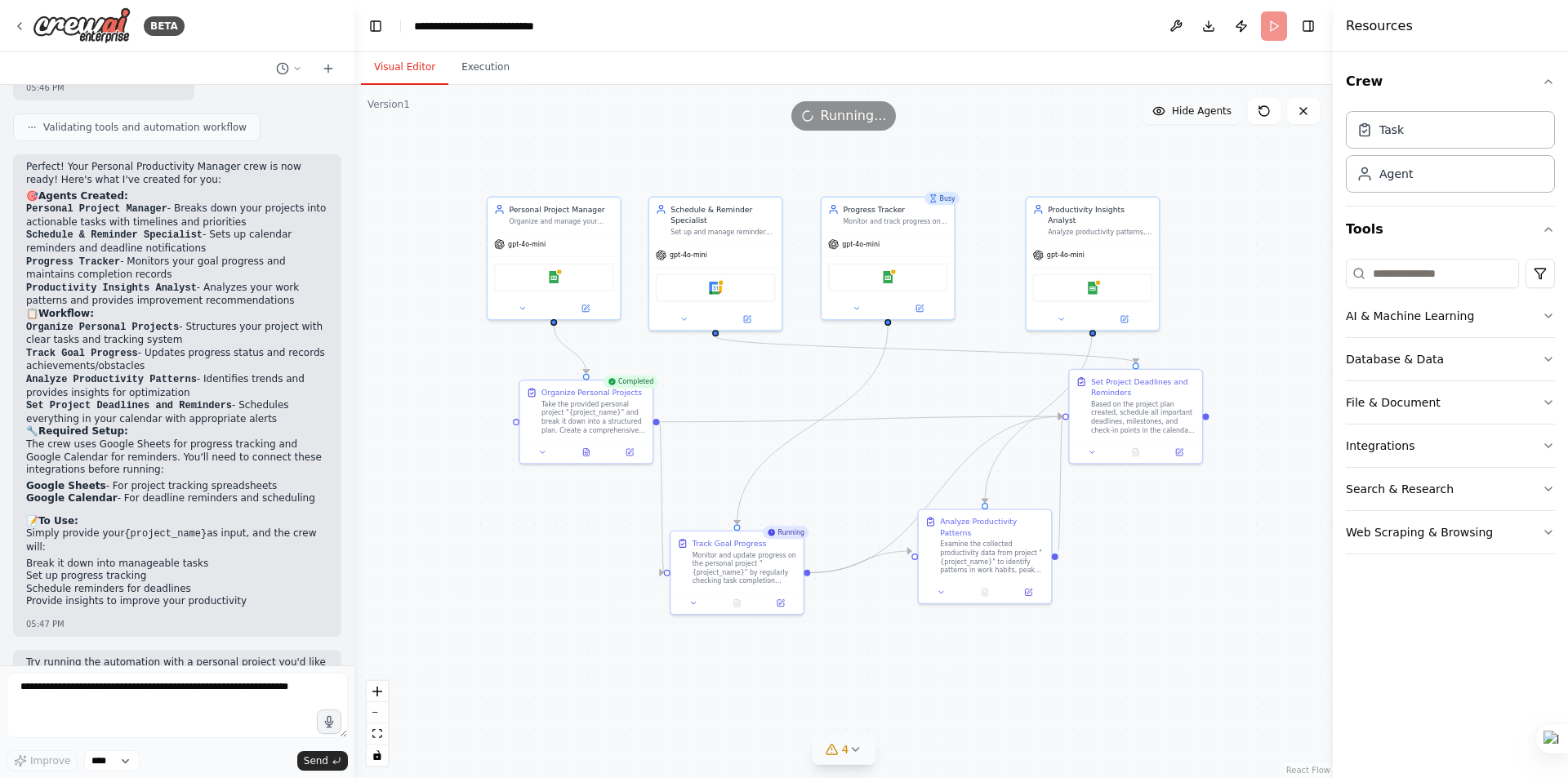
scroll to position [1784, 0]
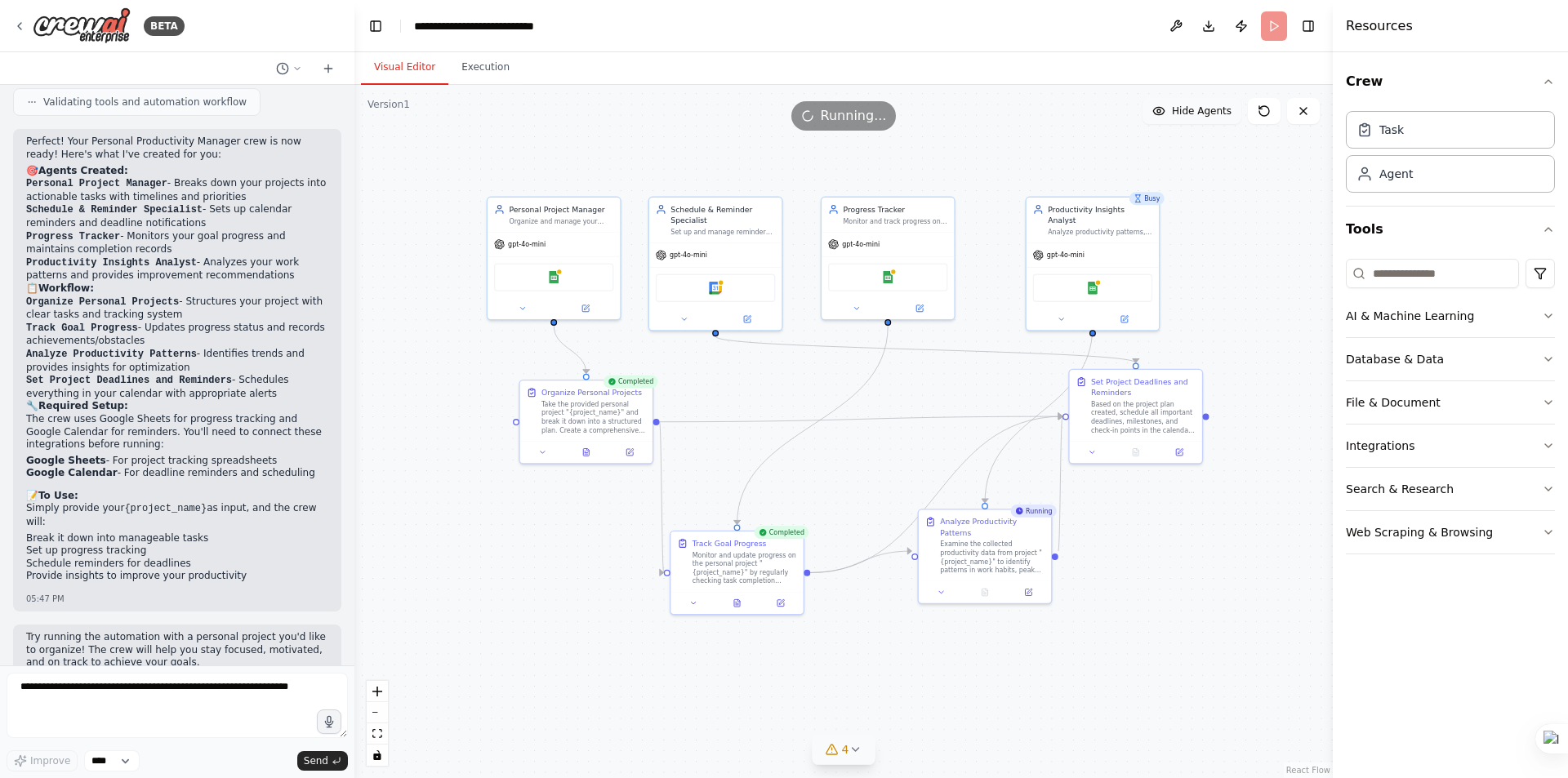
click at [497, 628] on div ".deletable-edge-delete-btn { width: 20px; height: 20px; border: 0px solid #ffff…" at bounding box center [844, 431] width 979 height 693
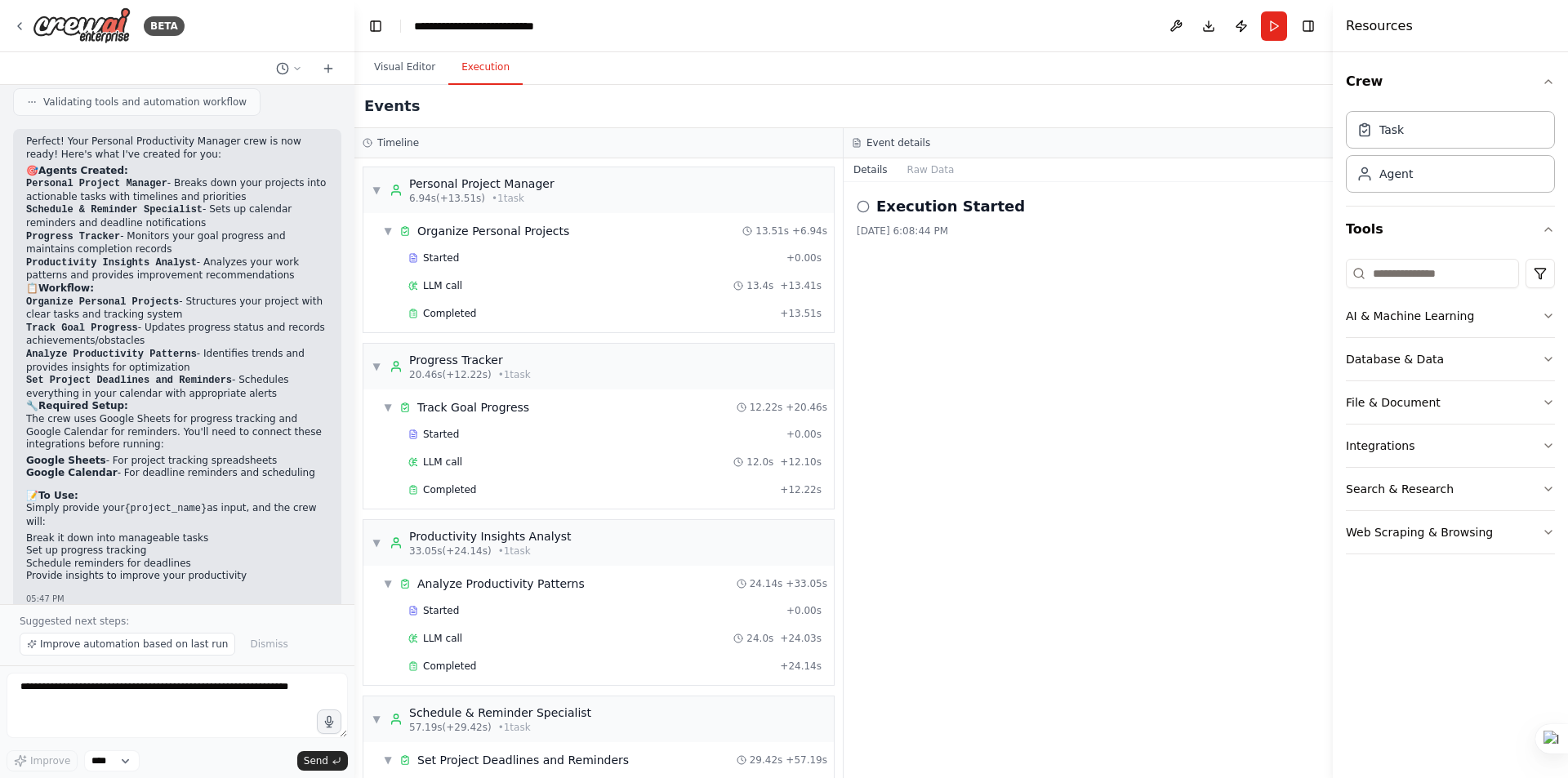
click at [470, 71] on button "Execution" at bounding box center [485, 67] width 74 height 34
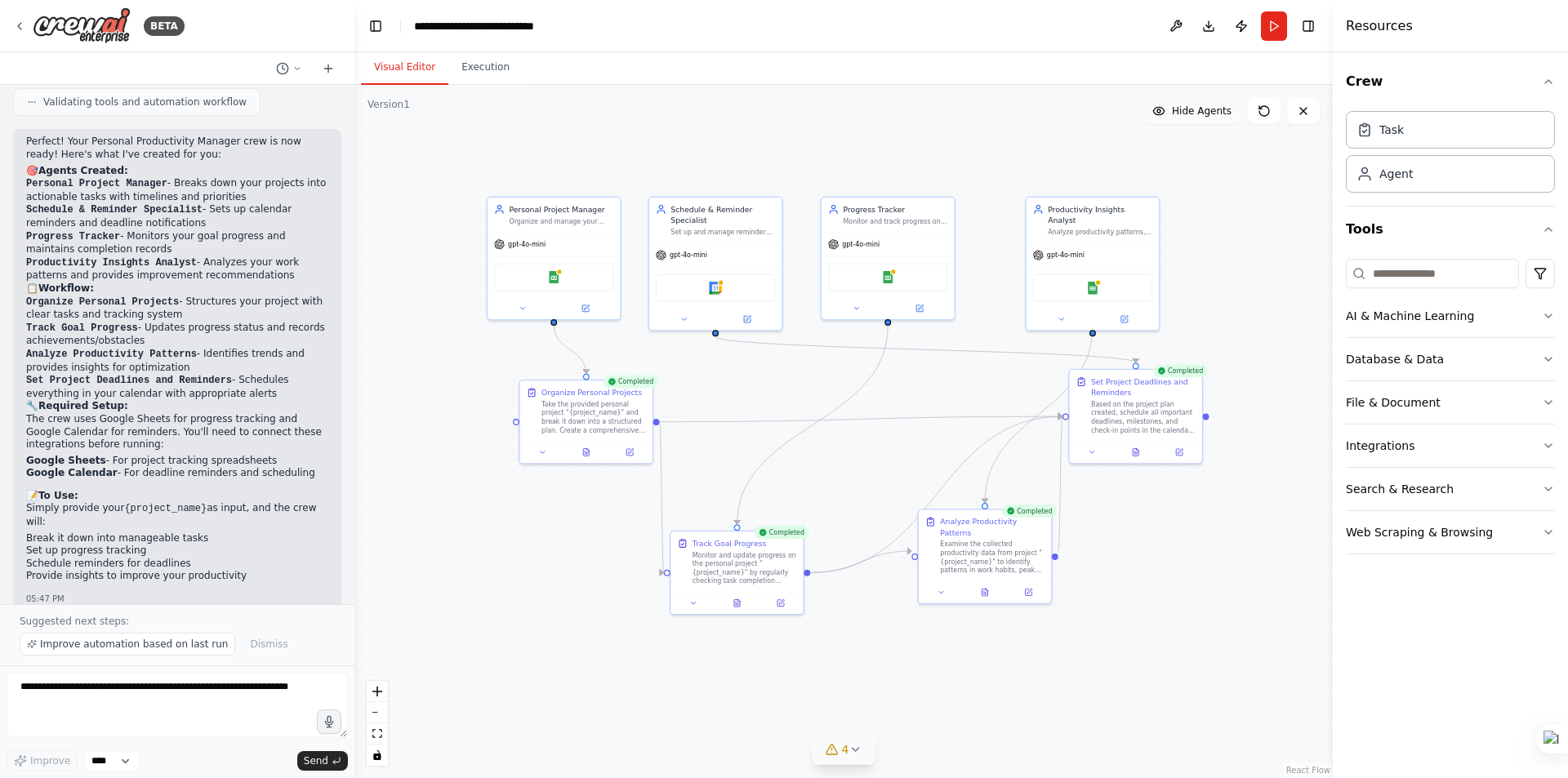
click at [392, 70] on button "Visual Editor" at bounding box center [404, 67] width 87 height 34
click at [781, 701] on div ".deletable-edge-delete-btn { width: 20px; height: 20px; border: 0px solid #ffff…" at bounding box center [844, 431] width 979 height 693
click at [857, 750] on icon at bounding box center [855, 750] width 13 height 13
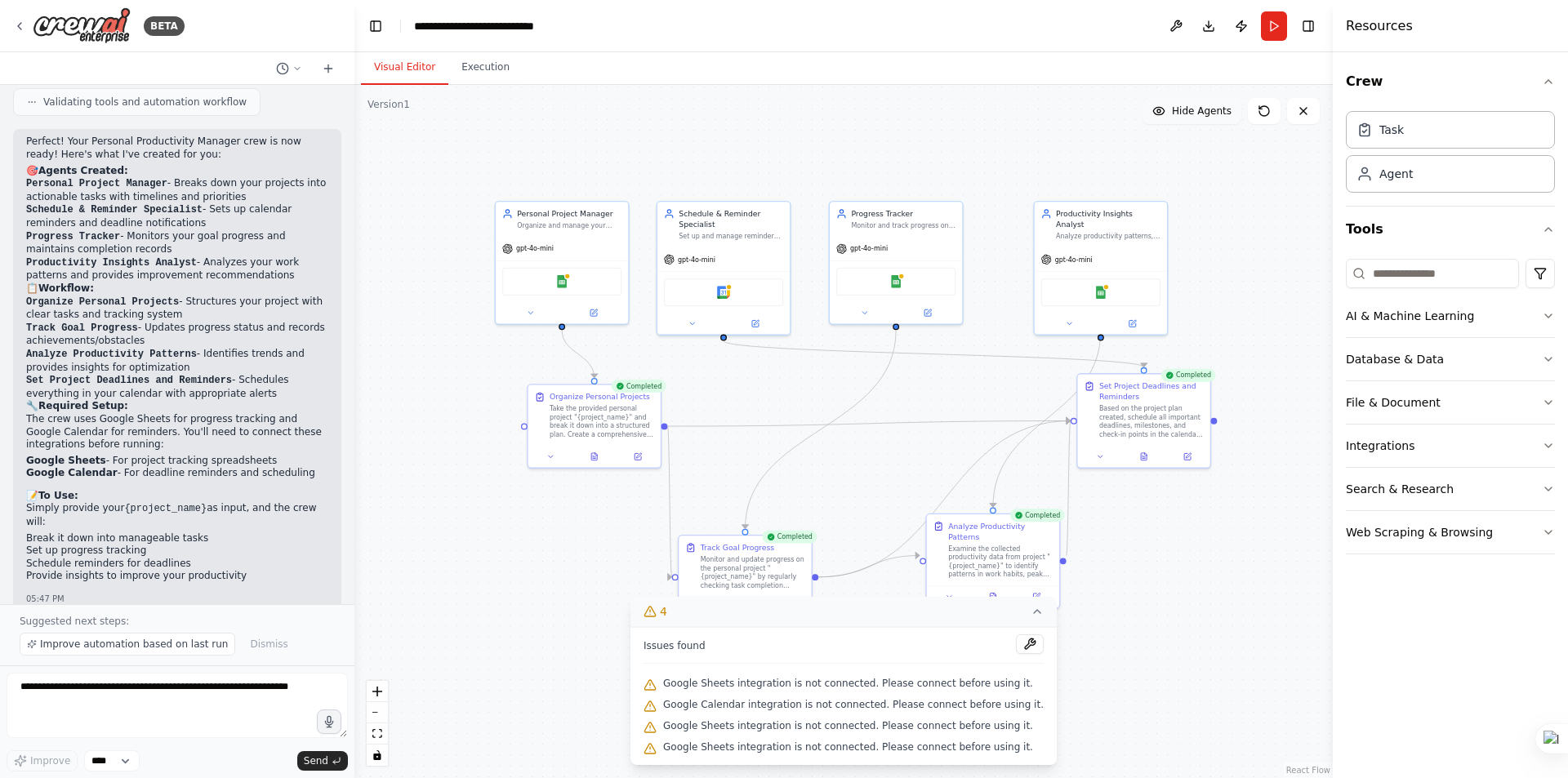
click at [1098, 682] on div ".deletable-edge-delete-btn { width: 20px; height: 20px; border: 0px solid #ffff…" at bounding box center [844, 431] width 979 height 693
click at [1031, 617] on icon at bounding box center [1037, 611] width 13 height 13
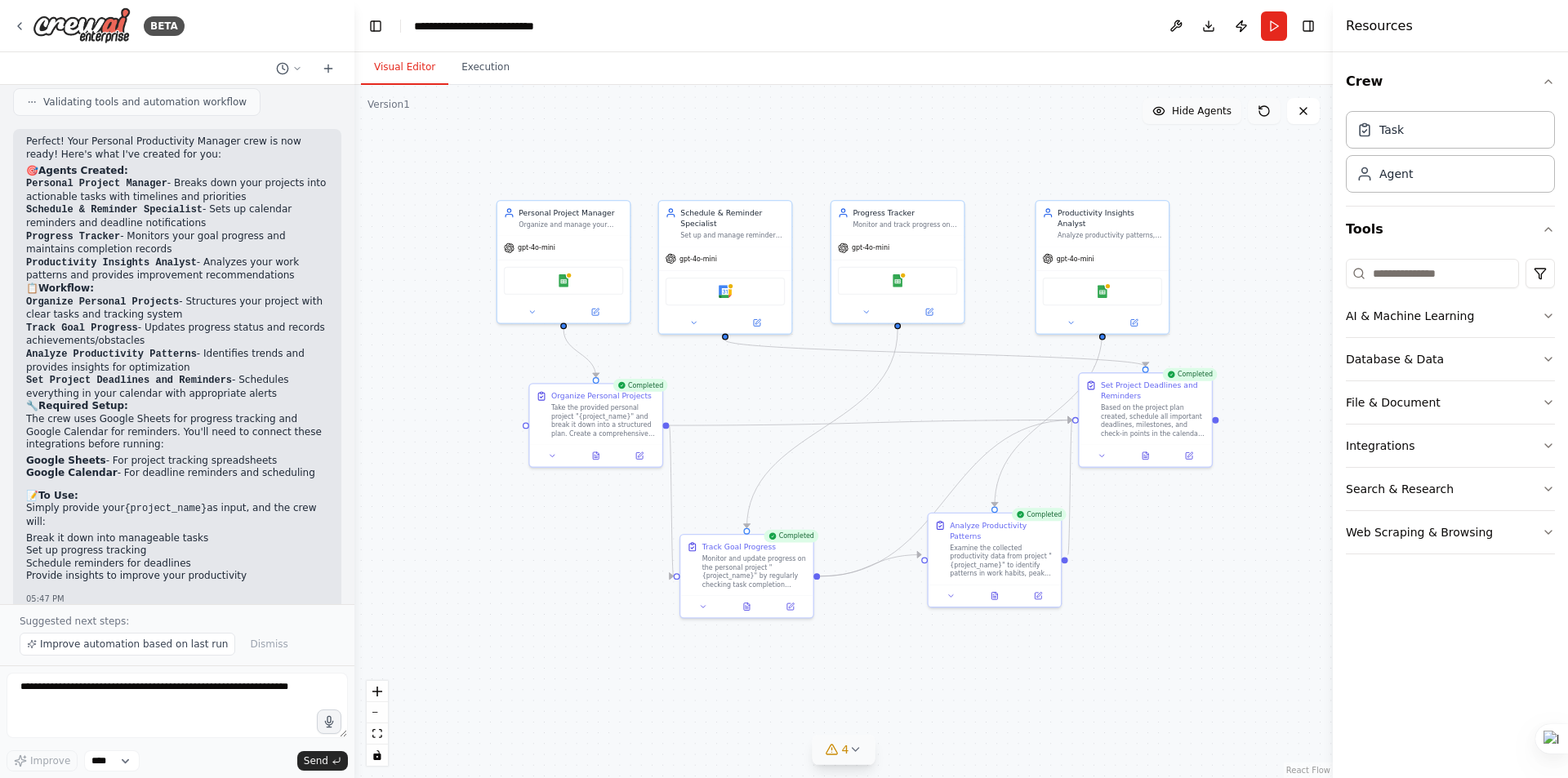
click at [1262, 117] on button at bounding box center [1264, 111] width 33 height 26
click at [1264, 110] on icon at bounding box center [1264, 111] width 13 height 13
click at [1240, 31] on button "Publish" at bounding box center [1241, 26] width 26 height 29
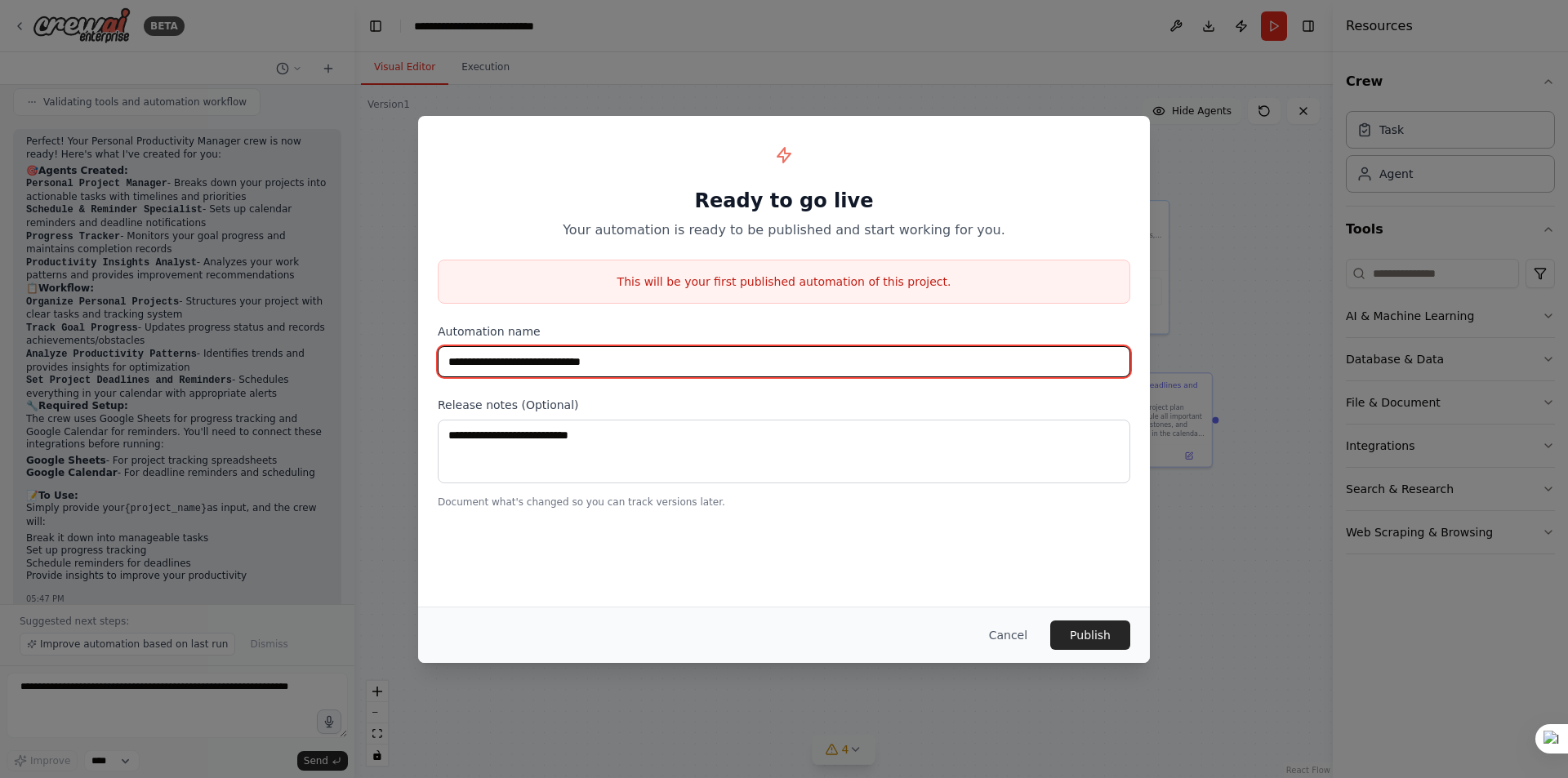
click at [678, 361] on input "**********" at bounding box center [784, 361] width 692 height 31
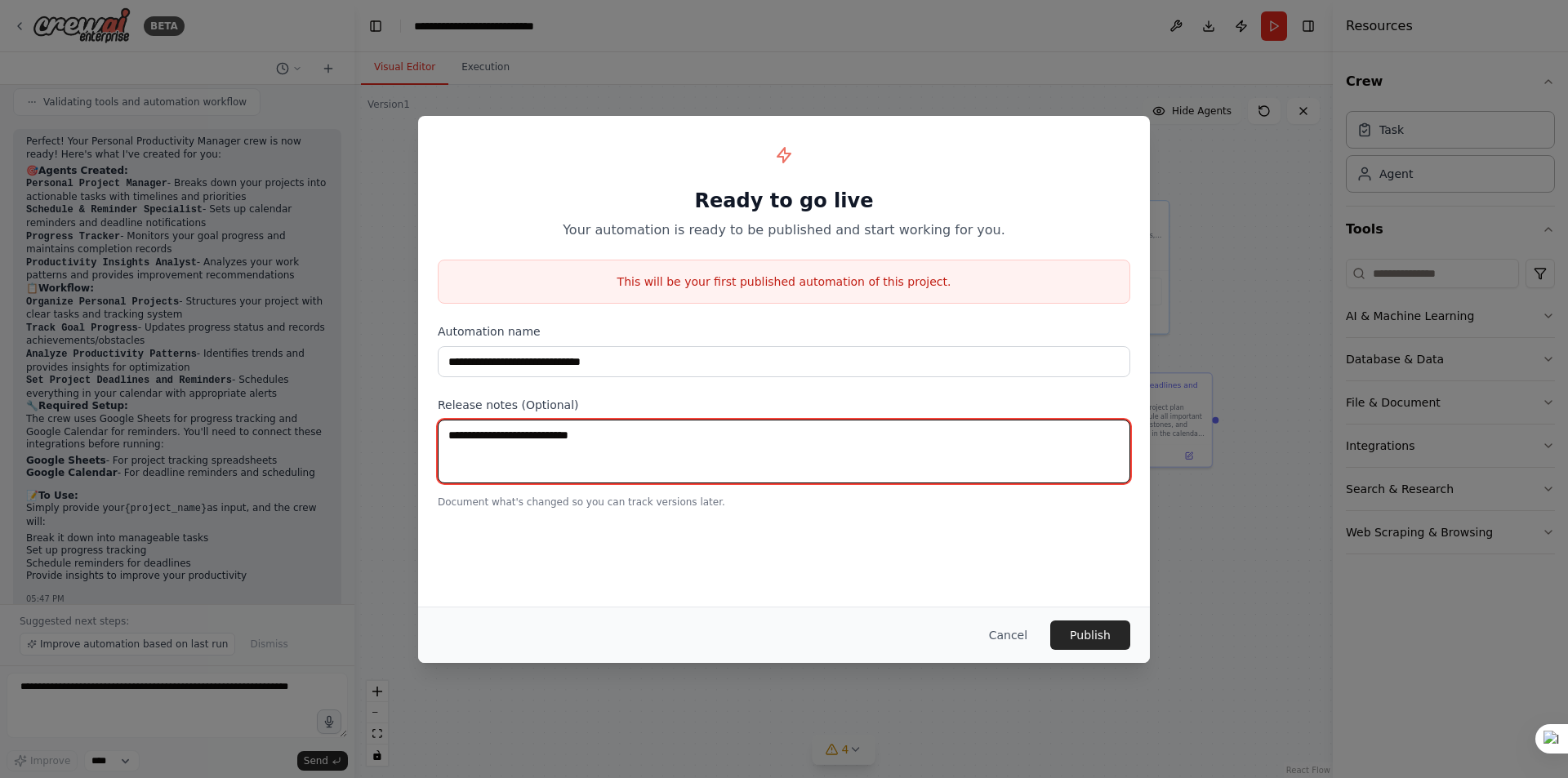
click at [644, 456] on textarea at bounding box center [784, 450] width 692 height 63
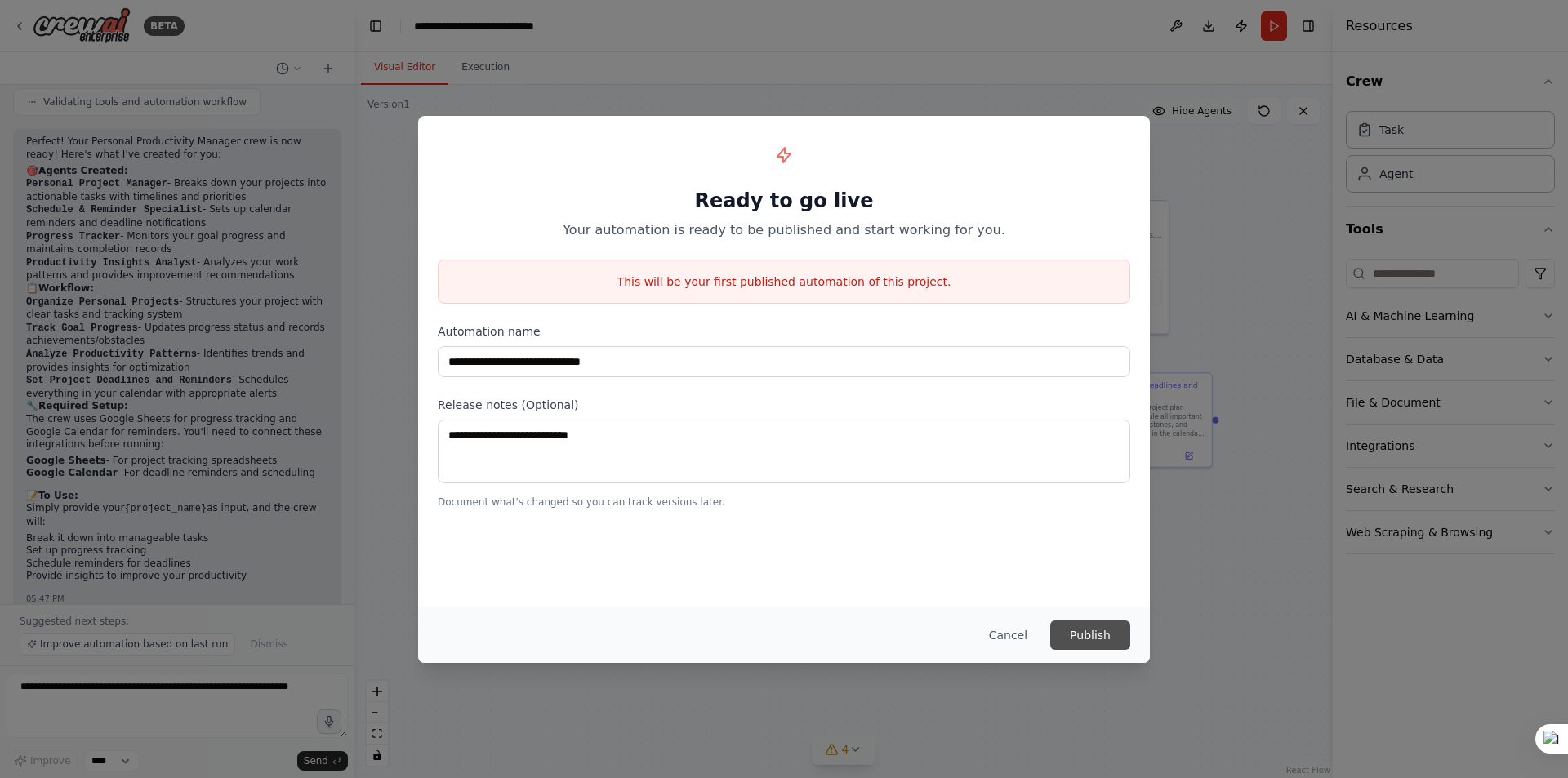
click at [1095, 626] on button "Publish" at bounding box center [1090, 635] width 80 height 29
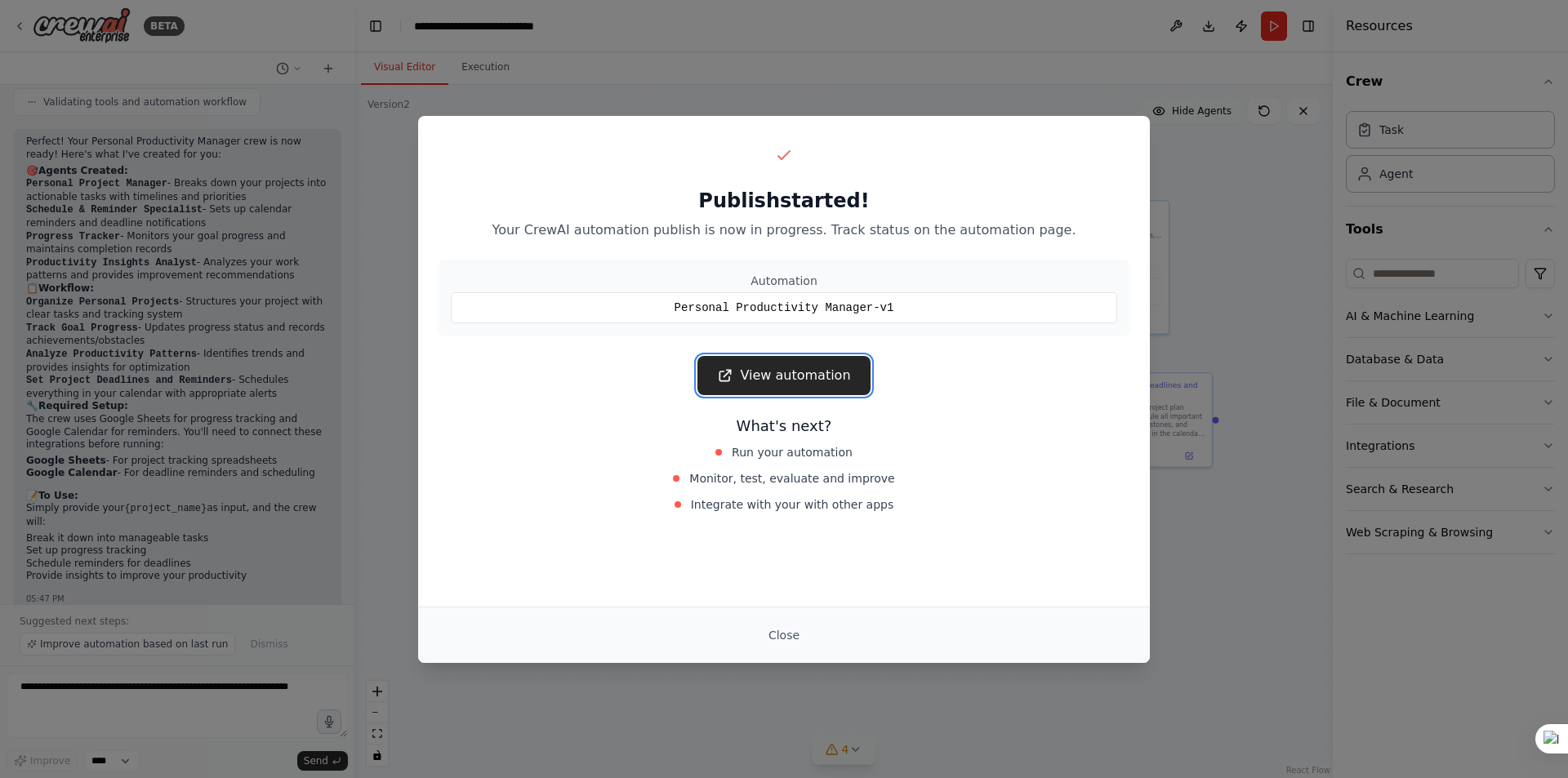
click at [805, 374] on link "View automation" at bounding box center [784, 375] width 173 height 39
drag, startPoint x: 821, startPoint y: 307, endPoint x: 844, endPoint y: 311, distance: 23.3
click at [822, 307] on div "Personal Productivity Manager-v1" at bounding box center [784, 308] width 666 height 31
click at [789, 632] on button "Close" at bounding box center [784, 635] width 57 height 29
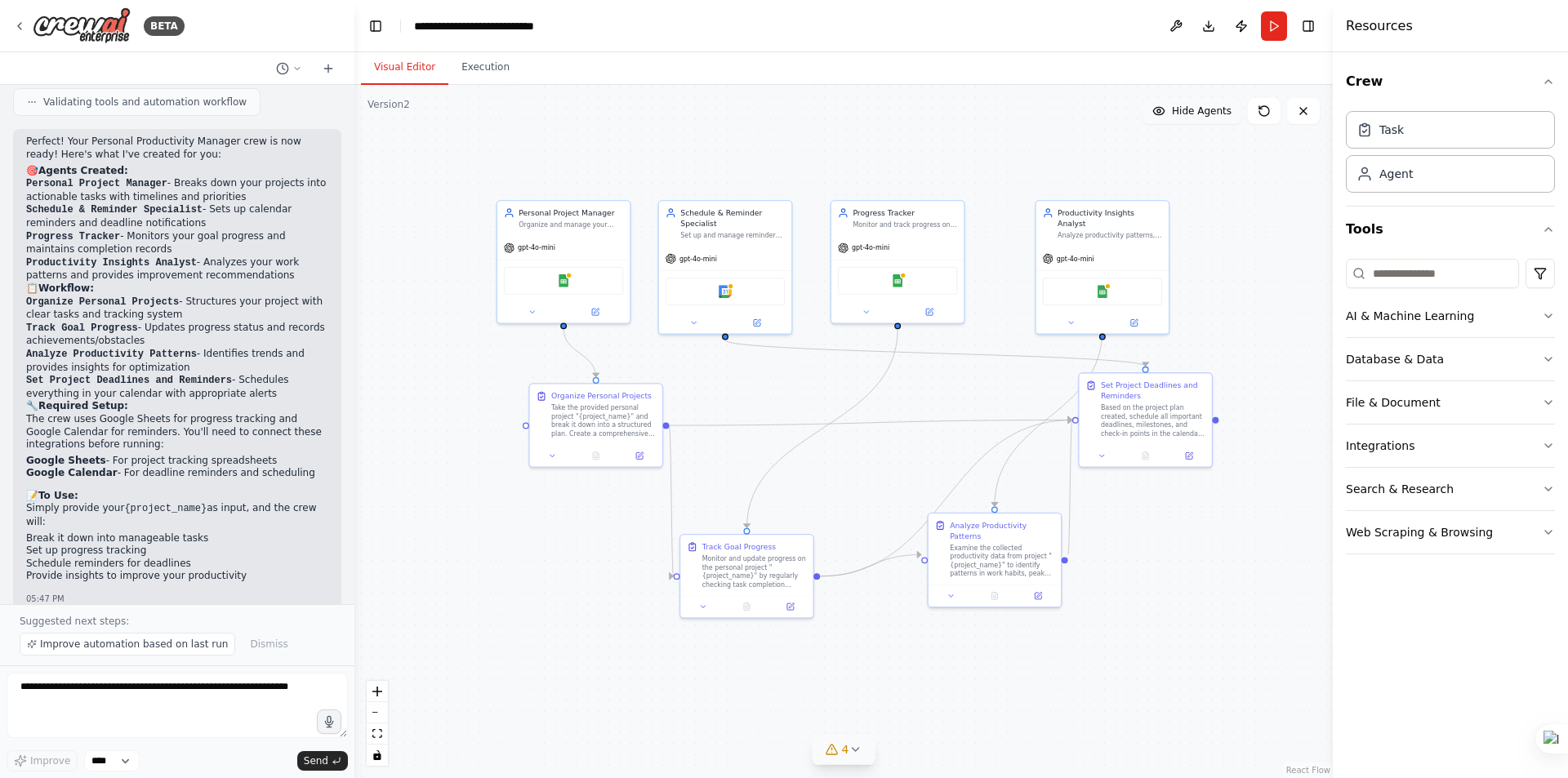
click at [515, 664] on div ".deletable-edge-delete-btn { width: 20px; height: 20px; border: 0px solid #ffff…" at bounding box center [844, 431] width 979 height 693
click at [1180, 27] on button at bounding box center [1176, 26] width 26 height 29
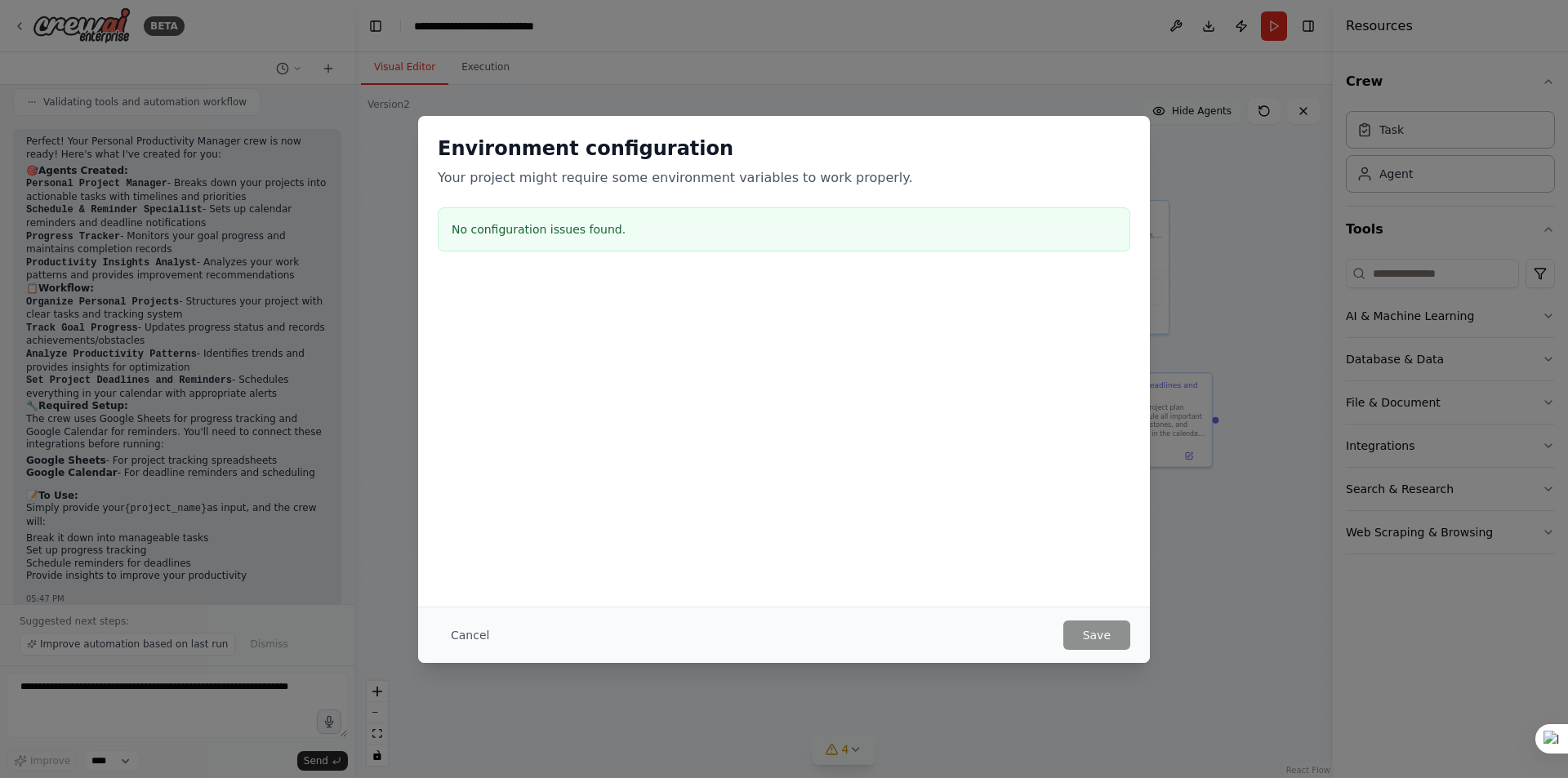
click at [594, 229] on h3 "No configuration issues found." at bounding box center [784, 229] width 665 height 17
click at [470, 634] on button "Cancel" at bounding box center [470, 635] width 64 height 29
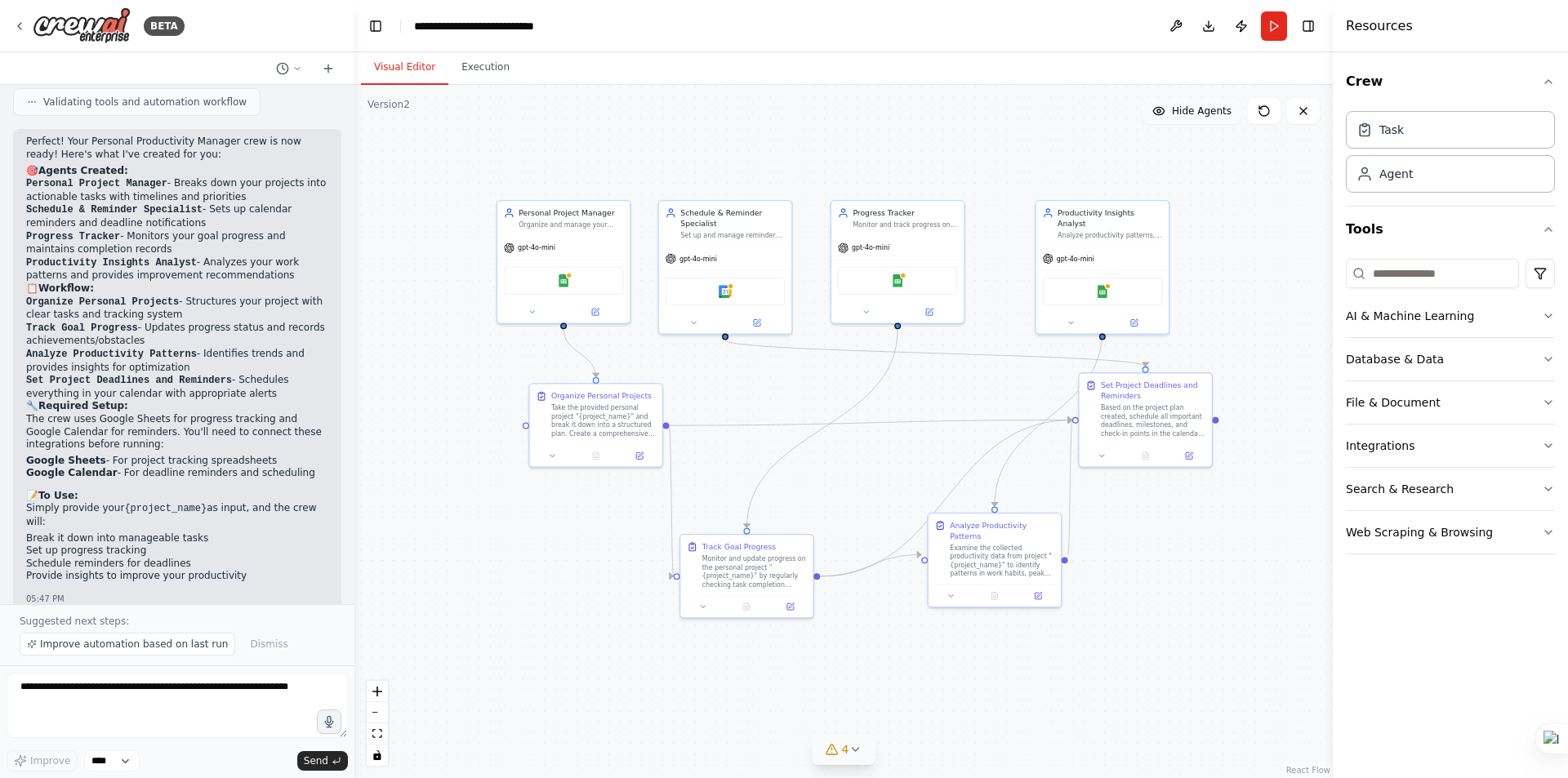
click at [511, 621] on div ".deletable-edge-delete-btn { width: 20px; height: 20px; border: 0px solid #ffff…" at bounding box center [844, 431] width 979 height 693
drag, startPoint x: 576, startPoint y: 414, endPoint x: 537, endPoint y: 439, distance: 46.3
click at [537, 439] on div "Take the provided personal project "{project_name}" and break it down into a st…" at bounding box center [567, 442] width 105 height 34
drag, startPoint x: 544, startPoint y: 442, endPoint x: 554, endPoint y: 445, distance: 10.4
click at [554, 445] on div "Take the provided personal project "{project_name}" and break it down into a st…" at bounding box center [578, 442] width 105 height 34
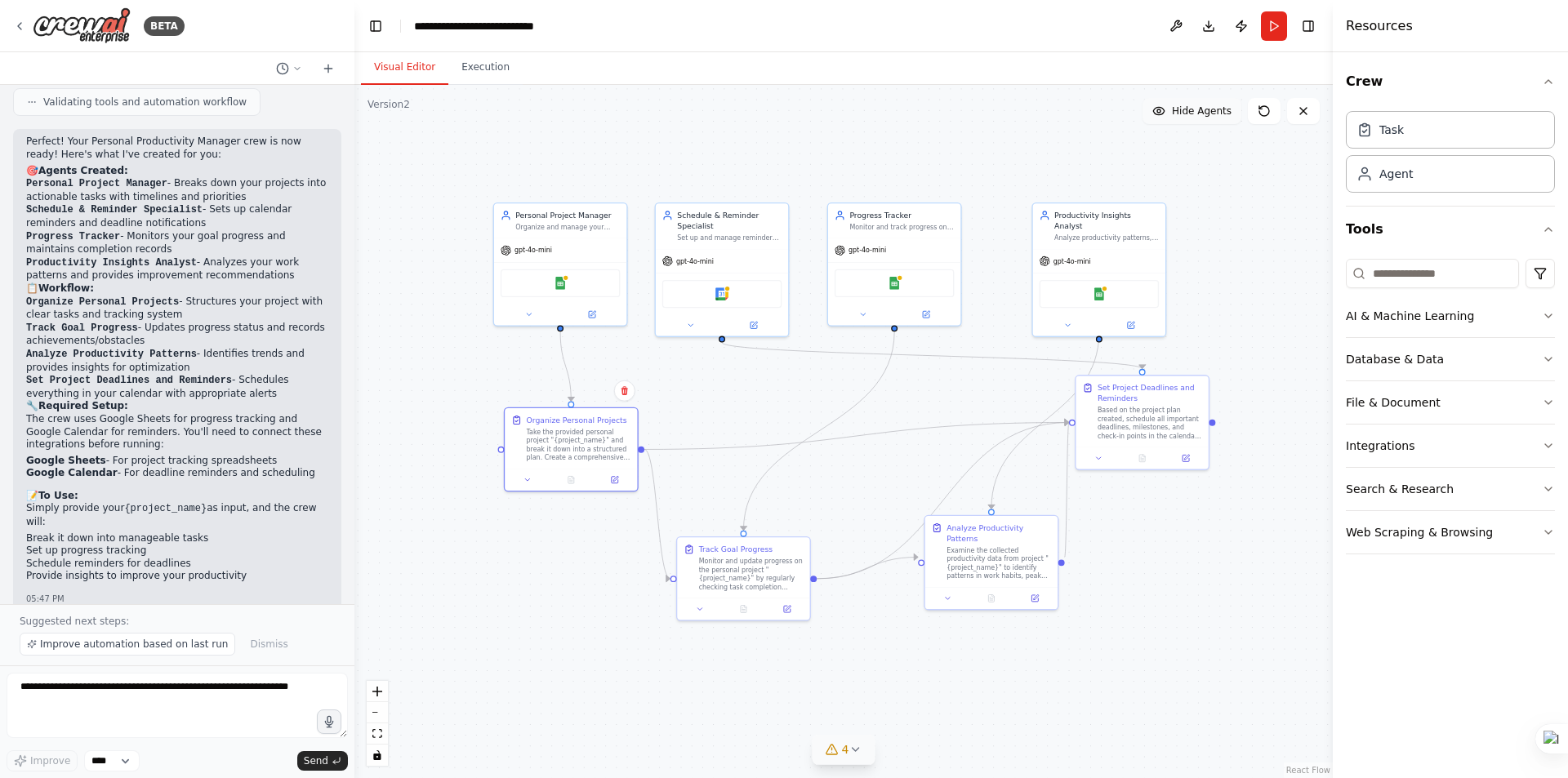
click at [515, 578] on div ".deletable-edge-delete-btn { width: 20px; height: 20px; border: 0px solid #ffff…" at bounding box center [844, 431] width 979 height 693
click at [555, 587] on div ".deletable-edge-delete-btn { width: 20px; height: 20px; border: 0px solid #ffff…" at bounding box center [844, 431] width 979 height 693
click at [724, 407] on div ".deletable-edge-delete-btn { width: 20px; height: 20px; border: 0px solid #ffff…" at bounding box center [844, 431] width 979 height 693
click at [619, 360] on div ".deletable-edge-delete-btn { width: 20px; height: 20px; border: 0px solid #ffff…" at bounding box center [844, 431] width 979 height 693
drag, startPoint x: 1145, startPoint y: 393, endPoint x: 1153, endPoint y: 418, distance: 26.2
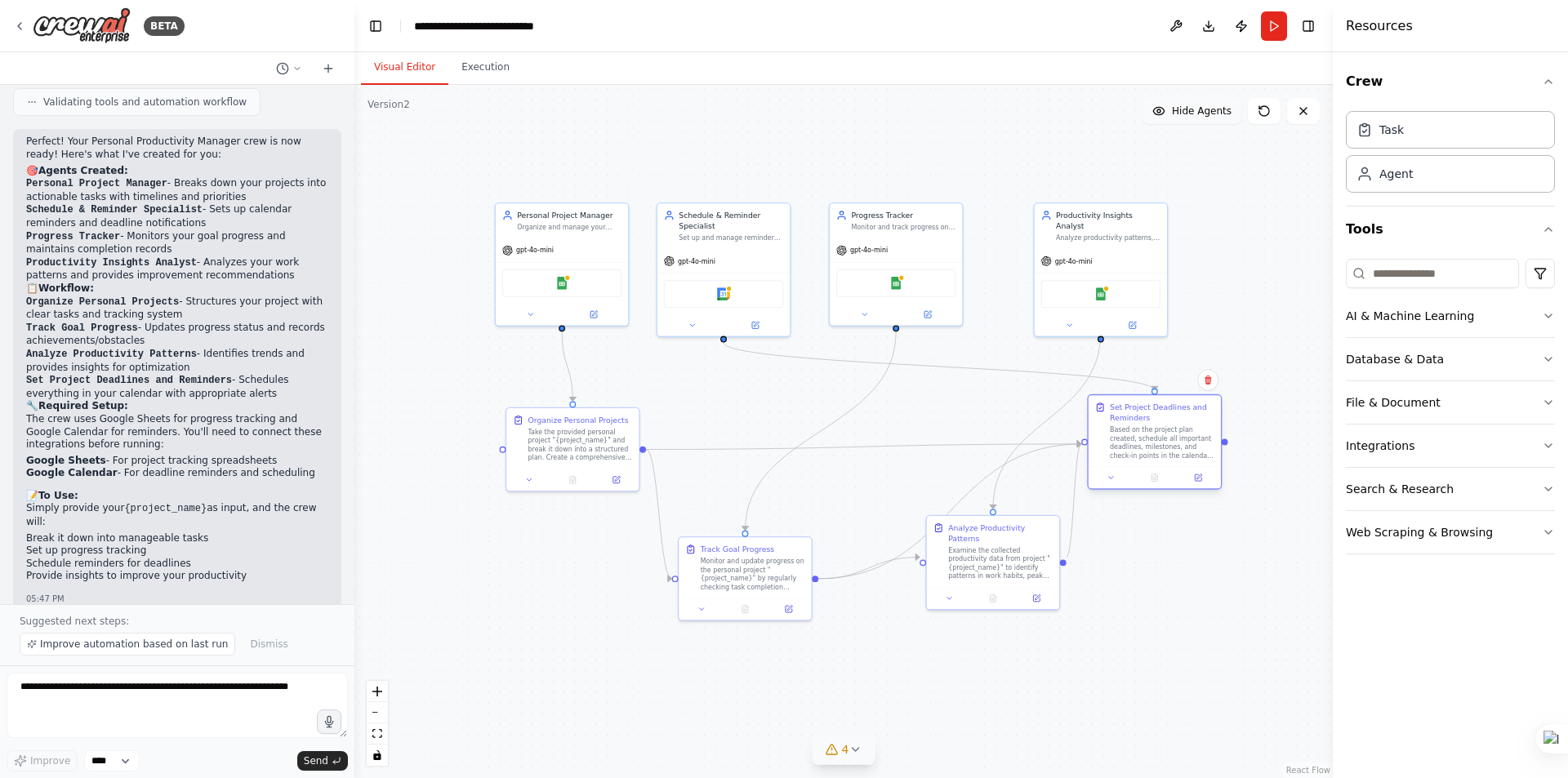
click at [1155, 417] on div "Set Project Deadlines and Reminders" at bounding box center [1162, 412] width 105 height 21
click at [1140, 547] on div ".deletable-edge-delete-btn { width: 20px; height: 20px; border: 0px solid #ffff…" at bounding box center [844, 431] width 979 height 693
click at [1115, 477] on icon at bounding box center [1113, 476] width 9 height 9
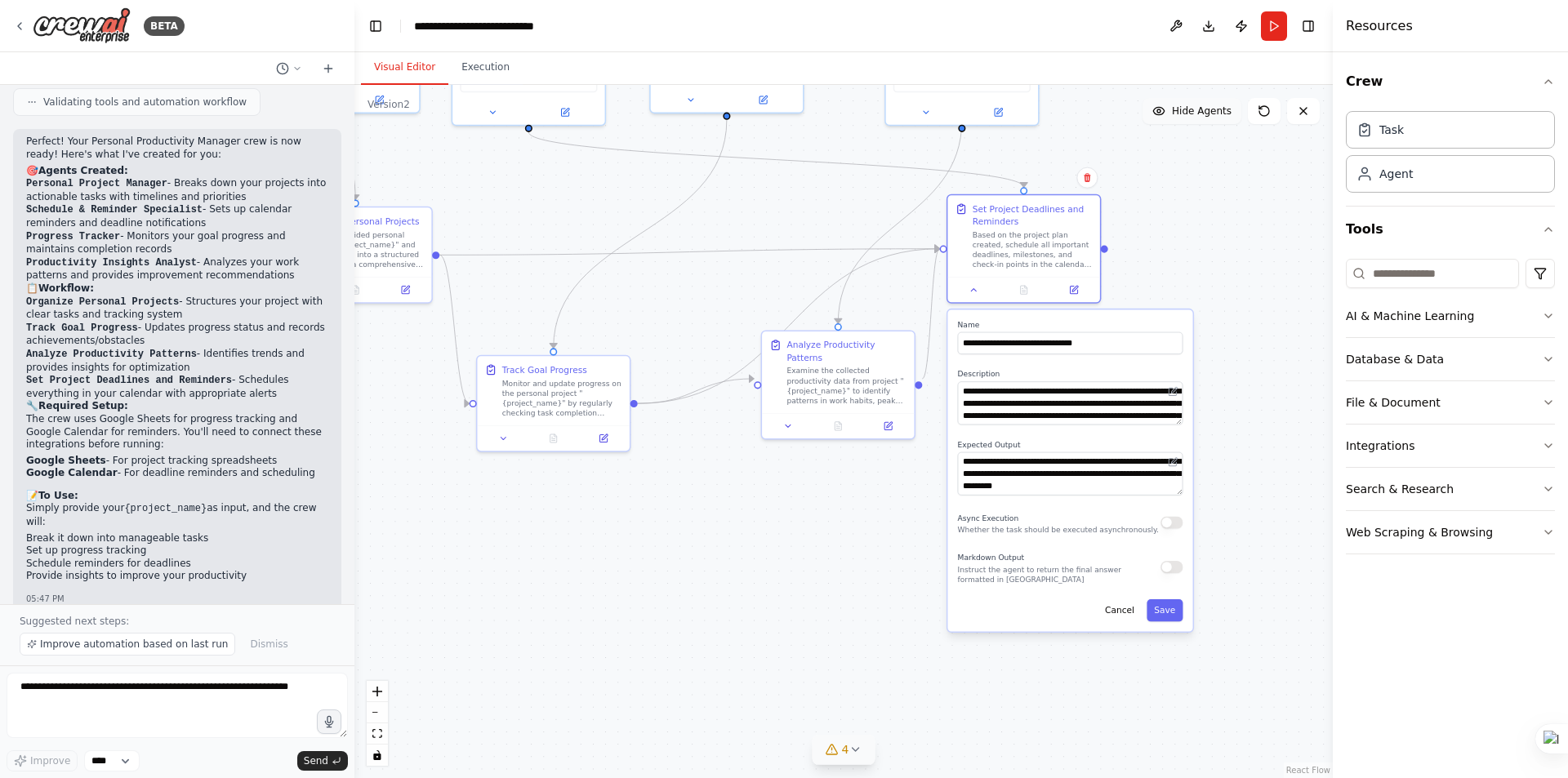
drag, startPoint x: 1011, startPoint y: 696, endPoint x: 898, endPoint y: 507, distance: 220.2
click at [894, 509] on div ".deletable-edge-delete-btn { width: 20px; height: 20px; border: 0px solid #ffff…" at bounding box center [844, 431] width 979 height 693
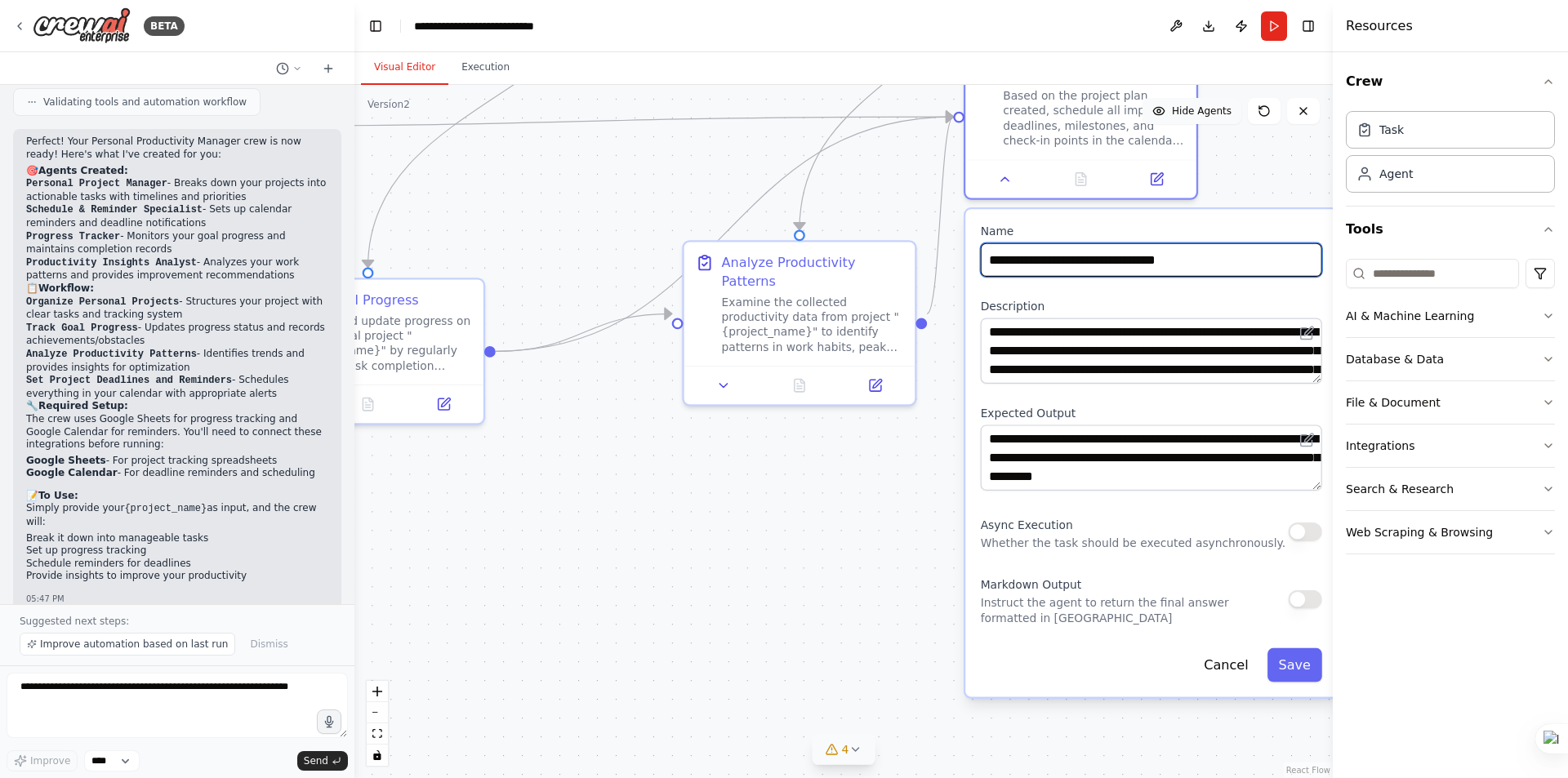
click at [1209, 265] on input "**********" at bounding box center [1152, 260] width 342 height 33
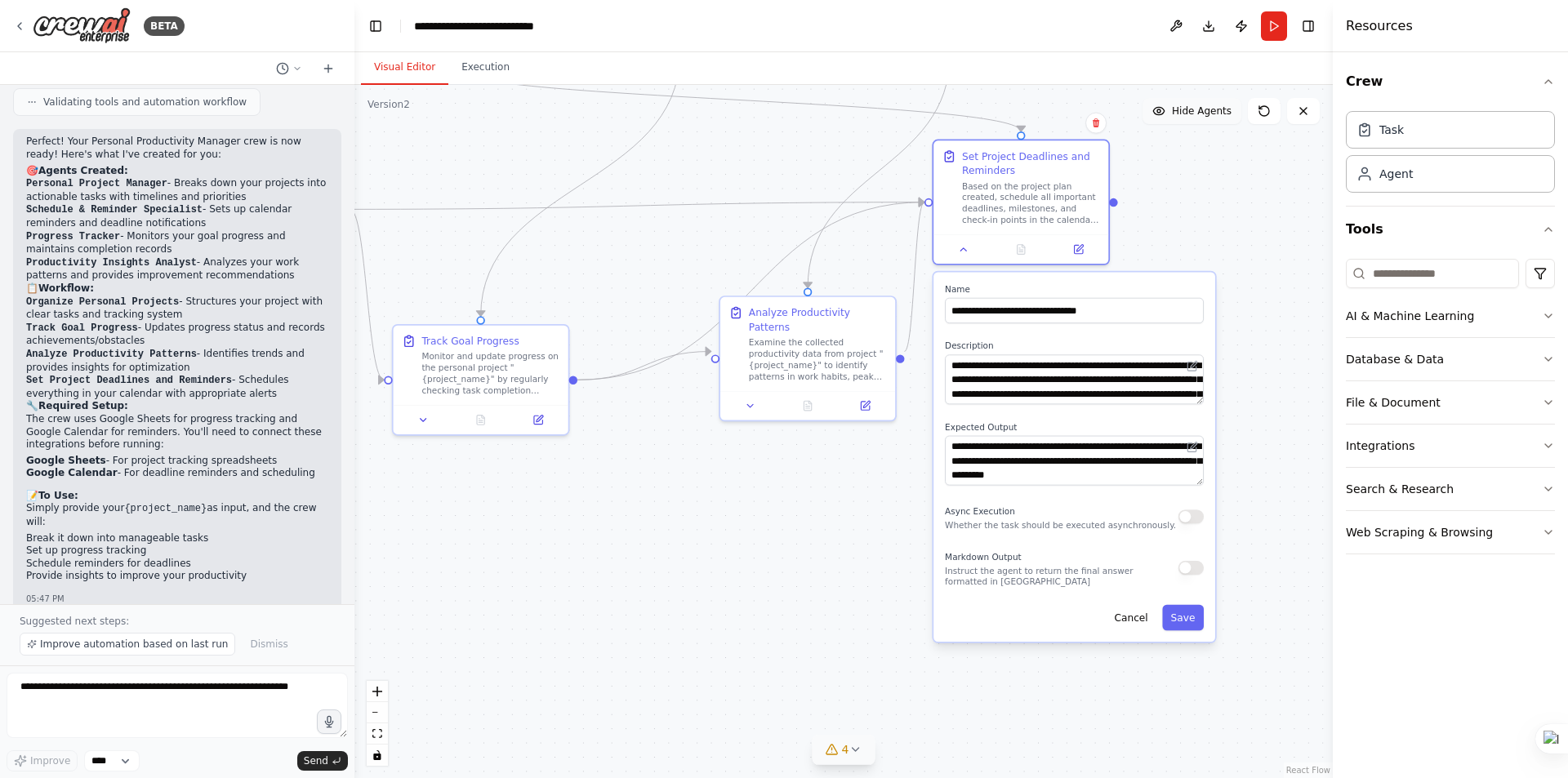
click at [863, 515] on div ".deletable-edge-delete-btn { width: 20px; height: 20px; border: 0px solid #ffff…" at bounding box center [844, 431] width 979 height 693
click at [1132, 617] on button "Cancel" at bounding box center [1131, 617] width 50 height 26
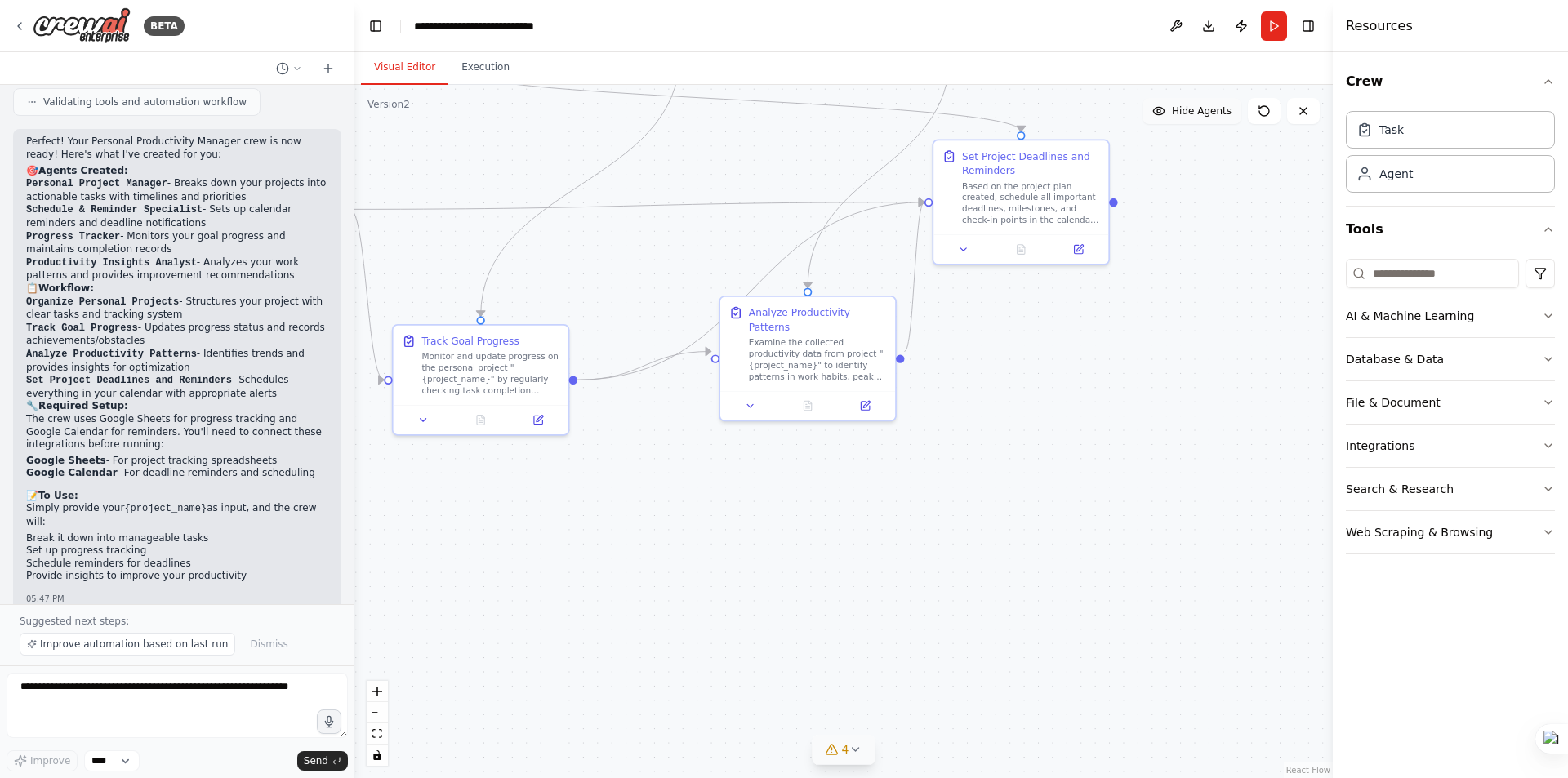
click at [1197, 308] on div ".deletable-edge-delete-btn { width: 20px; height: 20px; border: 0px solid #ffff…" at bounding box center [844, 431] width 979 height 693
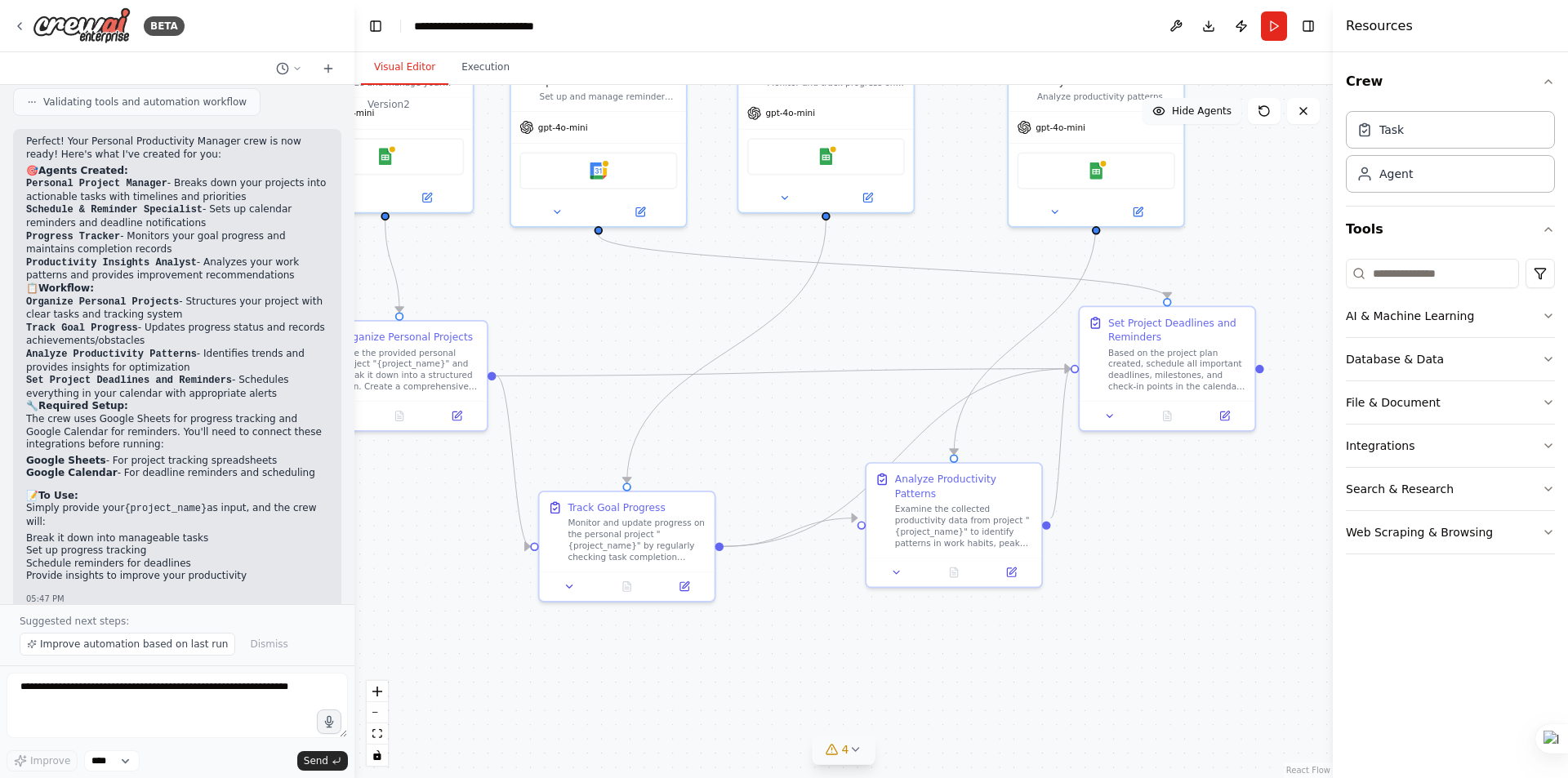
drag, startPoint x: 1017, startPoint y: 431, endPoint x: 1148, endPoint y: 573, distance: 193.2
click at [1158, 573] on div ".deletable-edge-delete-btn { width: 20px; height: 20px; border: 0px solid #ffff…" at bounding box center [844, 431] width 979 height 693
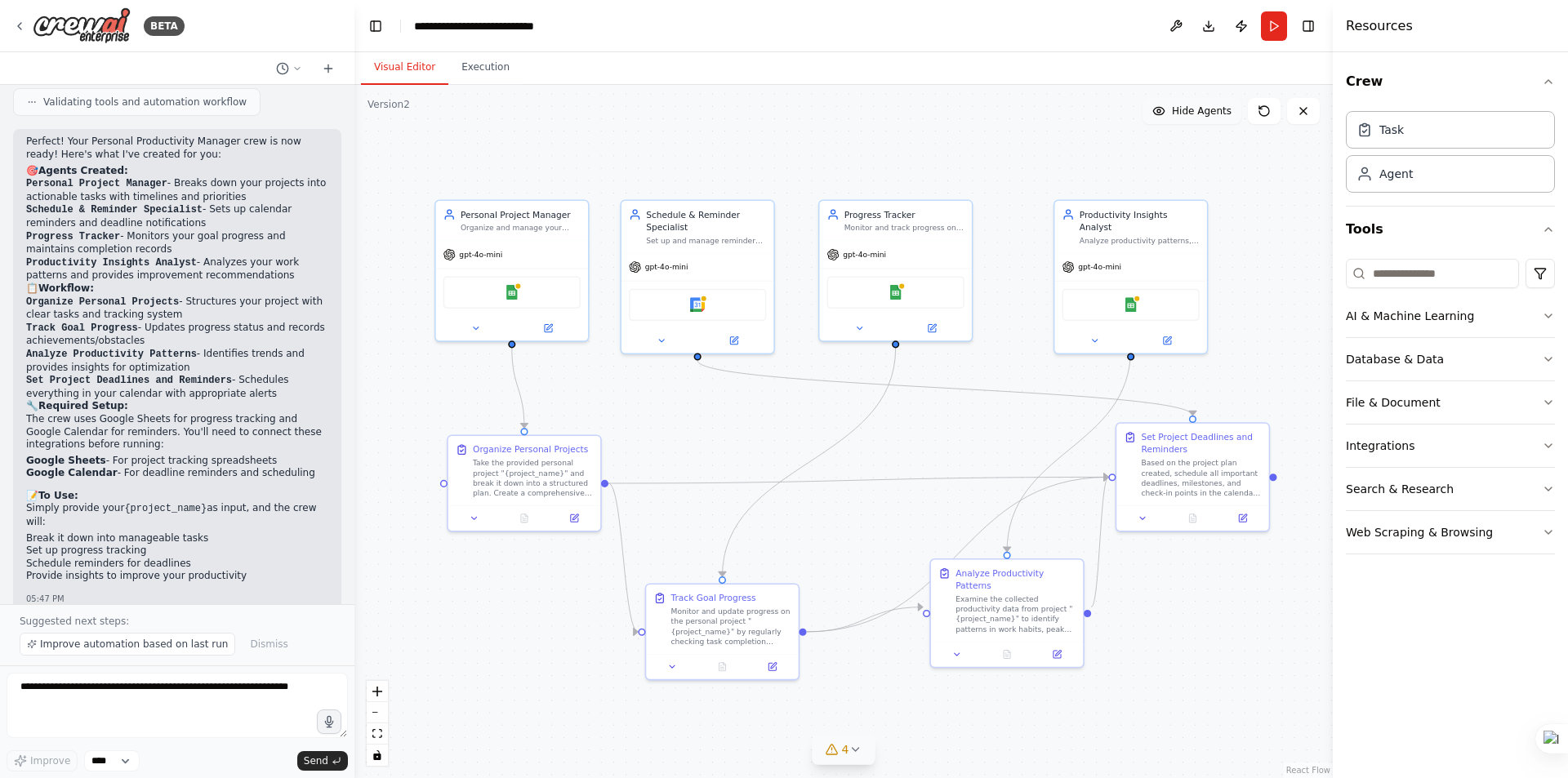
drag, startPoint x: 805, startPoint y: 378, endPoint x: 868, endPoint y: 496, distance: 133.8
click at [868, 496] on div ".deletable-edge-delete-btn { width: 20px; height: 20px; border: 0px solid #ffff…" at bounding box center [844, 431] width 979 height 693
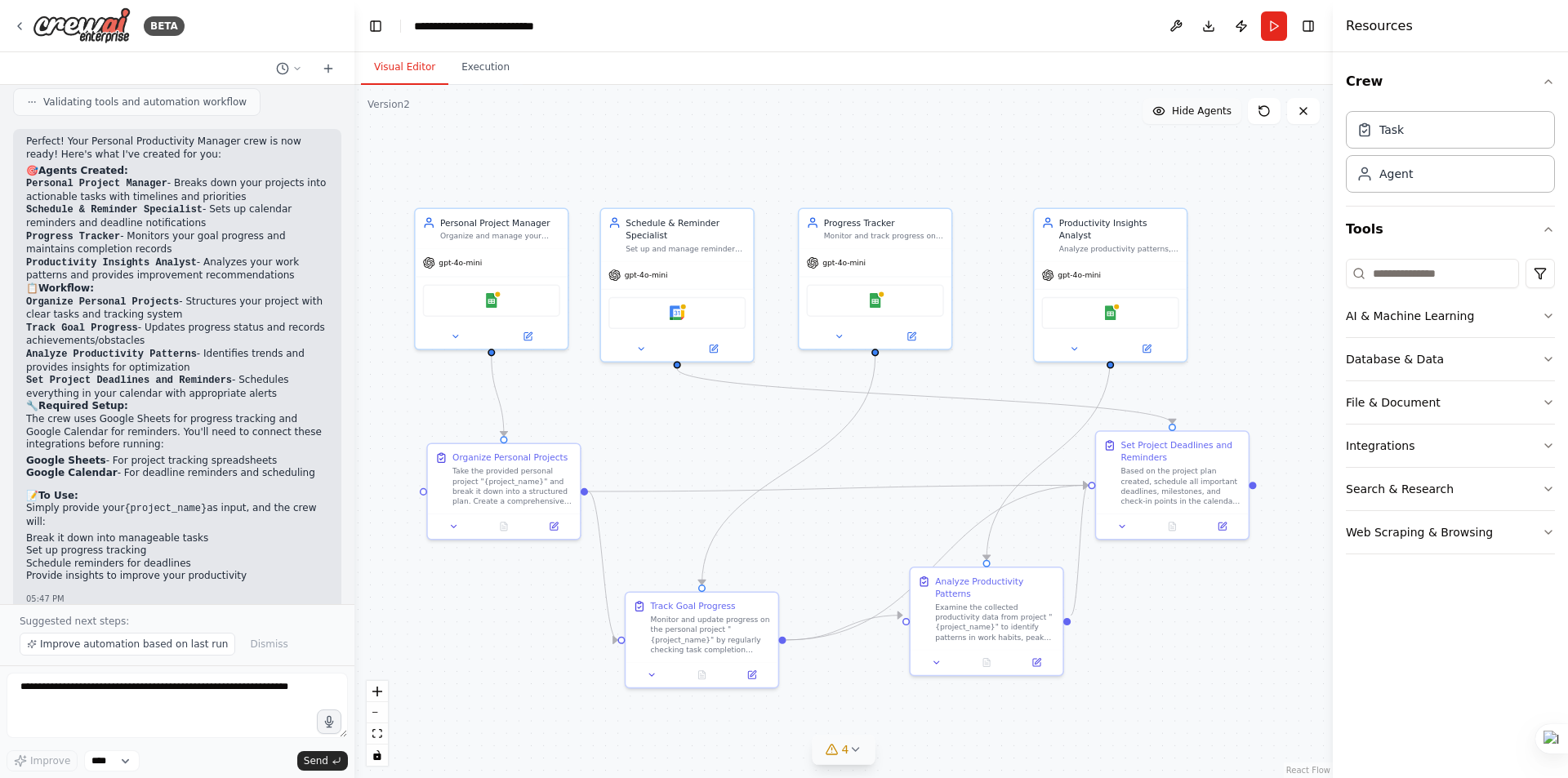
drag, startPoint x: 781, startPoint y: 436, endPoint x: 760, endPoint y: 444, distance: 22.5
click at [760, 444] on div ".deletable-edge-delete-btn { width: 20px; height: 20px; border: 0px solid #ffff…" at bounding box center [844, 431] width 979 height 693
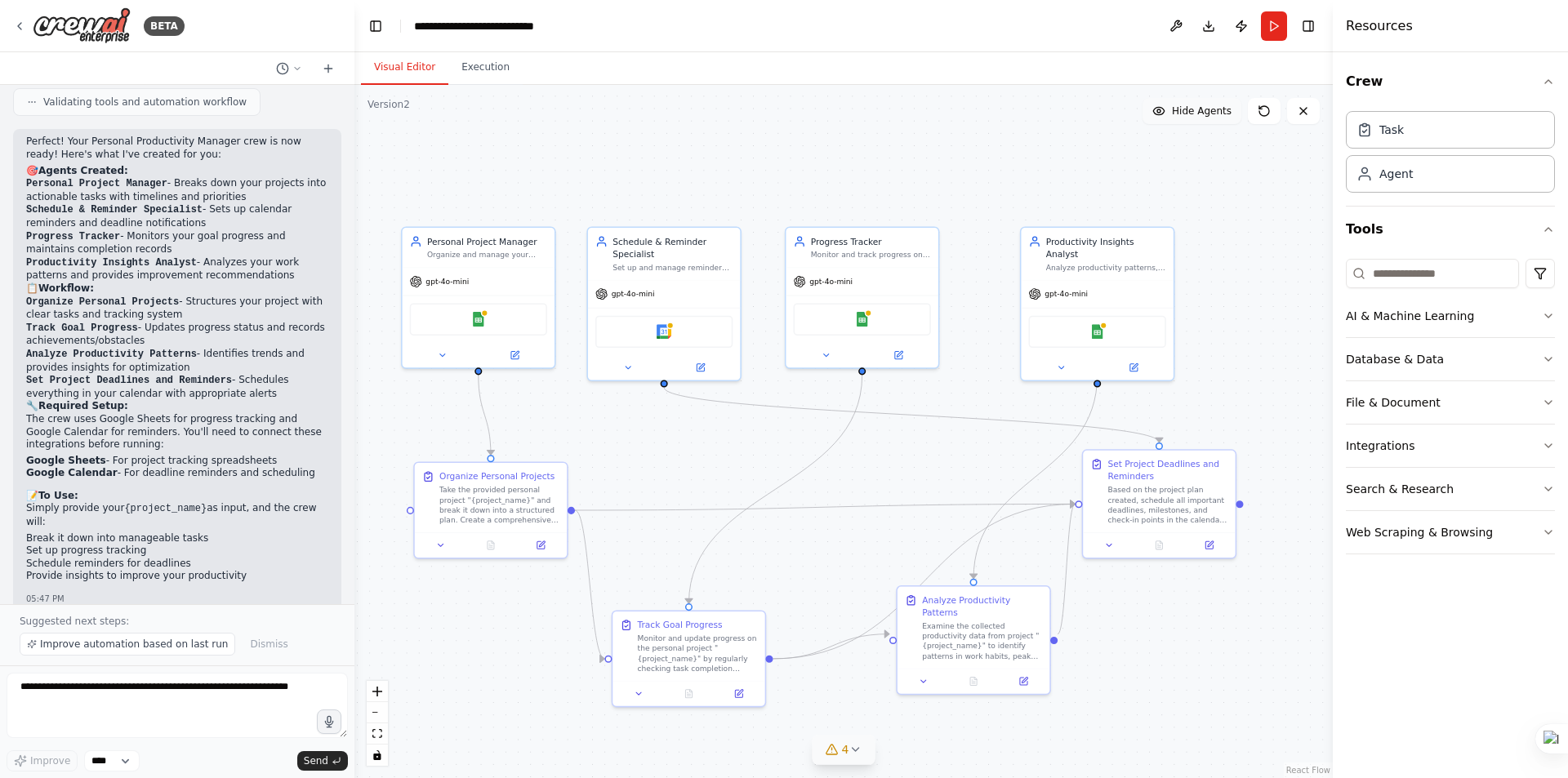
drag, startPoint x: 885, startPoint y: 459, endPoint x: 768, endPoint y: 439, distance: 118.7
click at [873, 478] on div ".deletable-edge-delete-btn { width: 20px; height: 20px; border: 0px solid #ffff…" at bounding box center [844, 431] width 979 height 693
click at [1100, 322] on img at bounding box center [1099, 329] width 15 height 15
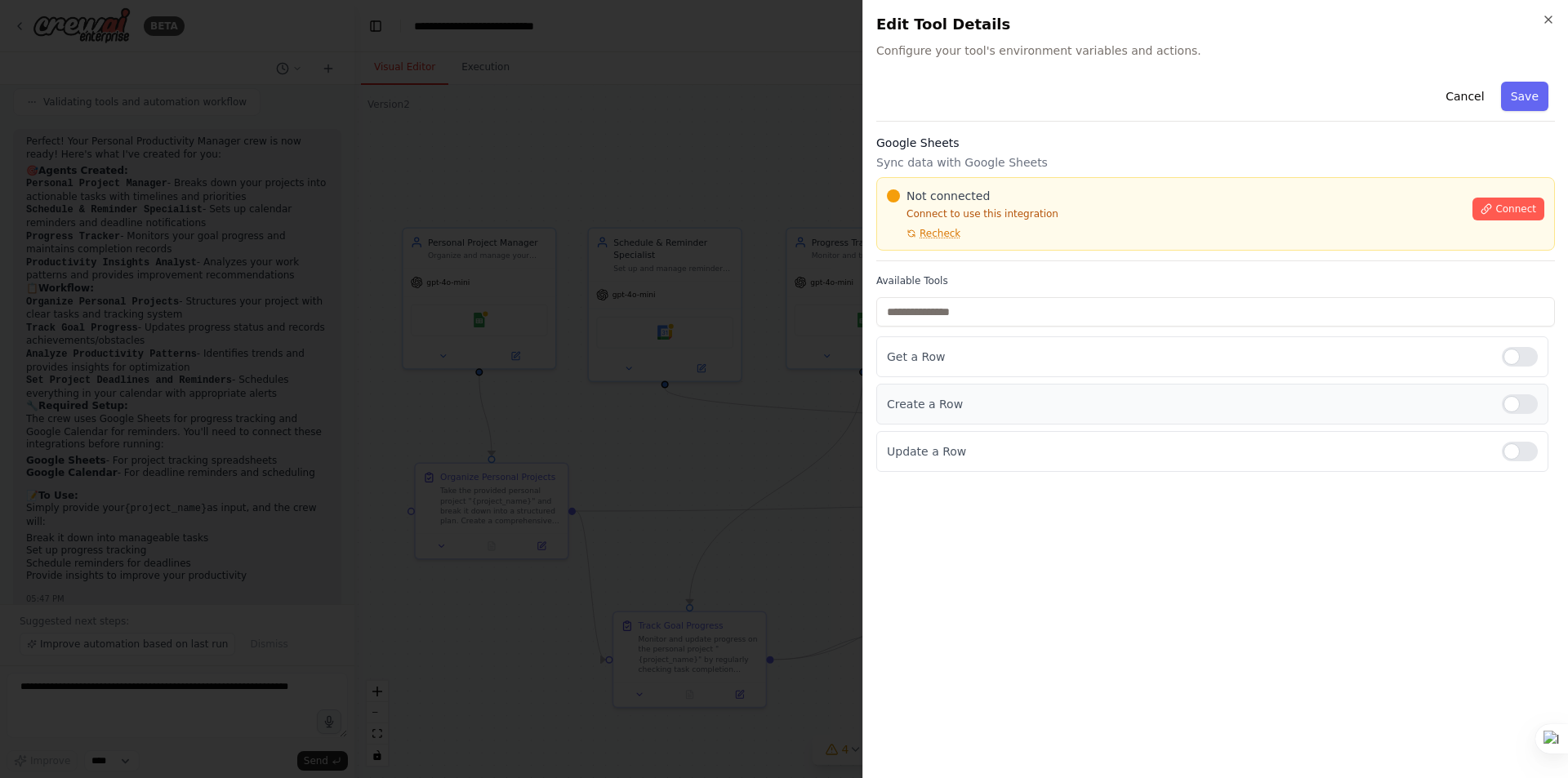
click at [1529, 405] on div at bounding box center [1519, 404] width 36 height 19
click at [1508, 406] on div at bounding box center [1519, 404] width 36 height 19
click at [1506, 210] on span "Connect" at bounding box center [1516, 209] width 40 height 13
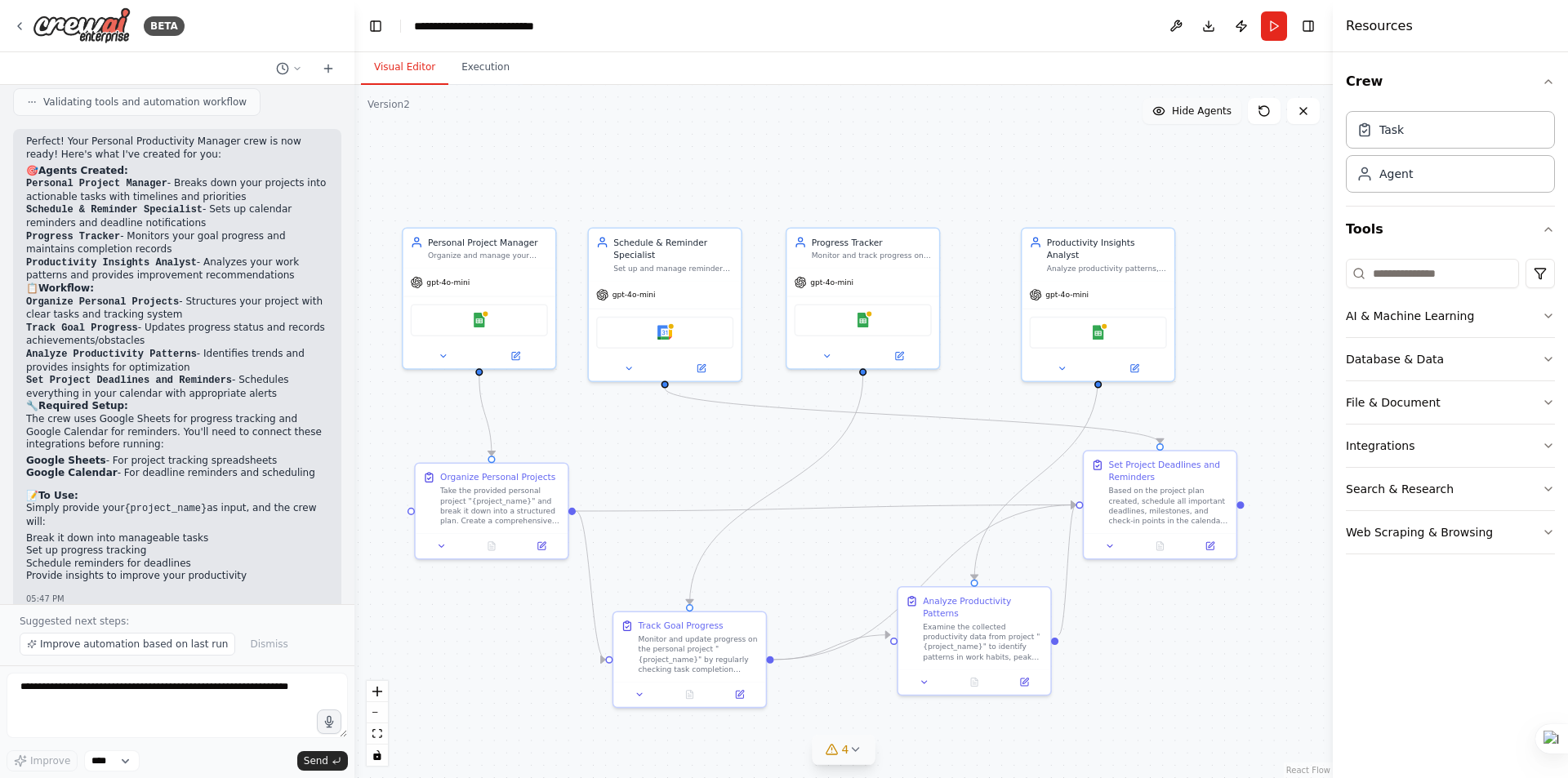
scroll to position [1846, 0]
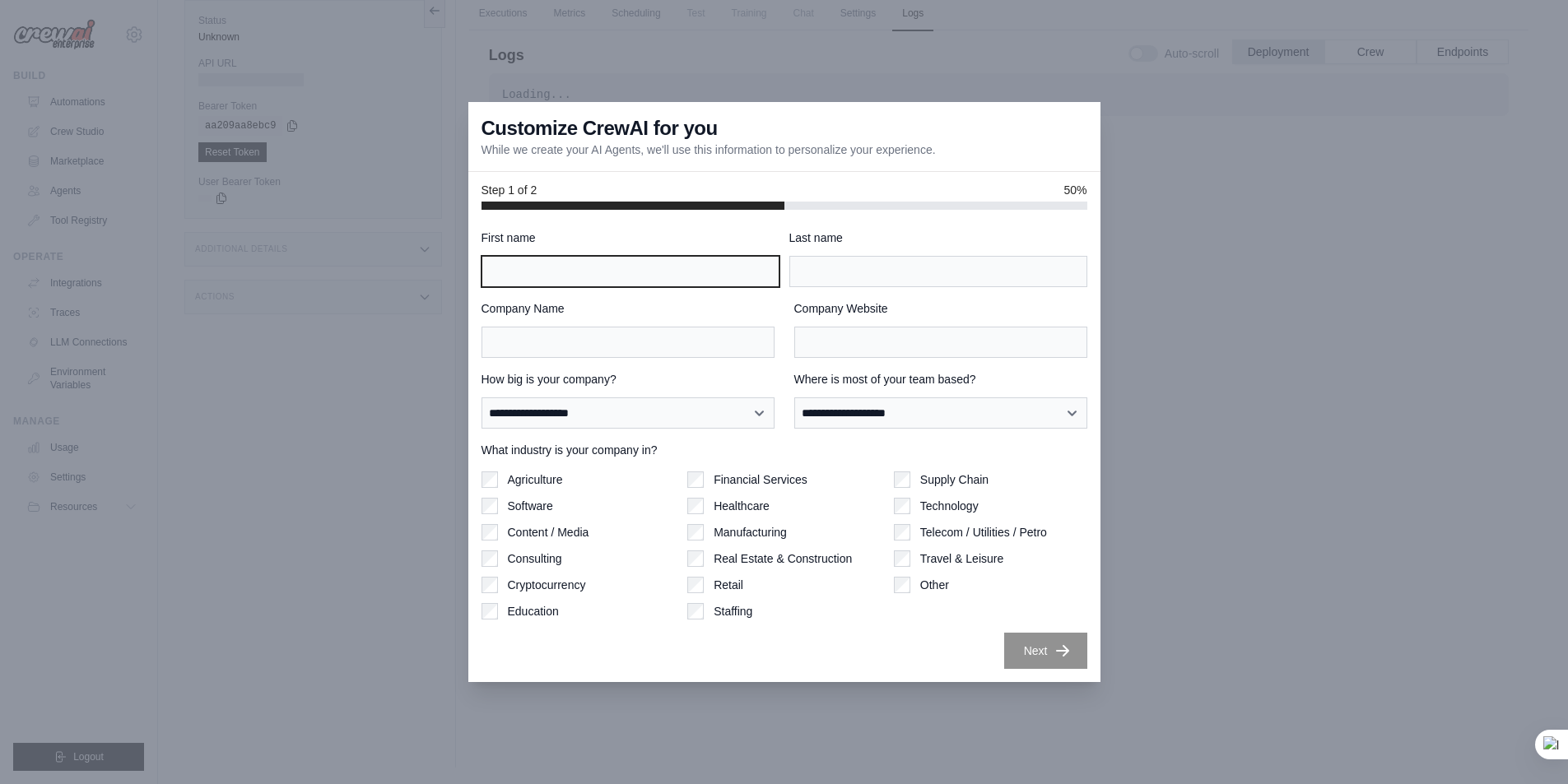
drag, startPoint x: 571, startPoint y: 268, endPoint x: 583, endPoint y: 273, distance: 13.0
click at [572, 268] on input "First name" at bounding box center [630, 272] width 298 height 31
type input "****"
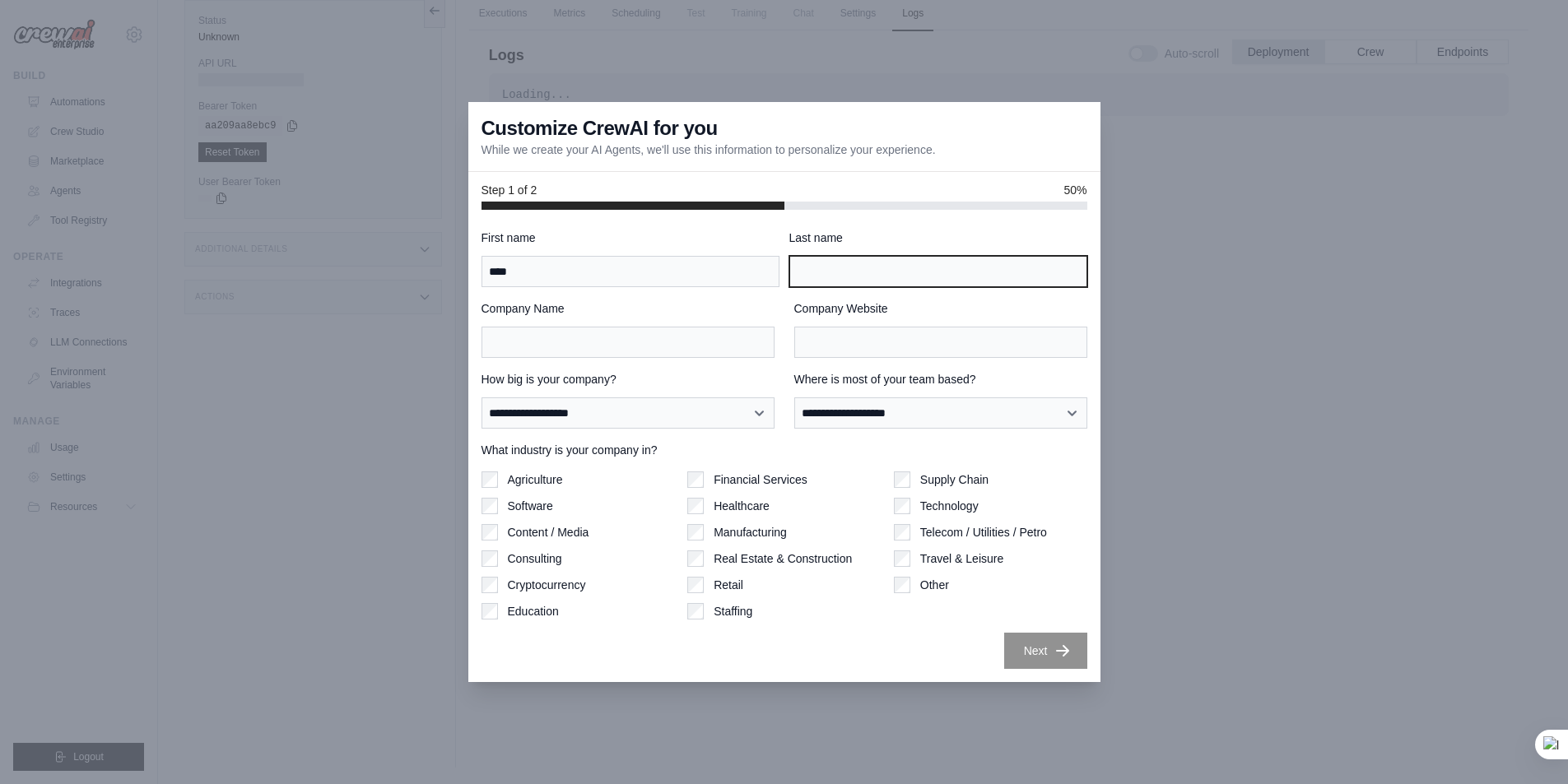
type input "*******"
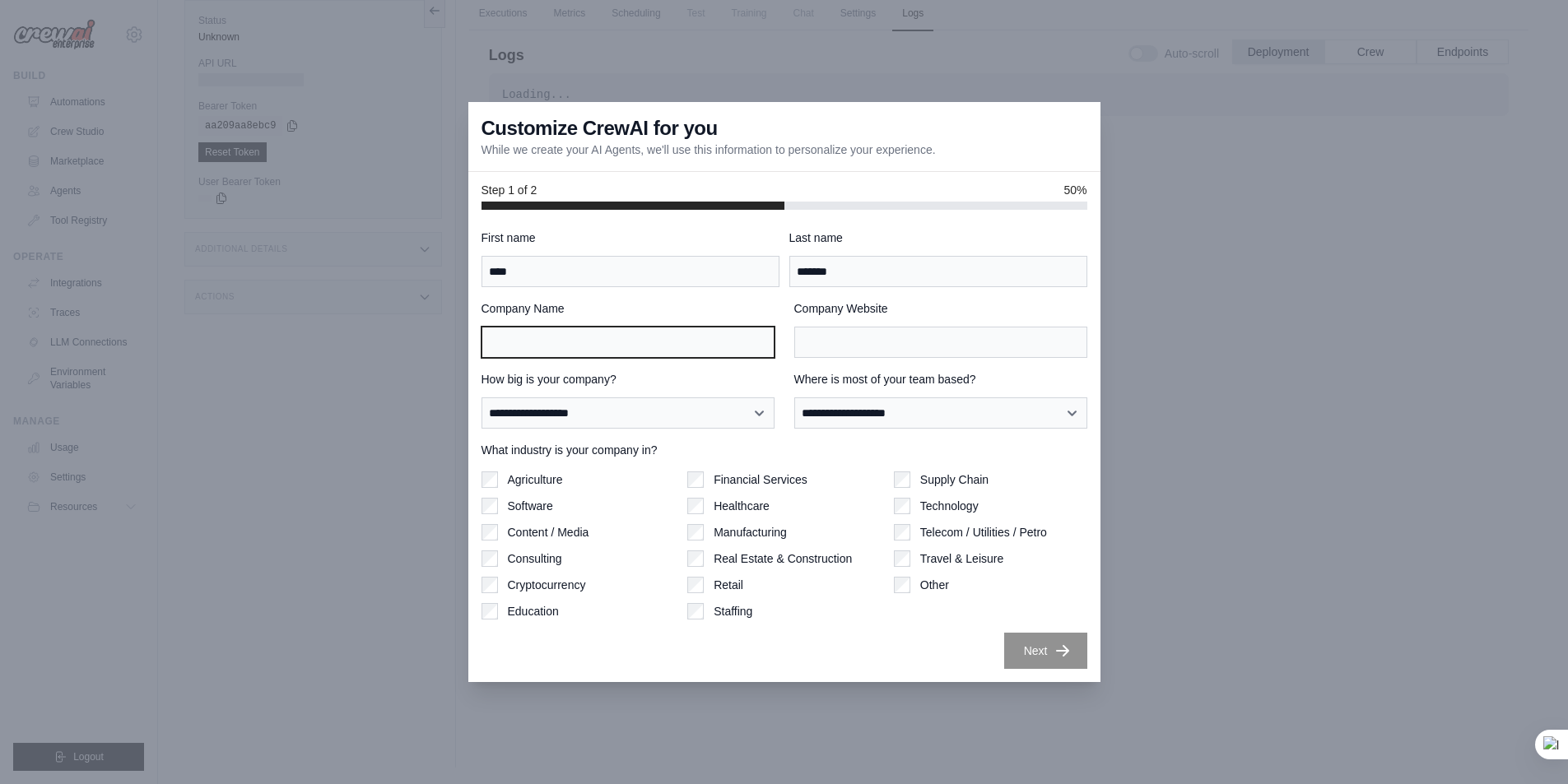
click at [645, 353] on input "Company Name" at bounding box center [627, 342] width 293 height 31
type input "**********"
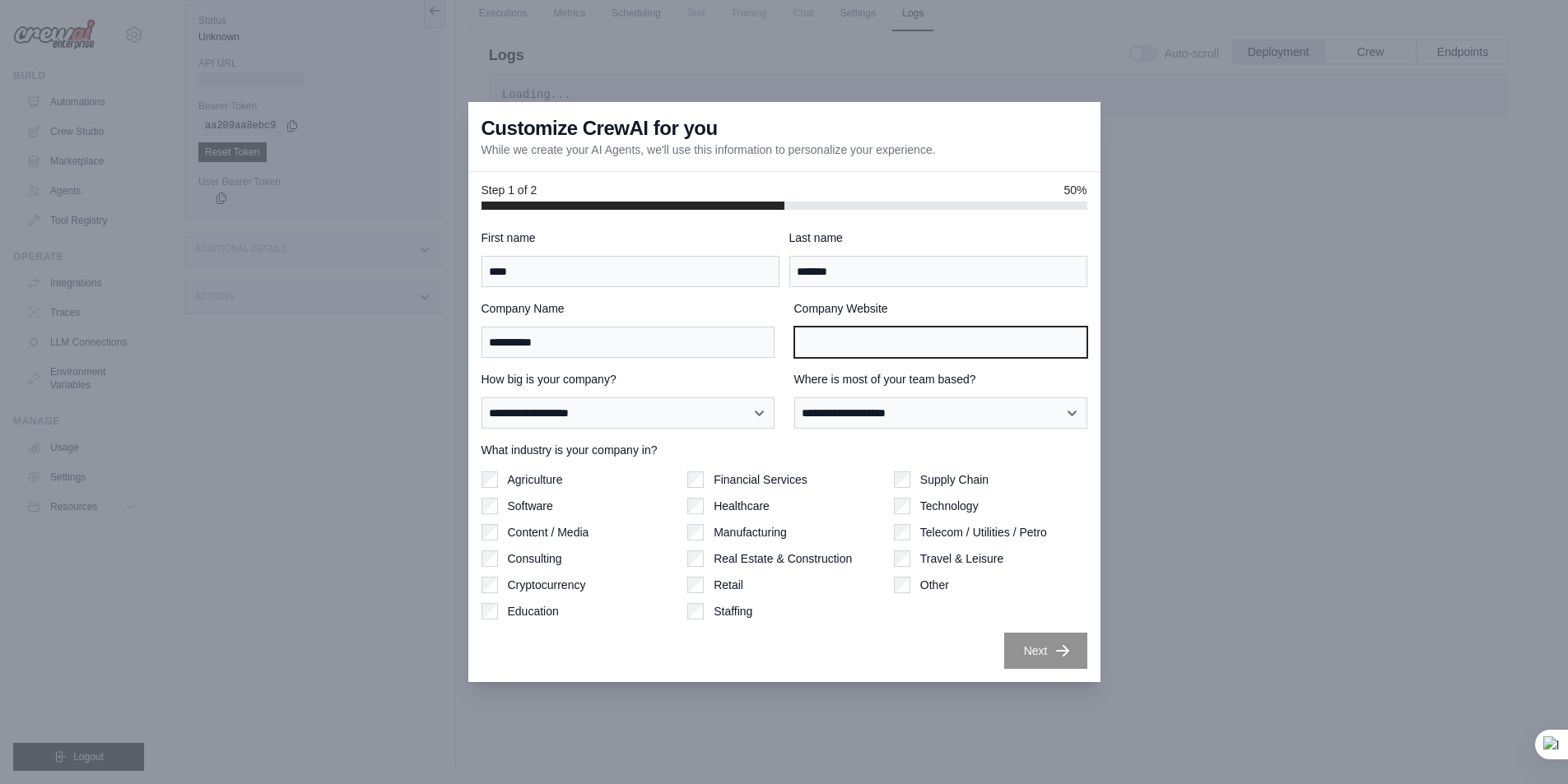
type input "**********"
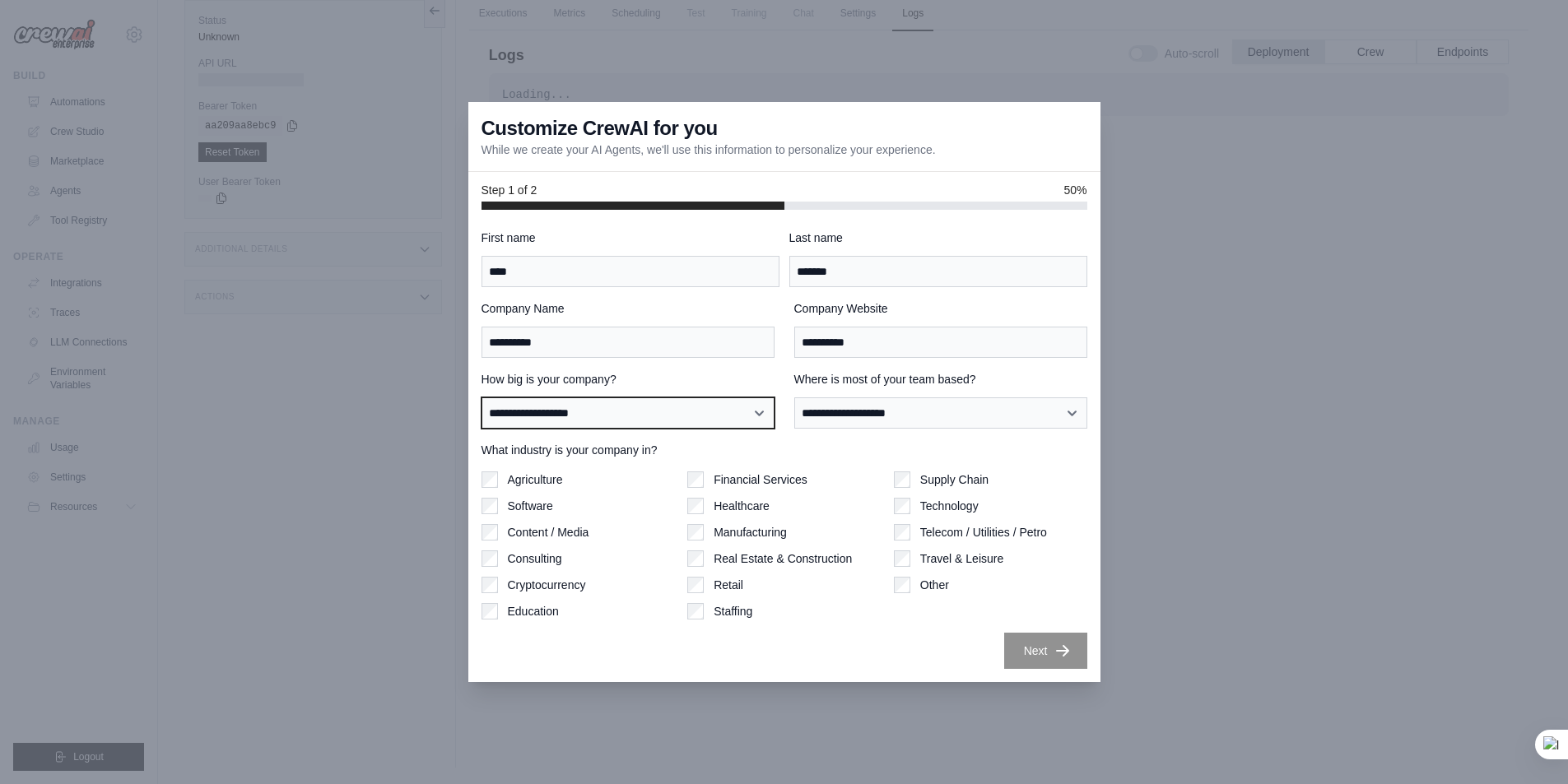
click at [683, 415] on select "**********" at bounding box center [627, 413] width 293 height 31
click at [393, 395] on div at bounding box center [784, 392] width 1568 height 784
click at [1167, 152] on div at bounding box center [784, 392] width 1568 height 784
click at [323, 310] on div at bounding box center [784, 392] width 1568 height 784
click at [354, 410] on div at bounding box center [784, 392] width 1568 height 784
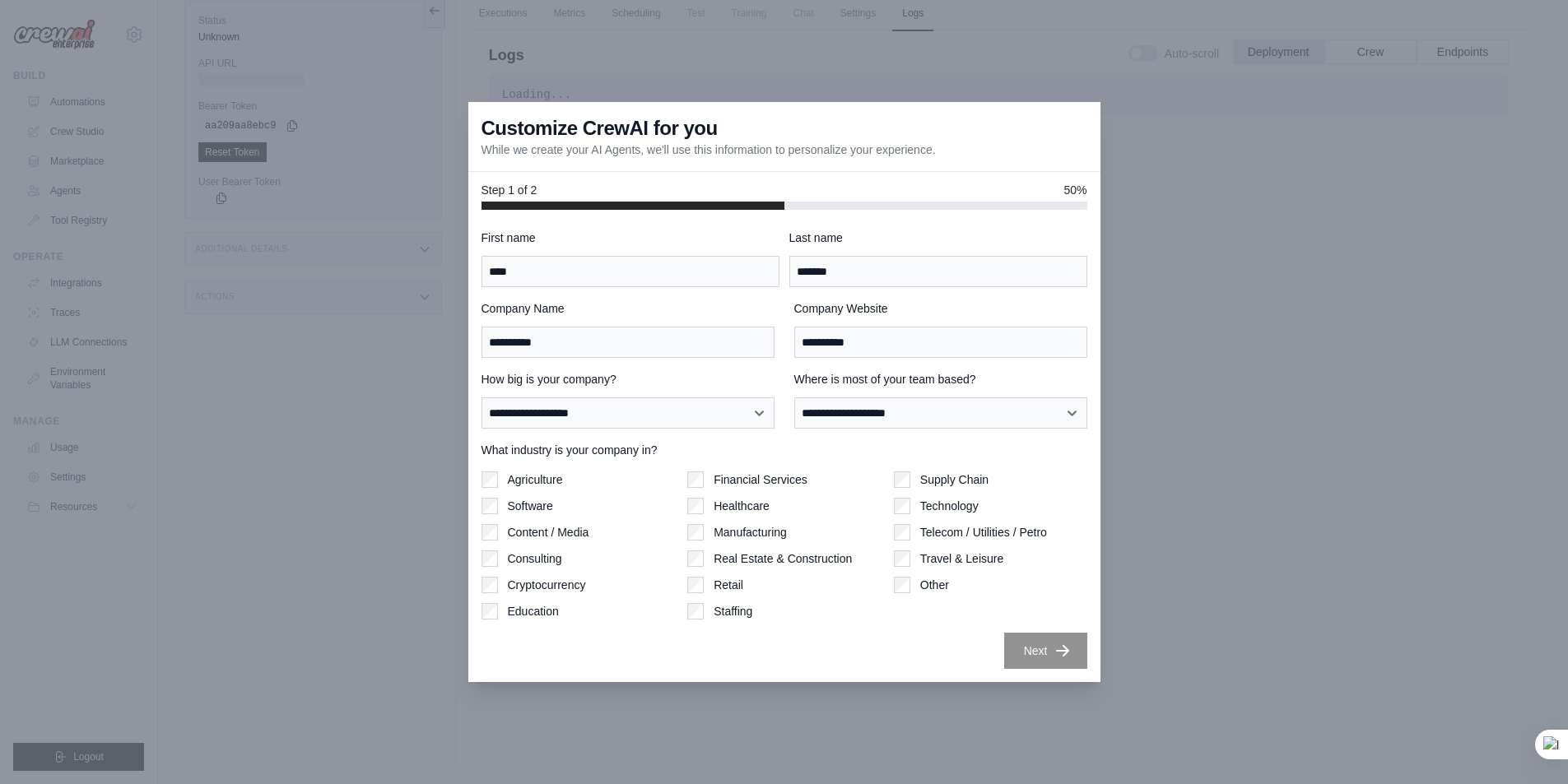
click at [340, 457] on div at bounding box center [784, 392] width 1568 height 784
click at [1226, 150] on div at bounding box center [784, 392] width 1568 height 784
drag, startPoint x: 779, startPoint y: 113, endPoint x: 1042, endPoint y: 229, distance: 287.4
click at [1073, 227] on div "**********" at bounding box center [784, 391] width 632 height 580
click at [619, 140] on h3 "Customize CrewAI for you" at bounding box center [599, 129] width 236 height 26
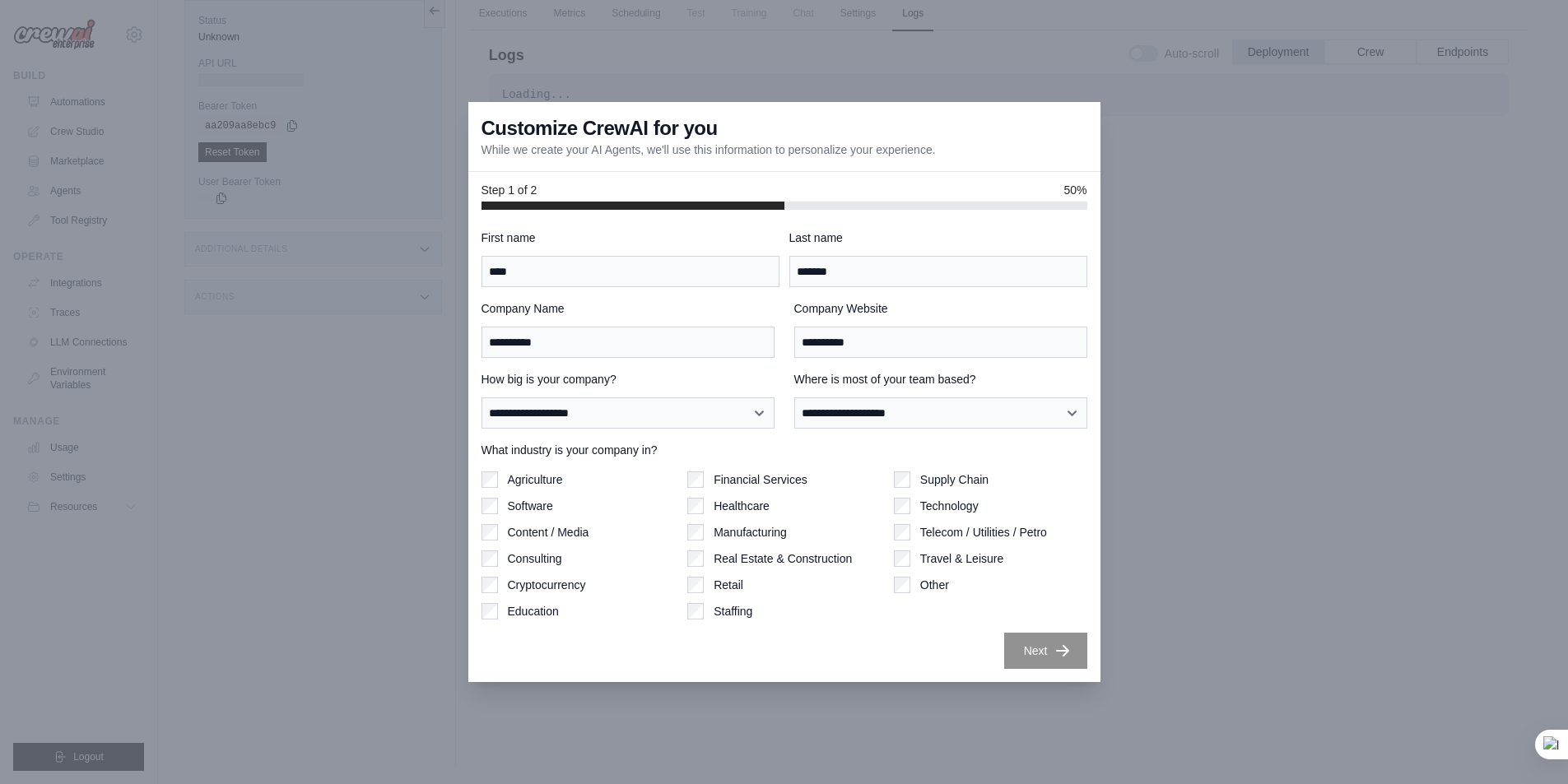
click at [369, 310] on div at bounding box center [784, 392] width 1568 height 784
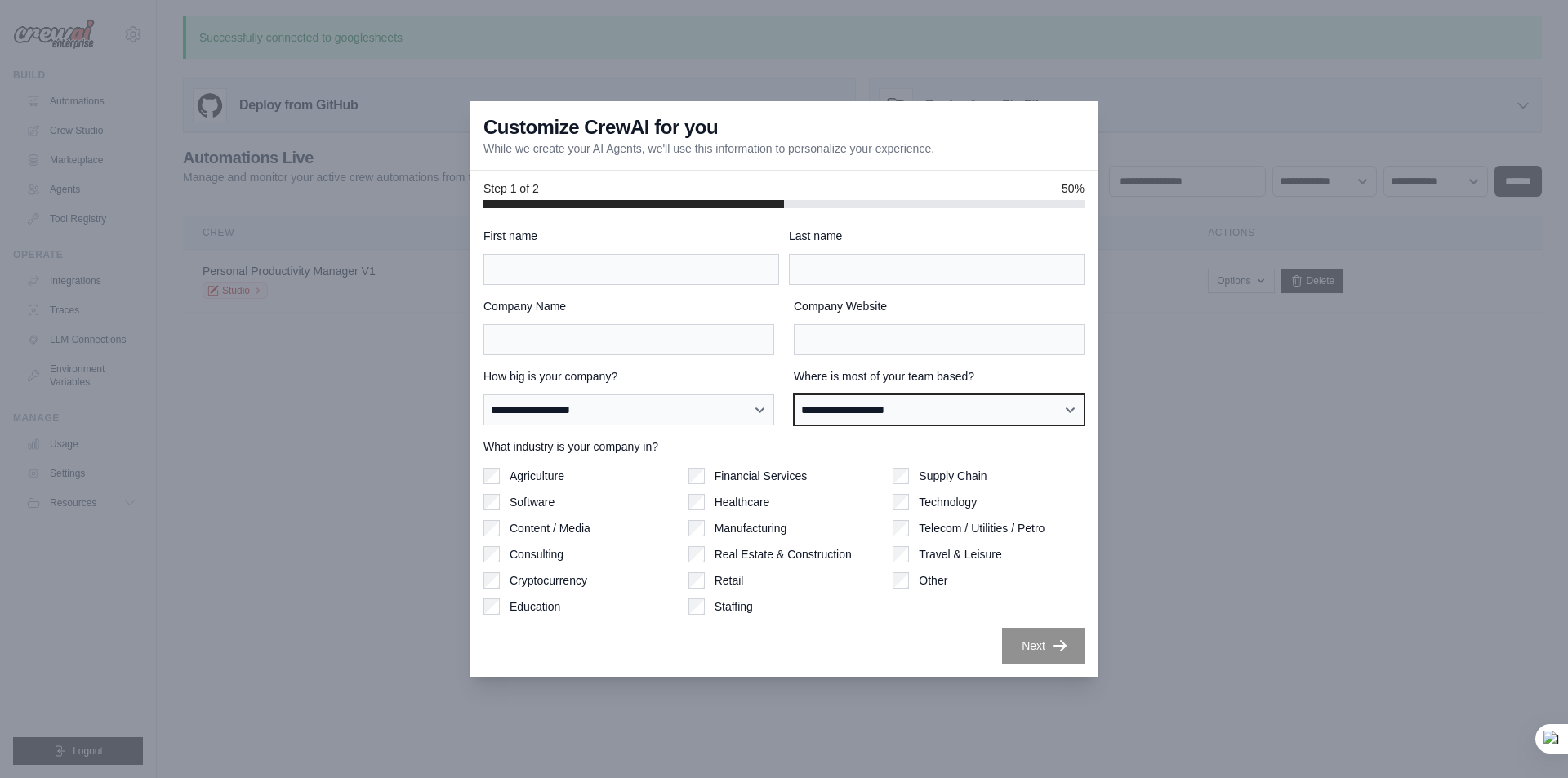
click at [914, 410] on select "**********" at bounding box center [939, 410] width 291 height 31
click at [916, 304] on label "Company Website" at bounding box center [939, 306] width 291 height 17
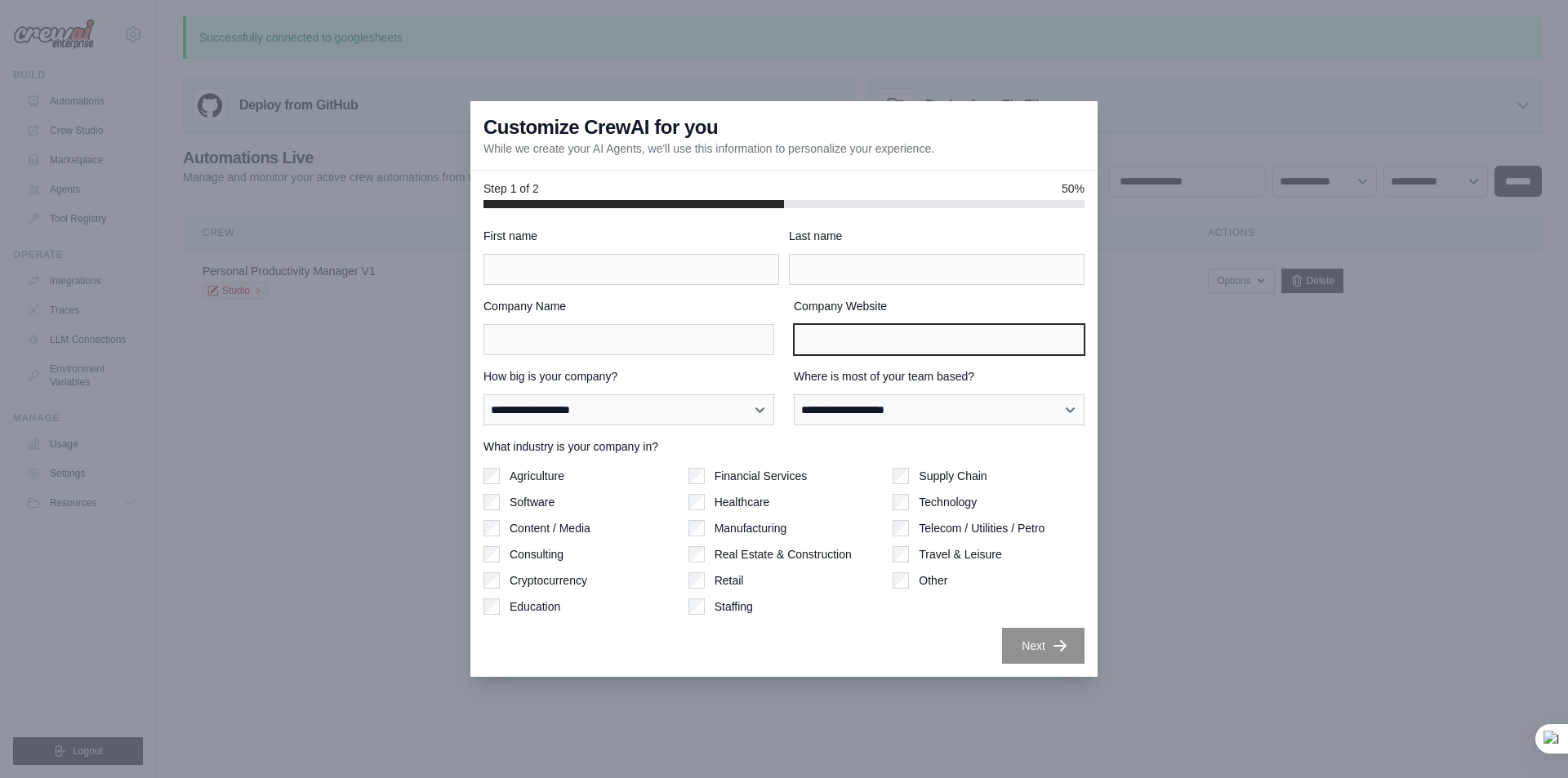
click at [916, 324] on input "Company Website" at bounding box center [939, 339] width 291 height 31
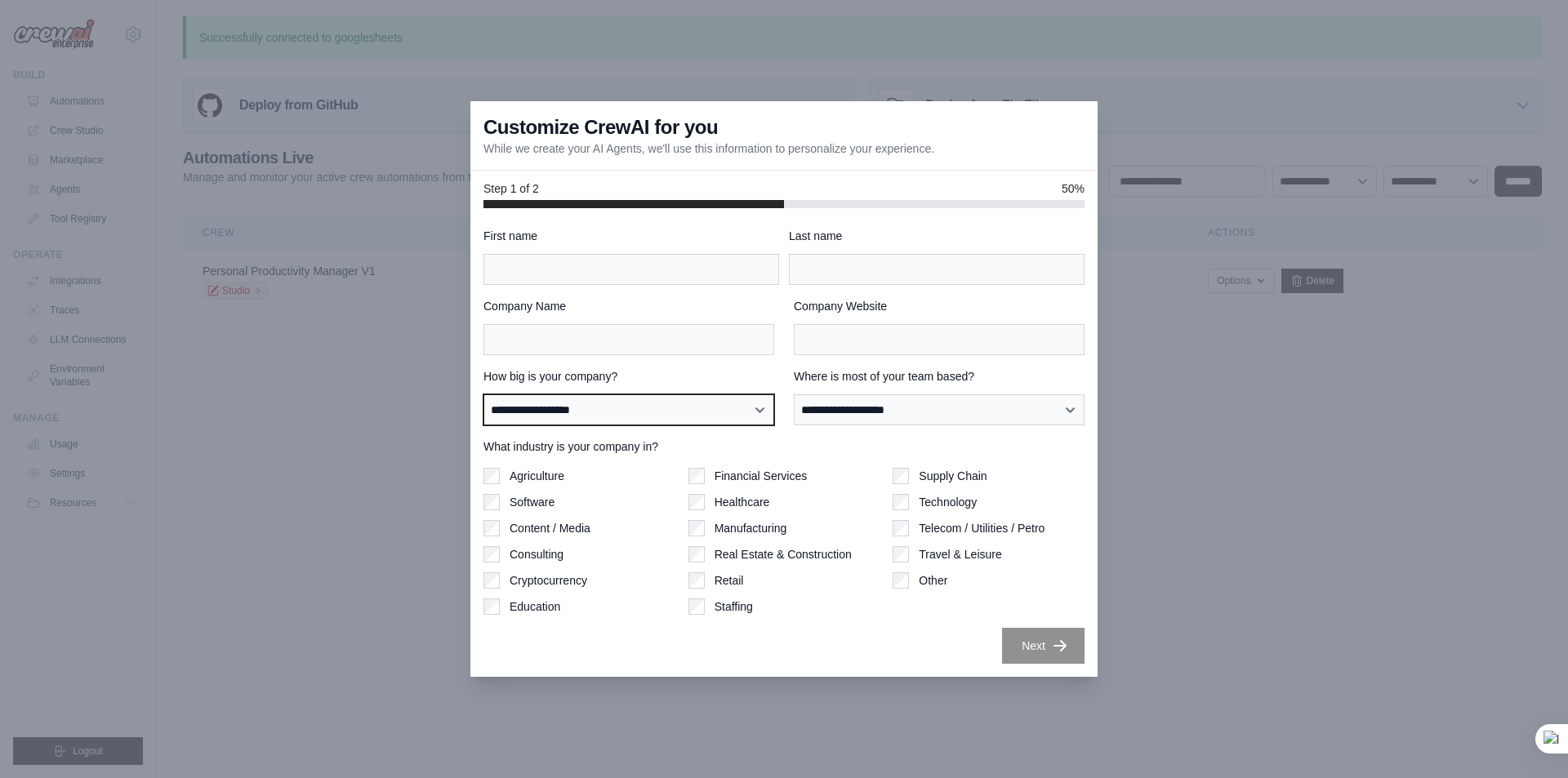
click at [566, 411] on select "**********" at bounding box center [629, 410] width 291 height 31
select select "**********"
click at [484, 395] on select "**********" at bounding box center [629, 410] width 291 height 31
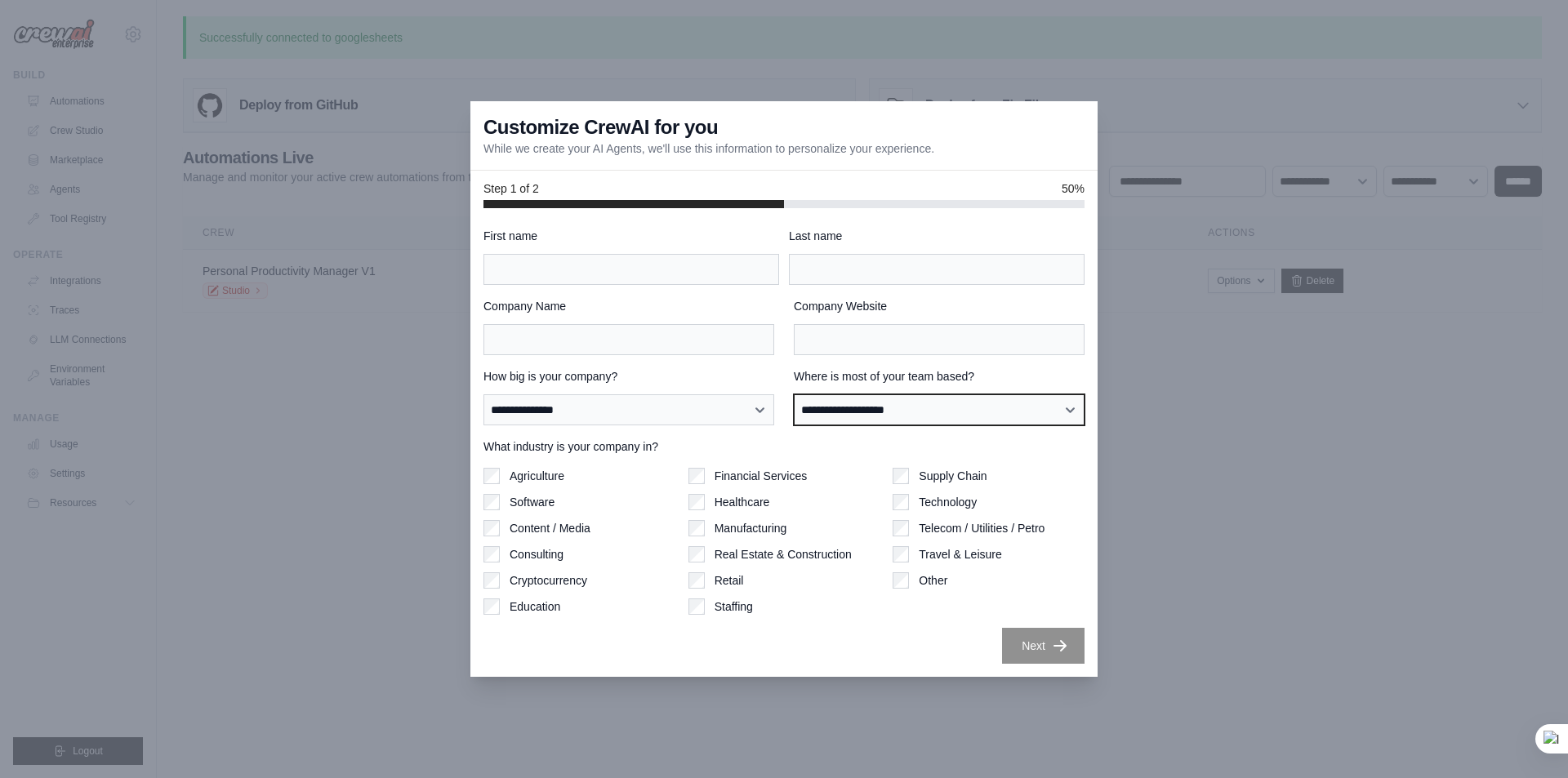
click at [870, 417] on select "**********" at bounding box center [939, 410] width 291 height 31
select select "******"
click at [794, 395] on select "**********" at bounding box center [939, 410] width 291 height 31
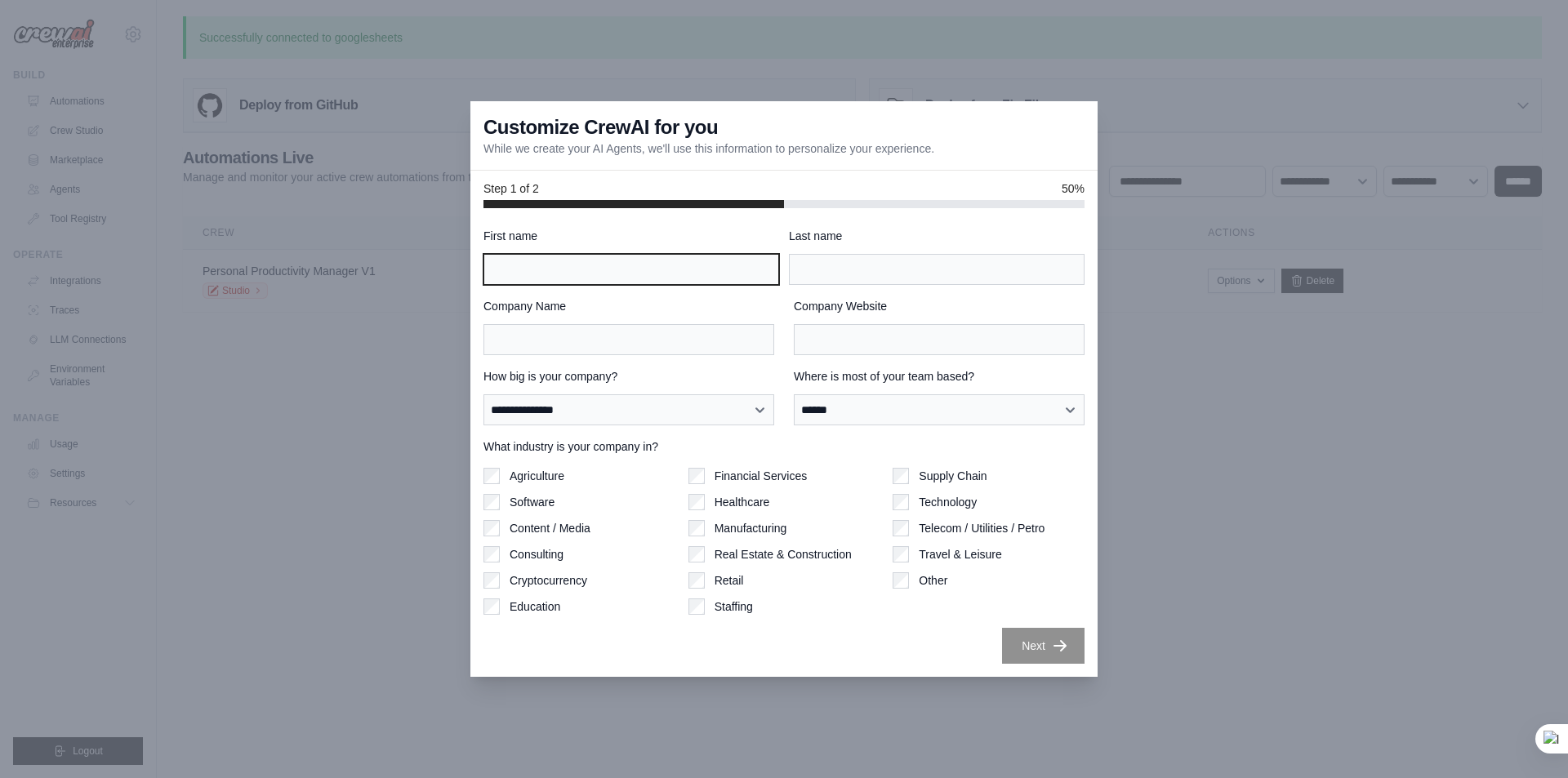
click at [612, 275] on input "First name" at bounding box center [632, 270] width 296 height 31
type input "****"
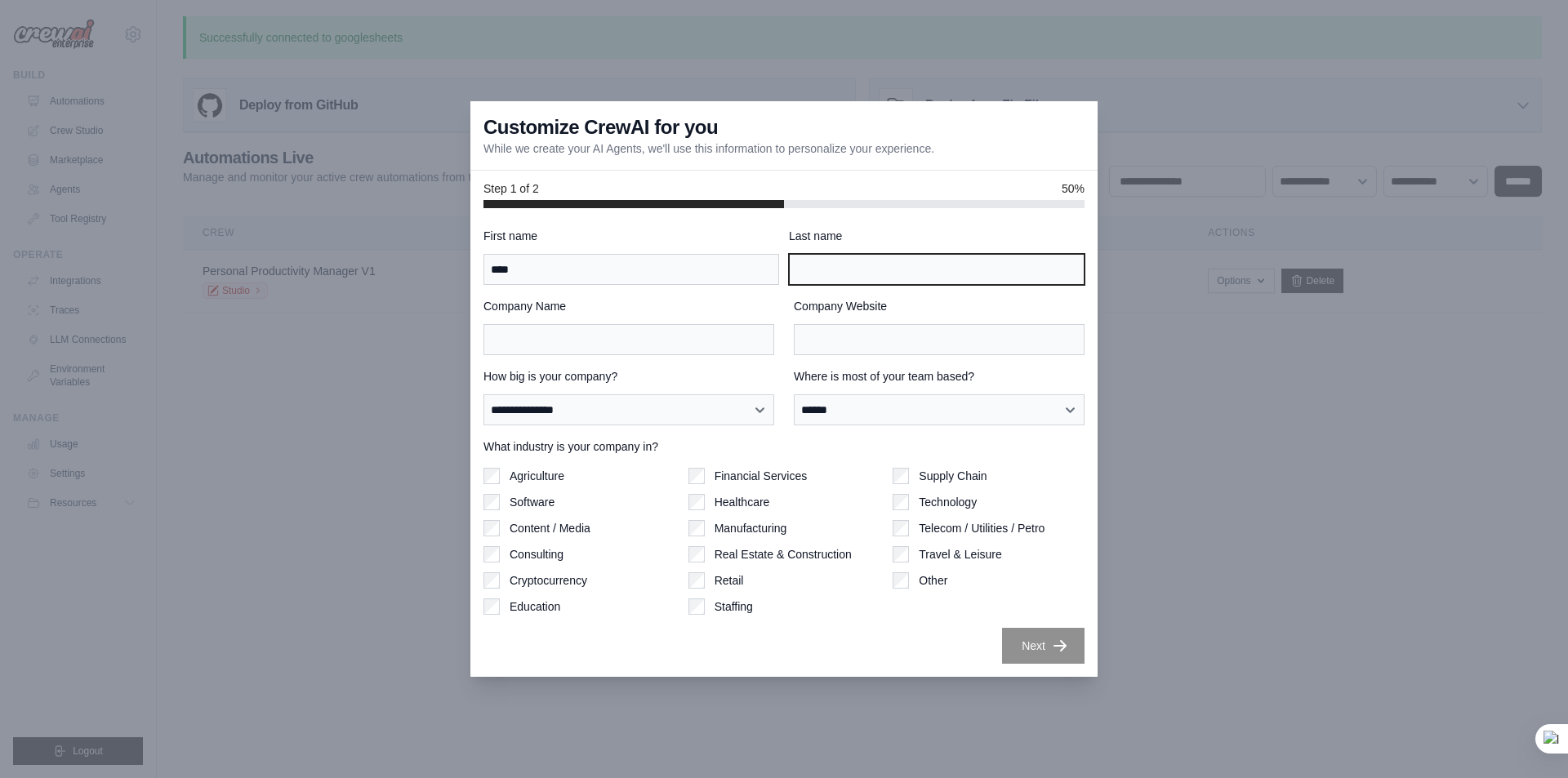
type input "*******"
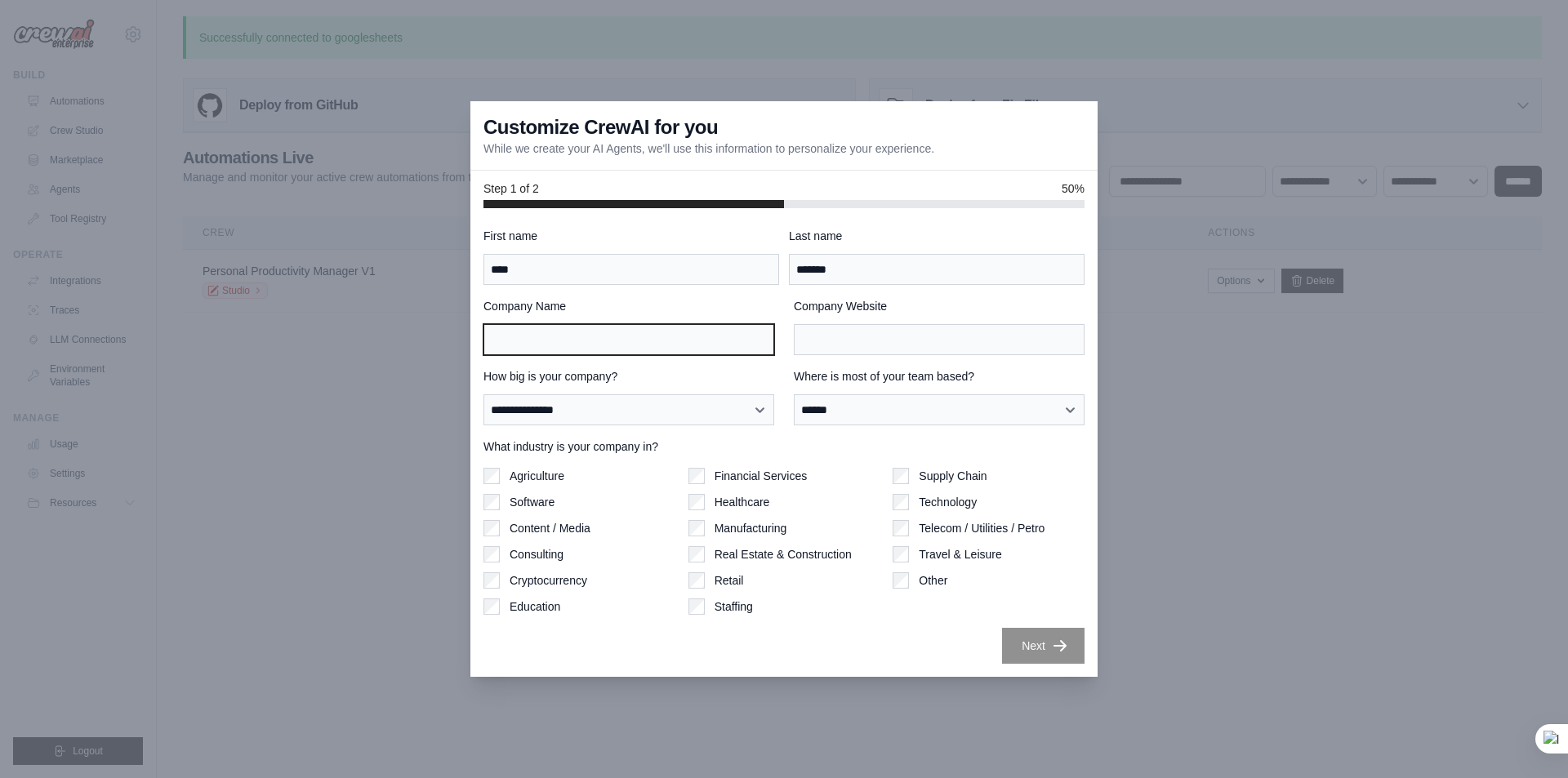
click at [543, 342] on input "Company Name" at bounding box center [629, 339] width 291 height 31
type input "**********"
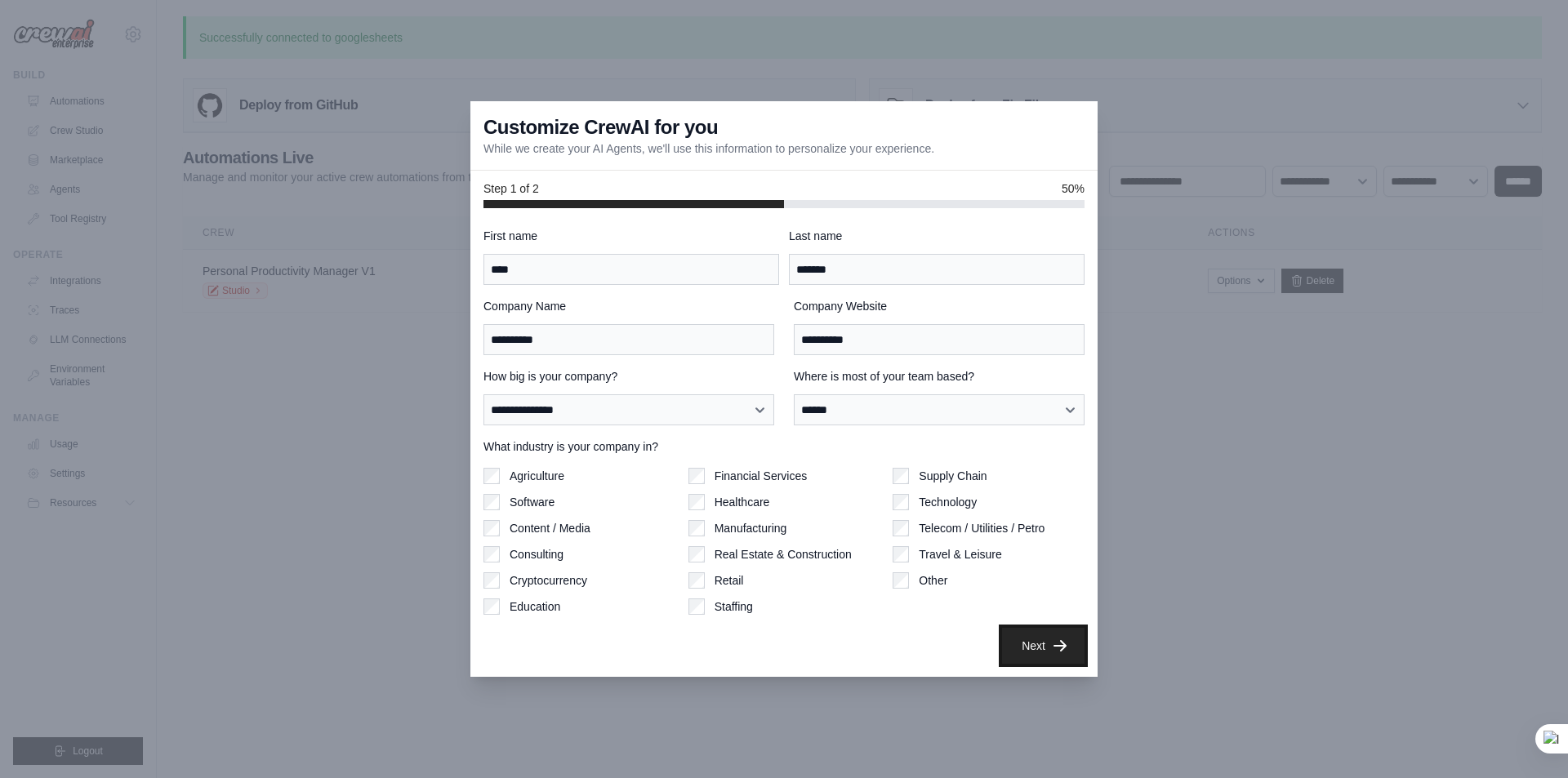
click at [1058, 646] on icon "button" at bounding box center [1060, 646] width 17 height 17
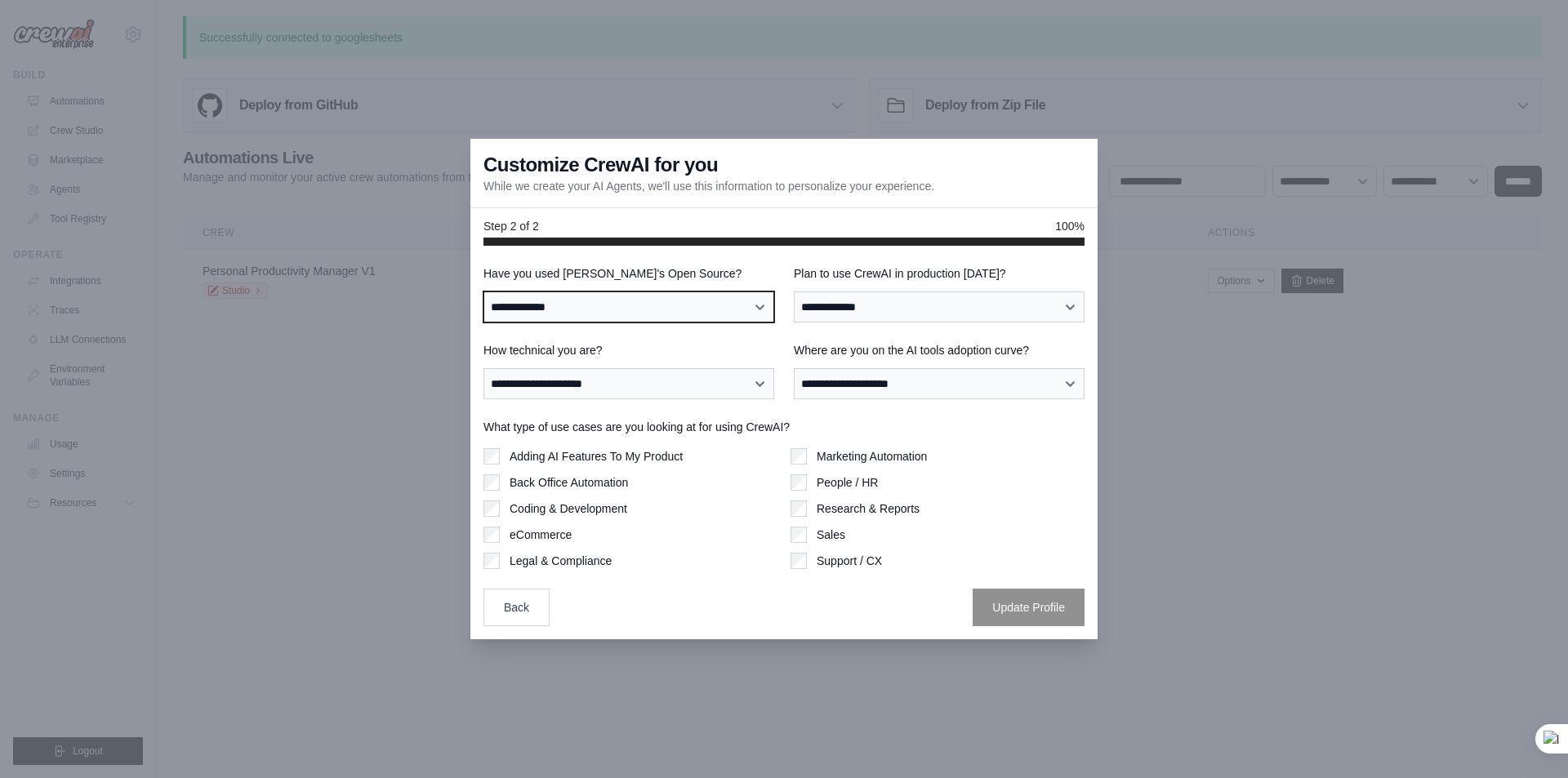
click at [699, 308] on select "**********" at bounding box center [629, 307] width 291 height 31
select select "**"
click at [484, 292] on select "**********" at bounding box center [629, 307] width 291 height 31
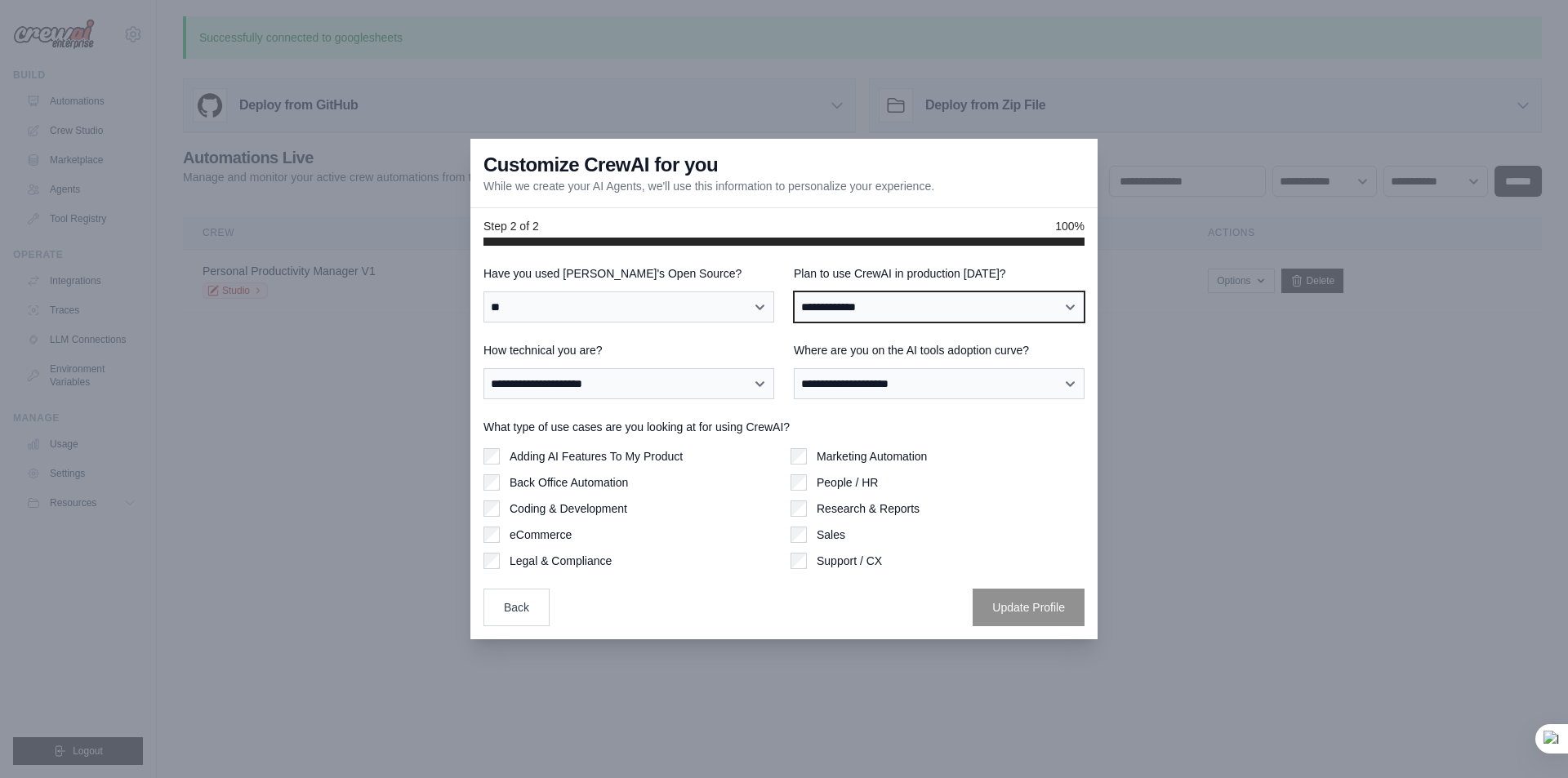
click at [834, 297] on select "**********" at bounding box center [939, 307] width 291 height 31
select select "****"
click at [794, 292] on select "**********" at bounding box center [939, 307] width 291 height 31
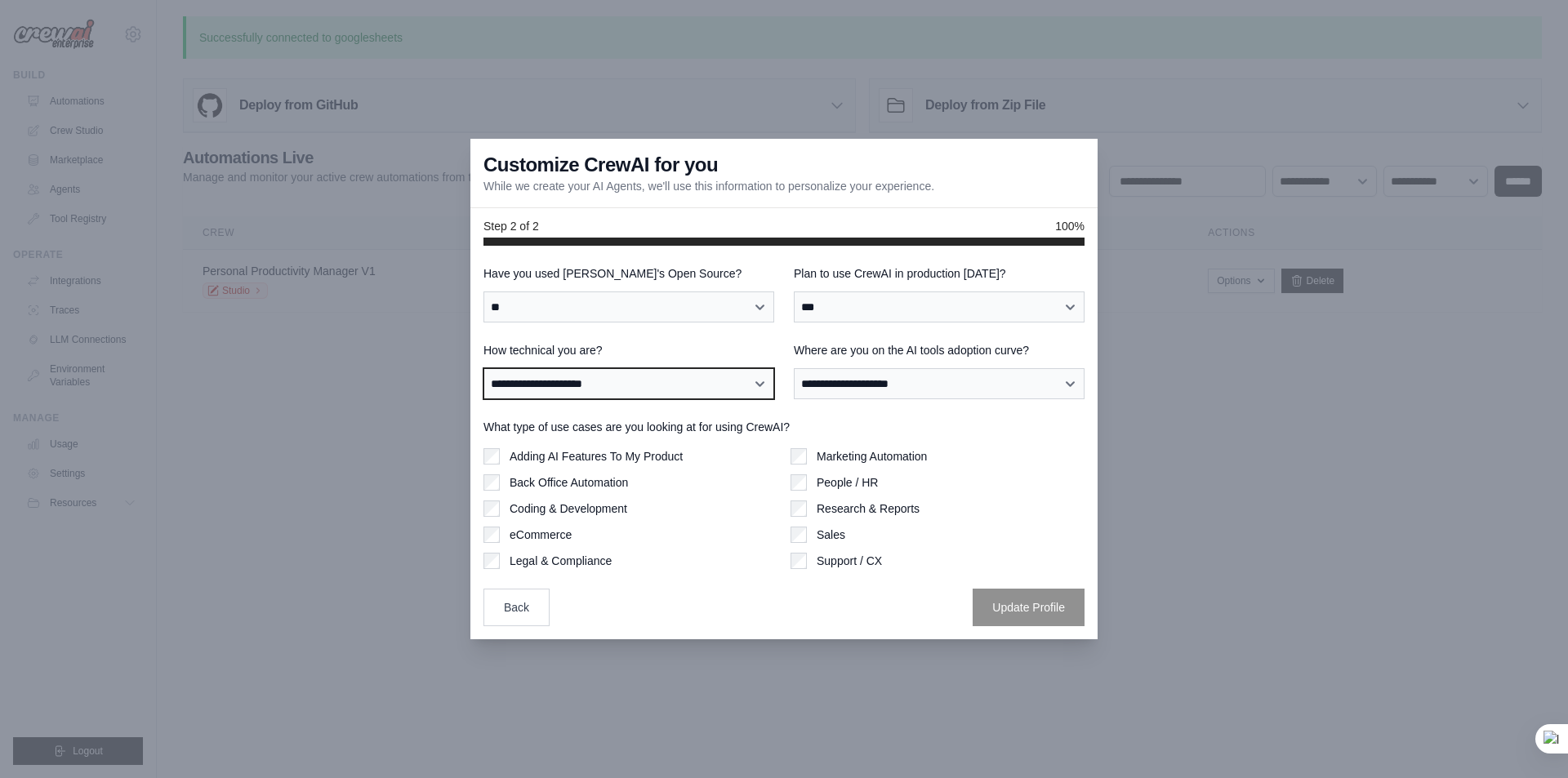
click at [636, 389] on select "**********" at bounding box center [629, 383] width 291 height 31
select select "**********"
click at [484, 368] on select "**********" at bounding box center [629, 383] width 291 height 31
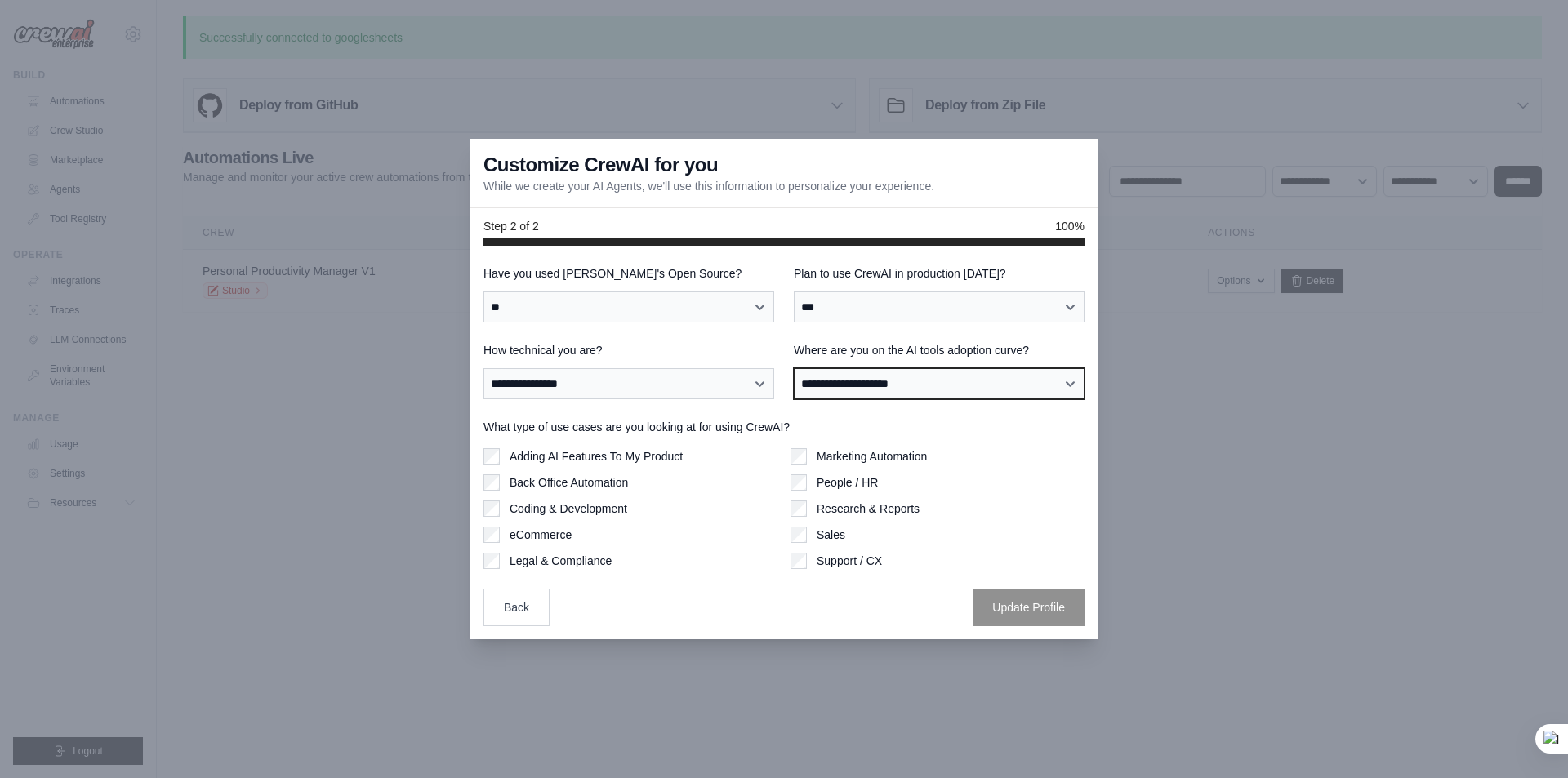
click at [931, 383] on select "**********" at bounding box center [939, 383] width 291 height 31
select select "**********"
click at [794, 368] on select "**********" at bounding box center [939, 383] width 291 height 31
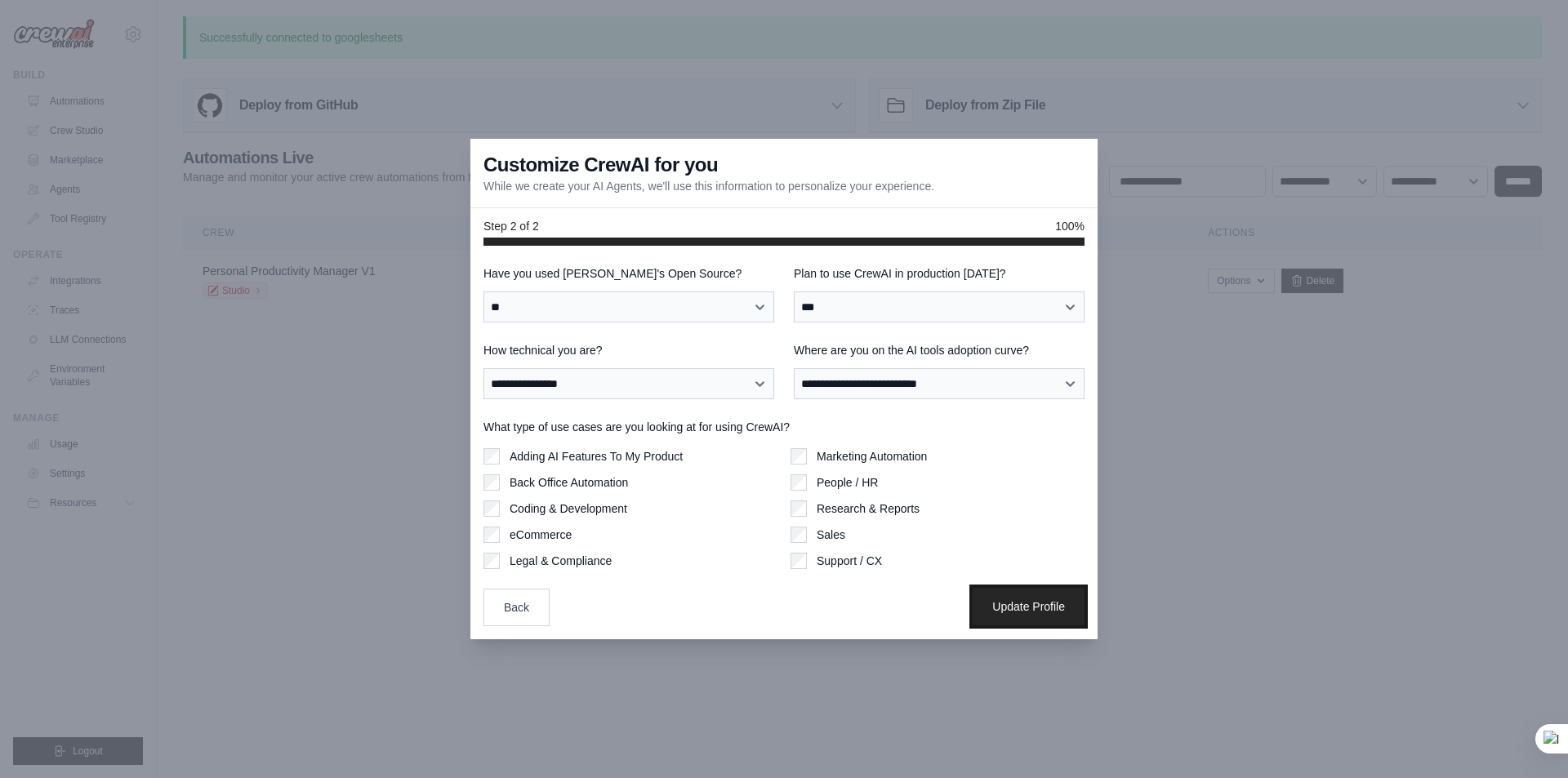
click at [1019, 607] on button "Update Profile" at bounding box center [1029, 606] width 112 height 38
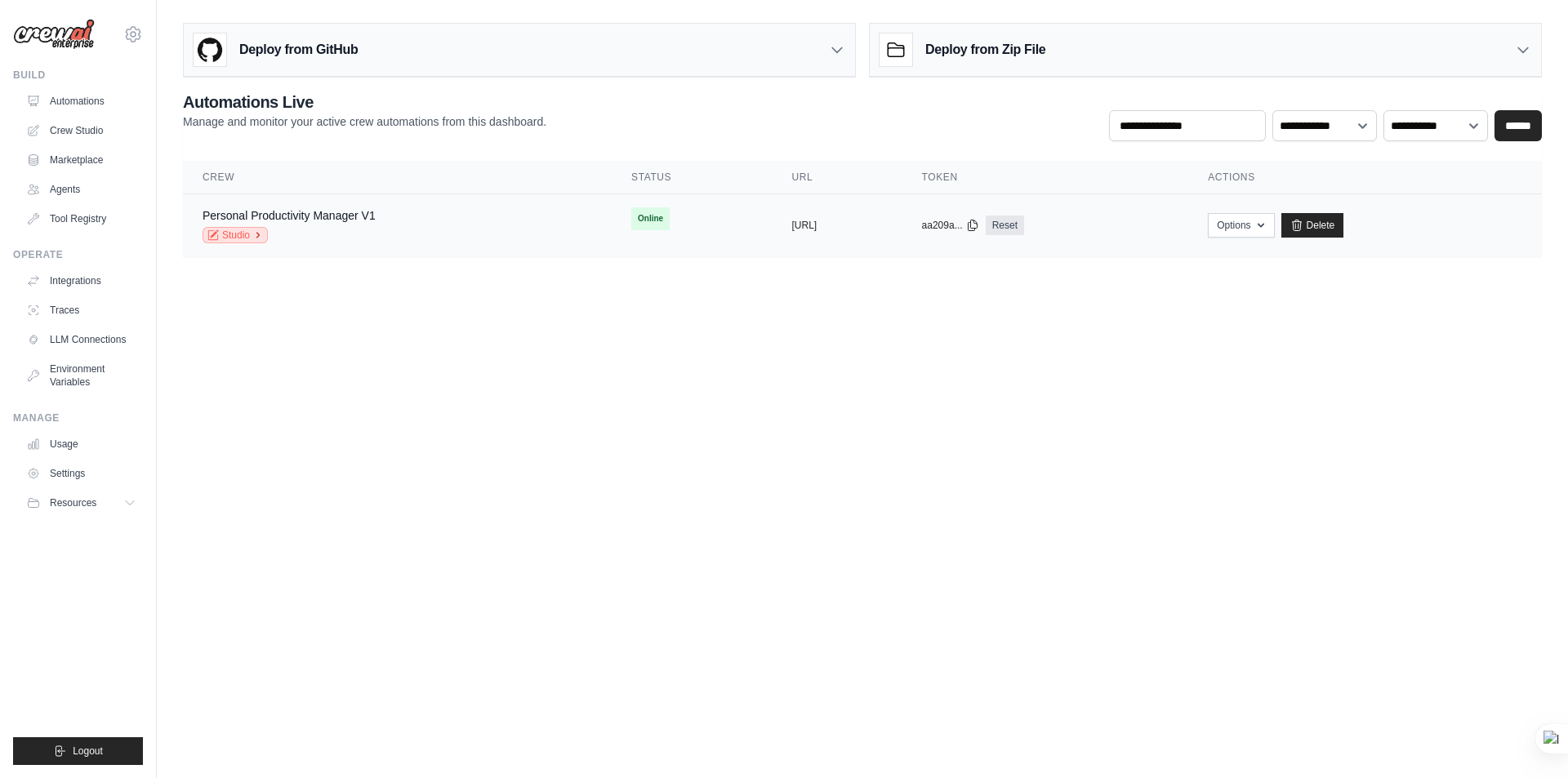
click at [257, 238] on icon at bounding box center [258, 235] width 3 height 5
drag, startPoint x: 336, startPoint y: 356, endPoint x: 318, endPoint y: 350, distance: 19.0
click at [335, 355] on body "emadzawawy1968@gmail.com Settings Build Automations Crew Studio" at bounding box center [784, 389] width 1568 height 778
click at [130, 504] on icon at bounding box center [131, 503] width 8 height 4
click at [73, 470] on link "Settings" at bounding box center [83, 473] width 123 height 26
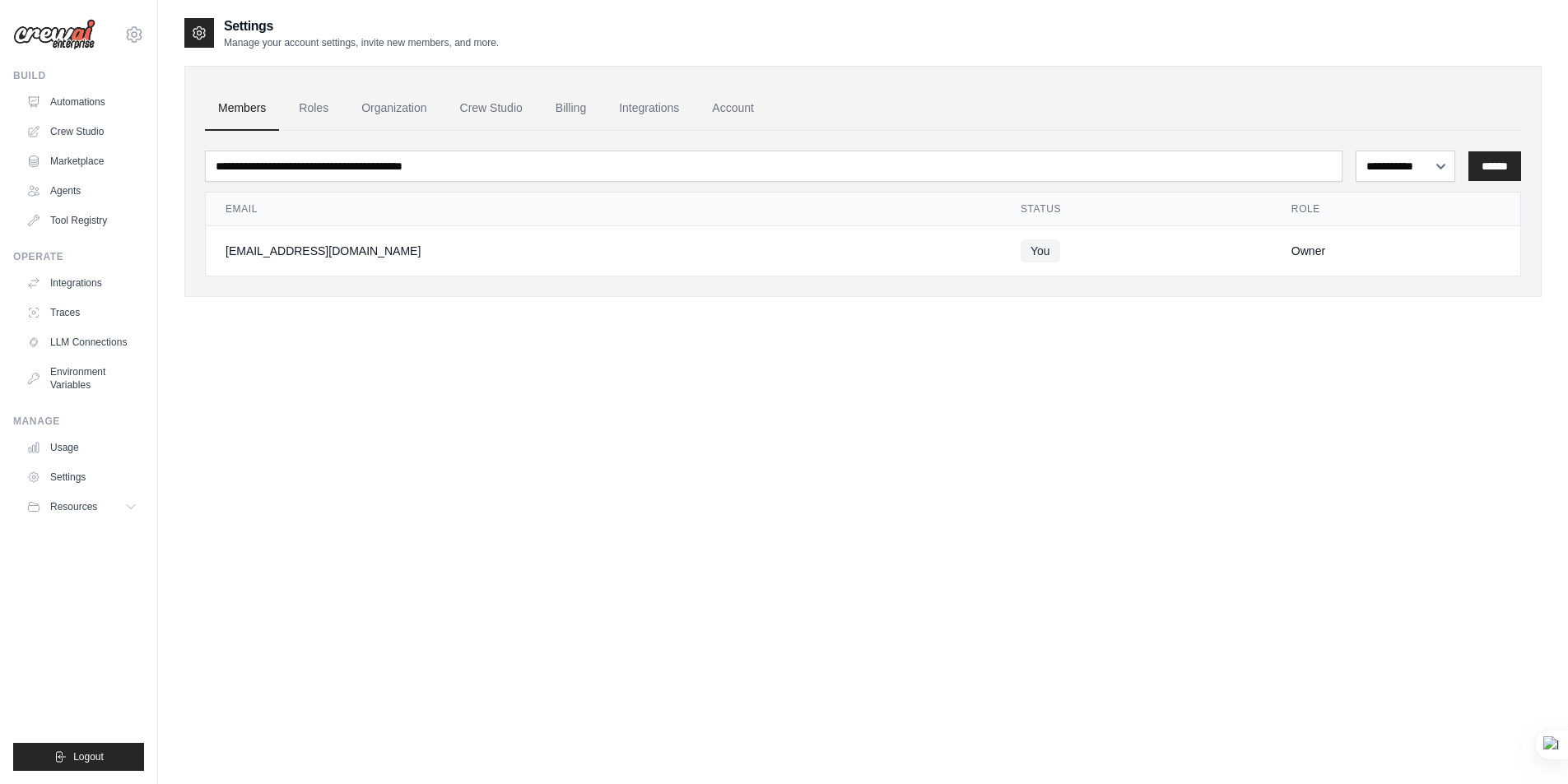
click at [392, 251] on div "[EMAIL_ADDRESS][DOMAIN_NAME]" at bounding box center [603, 251] width 756 height 17
click at [1423, 166] on select "**********" at bounding box center [1405, 166] width 100 height 31
select select "******"
click at [1355, 151] on select "**********" at bounding box center [1405, 166] width 100 height 31
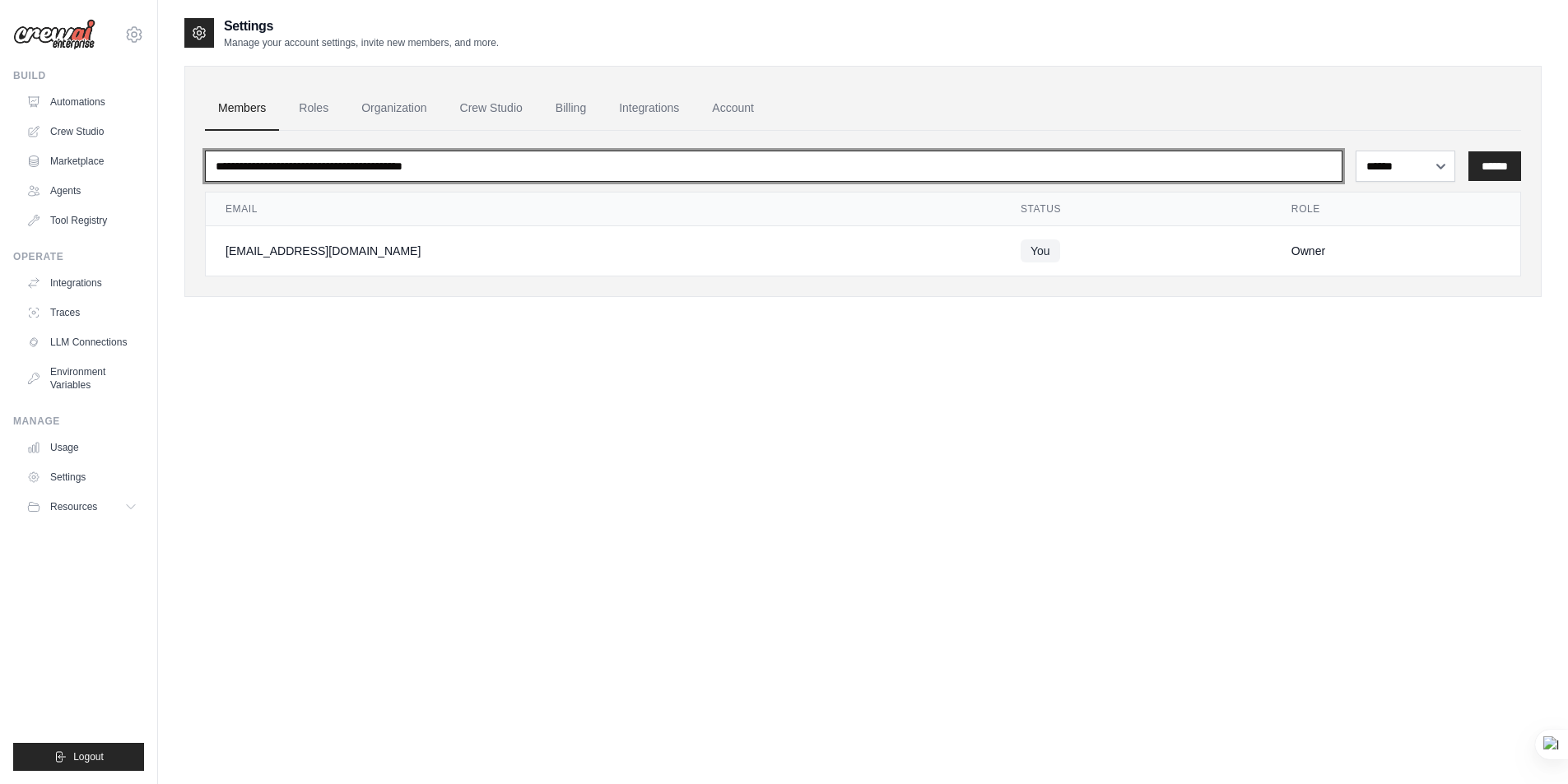
click at [534, 164] on input "email" at bounding box center [774, 166] width 1138 height 31
type input "**********"
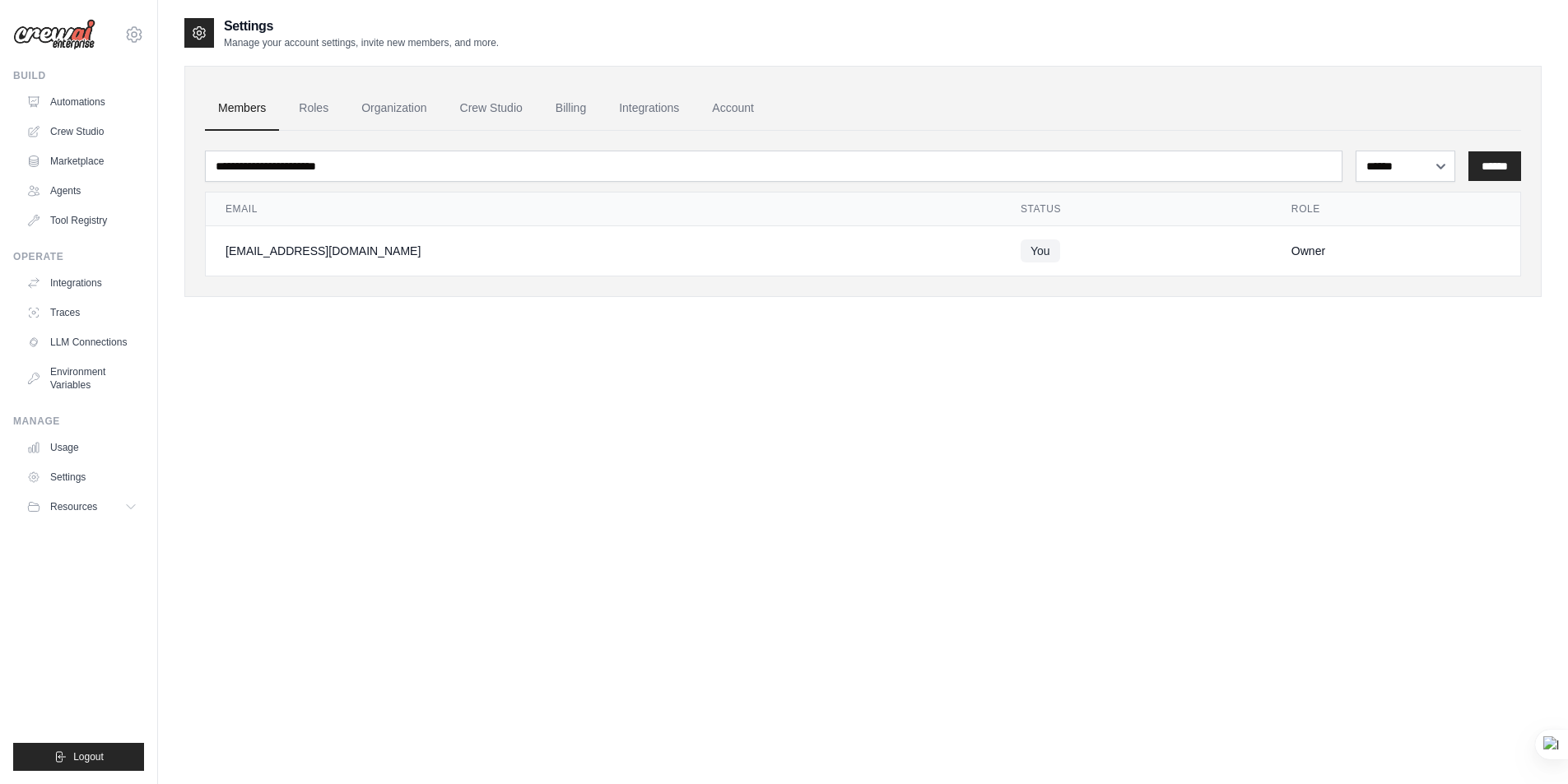
drag, startPoint x: 952, startPoint y: 411, endPoint x: 1051, endPoint y: 348, distance: 117.3
click at [951, 411] on div "**********" at bounding box center [862, 409] width 1357 height 784
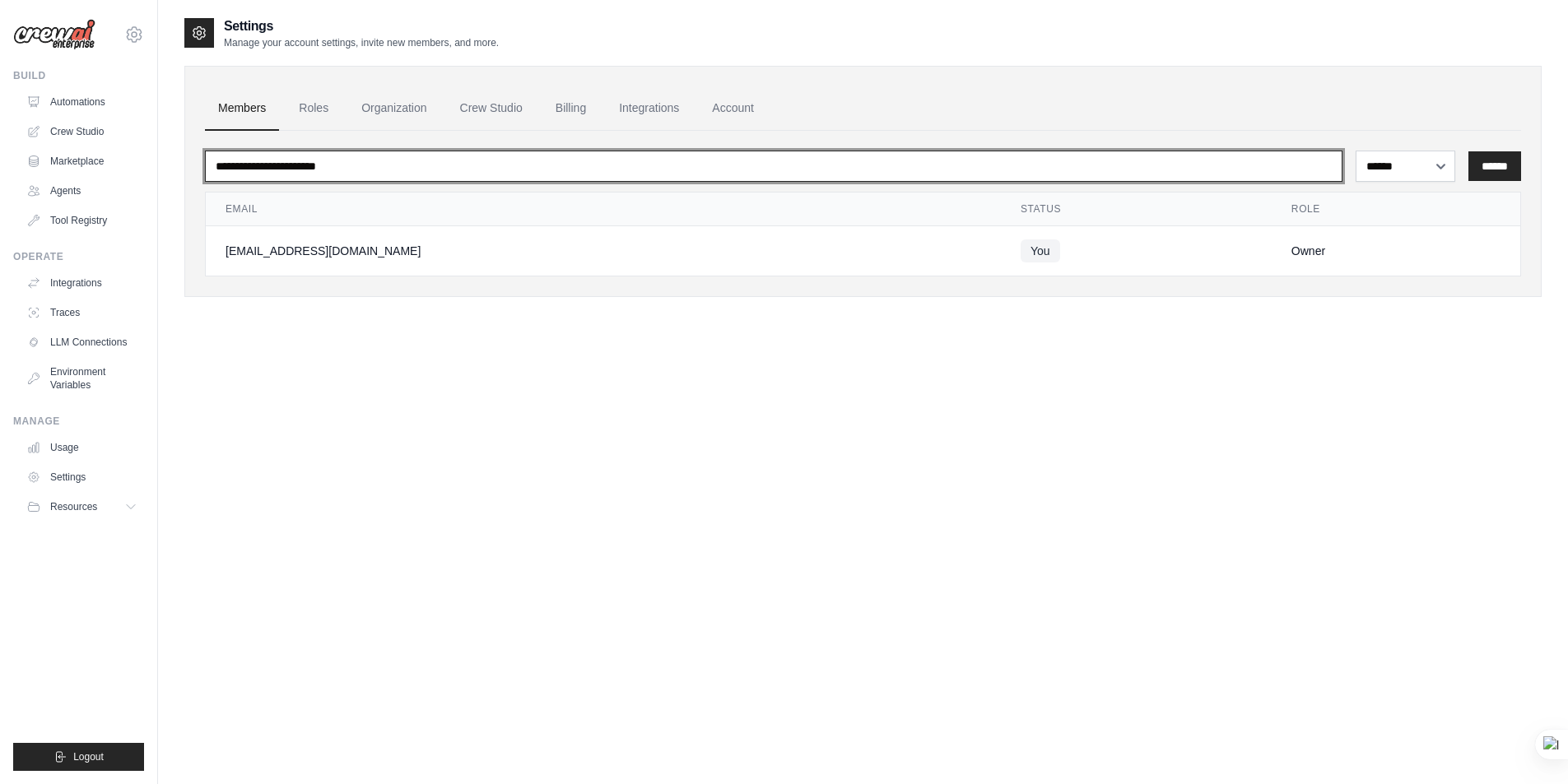
click at [601, 175] on input "**********" at bounding box center [774, 166] width 1138 height 31
drag, startPoint x: 600, startPoint y: 171, endPoint x: 150, endPoint y: 181, distance: 450.1
click at [150, 181] on div "emadzawawy1968@gmail.com Settings Build Automations Crew Studio" at bounding box center [784, 408] width 1568 height 816
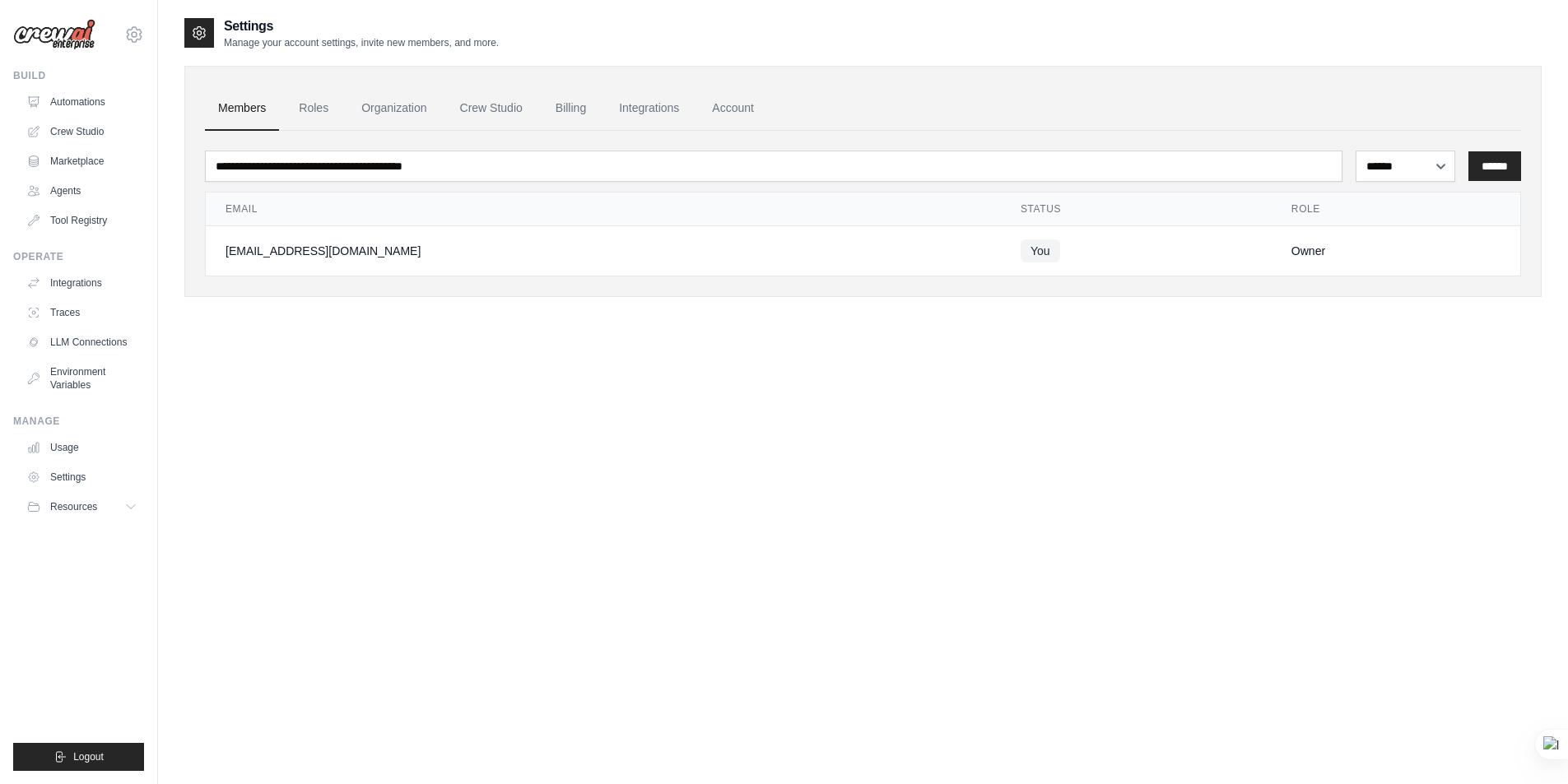
drag, startPoint x: 599, startPoint y: 454, endPoint x: 608, endPoint y: 452, distance: 9.2
click at [607, 452] on div "**********" at bounding box center [862, 409] width 1357 height 784
click at [1412, 164] on select "**********" at bounding box center [1405, 166] width 100 height 31
select select
click at [1355, 151] on select "**********" at bounding box center [1405, 166] width 100 height 31
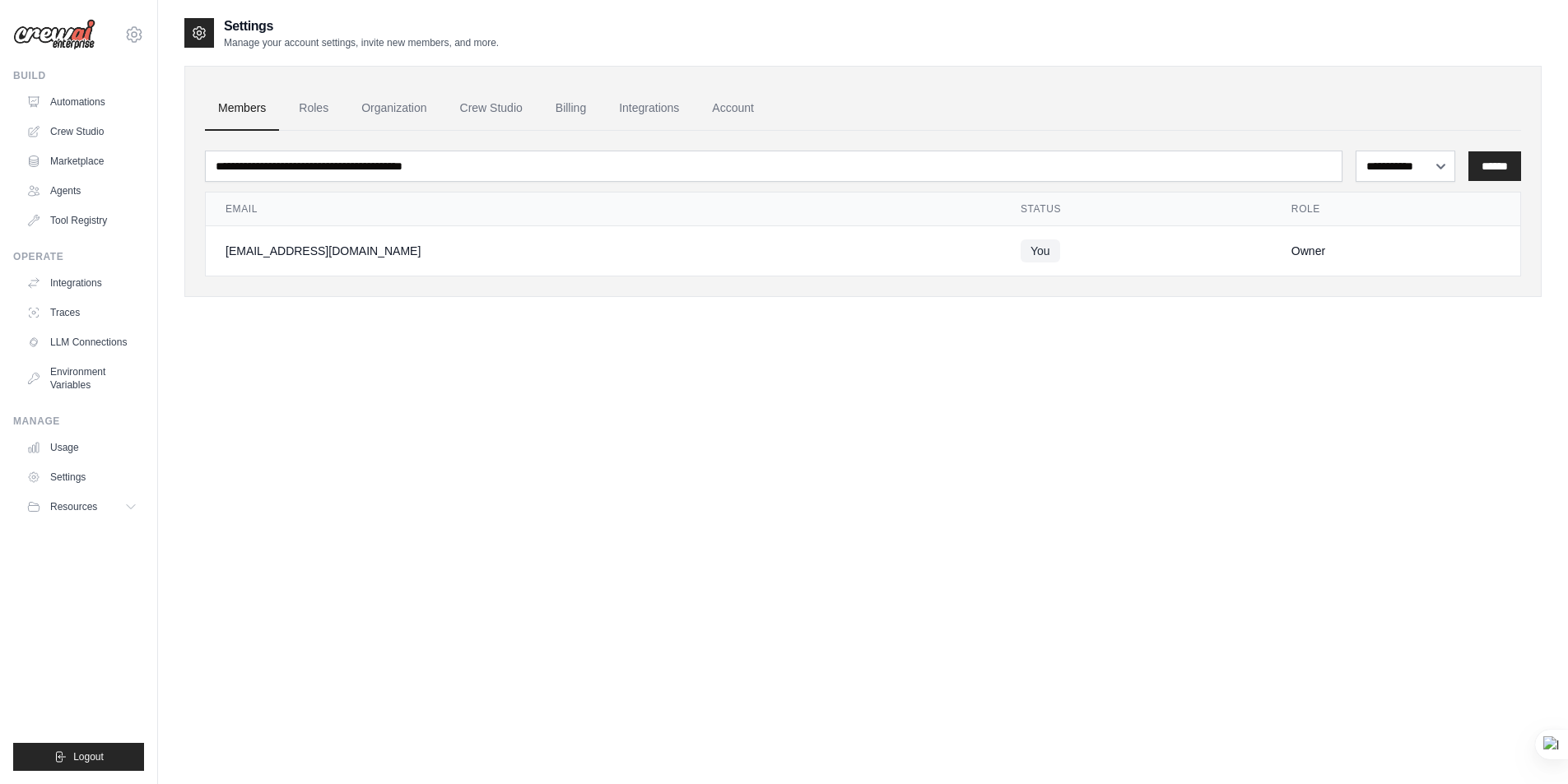
drag, startPoint x: 735, startPoint y: 442, endPoint x: 198, endPoint y: 224, distance: 579.6
click at [735, 435] on div "**********" at bounding box center [862, 409] width 1357 height 784
click at [312, 102] on link "Roles" at bounding box center [314, 108] width 56 height 44
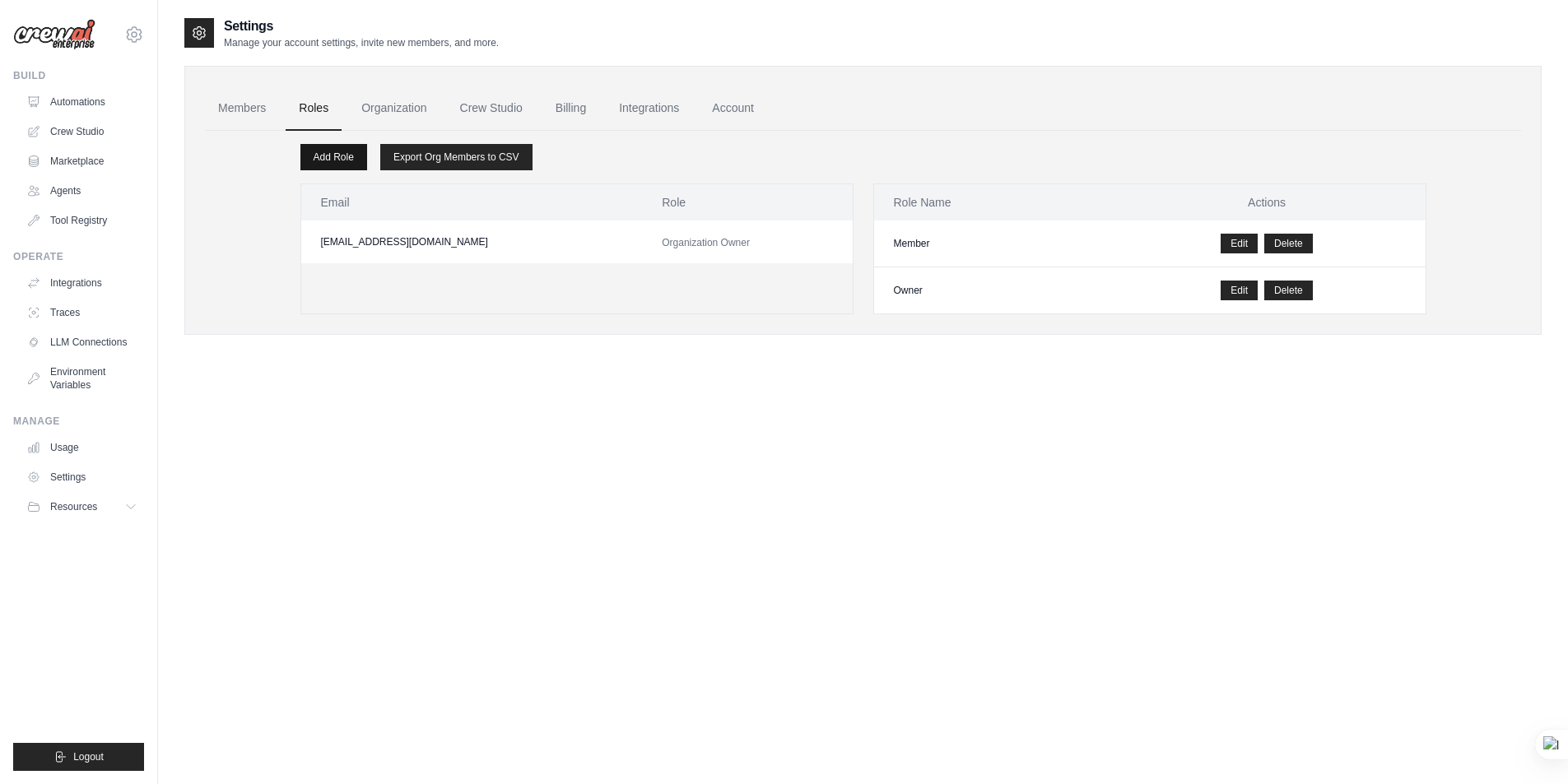
click at [340, 155] on link "Add Role" at bounding box center [334, 157] width 67 height 26
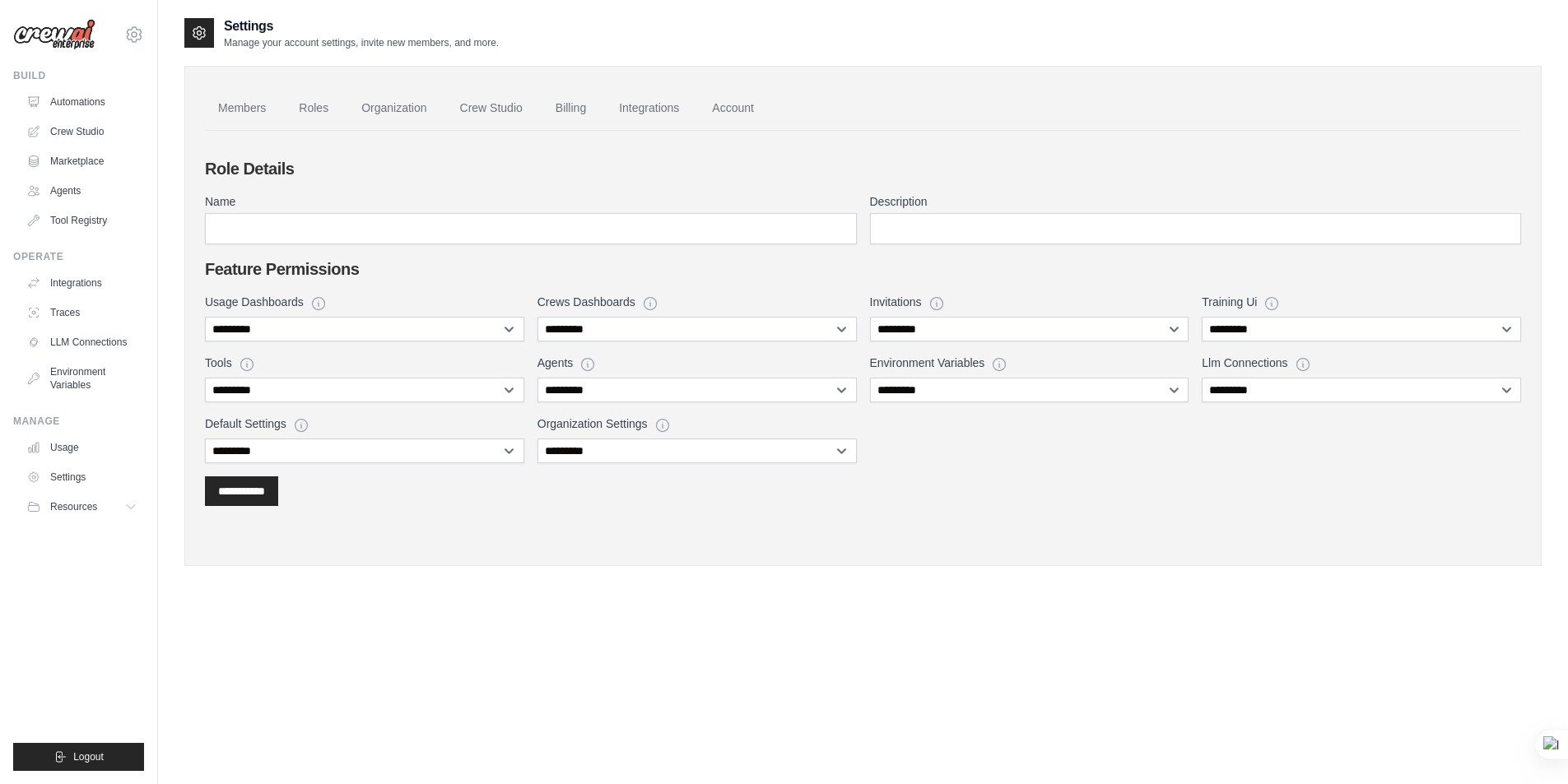
drag, startPoint x: 1112, startPoint y: 155, endPoint x: 1139, endPoint y: 165, distance: 28.8
click at [1116, 154] on div "**********" at bounding box center [863, 337] width 1316 height 414
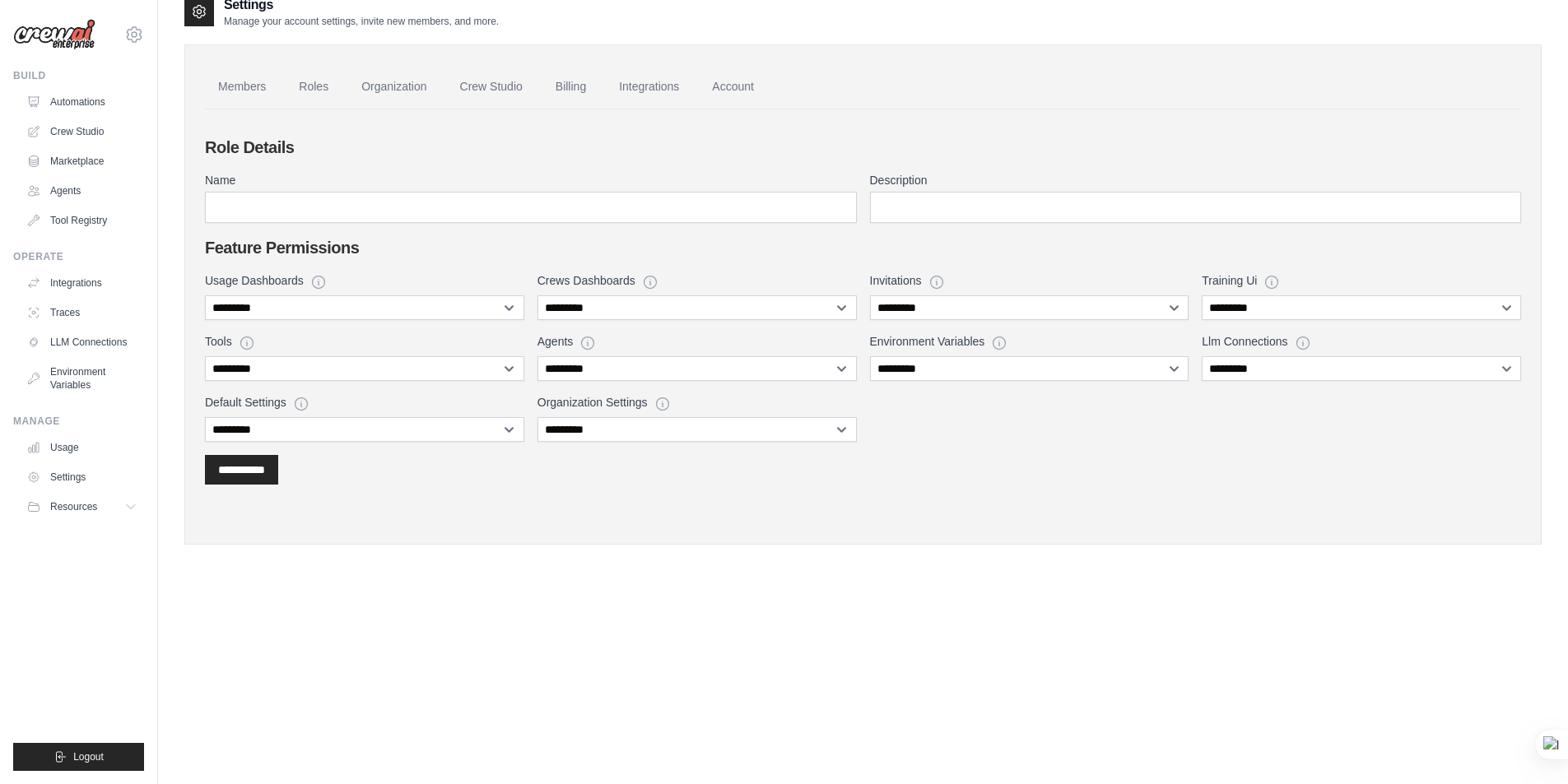
scroll to position [33, 0]
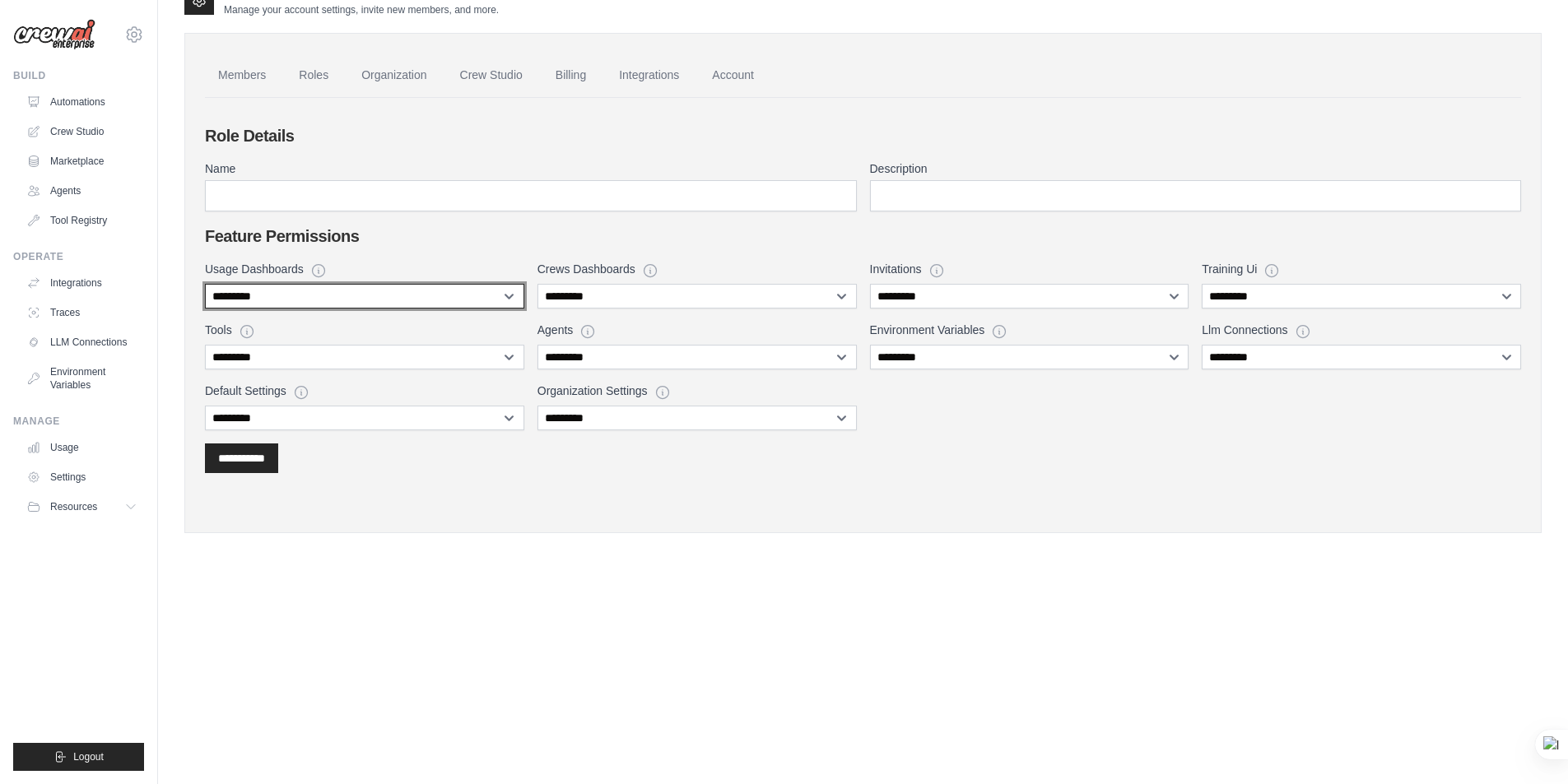
click at [463, 294] on select "**********" at bounding box center [364, 296] width 319 height 25
click at [474, 289] on select "**********" at bounding box center [364, 296] width 319 height 25
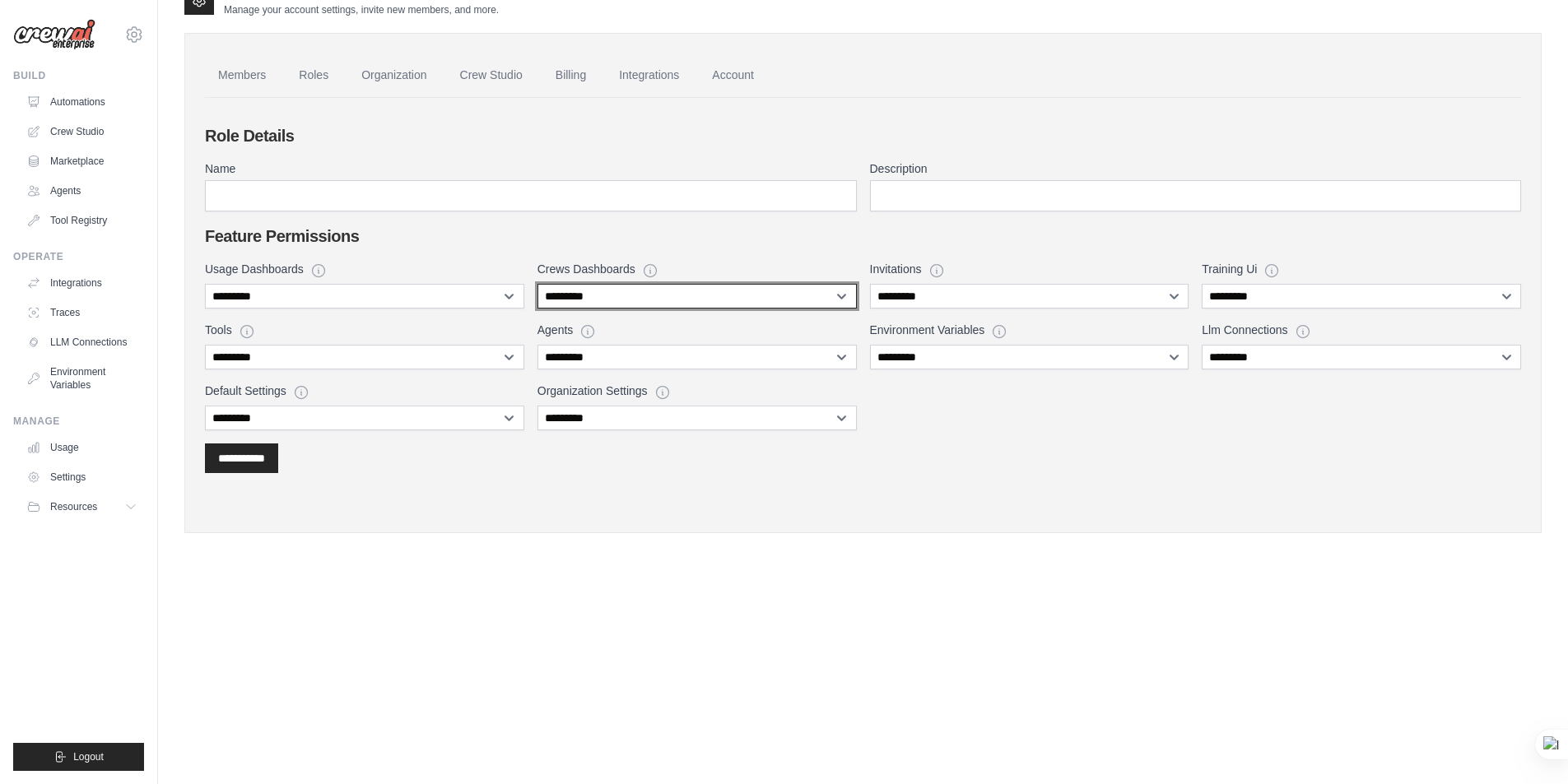
click at [698, 295] on select "**********" at bounding box center [697, 296] width 319 height 25
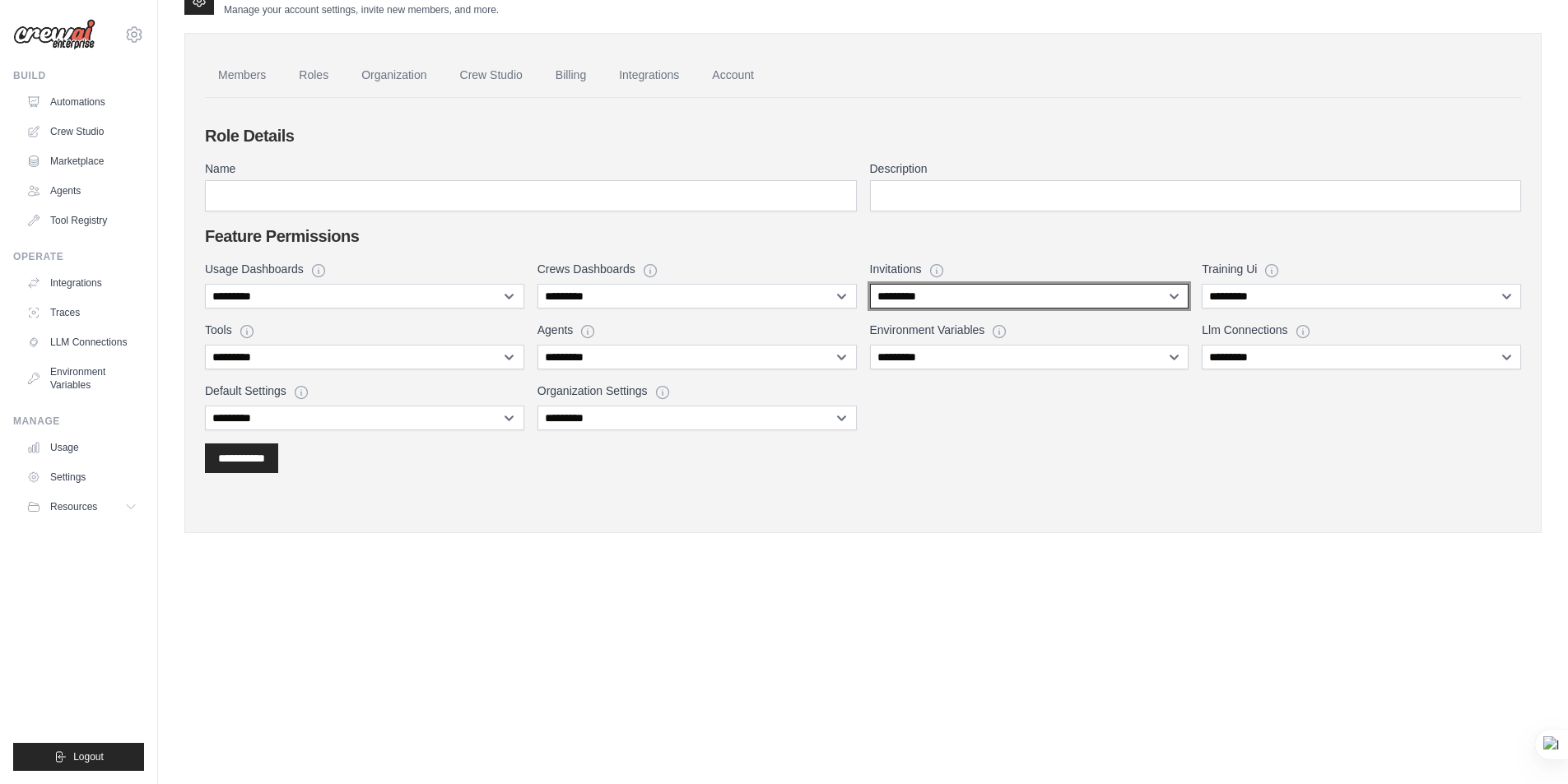
click at [949, 296] on select "**********" at bounding box center [1029, 296] width 319 height 25
click at [949, 295] on select "**********" at bounding box center [1029, 296] width 319 height 25
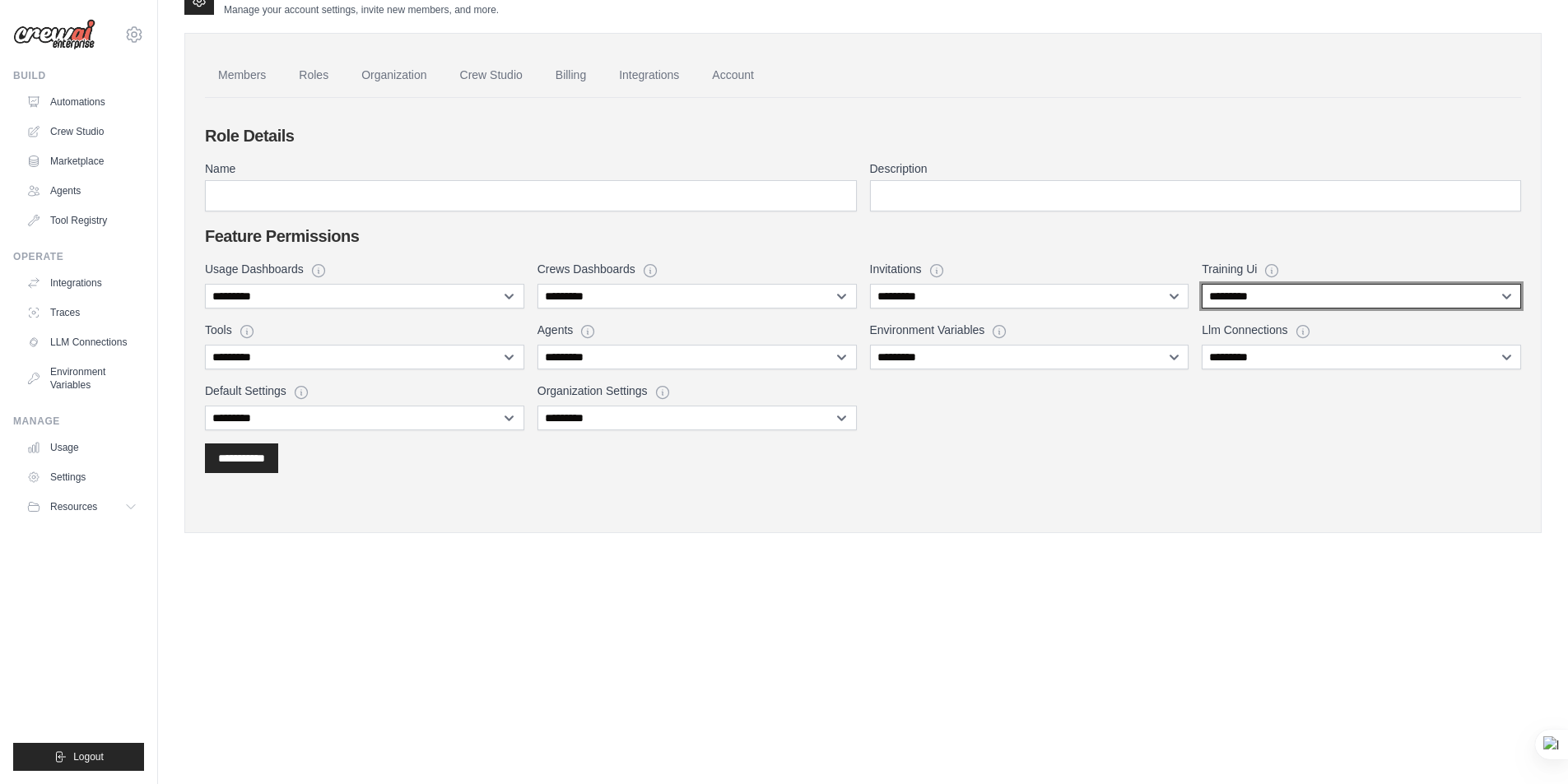
click at [1257, 296] on select "**********" at bounding box center [1361, 296] width 319 height 25
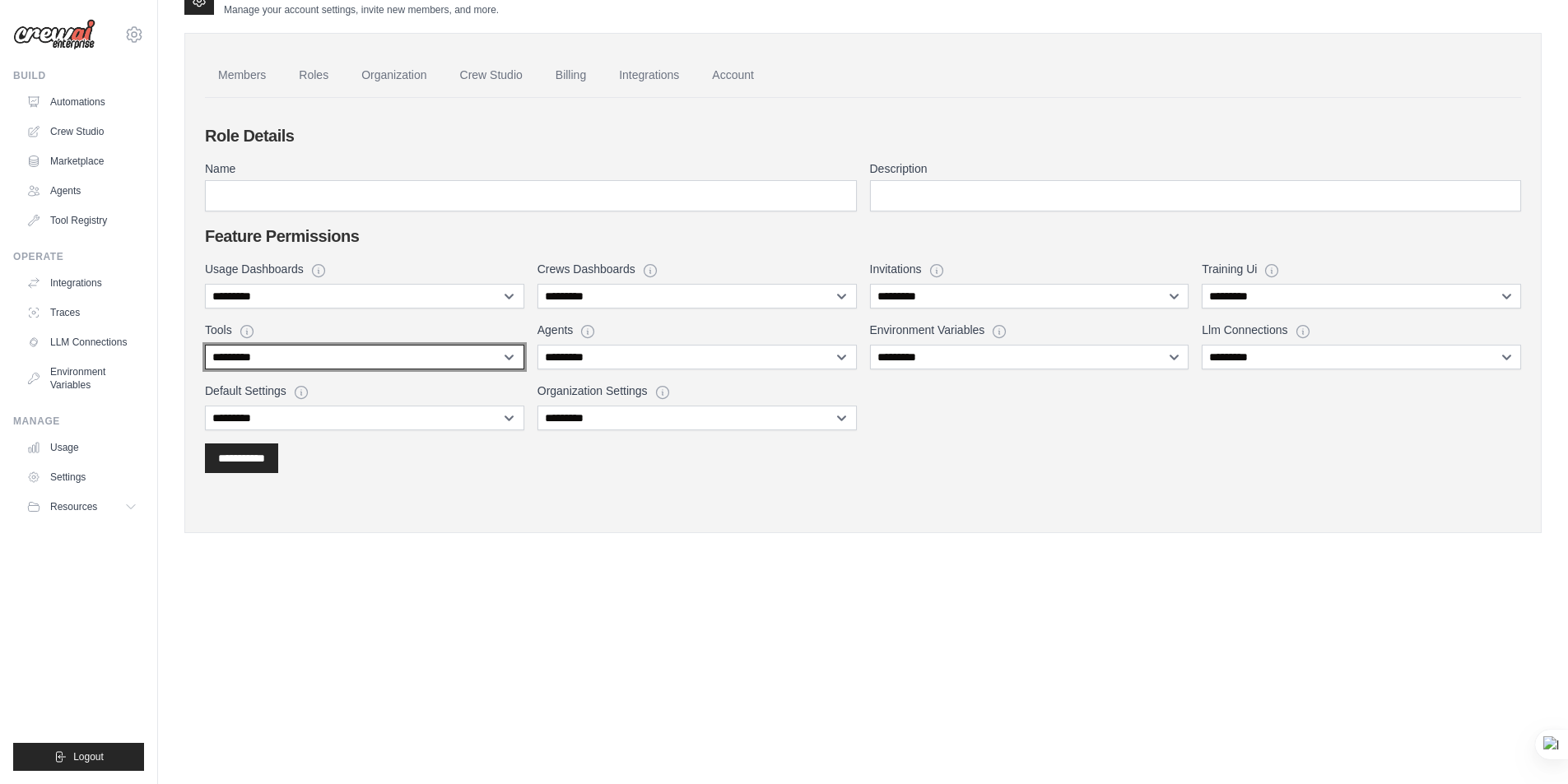
click at [361, 361] on select "**********" at bounding box center [364, 357] width 319 height 25
click at [362, 361] on select "**********" at bounding box center [364, 357] width 319 height 25
click at [488, 538] on div "Settings Manage your account settings, invite new members, and more. Members Ro…" at bounding box center [862, 271] width 1357 height 576
click at [317, 361] on select "**********" at bounding box center [364, 357] width 319 height 25
click at [326, 361] on select "**********" at bounding box center [364, 357] width 319 height 25
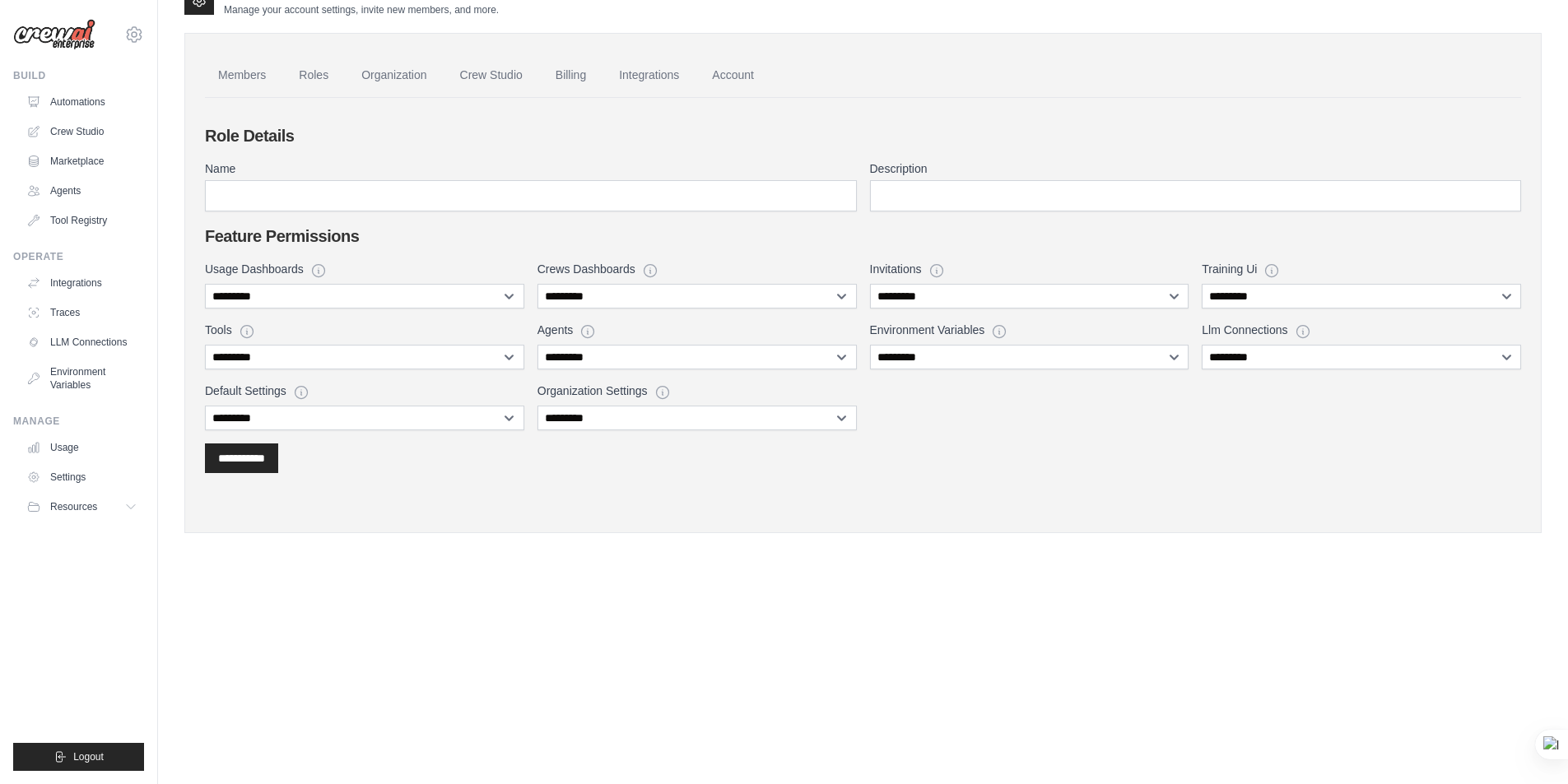
click at [419, 485] on div "**********" at bounding box center [863, 318] width 1316 height 388
drag, startPoint x: 419, startPoint y: 517, endPoint x: 363, endPoint y: 408, distance: 122.5
click at [419, 516] on div "**********" at bounding box center [862, 283] width 1357 height 500
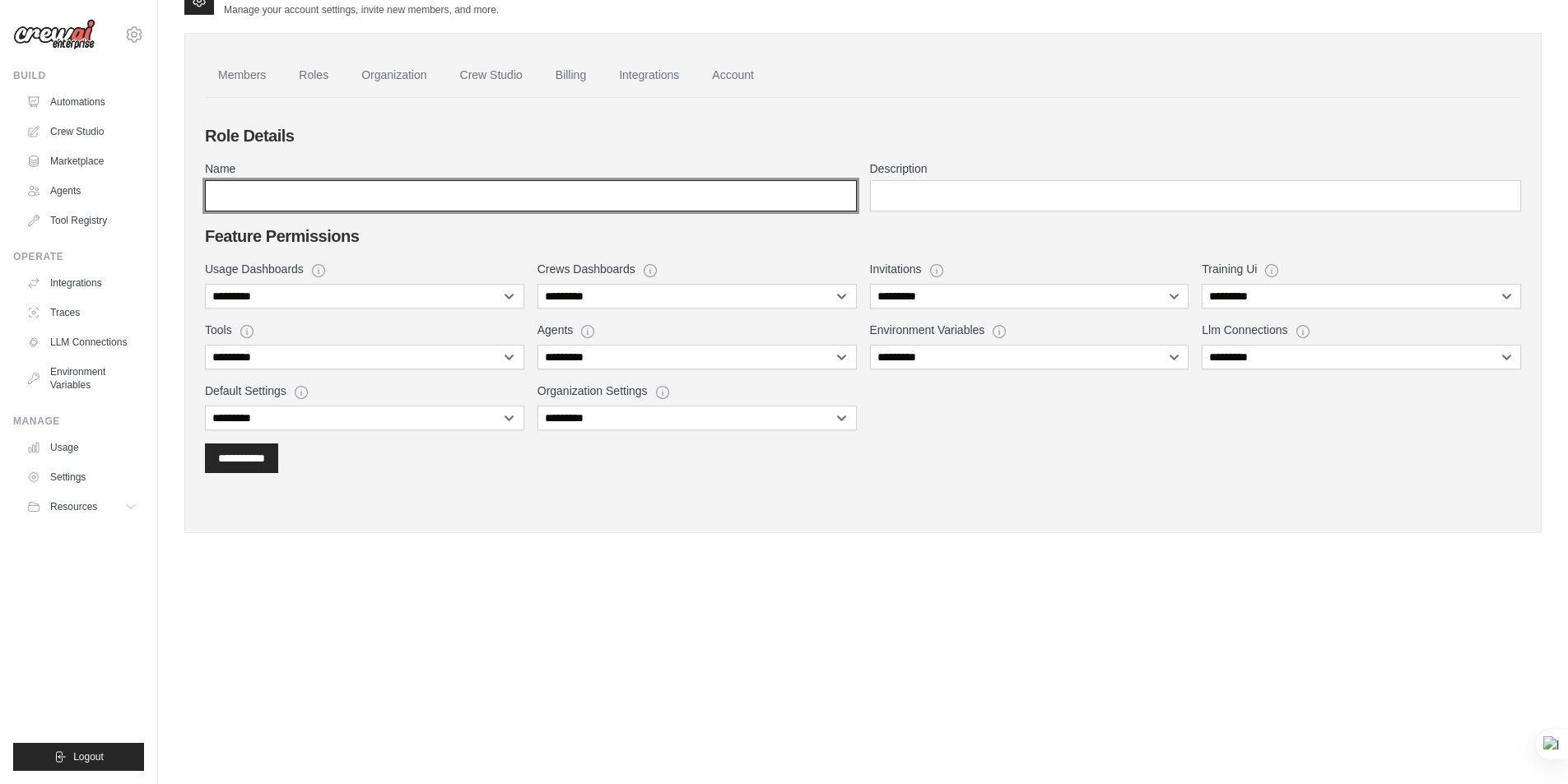
click at [364, 192] on input "Name" at bounding box center [531, 196] width 652 height 31
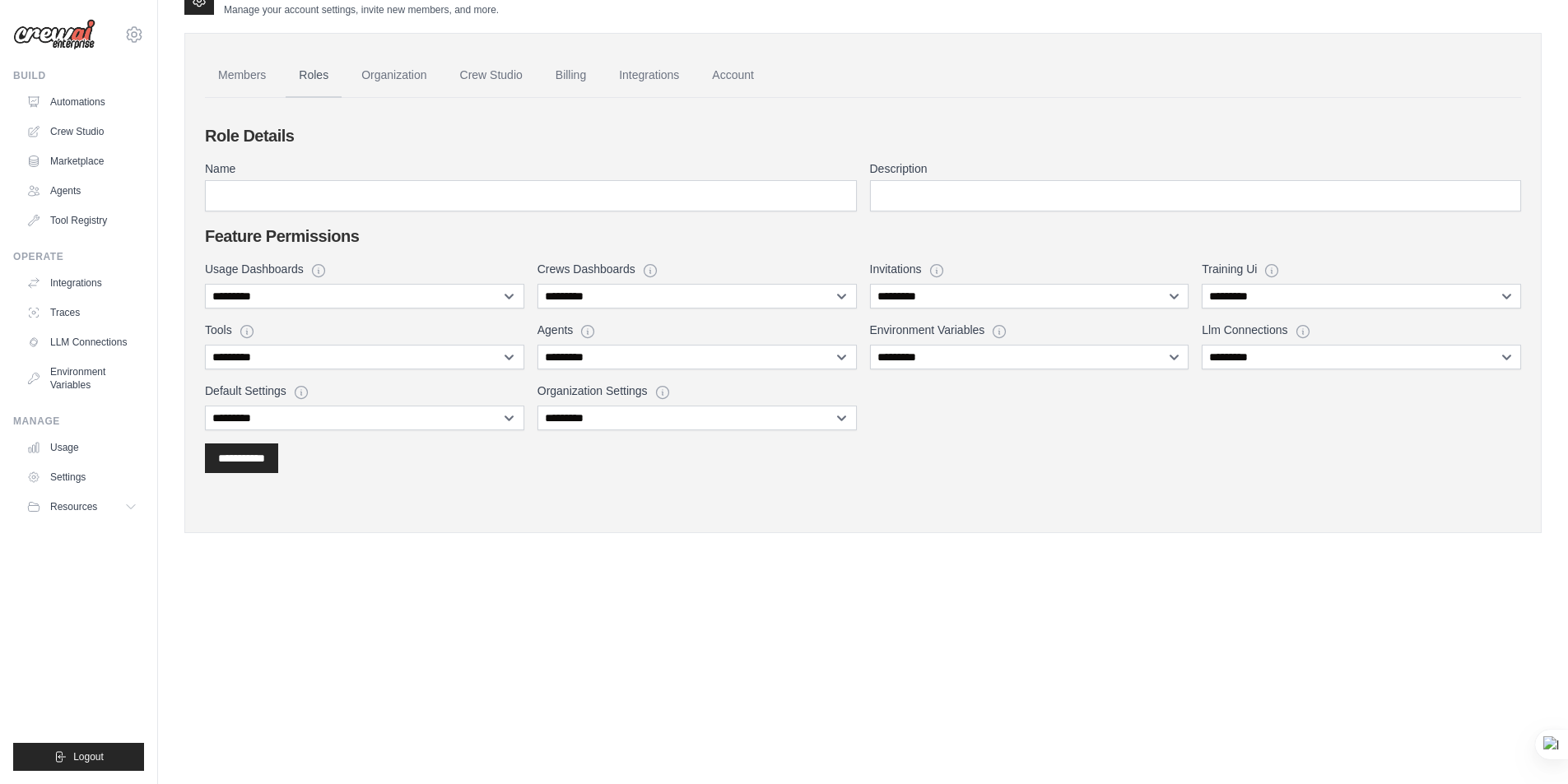
click at [309, 76] on link "Roles" at bounding box center [314, 76] width 56 height 44
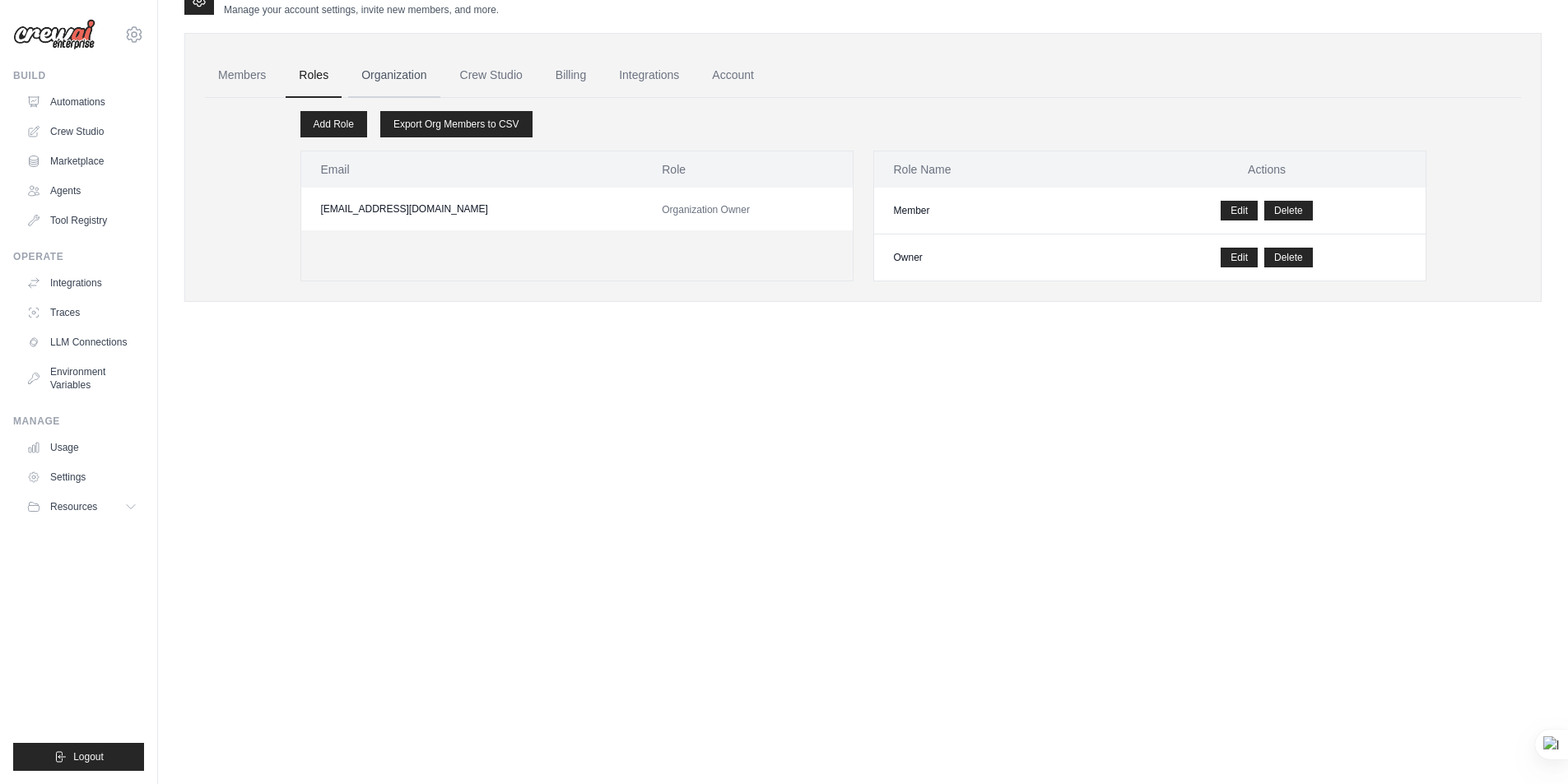
click at [407, 72] on link "Organization" at bounding box center [393, 76] width 92 height 44
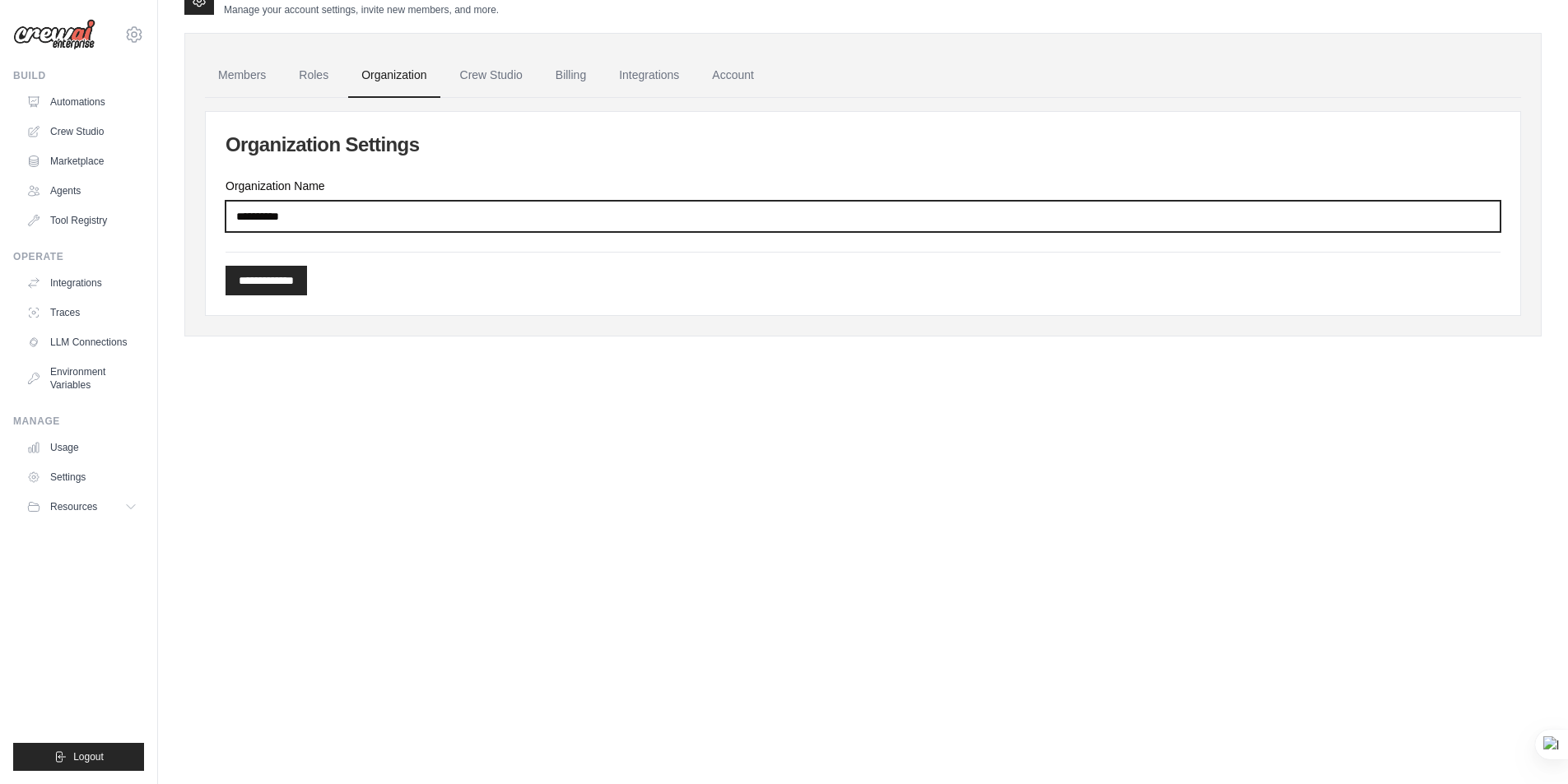
click at [362, 220] on input "**********" at bounding box center [863, 216] width 1275 height 31
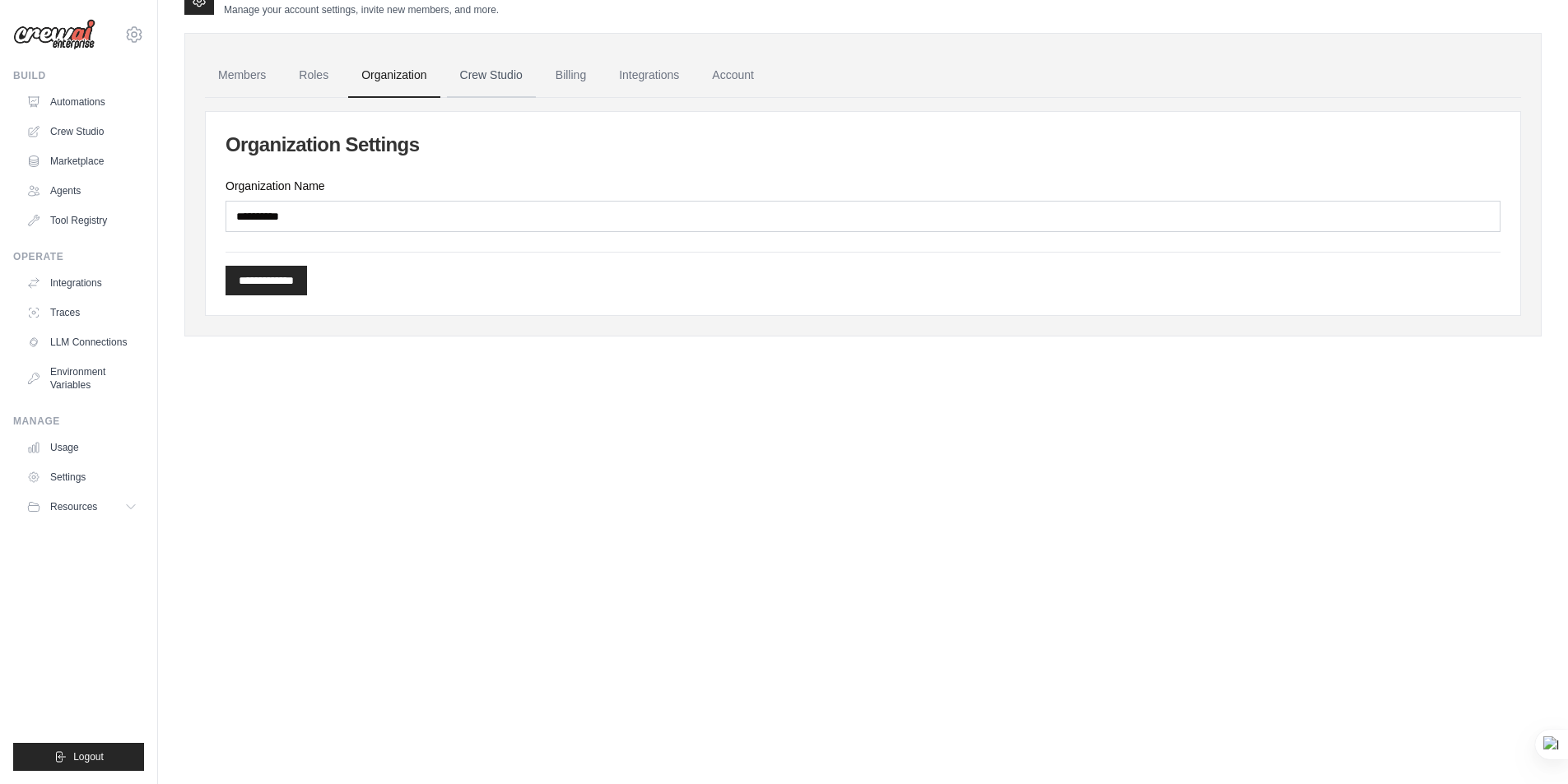
click at [512, 71] on link "Crew Studio" at bounding box center [491, 76] width 89 height 44
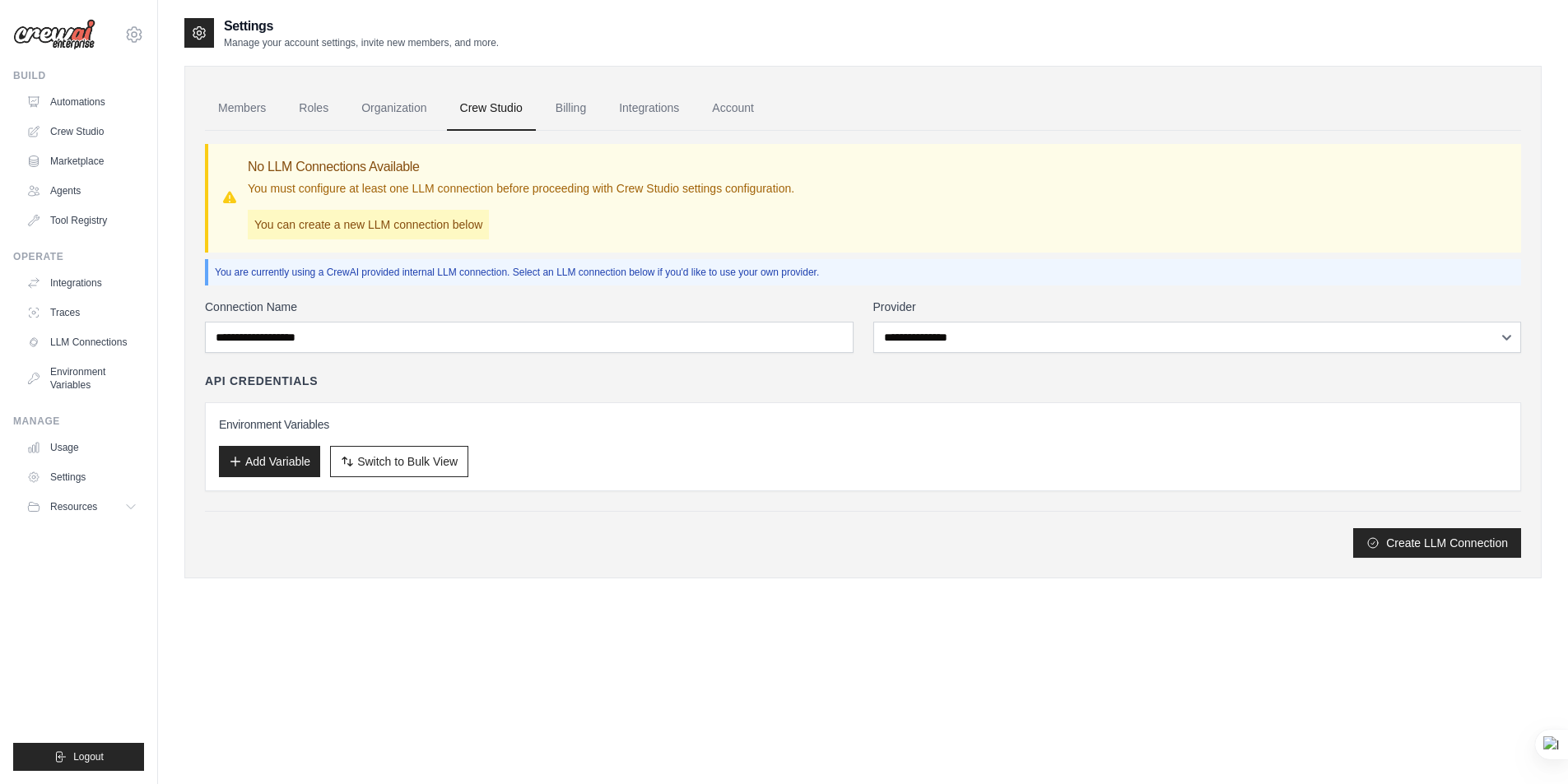
select select "******"
click at [873, 322] on select "**********" at bounding box center [1197, 337] width 648 height 31
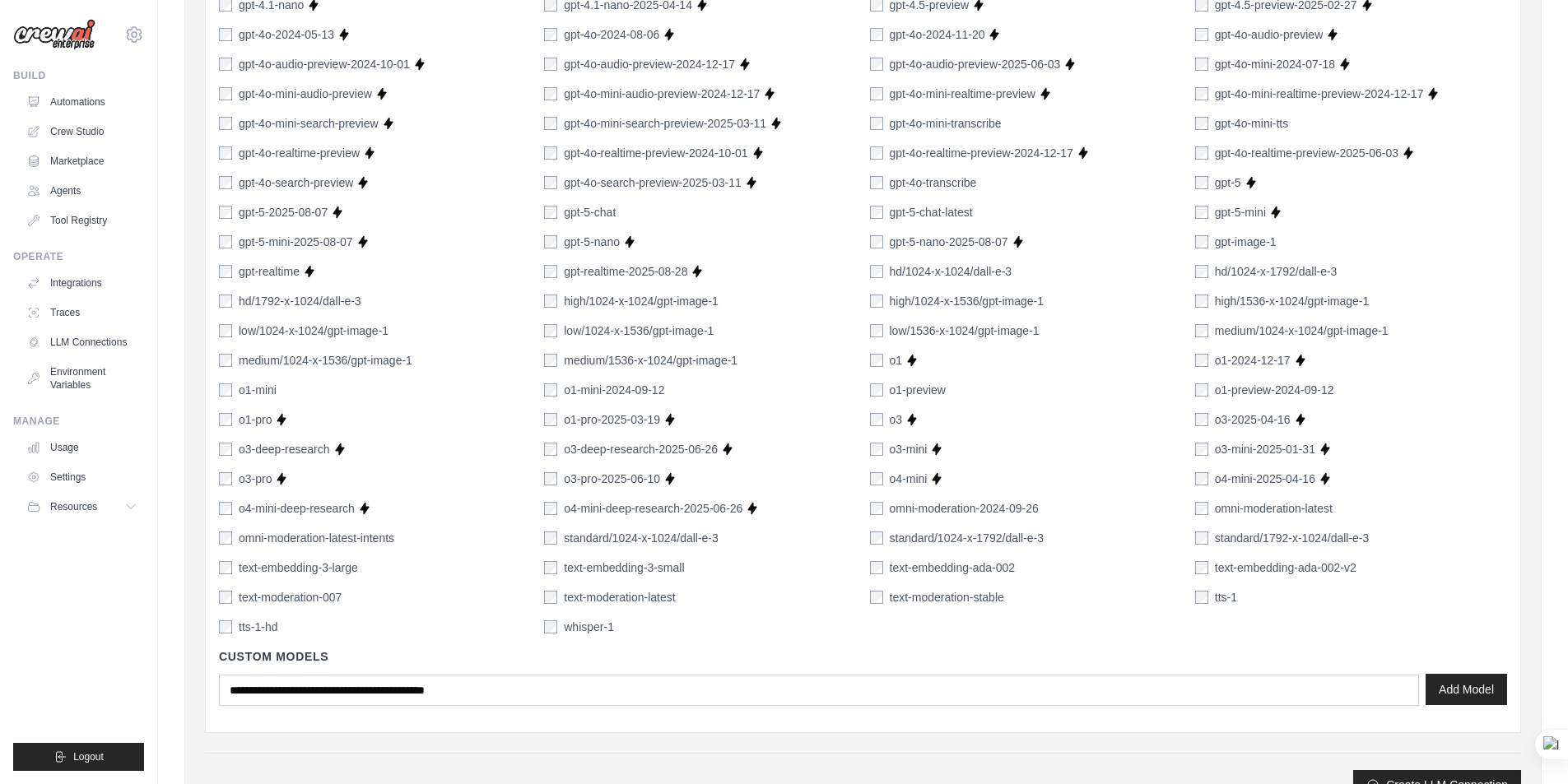
scroll to position [991, 0]
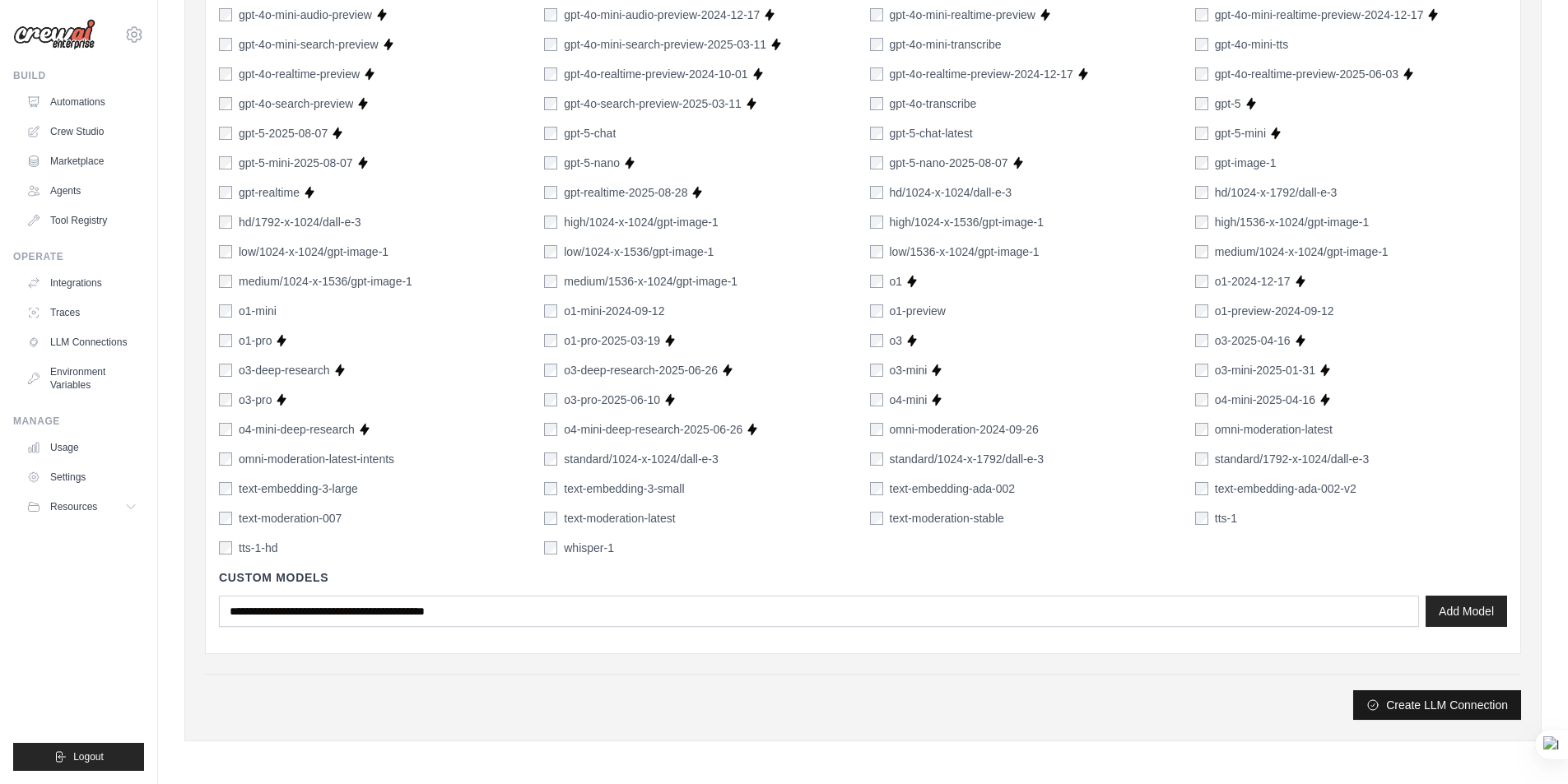
click at [1425, 709] on button "Create LLM Connection" at bounding box center [1438, 704] width 168 height 30
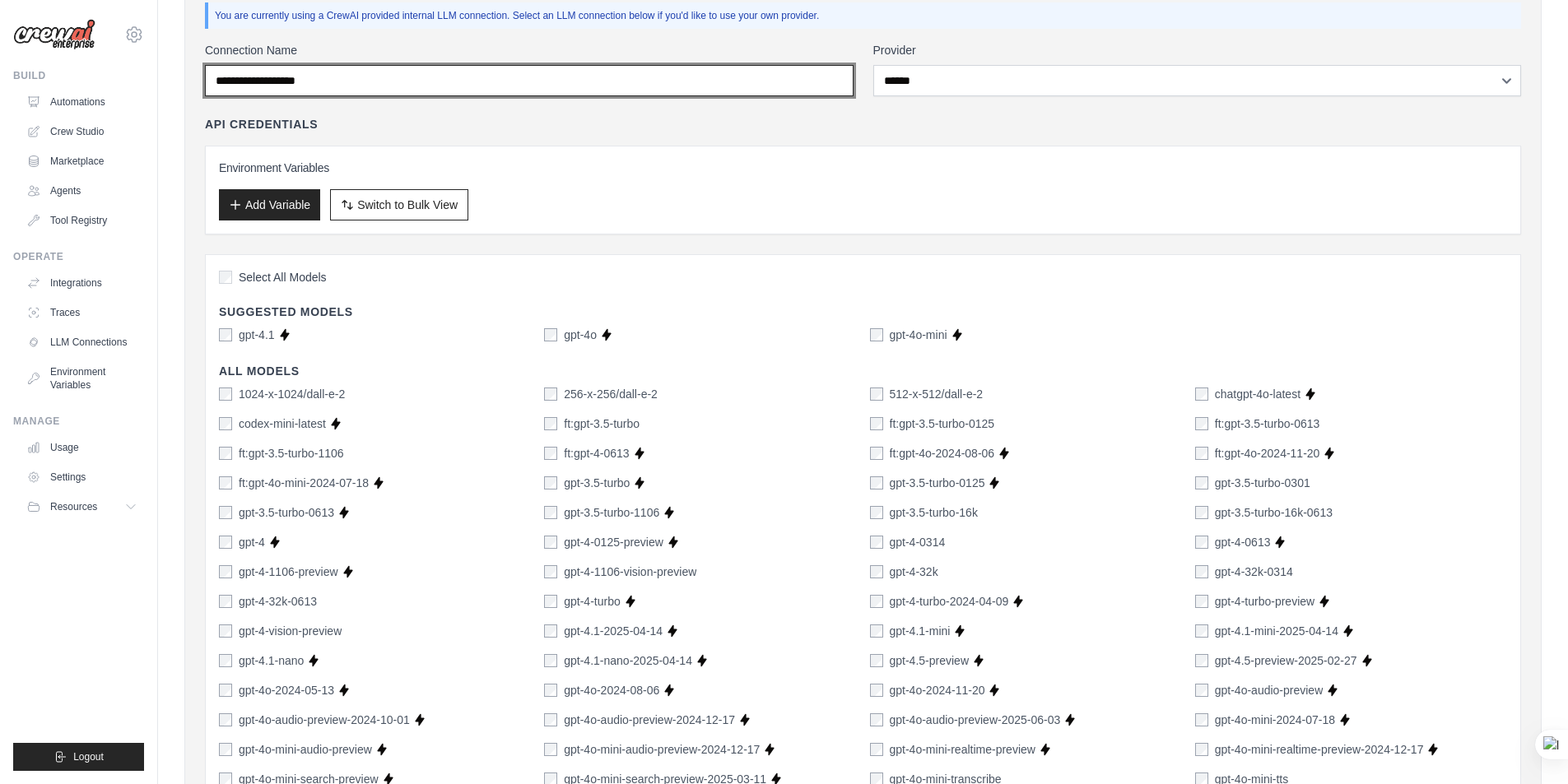
scroll to position [75, 0]
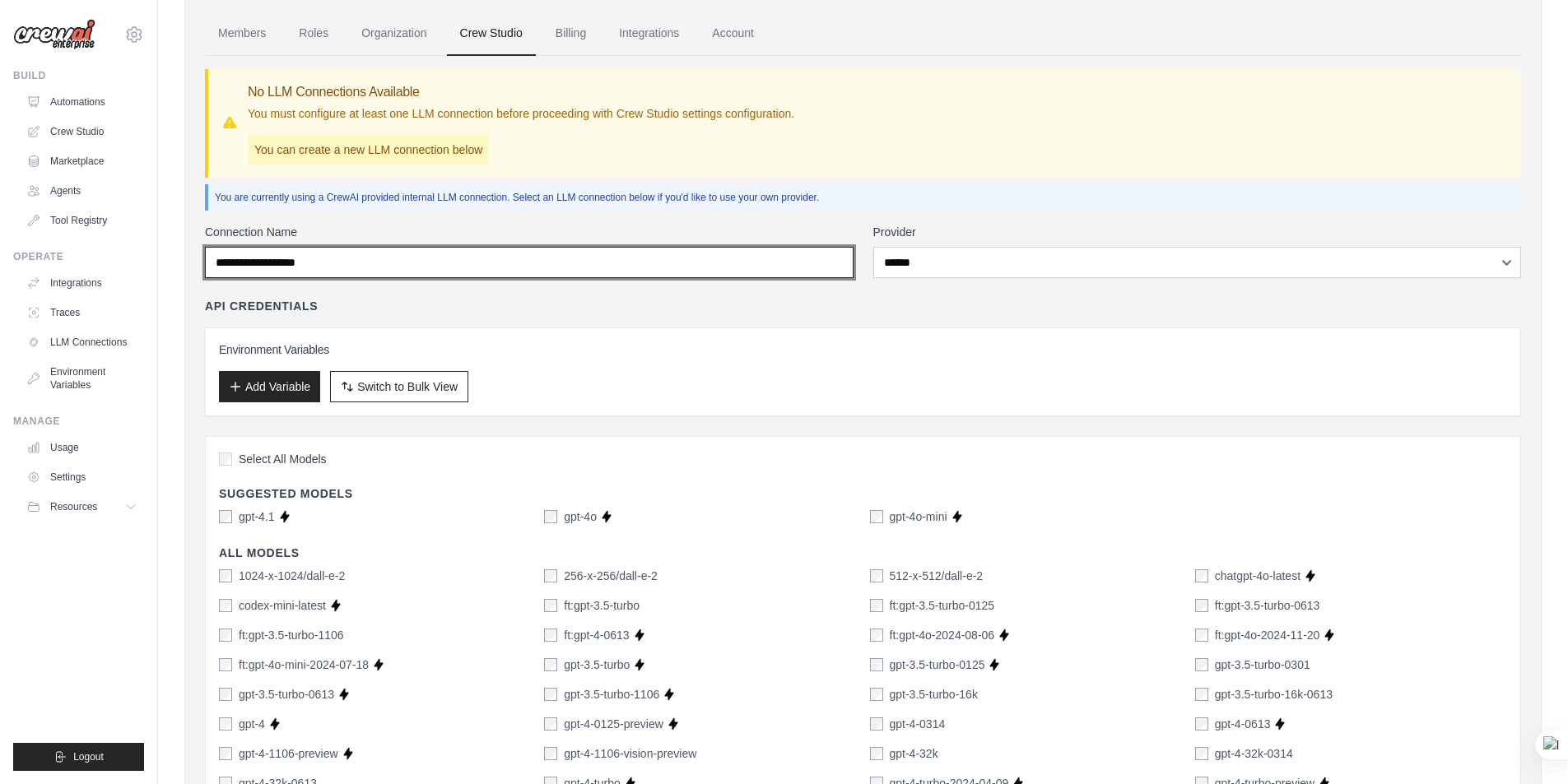
click at [432, 251] on input "Connection Name" at bounding box center [529, 263] width 648 height 31
click at [375, 251] on input "Connection Name" at bounding box center [529, 263] width 648 height 31
drag, startPoint x: 241, startPoint y: 261, endPoint x: 332, endPoint y: 270, distance: 91.4
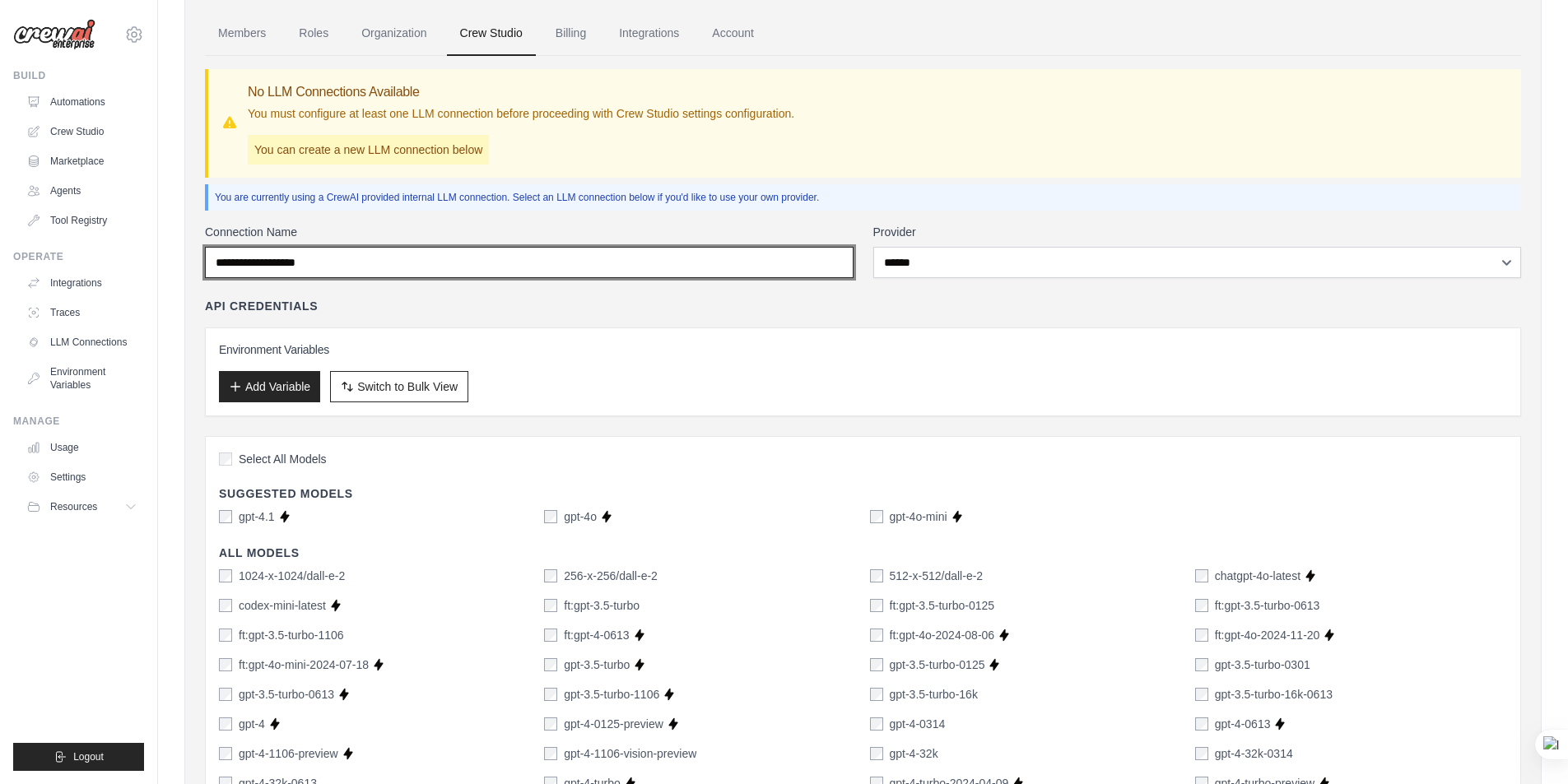
click at [332, 268] on input "Connection Name" at bounding box center [529, 263] width 648 height 31
drag, startPoint x: 347, startPoint y: 270, endPoint x: 208, endPoint y: 274, distance: 139.1
type input "********"
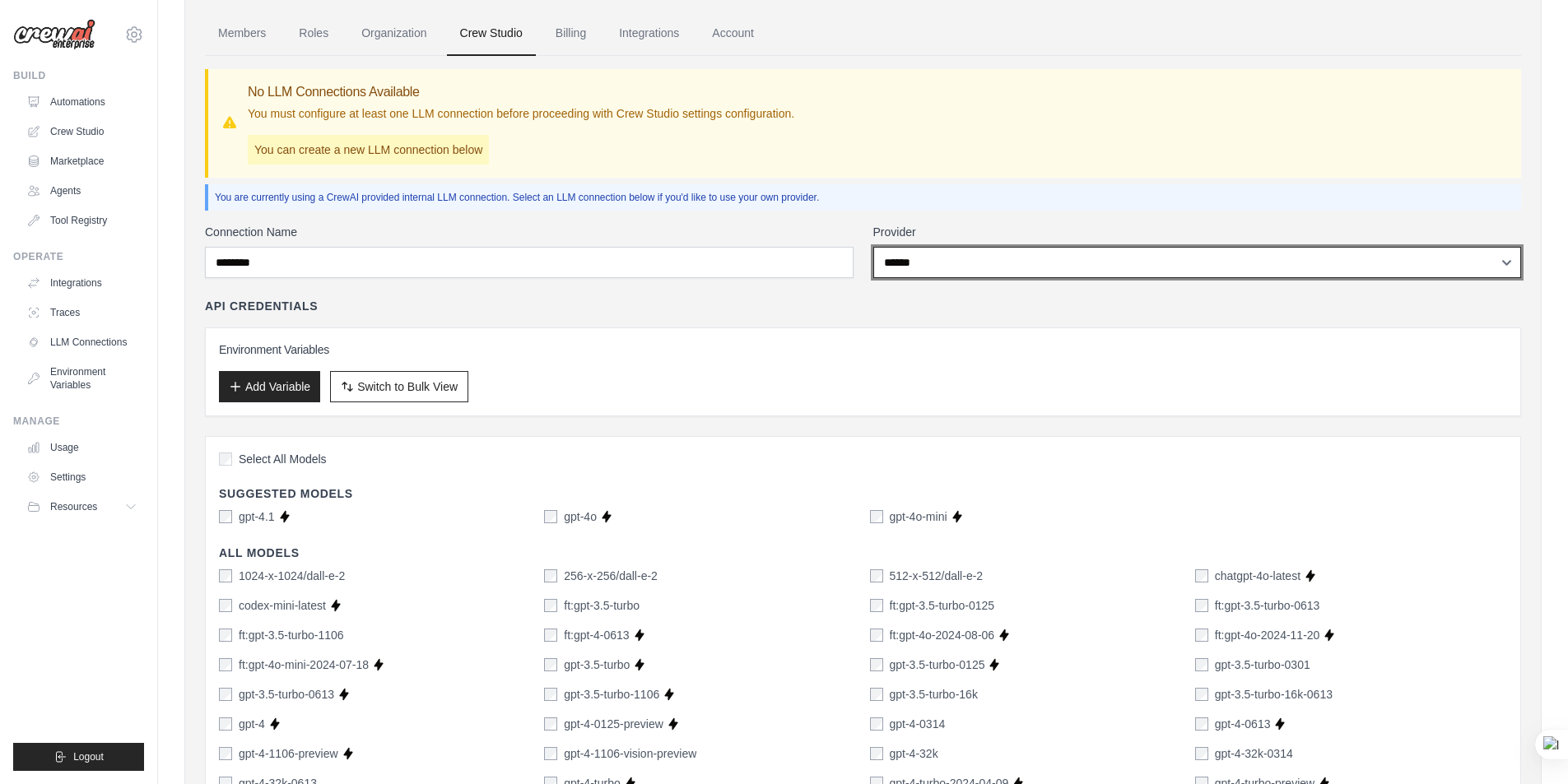
click at [942, 259] on select "**********" at bounding box center [1197, 263] width 648 height 31
click at [939, 262] on select "**********" at bounding box center [1197, 263] width 648 height 31
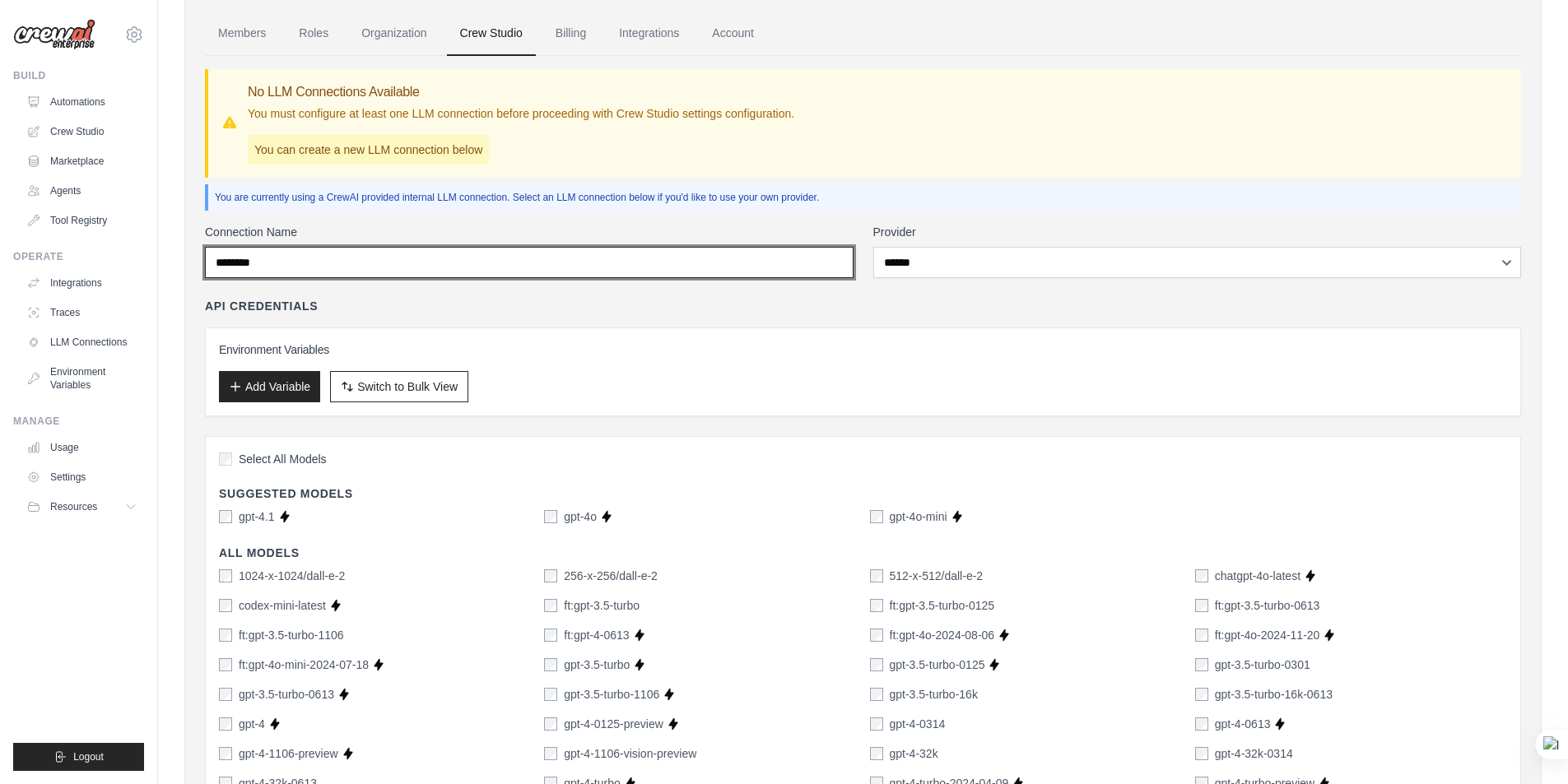
click at [552, 255] on input "********" at bounding box center [529, 263] width 648 height 31
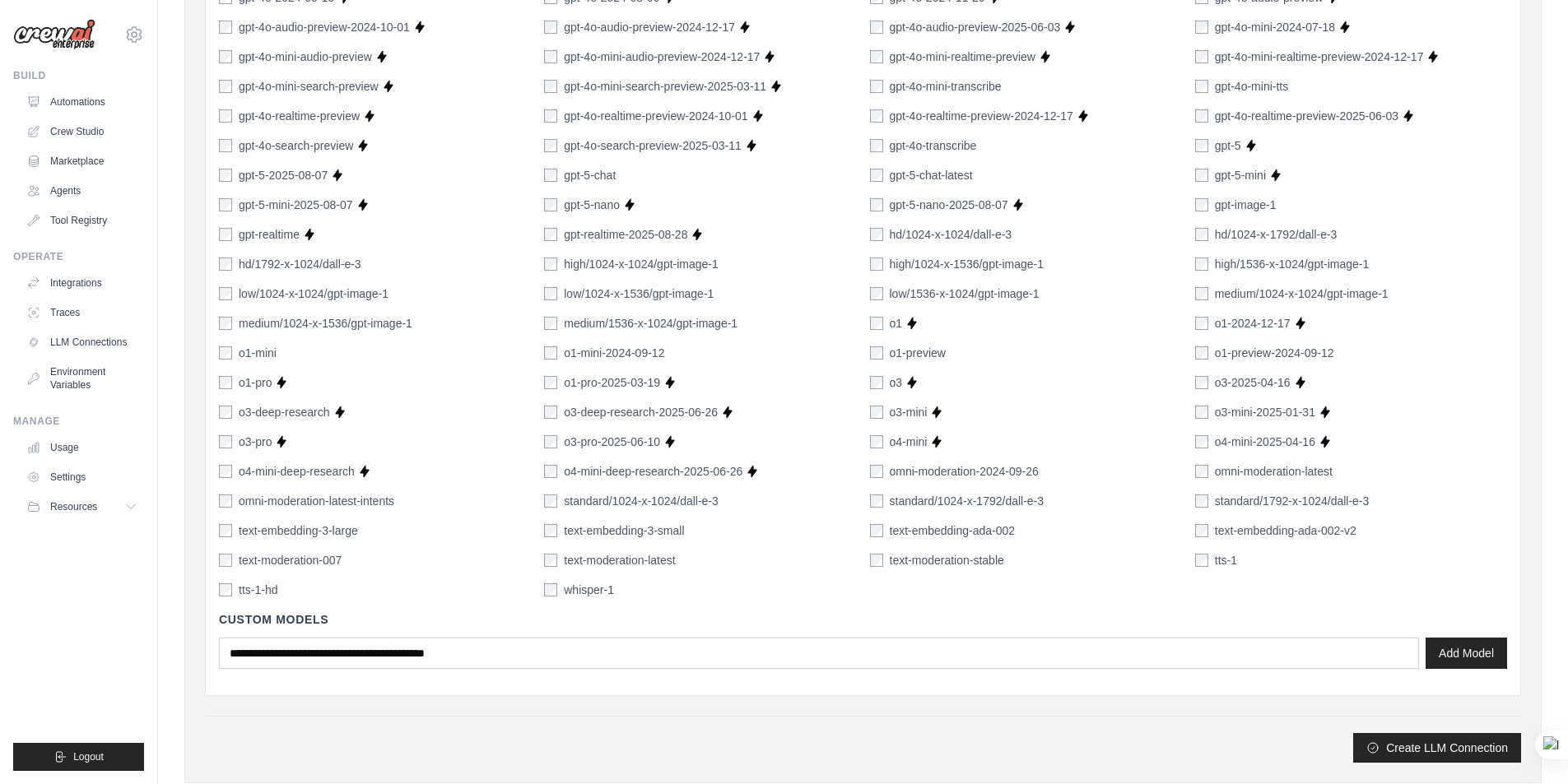
scroll to position [991, 0]
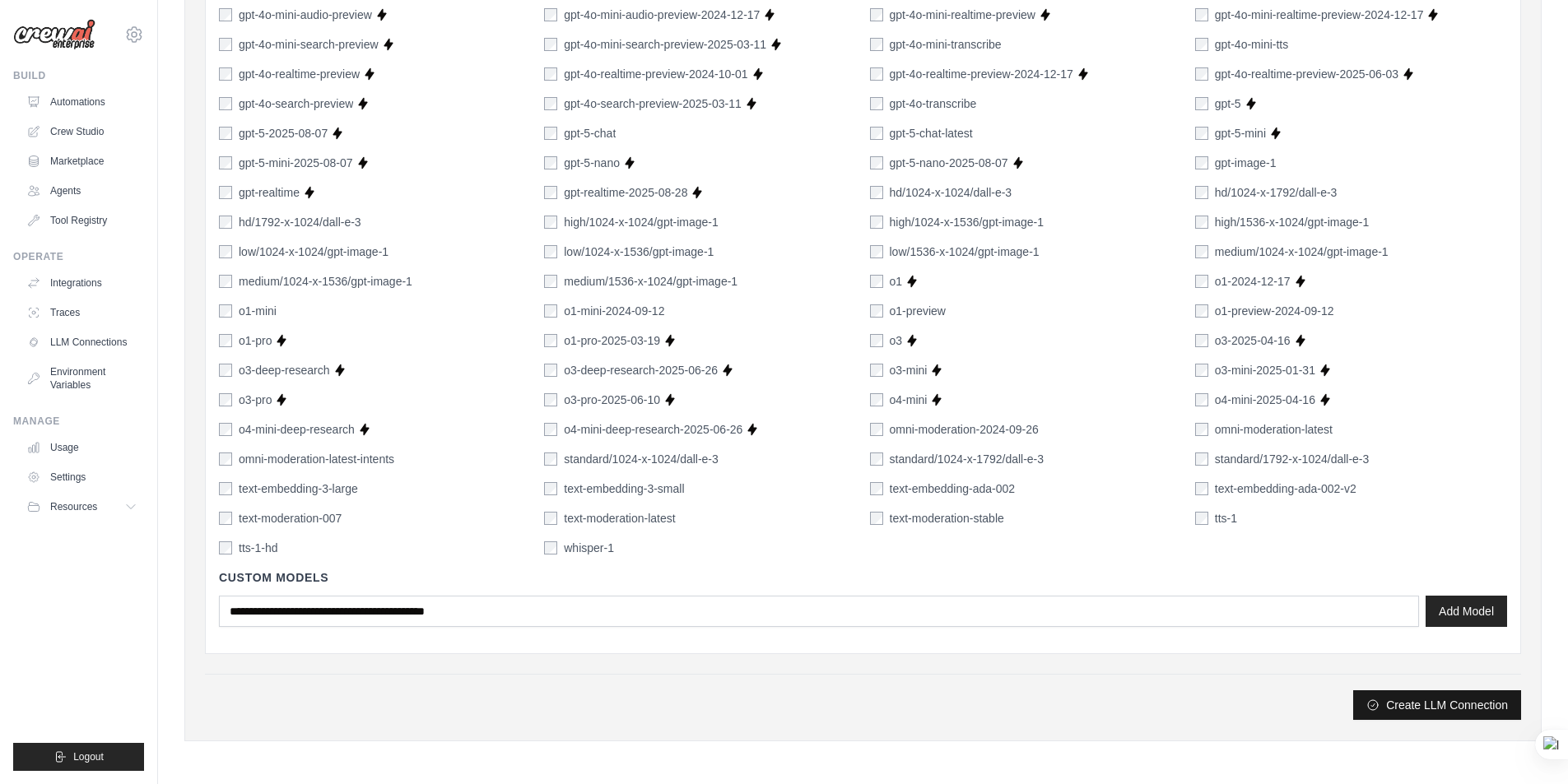
click at [1447, 702] on button "Create LLM Connection" at bounding box center [1438, 704] width 168 height 30
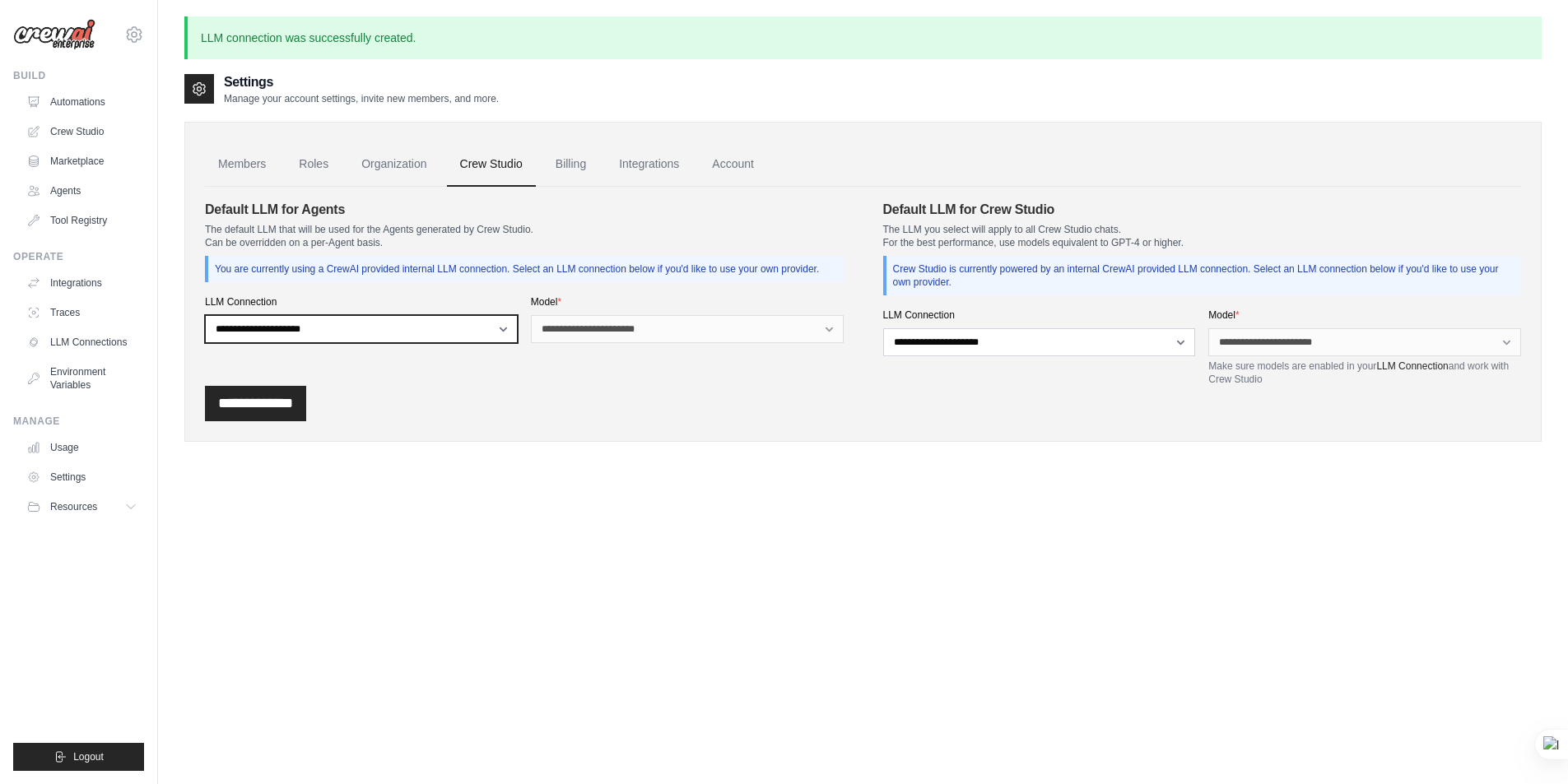
click at [381, 335] on select "**********" at bounding box center [362, 329] width 313 height 28
select select "******"
click at [205, 315] on select "**********" at bounding box center [362, 329] width 313 height 28
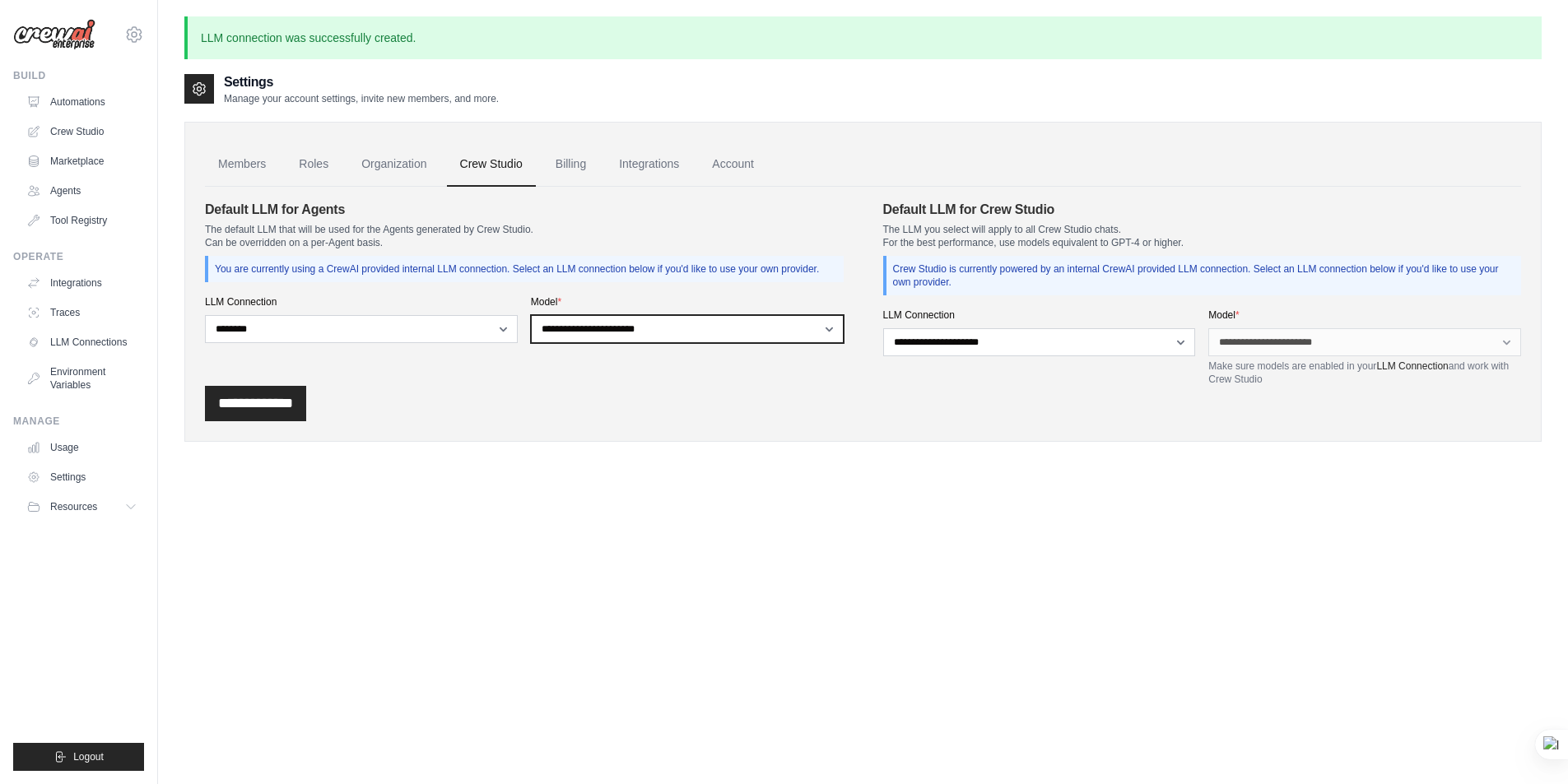
click at [817, 330] on select "**********" at bounding box center [687, 329] width 313 height 28
drag, startPoint x: 336, startPoint y: 652, endPoint x: 307, endPoint y: 642, distance: 30.7
click at [333, 652] on div "Settings Manage your account settings, invite new members, and more. Members Ro…" at bounding box center [862, 464] width 1357 height 784
click at [1084, 385] on div "**********" at bounding box center [1040, 348] width 313 height 78
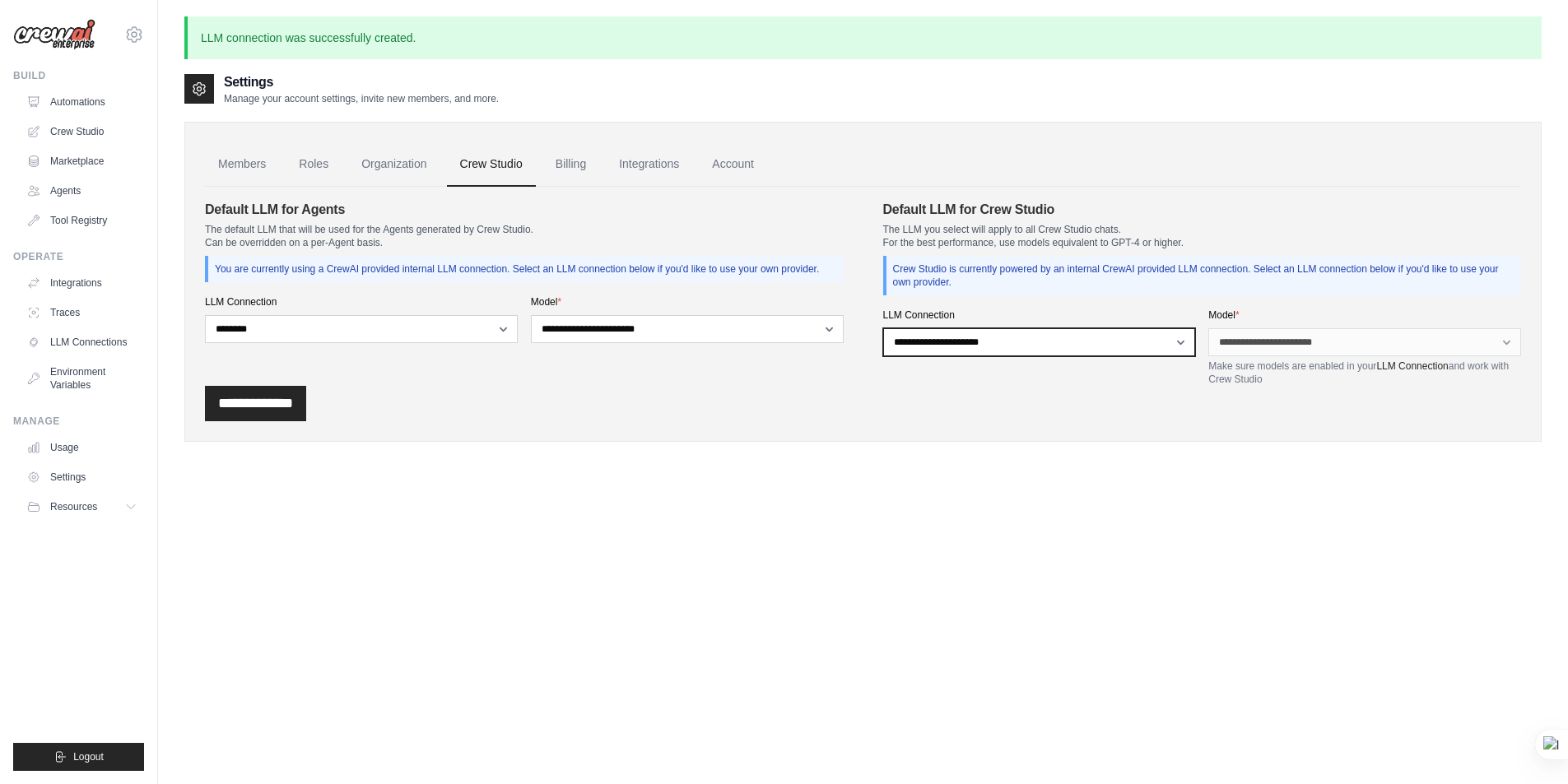
click at [1183, 337] on select "**********" at bounding box center [1040, 342] width 313 height 28
select select "******"
click at [883, 328] on select "**********" at bounding box center [1040, 342] width 313 height 28
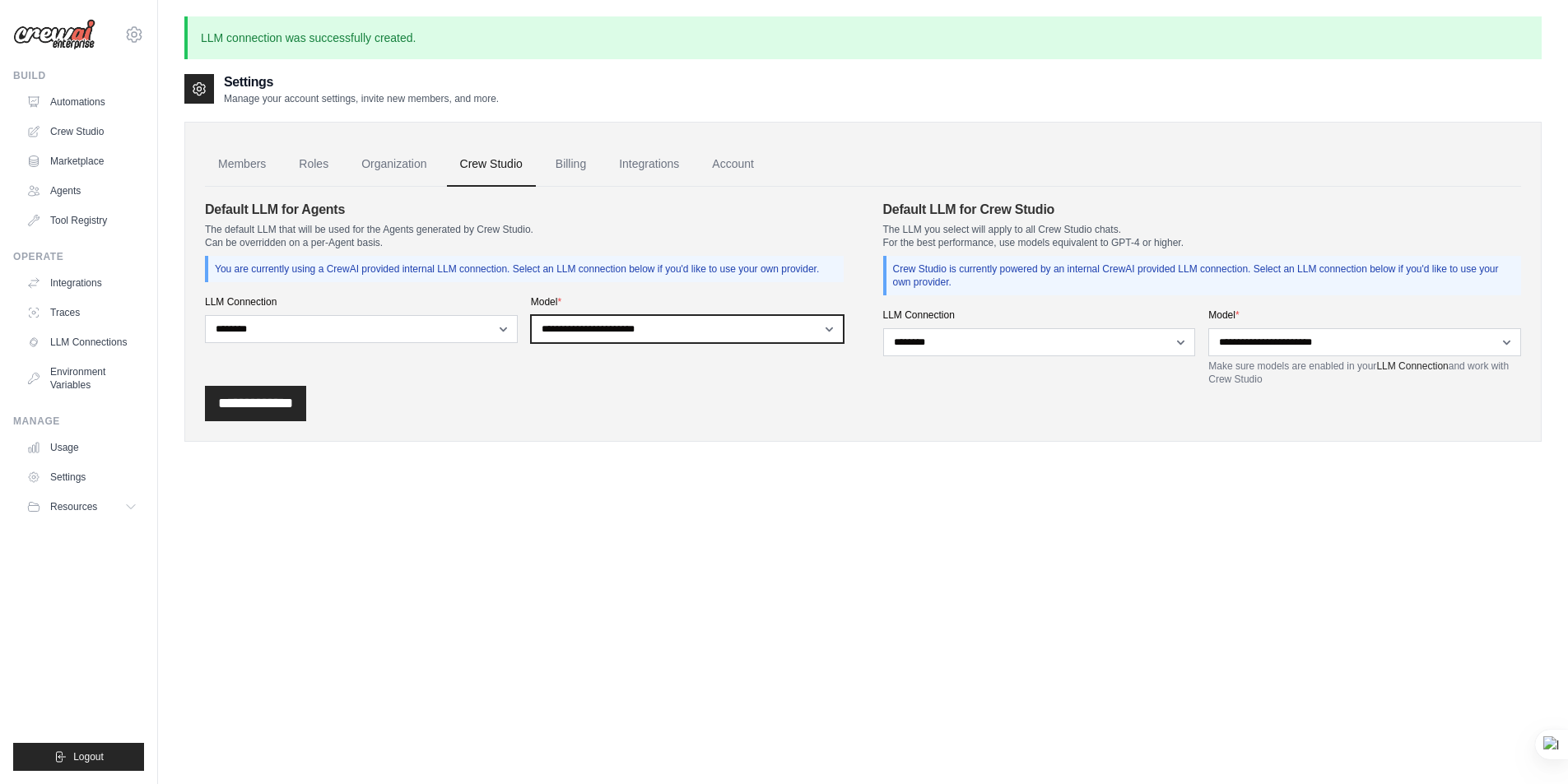
click at [809, 325] on select "**********" at bounding box center [687, 329] width 313 height 28
click at [531, 315] on select "**********" at bounding box center [687, 329] width 313 height 28
click at [272, 401] on input "**********" at bounding box center [255, 403] width 101 height 35
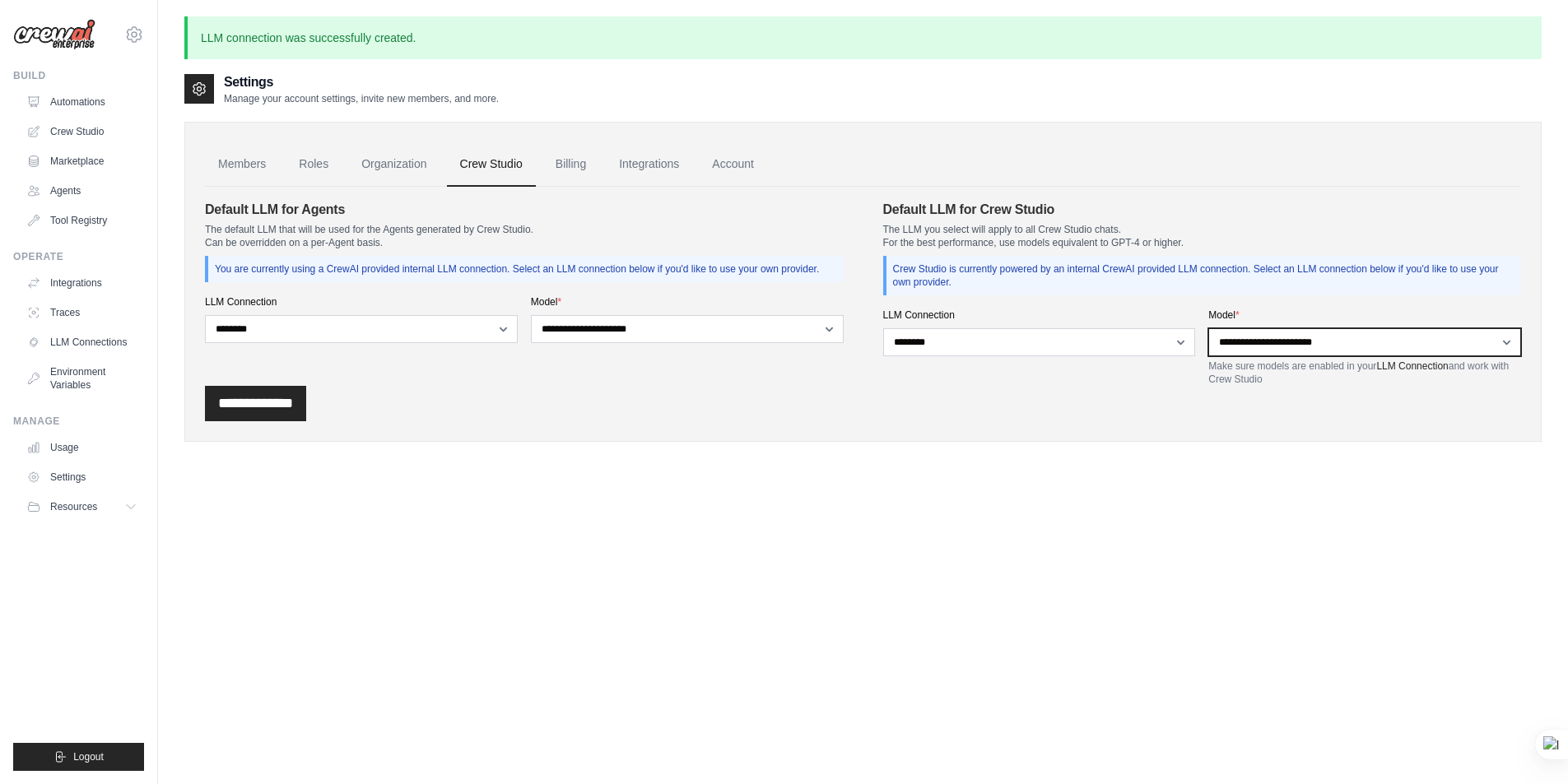
click at [1343, 340] on select "**********" at bounding box center [1364, 342] width 313 height 28
click at [1011, 400] on div "**********" at bounding box center [863, 403] width 1316 height 35
drag, startPoint x: 929, startPoint y: 209, endPoint x: 957, endPoint y: 203, distance: 28.6
click at [957, 203] on h4 "Default LLM for Crew Studio" at bounding box center [1203, 209] width 638 height 19
copy h4 "LLM"
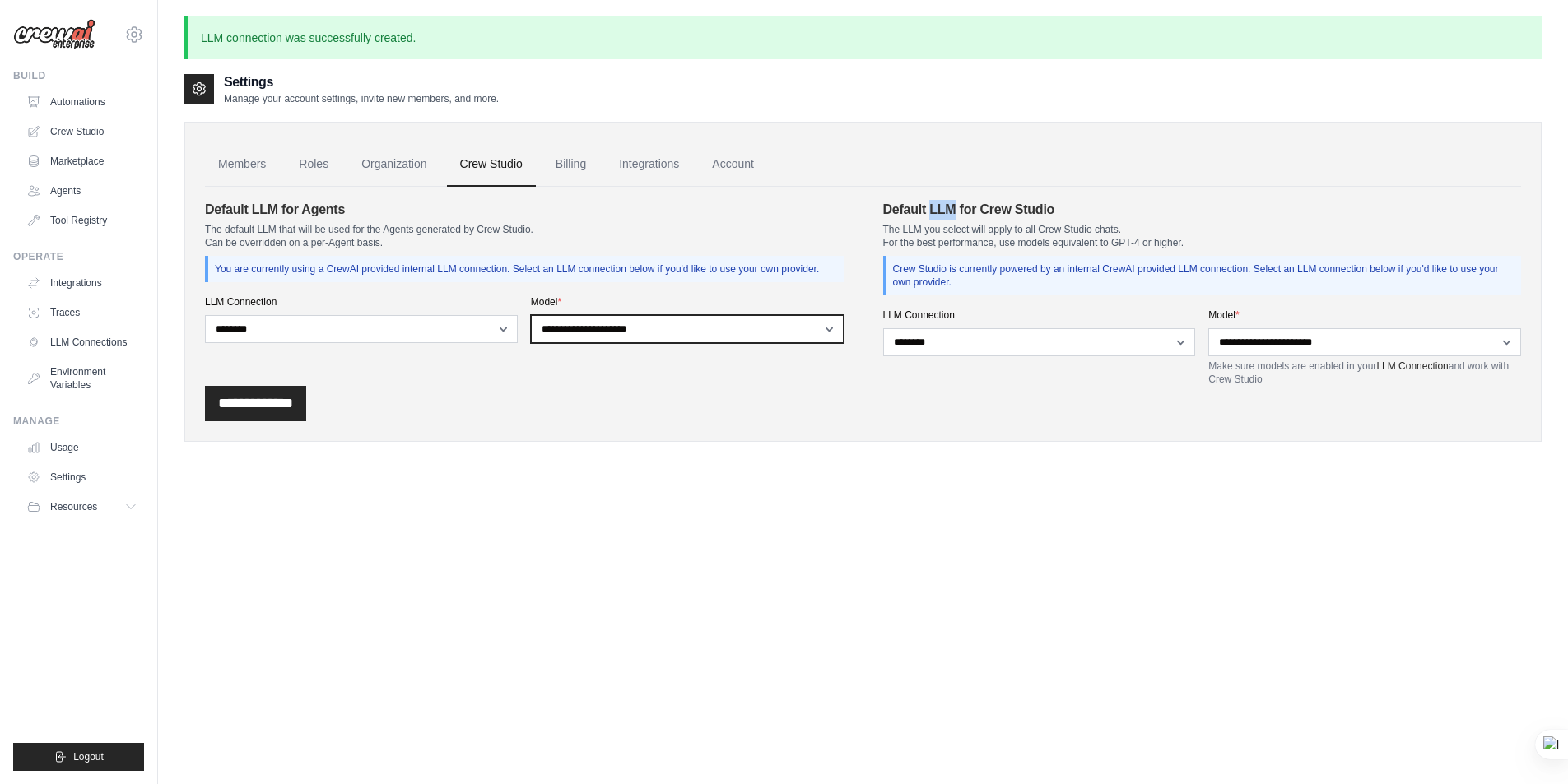
click at [790, 337] on select "**********" at bounding box center [687, 329] width 313 height 28
select select "*********"
click at [531, 315] on select "**********" at bounding box center [687, 329] width 313 height 28
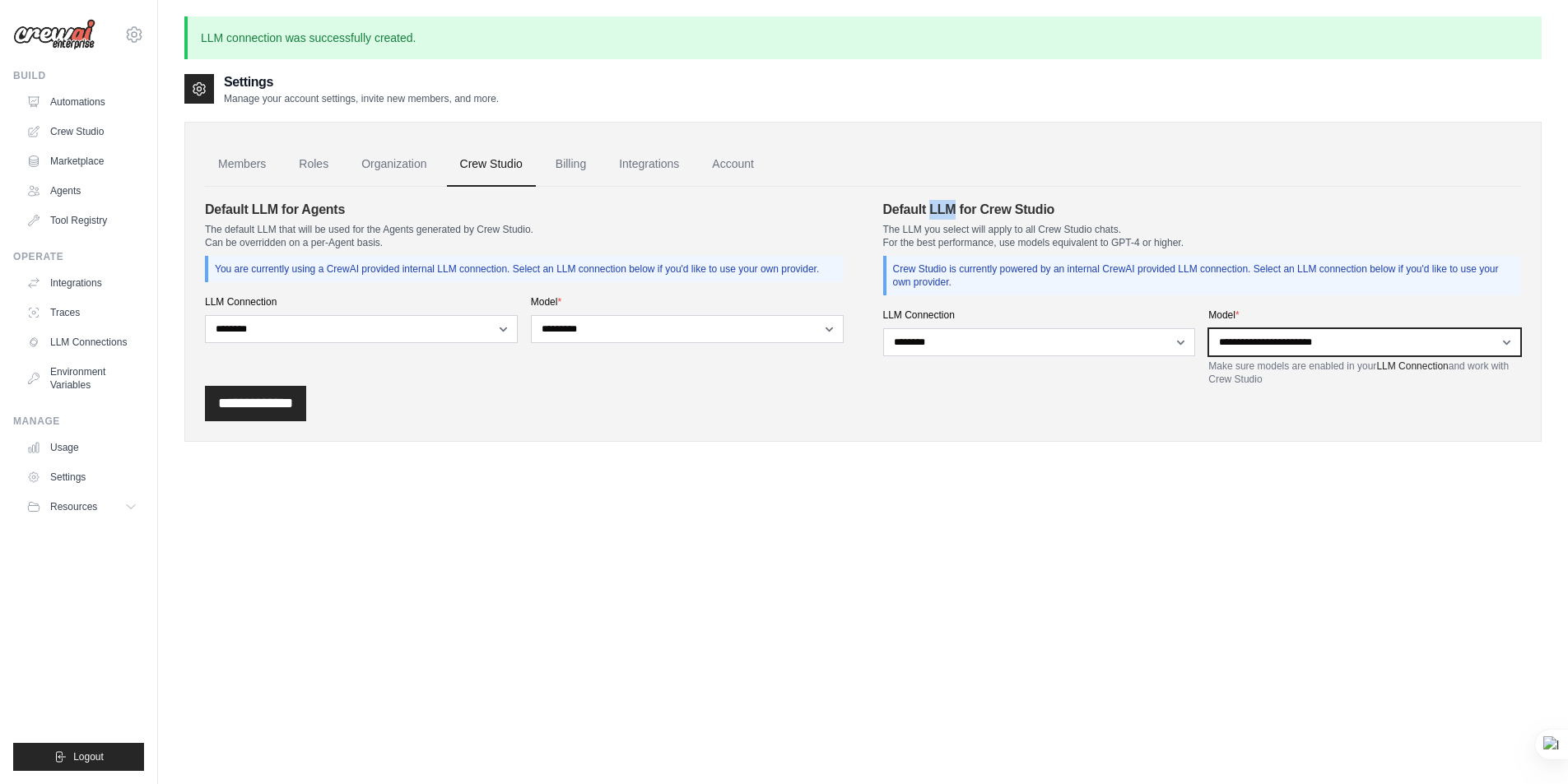
click at [1327, 337] on select "**********" at bounding box center [1364, 342] width 313 height 28
select select "*********"
click at [1208, 328] on select "**********" at bounding box center [1364, 342] width 313 height 28
drag, startPoint x: 257, startPoint y: 402, endPoint x: 224, endPoint y: 413, distance: 34.8
click at [256, 402] on input "**********" at bounding box center [255, 403] width 101 height 35
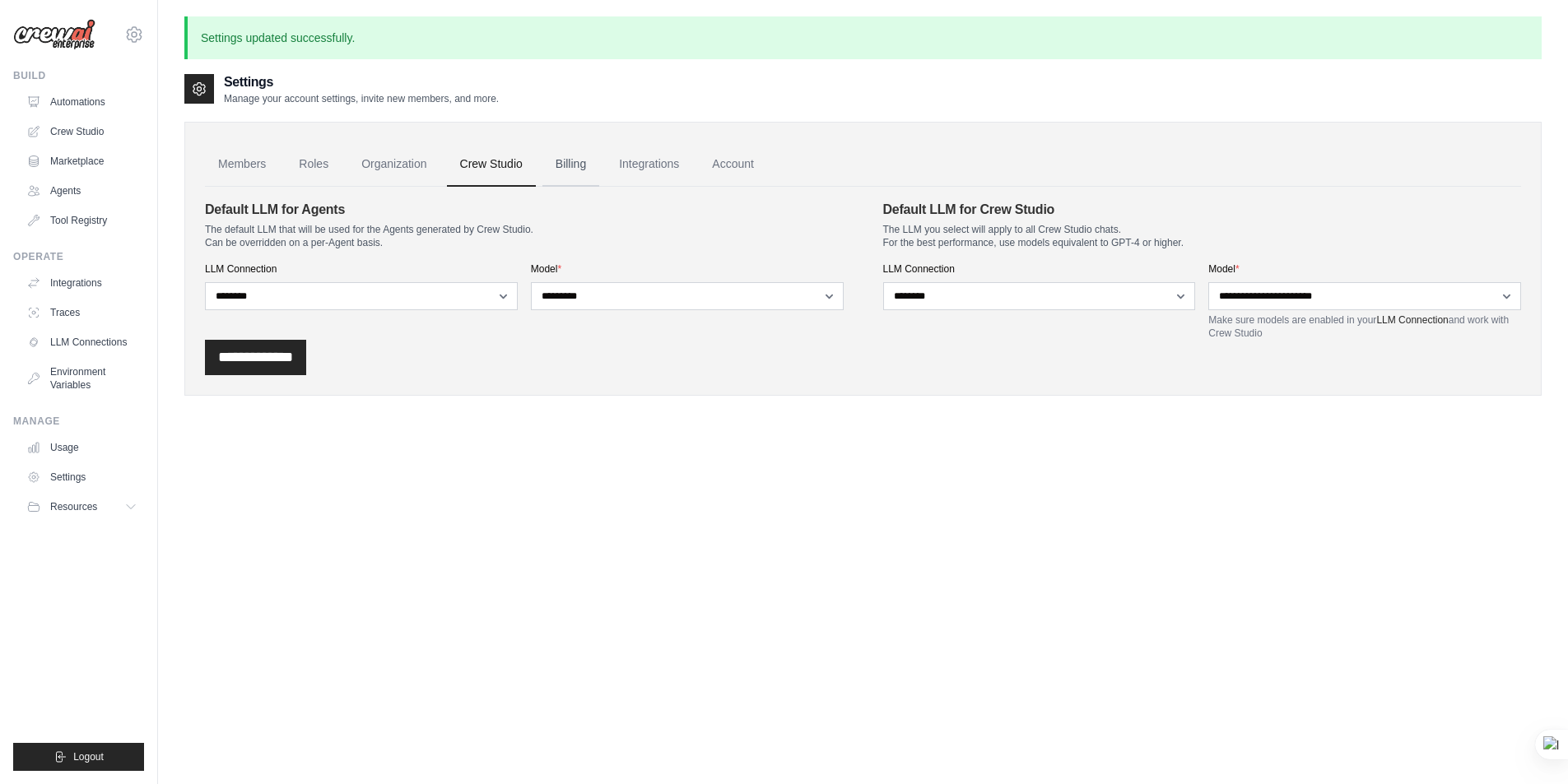
click at [577, 162] on link "Billing" at bounding box center [570, 165] width 56 height 44
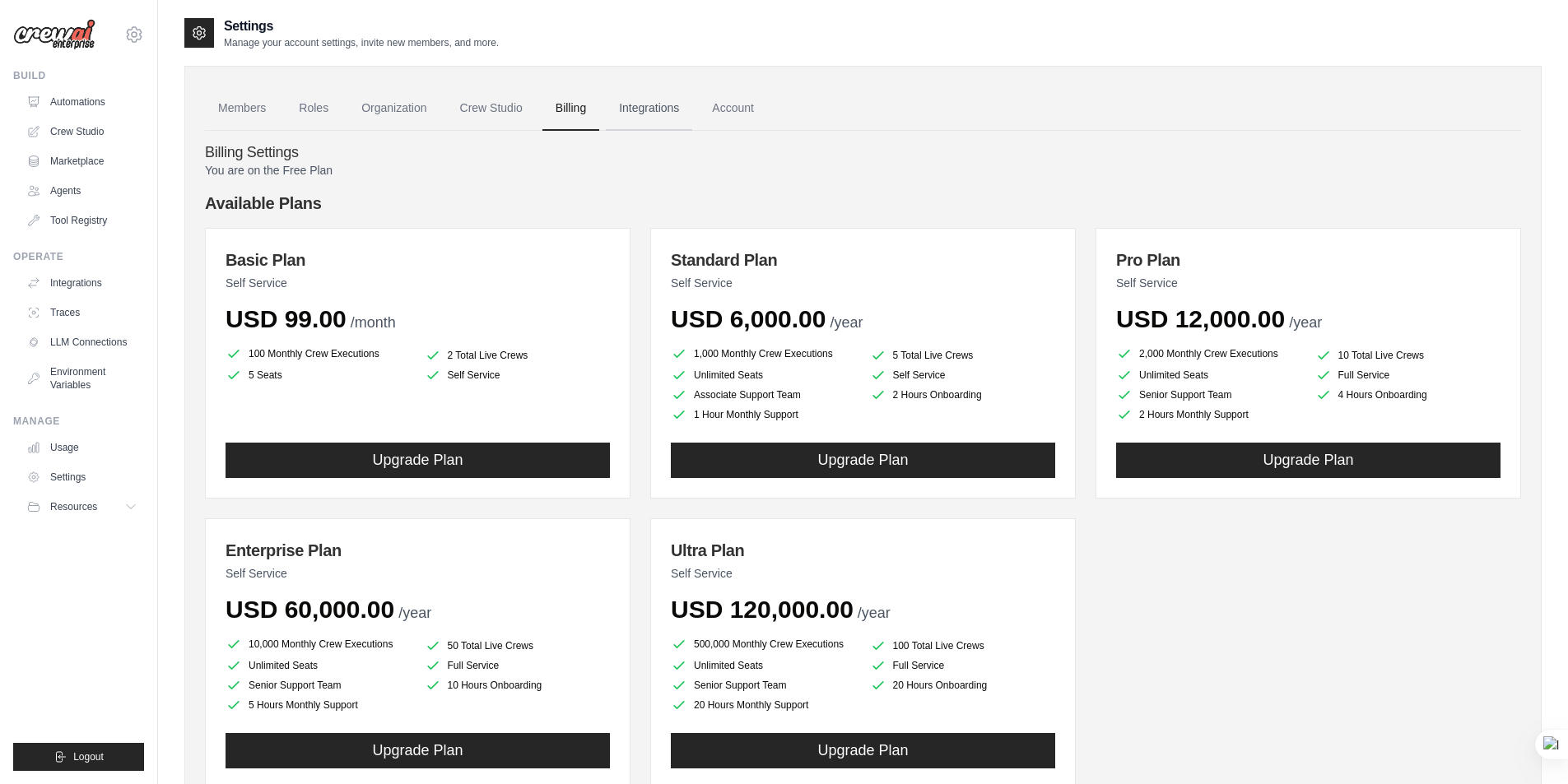
click at [645, 109] on link "Integrations" at bounding box center [648, 108] width 86 height 44
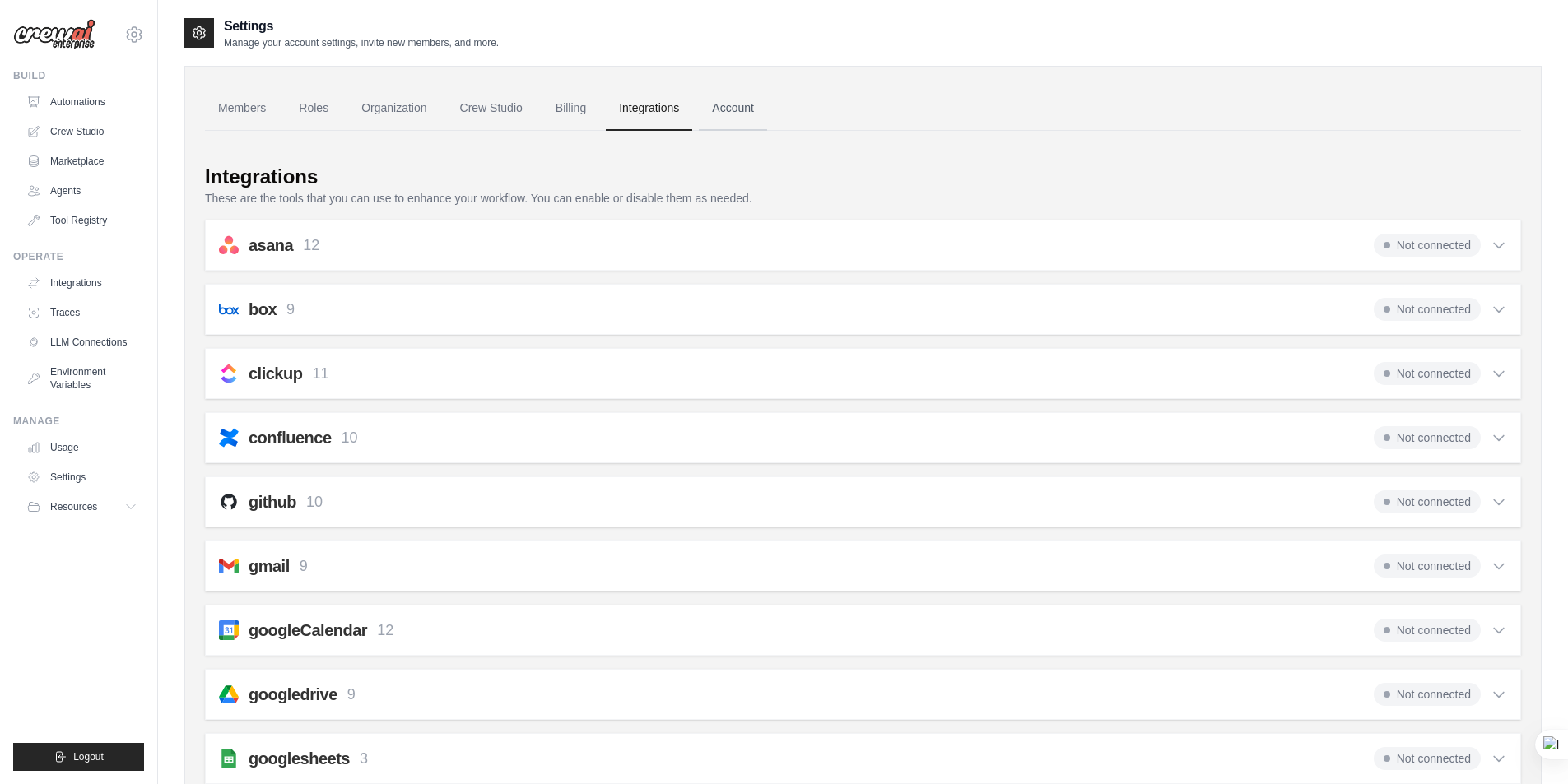
click at [738, 113] on link "Account" at bounding box center [733, 108] width 68 height 44
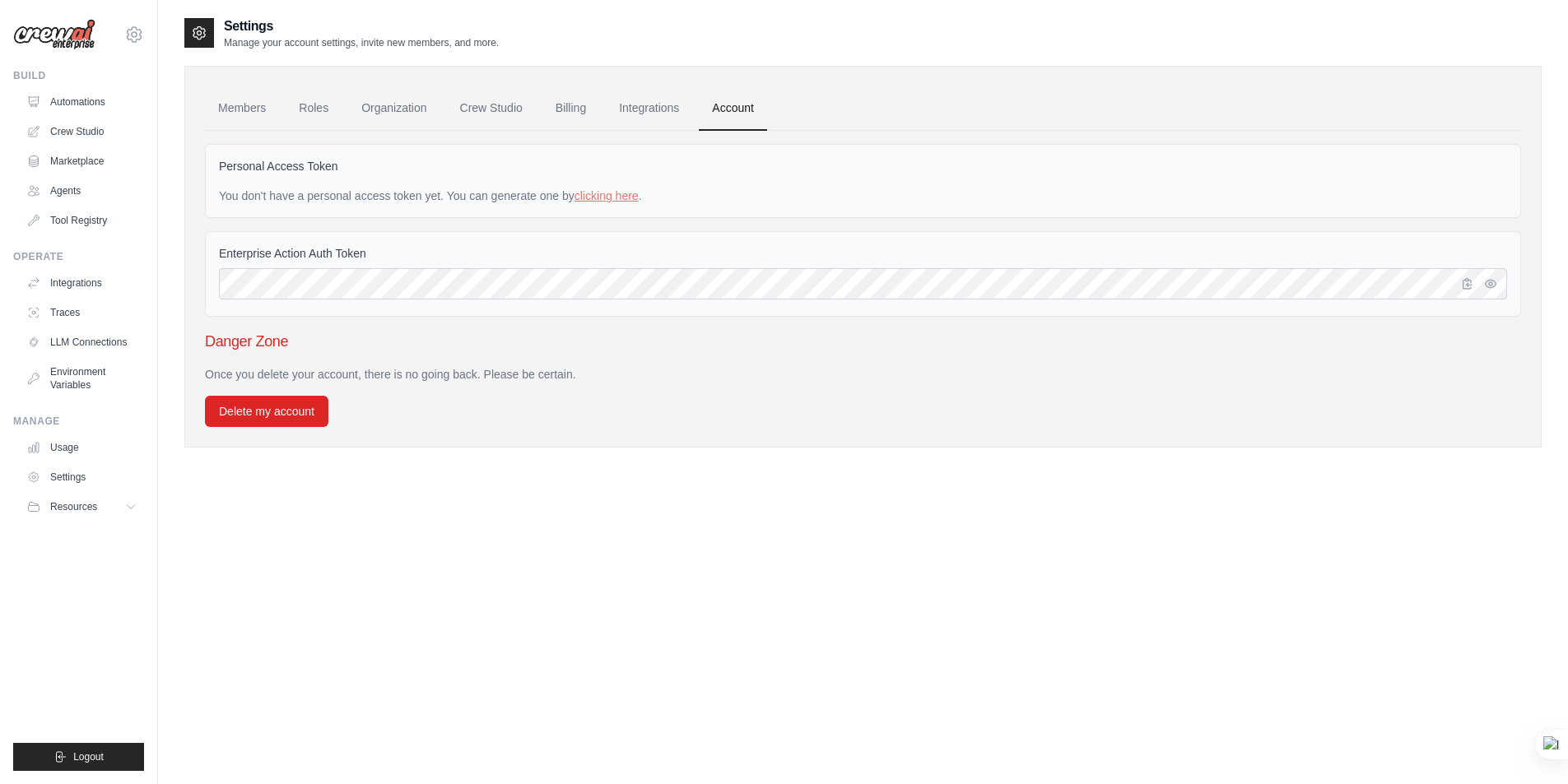
click at [231, 374] on p "Once you delete your account, there is no going back. Please be certain." at bounding box center [863, 374] width 1316 height 17
click at [232, 374] on p "Once you delete your account, there is no going back. Please be certain." at bounding box center [863, 374] width 1316 height 17
click at [502, 375] on p "Once you delete your account, there is no going back. Please be certain." at bounding box center [863, 374] width 1316 height 17
click at [613, 197] on link "clicking here" at bounding box center [606, 196] width 64 height 13
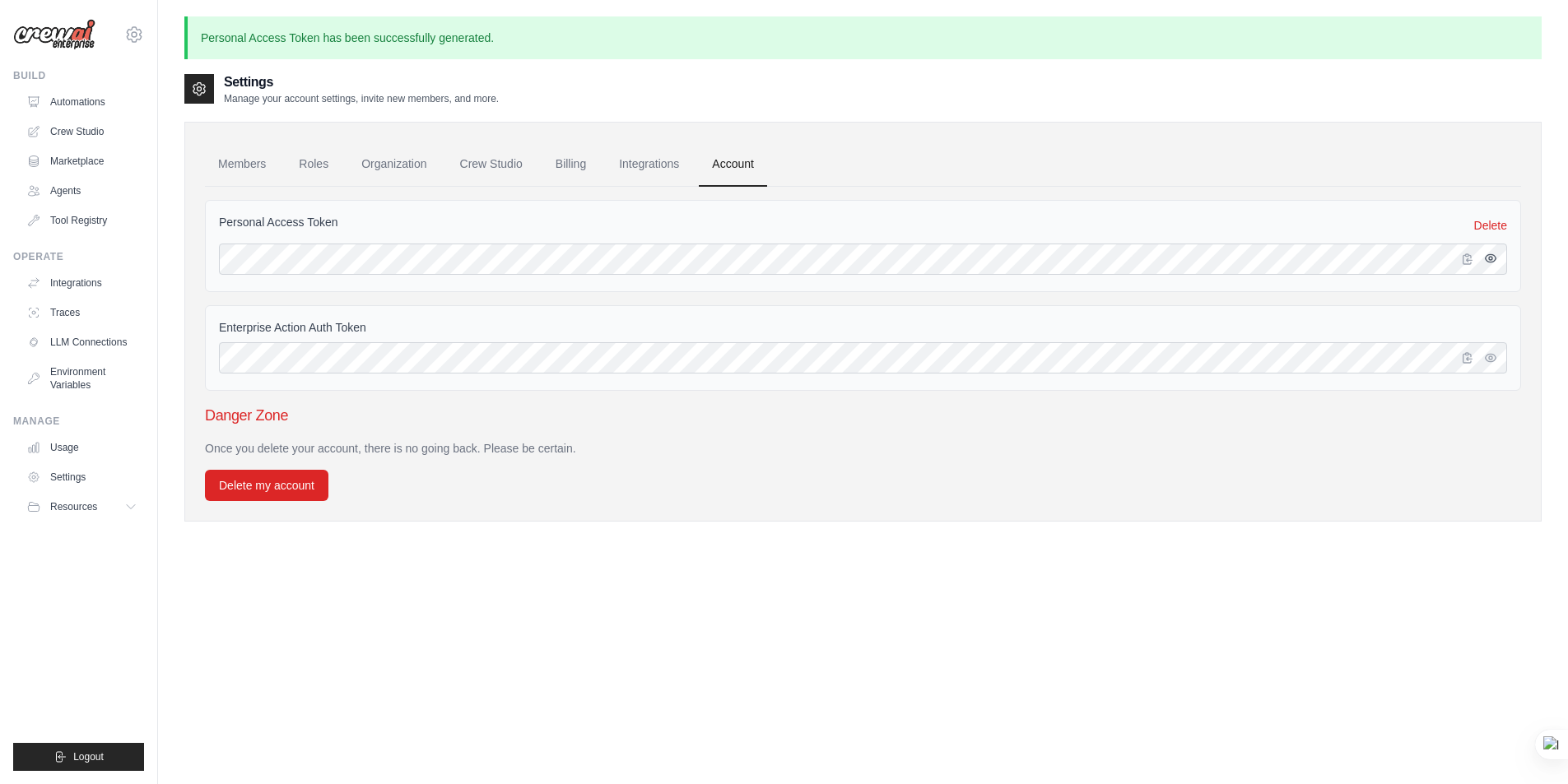
click at [1491, 259] on icon "button" at bounding box center [1490, 259] width 4 height 4
click at [1492, 358] on icon "button" at bounding box center [1490, 357] width 4 height 4
click at [1567, 323] on html "[EMAIL_ADDRESS][DOMAIN_NAME] Settings Build Automations Crew Studio" at bounding box center [784, 436] width 1568 height 873
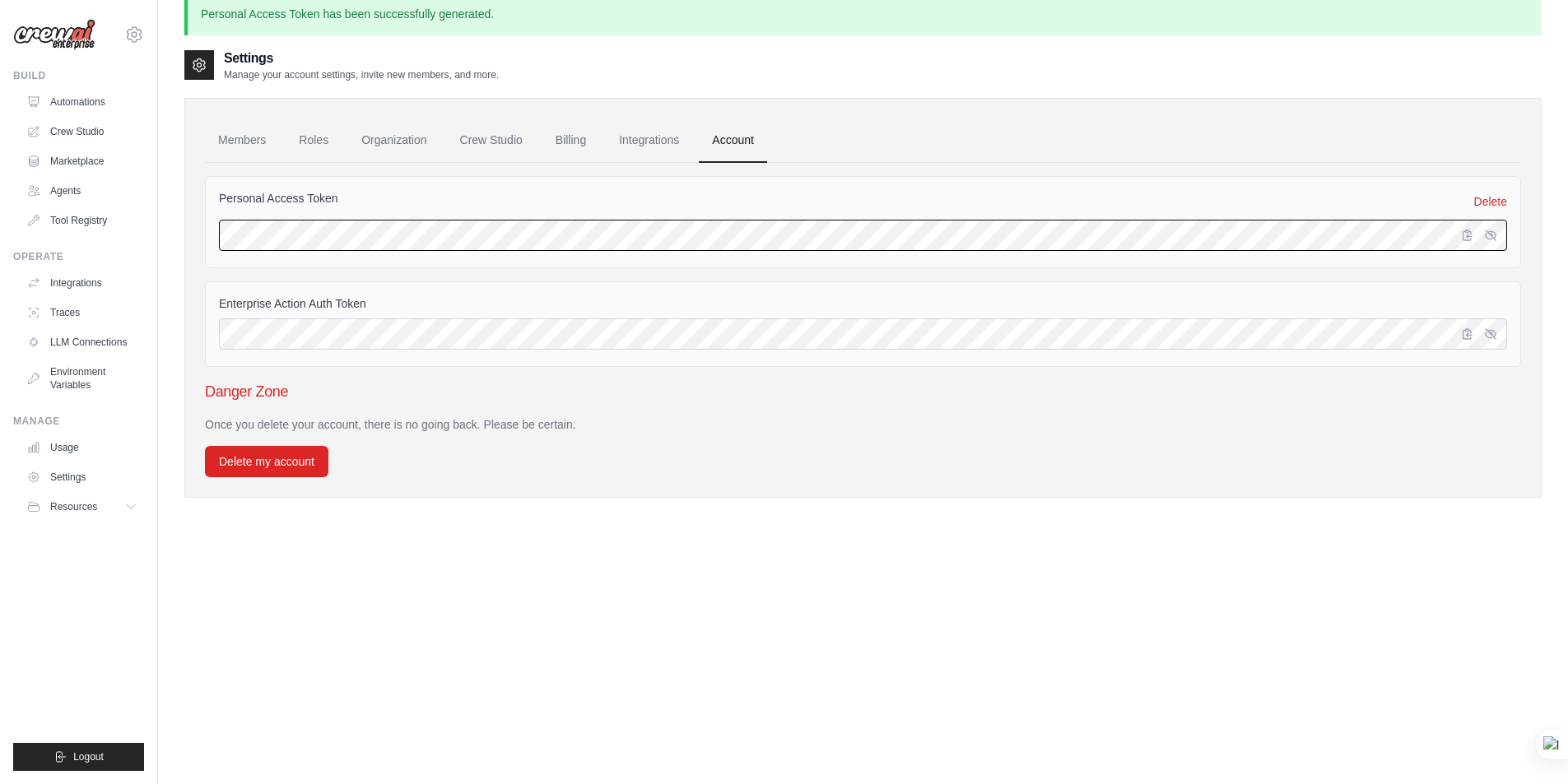
scroll to position [0, 0]
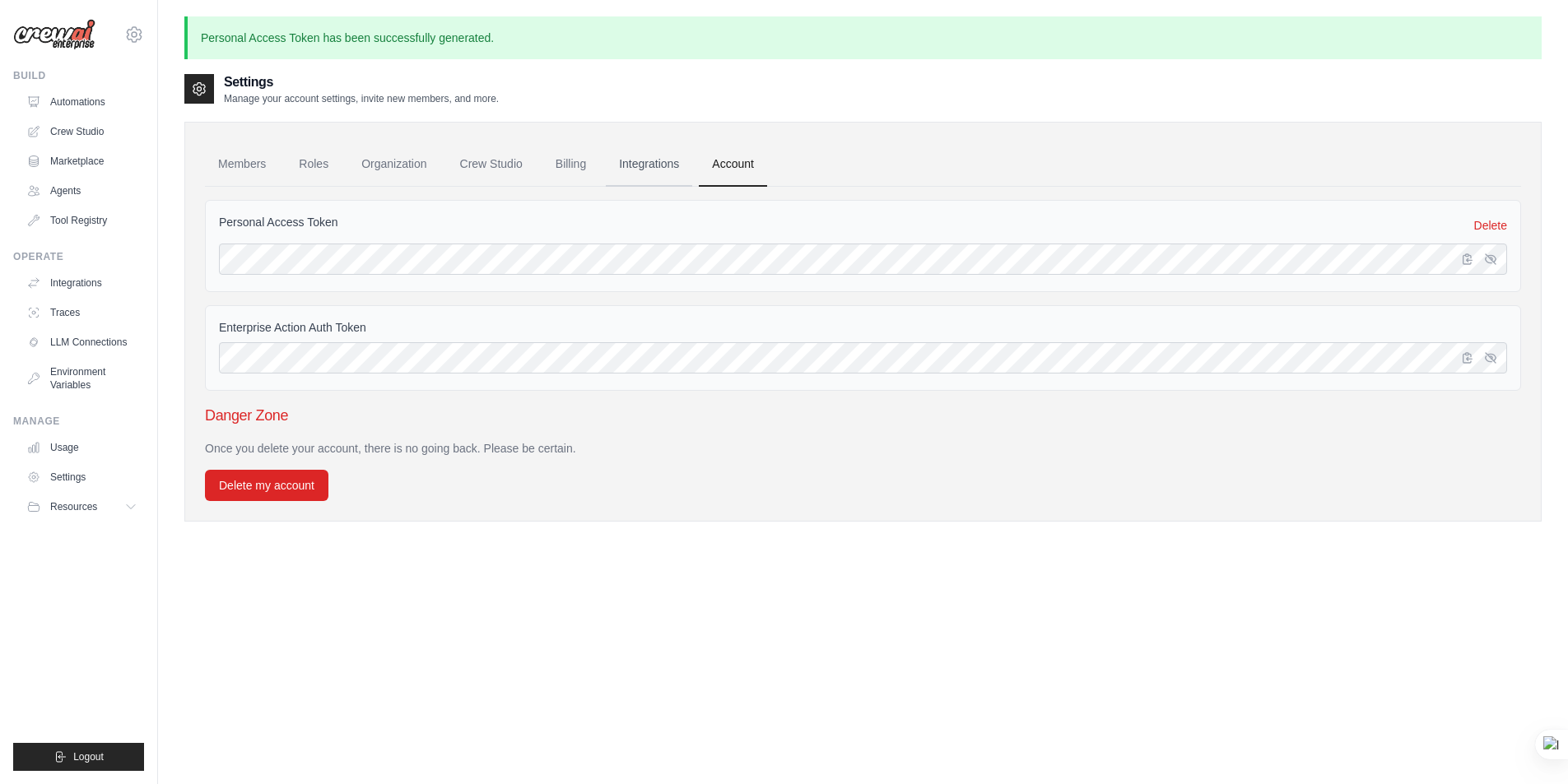
click at [644, 166] on link "Integrations" at bounding box center [648, 165] width 86 height 44
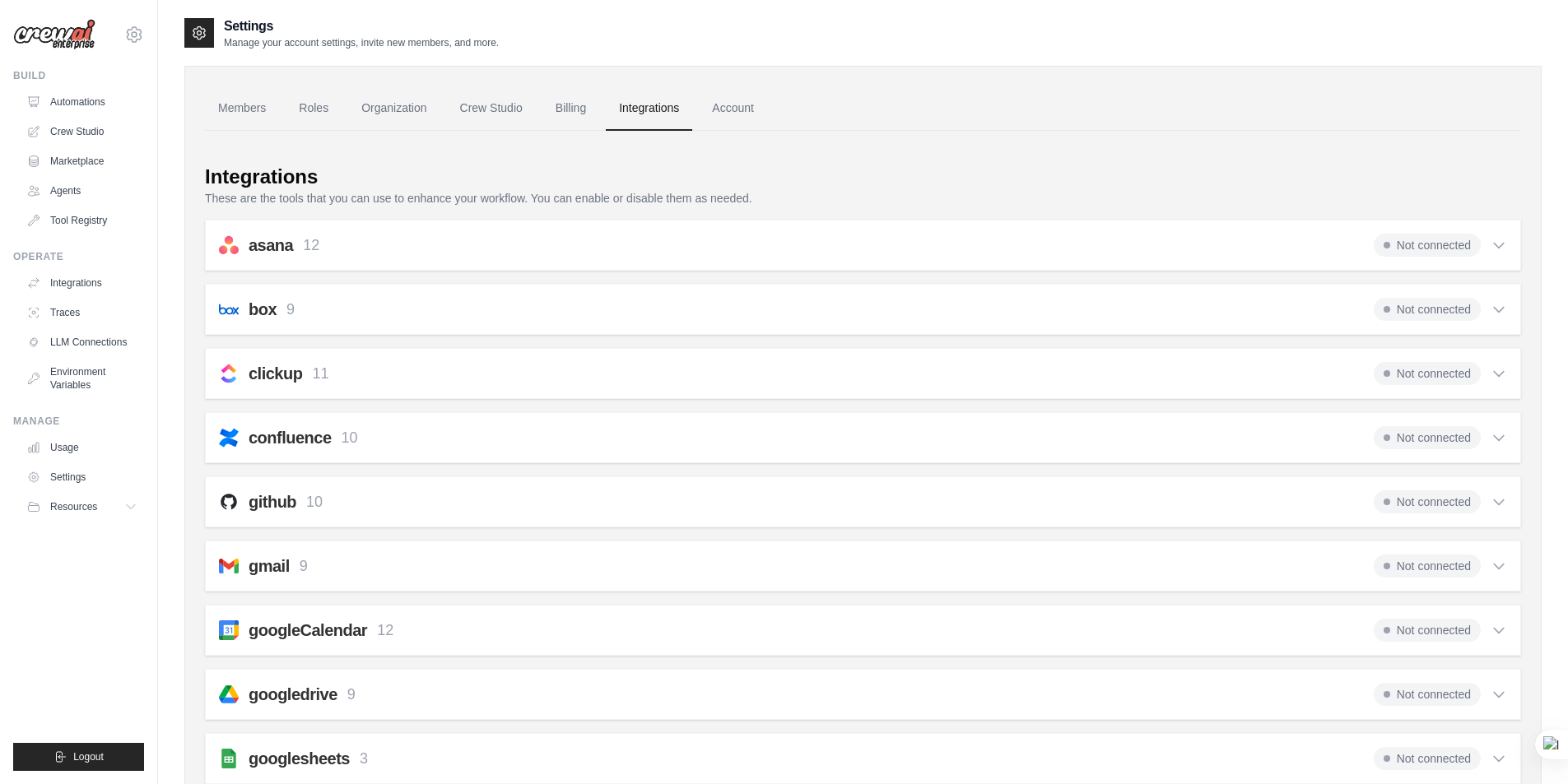
click at [1500, 506] on icon at bounding box center [1499, 502] width 17 height 17
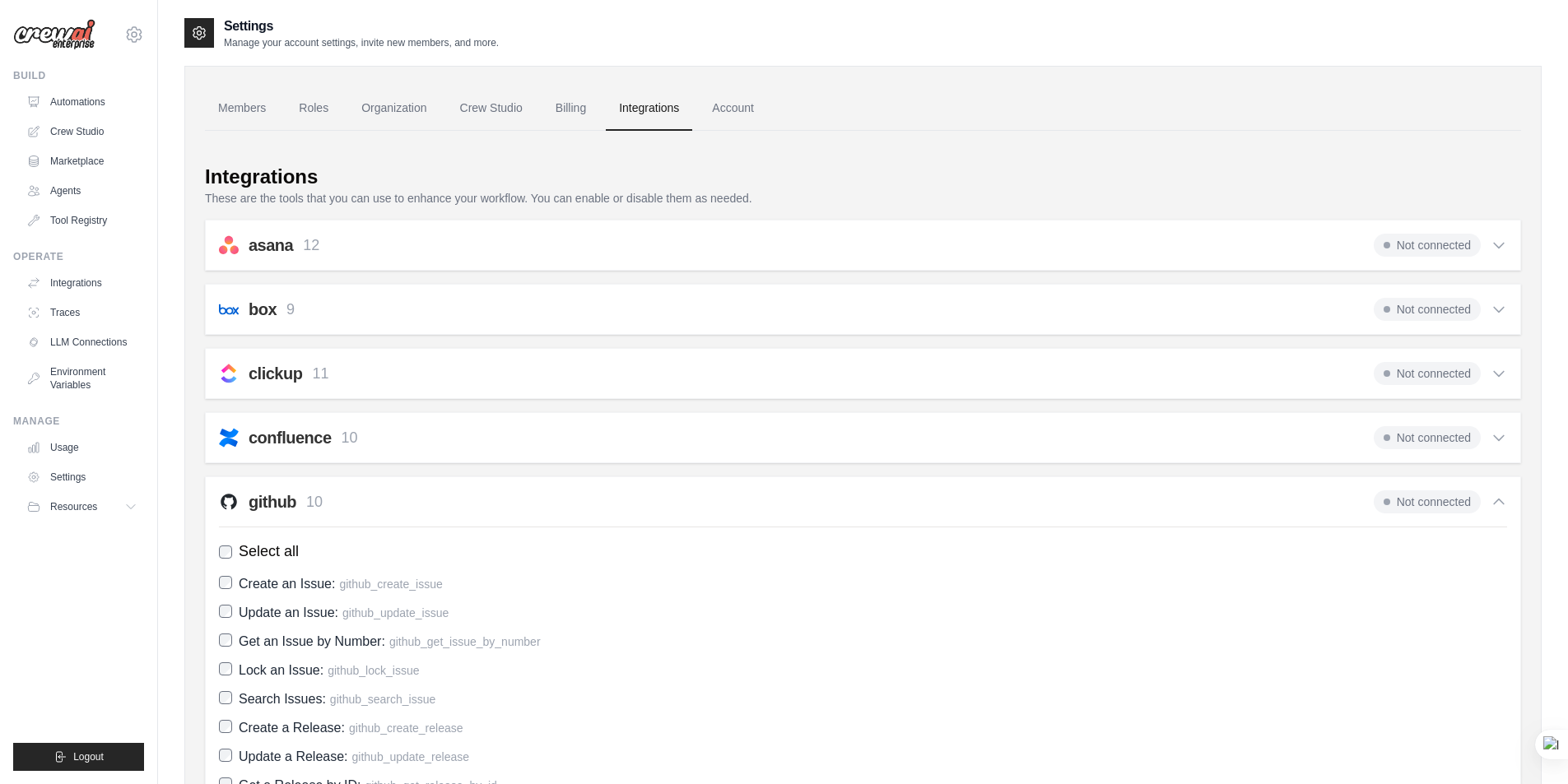
click at [1499, 501] on icon at bounding box center [1499, 502] width 17 height 17
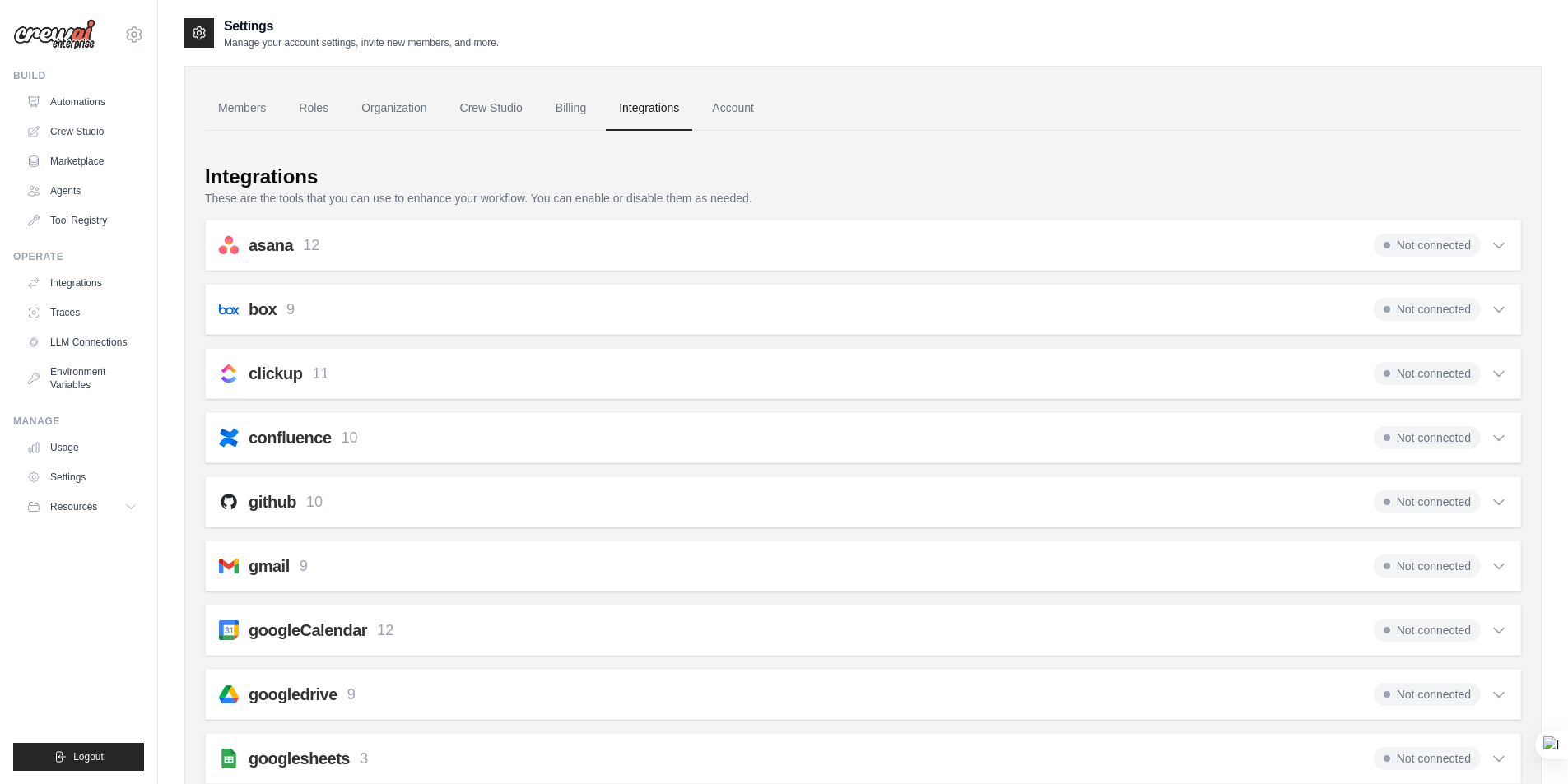
click at [1500, 374] on icon at bounding box center [1499, 374] width 17 height 17
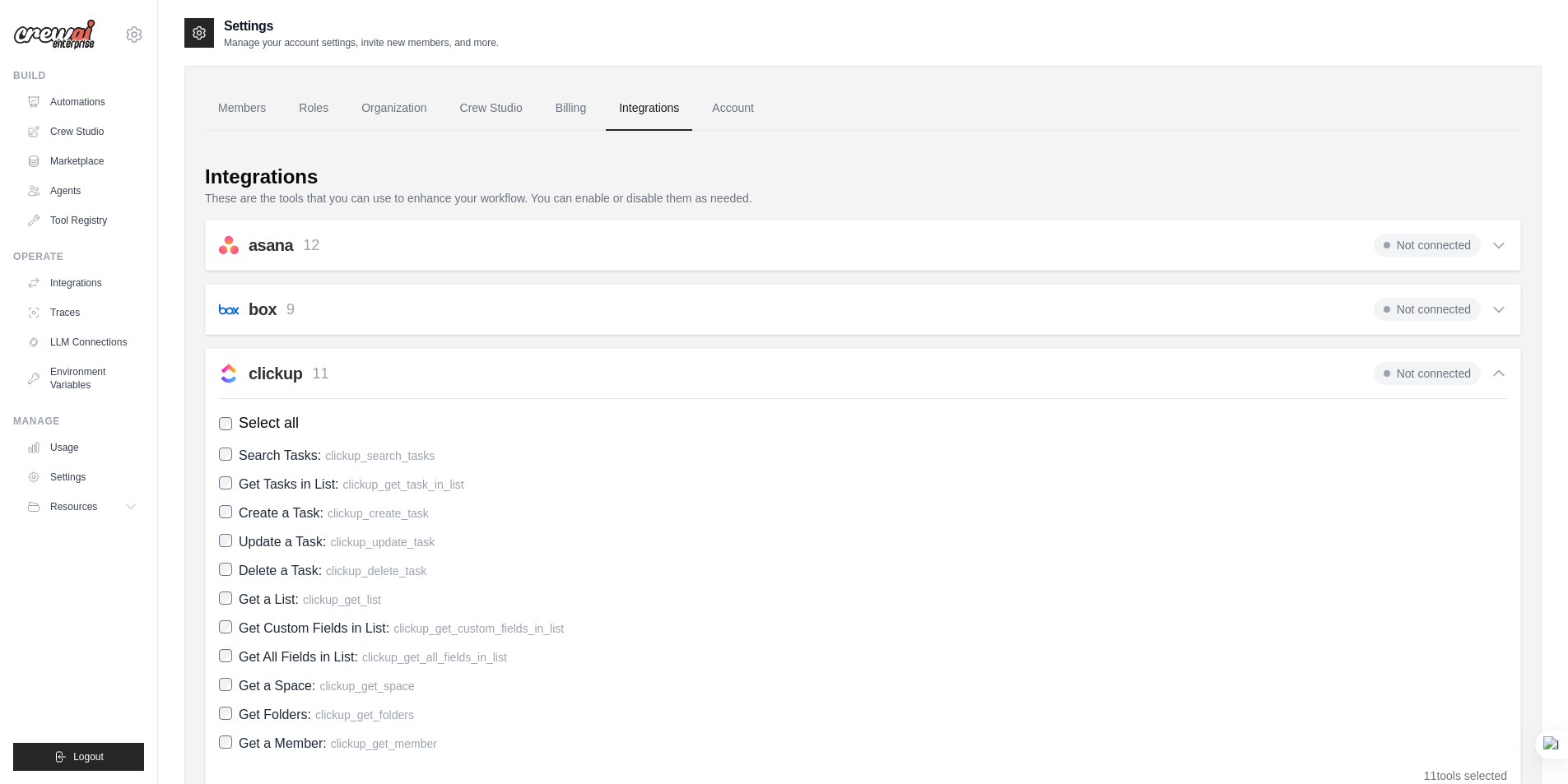
click at [1497, 375] on icon at bounding box center [1499, 374] width 17 height 17
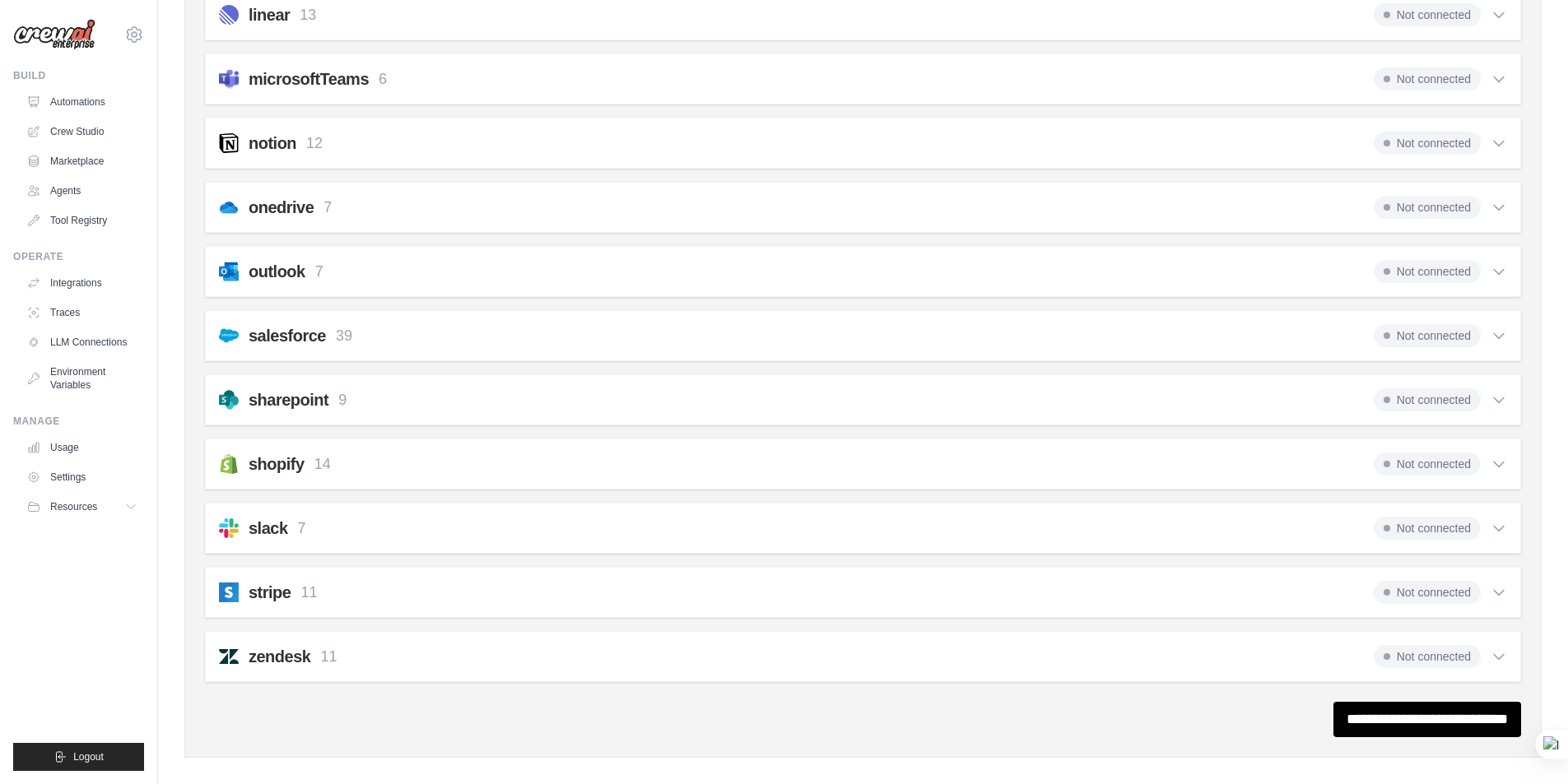
scroll to position [952, 0]
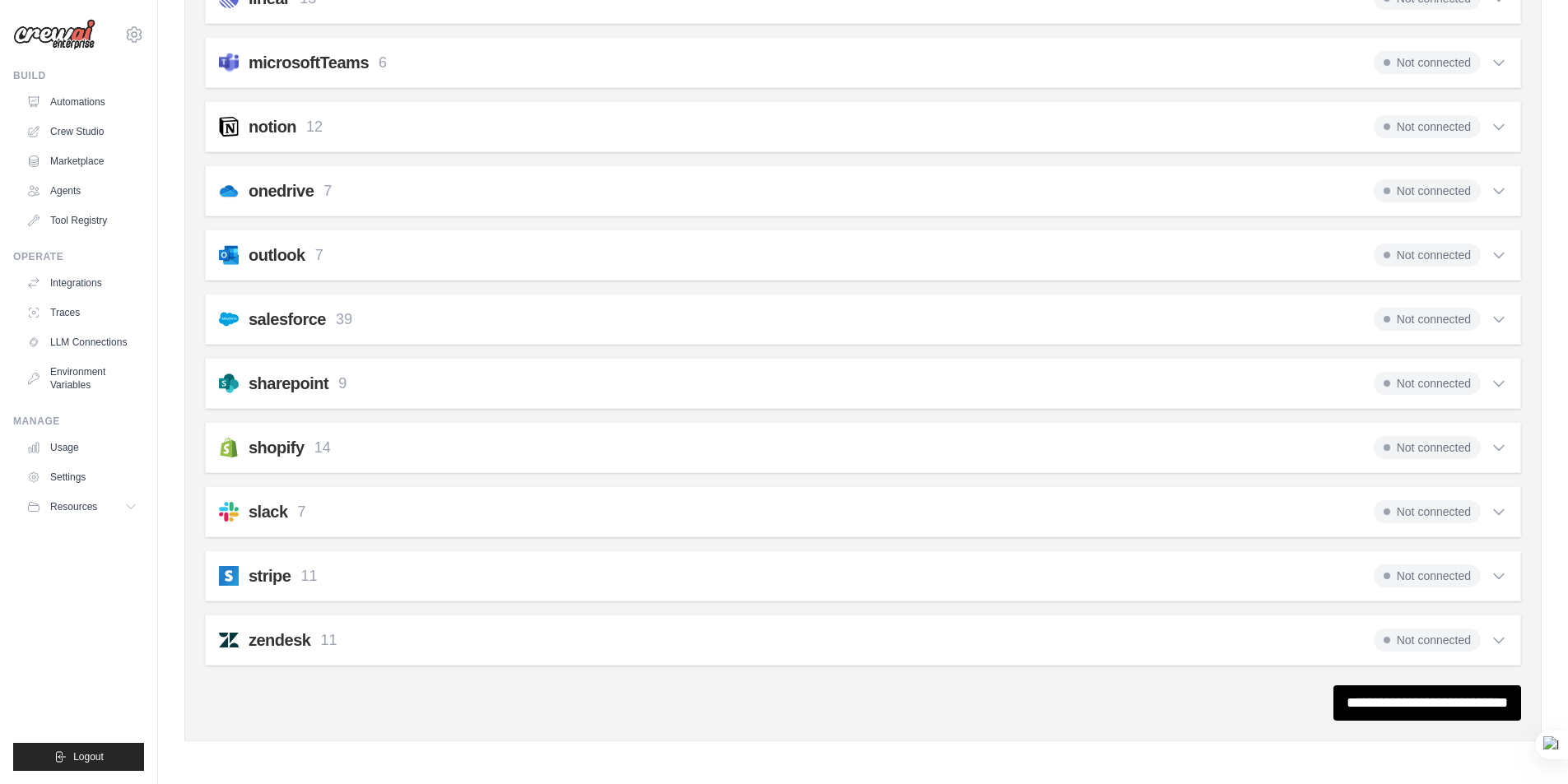
click at [1502, 447] on icon at bounding box center [1499, 447] width 10 height 5
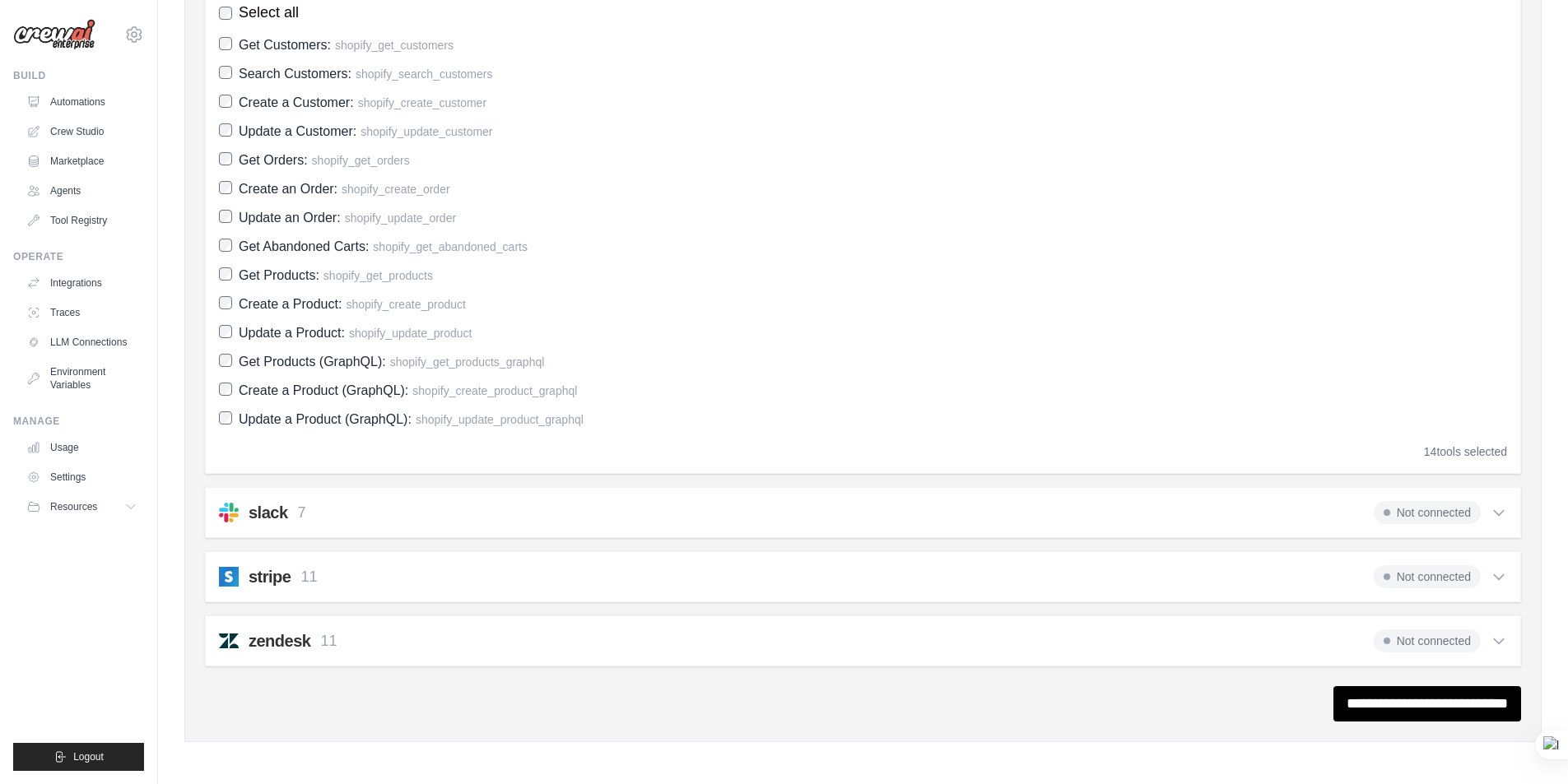
scroll to position [1438, 0]
click at [1496, 514] on icon at bounding box center [1499, 512] width 17 height 17
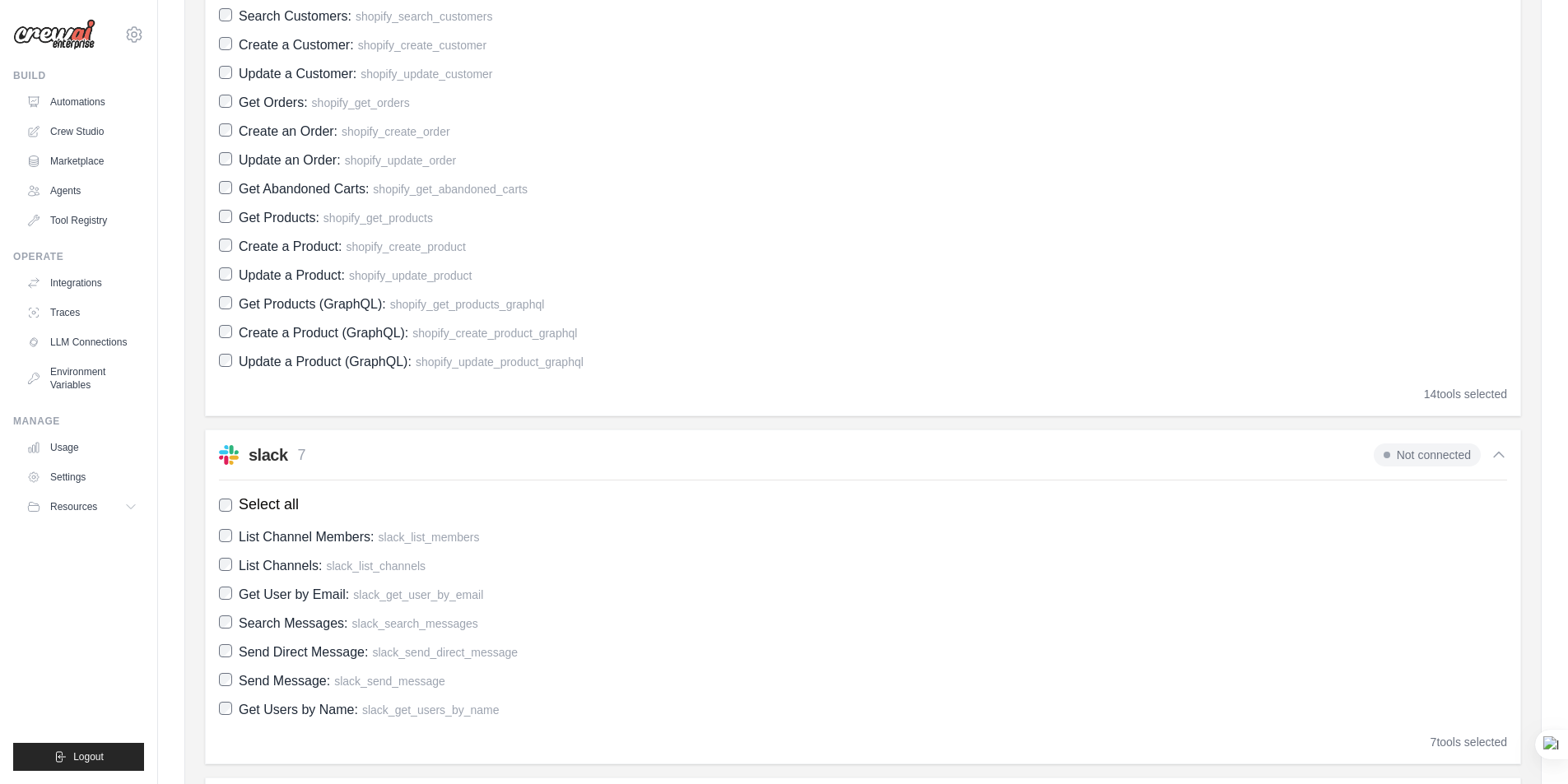
scroll to position [1721, 0]
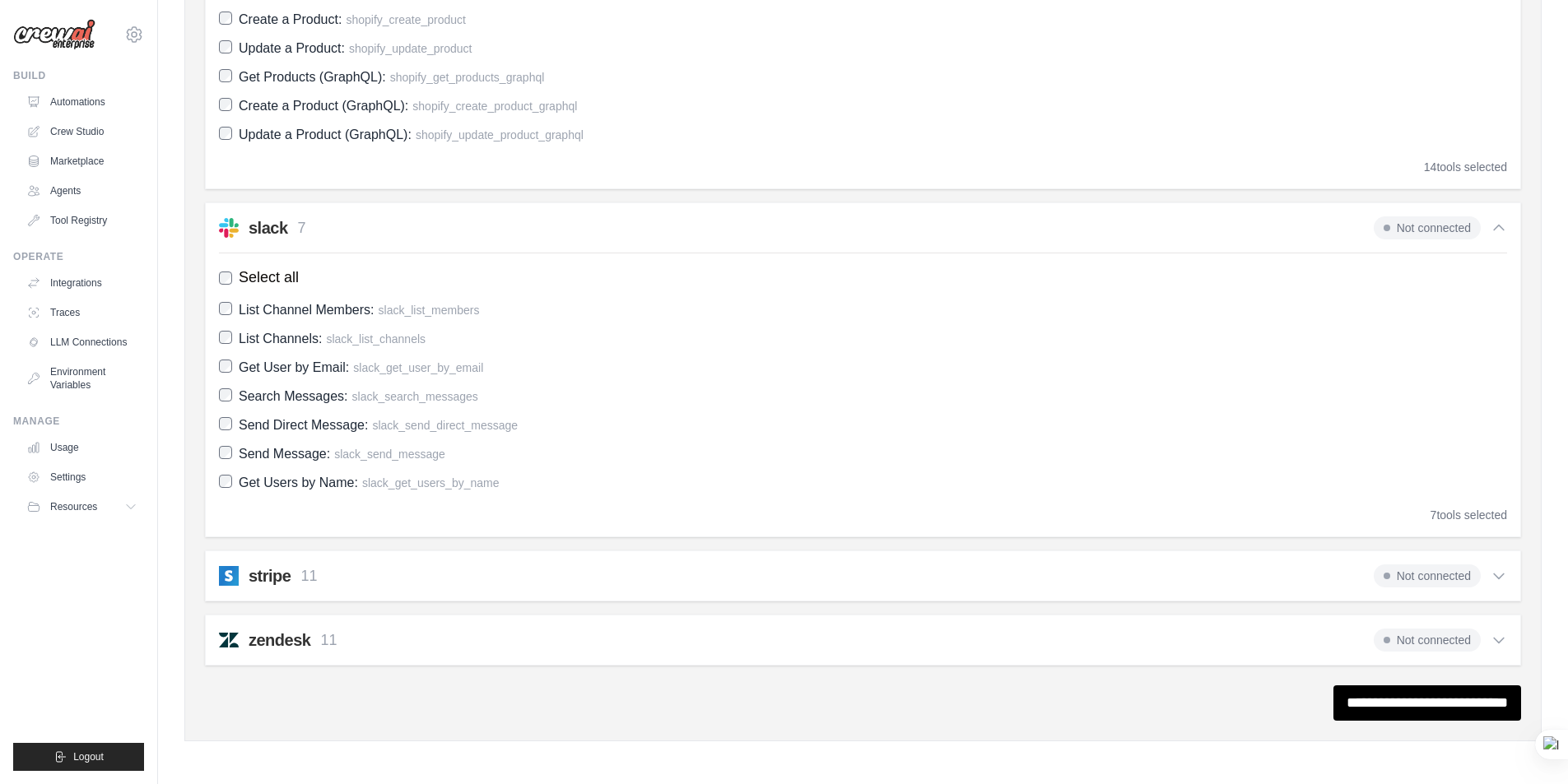
click at [1499, 229] on icon at bounding box center [1499, 228] width 17 height 17
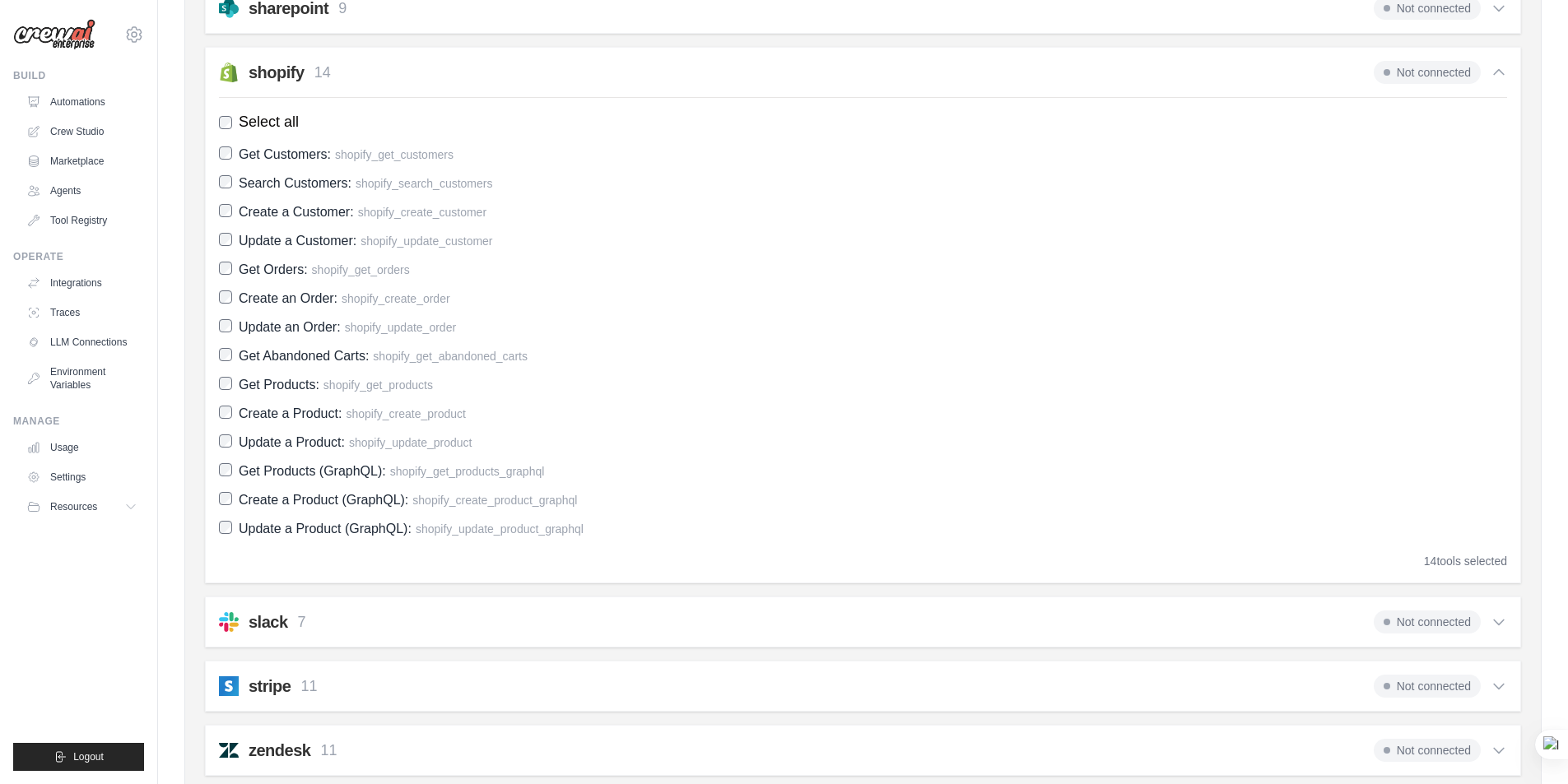
scroll to position [1109, 0]
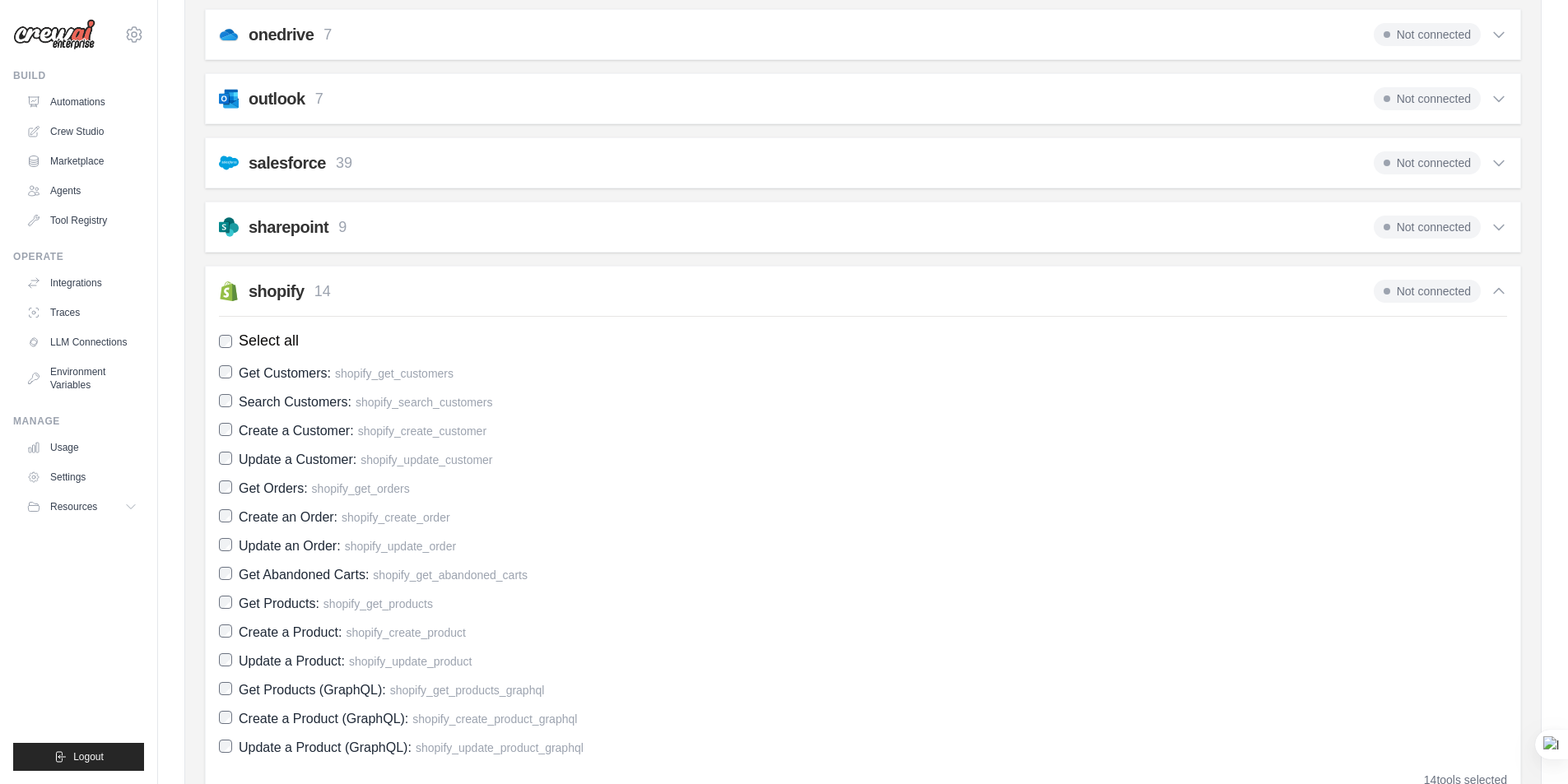
click at [1501, 294] on icon at bounding box center [1499, 291] width 17 height 17
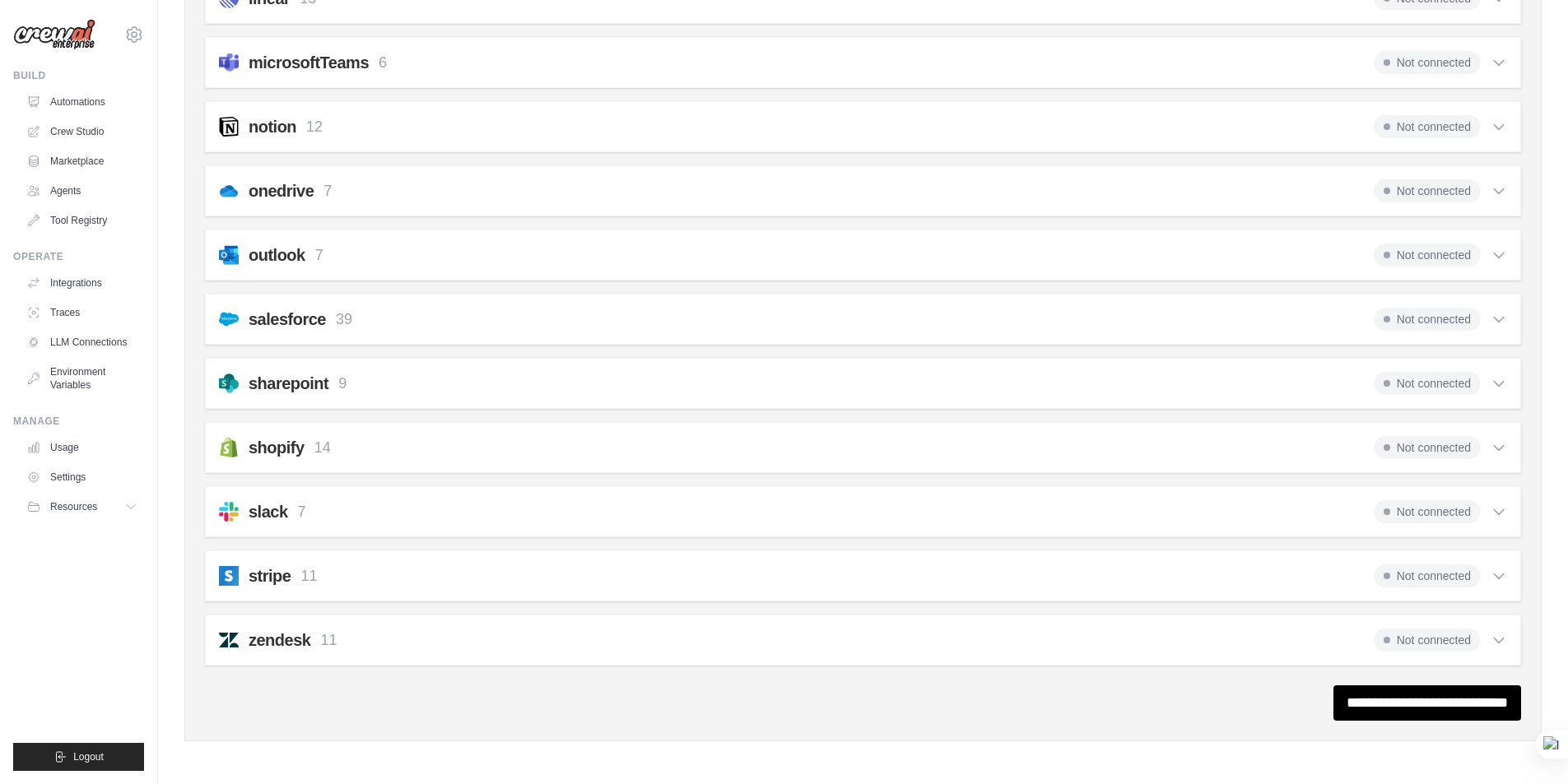
click at [1500, 253] on icon at bounding box center [1499, 255] width 17 height 17
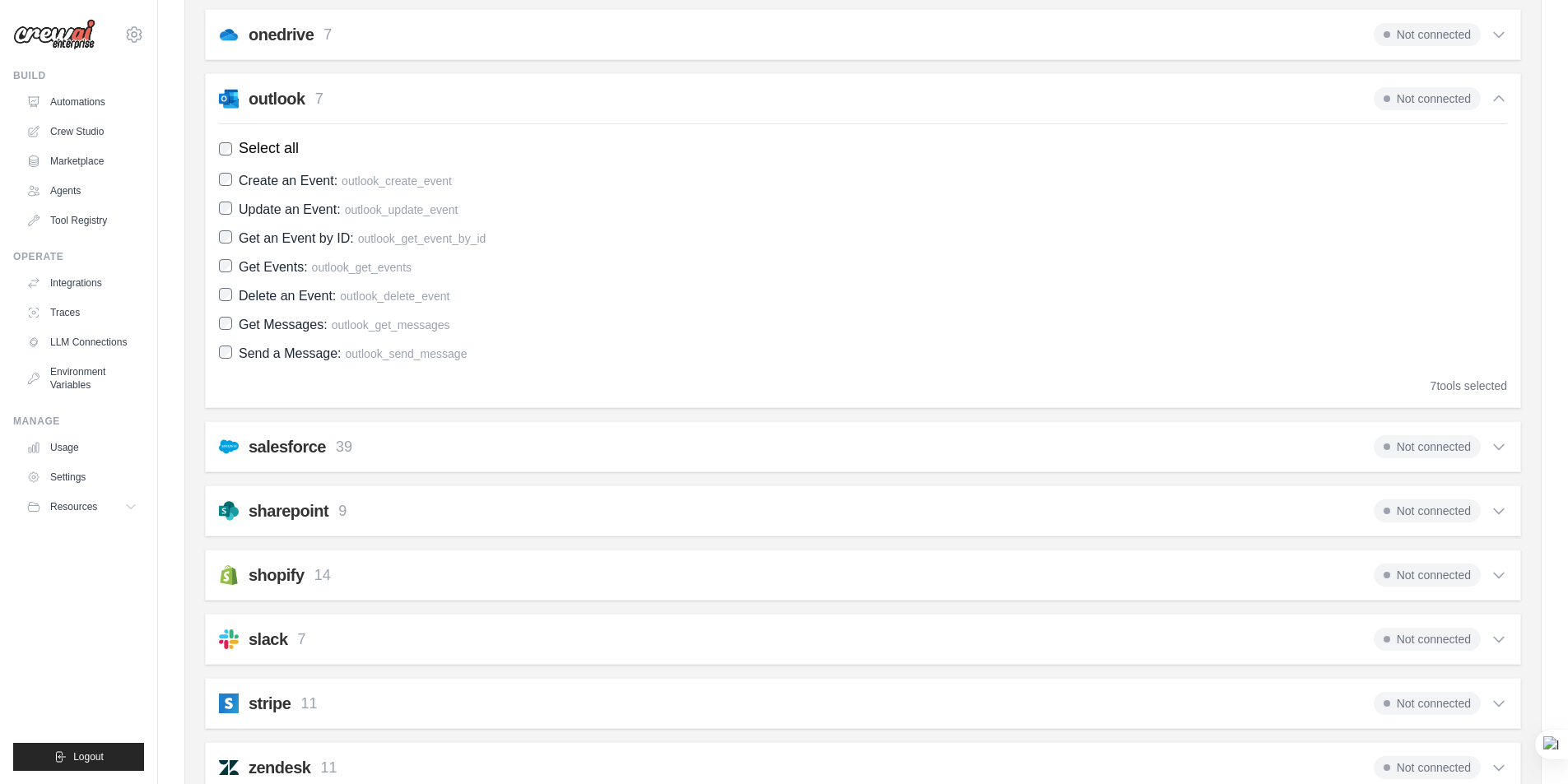
click at [1496, 452] on icon at bounding box center [1499, 447] width 17 height 17
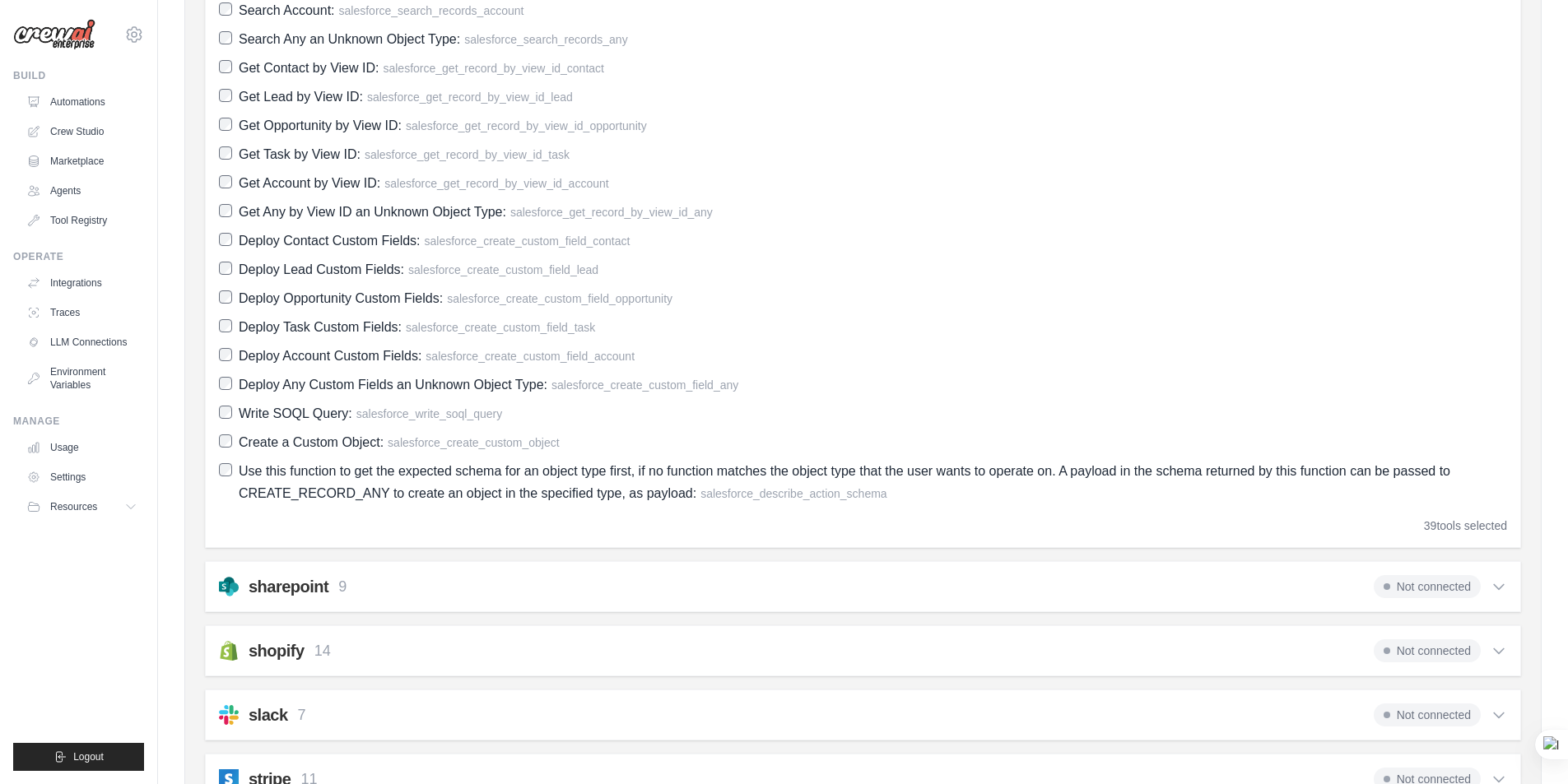
scroll to position [2178, 0]
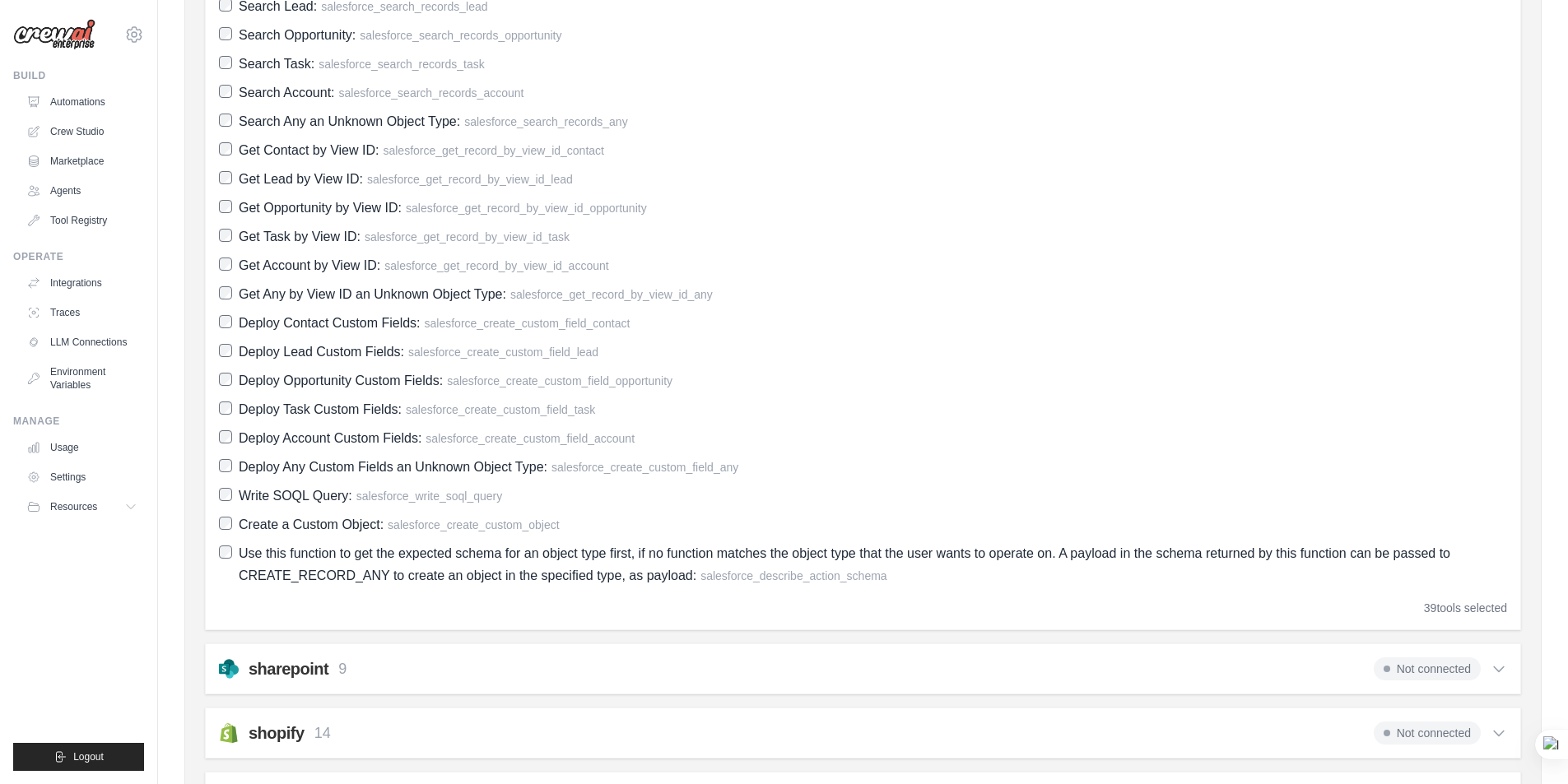
click at [360, 578] on span "Use this function to get the expected schema for an object type first, if no fu…" at bounding box center [845, 564] width 1212 height 36
click at [378, 578] on span "Use this function to get the expected schema for an object type first, if no fu…" at bounding box center [845, 564] width 1212 height 36
click at [364, 578] on span "Use this function to get the expected schema for an object type first, if no fu…" at bounding box center [845, 564] width 1212 height 36
click at [1228, 607] on div "39 tools selected" at bounding box center [863, 608] width 1288 height 17
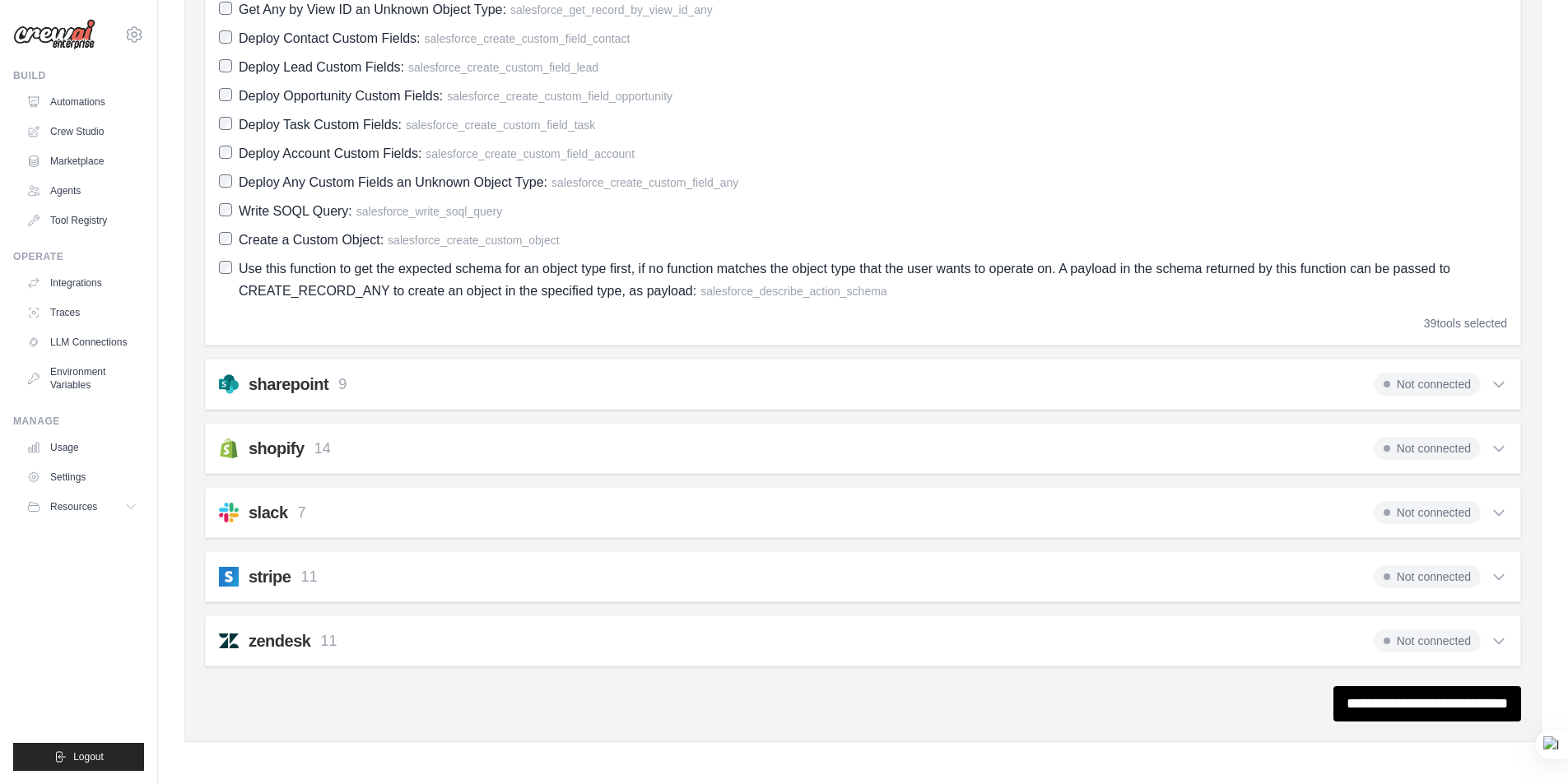
scroll to position [2464, 0]
click at [265, 517] on h2 "slack" at bounding box center [268, 511] width 40 height 23
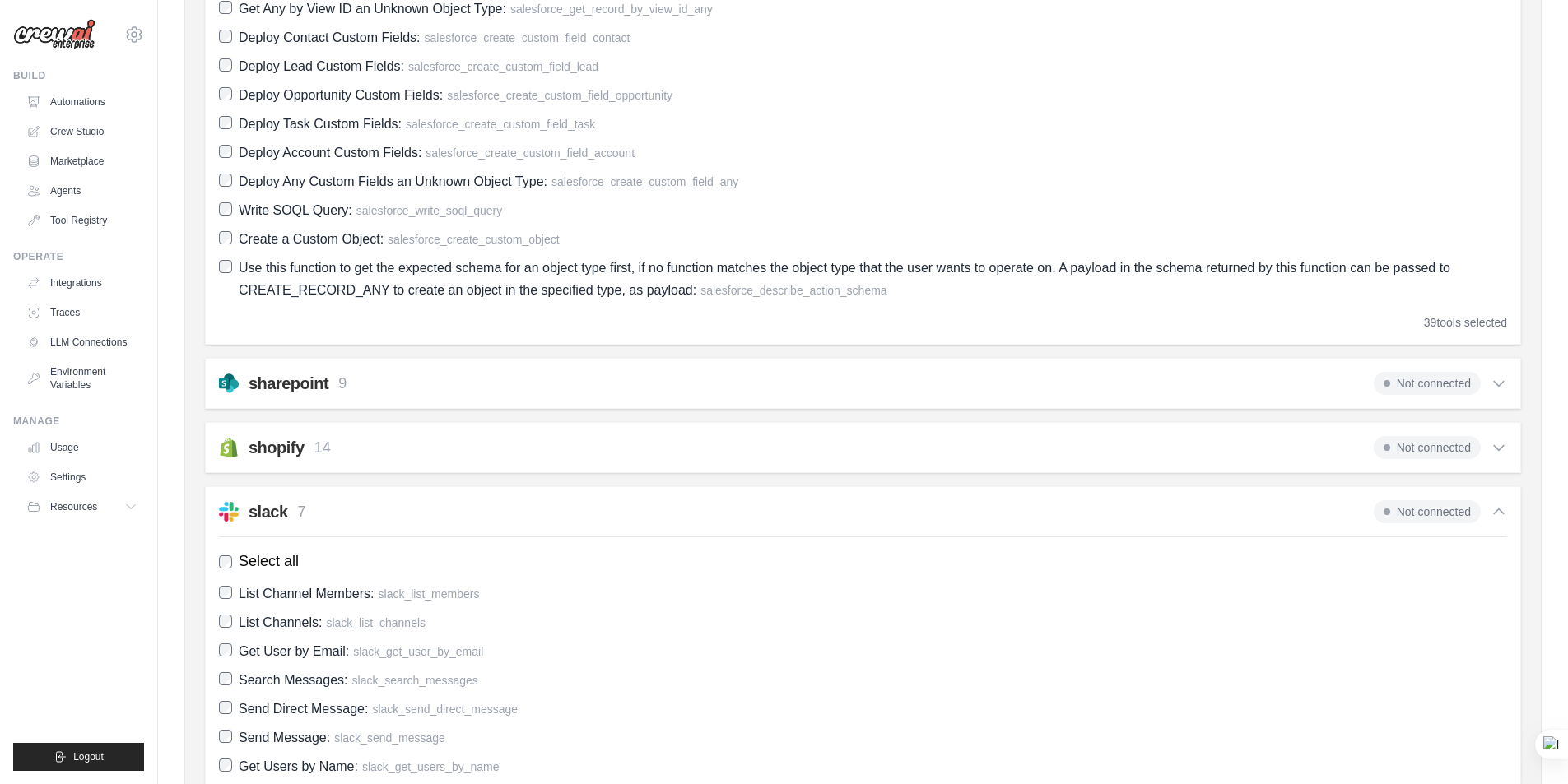
click at [268, 516] on h2 "slack" at bounding box center [268, 511] width 40 height 23
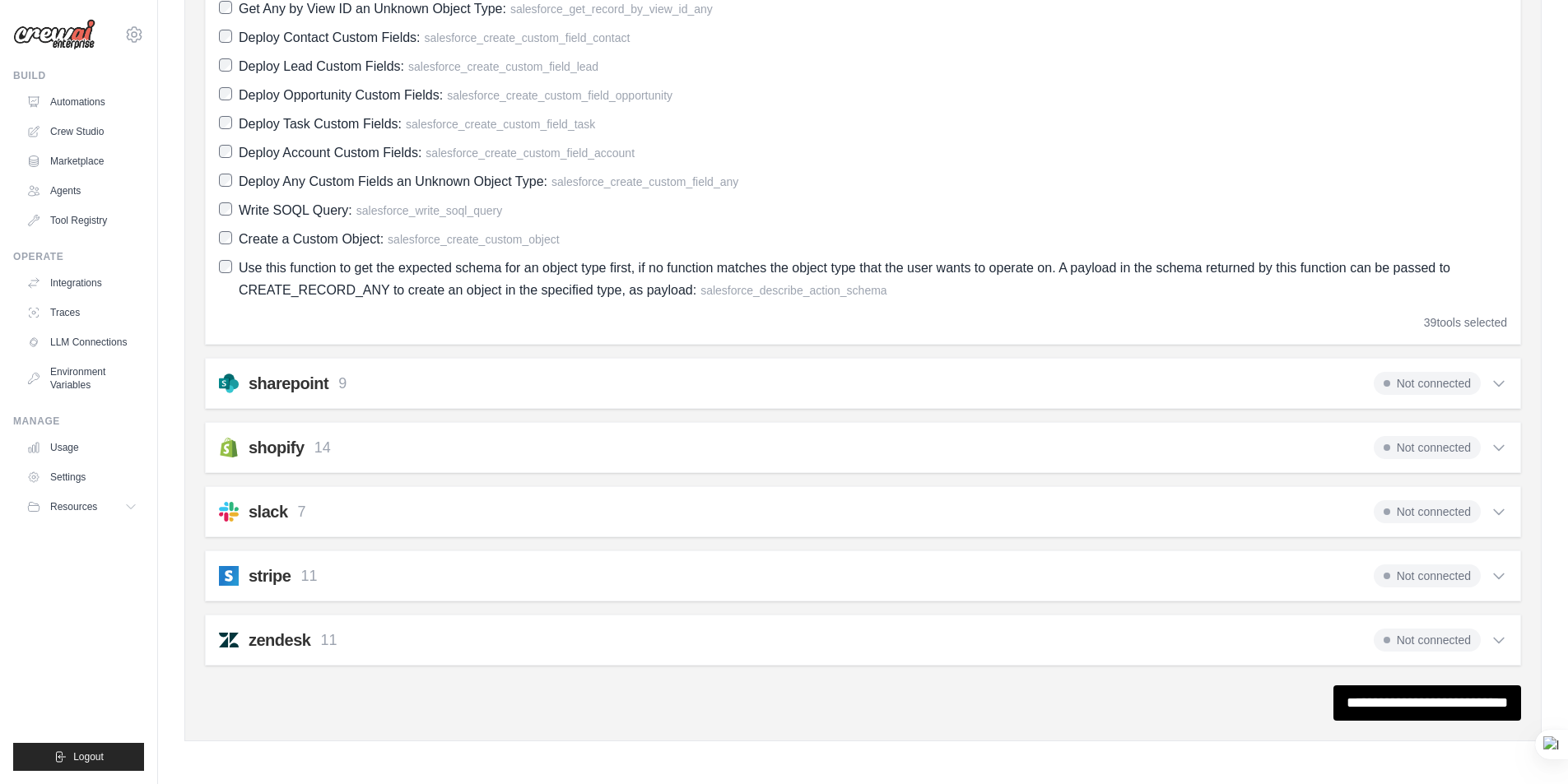
click at [275, 581] on h2 "stripe" at bounding box center [269, 575] width 42 height 23
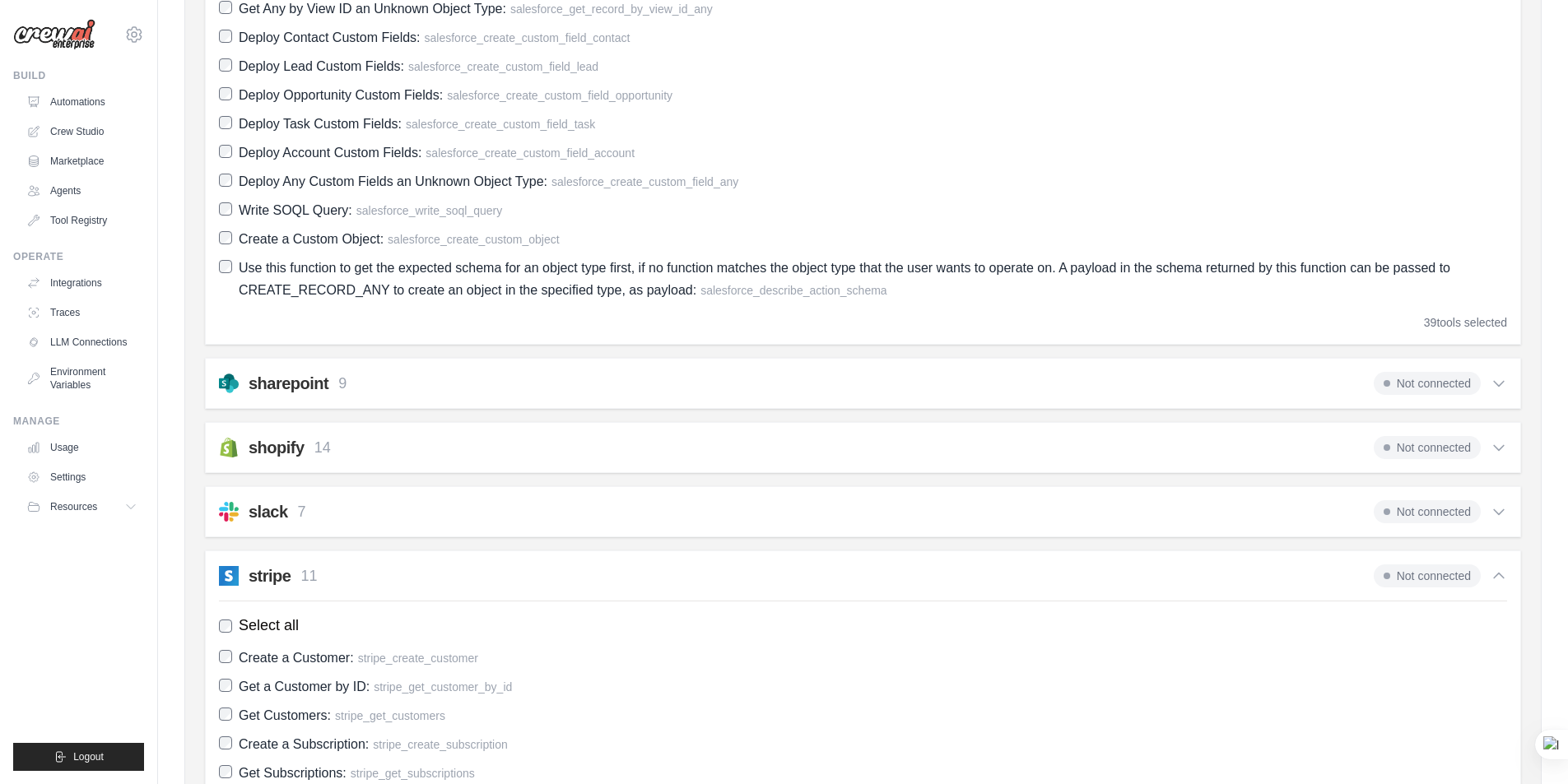
click at [262, 585] on h2 "stripe" at bounding box center [269, 575] width 42 height 23
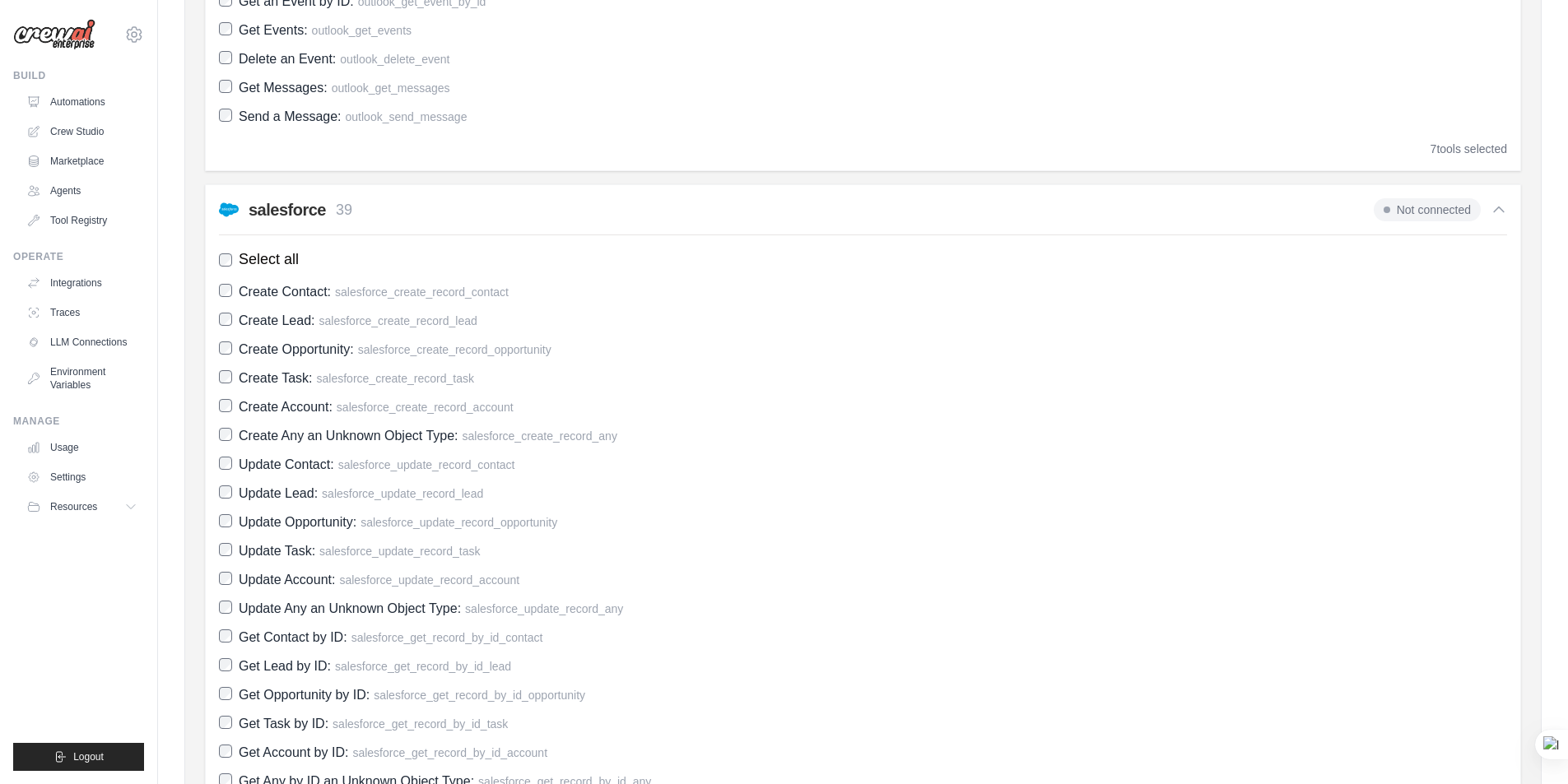
scroll to position [1317, 0]
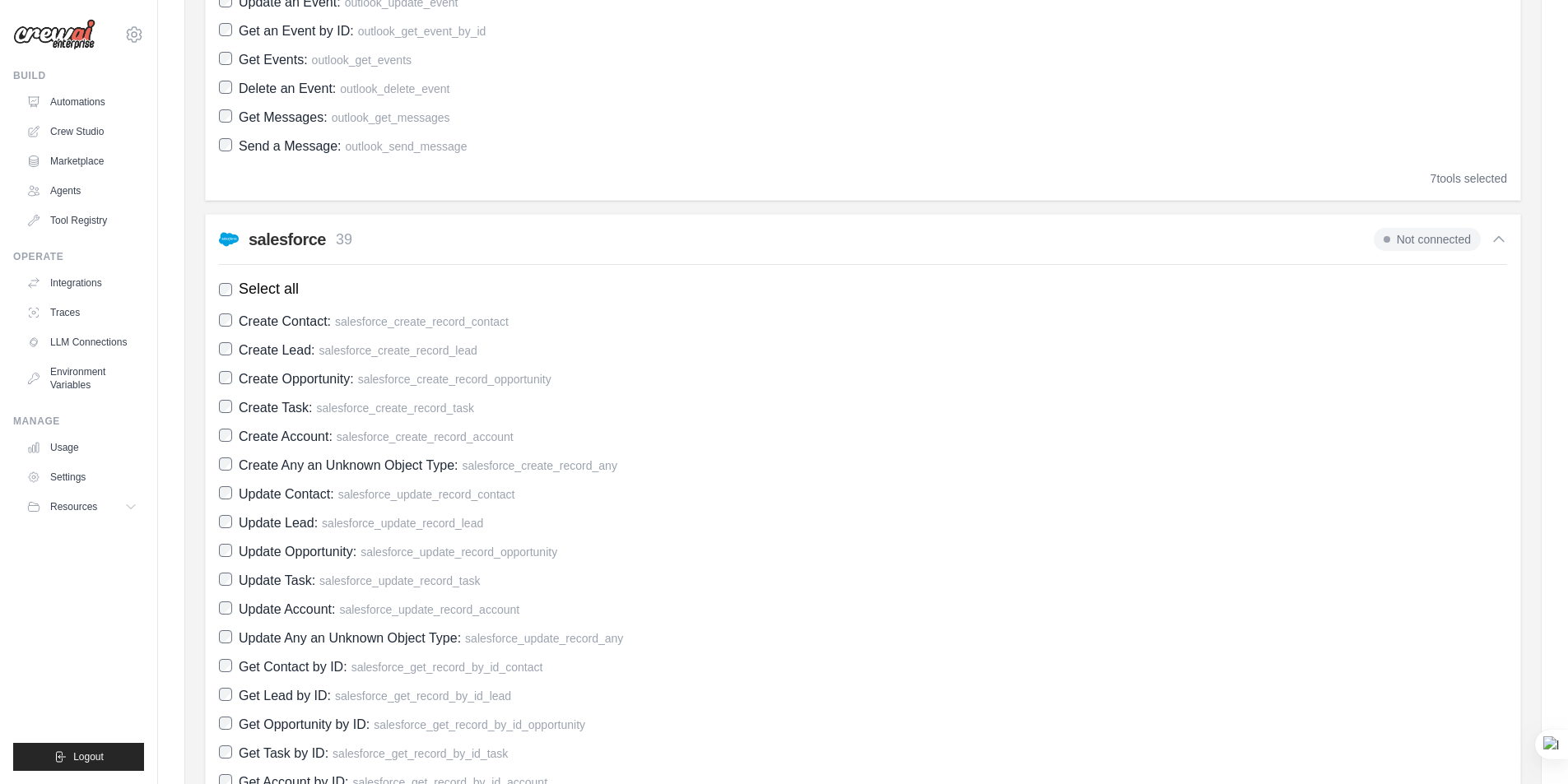
click at [1505, 244] on icon at bounding box center [1499, 239] width 17 height 17
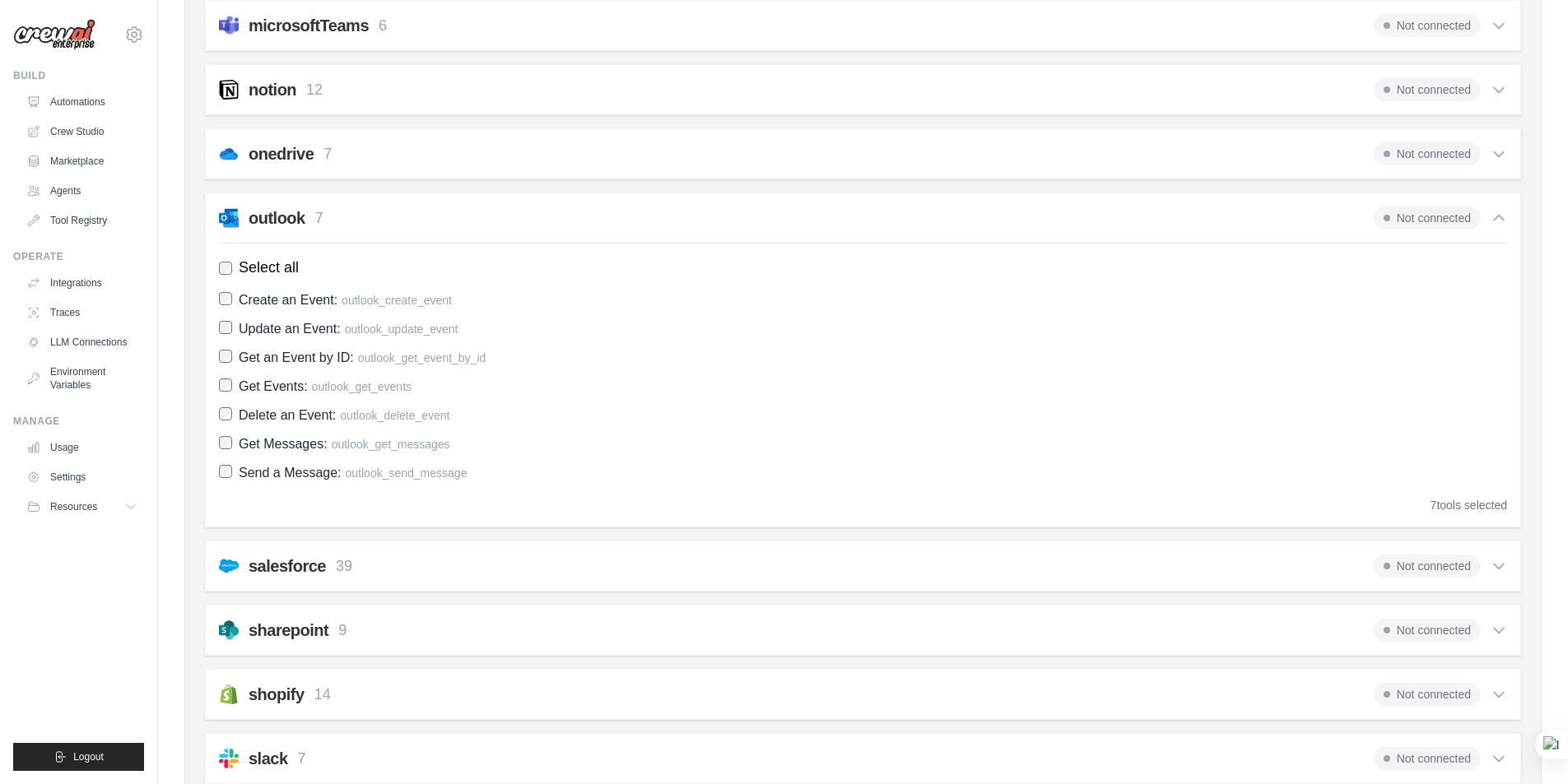
click at [1499, 211] on icon at bounding box center [1499, 218] width 17 height 17
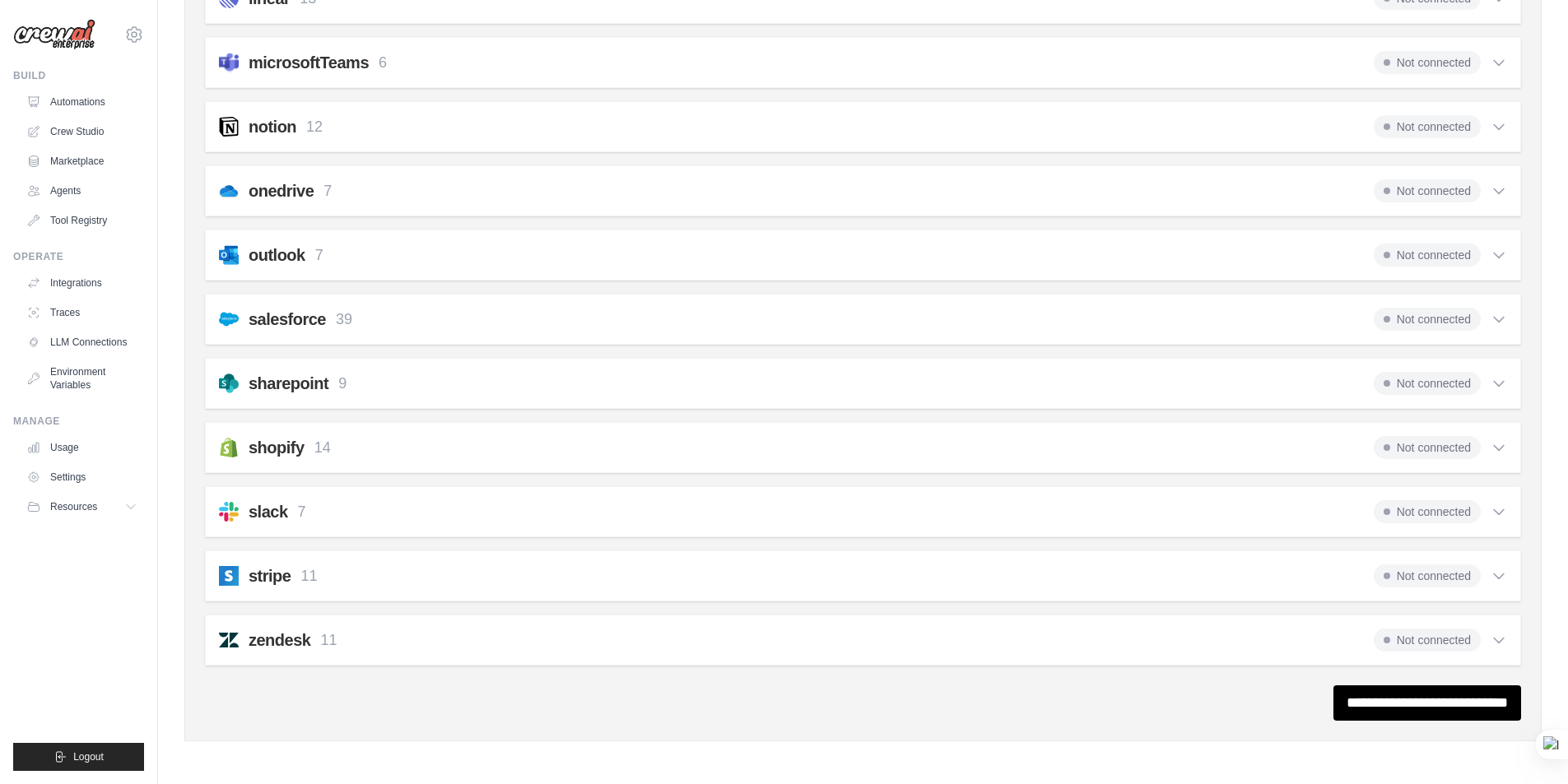
scroll to position [952, 0]
click at [253, 706] on div "**********" at bounding box center [863, 703] width 1316 height 35
click at [279, 642] on h2 "zendesk" at bounding box center [279, 640] width 62 height 23
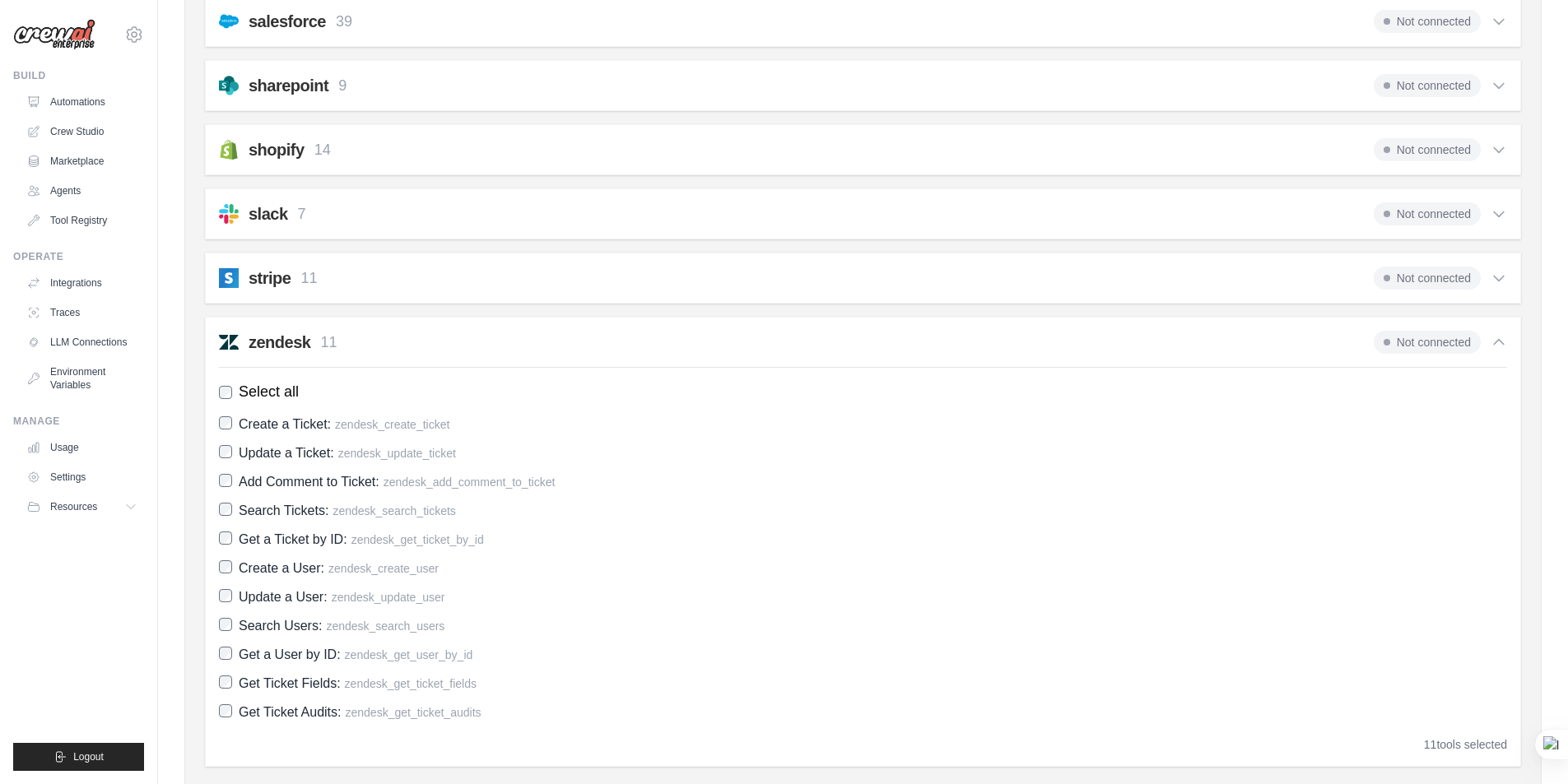
scroll to position [1352, 0]
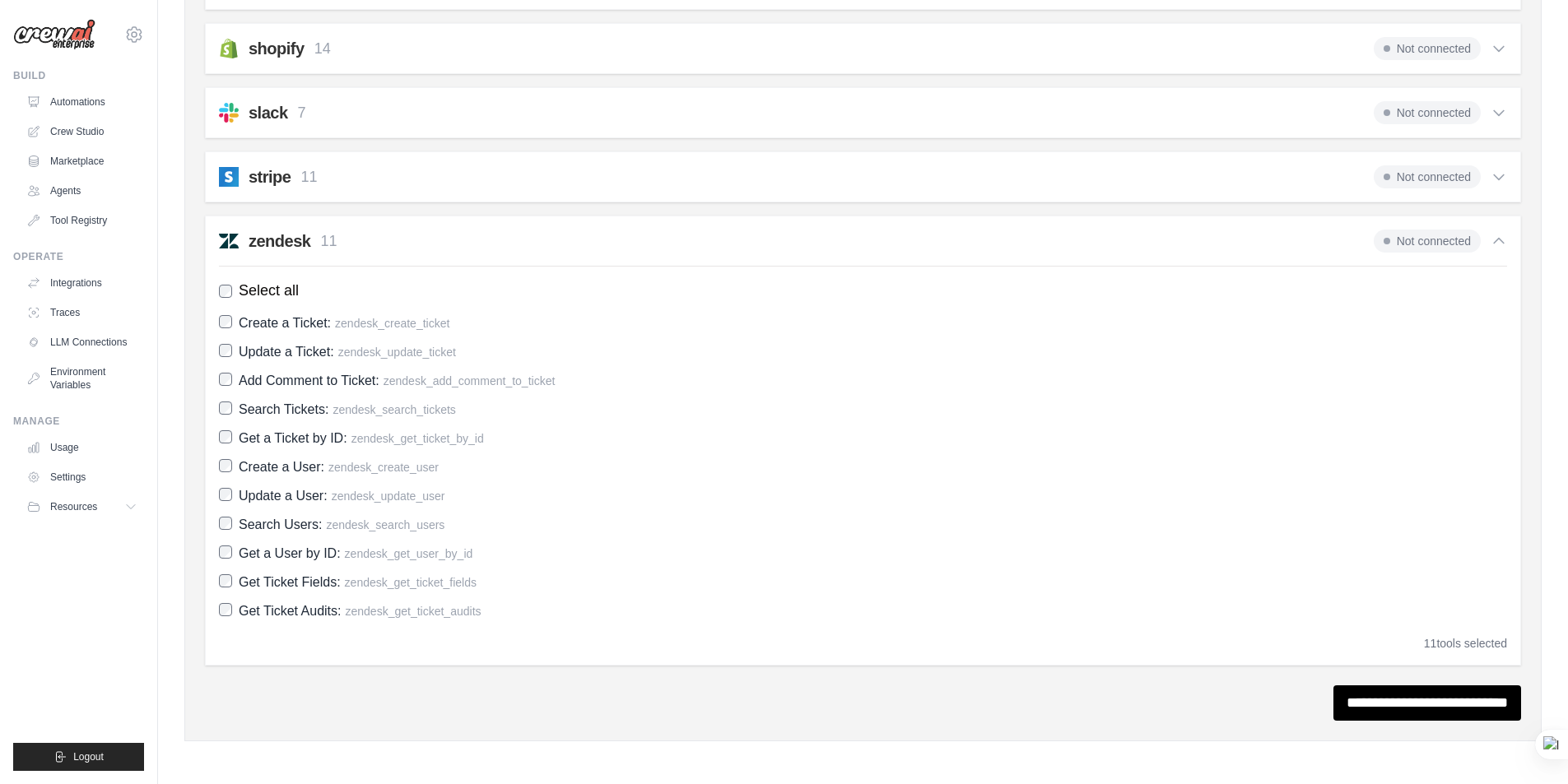
click at [278, 240] on h2 "zendesk" at bounding box center [279, 240] width 62 height 23
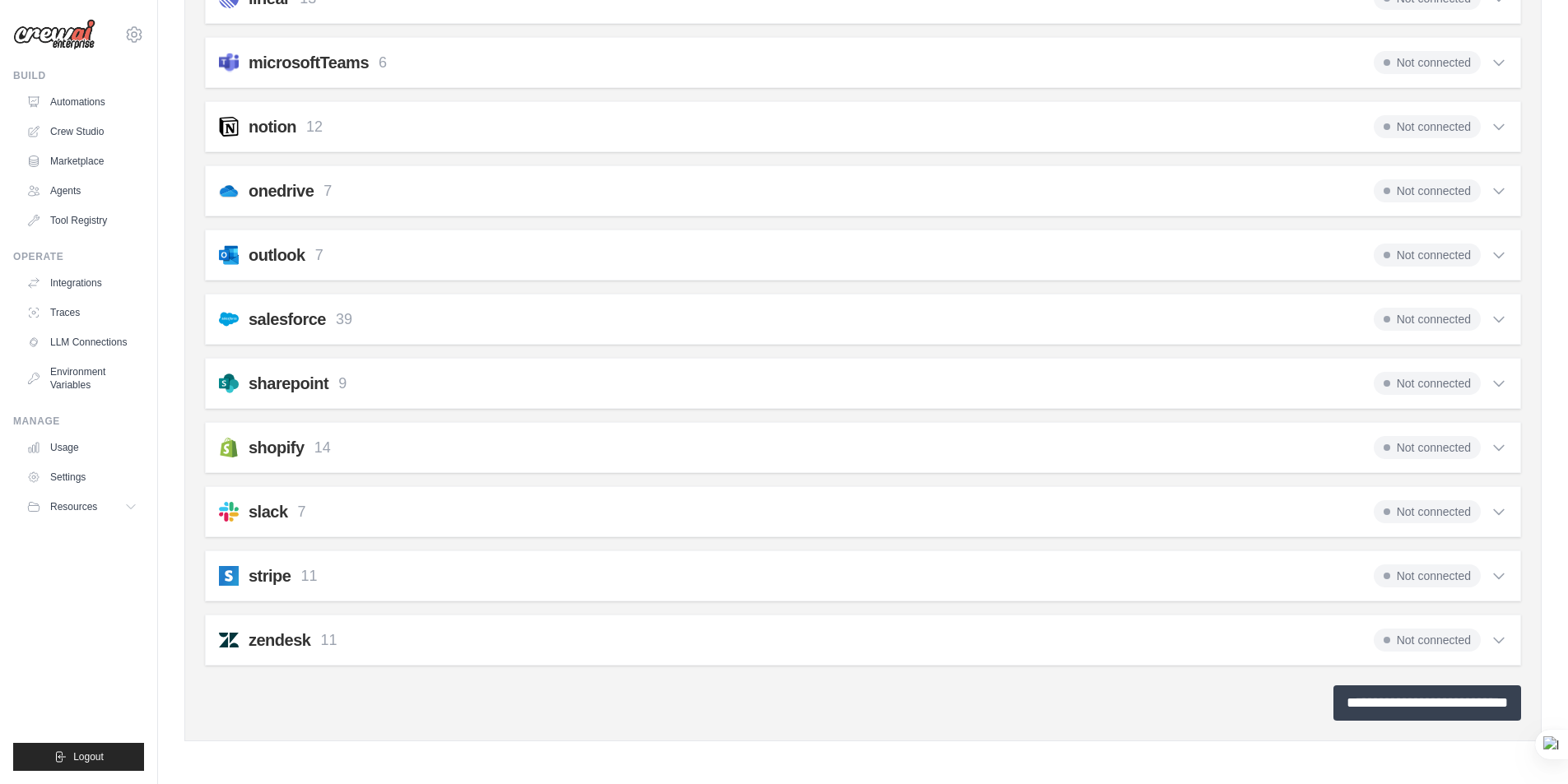
click at [1405, 704] on input "**********" at bounding box center [1426, 703] width 188 height 35
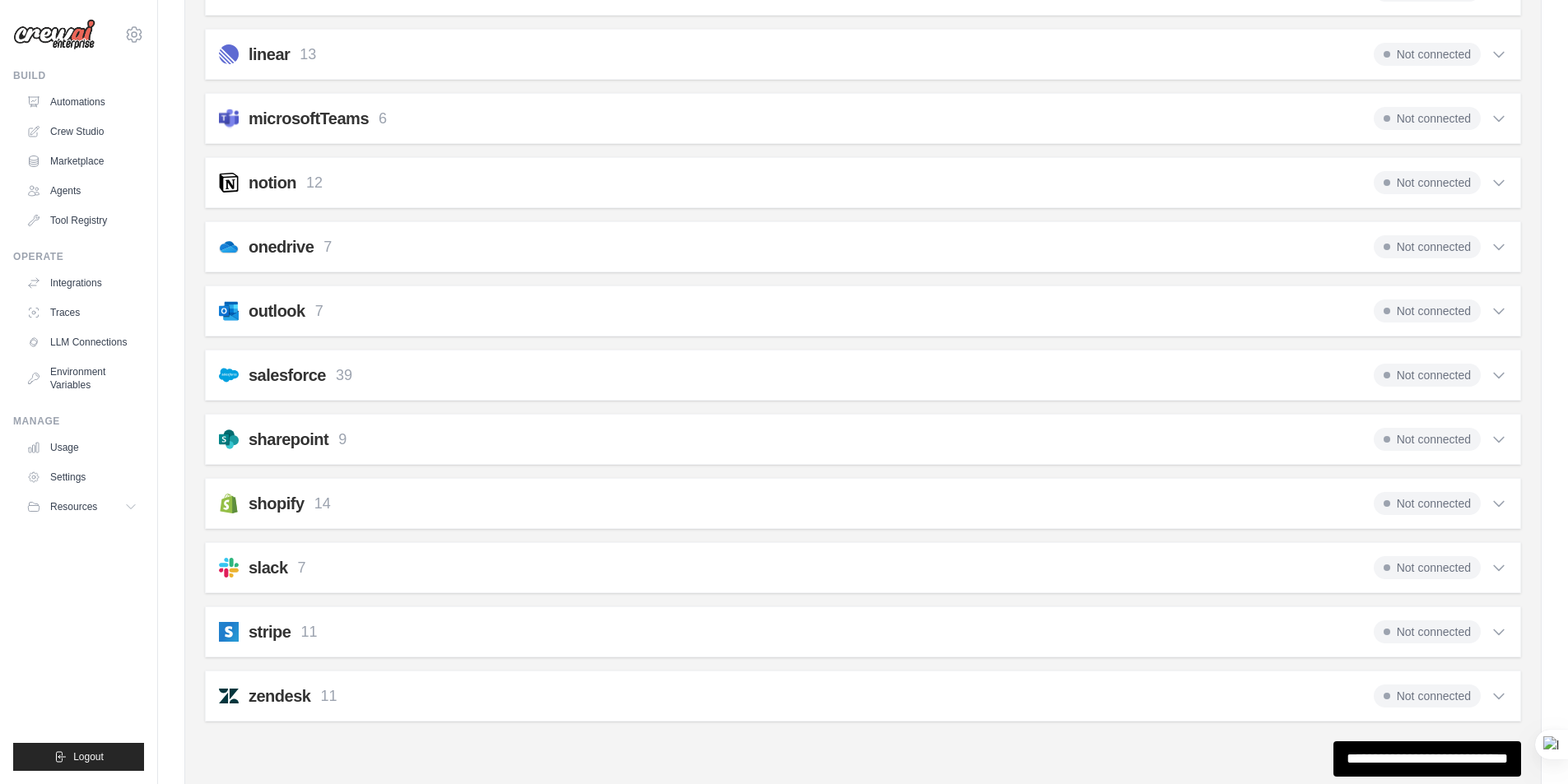
scroll to position [0, 0]
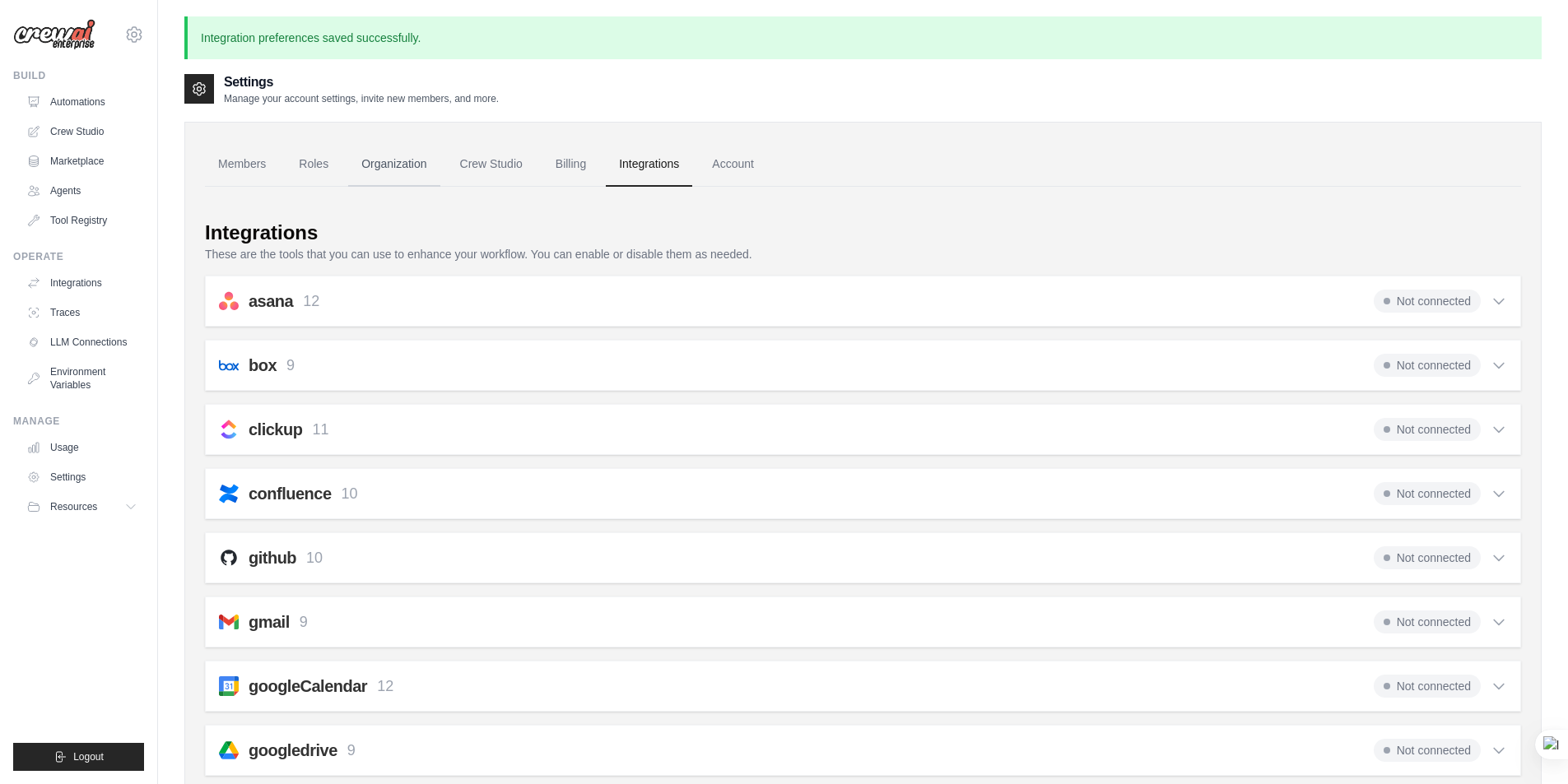
click at [383, 168] on link "Organization" at bounding box center [393, 165] width 92 height 44
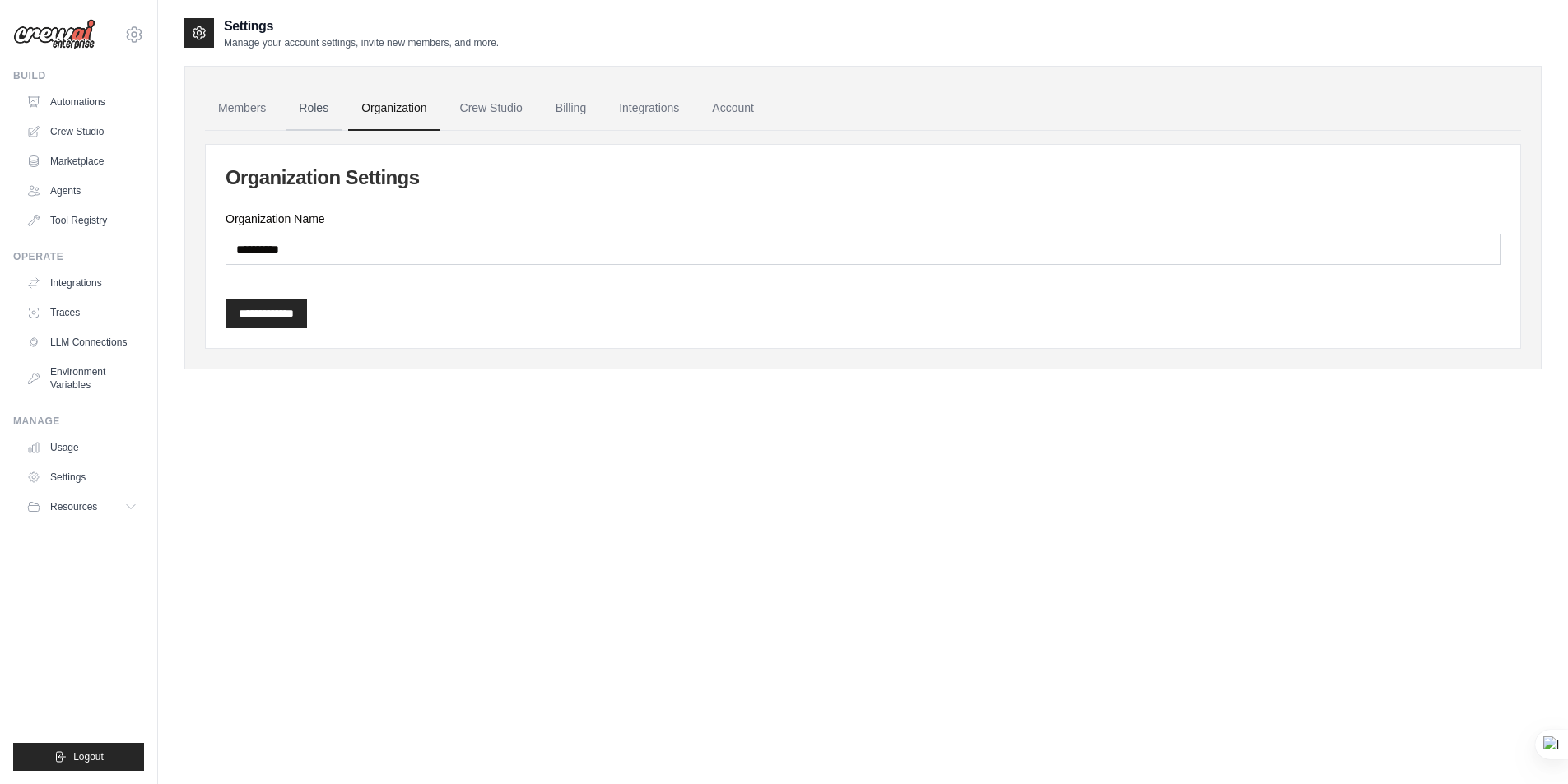
click at [313, 108] on link "Roles" at bounding box center [314, 108] width 56 height 44
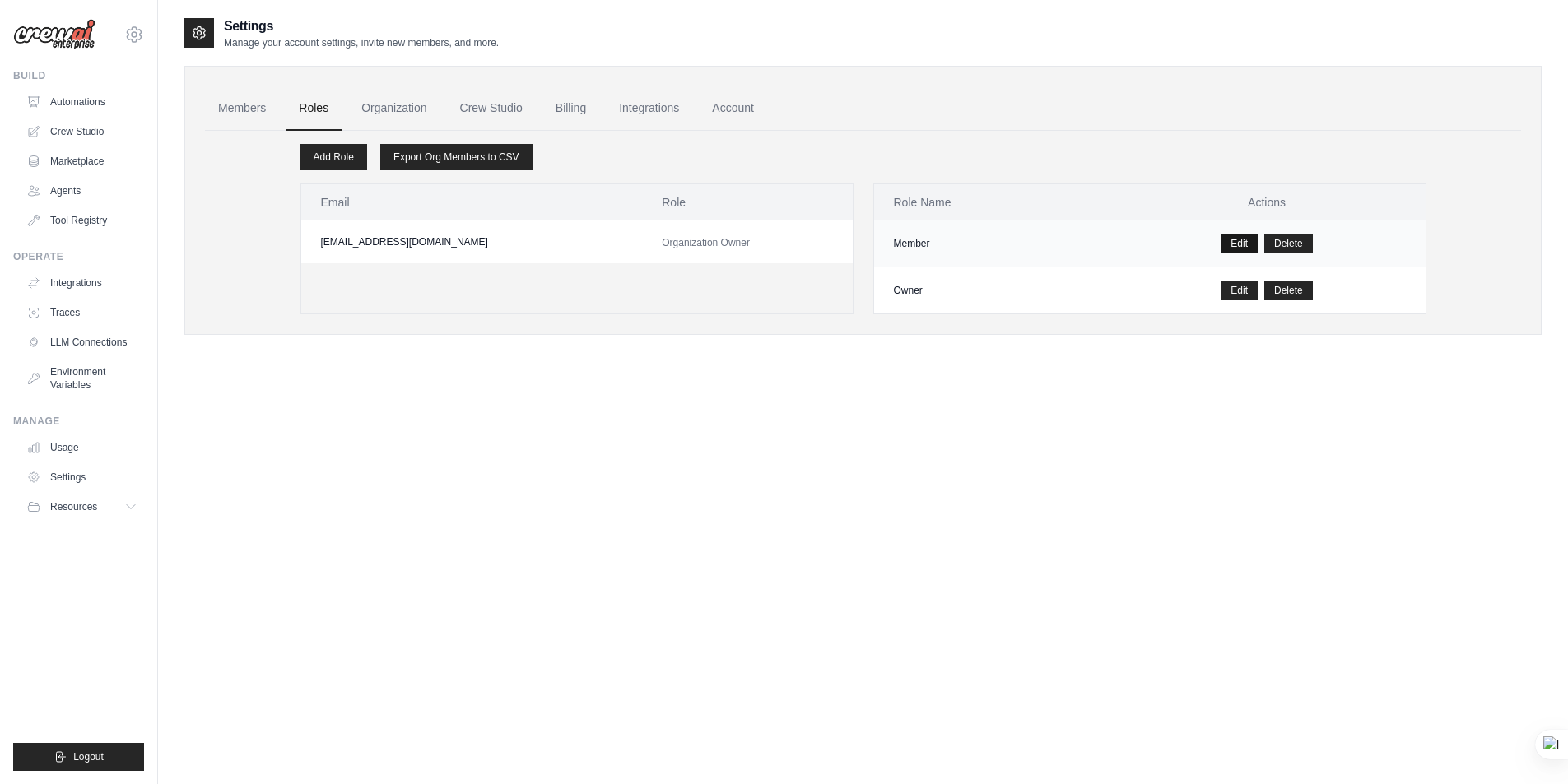
click at [1235, 246] on link "Edit" at bounding box center [1239, 243] width 37 height 19
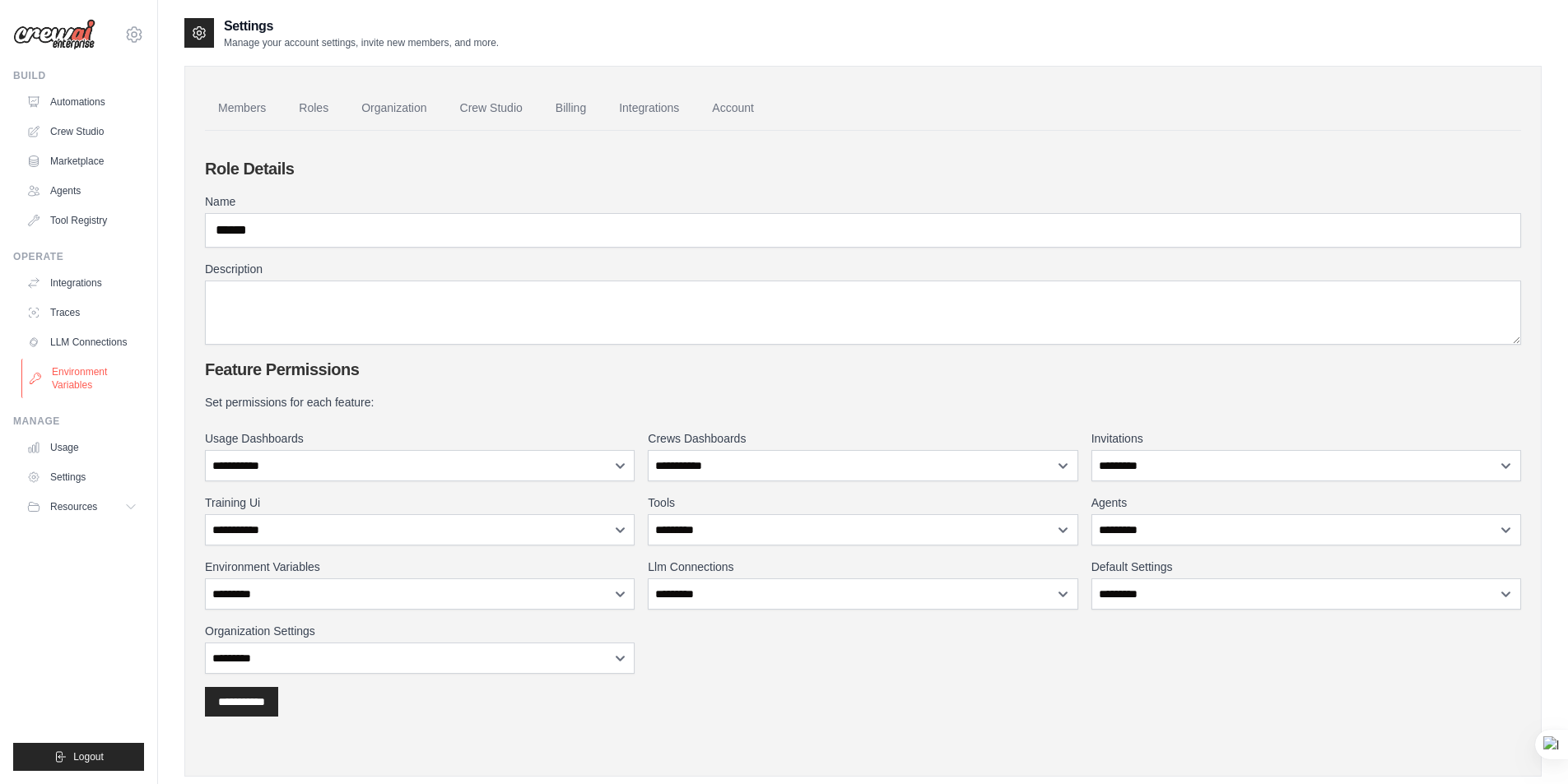
click at [73, 382] on link "Environment Variables" at bounding box center [83, 378] width 124 height 40
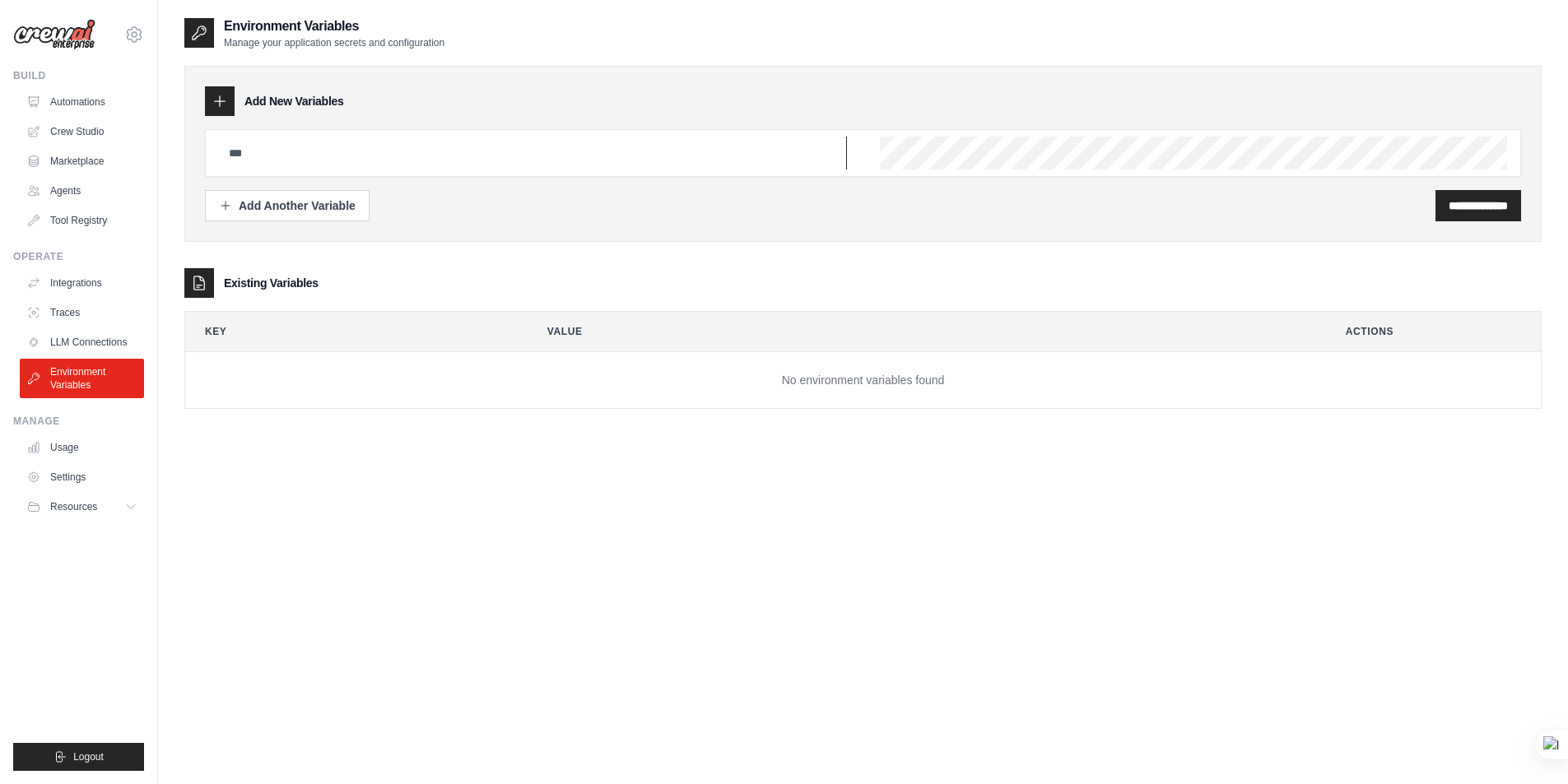
click at [367, 153] on input "text" at bounding box center [533, 153] width 628 height 33
click at [651, 226] on div "**********" at bounding box center [862, 153] width 1357 height 176
click at [352, 533] on div "**********" at bounding box center [862, 409] width 1357 height 784
drag, startPoint x: 80, startPoint y: 674, endPoint x: 73, endPoint y: 690, distance: 17.5
click at [79, 674] on ul "Build Automations Crew Studio Marketplace Agents" at bounding box center [78, 420] width 130 height 702
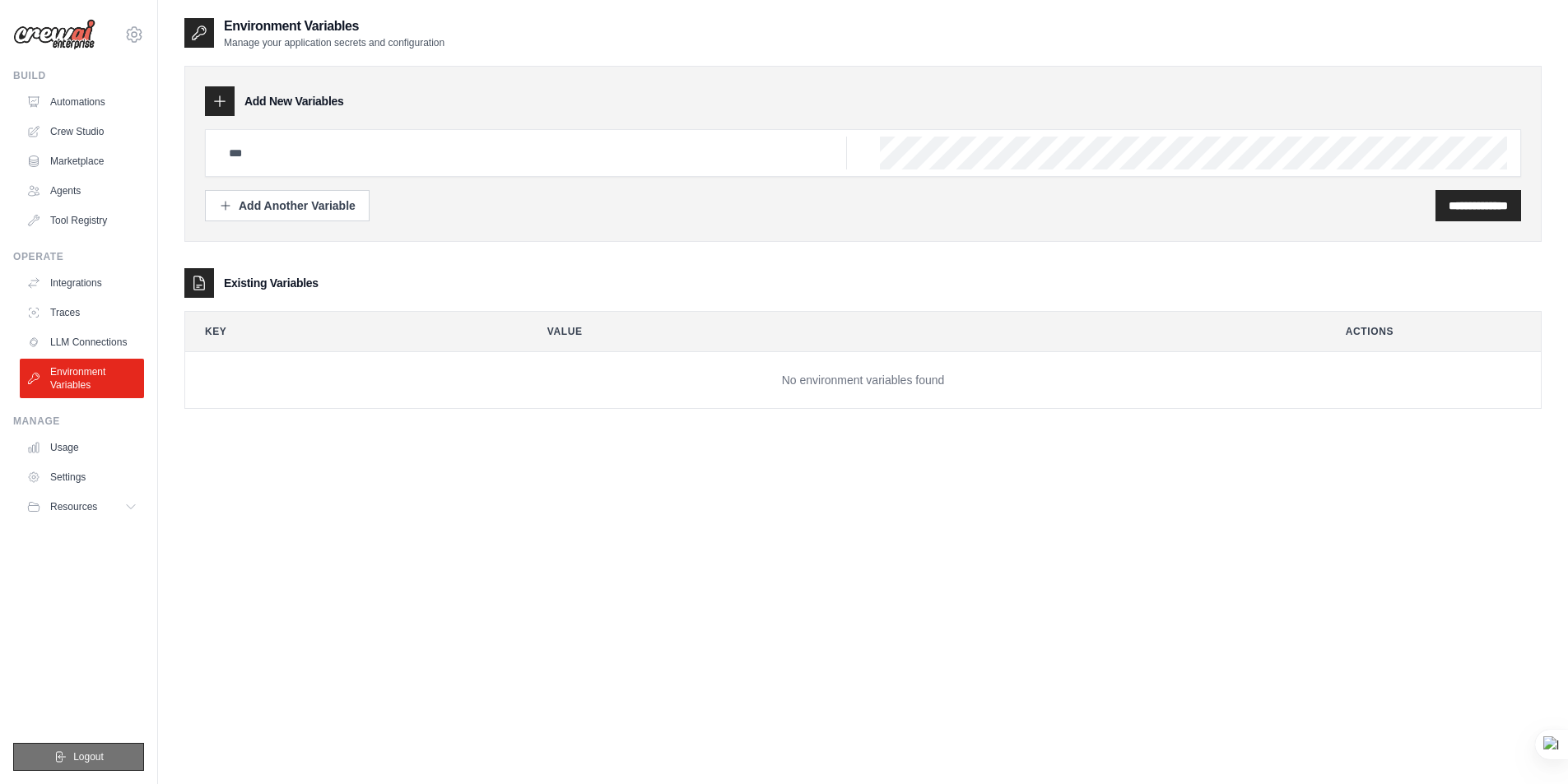
click at [87, 762] on span "Logout" at bounding box center [88, 756] width 31 height 13
